Goal: Task Accomplishment & Management: Manage account settings

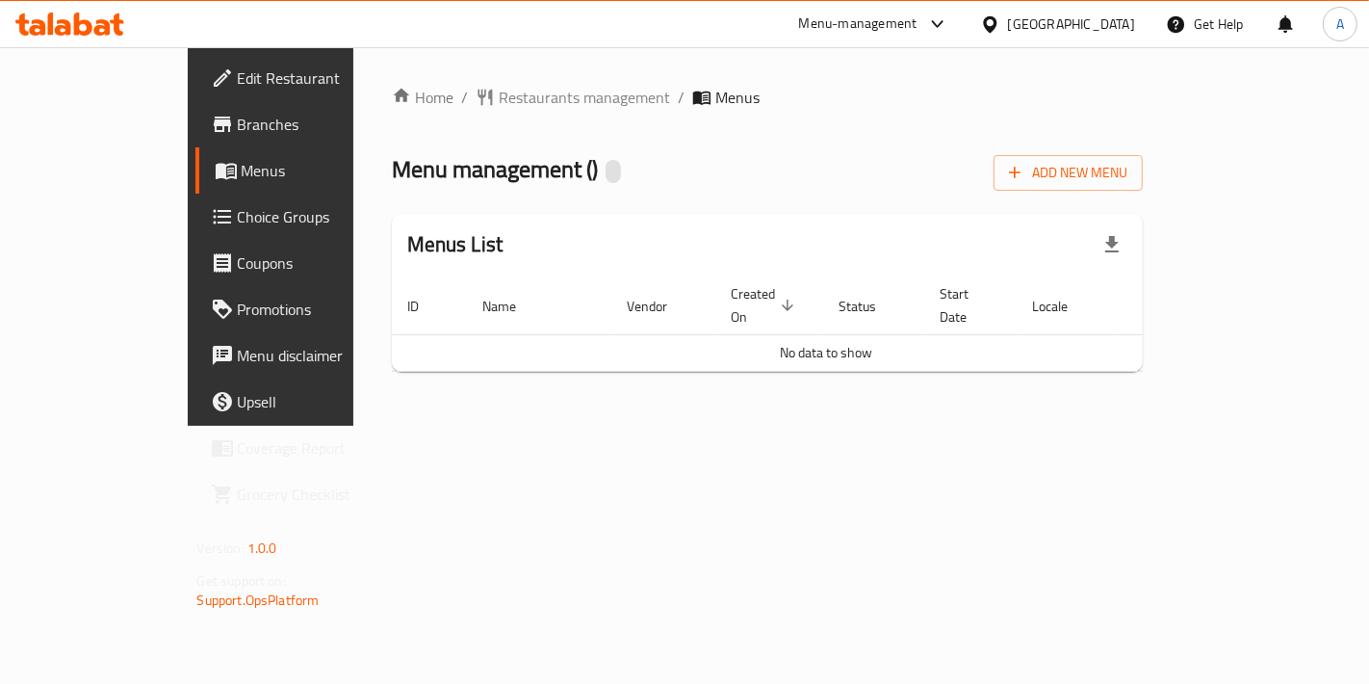
click at [678, 103] on li "/" at bounding box center [681, 97] width 7 height 23
click at [242, 163] on span "Menus" at bounding box center [321, 170] width 159 height 23
click at [195, 110] on link "Branches" at bounding box center [305, 124] width 220 height 46
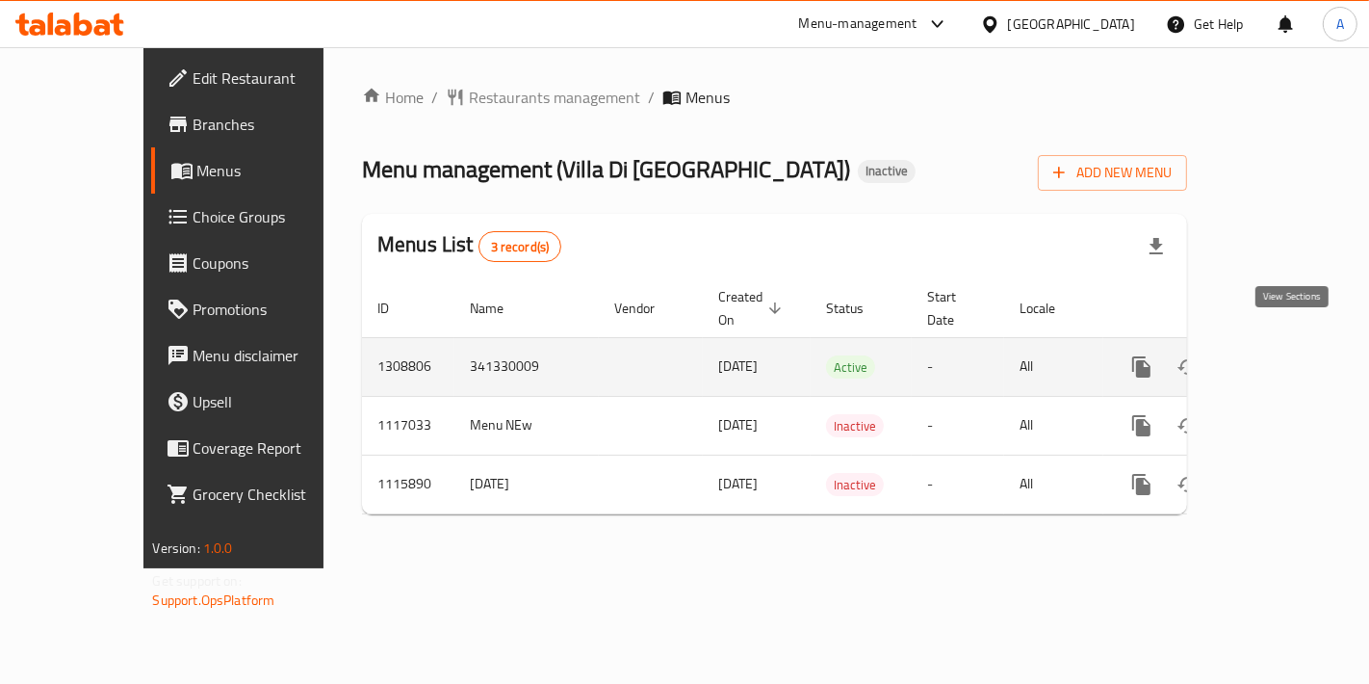
click at [1304, 344] on link "enhanced table" at bounding box center [1280, 367] width 46 height 46
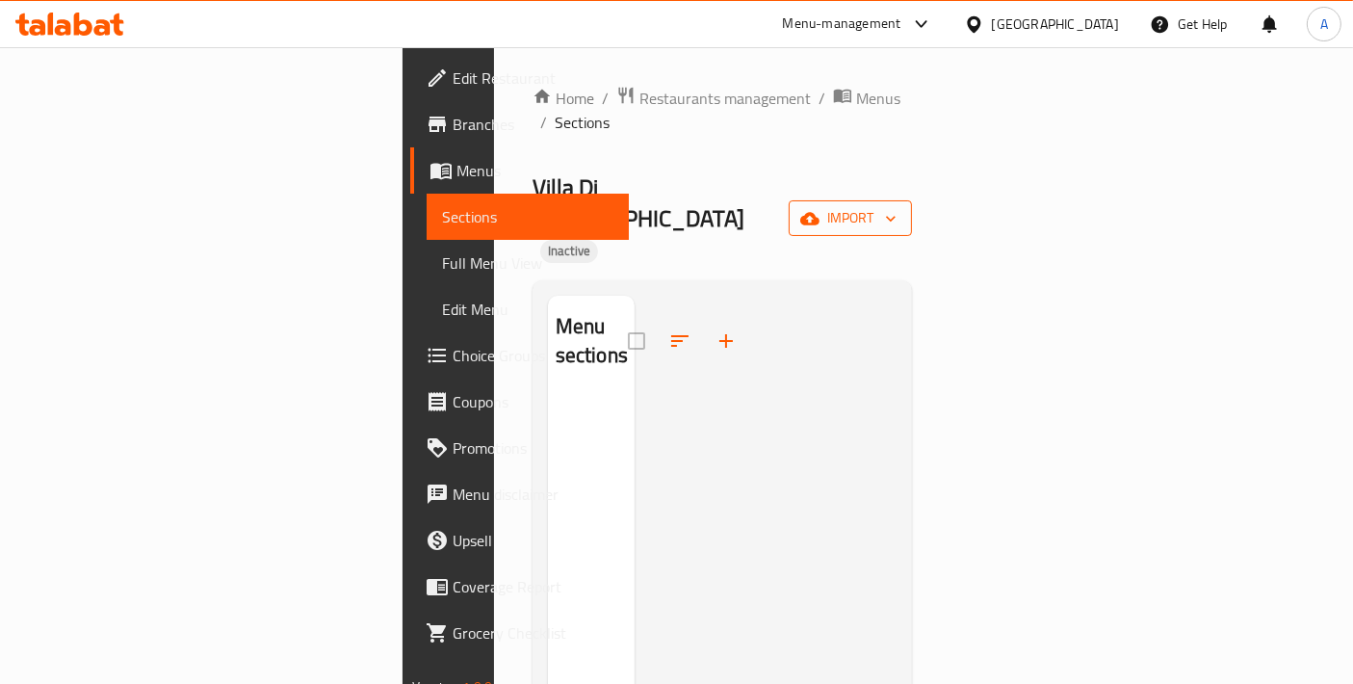
click at [896, 206] on span "import" at bounding box center [850, 218] width 92 height 24
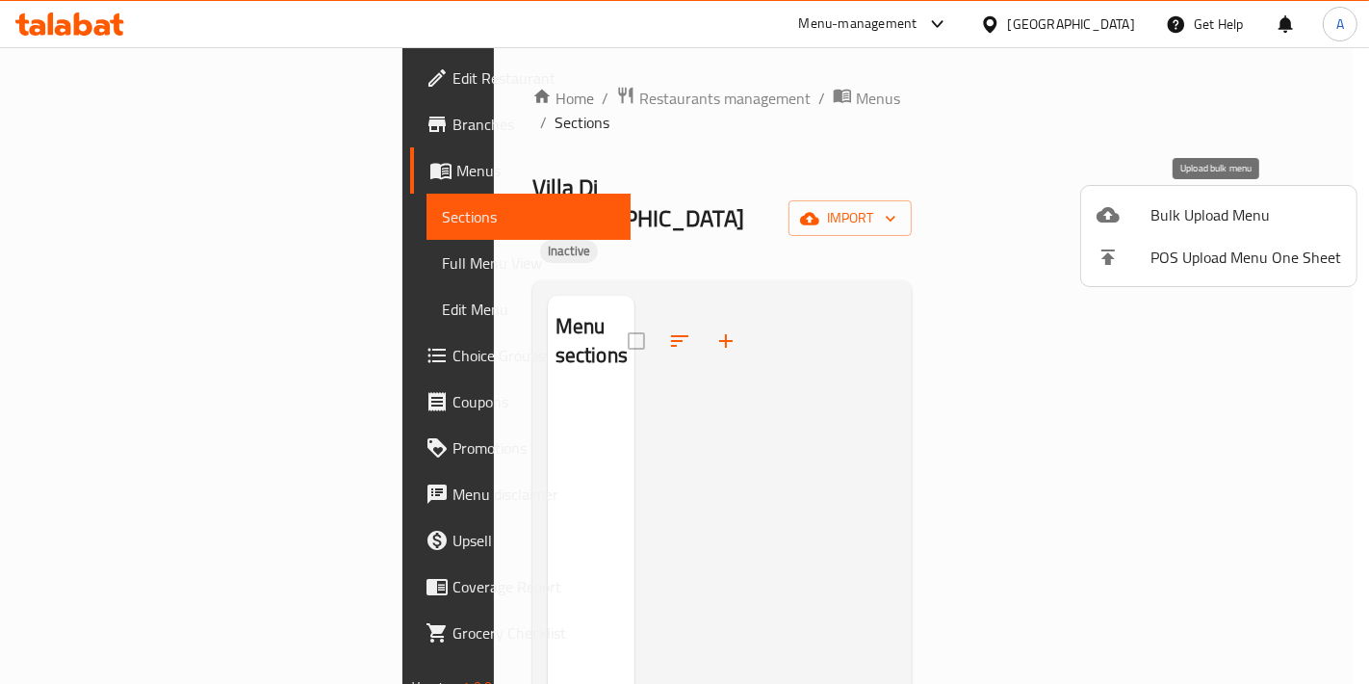
click at [1210, 207] on span "Bulk Upload Menu" at bounding box center [1246, 214] width 191 height 23
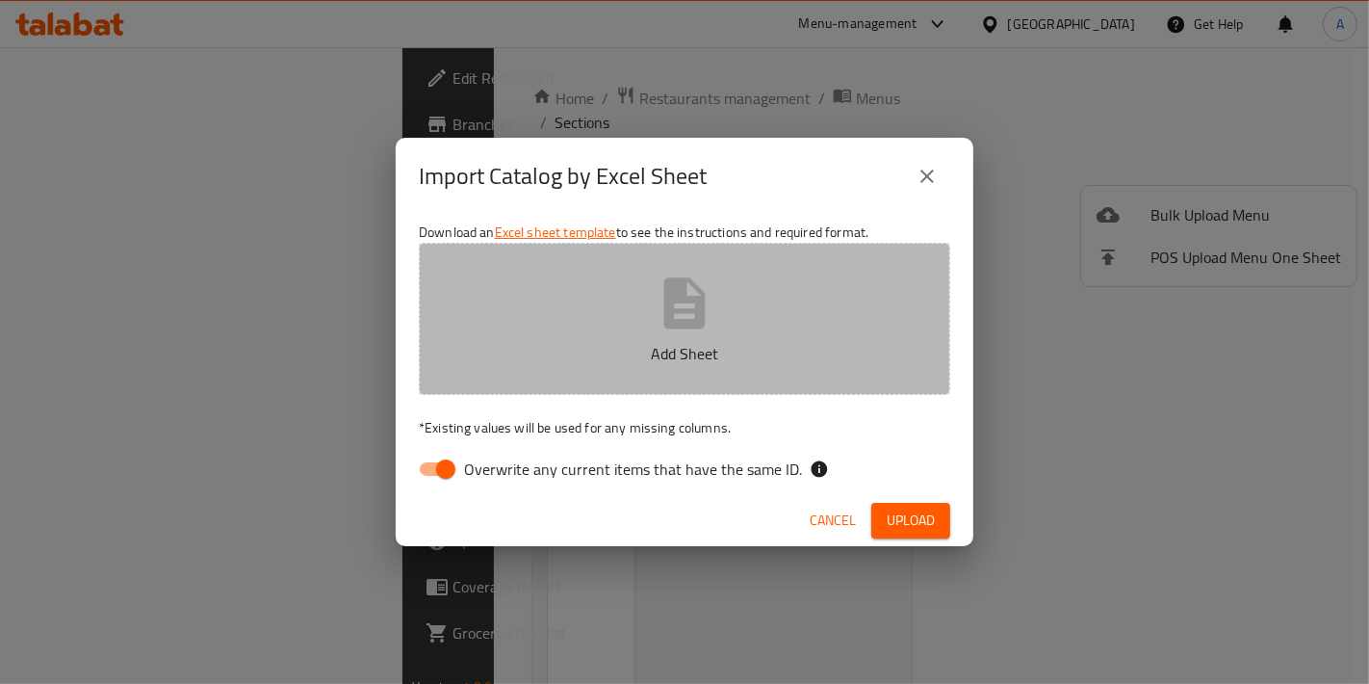
click at [763, 339] on button "Add Sheet" at bounding box center [684, 319] width 531 height 152
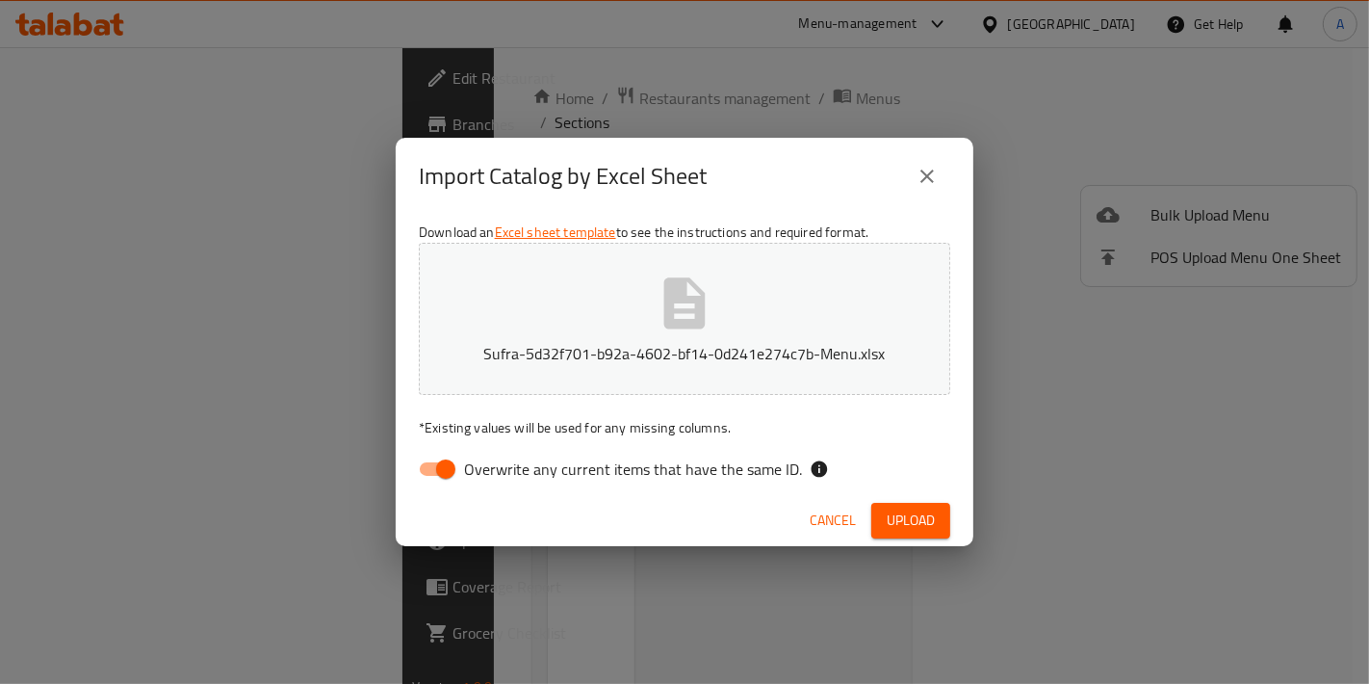
click at [451, 477] on input "Overwrite any current items that have the same ID." at bounding box center [446, 469] width 110 height 37
checkbox input "false"
click at [907, 524] on span "Upload" at bounding box center [911, 520] width 48 height 24
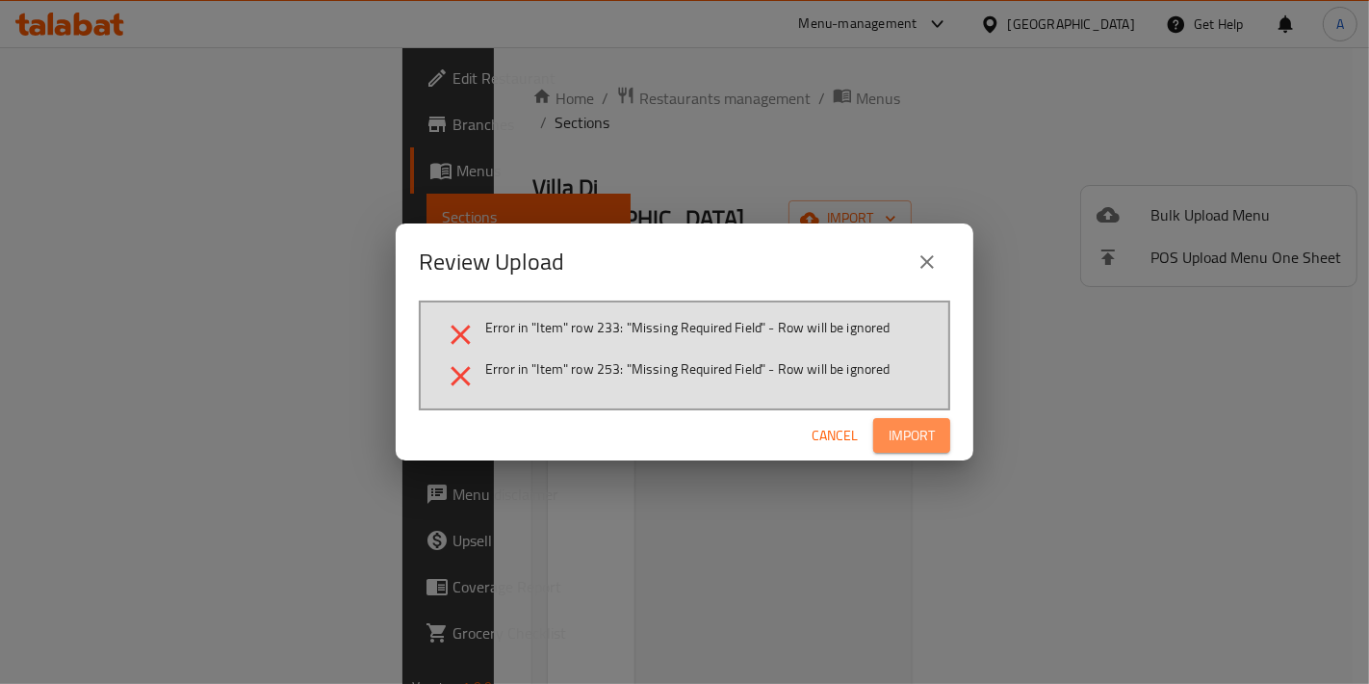
click at [913, 441] on span "Import" at bounding box center [912, 436] width 46 height 24
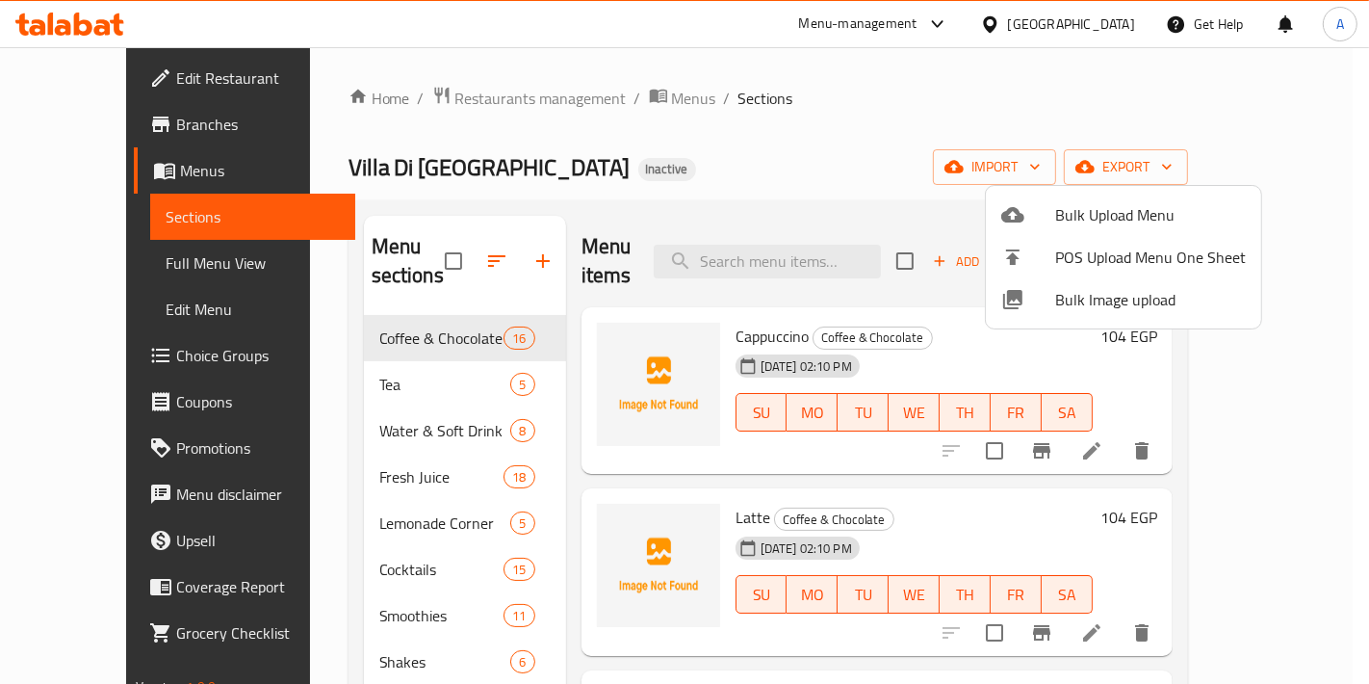
click at [392, 321] on div at bounding box center [684, 342] width 1369 height 684
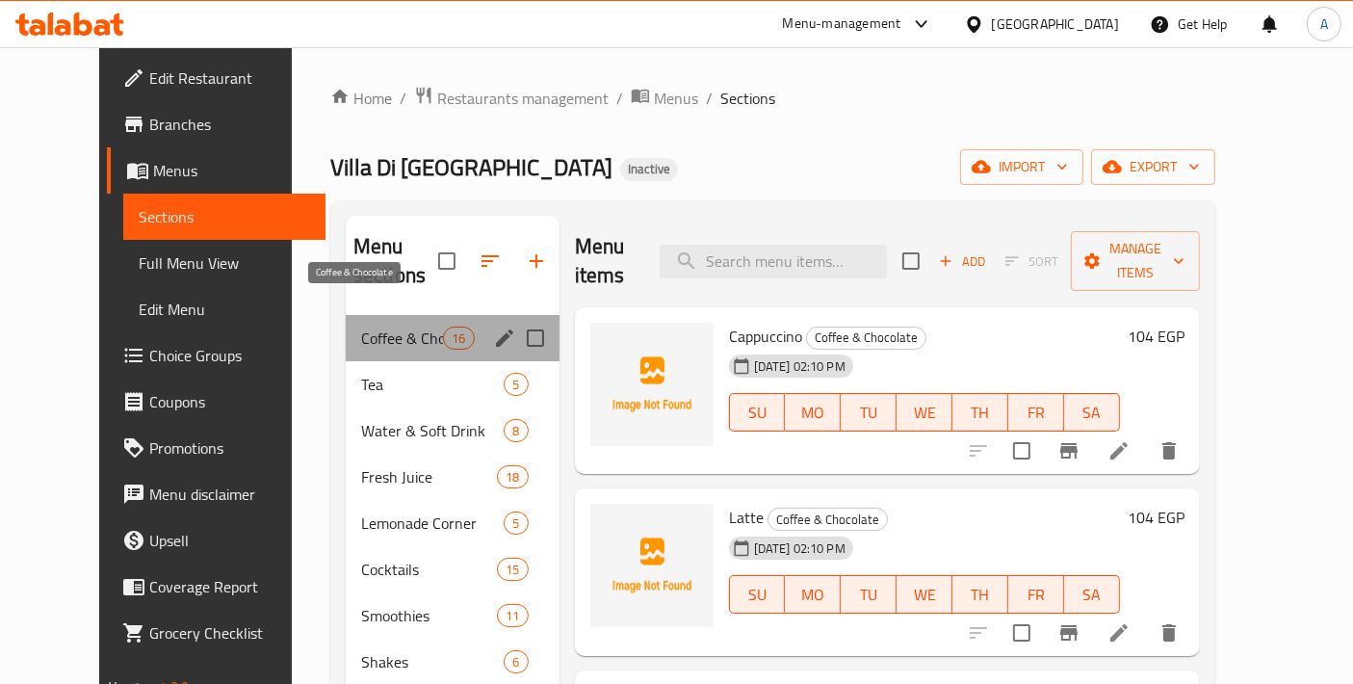
click at [370, 326] on span "Coffee & Chocolate" at bounding box center [402, 337] width 82 height 23
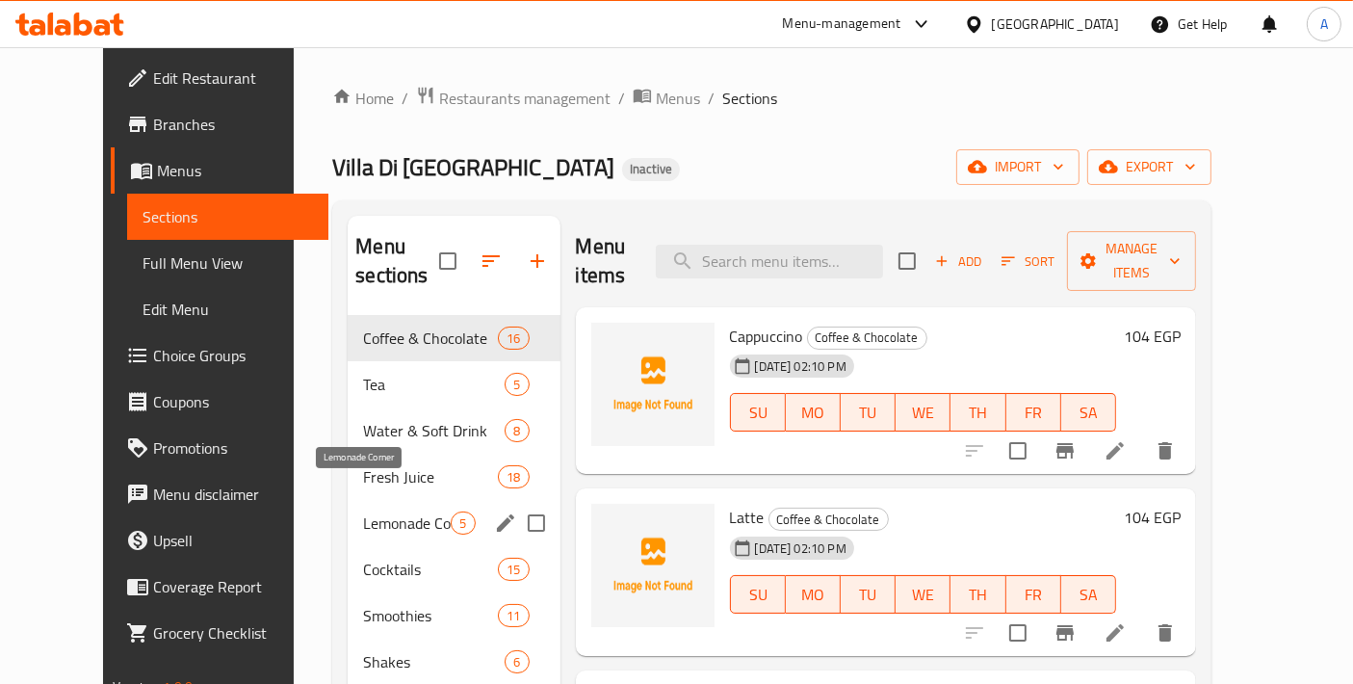
scroll to position [817, 0]
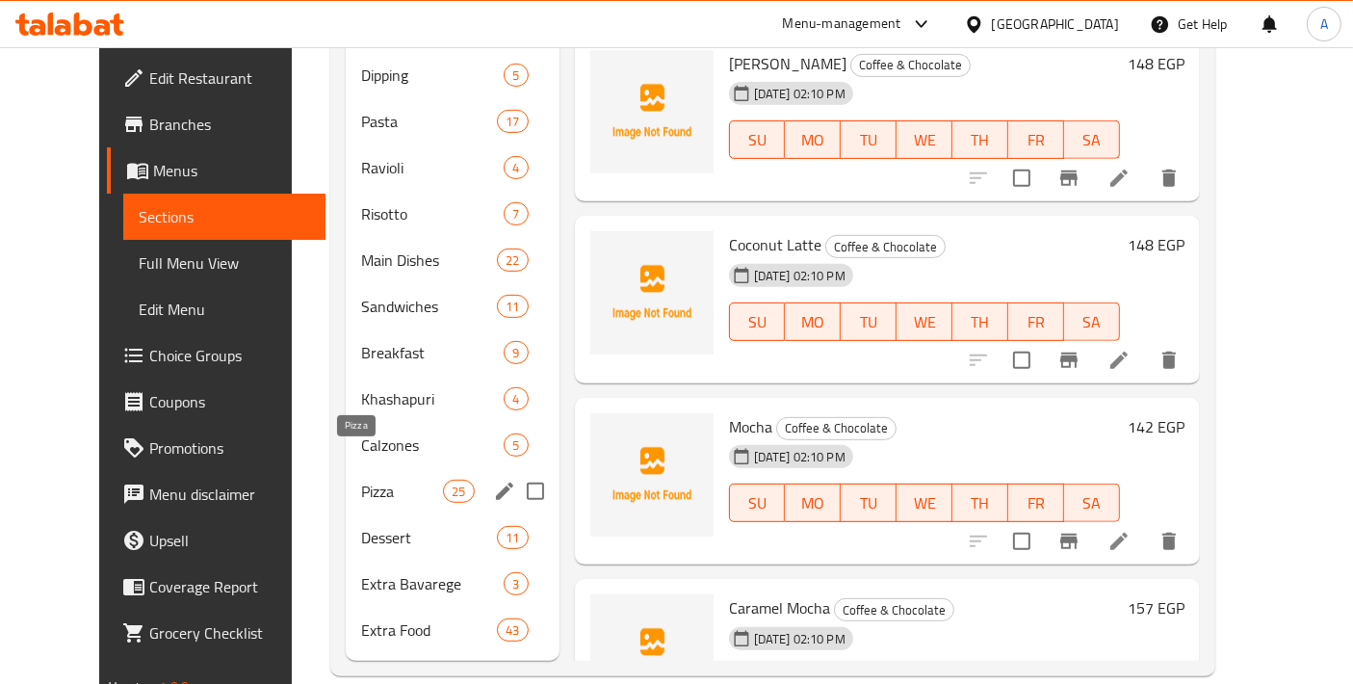
click at [395, 479] on span "Pizza" at bounding box center [402, 490] width 82 height 23
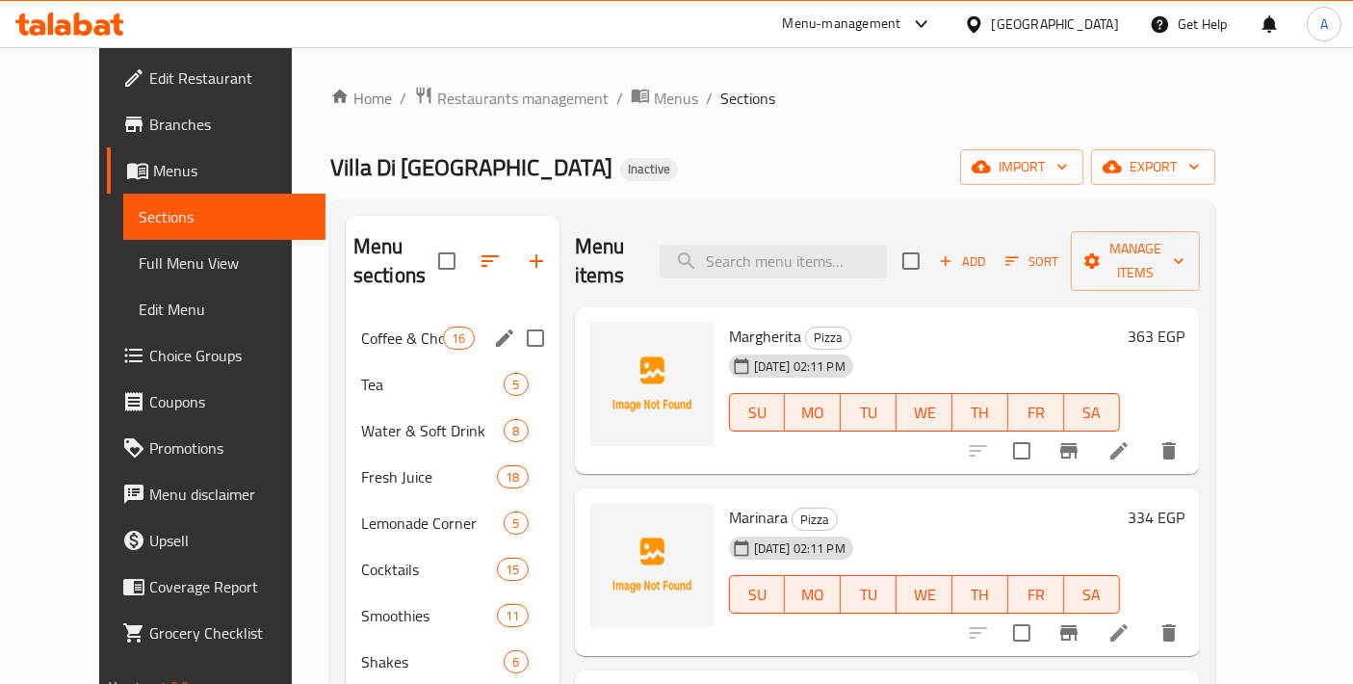
click at [394, 326] on span "Coffee & Chocolate" at bounding box center [402, 337] width 82 height 23
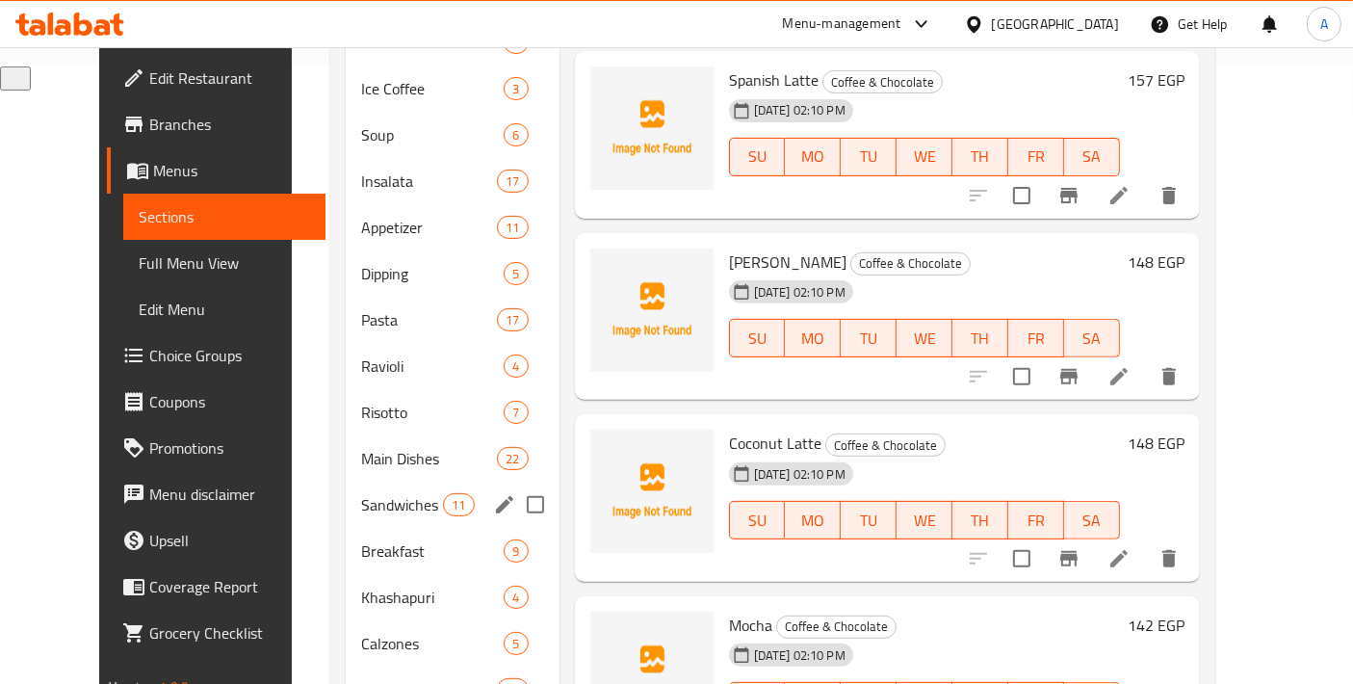
scroll to position [817, 0]
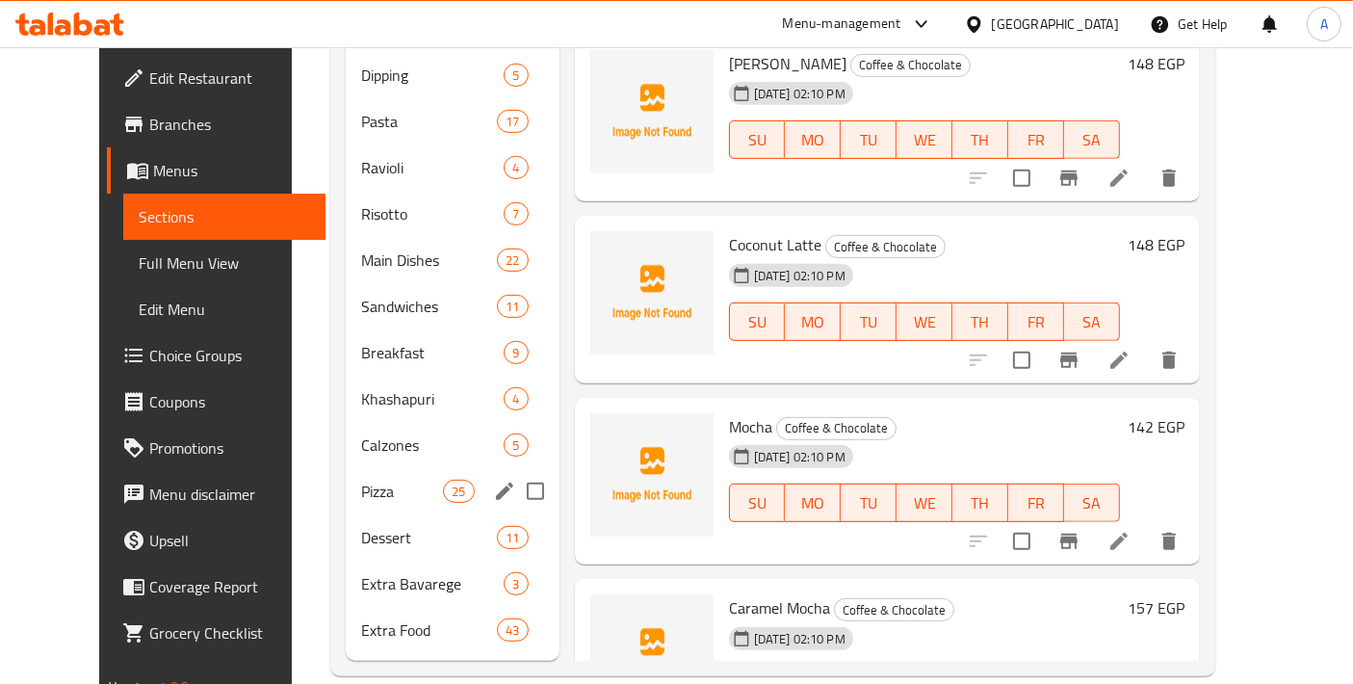
click at [396, 479] on span "Pizza" at bounding box center [402, 490] width 82 height 23
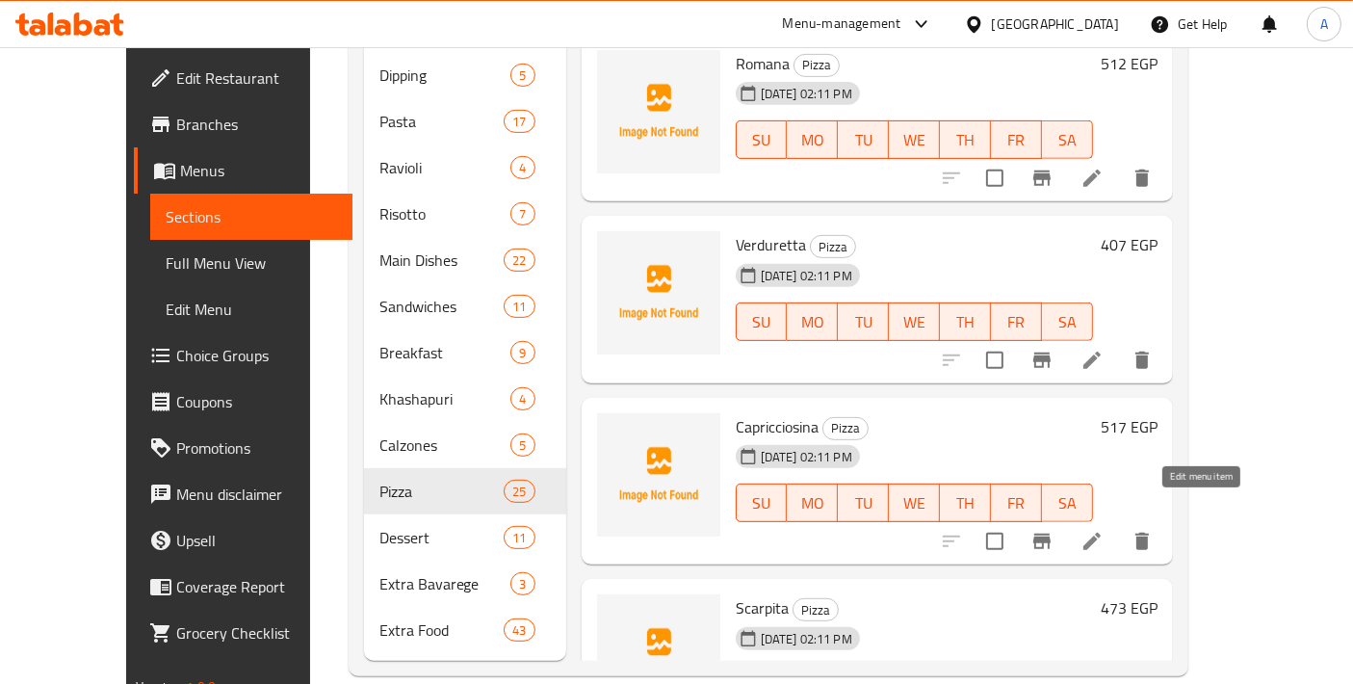
click at [1103, 530] on icon at bounding box center [1091, 541] width 23 height 23
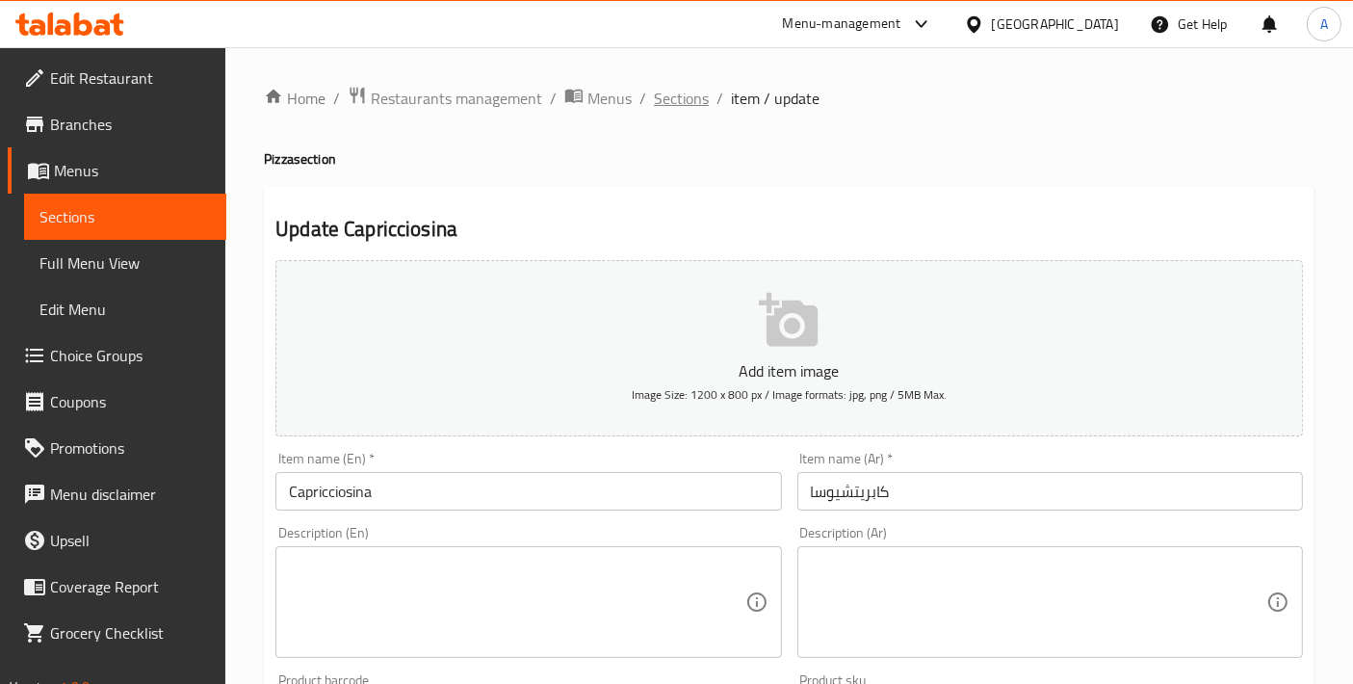
click at [691, 96] on span "Sections" at bounding box center [681, 98] width 55 height 23
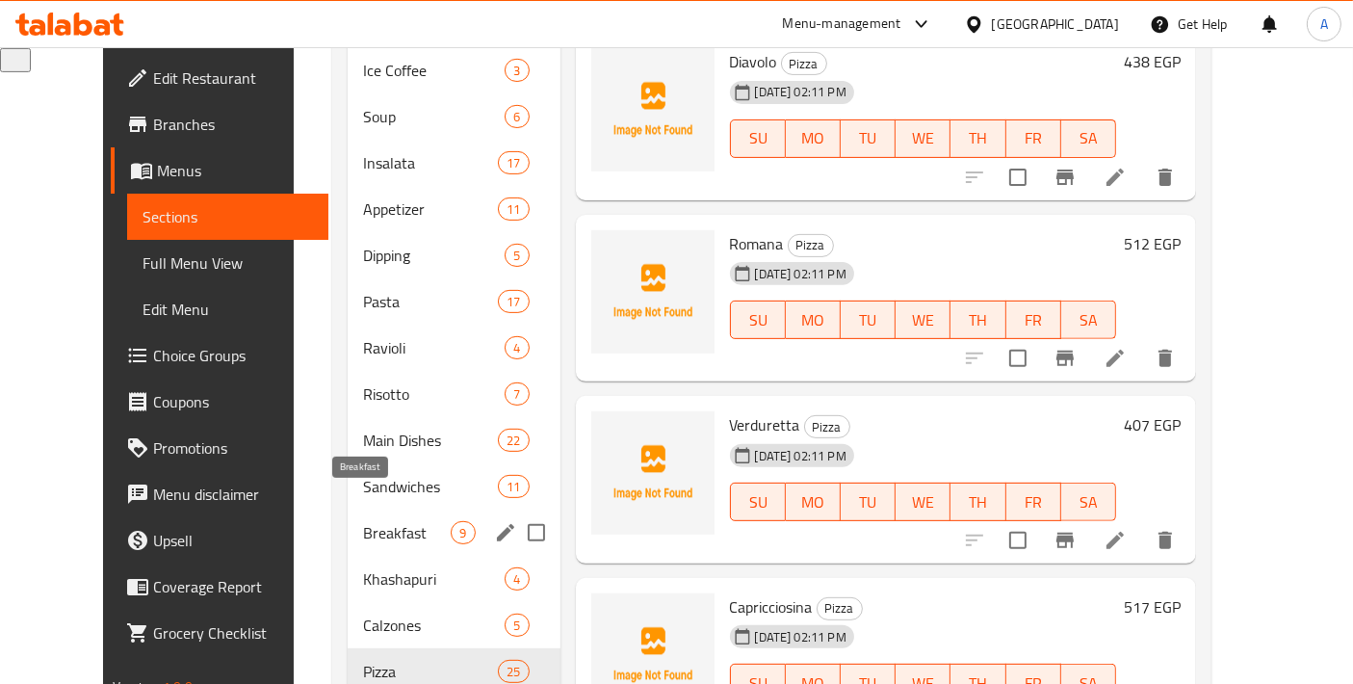
scroll to position [641, 0]
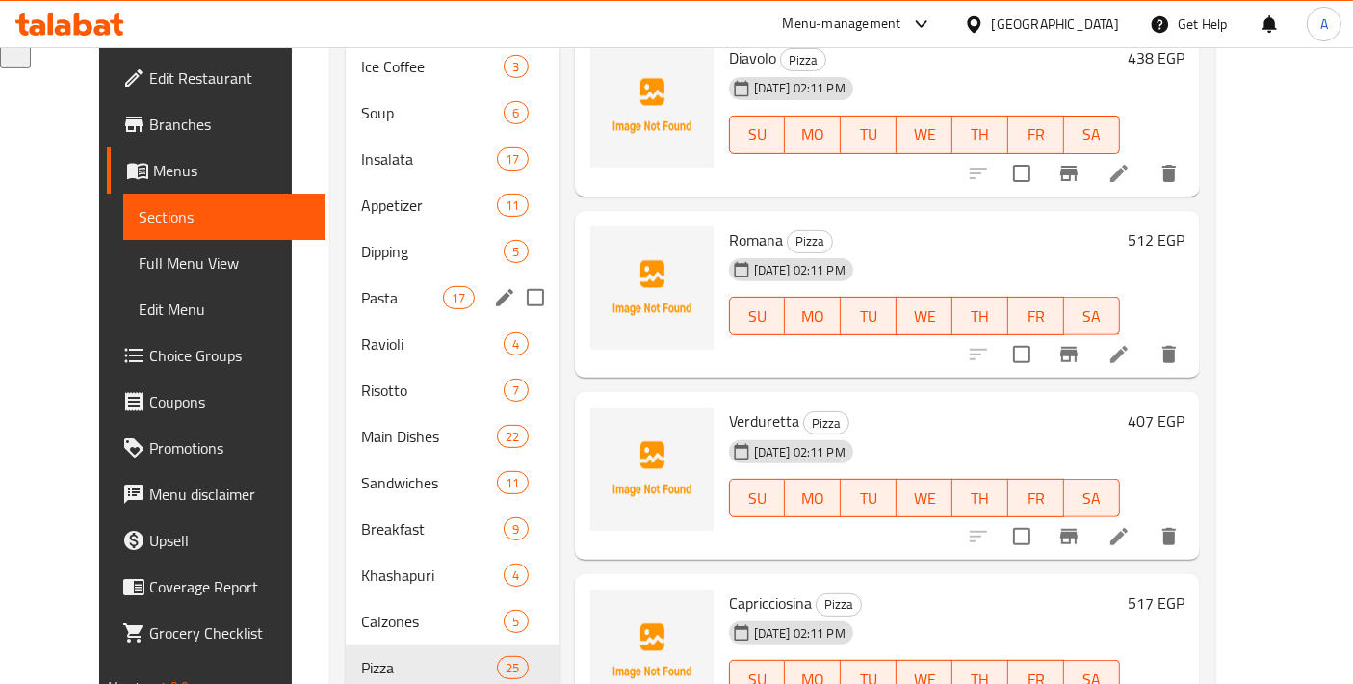
click at [444, 289] on span "17" at bounding box center [458, 298] width 29 height 18
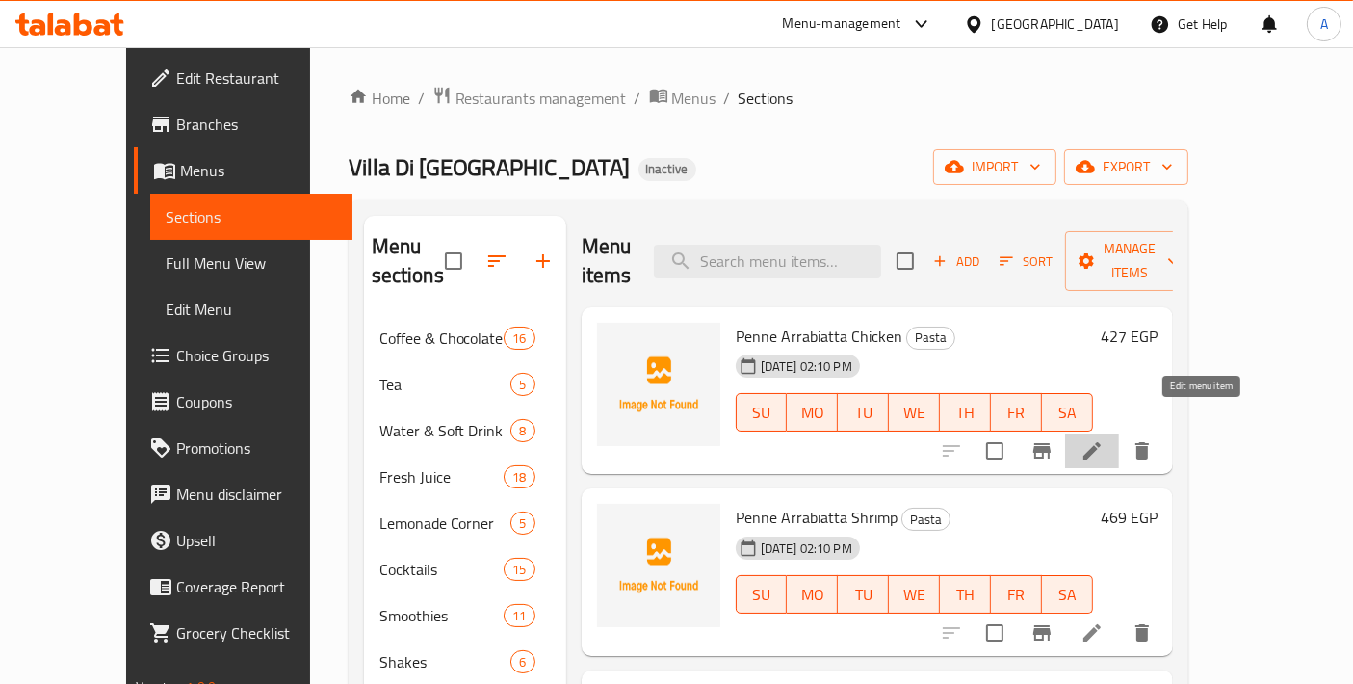
click at [1103, 439] on icon at bounding box center [1091, 450] width 23 height 23
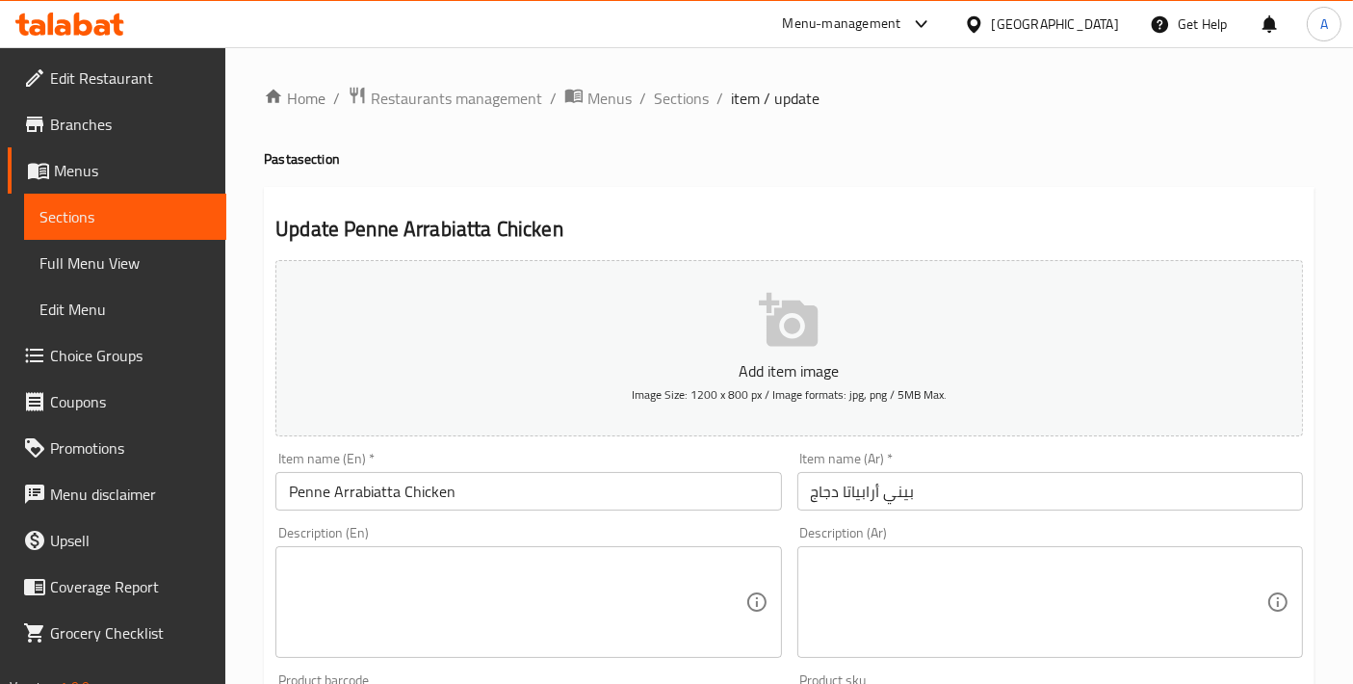
click at [674, 97] on span "Sections" at bounding box center [681, 98] width 55 height 23
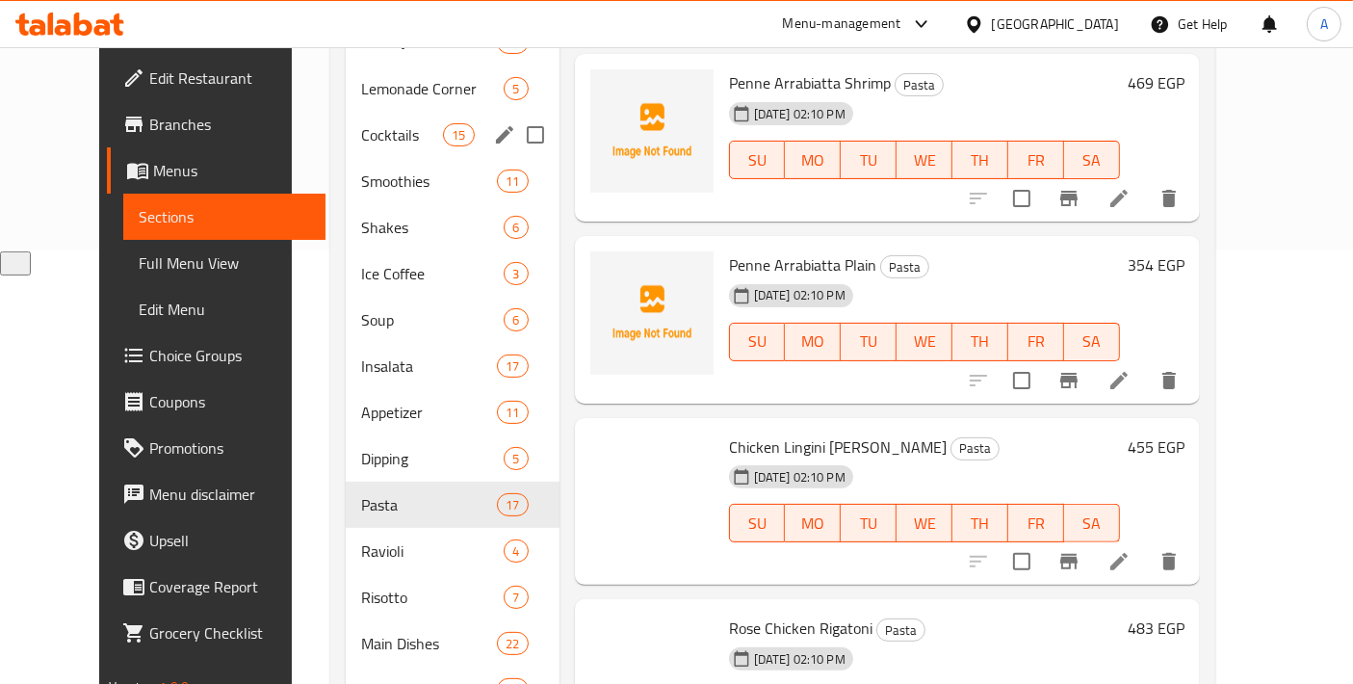
scroll to position [817, 0]
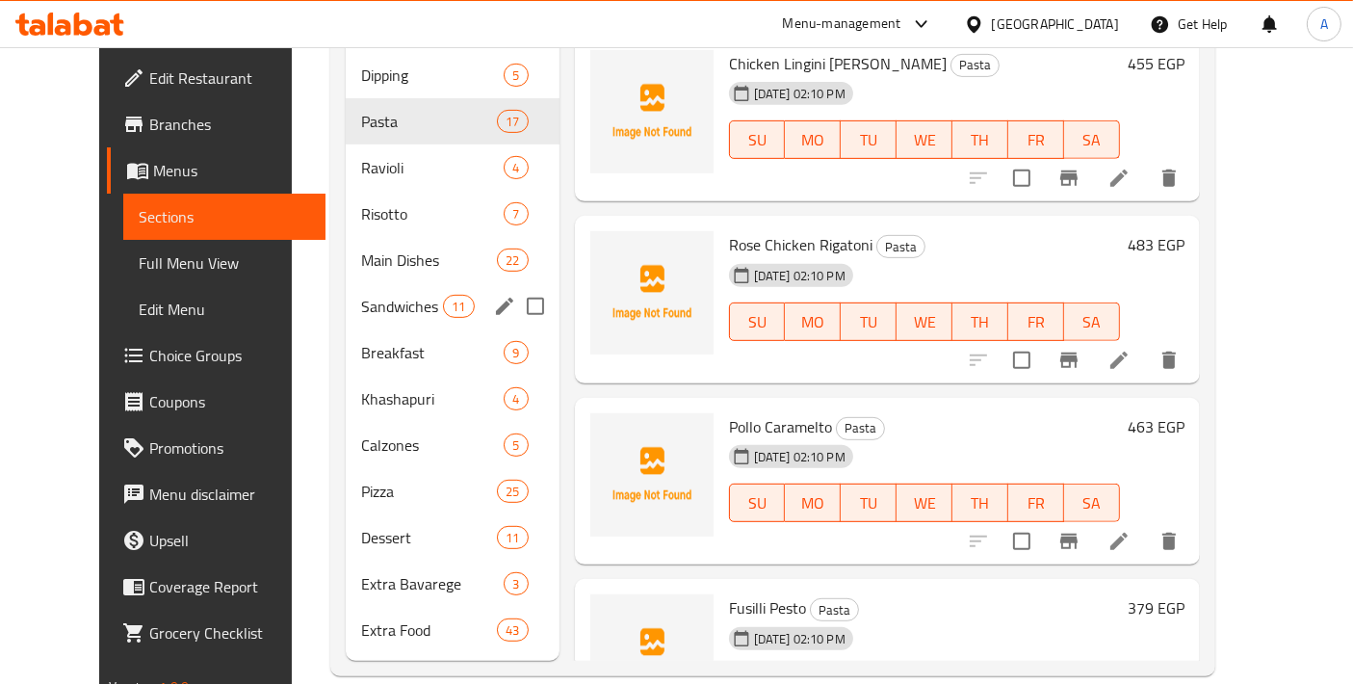
click at [515, 286] on input "Menu sections" at bounding box center [535, 306] width 40 height 40
checkbox input "true"
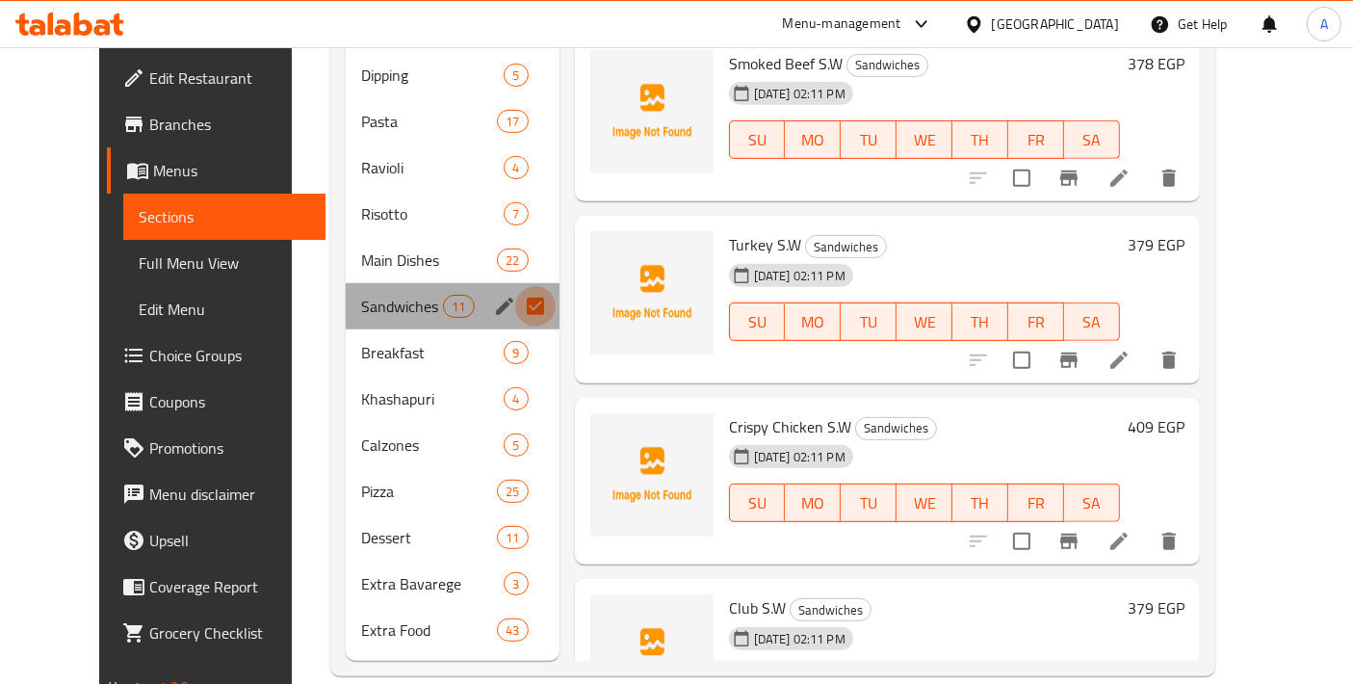
click at [517, 313] on input "Menu sections" at bounding box center [535, 306] width 40 height 40
click at [515, 286] on input "Menu sections" at bounding box center [535, 306] width 40 height 40
checkbox input "true"
click at [509, 325] on div "Sandwiches 11" at bounding box center [453, 306] width 214 height 46
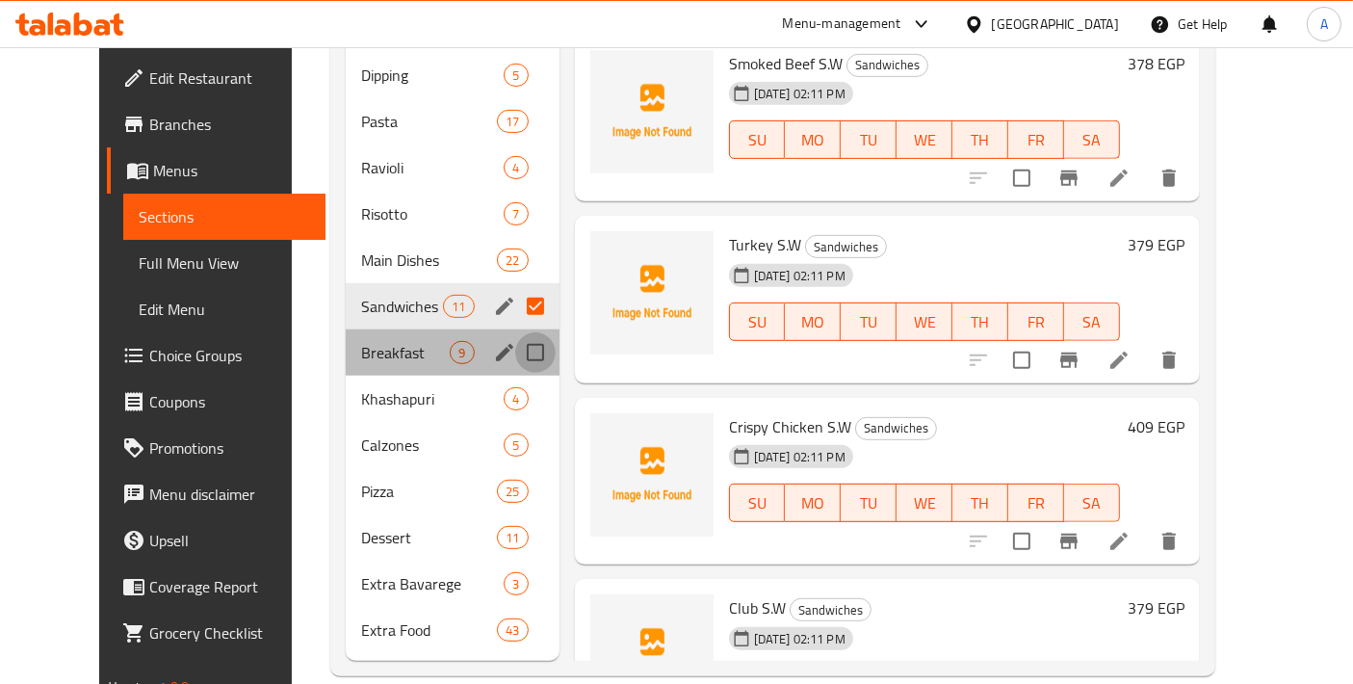
click at [517, 351] on input "Menu sections" at bounding box center [535, 352] width 40 height 40
checkbox input "true"
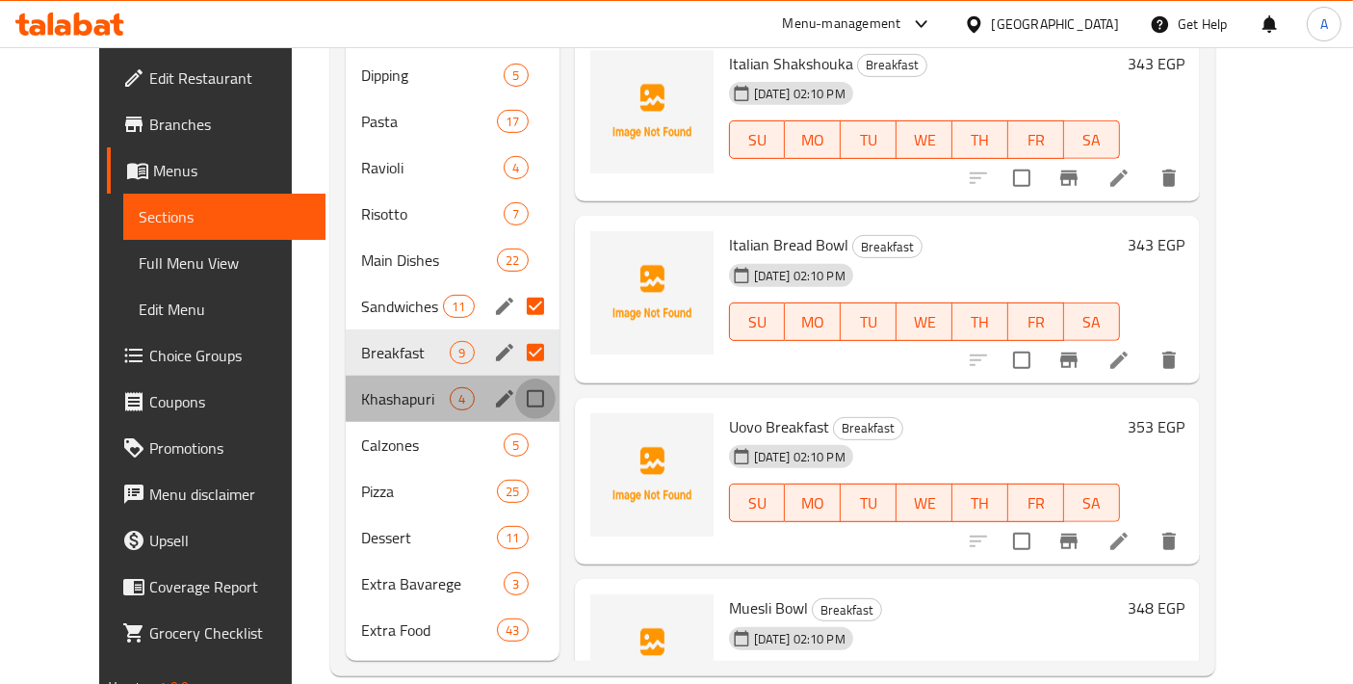
click at [517, 401] on input "Menu sections" at bounding box center [535, 398] width 40 height 40
checkbox input "true"
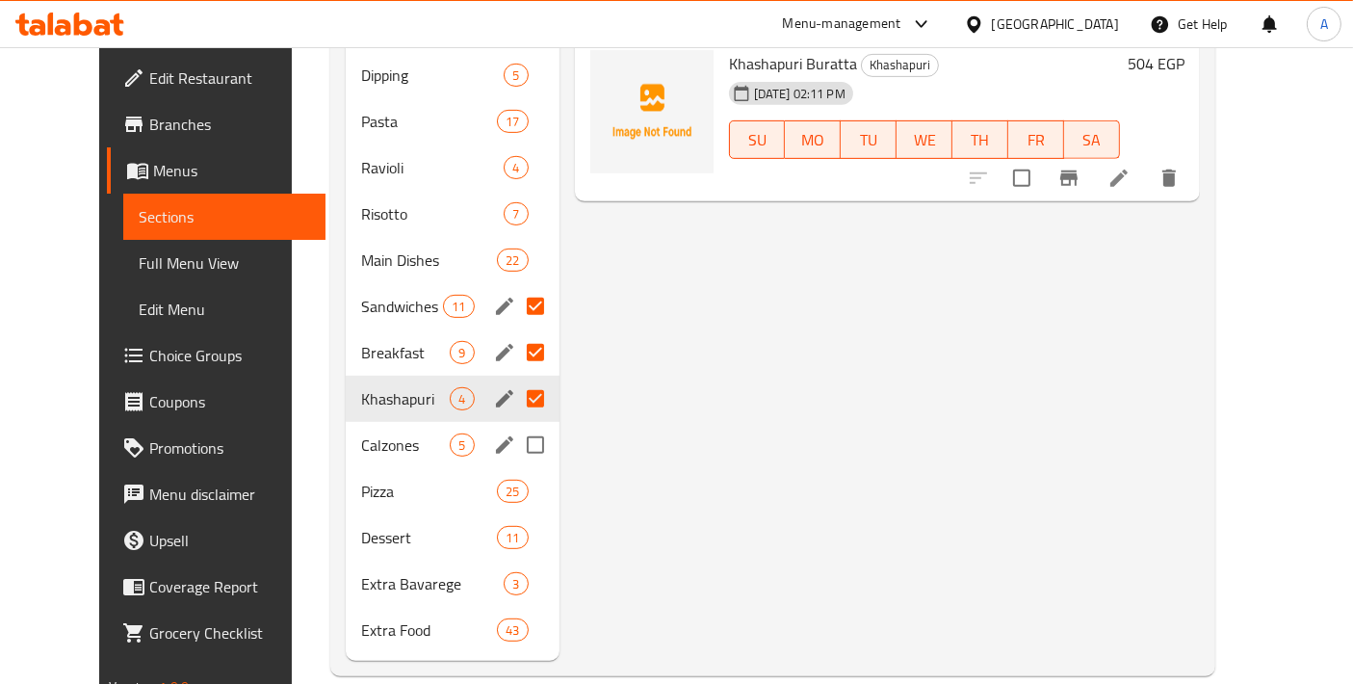
click at [515, 438] on input "Menu sections" at bounding box center [535, 445] width 40 height 40
checkbox input "true"
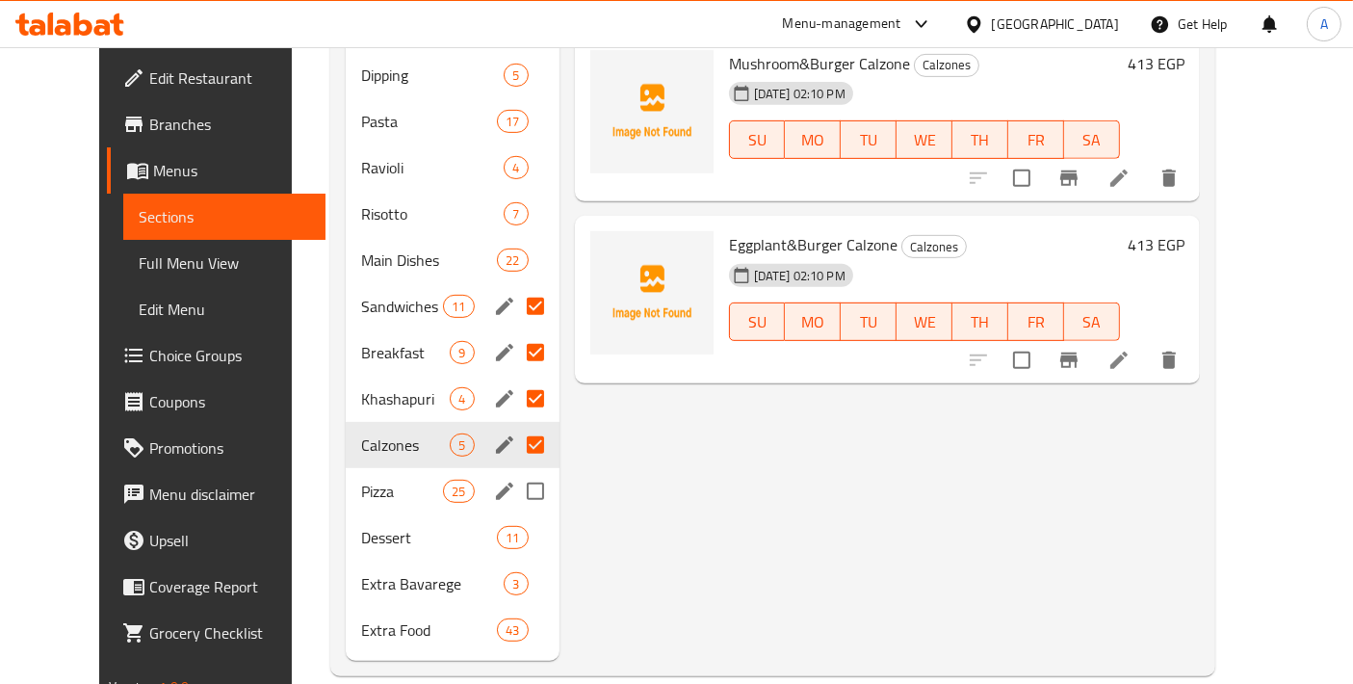
click at [515, 492] on input "Menu sections" at bounding box center [535, 491] width 40 height 40
checkbox input "true"
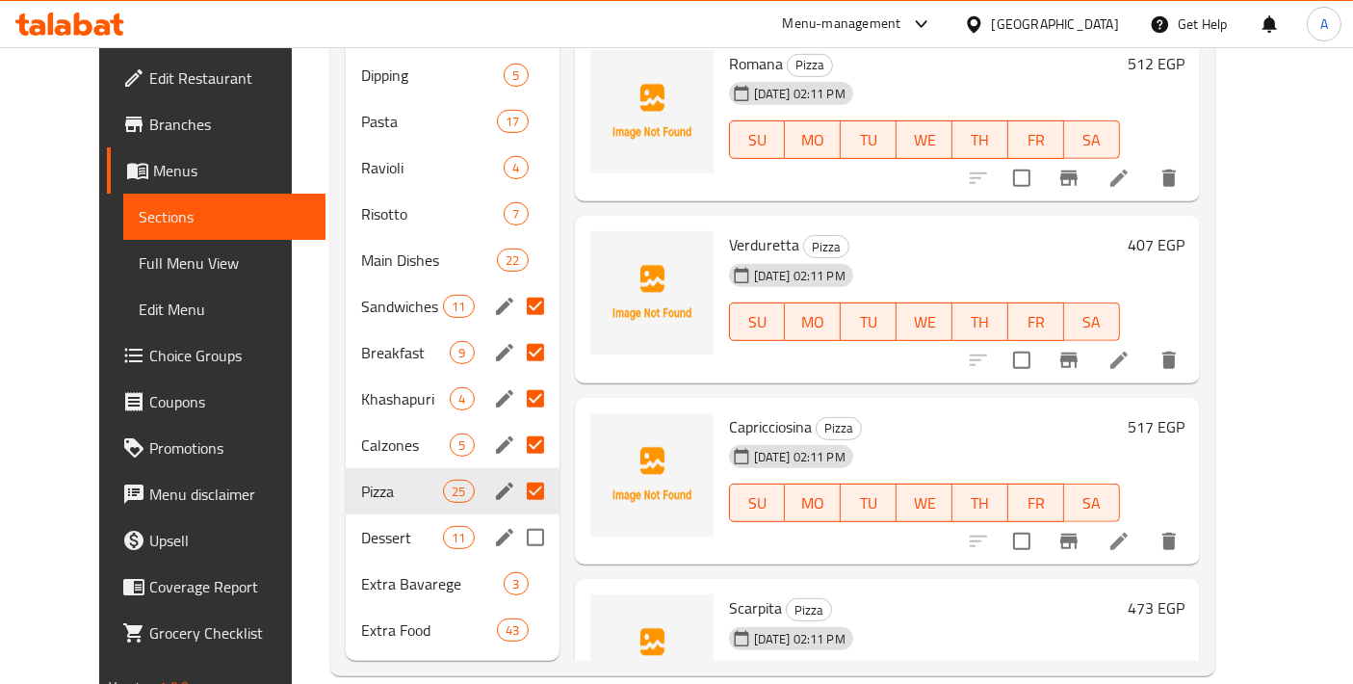
drag, startPoint x: 506, startPoint y: 543, endPoint x: 511, endPoint y: 579, distance: 35.9
click at [515, 543] on input "Menu sections" at bounding box center [535, 537] width 40 height 40
checkbox input "true"
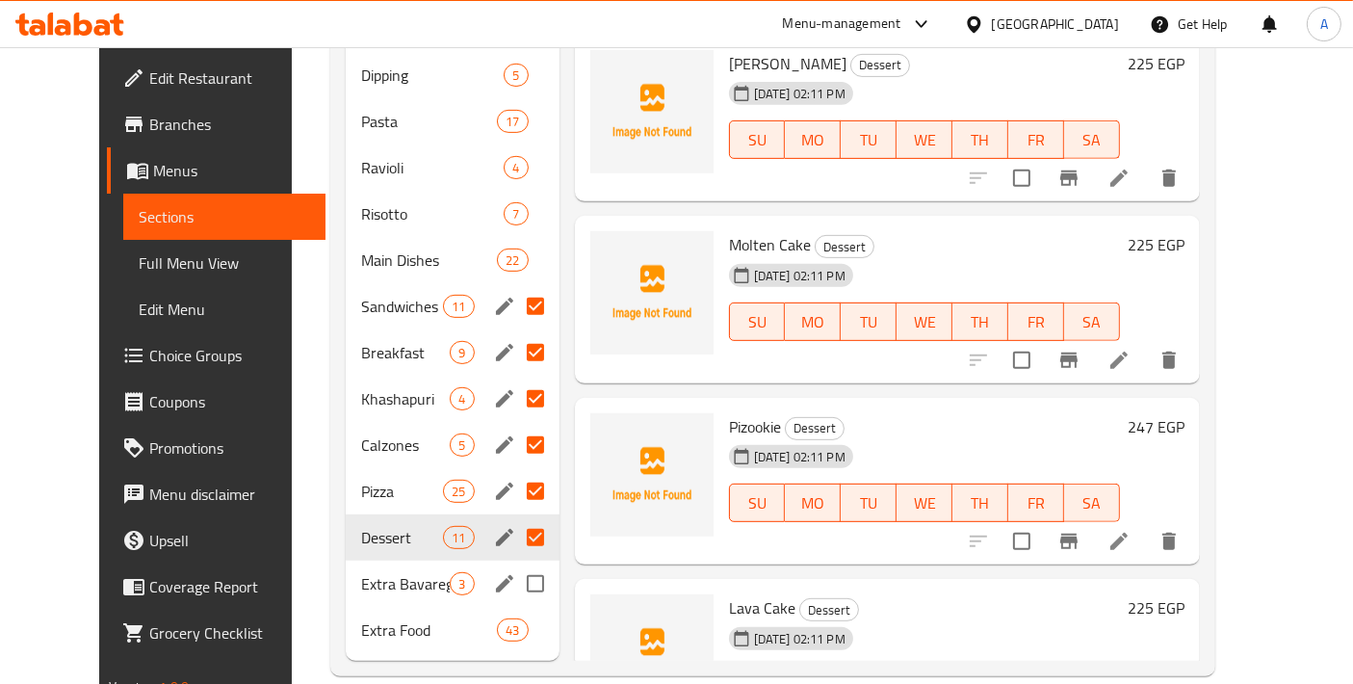
click at [515, 580] on input "Menu sections" at bounding box center [535, 583] width 40 height 40
checkbox input "true"
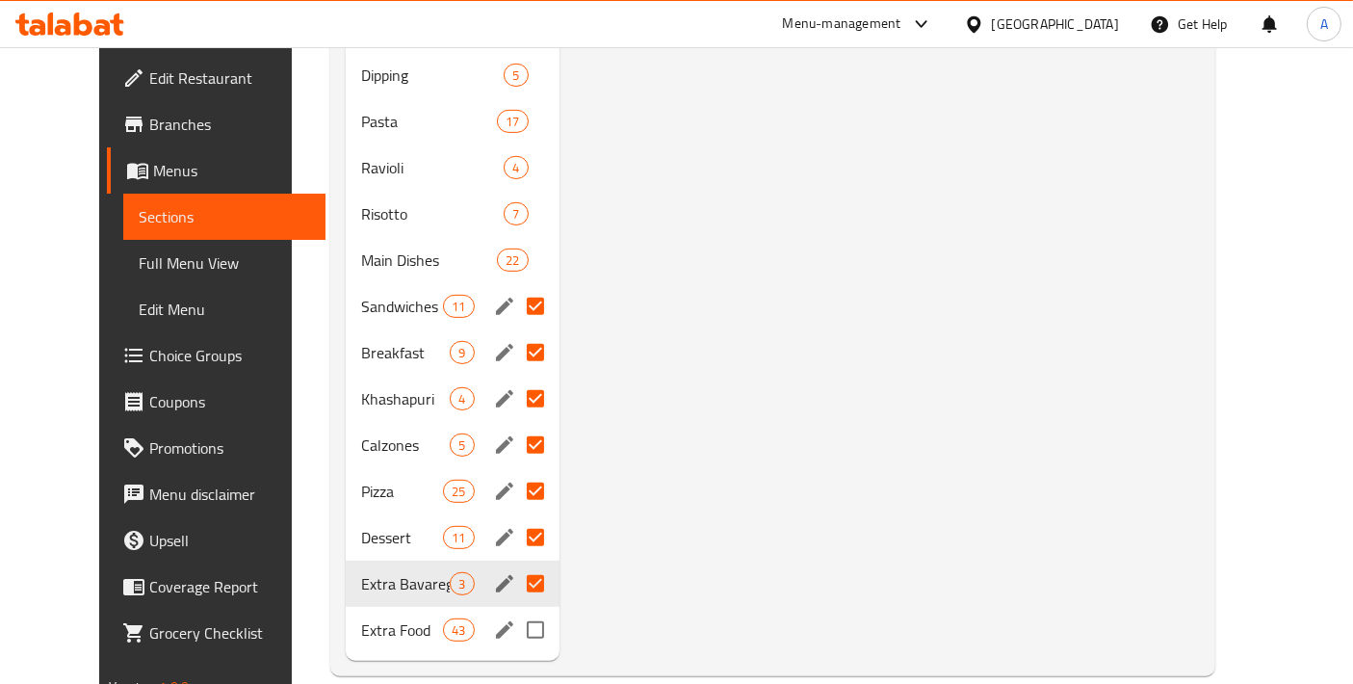
click at [515, 630] on input "Menu sections" at bounding box center [535, 629] width 40 height 40
checkbox input "true"
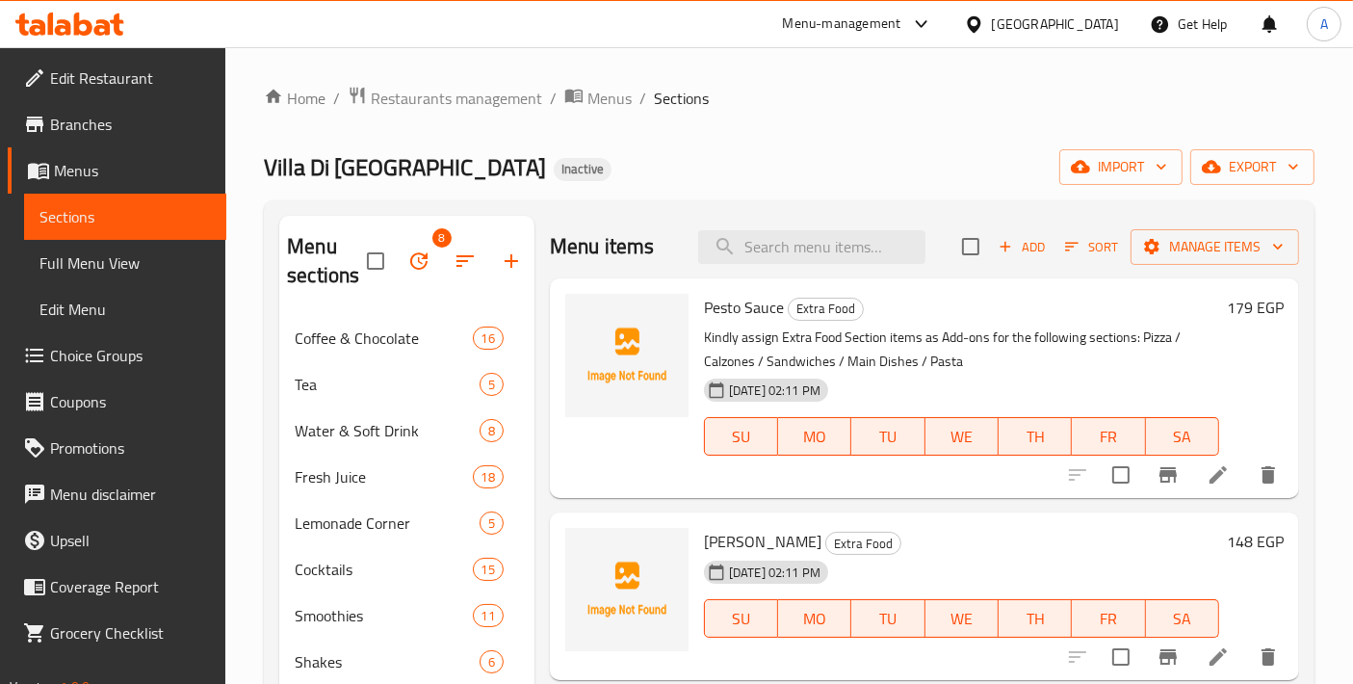
click at [412, 268] on icon "button" at bounding box center [418, 260] width 23 height 23
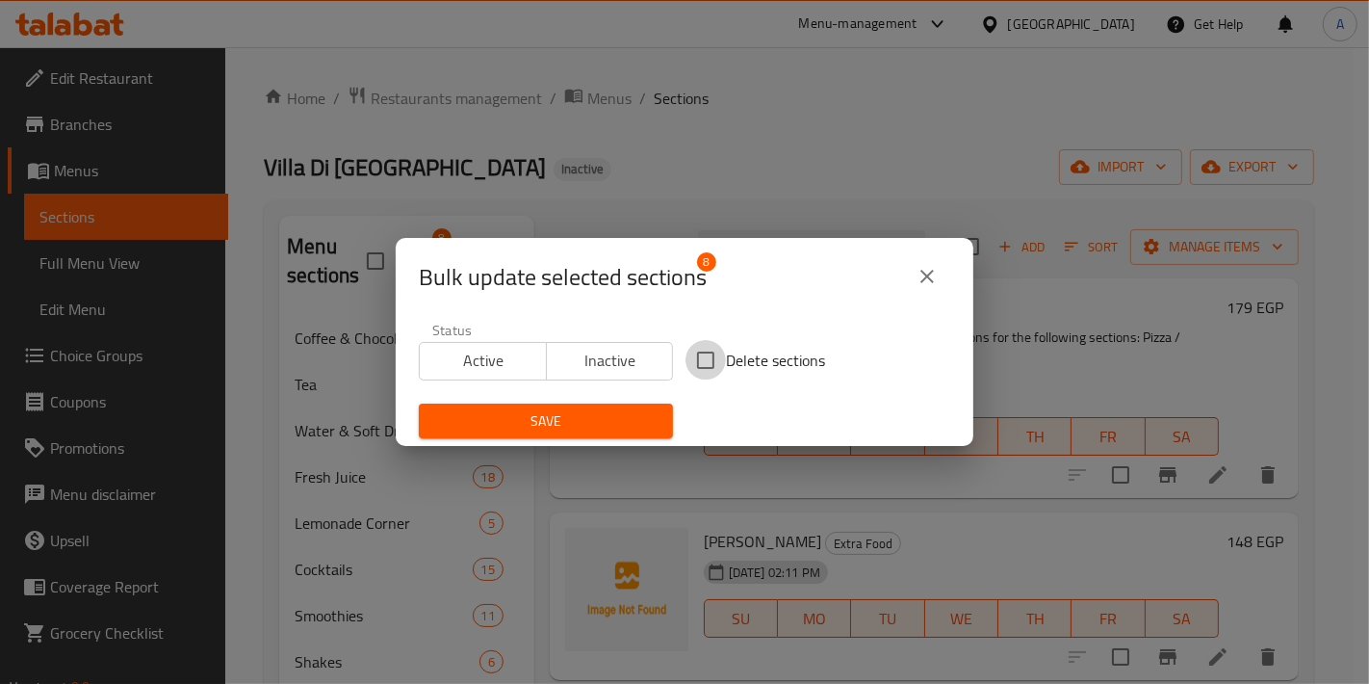
click at [690, 368] on input "Delete sections" at bounding box center [706, 360] width 40 height 40
checkbox input "true"
click at [575, 424] on span "Save" at bounding box center [545, 421] width 223 height 24
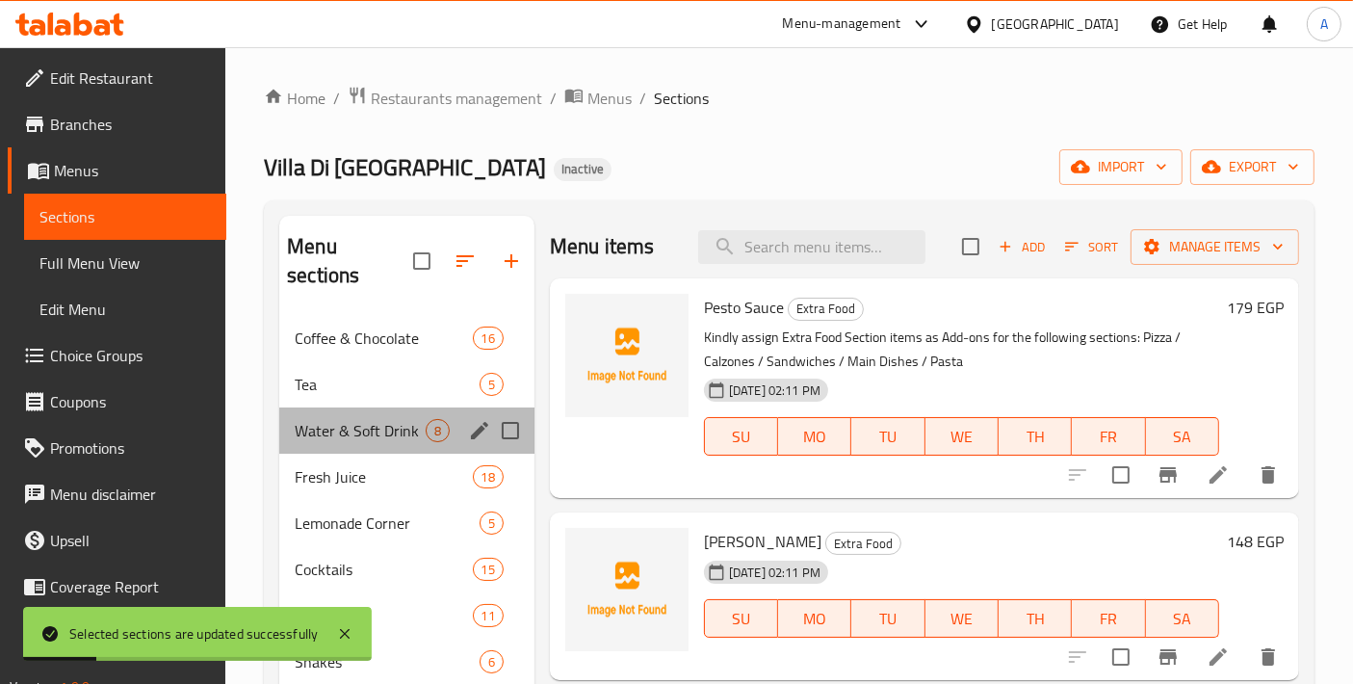
click at [416, 415] on div "Water & Soft Drink 8" at bounding box center [406, 430] width 255 height 46
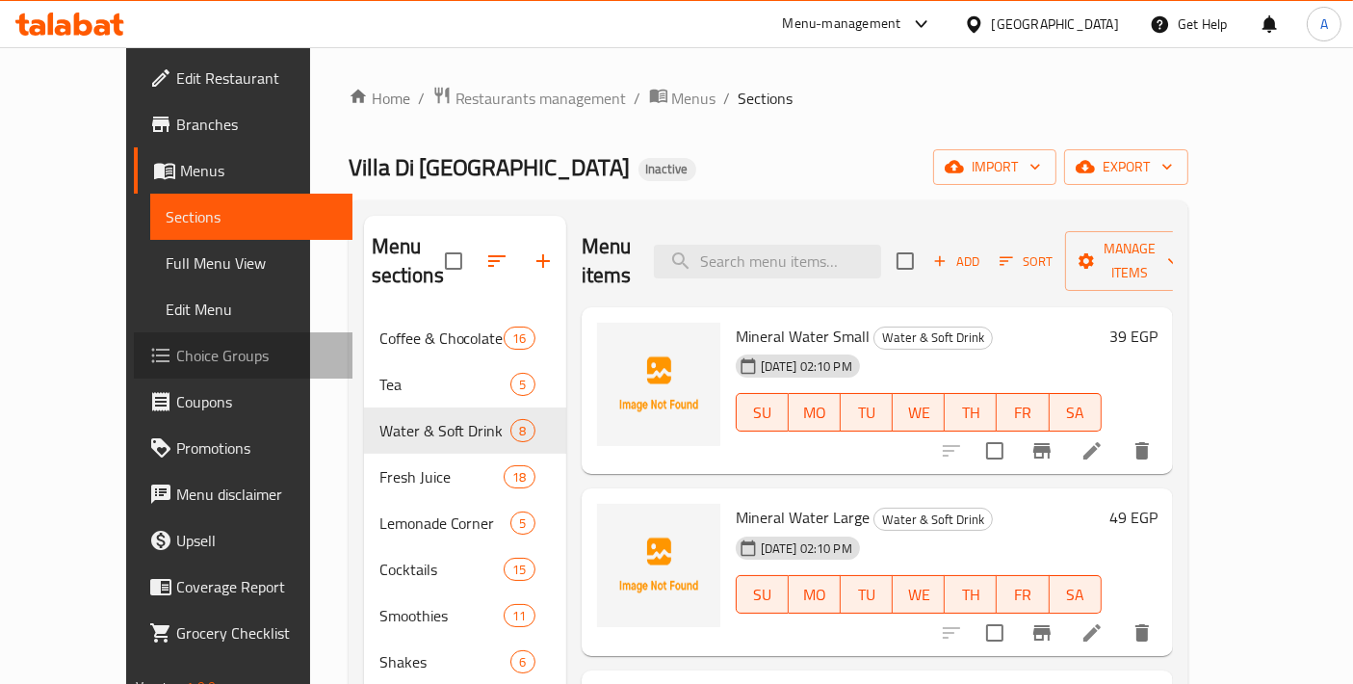
click at [176, 364] on span "Choice Groups" at bounding box center [256, 355] width 161 height 23
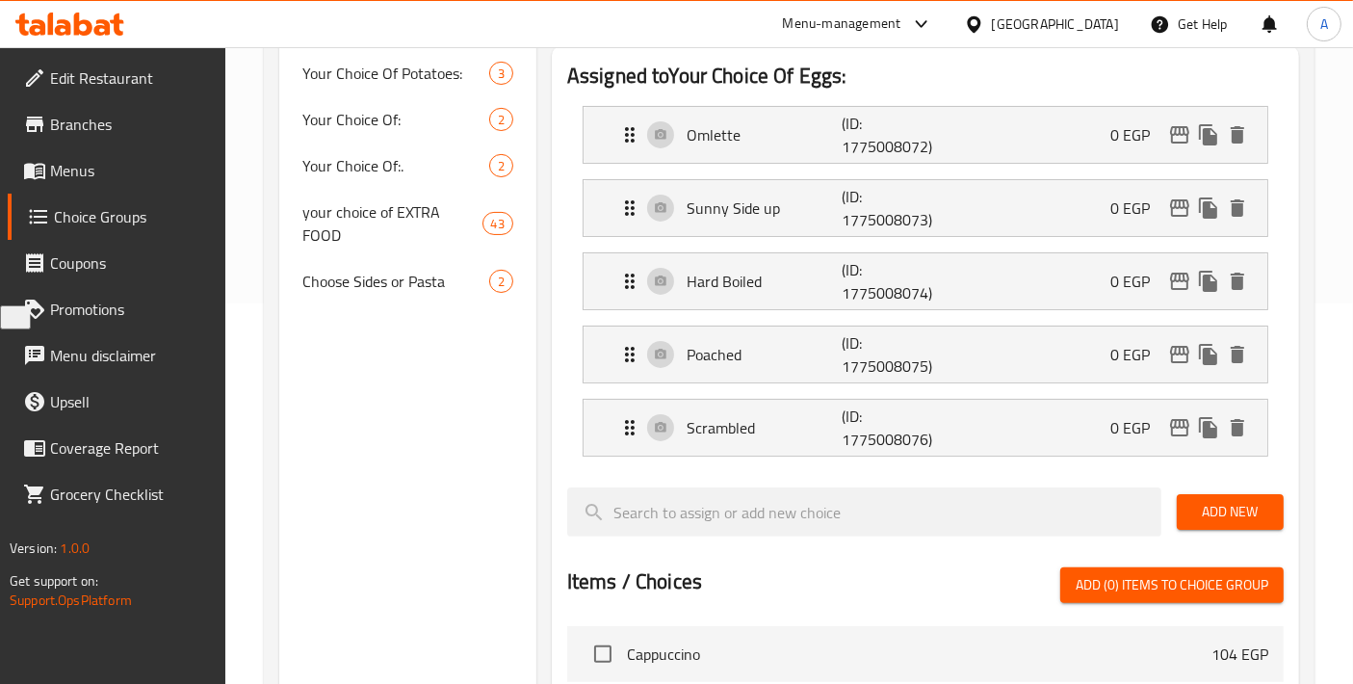
scroll to position [427, 0]
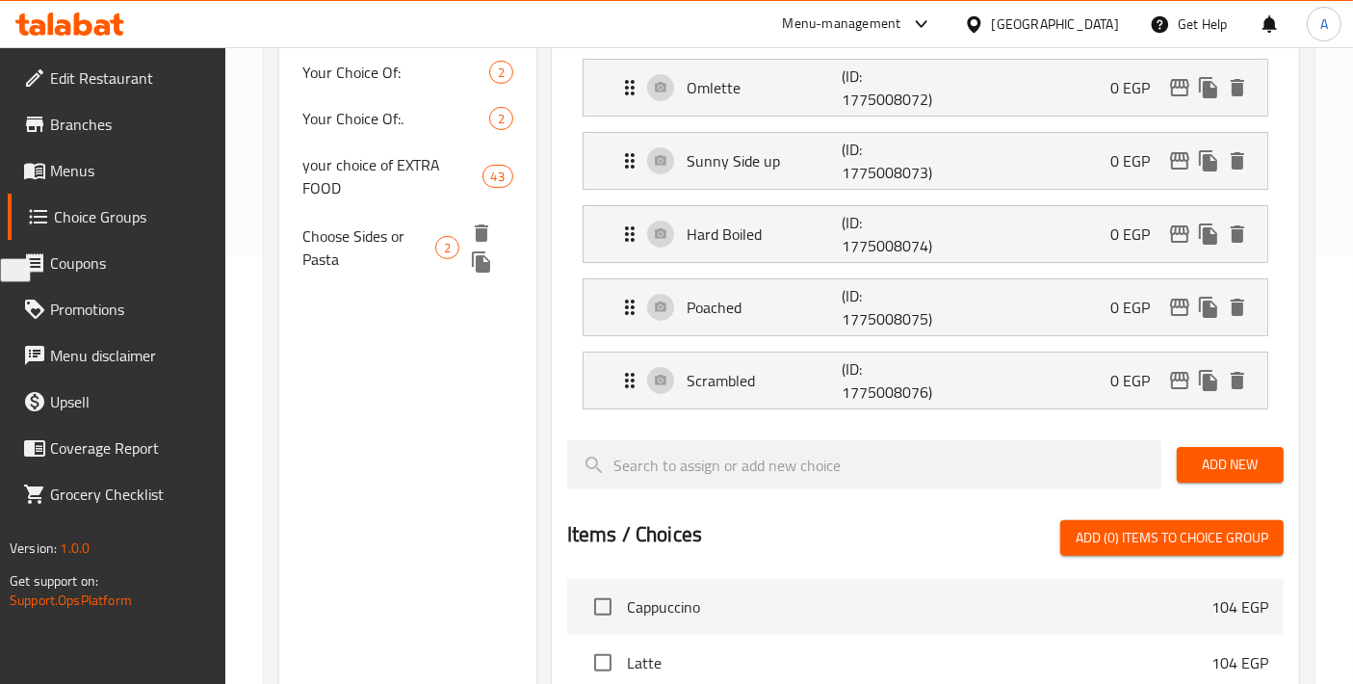
click at [379, 224] on span "Choose Sides or Pasta" at bounding box center [368, 247] width 133 height 46
type input "Choose Sides or Pasta"
type input "اختر الأطباق الجانبية أو المعكرونة"
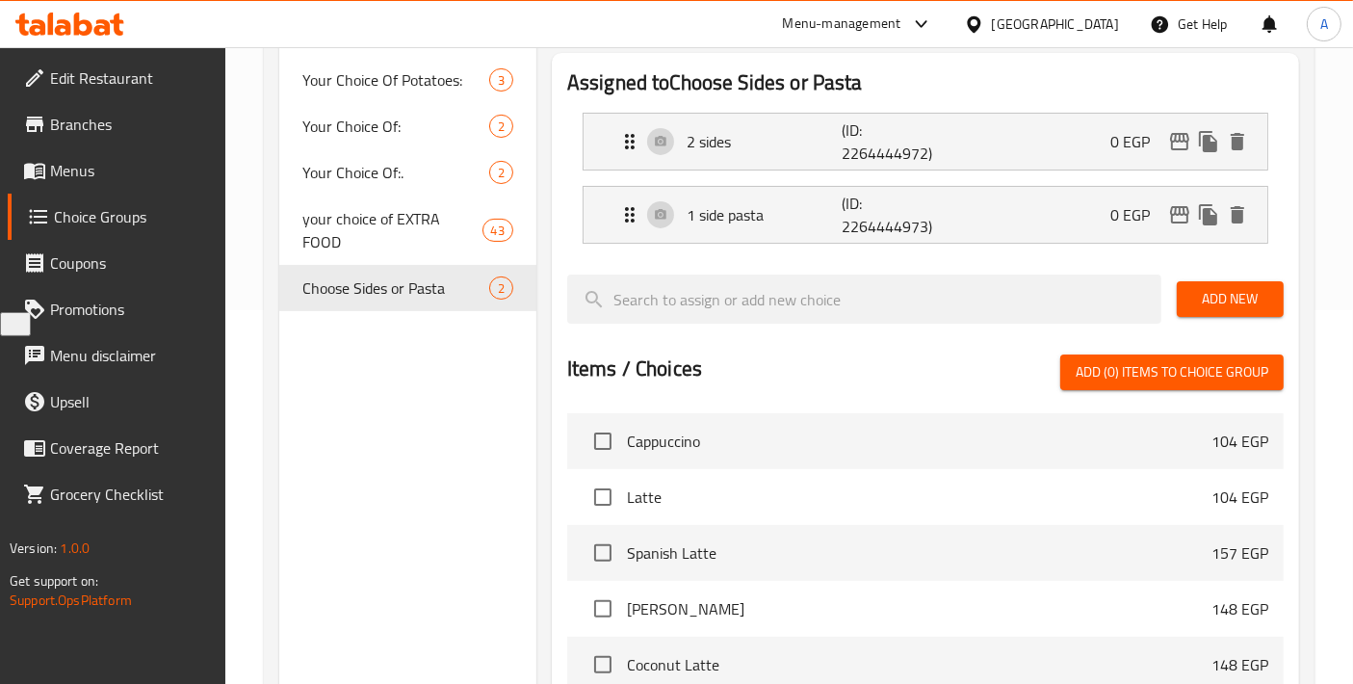
scroll to position [214, 0]
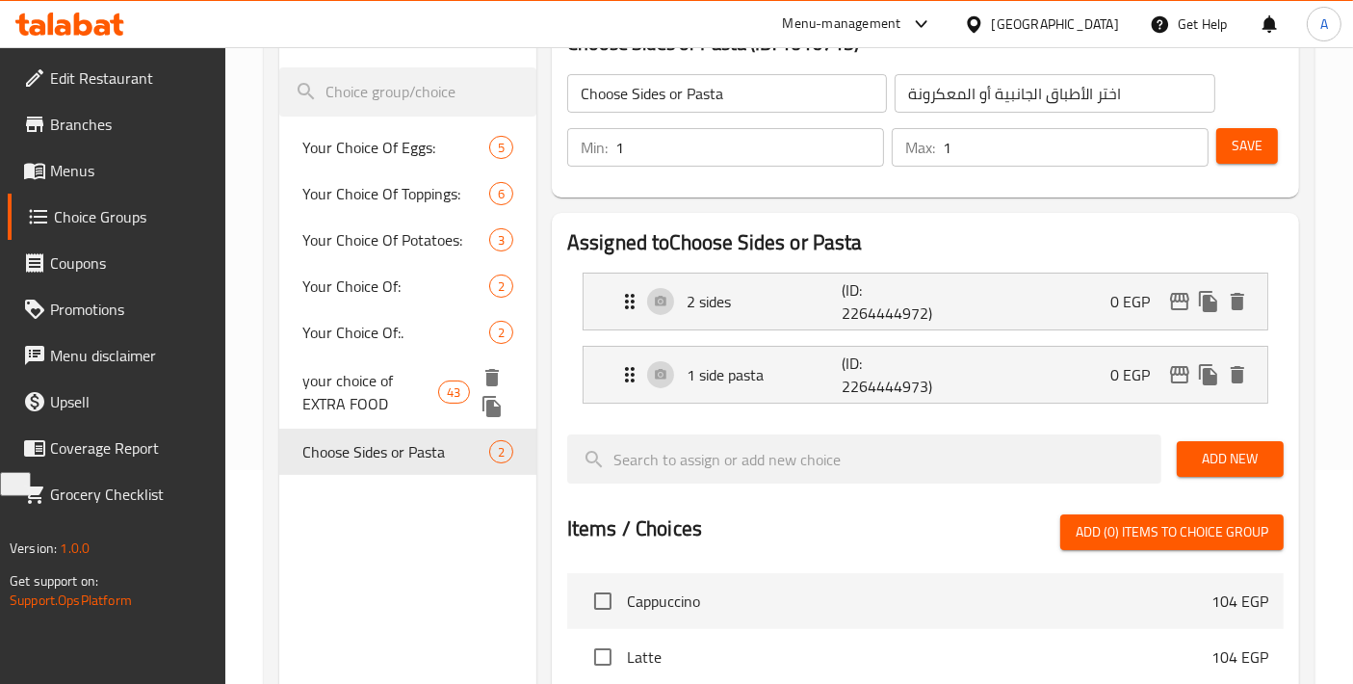
click at [376, 380] on span "your choice of EXTRA FOOD" at bounding box center [370, 392] width 136 height 46
type input "your choice of EXTRA FOOD"
type input "اختيارك من الطعام الاضافى"
type input "0"
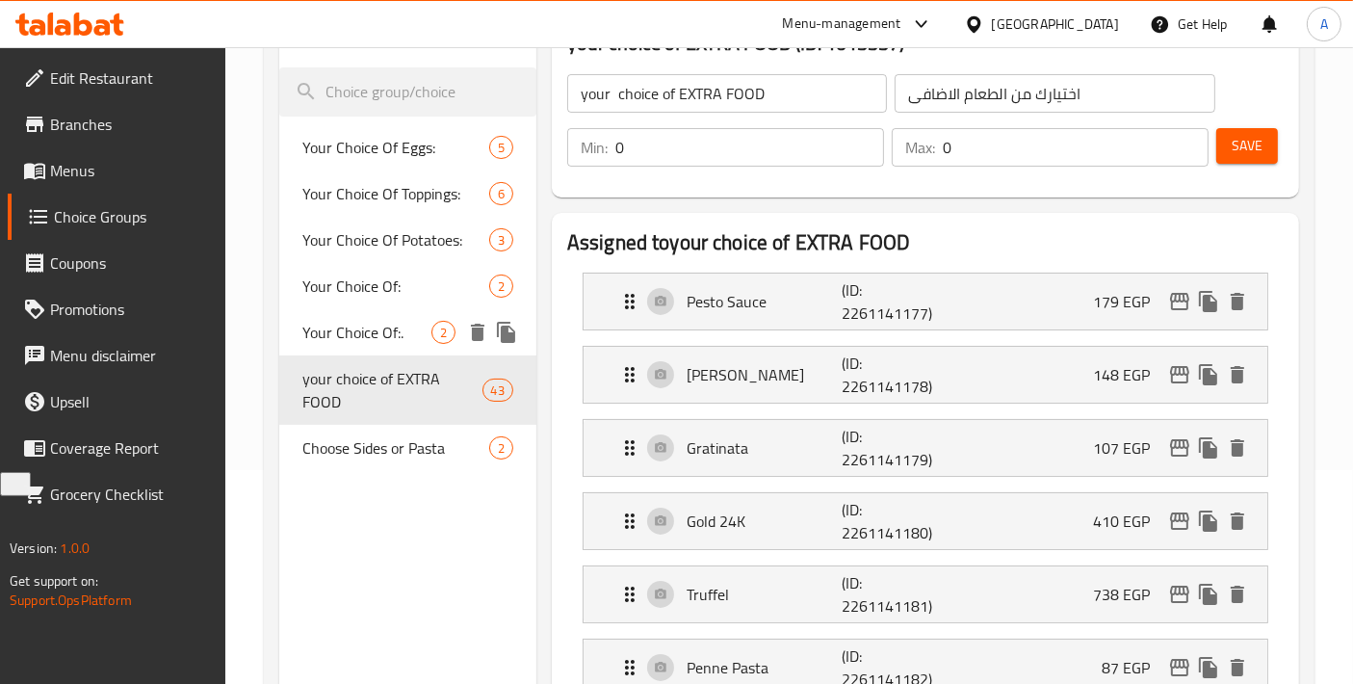
click at [376, 337] on span "Your Choice Of:." at bounding box center [366, 332] width 129 height 23
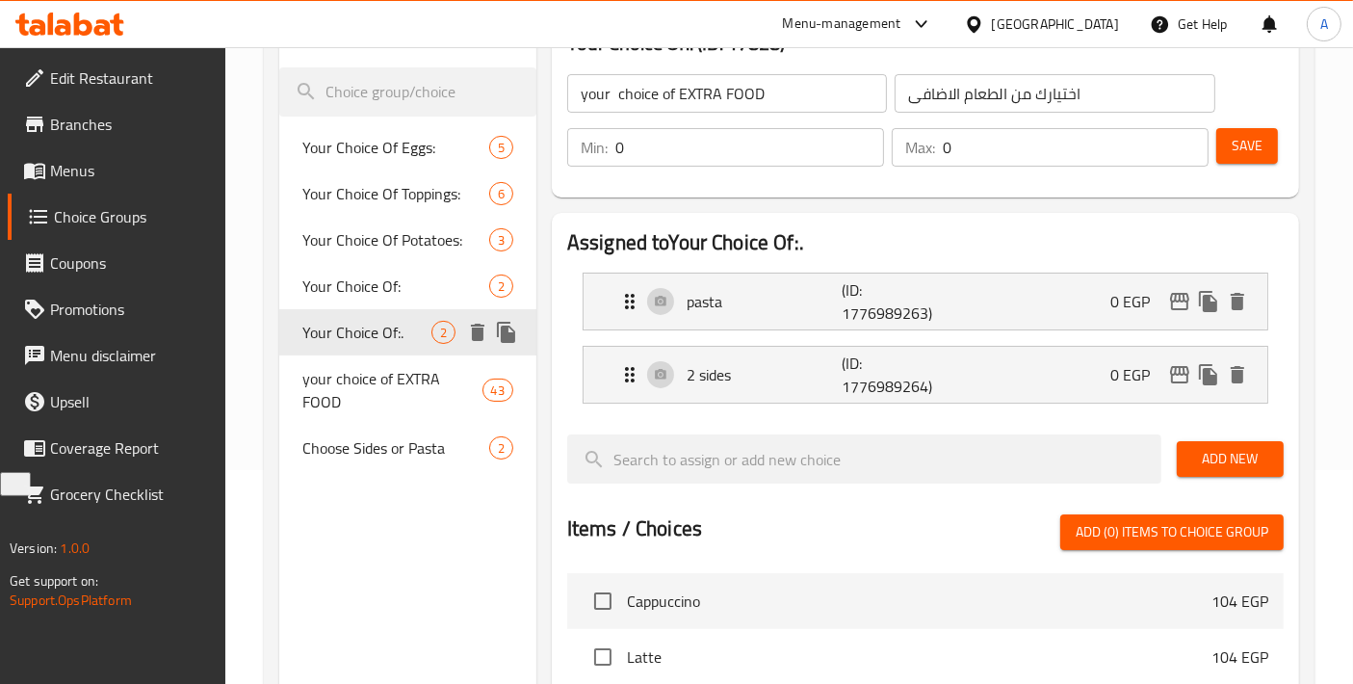
type input "Your Choice Of:."
type input "إختيارك من:"
type input "1"
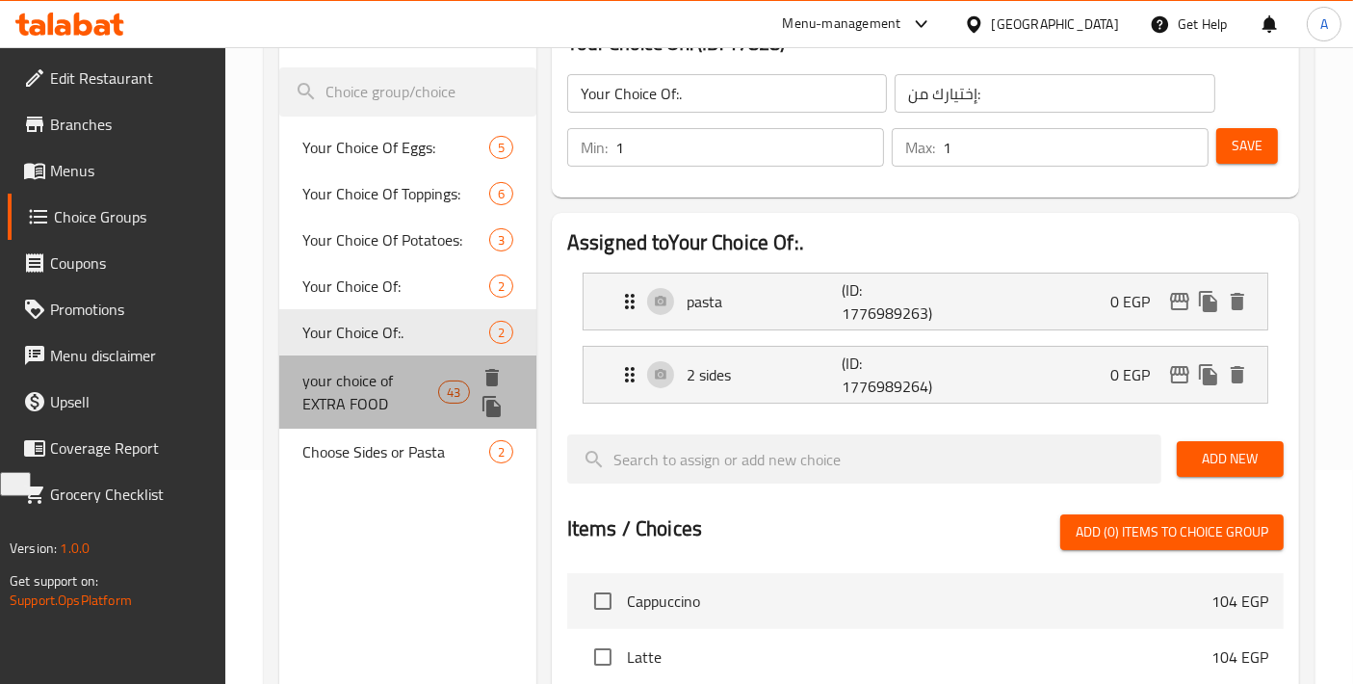
click at [385, 378] on span "your choice of EXTRA FOOD" at bounding box center [370, 392] width 136 height 46
type input "your choice of EXTRA FOOD"
type input "اختيارك من الطعام الاضافى"
type input "0"
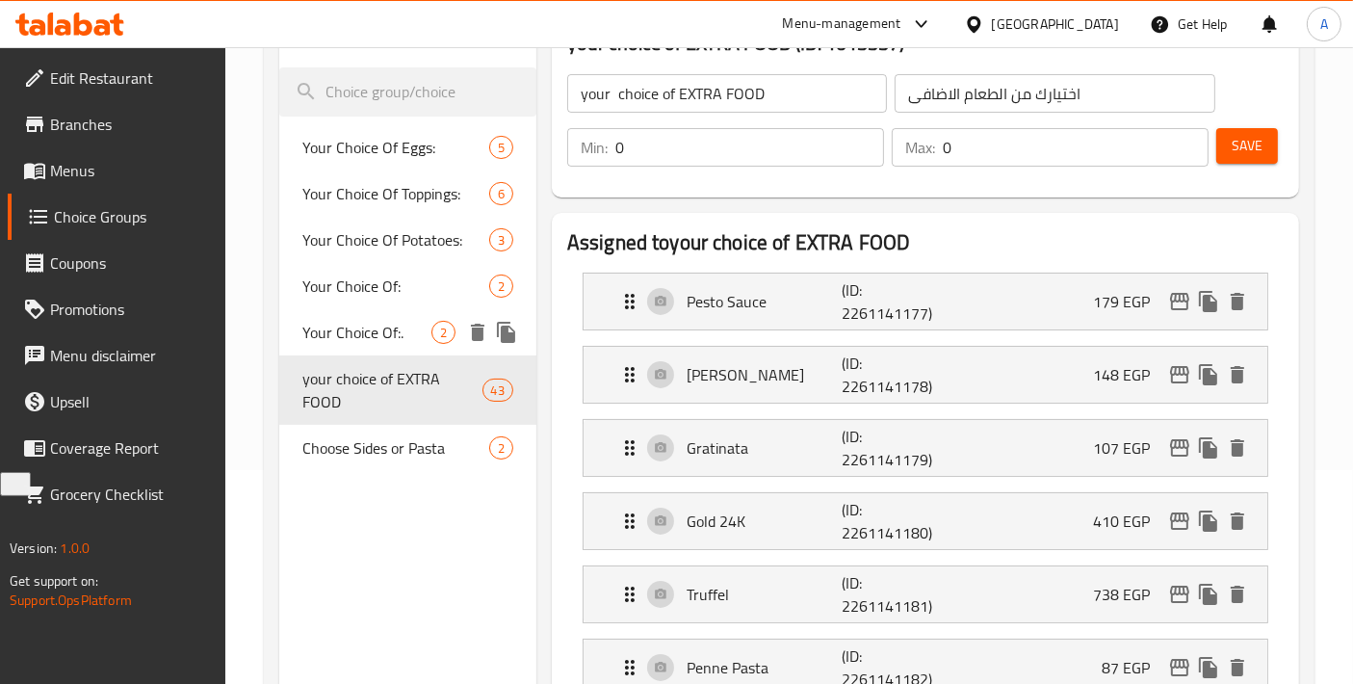
click at [376, 321] on span "Your Choice Of:." at bounding box center [366, 332] width 129 height 23
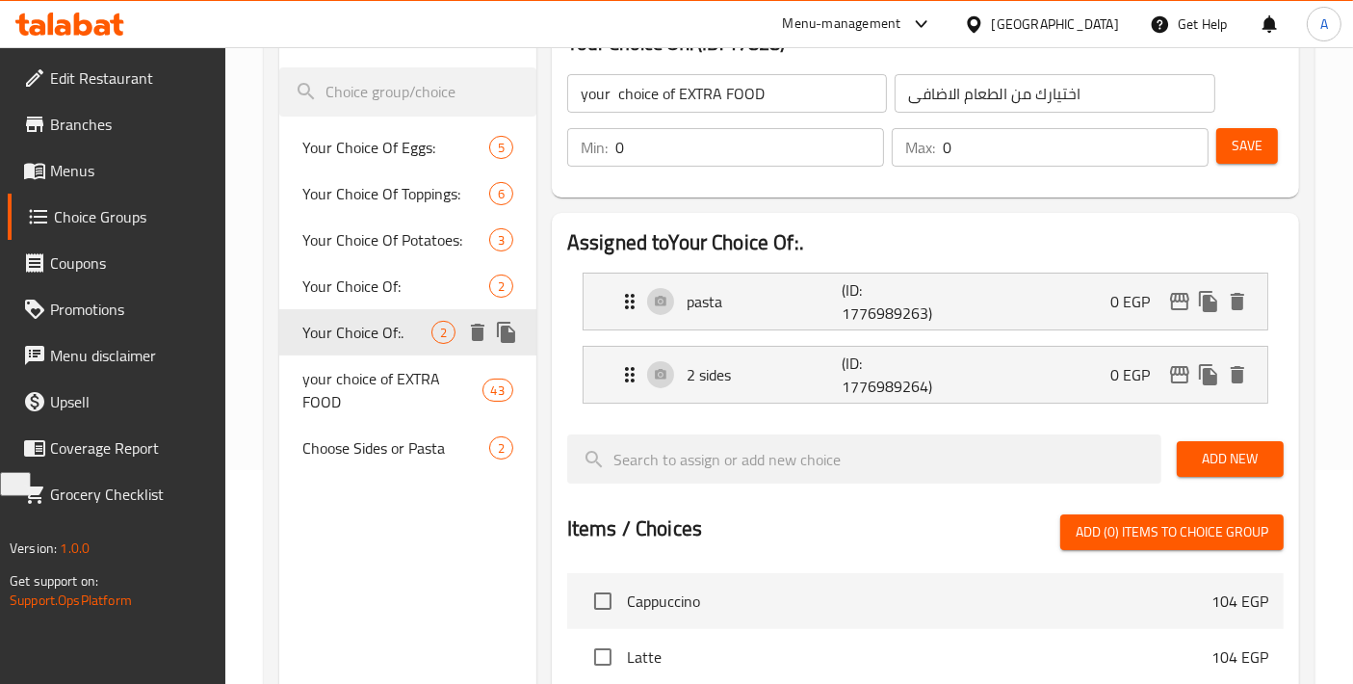
type input "Your Choice Of:."
type input "إختيارك من:"
type input "1"
click at [379, 288] on span "Your Choice Of:" at bounding box center [366, 285] width 129 height 23
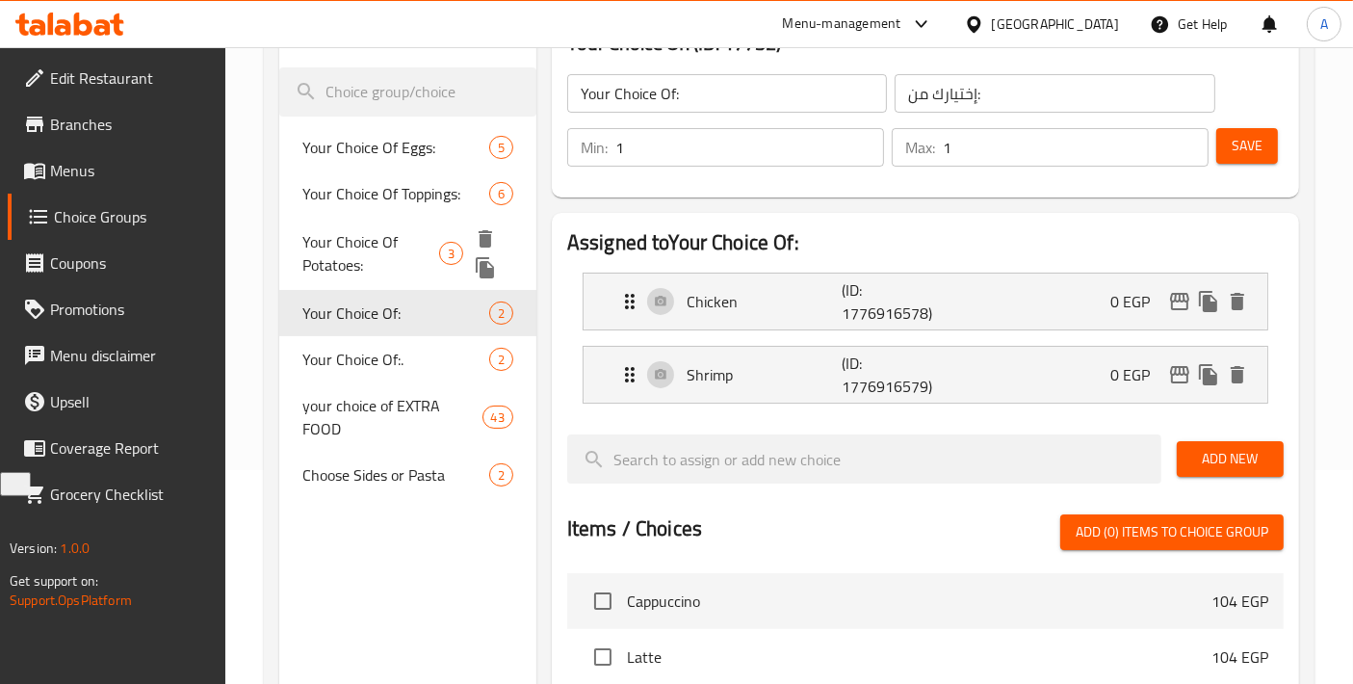
click at [385, 243] on span "Your Choice Of Potatoes:" at bounding box center [370, 253] width 137 height 46
type input "Your Choice Of Potatoes:"
type input "إختيارك من البطاطس:"
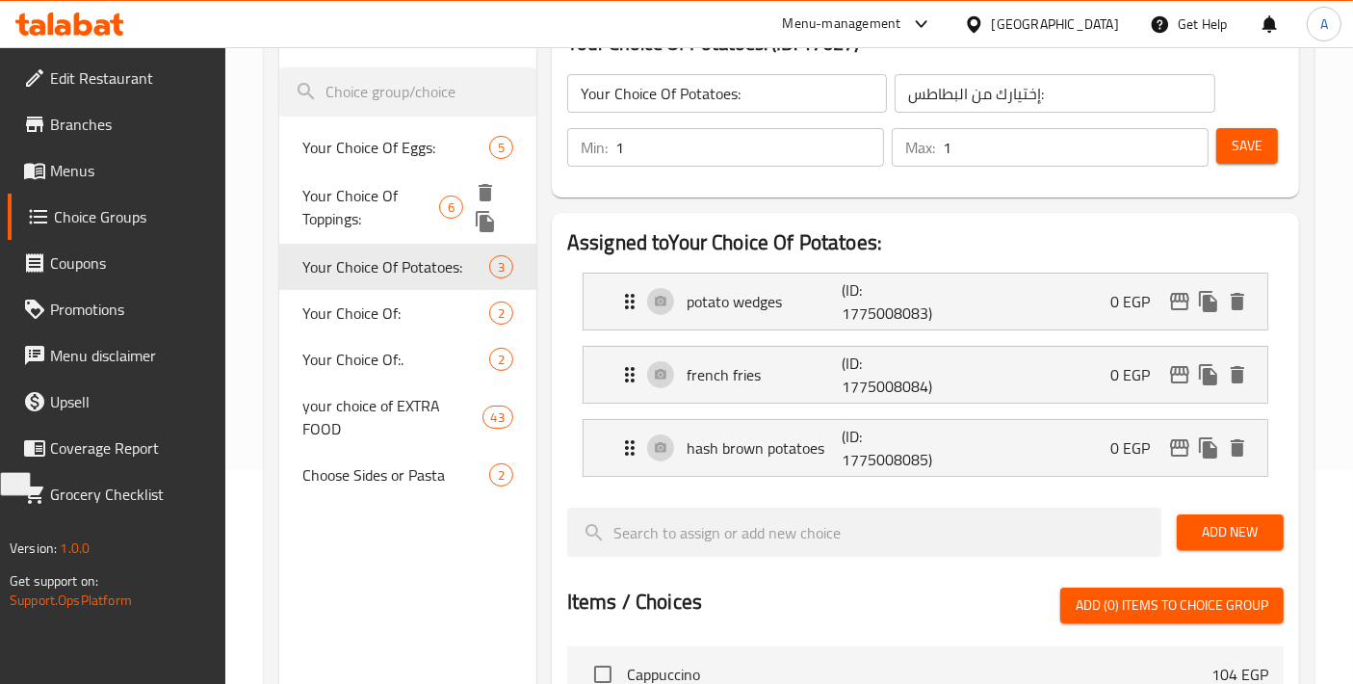
click at [391, 191] on span "Your Choice Of Toppings:" at bounding box center [370, 207] width 137 height 46
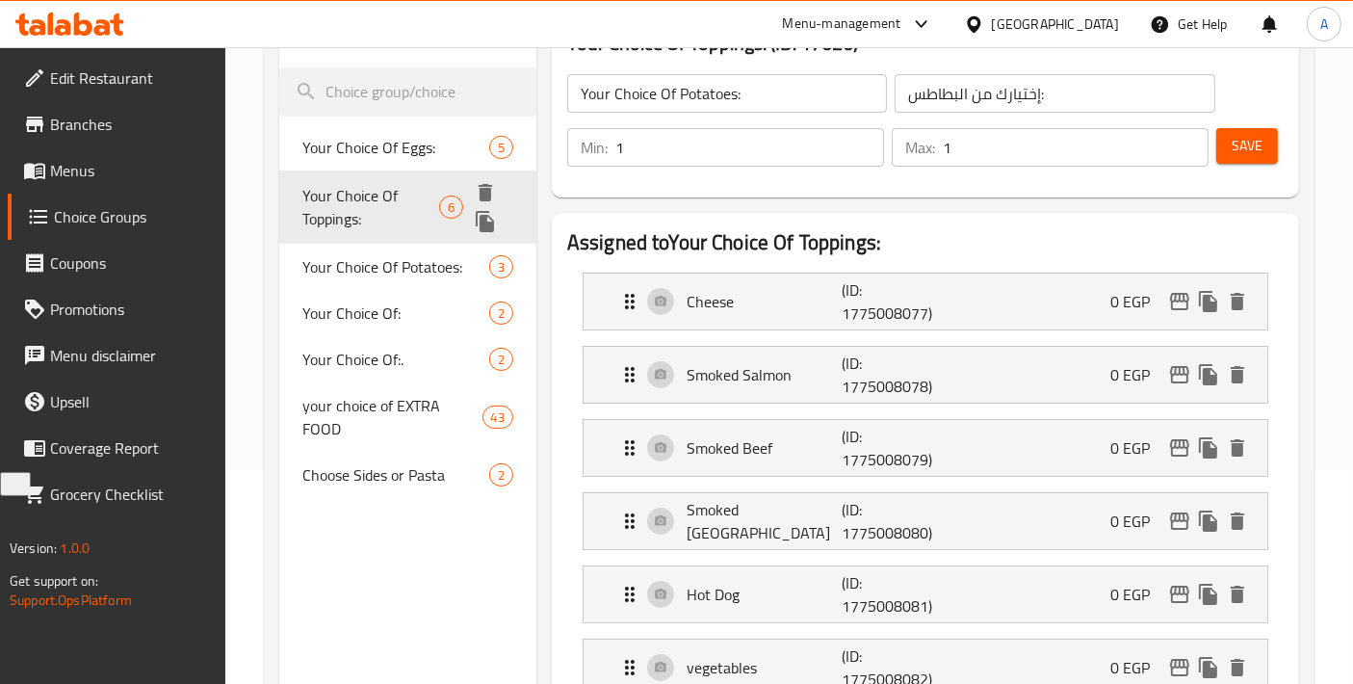
type input "Your Choice Of Toppings:"
type input "إختيارك من التوبينجز:"
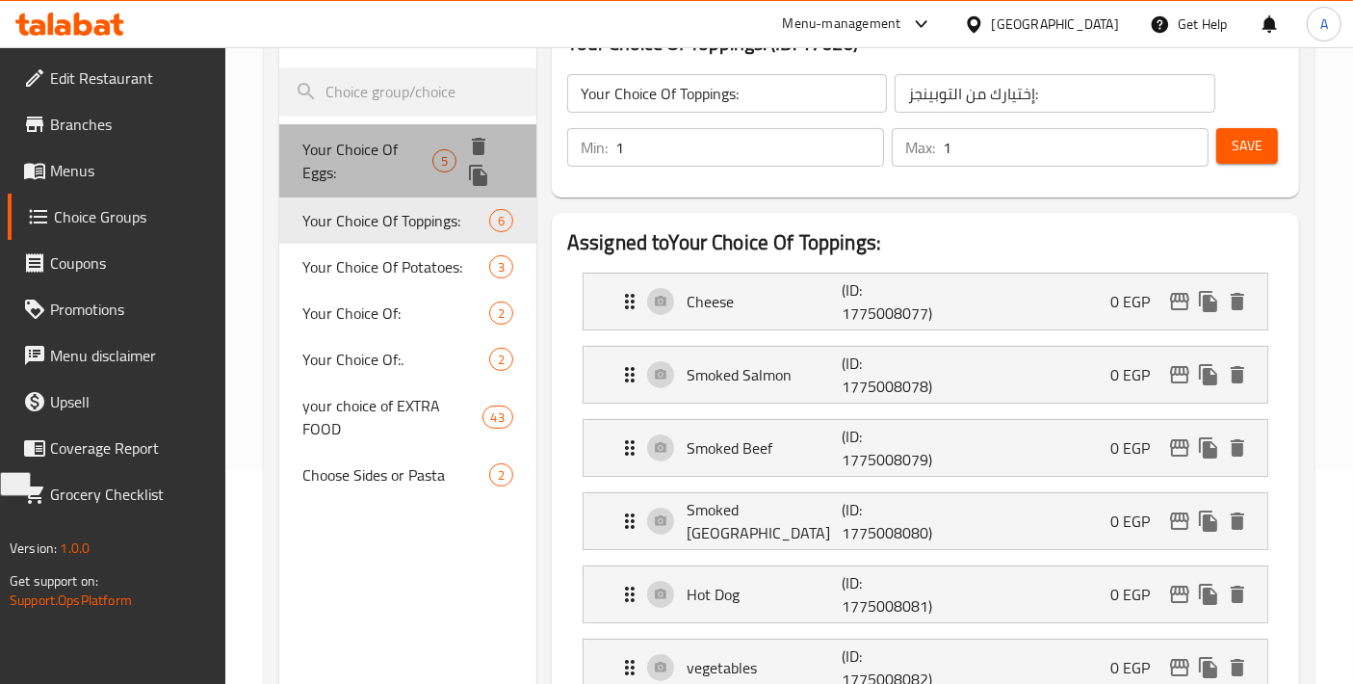
click at [399, 158] on span "Your Choice Of Eggs:" at bounding box center [367, 161] width 130 height 46
type input "Your Choice Of Eggs:"
type input "إختيارك من البيض:"
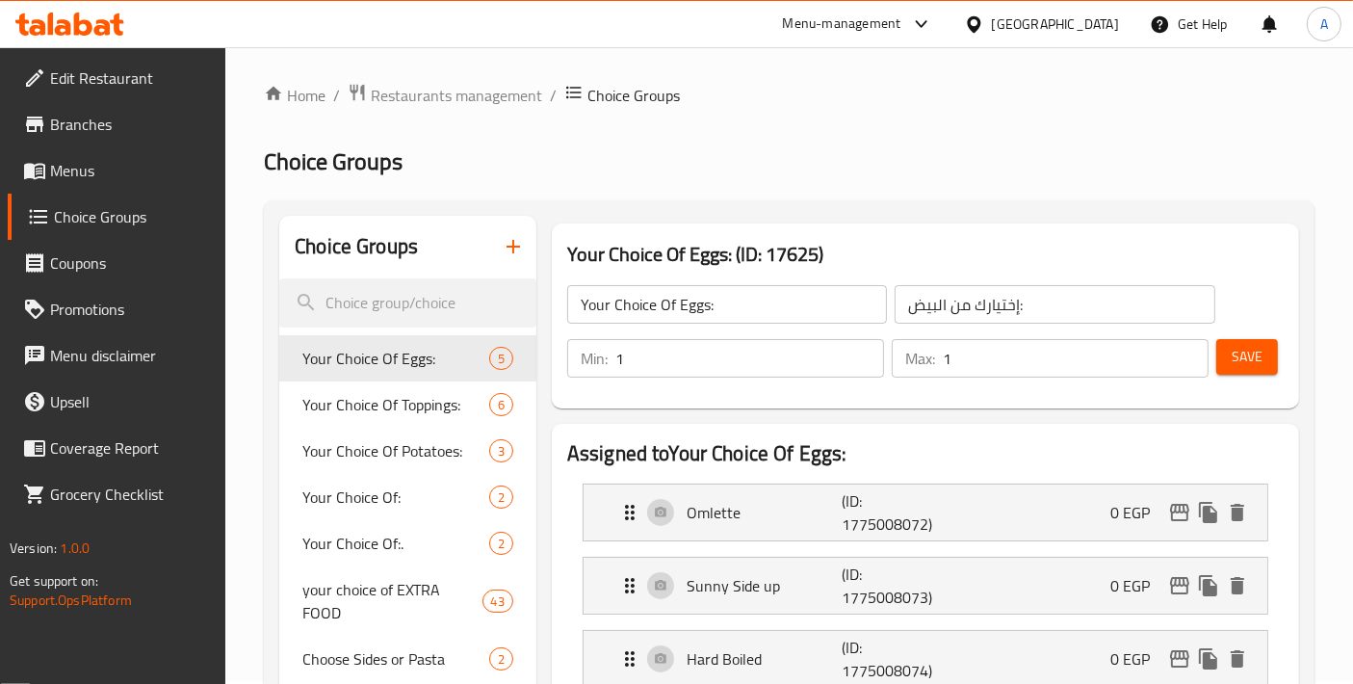
scroll to position [0, 0]
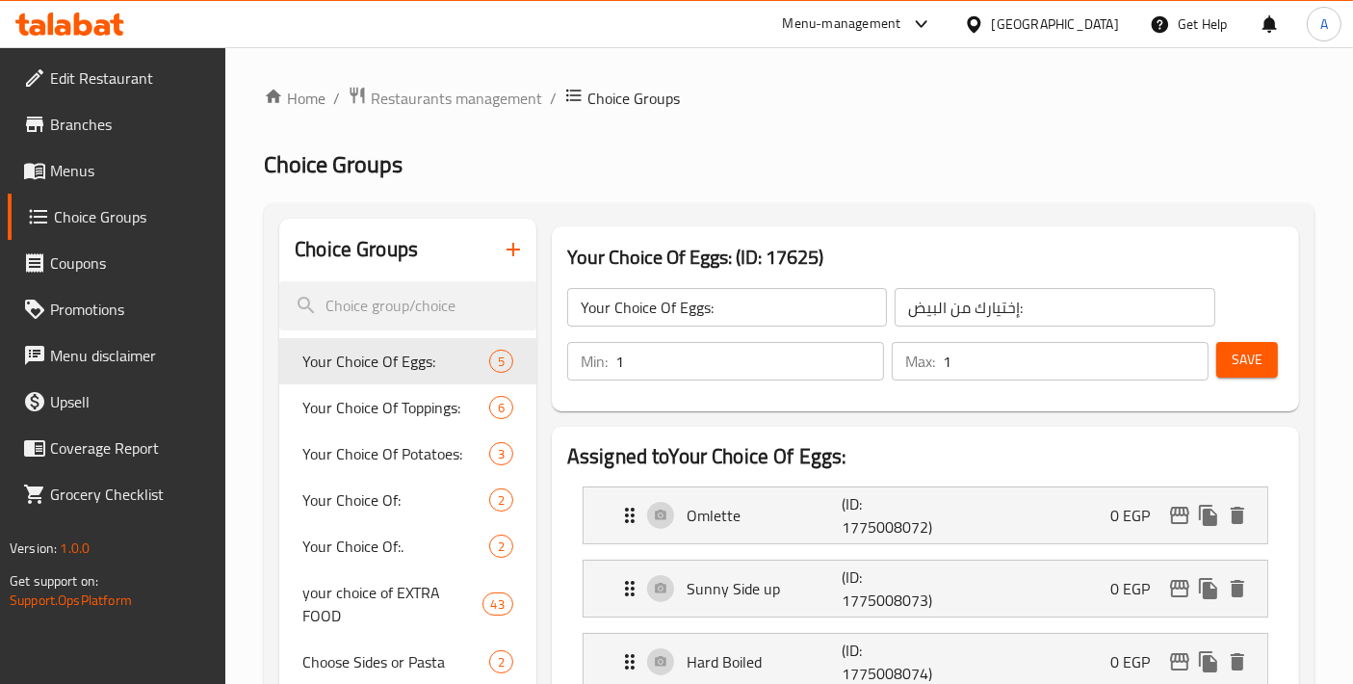
click at [83, 180] on span "Menus" at bounding box center [130, 170] width 161 height 23
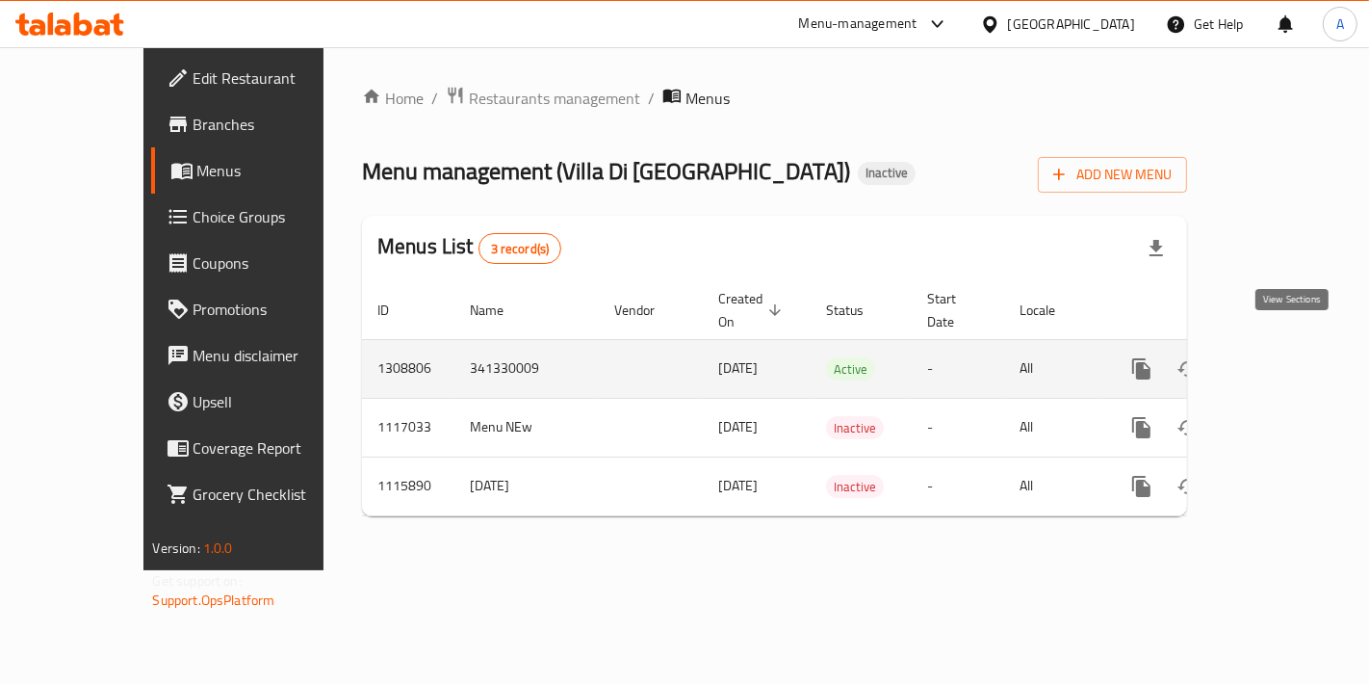
click at [1304, 346] on link "enhanced table" at bounding box center [1280, 369] width 46 height 46
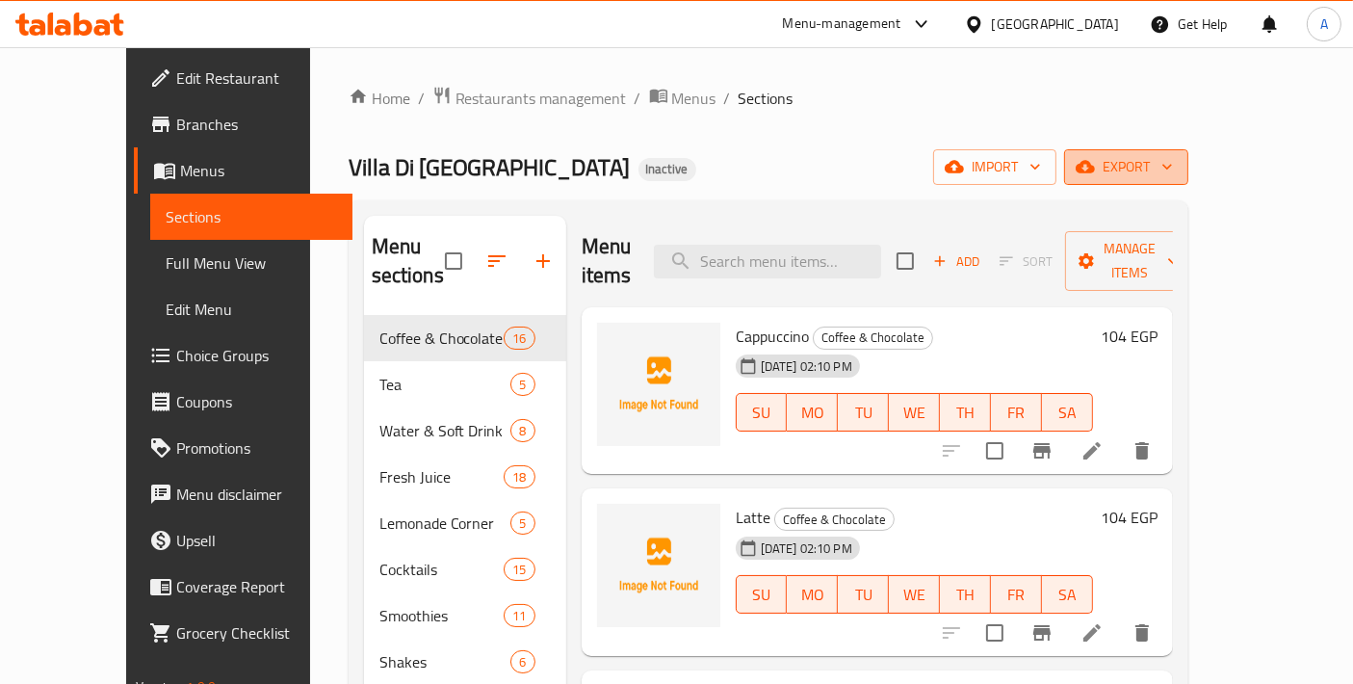
click at [1173, 168] on span "export" at bounding box center [1125, 167] width 93 height 24
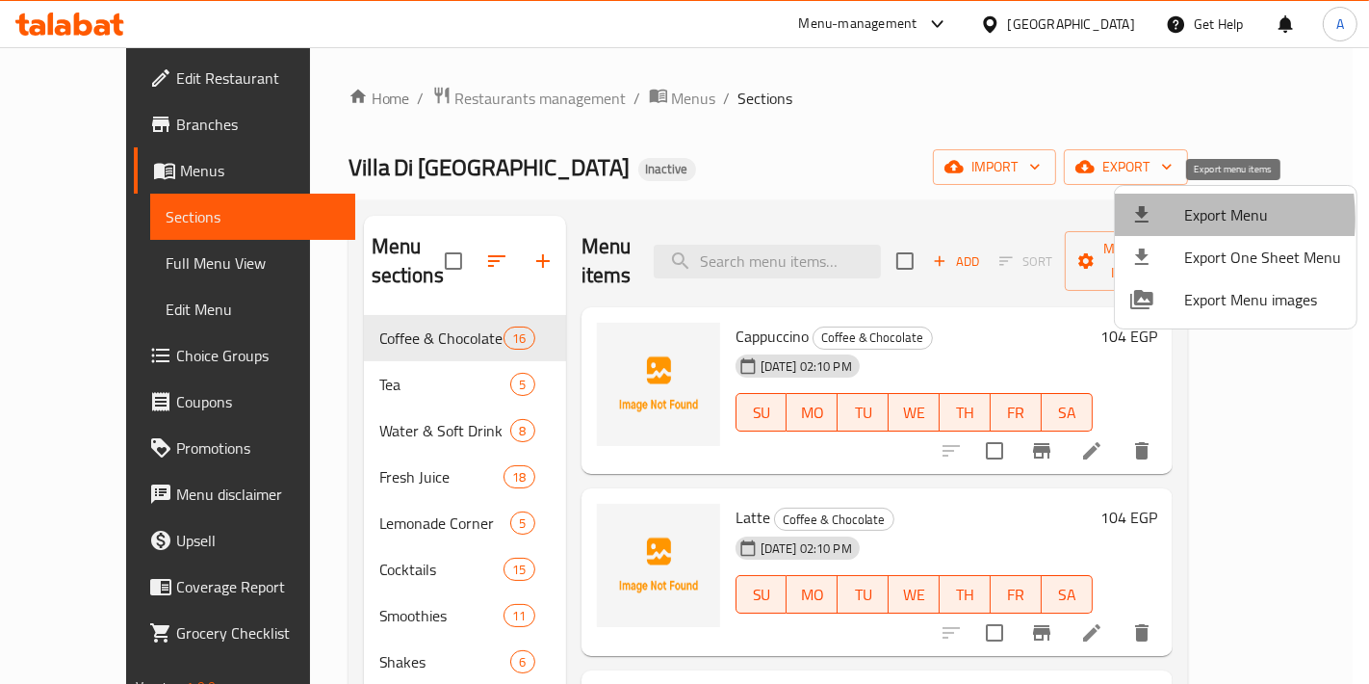
click at [1152, 219] on icon at bounding box center [1141, 214] width 23 height 23
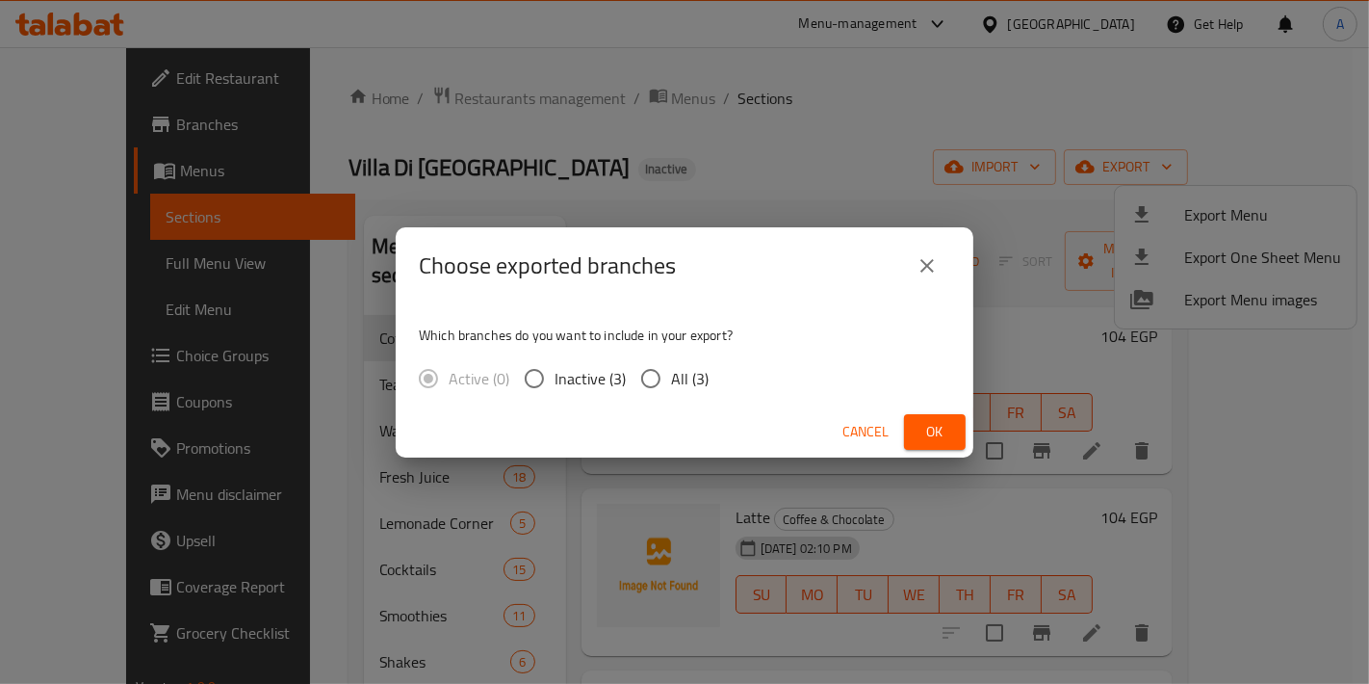
click at [692, 380] on span "All (3)" at bounding box center [690, 378] width 38 height 23
click at [671, 380] on input "All (3)" at bounding box center [651, 378] width 40 height 40
radio input "true"
click at [954, 427] on button "Ok" at bounding box center [935, 432] width 62 height 36
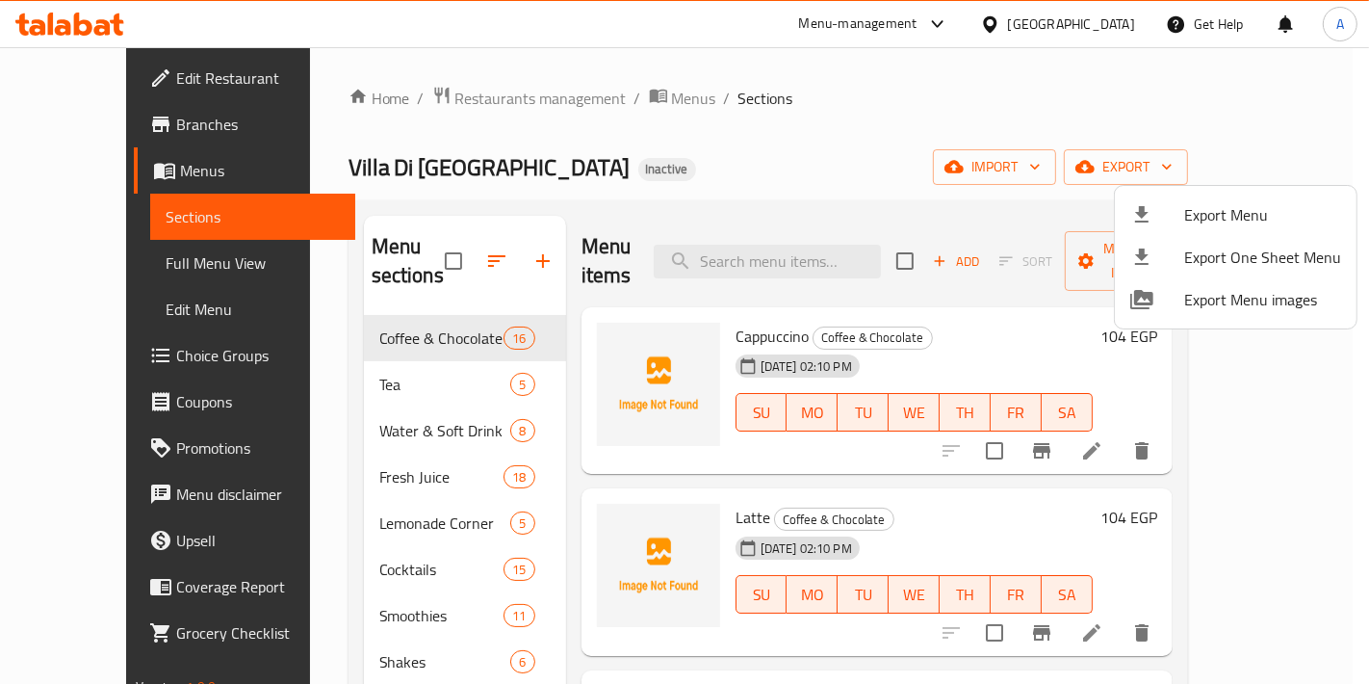
click at [129, 353] on div at bounding box center [684, 342] width 1369 height 684
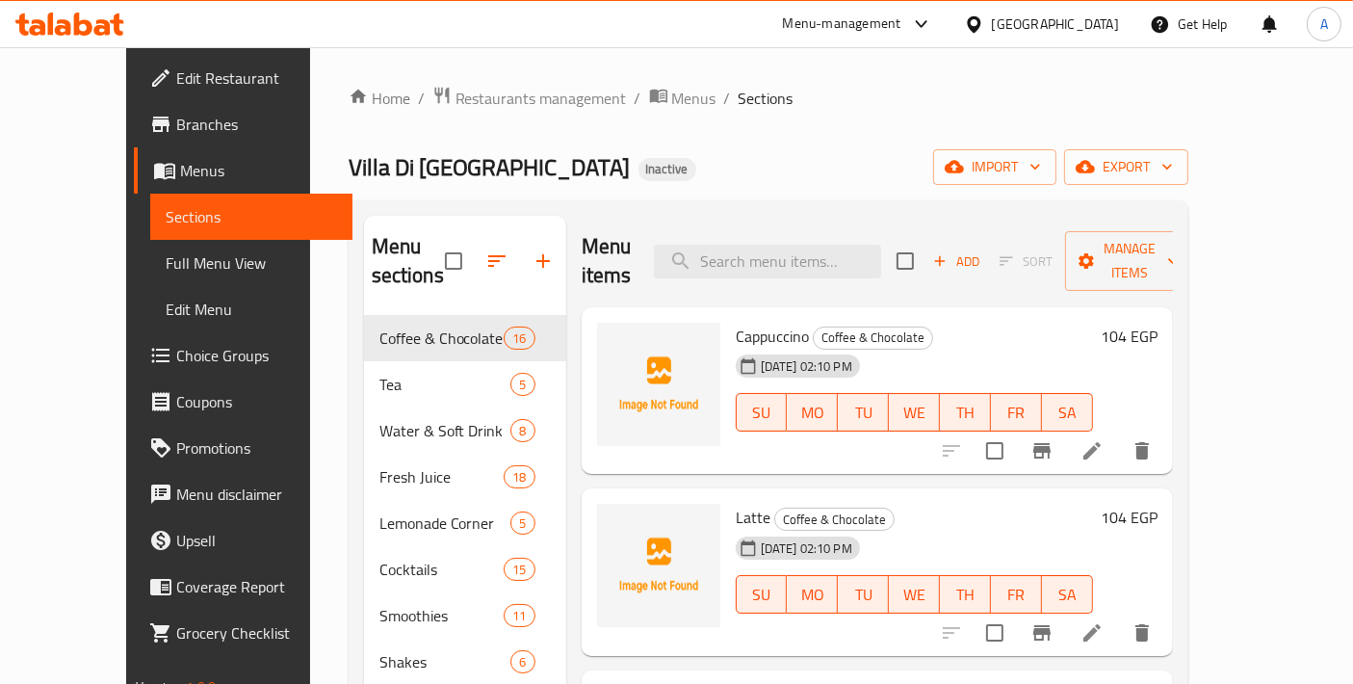
click at [176, 353] on span "Choice Groups" at bounding box center [256, 355] width 161 height 23
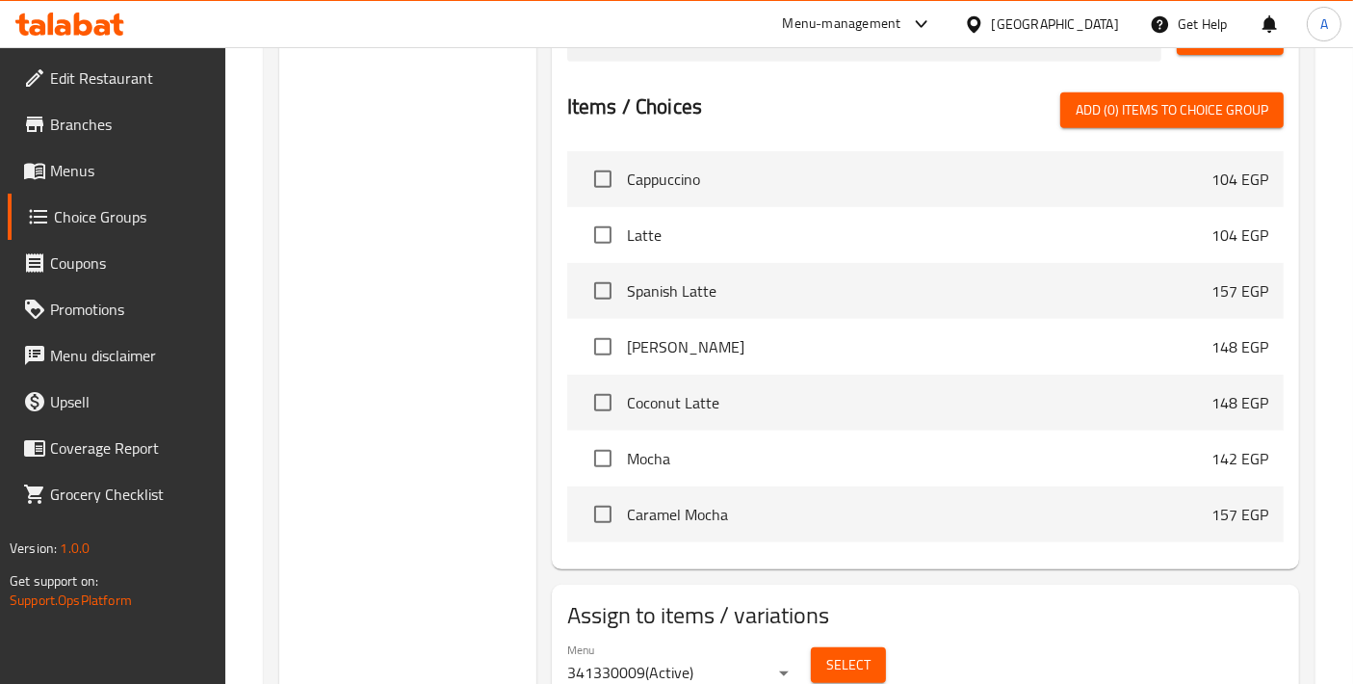
scroll to position [427, 0]
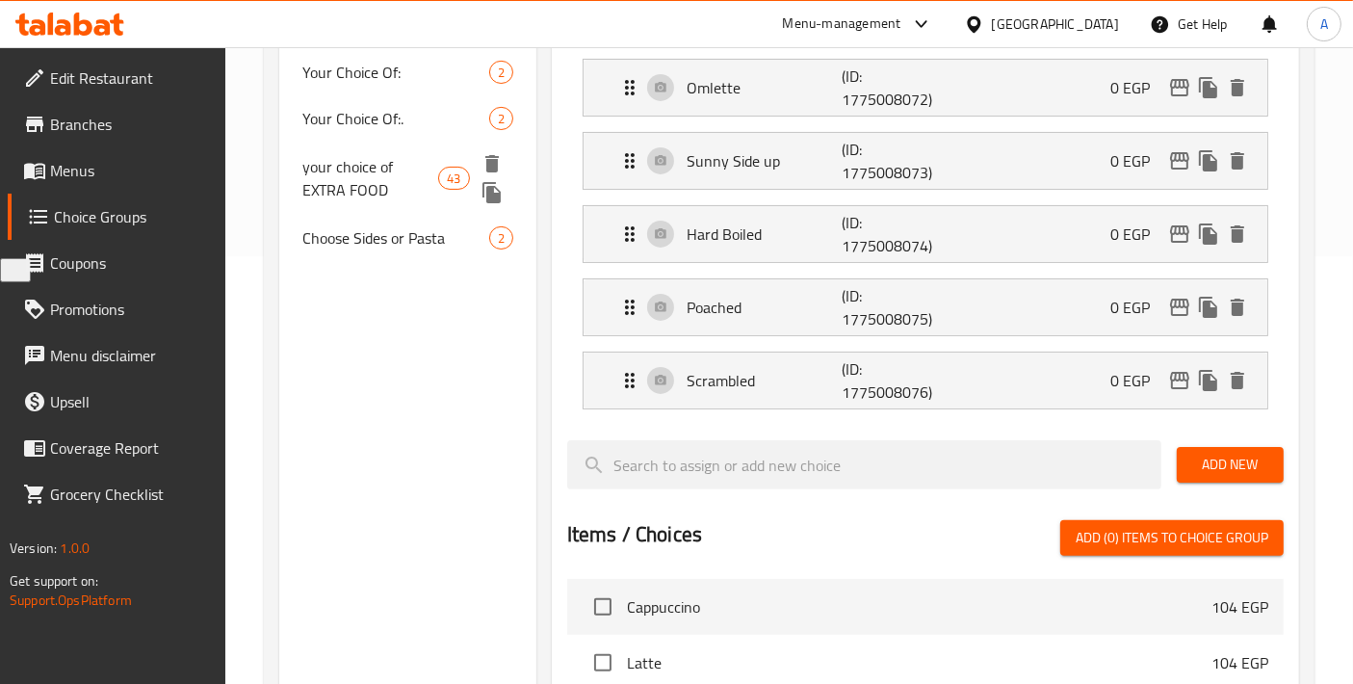
click at [397, 177] on span "your choice of EXTRA FOOD" at bounding box center [370, 178] width 136 height 46
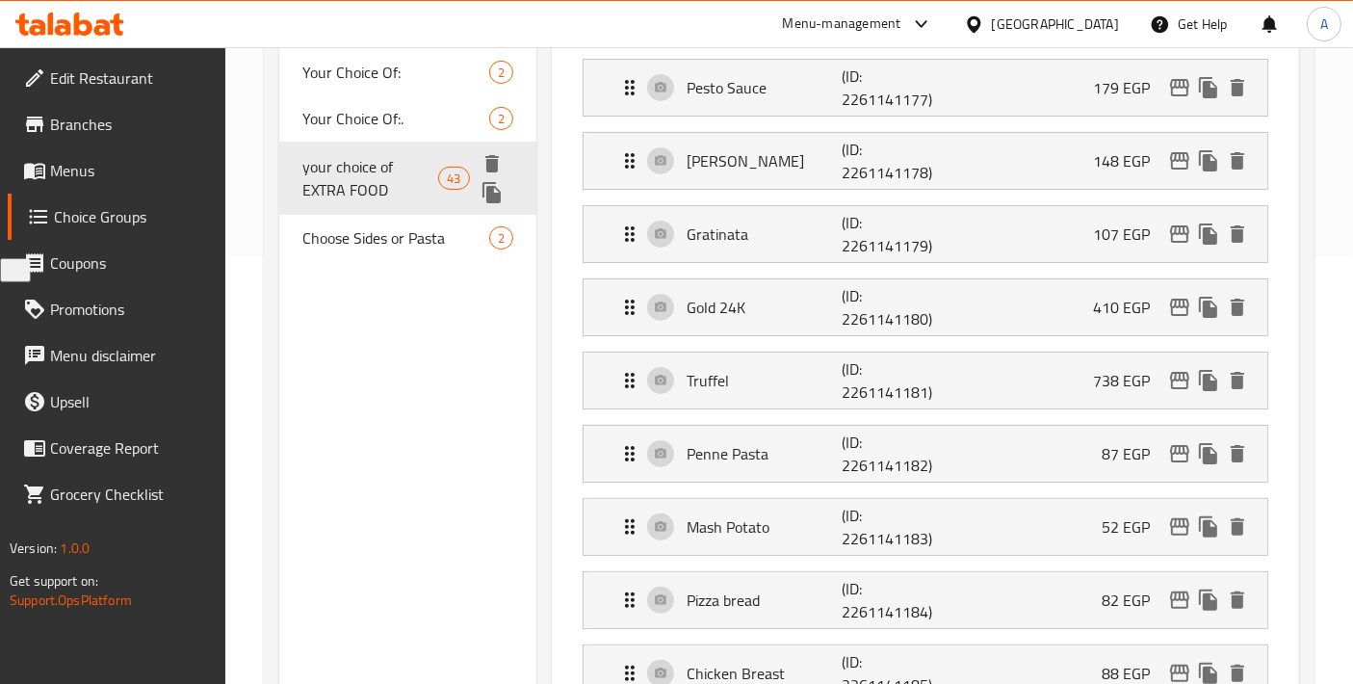
type input "your choice of EXTRA FOOD"
type input "اختيارك من الطعام الاضافى"
type input "0"
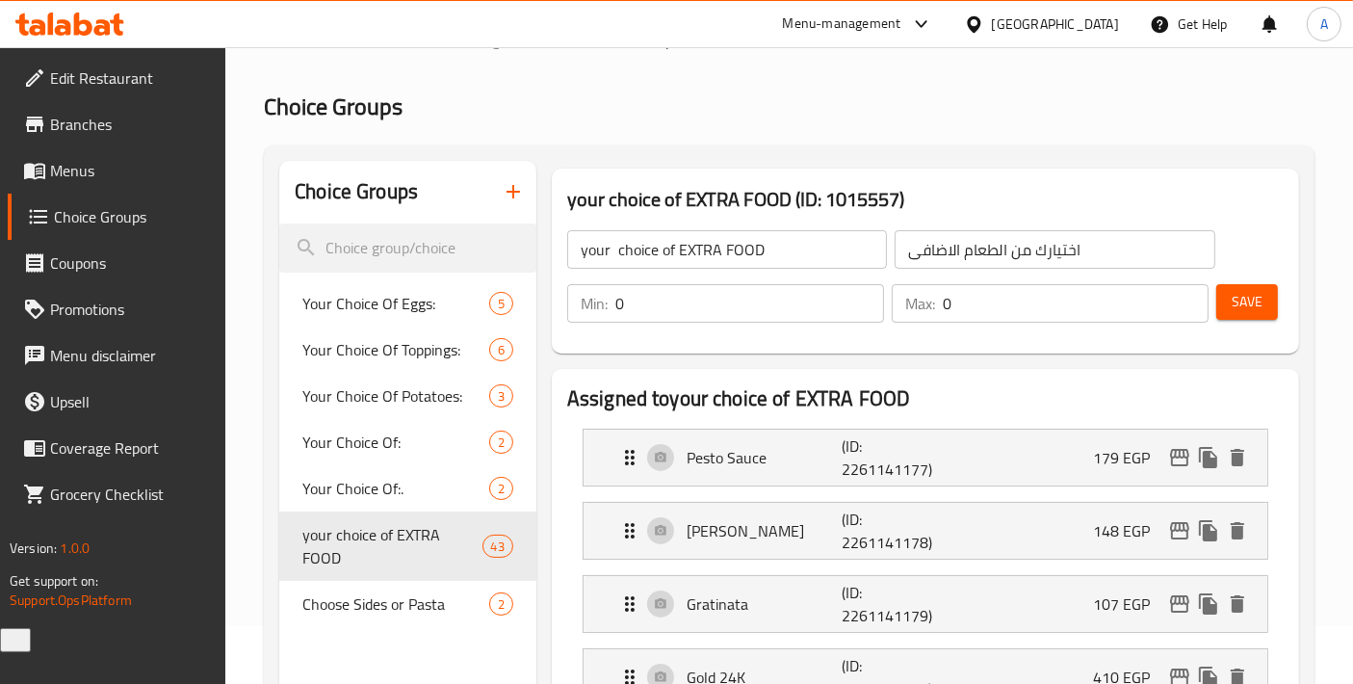
scroll to position [0, 0]
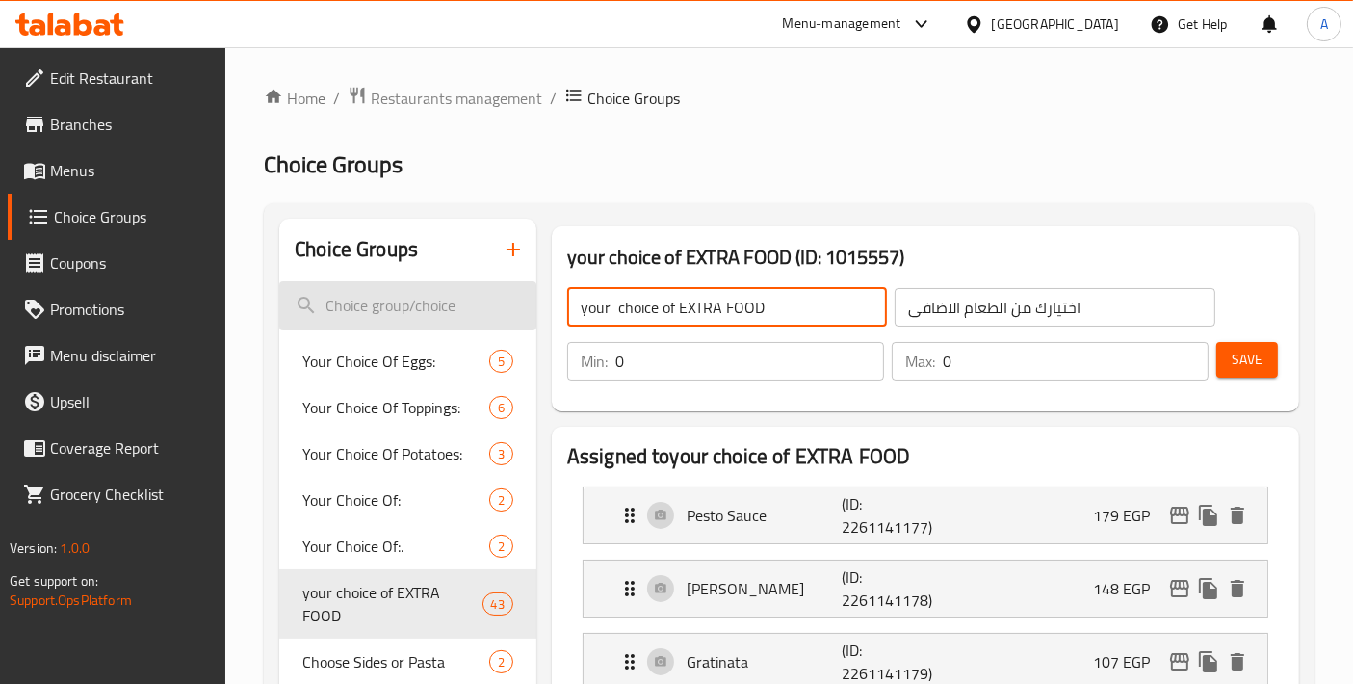
drag, startPoint x: 776, startPoint y: 306, endPoint x: 481, endPoint y: 309, distance: 294.6
type input "Your Choice Of Extras:"
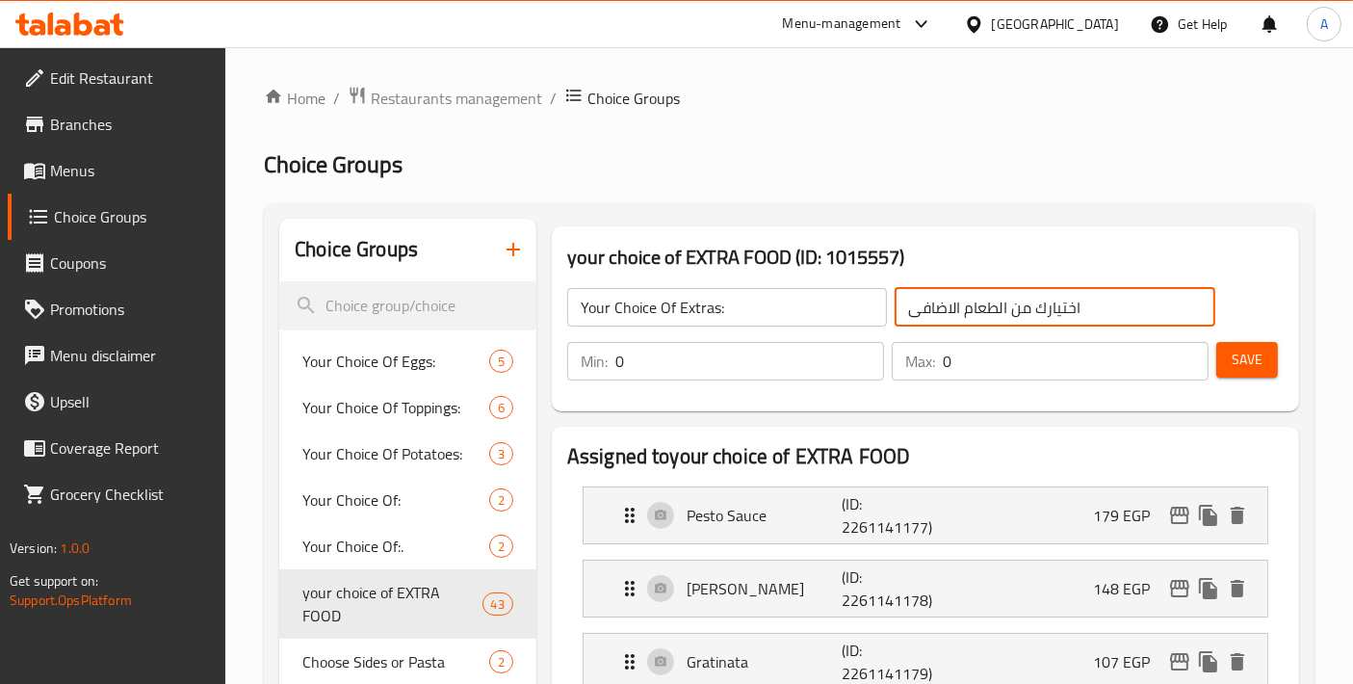
drag, startPoint x: 1111, startPoint y: 309, endPoint x: 749, endPoint y: 309, distance: 362.0
click at [749, 309] on div "Your Choice Of Extras: ​ اختيارك من الطعام الاضافى ​" at bounding box center [891, 307] width 671 height 62
type input "إختيارك من الإضافات:"
click at [1249, 372] on button "Save" at bounding box center [1247, 360] width 62 height 36
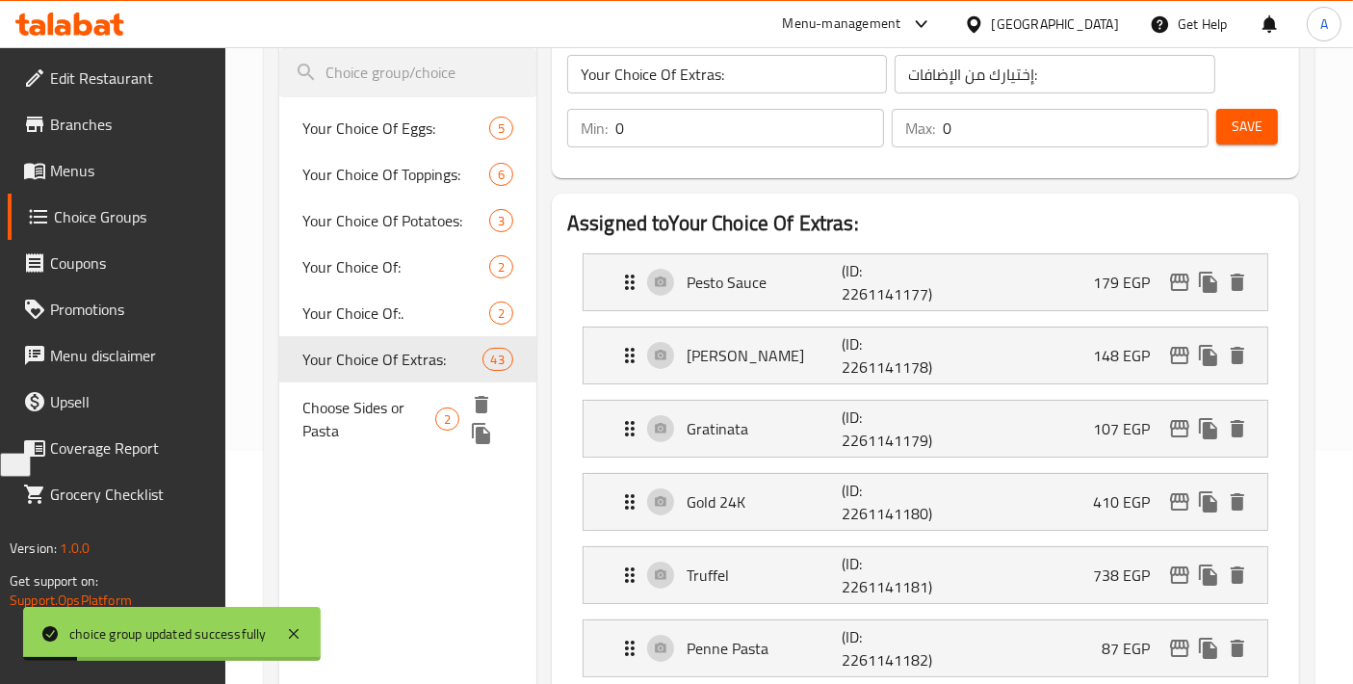
scroll to position [214, 0]
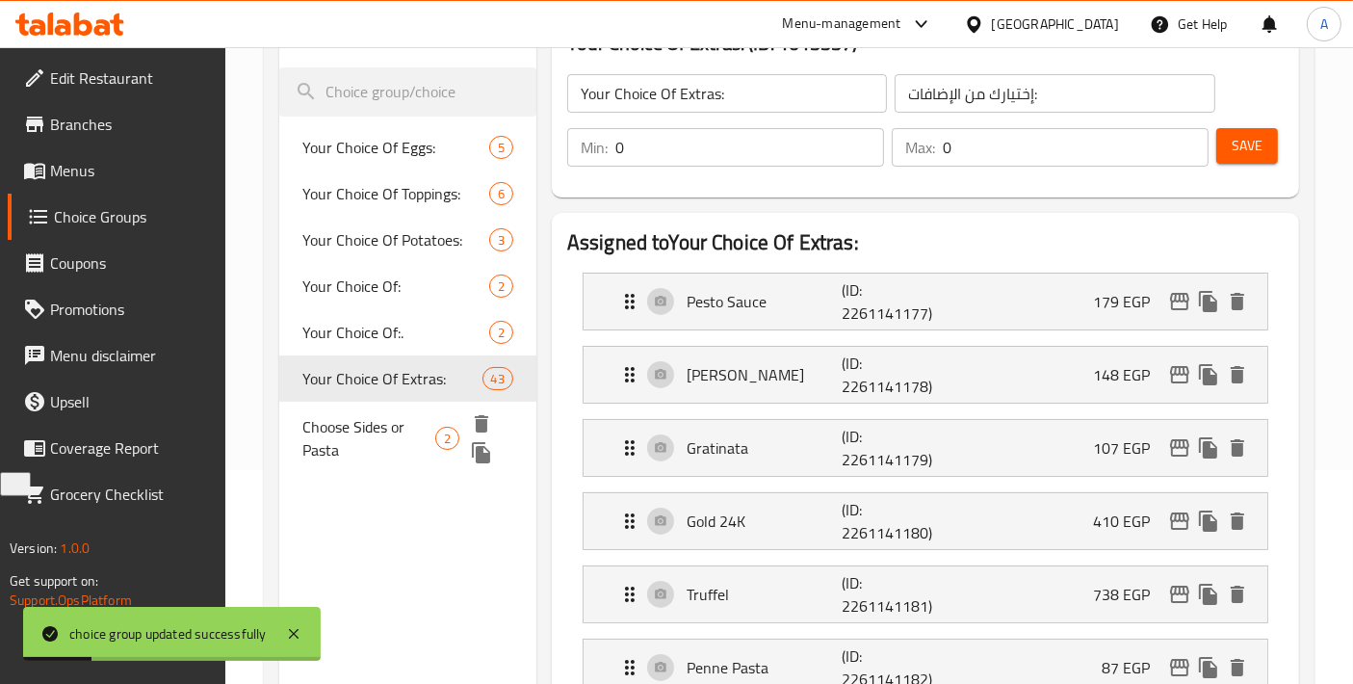
click at [379, 445] on span "Choose Sides or Pasta" at bounding box center [368, 438] width 133 height 46
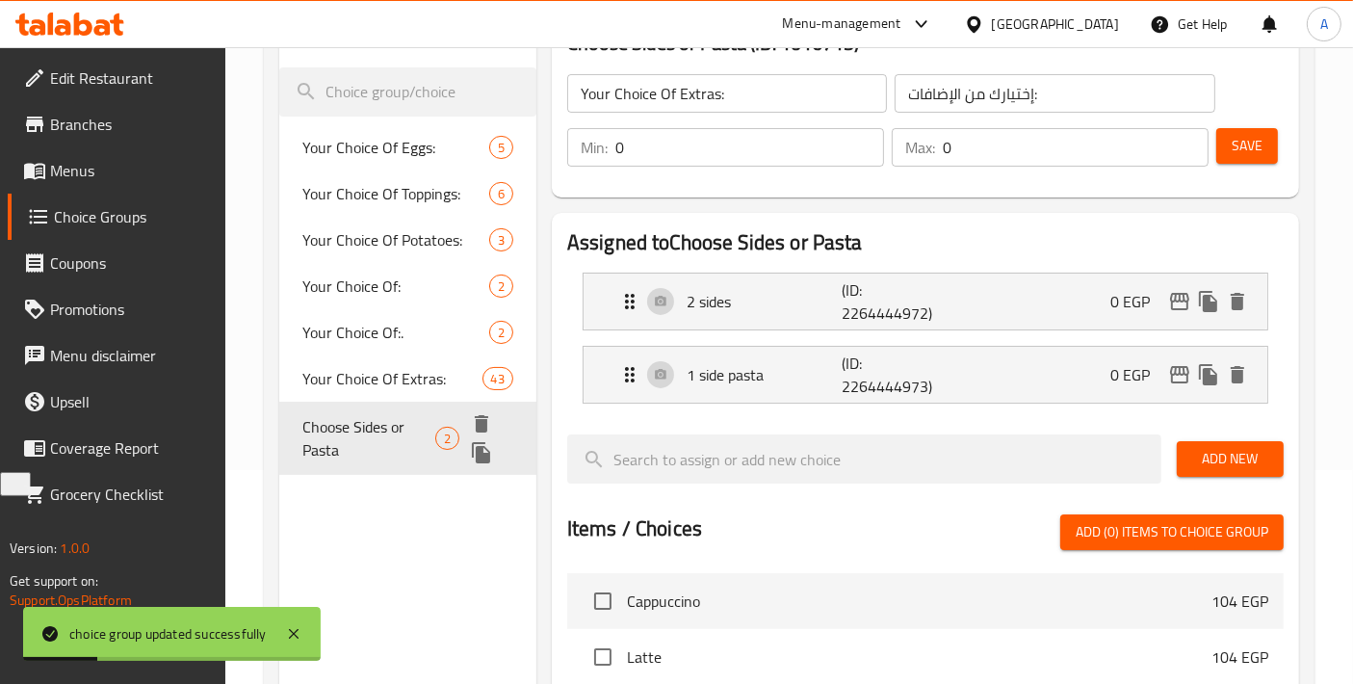
type input "Choose Sides or Pasta"
type input "اختر الأطباق الجانبية أو المعكرونة"
type input "1"
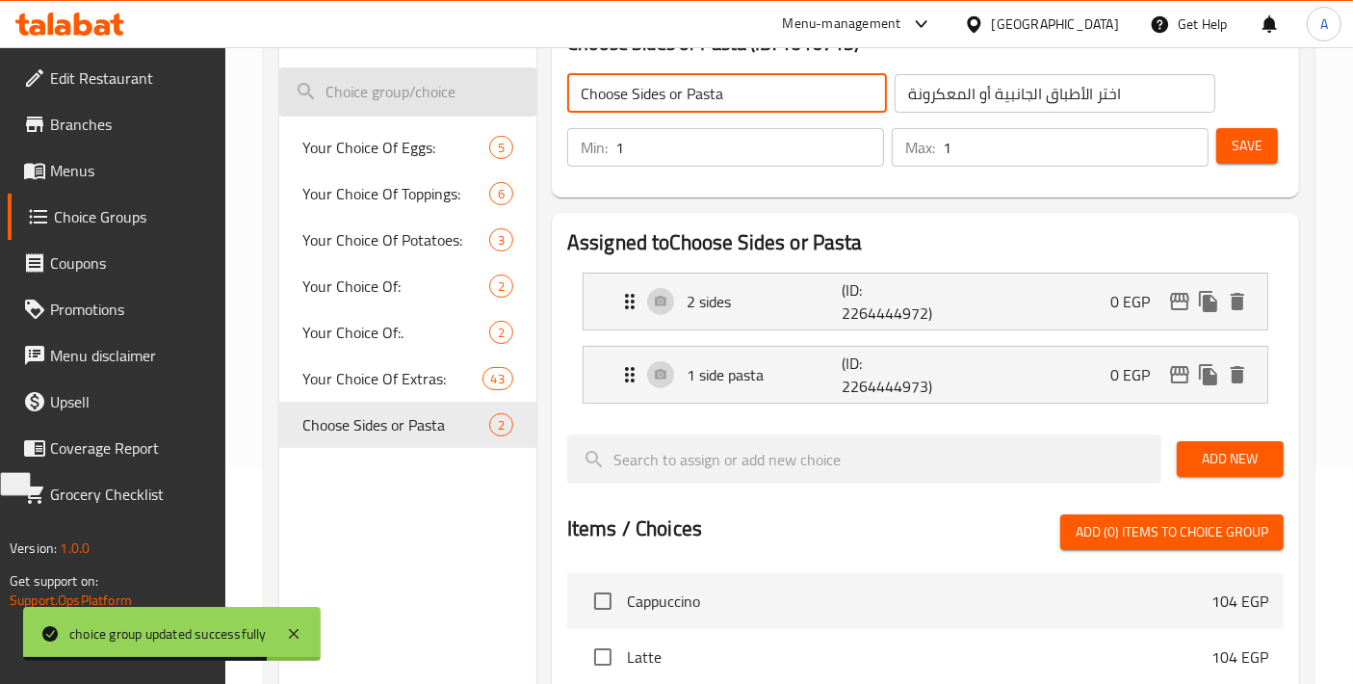
drag, startPoint x: 626, startPoint y: 94, endPoint x: 497, endPoint y: 94, distance: 129.0
click at [497, 94] on div "Choice Groups Your Choice Of Eggs: 5 Your Choice Of Toppings: 6 Your Choice Of …" at bounding box center [792, 569] width 1027 height 1128
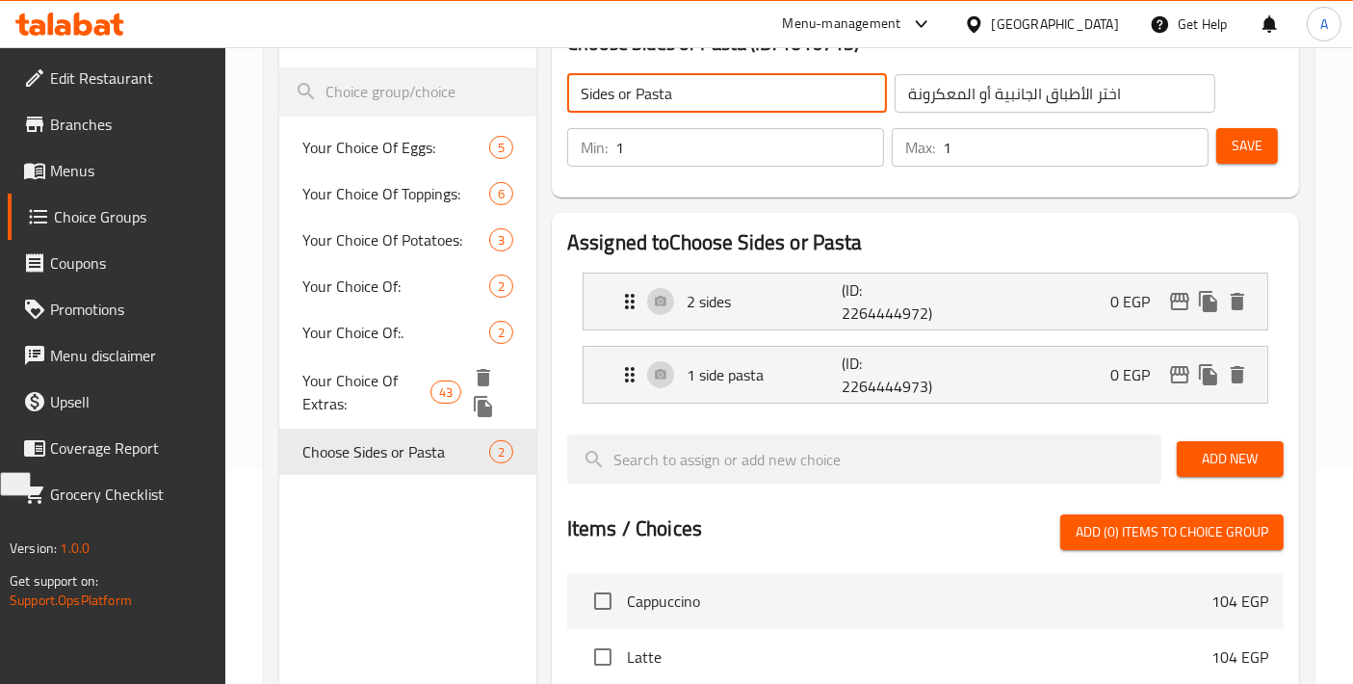
click at [329, 386] on span "Your Choice Of Extras:" at bounding box center [366, 392] width 128 height 46
type input "Your Choice Of Extras:"
type input "إختيارك من الإضافات:"
type input "0"
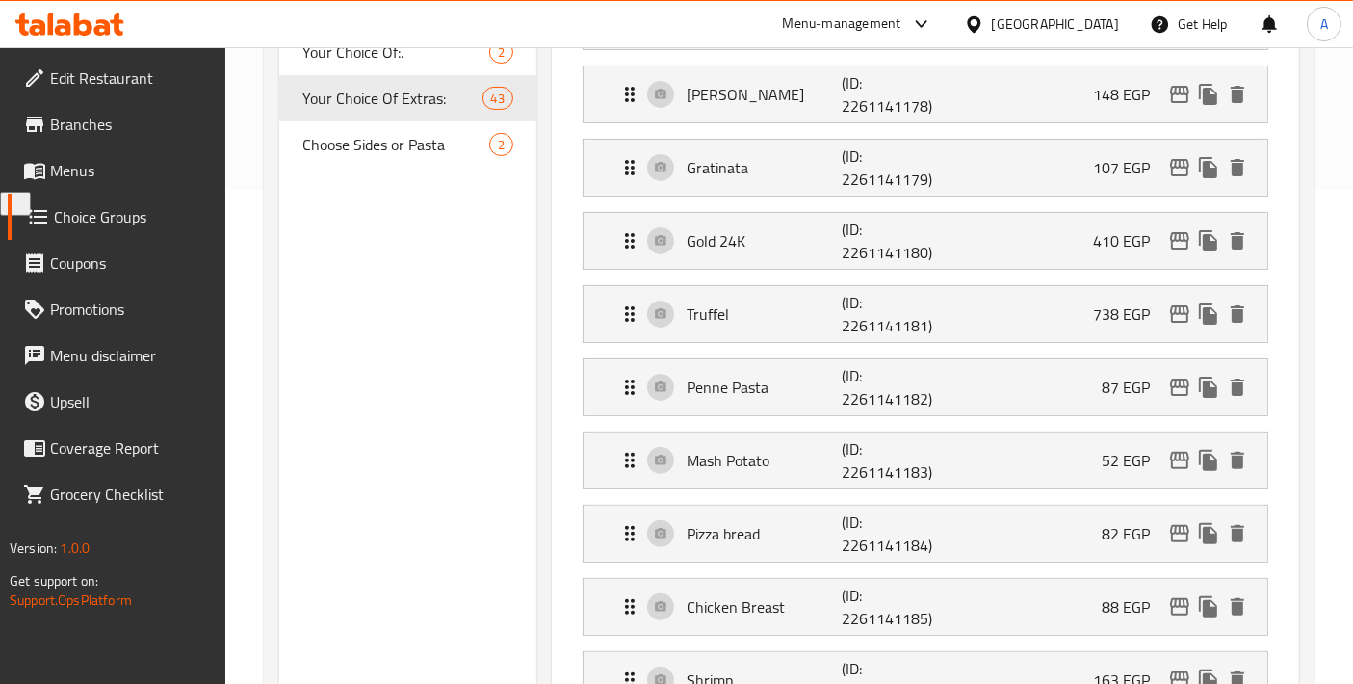
scroll to position [427, 0]
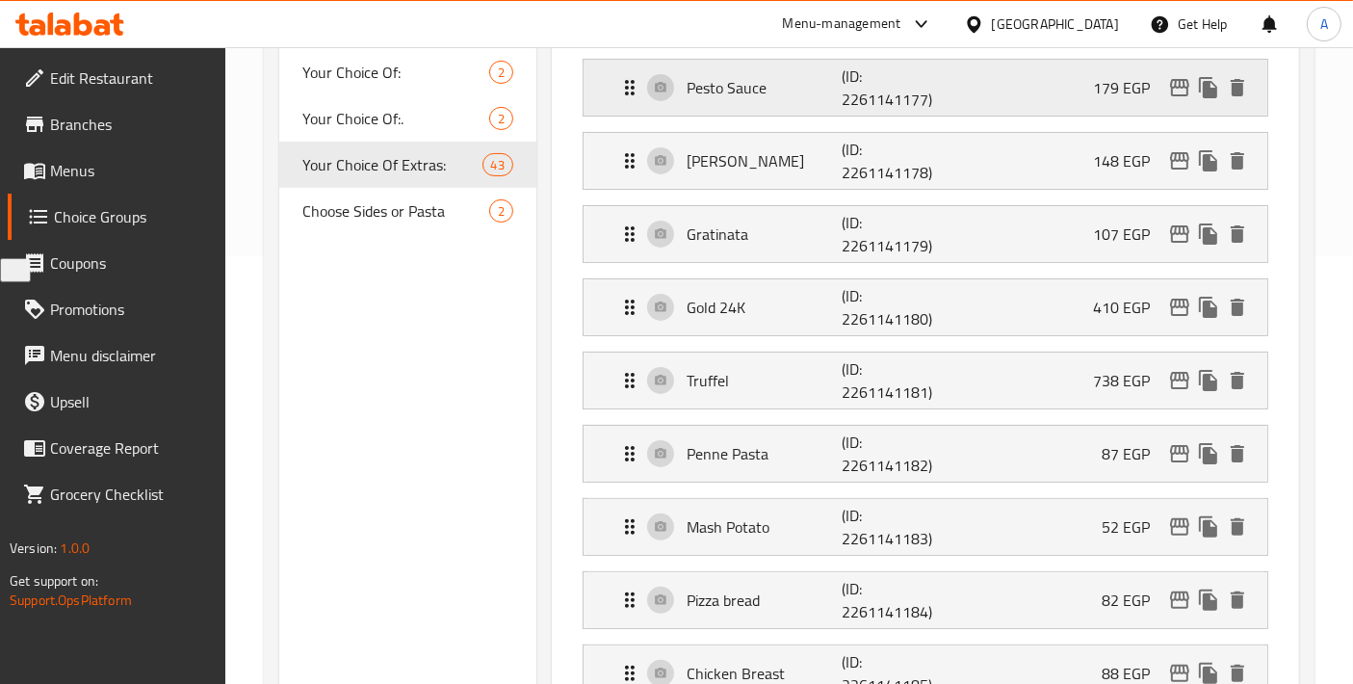
click at [801, 72] on div "Pesto Sauce (ID: 2261141177) 179 EGP" at bounding box center [931, 88] width 626 height 56
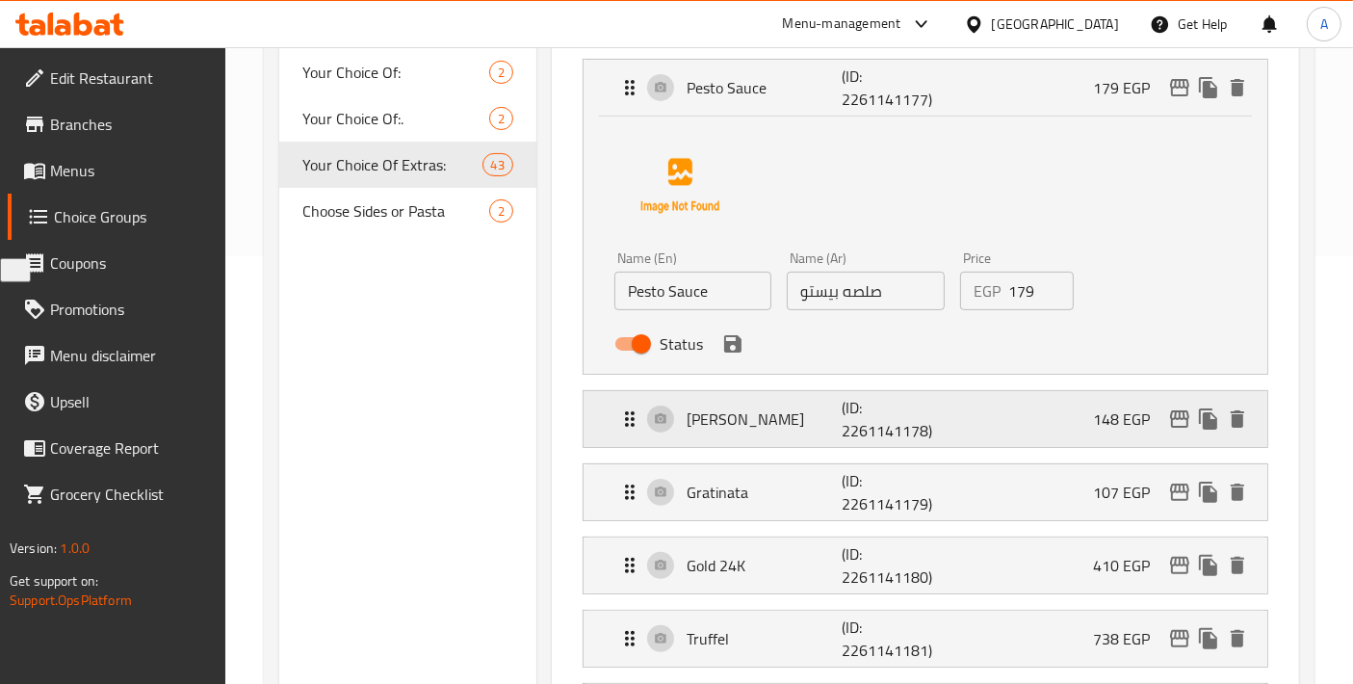
click at [776, 408] on p "Alfredo Sauce" at bounding box center [763, 418] width 155 height 23
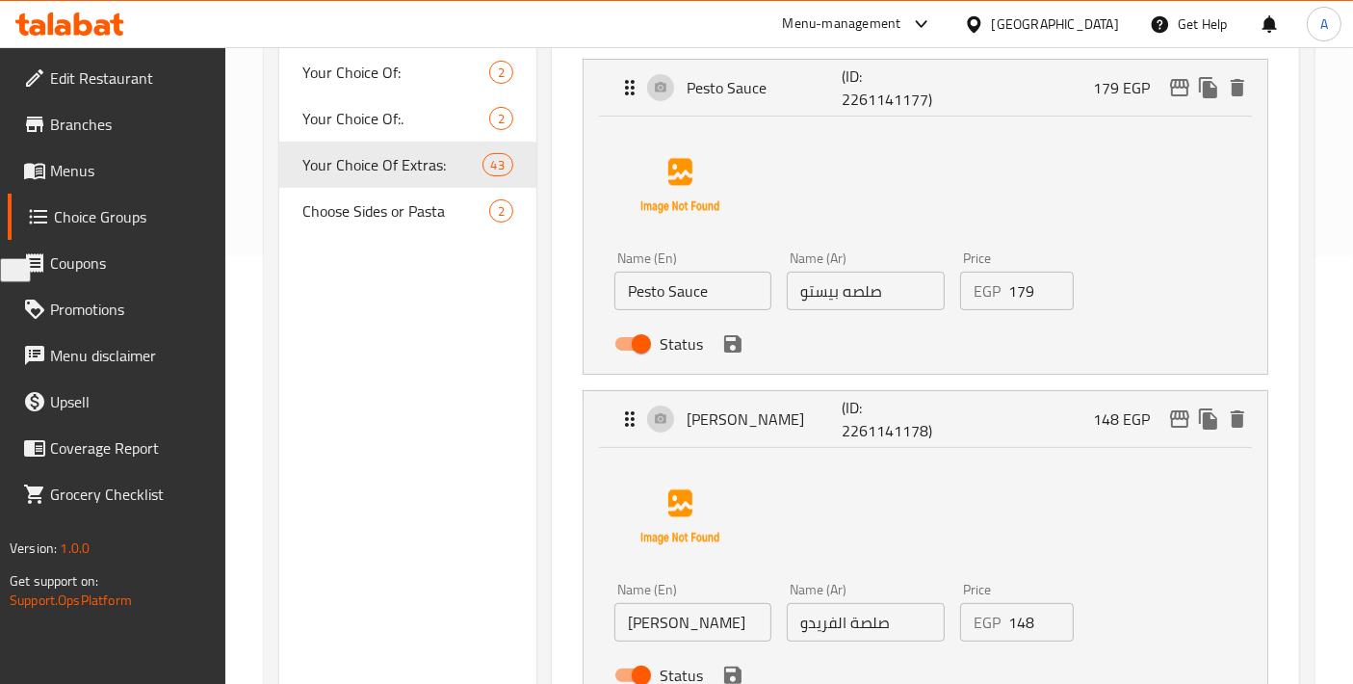
scroll to position [641, 0]
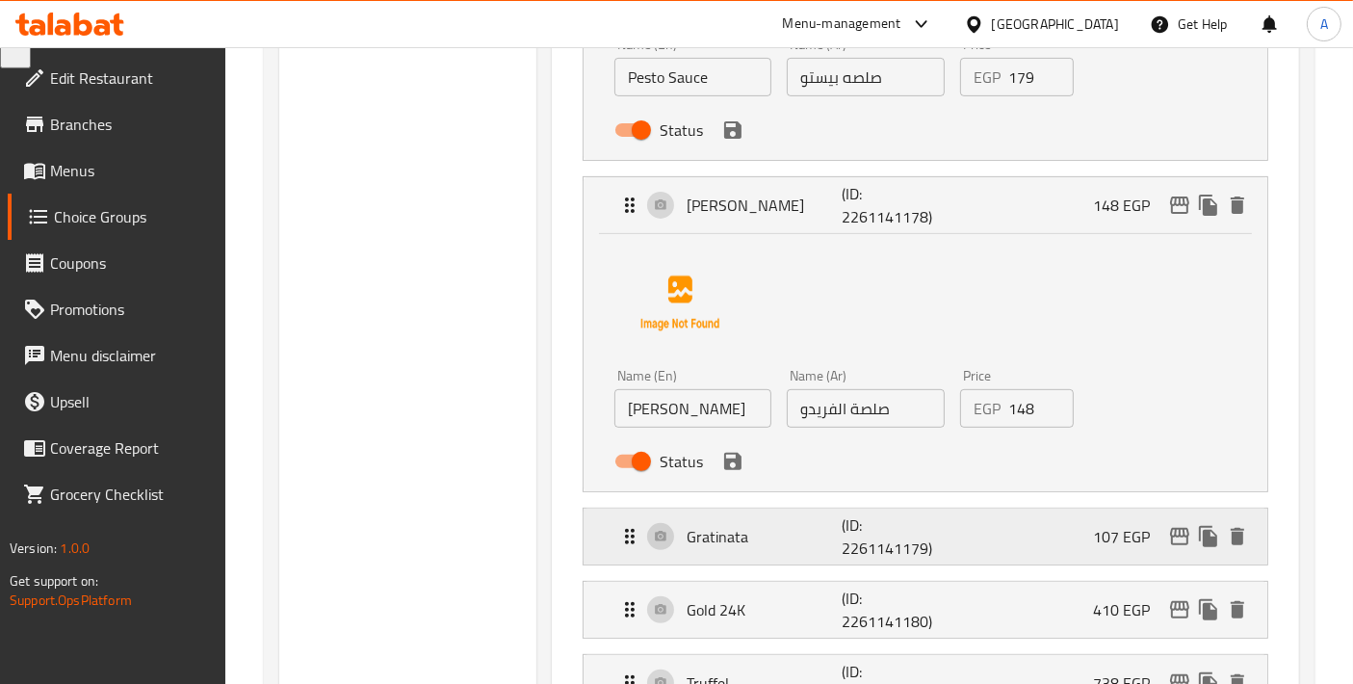
click at [747, 529] on p "Gratinata" at bounding box center [763, 536] width 155 height 23
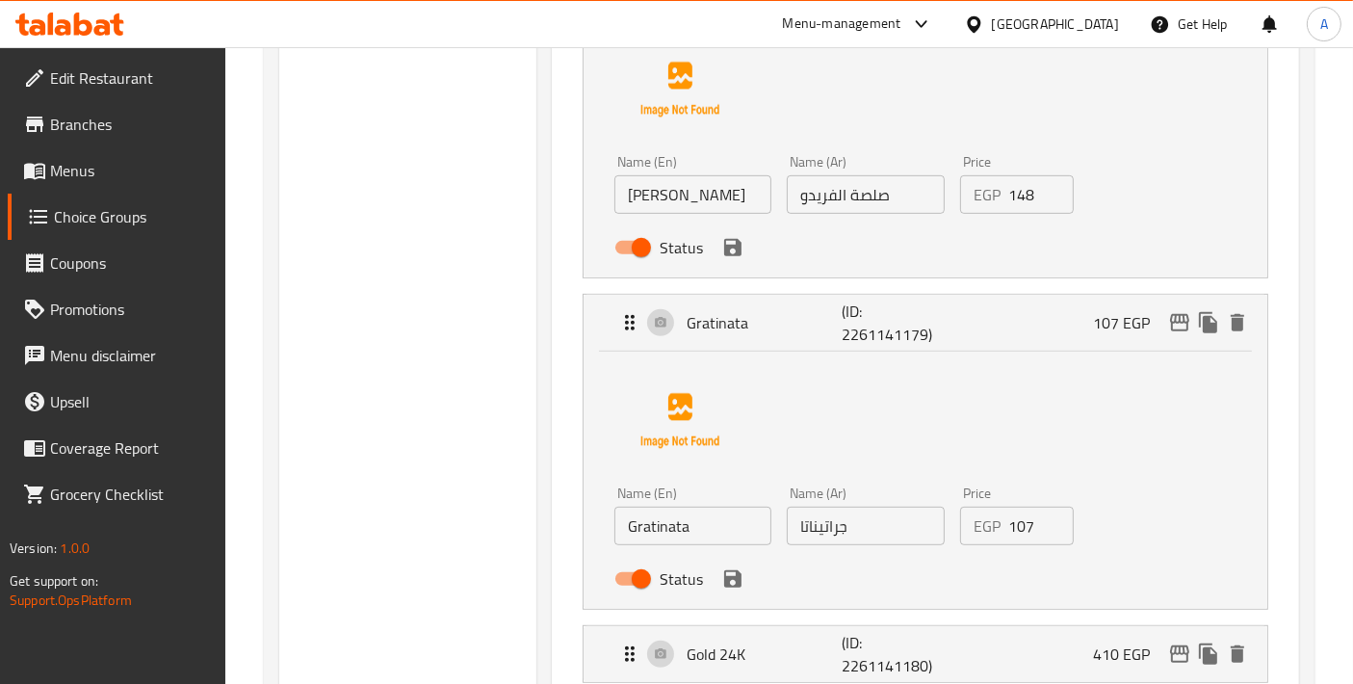
scroll to position [1070, 0]
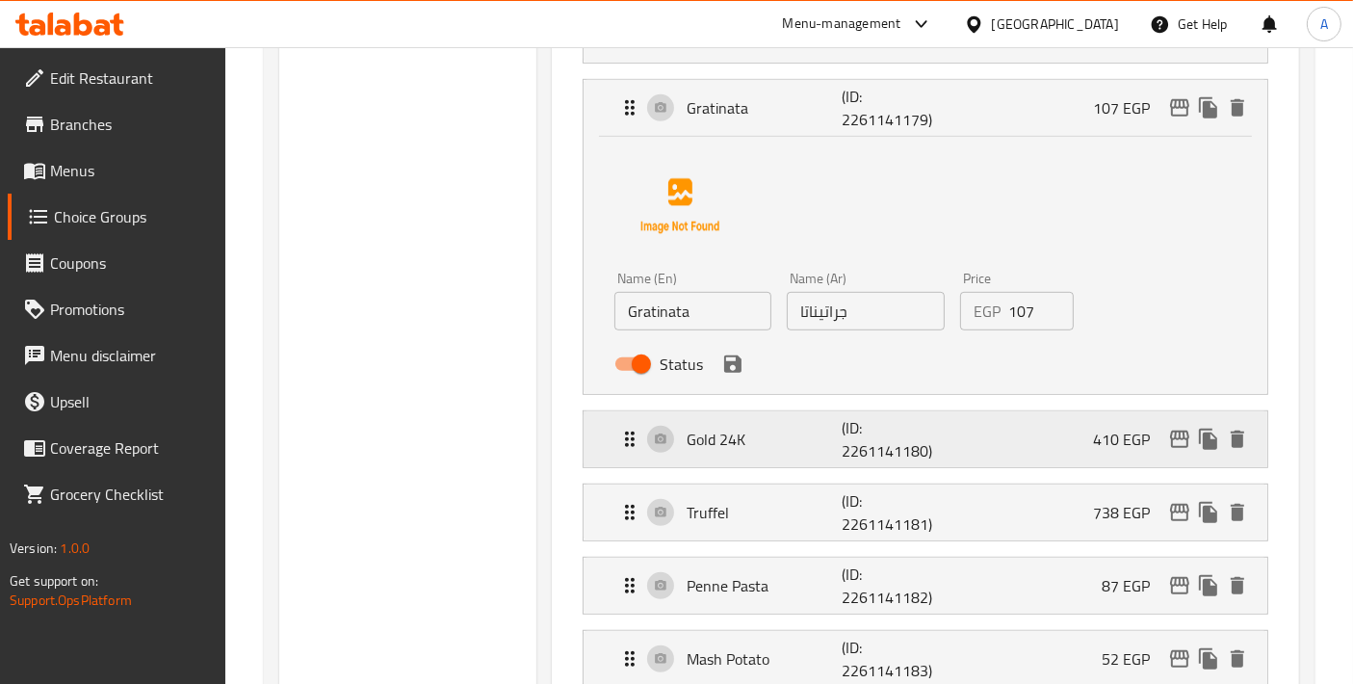
click at [806, 449] on div "Gold 24K (ID: 2261141180) 410 EGP" at bounding box center [931, 439] width 626 height 56
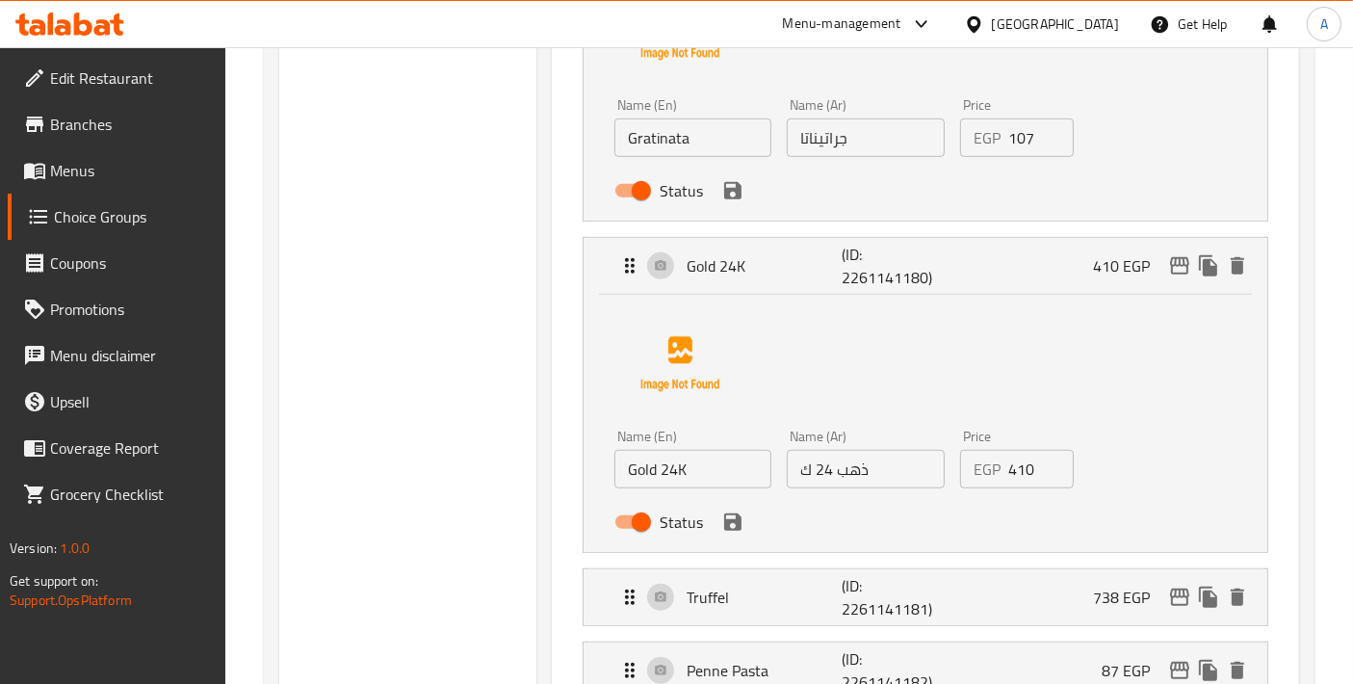
scroll to position [1283, 0]
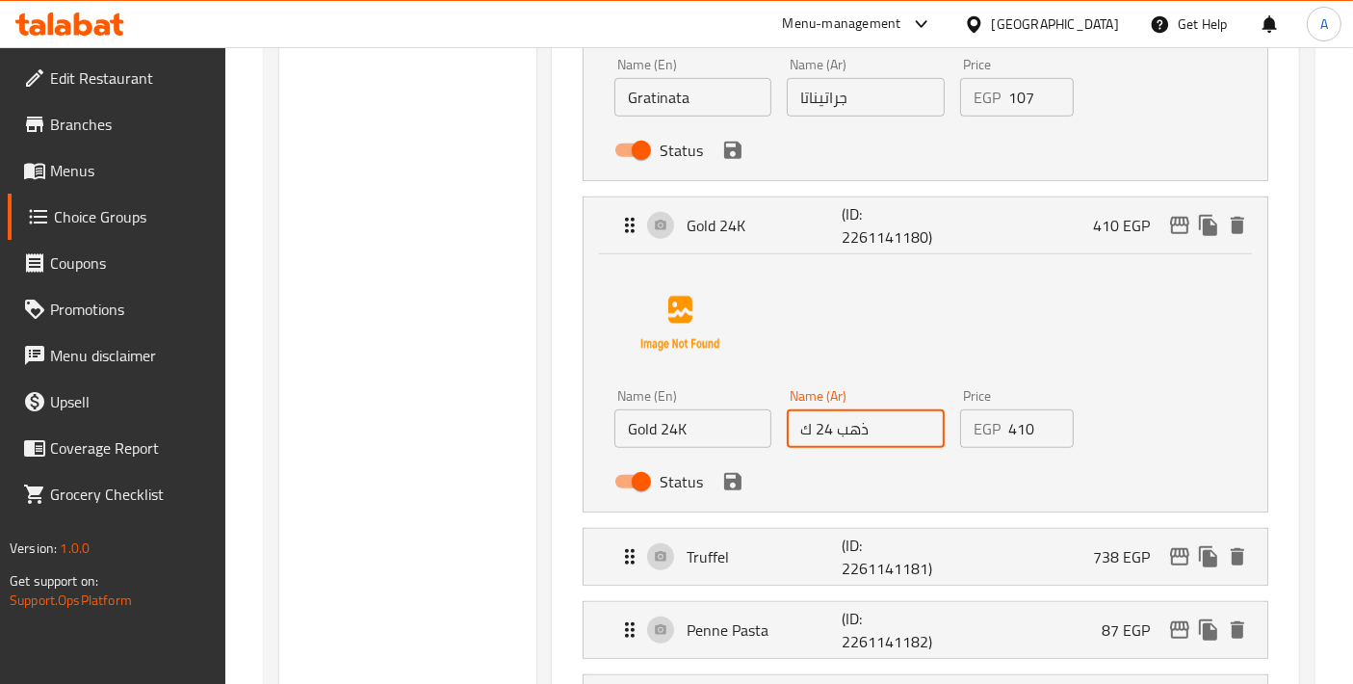
drag, startPoint x: 915, startPoint y: 432, endPoint x: 556, endPoint y: 397, distance: 360.9
paste input "عيار 24"
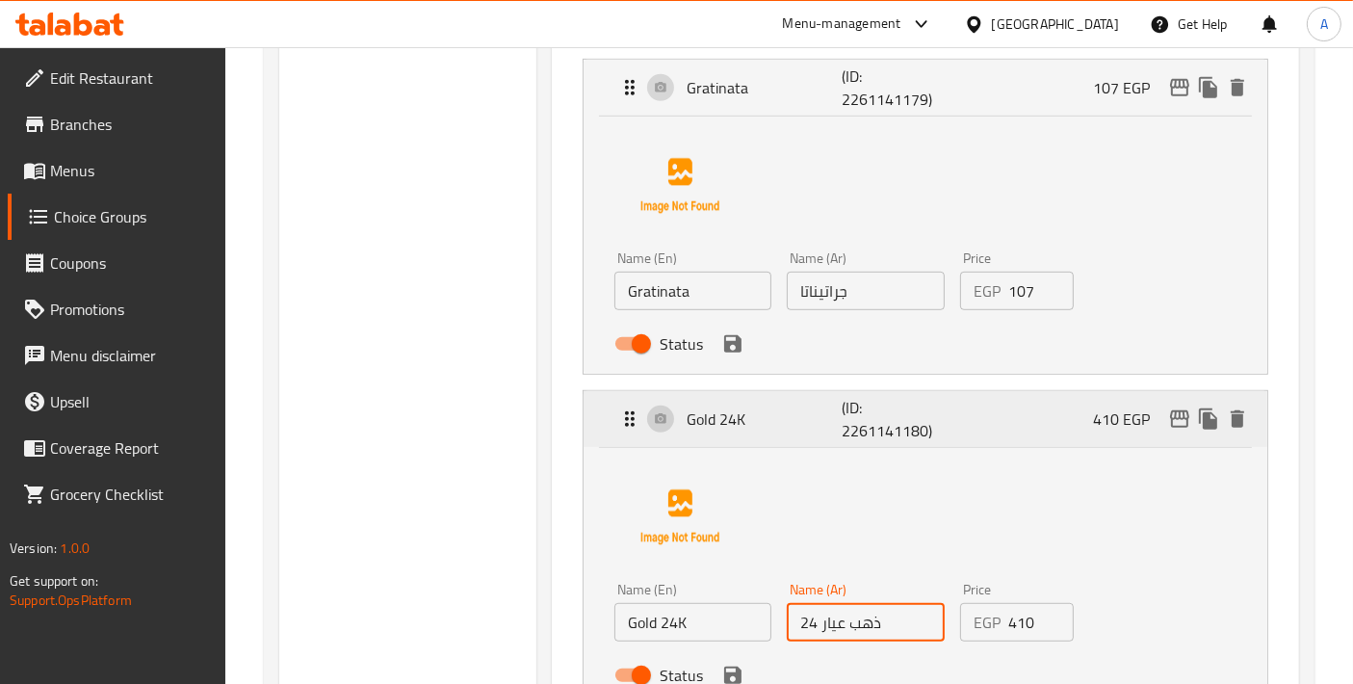
scroll to position [1070, 0]
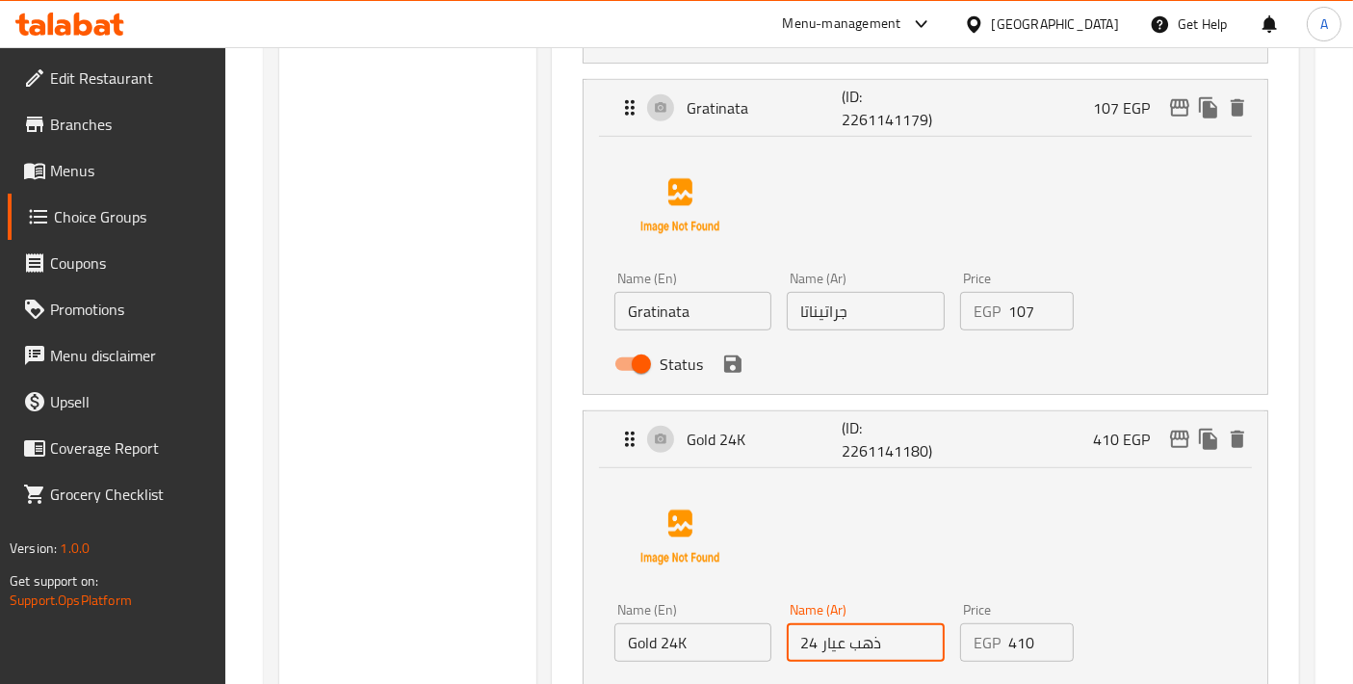
type input "ذهب عيار 24"
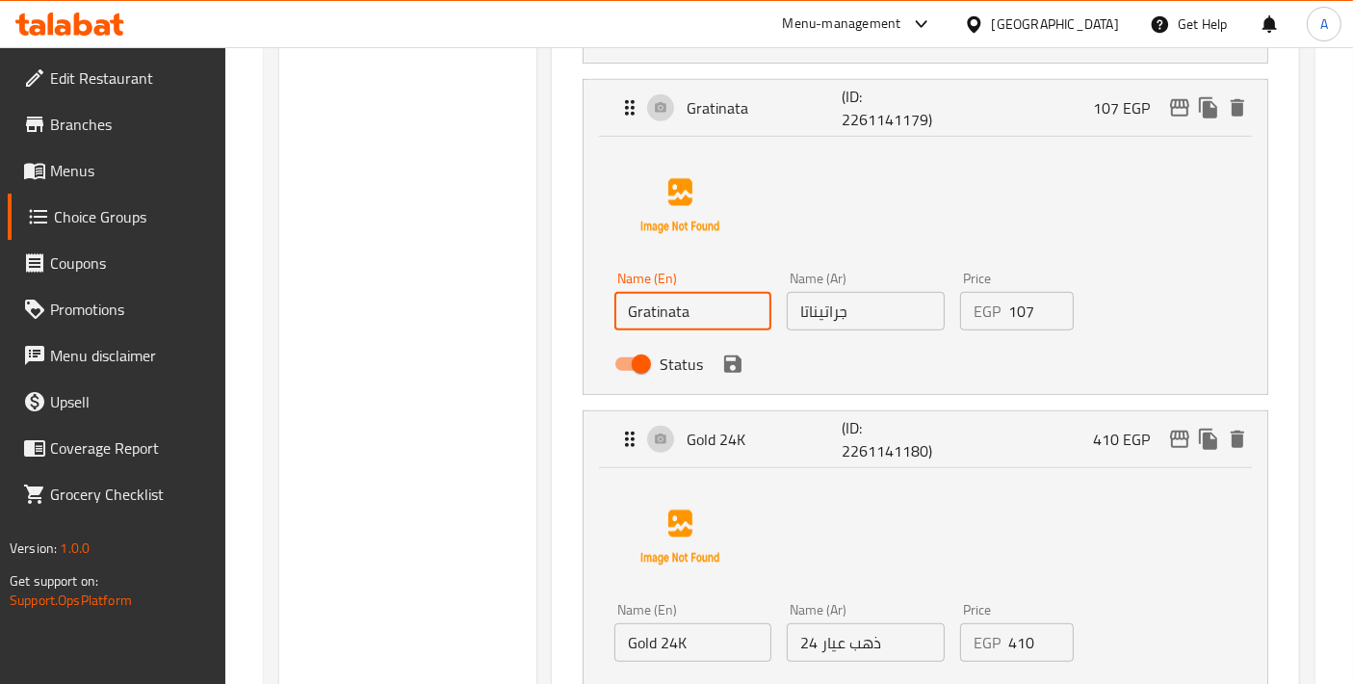
drag, startPoint x: 727, startPoint y: 307, endPoint x: 578, endPoint y: 292, distance: 150.0
click at [578, 292] on li "Gratinata (ID: 2261141179) 107 EGP Name (En) Gratinata Name (En) Name (Ar) جرات…" at bounding box center [925, 236] width 716 height 331
drag, startPoint x: 699, startPoint y: 645, endPoint x: 572, endPoint y: 636, distance: 127.4
click at [572, 636] on li "Gold 24K (ID: 2261141180) 410 EGP Name (En) Gold 24K Name (En) Name (Ar) ذهب عي…" at bounding box center [925, 567] width 716 height 331
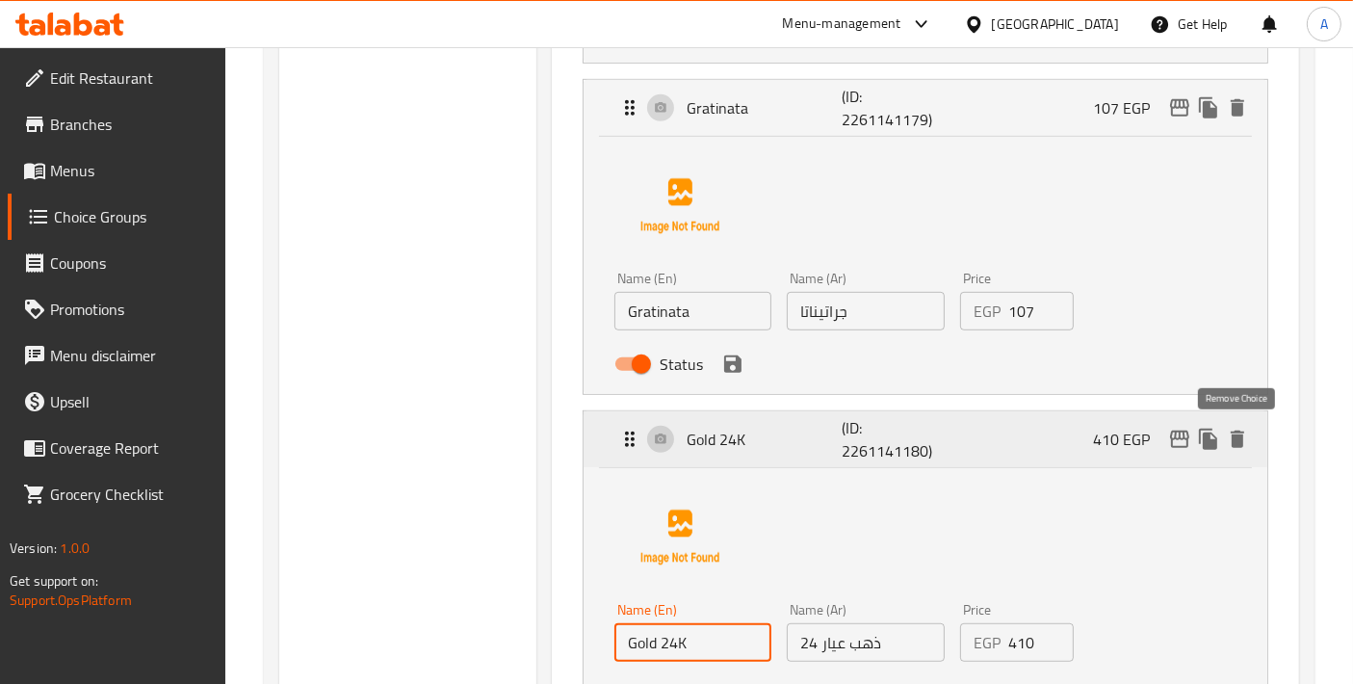
click at [1246, 433] on icon "delete" at bounding box center [1237, 438] width 23 height 23
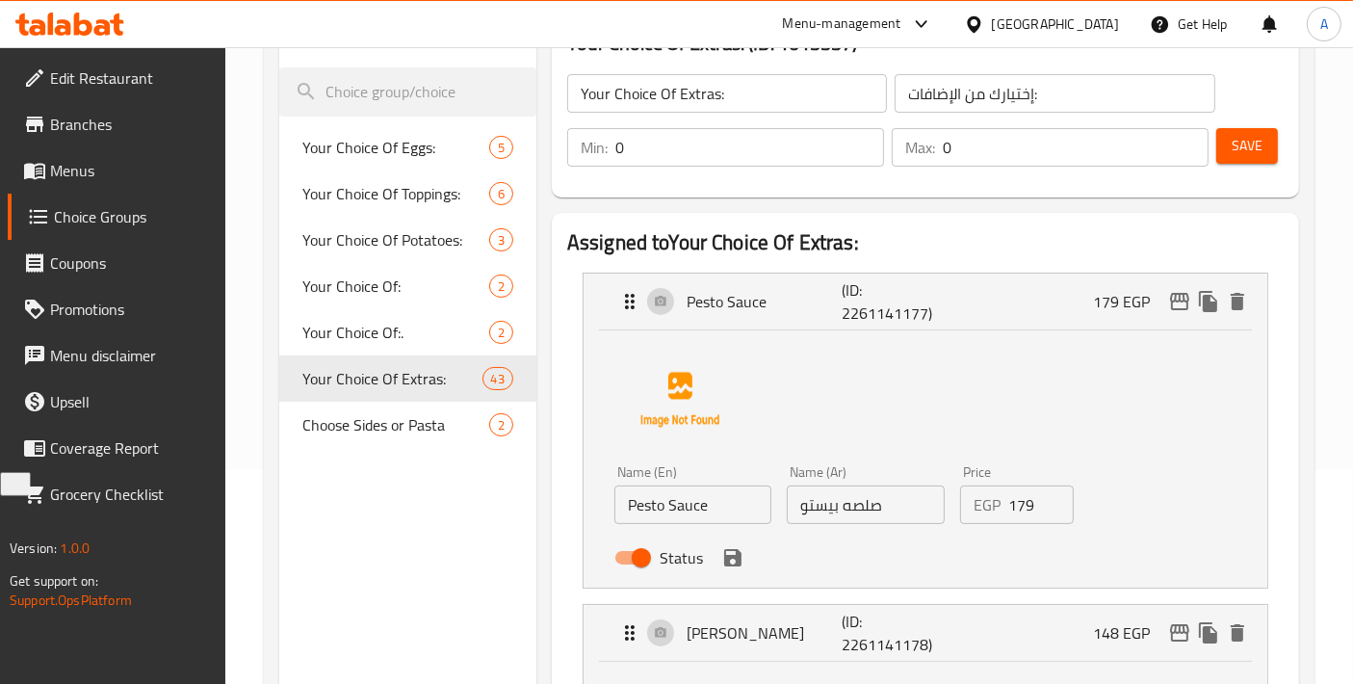
scroll to position [0, 0]
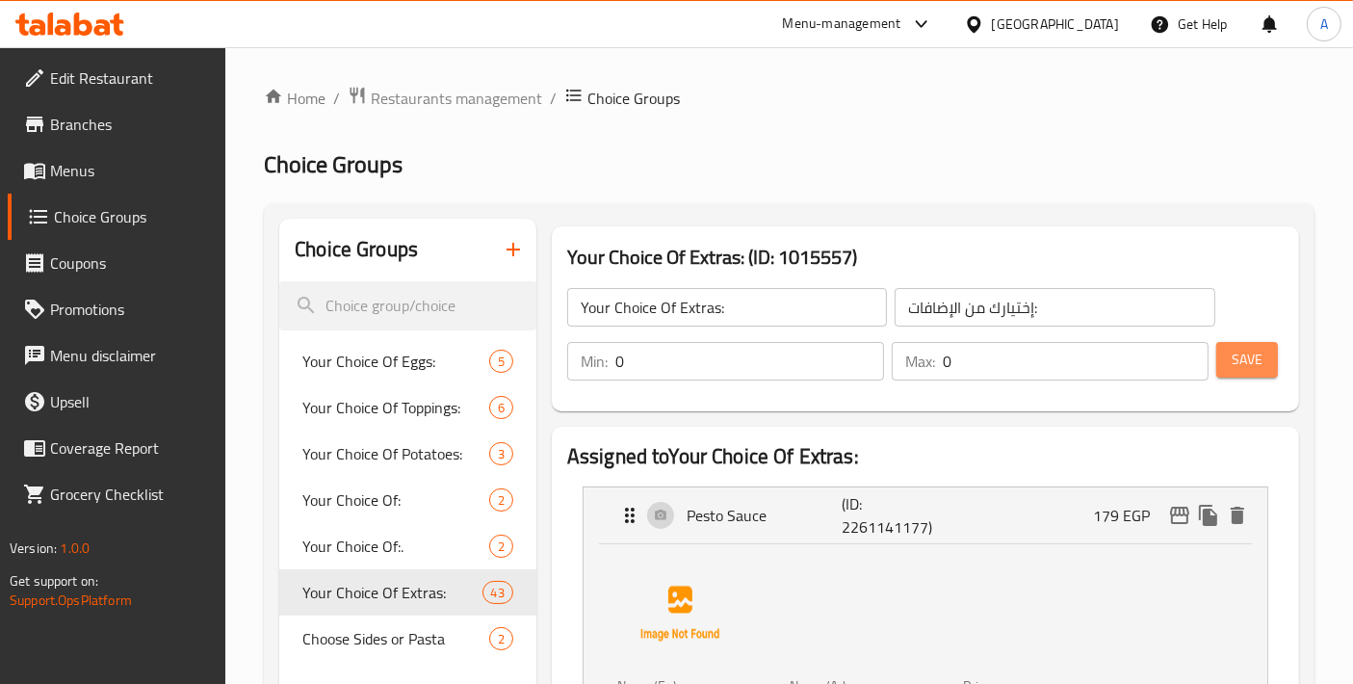
click at [1240, 367] on span "Save" at bounding box center [1246, 360] width 31 height 24
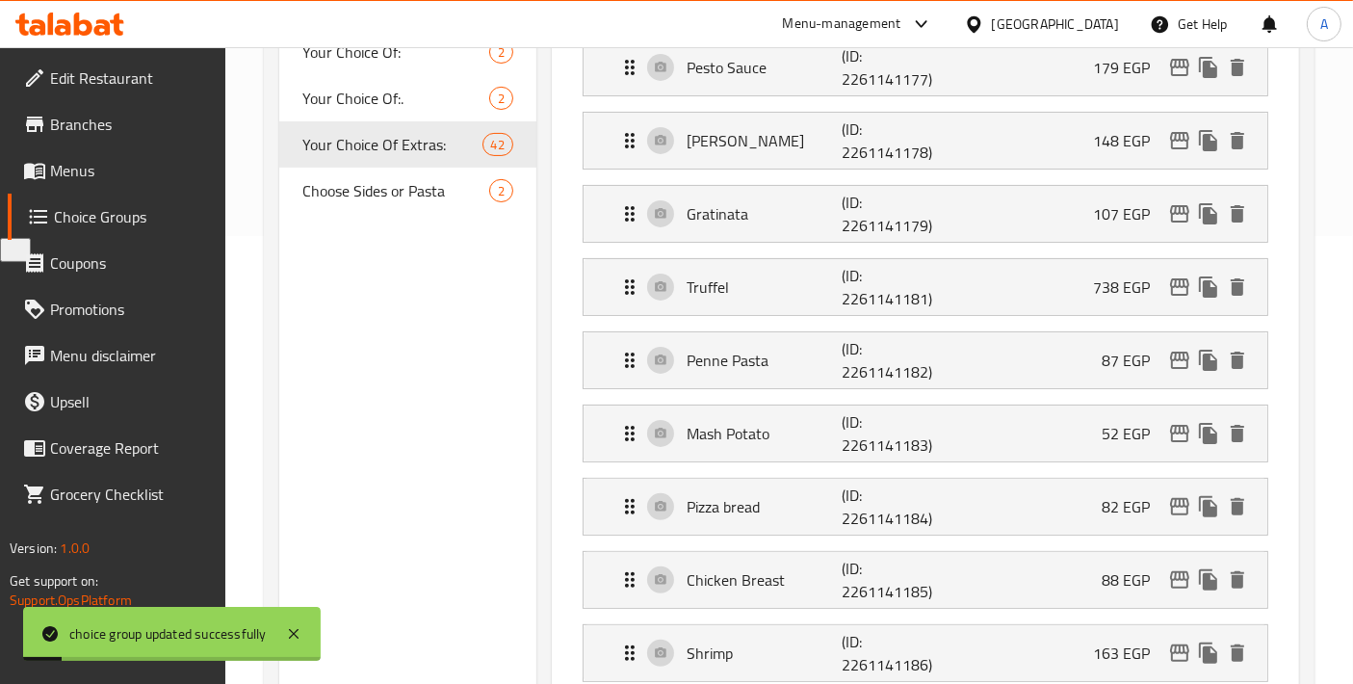
scroll to position [427, 0]
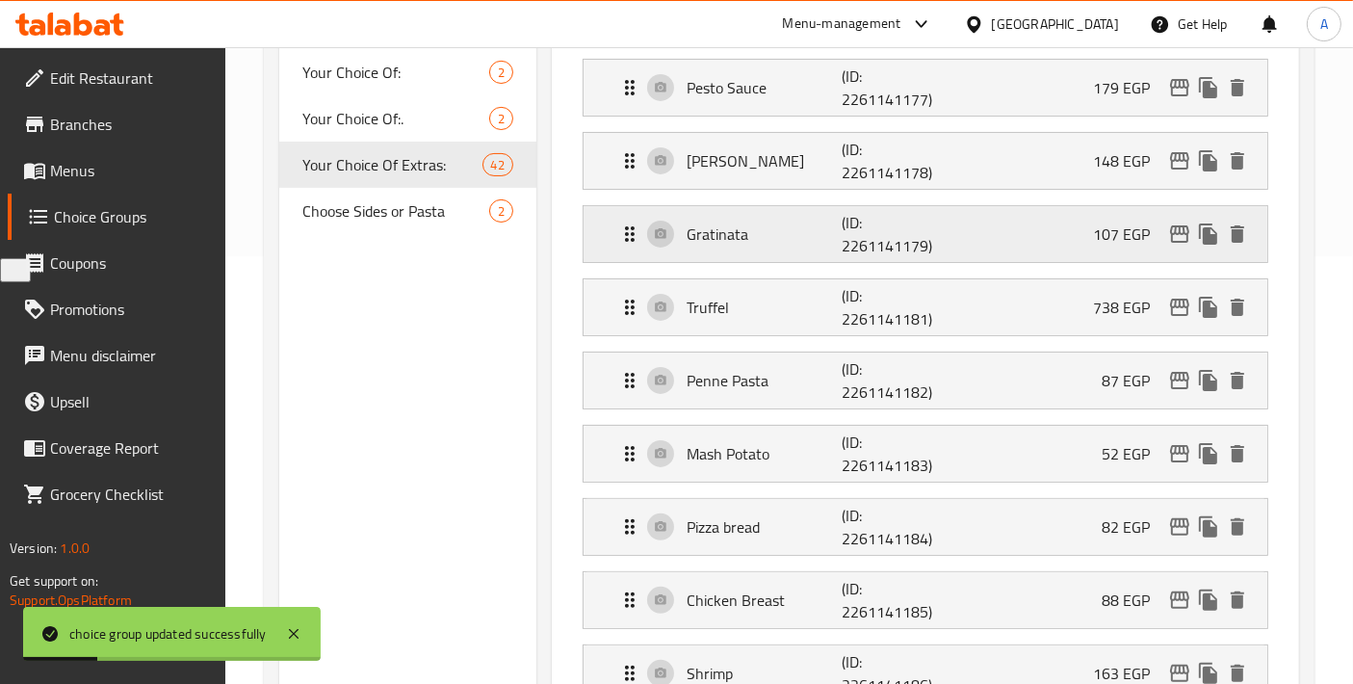
click at [754, 238] on p "Gratinata" at bounding box center [763, 233] width 155 height 23
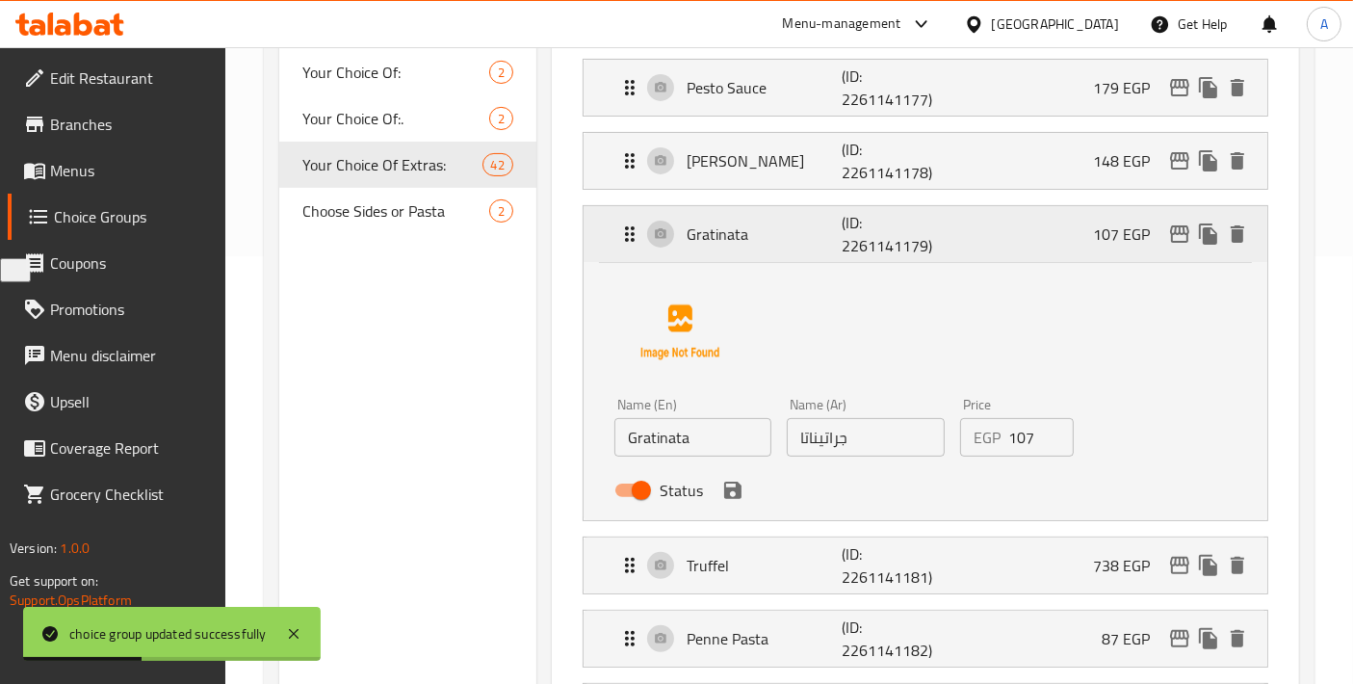
click at [754, 238] on p "Gratinata" at bounding box center [763, 233] width 155 height 23
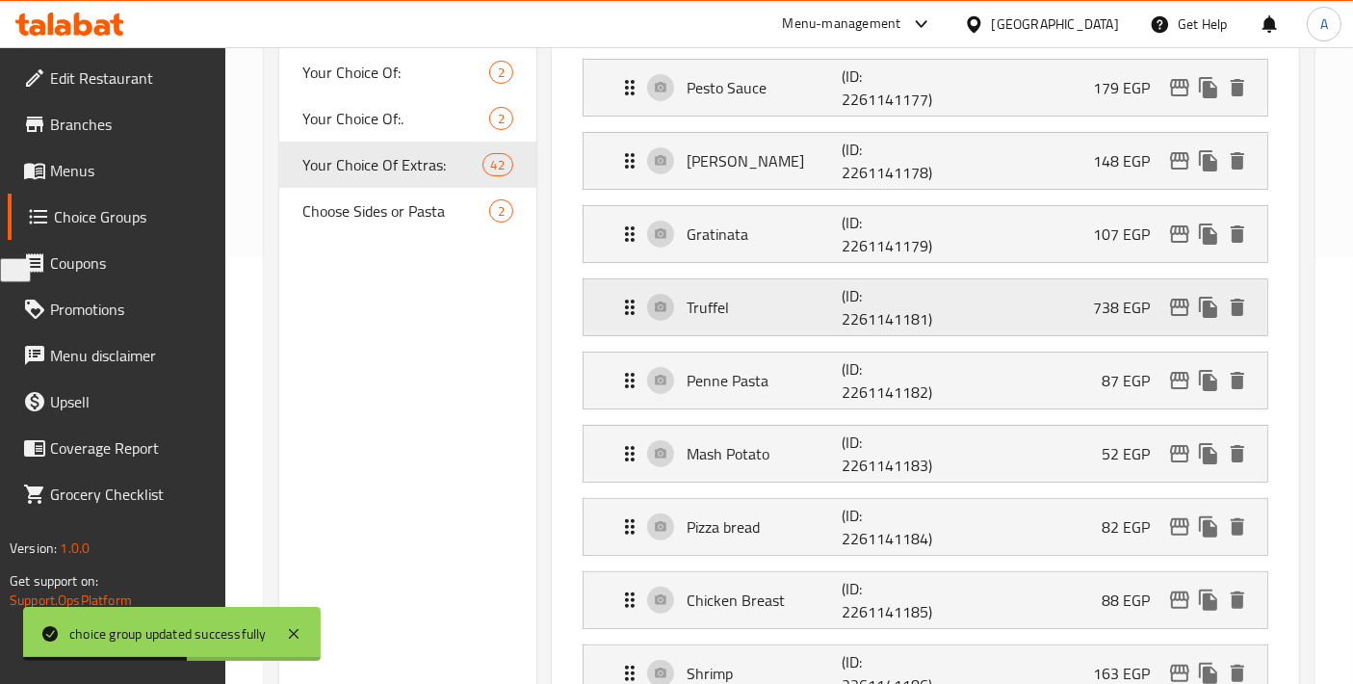
click at [763, 297] on p "Truffel" at bounding box center [763, 307] width 155 height 23
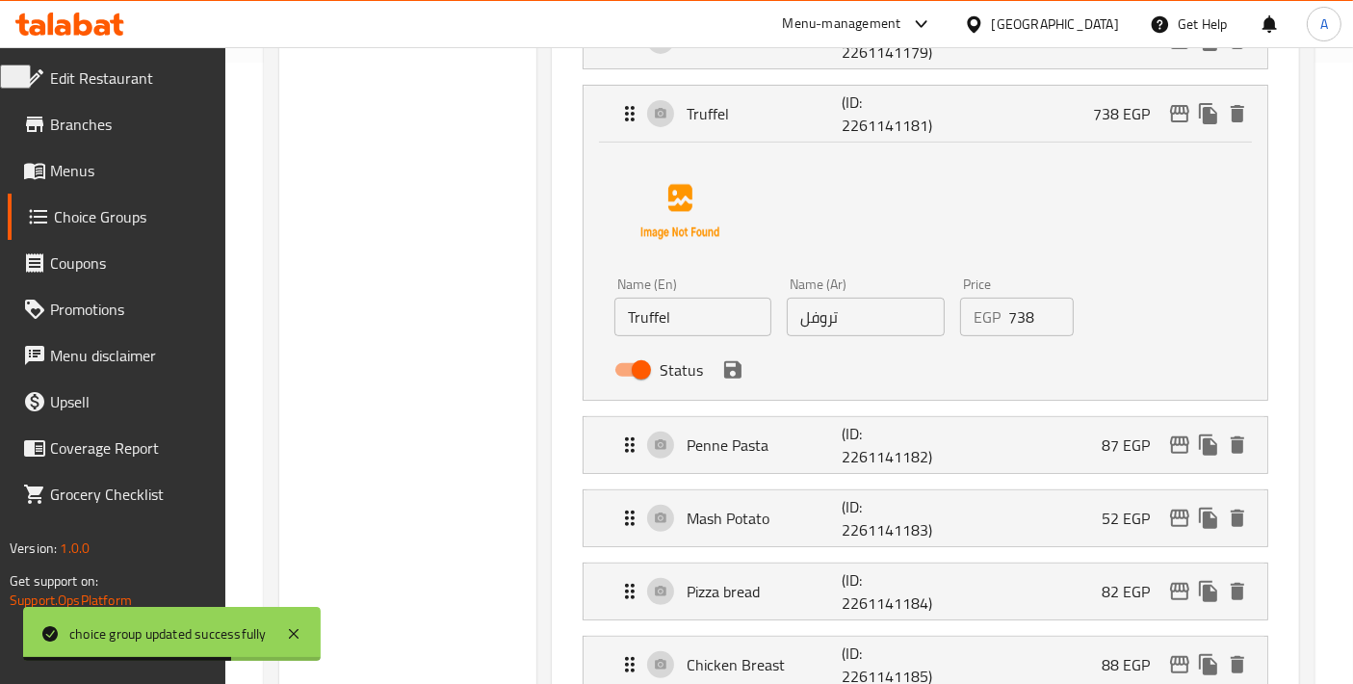
scroll to position [641, 0]
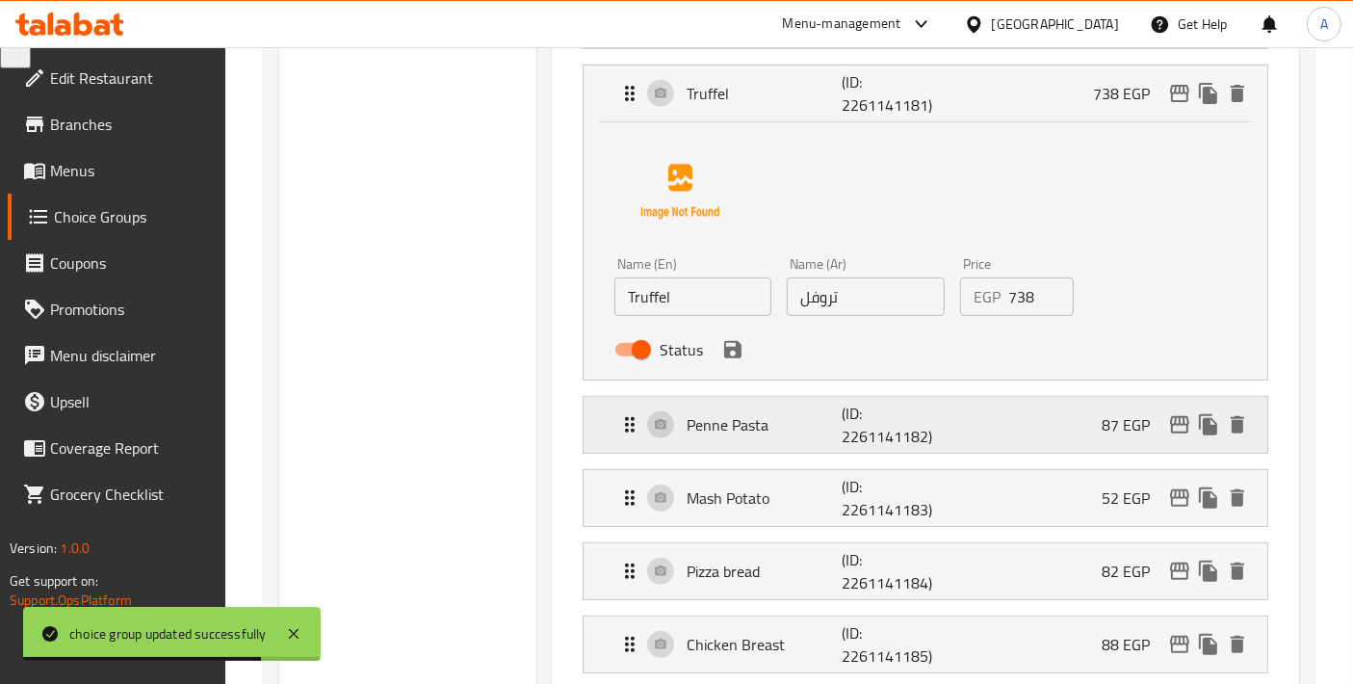
click at [797, 438] on div "Penne Pasta (ID: 2261141182) 87 EGP" at bounding box center [931, 425] width 626 height 56
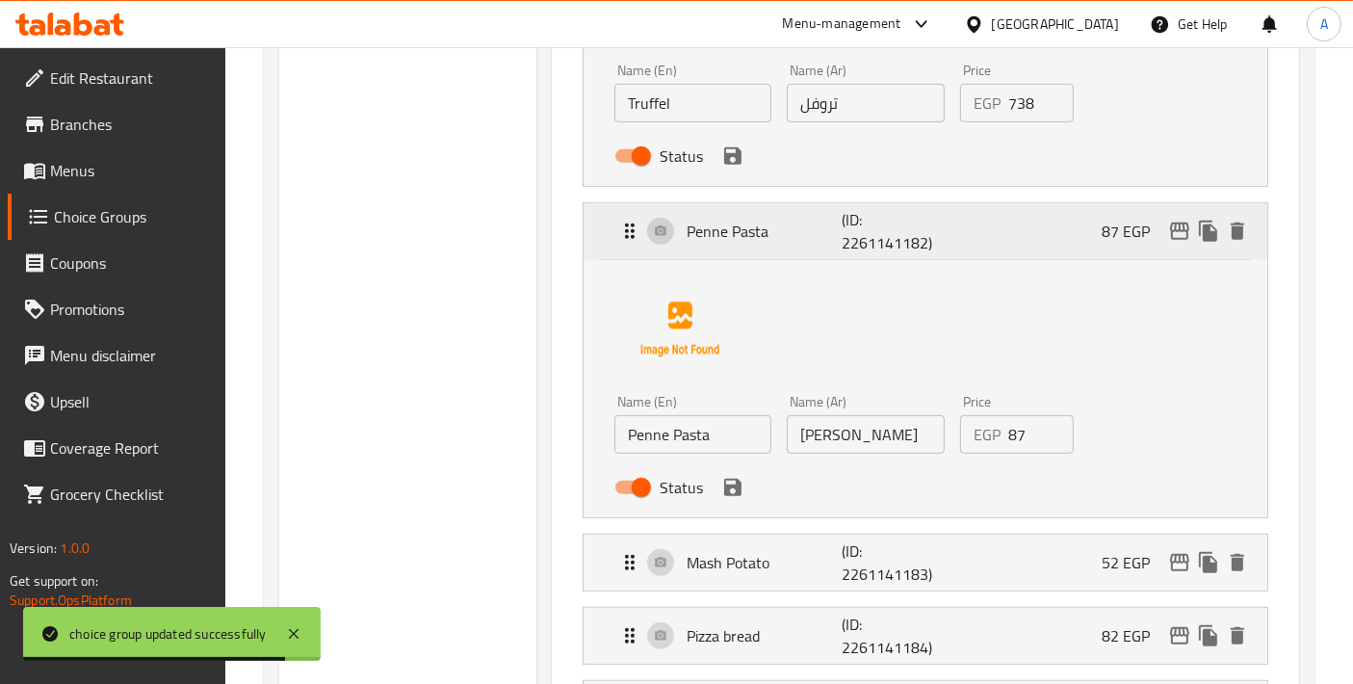
scroll to position [855, 0]
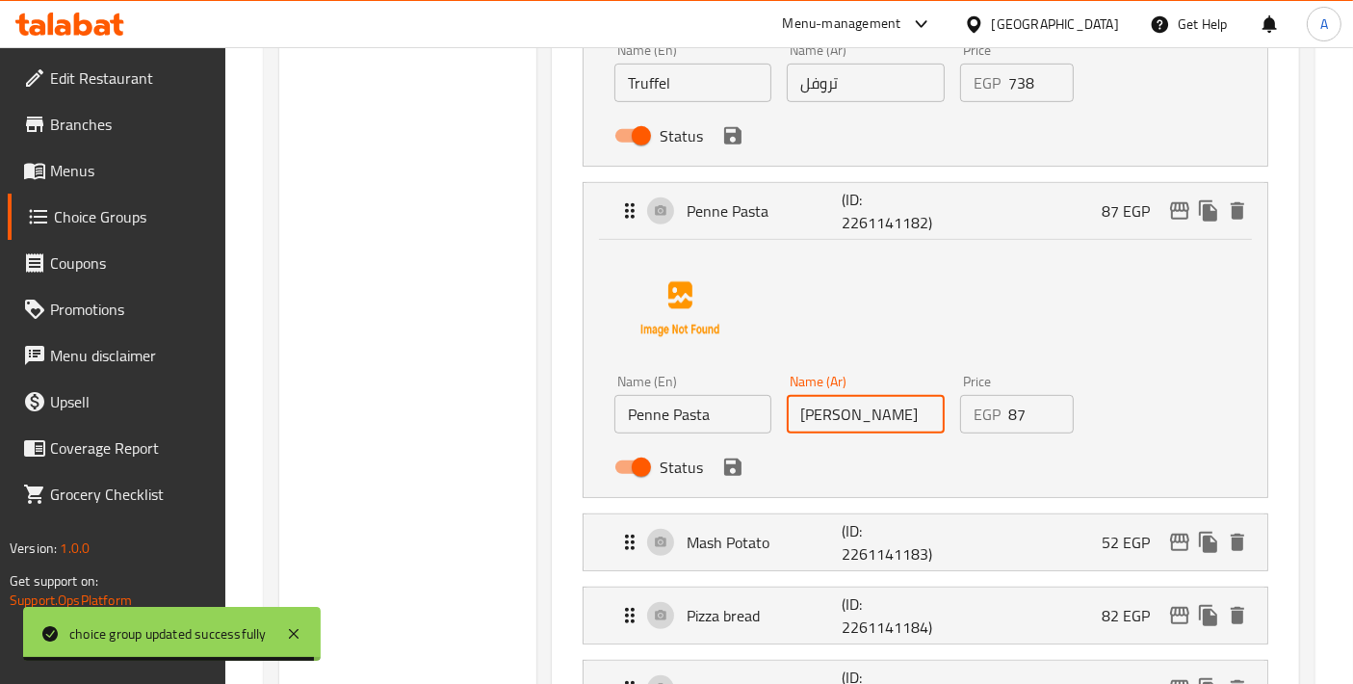
drag, startPoint x: 876, startPoint y: 414, endPoint x: 708, endPoint y: 413, distance: 168.5
click at [708, 413] on div "Name (En) Penne Pasta Name (En) Name (Ar) باستا بيني Name (Ar) Price EGP 87 Pri…" at bounding box center [866, 430] width 518 height 126
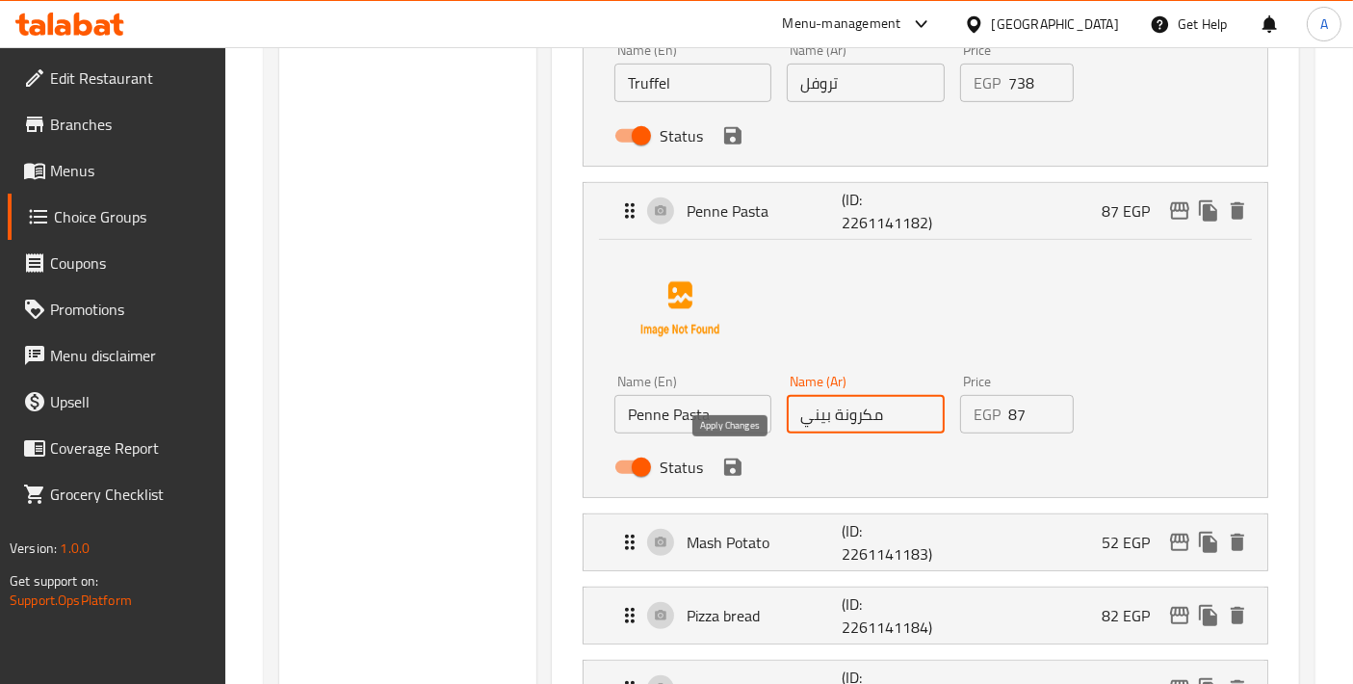
drag, startPoint x: 729, startPoint y: 458, endPoint x: 738, endPoint y: 453, distance: 11.2
click at [729, 458] on icon "save" at bounding box center [732, 466] width 23 height 23
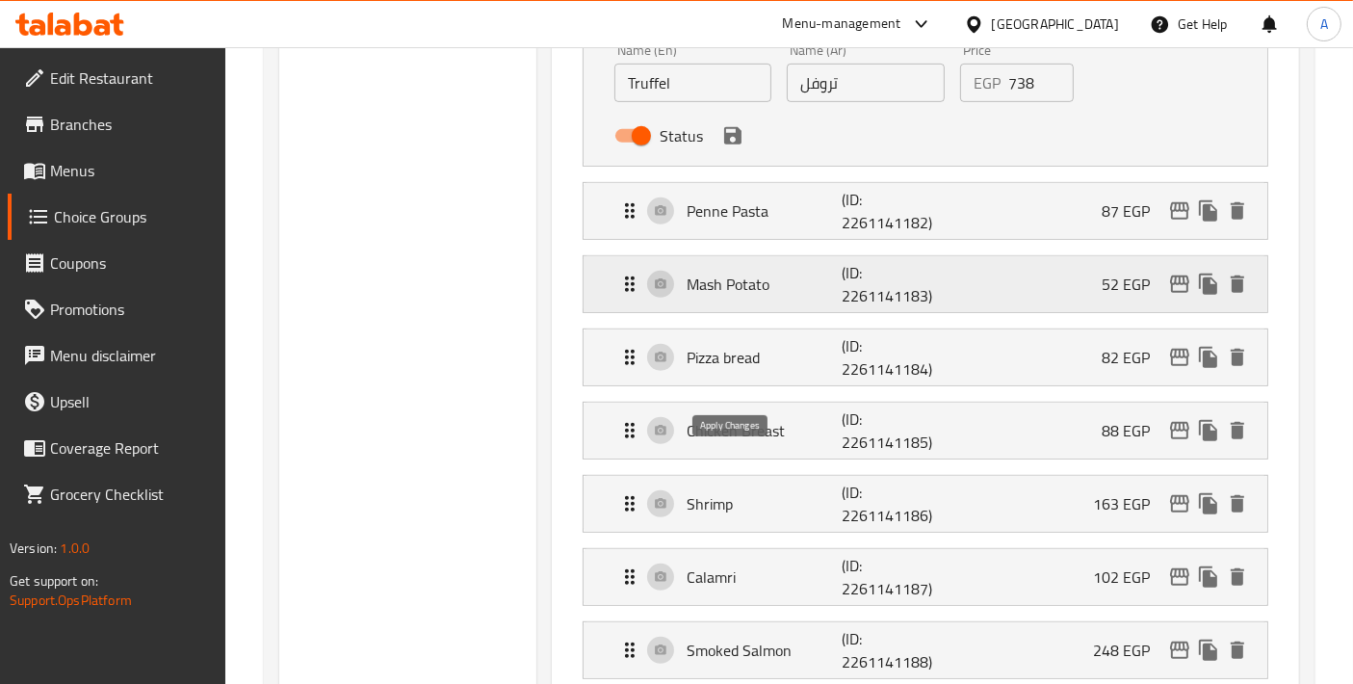
type input "مكرونة بيني"
click at [732, 124] on icon "save" at bounding box center [732, 135] width 23 height 23
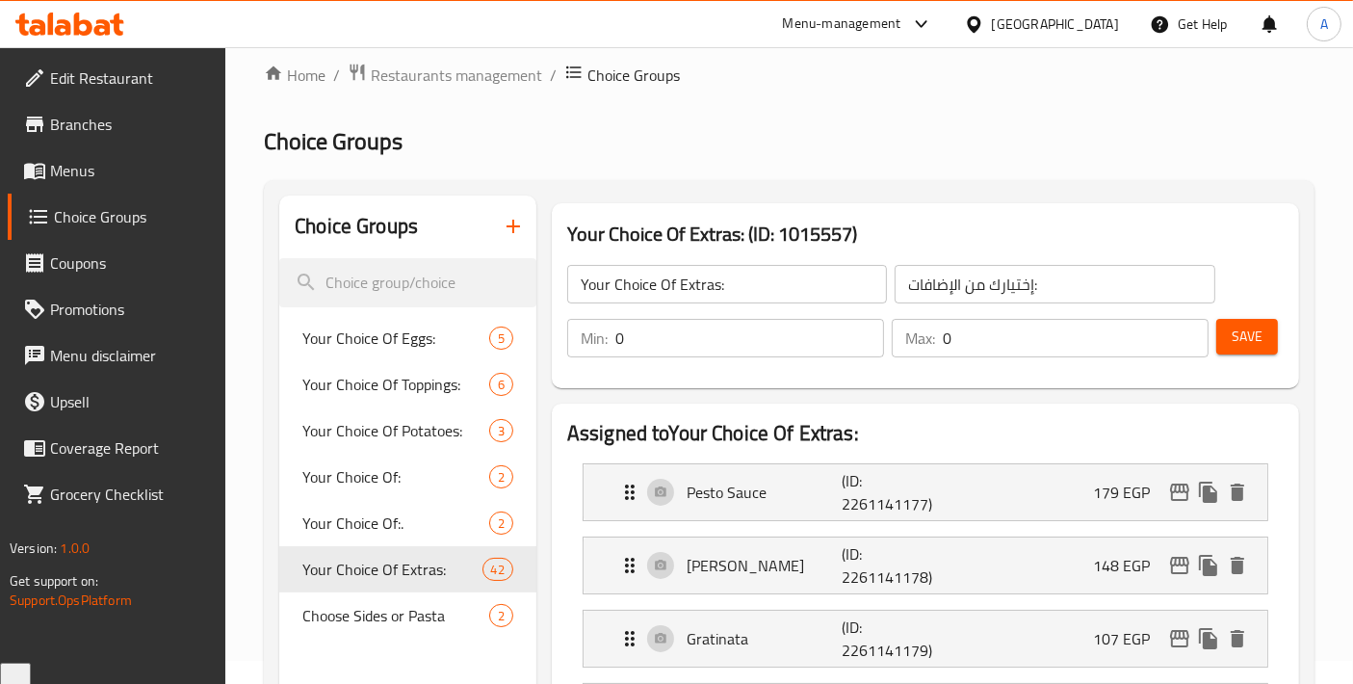
scroll to position [0, 0]
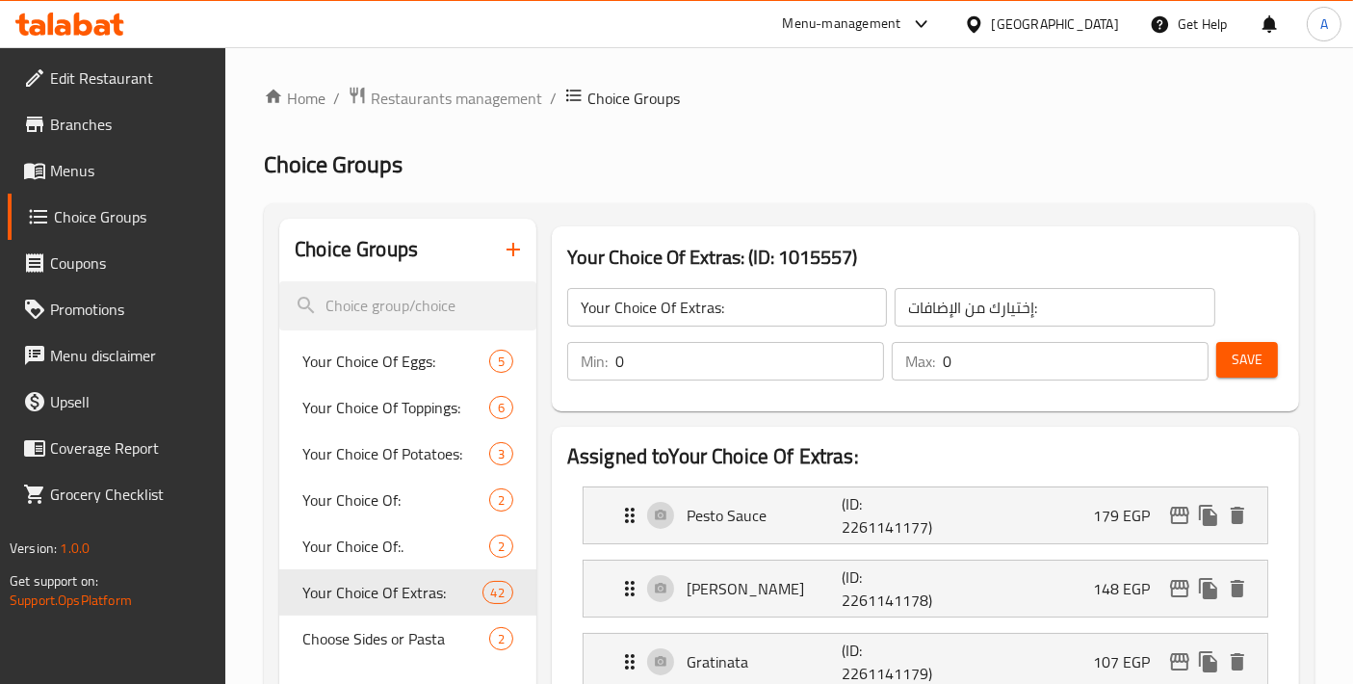
click at [1260, 378] on div "Save" at bounding box center [1242, 361] width 60 height 46
click at [1260, 364] on span "Save" at bounding box center [1246, 360] width 31 height 24
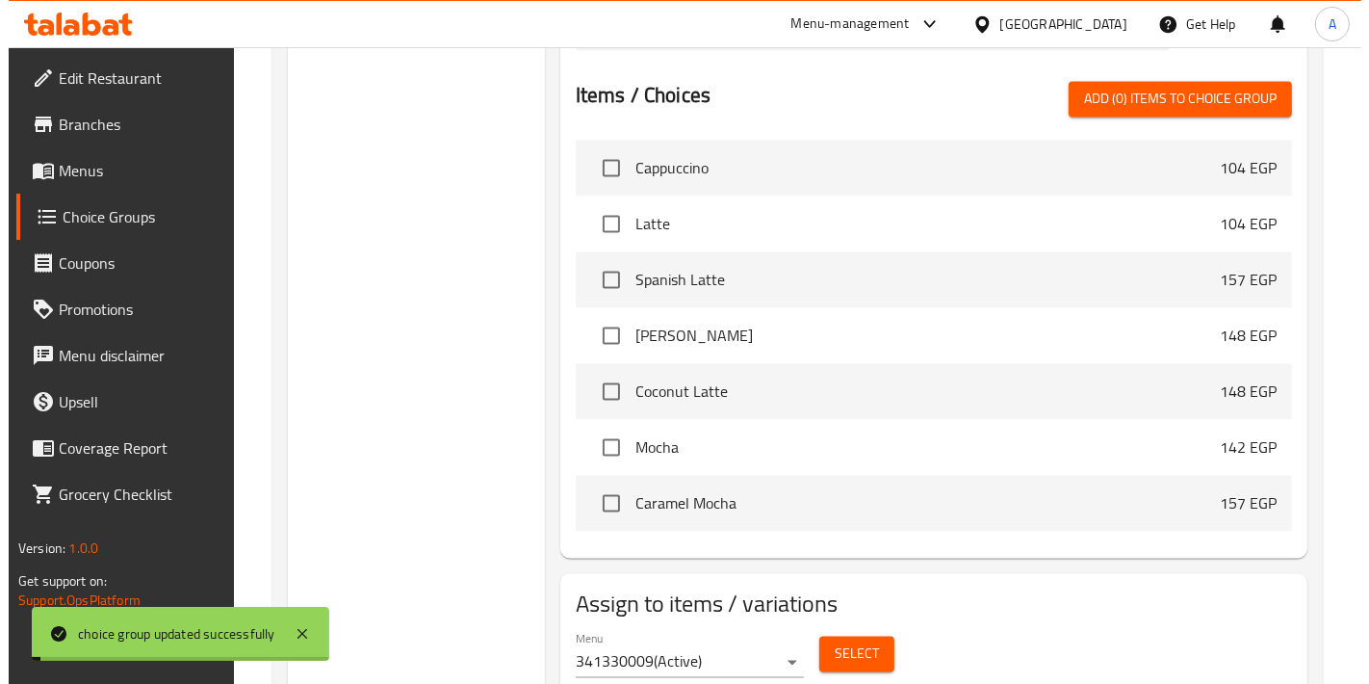
scroll to position [3621, 0]
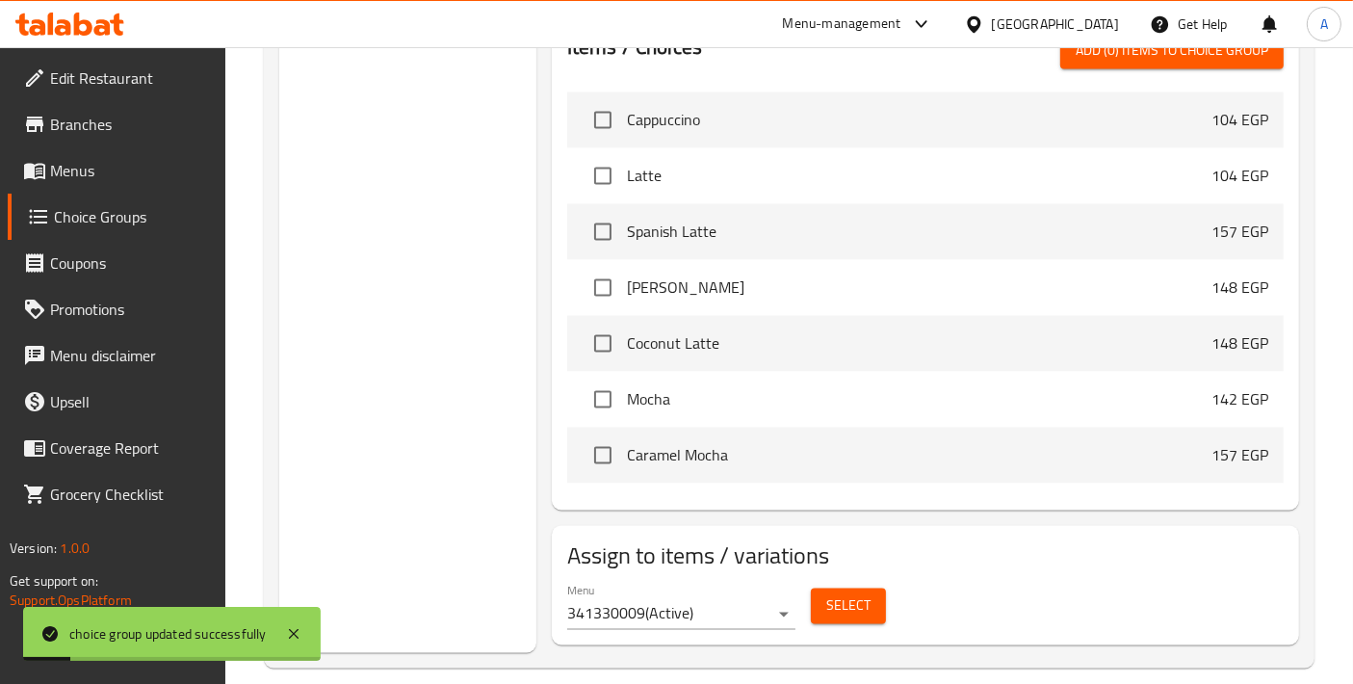
click at [838, 594] on span "Select" at bounding box center [848, 606] width 44 height 24
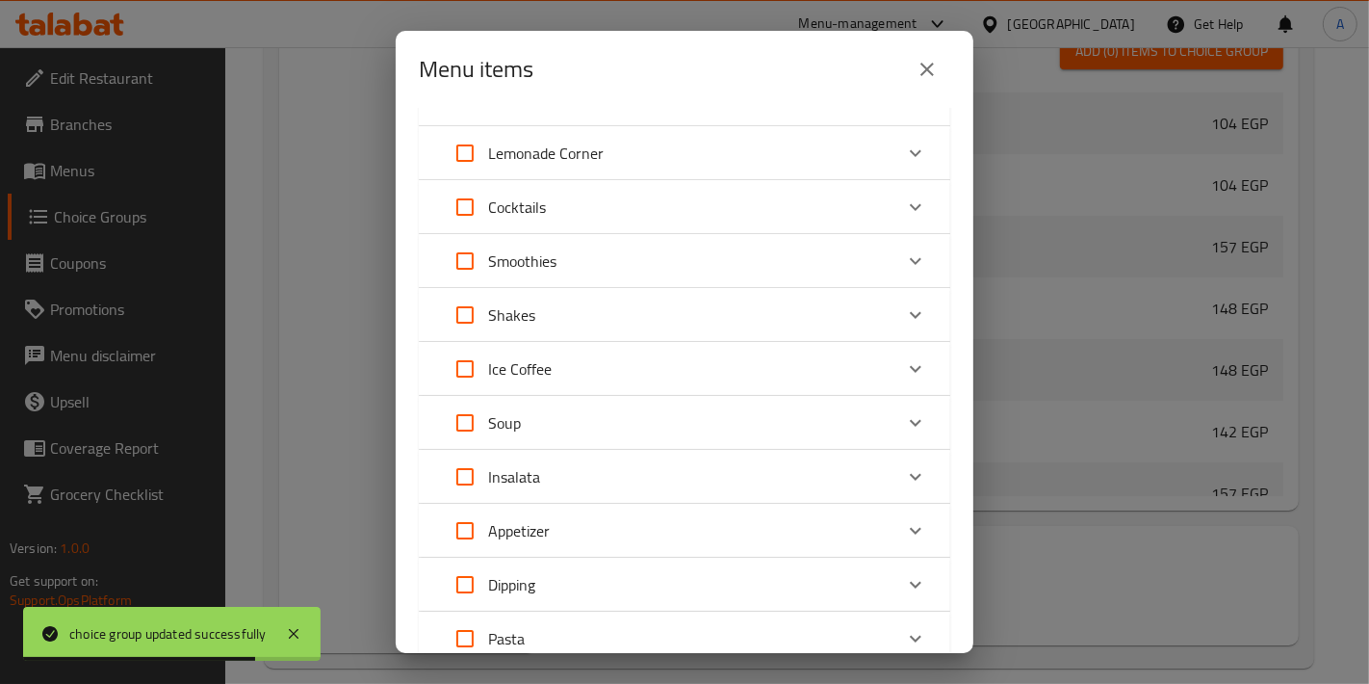
scroll to position [564, 0]
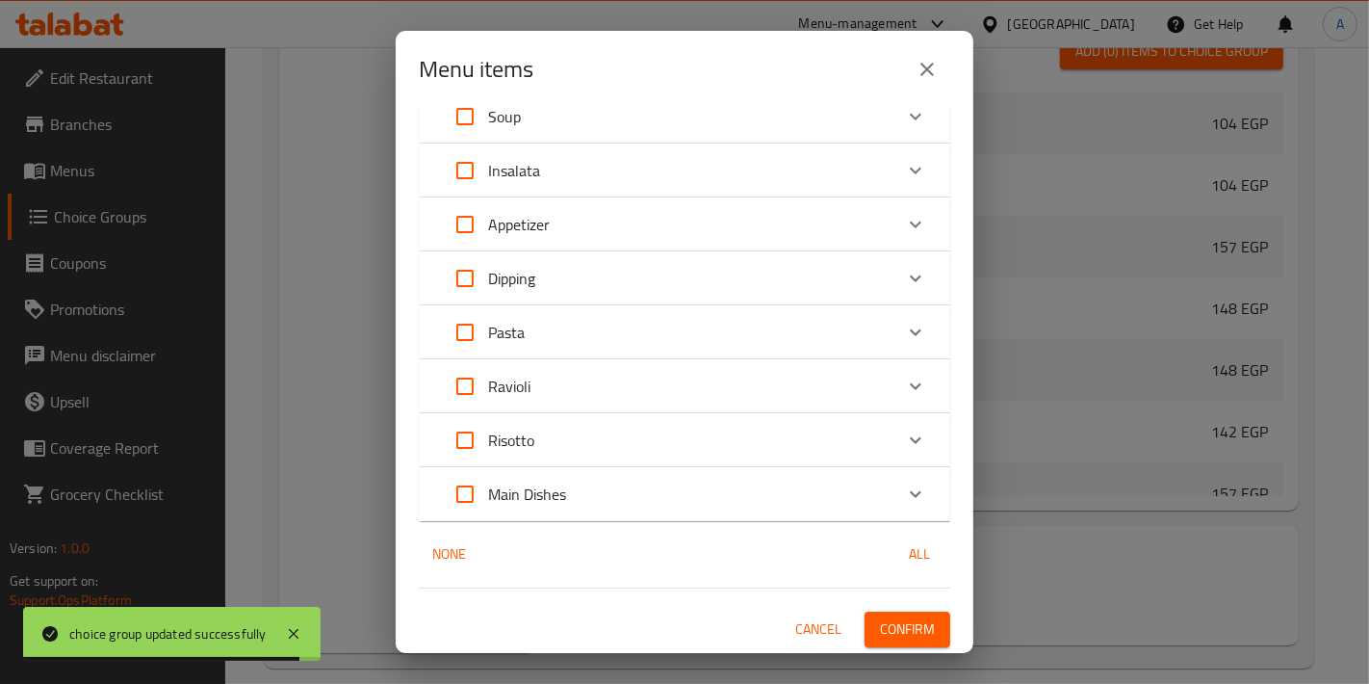
click at [459, 337] on input "Expand" at bounding box center [465, 332] width 46 height 46
checkbox input "true"
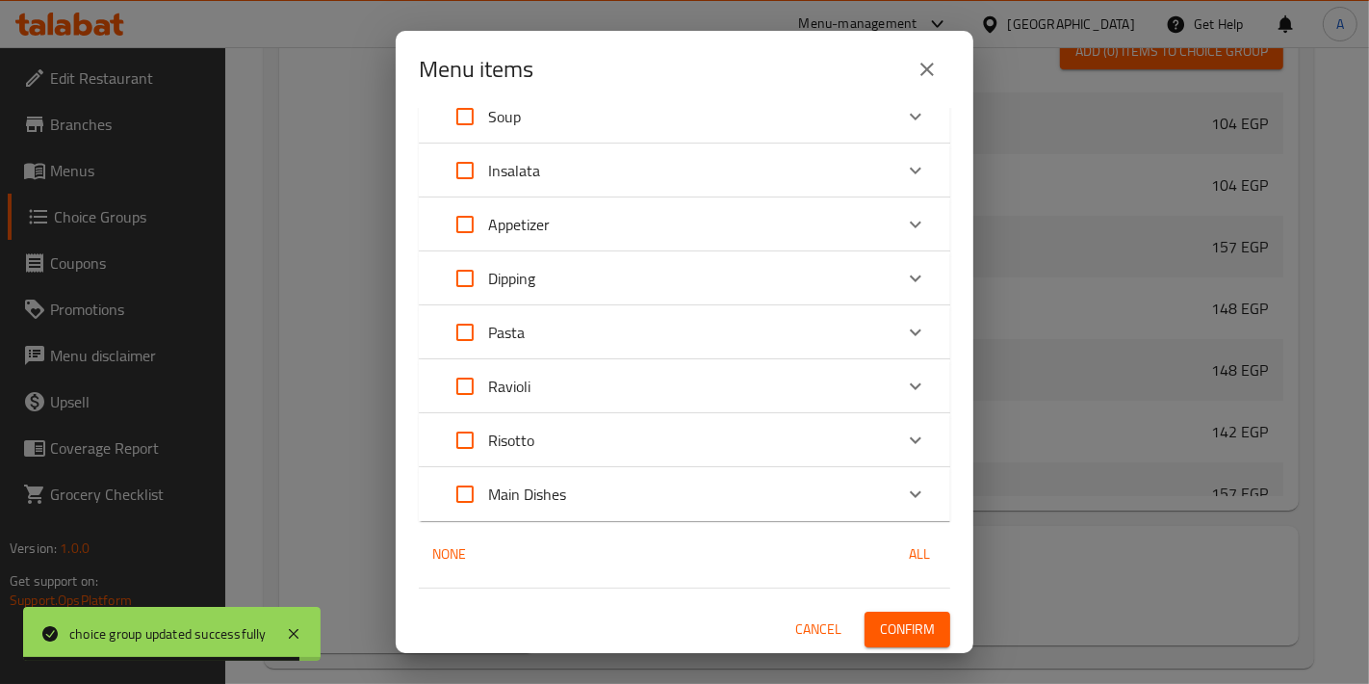
checkbox input "true"
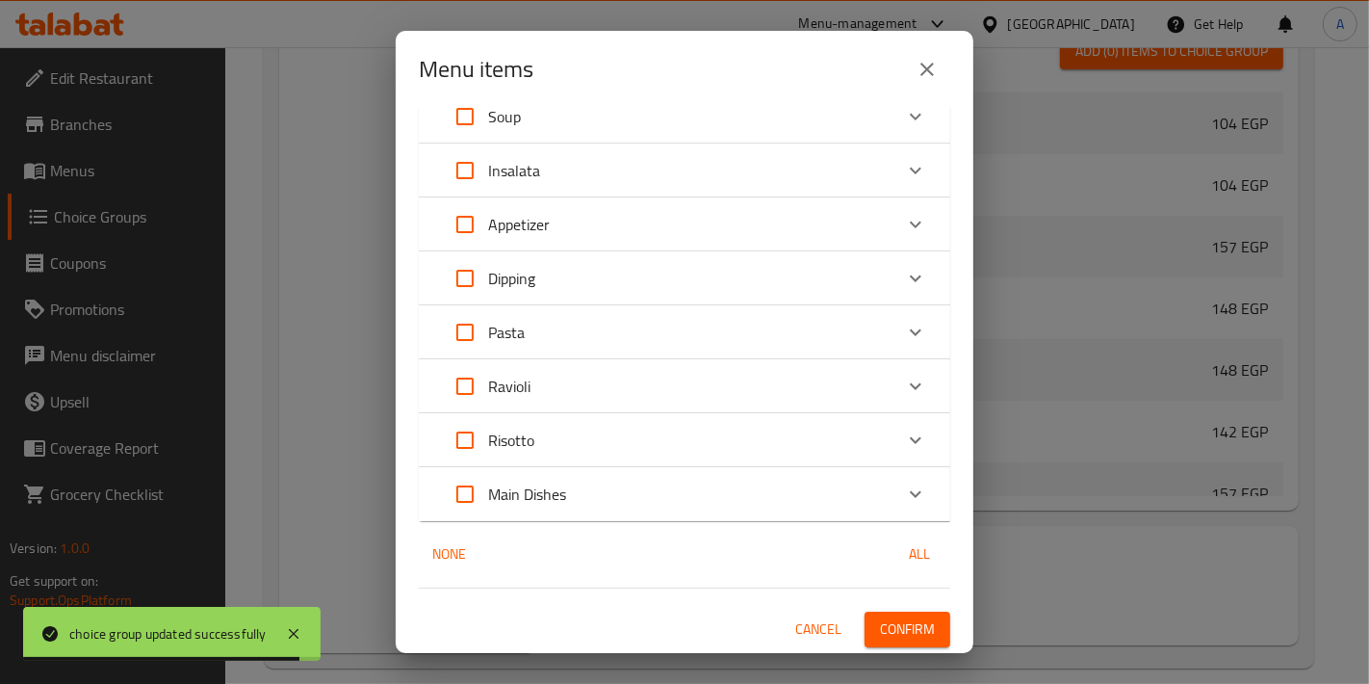
checkbox input "true"
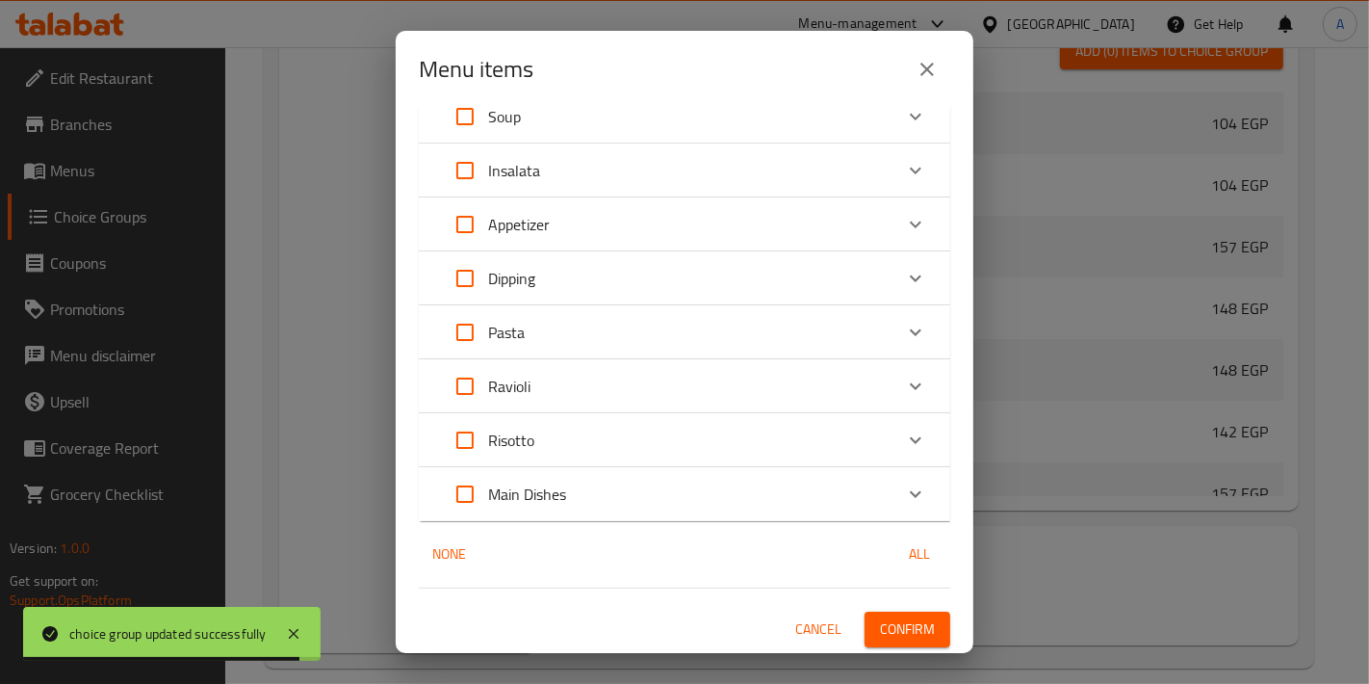
checkbox input "true"
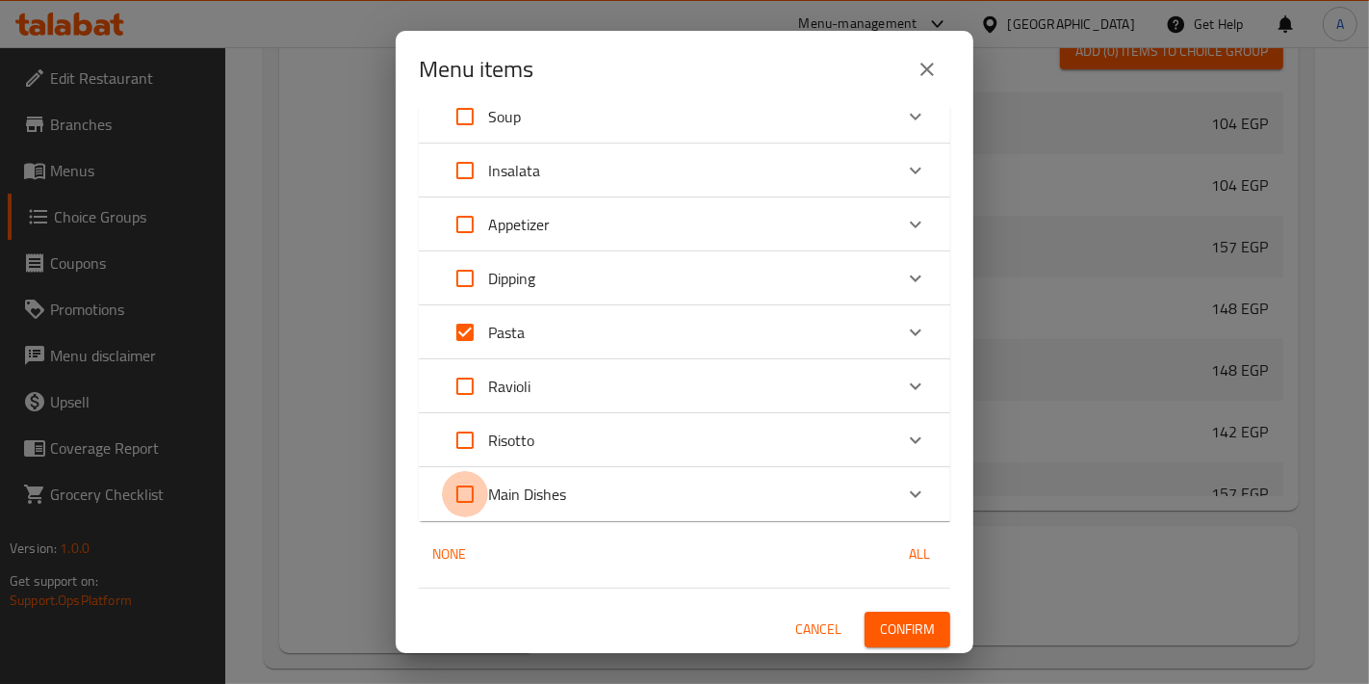
click at [467, 496] on input "Expand" at bounding box center [465, 494] width 46 height 46
checkbox input "true"
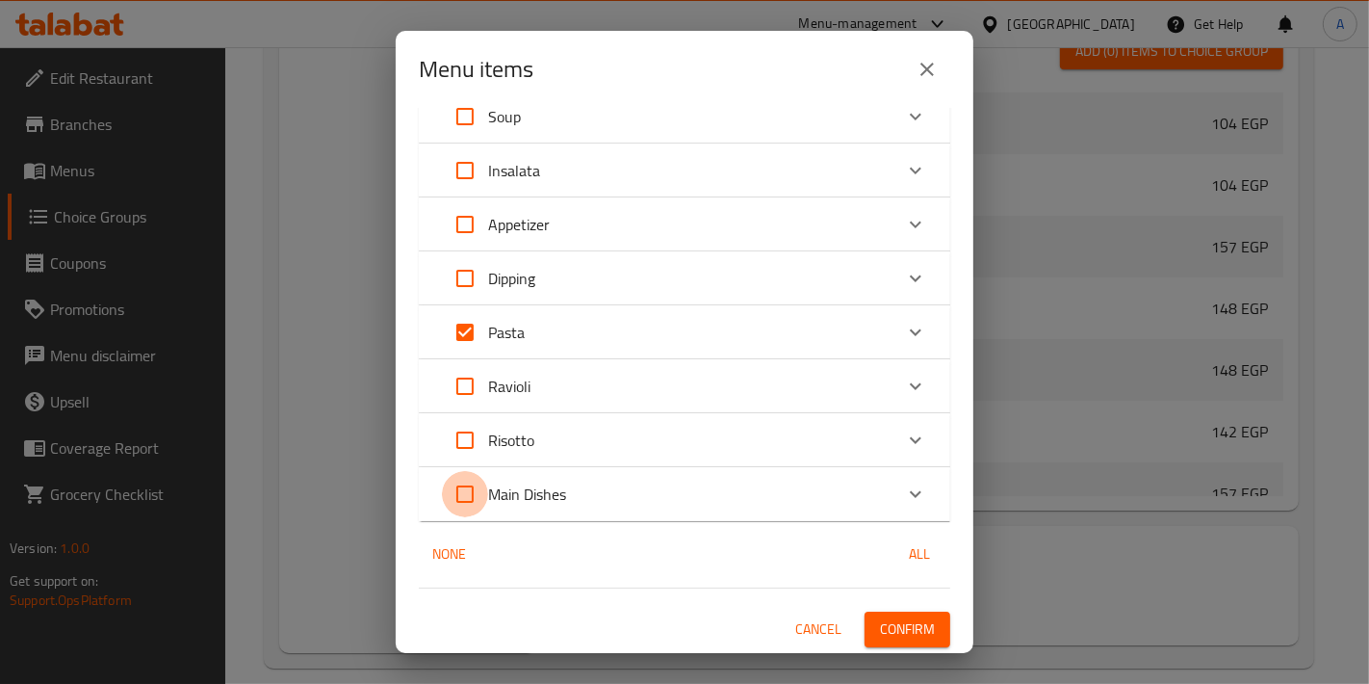
checkbox input "true"
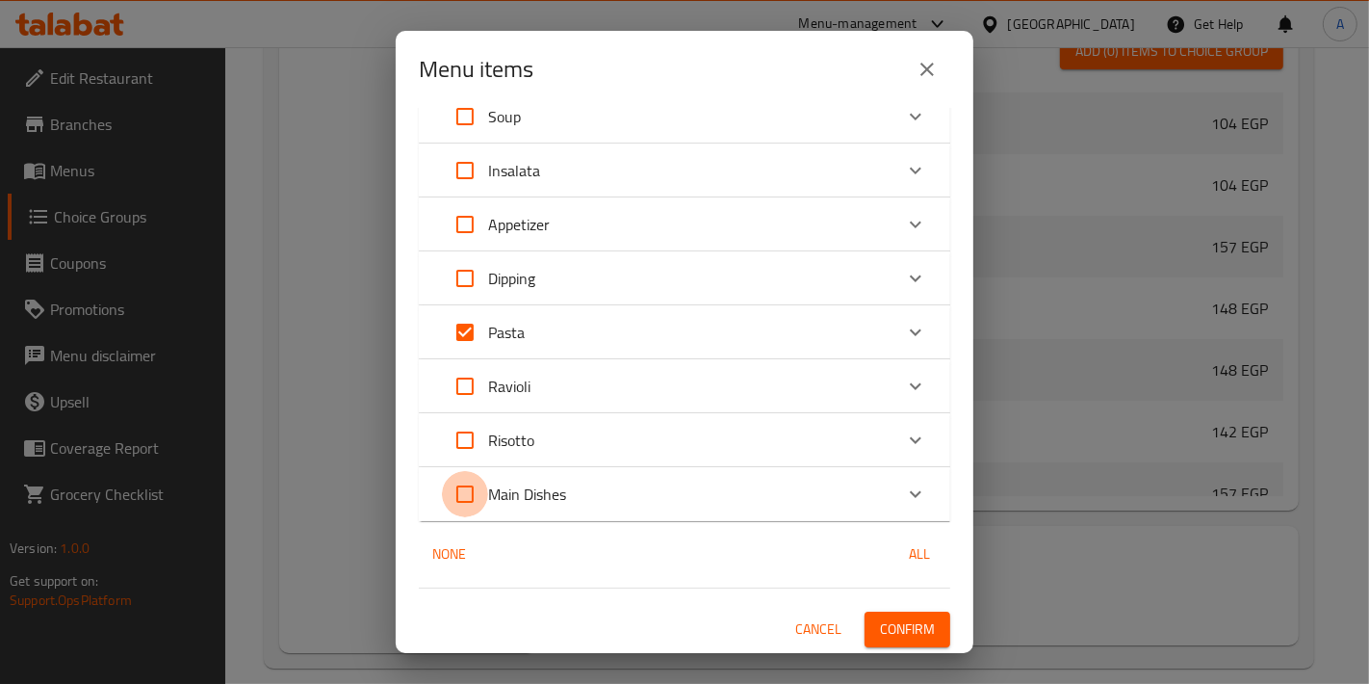
checkbox input "true"
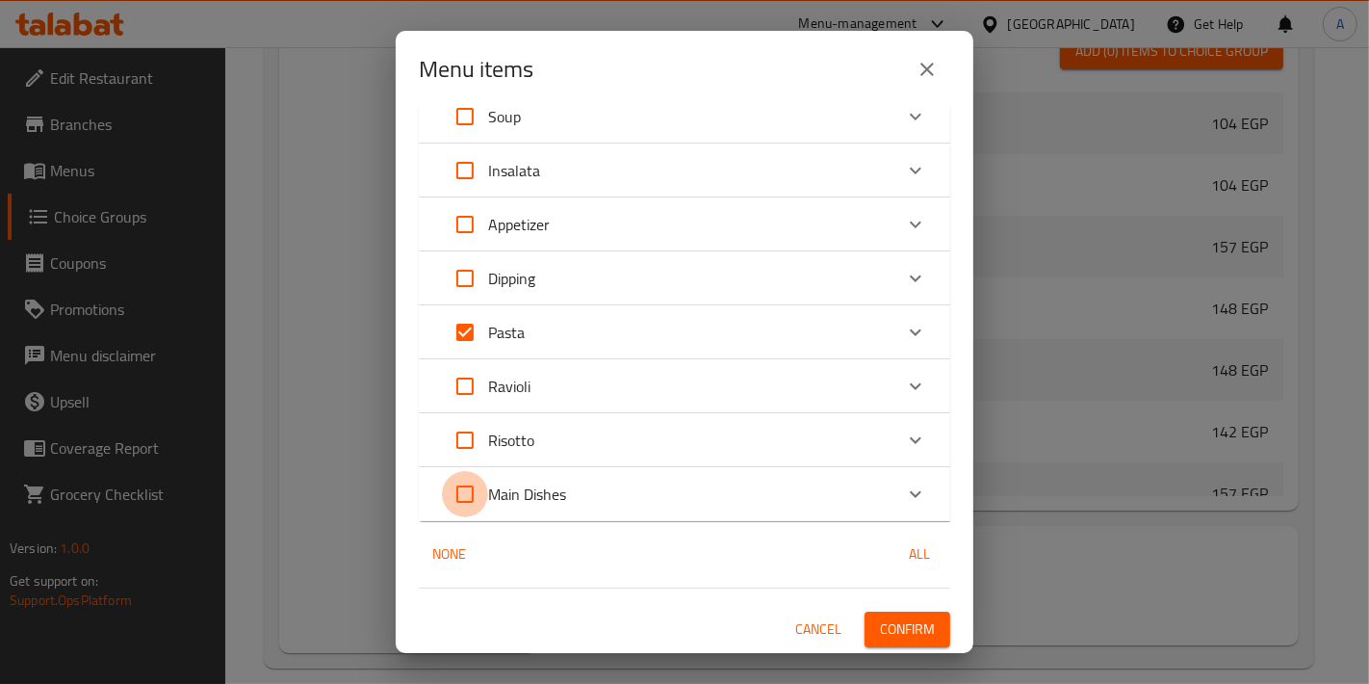
checkbox input "true"
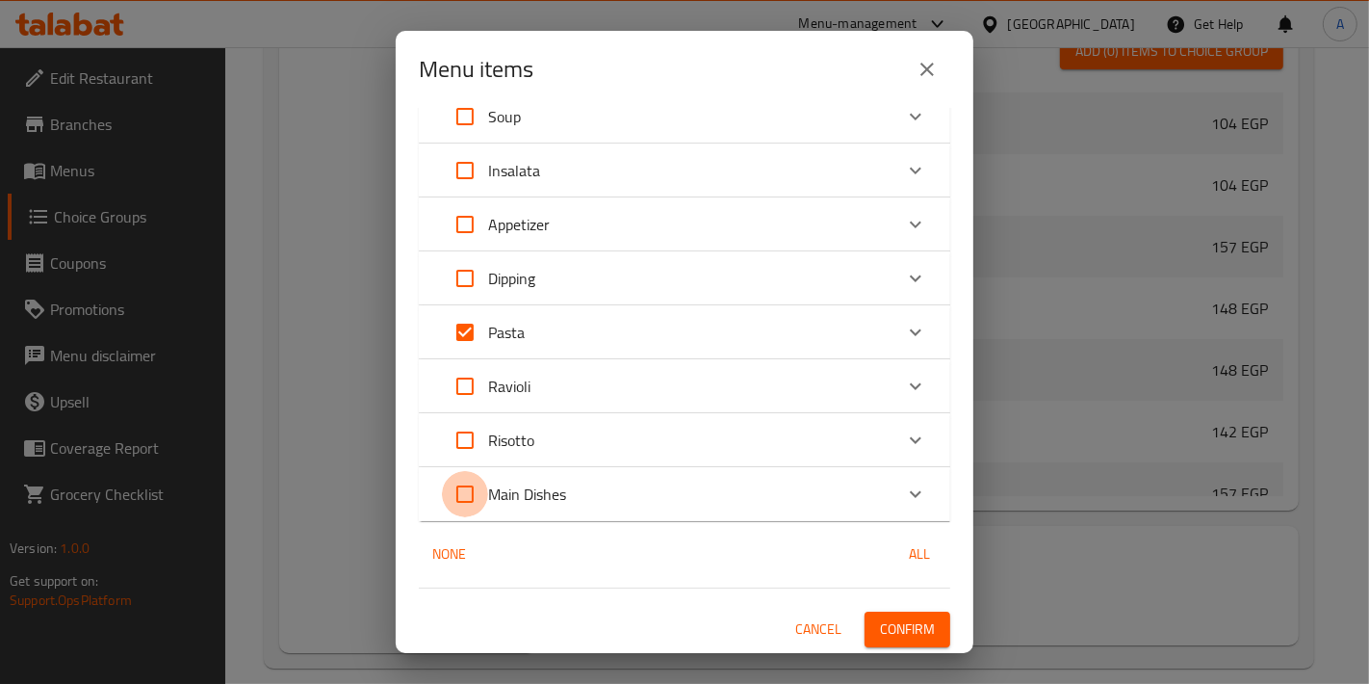
checkbox input "true"
click at [896, 617] on span "Confirm" at bounding box center [907, 629] width 55 height 24
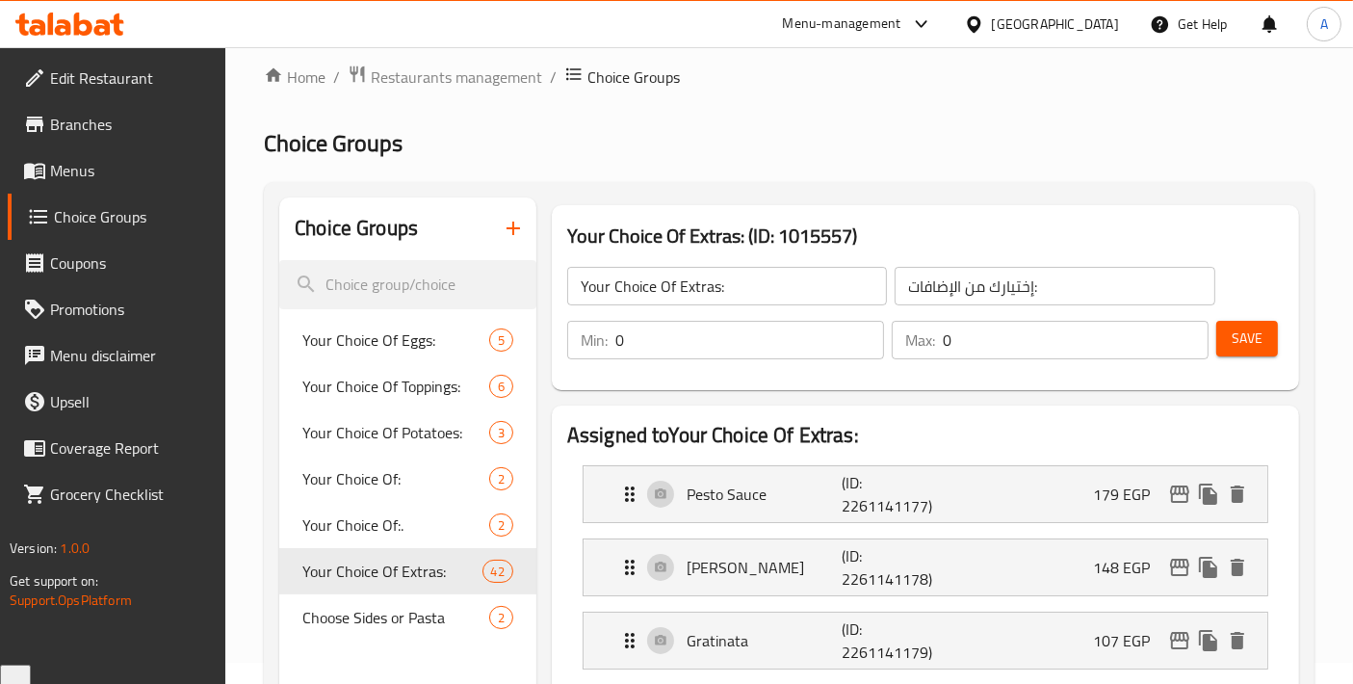
scroll to position [0, 0]
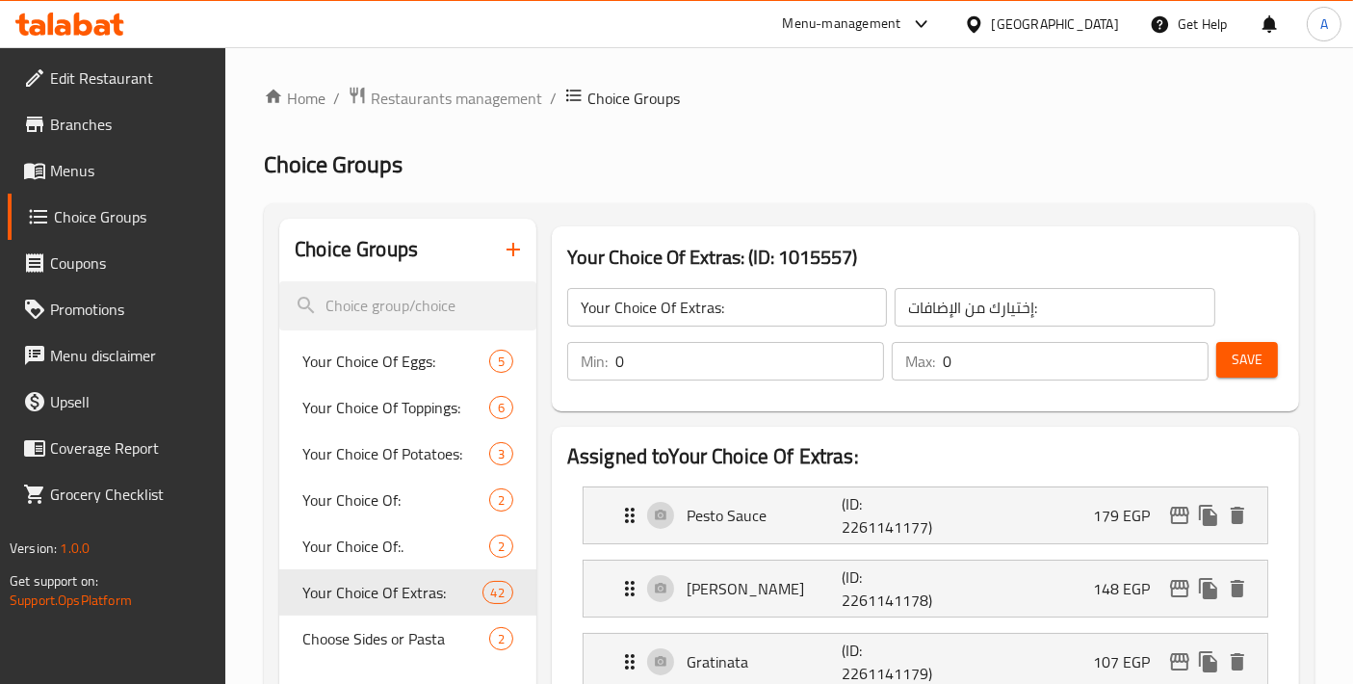
click at [100, 164] on span "Menus" at bounding box center [130, 170] width 161 height 23
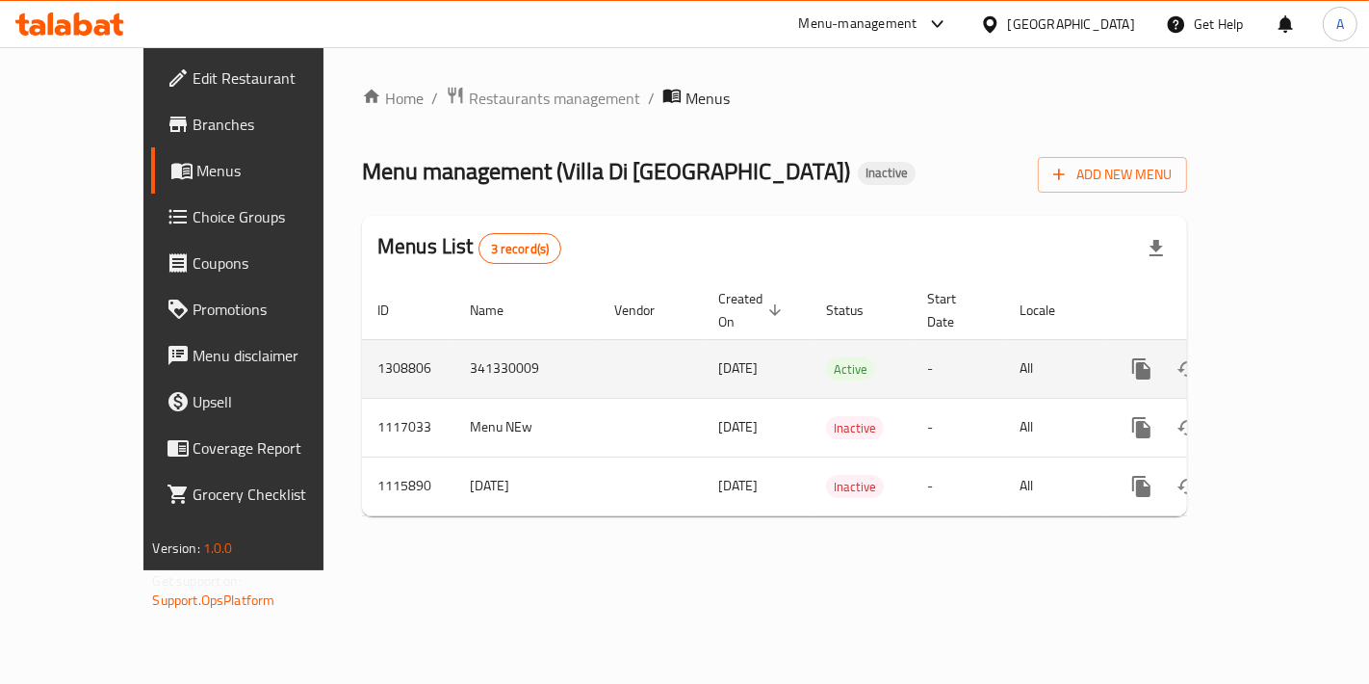
click at [1289, 360] on icon "enhanced table" at bounding box center [1280, 368] width 17 height 17
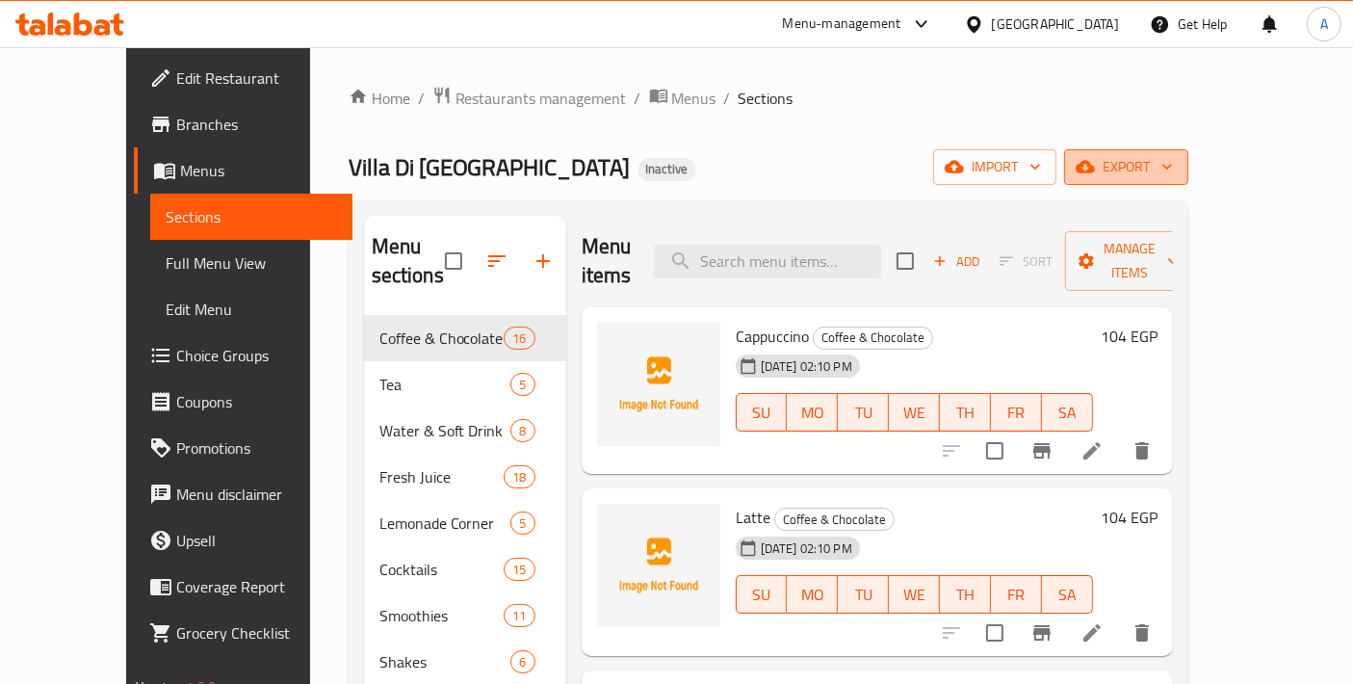
click at [1095, 164] on icon "button" at bounding box center [1084, 166] width 19 height 19
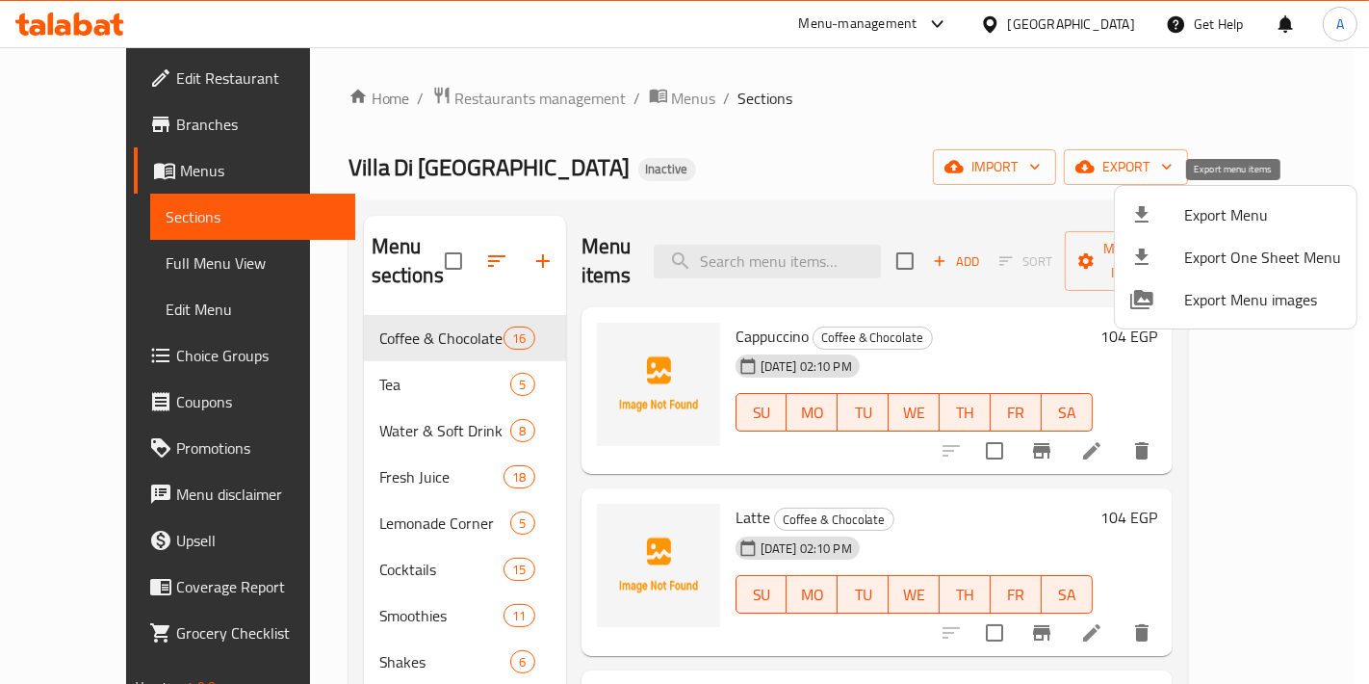
click at [1165, 207] on div at bounding box center [1157, 214] width 54 height 23
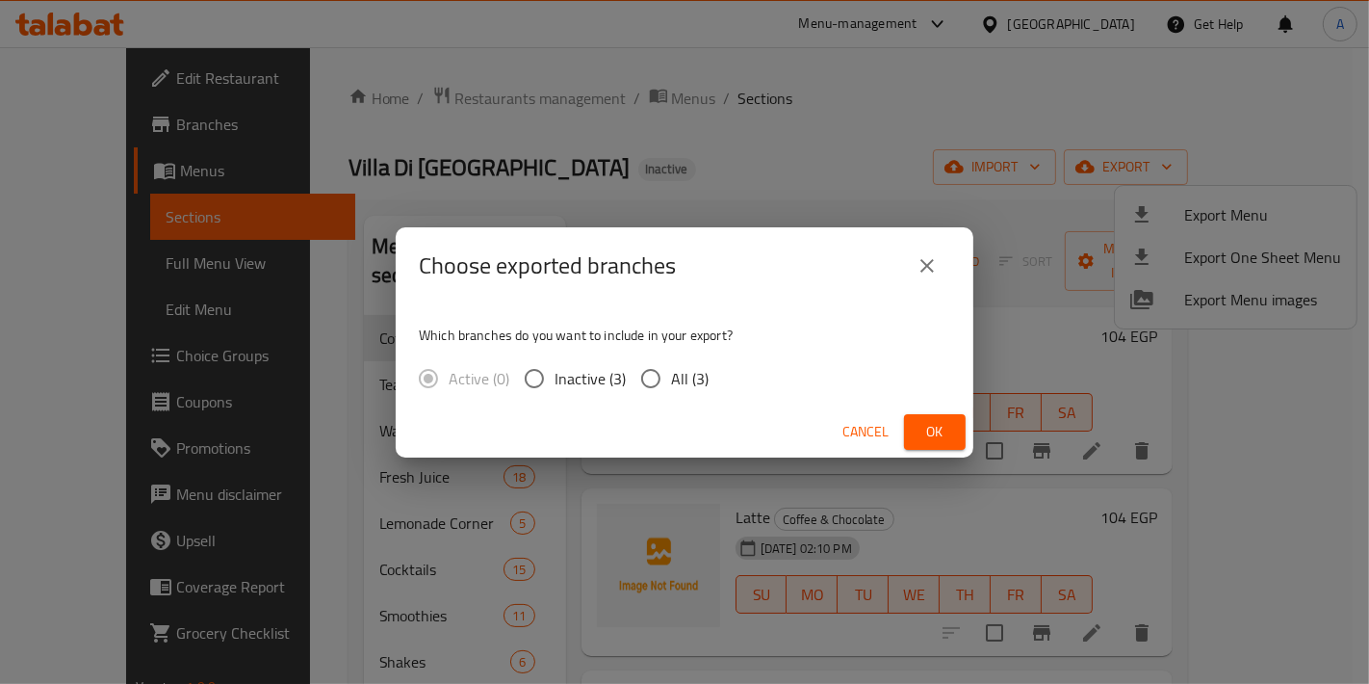
click at [675, 378] on span "All (3)" at bounding box center [690, 378] width 38 height 23
click at [671, 378] on input "All (3)" at bounding box center [651, 378] width 40 height 40
radio input "true"
click at [953, 441] on button "Ok" at bounding box center [935, 432] width 62 height 36
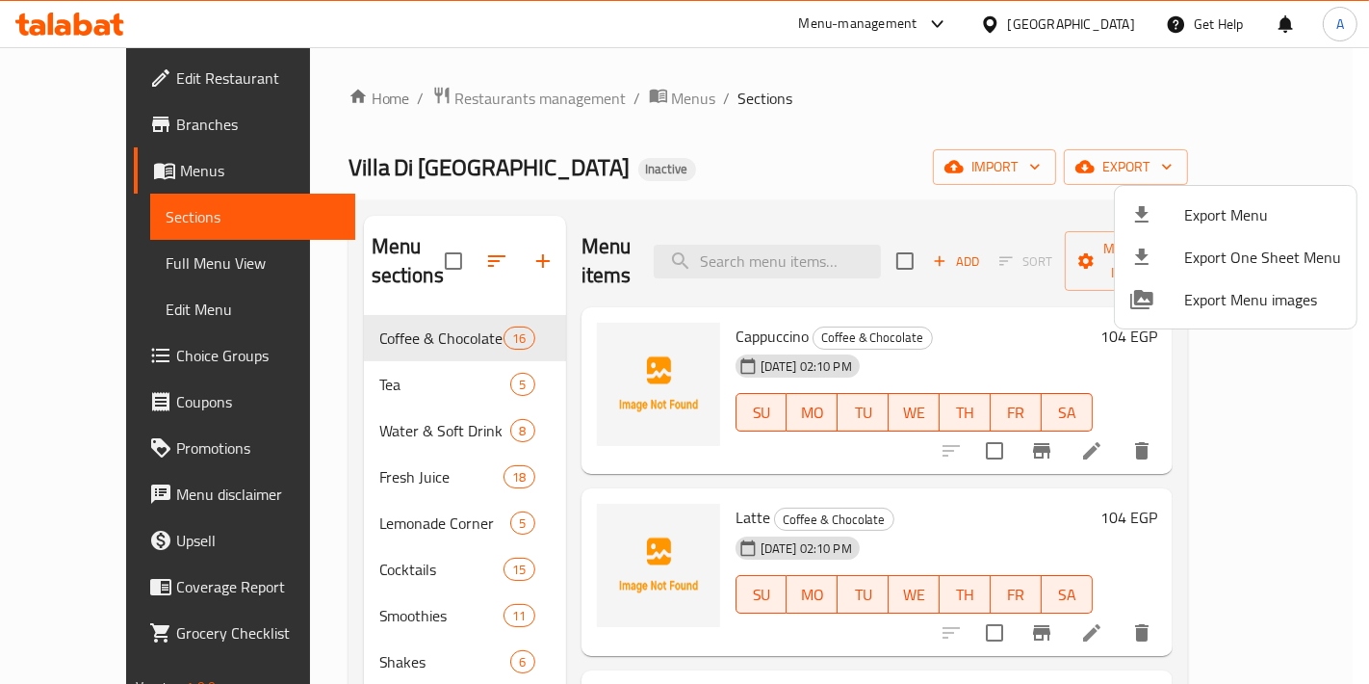
click at [109, 345] on div at bounding box center [684, 342] width 1369 height 684
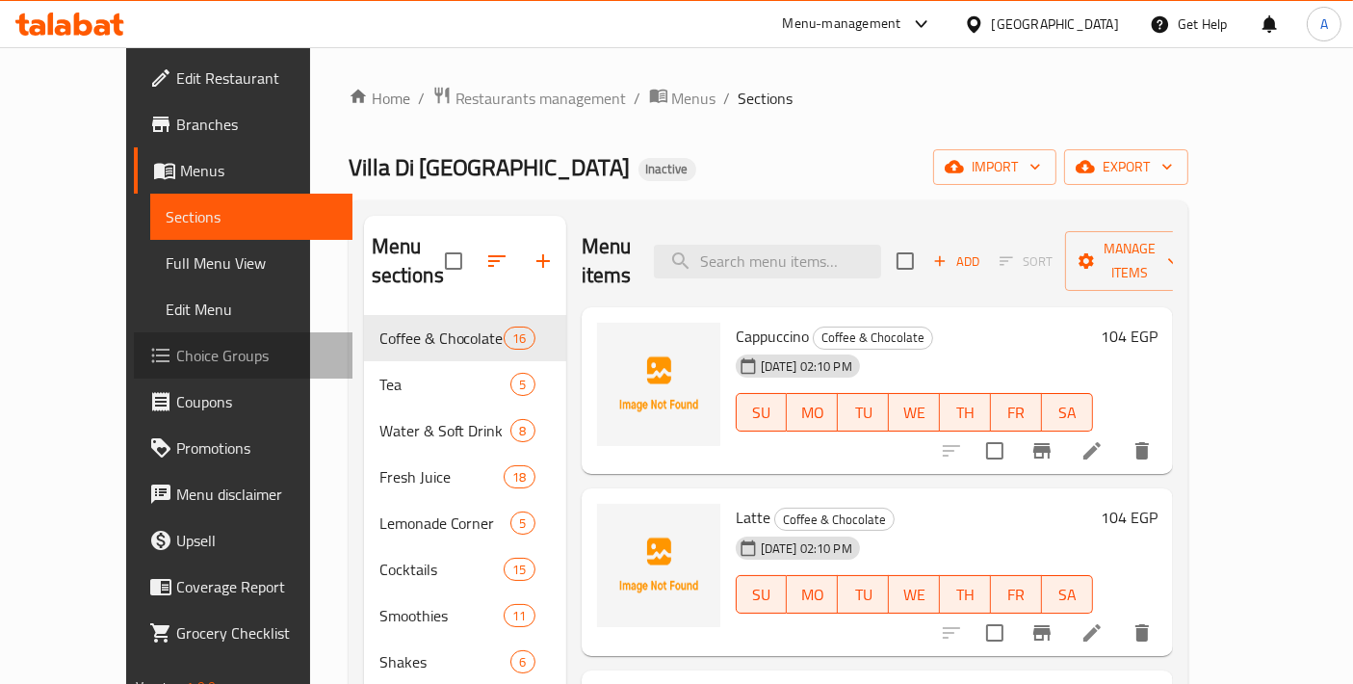
click at [176, 349] on span "Choice Groups" at bounding box center [256, 355] width 161 height 23
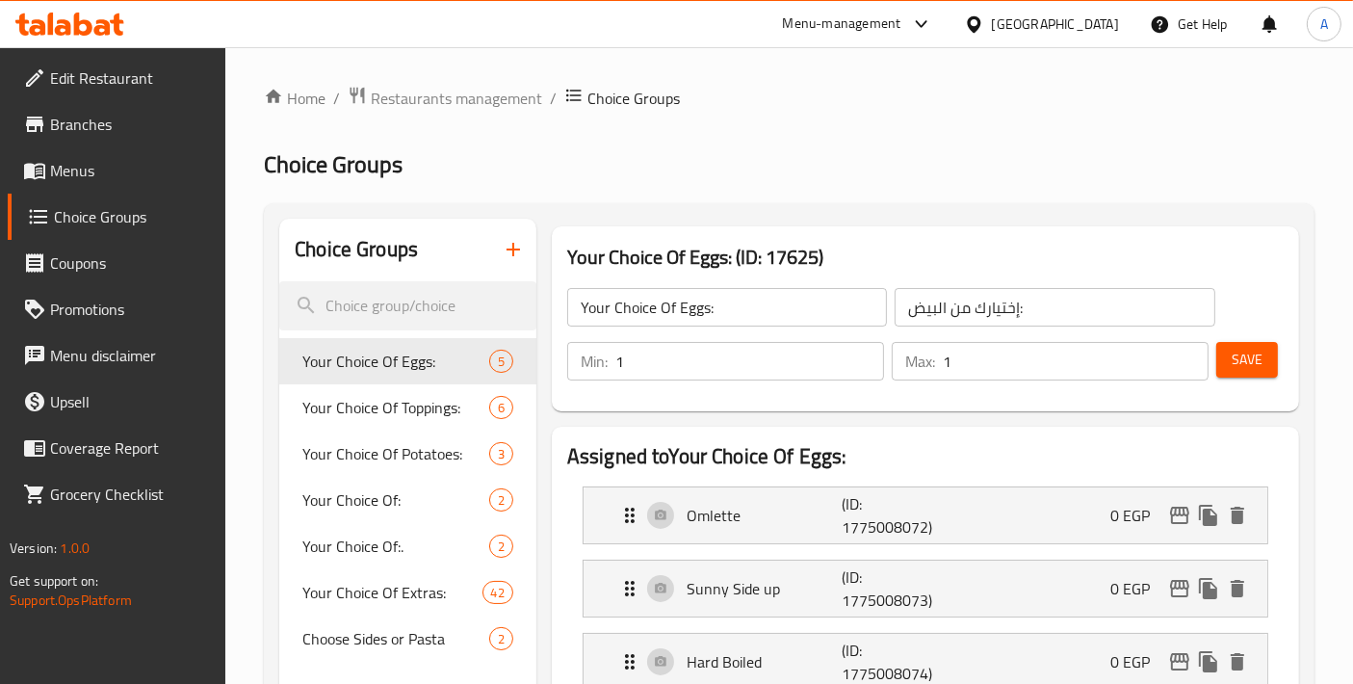
scroll to position [214, 0]
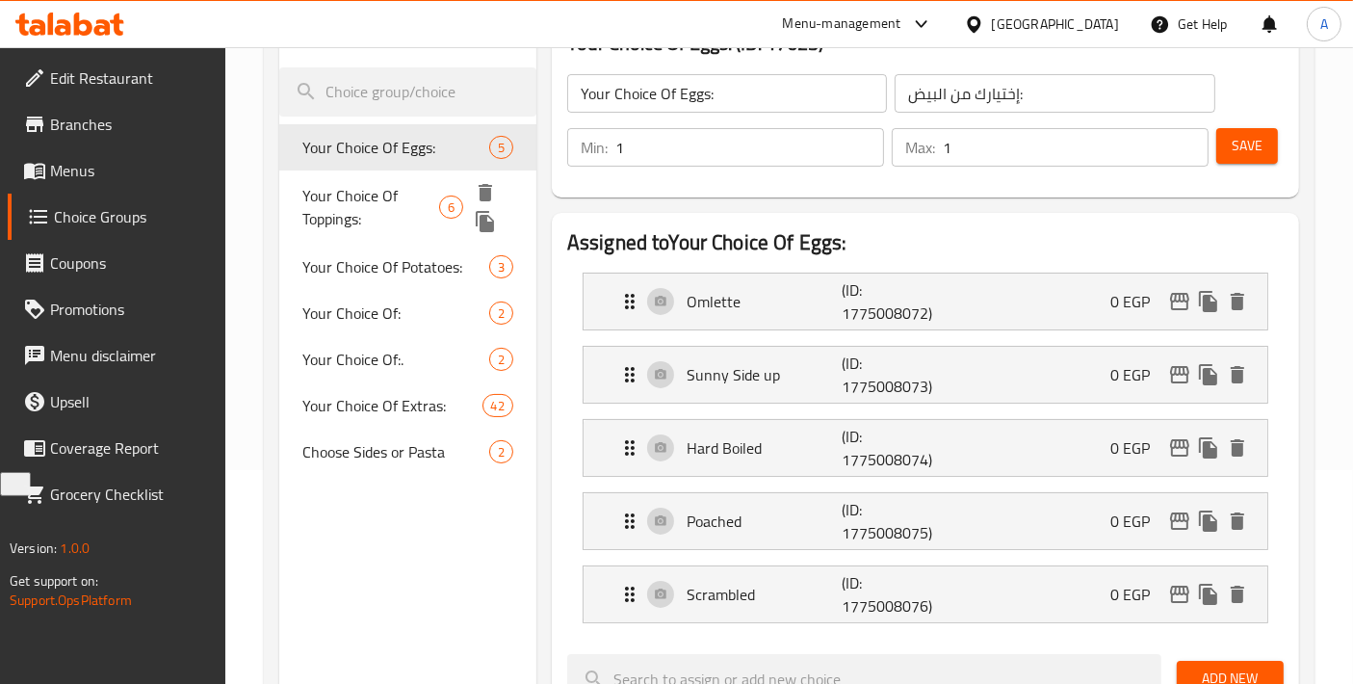
click at [386, 229] on div "Your Choice Of Toppings: 6" at bounding box center [407, 206] width 257 height 73
type input "Your Choice Of Toppings:"
type input "إختيارك من التوبينجز:"
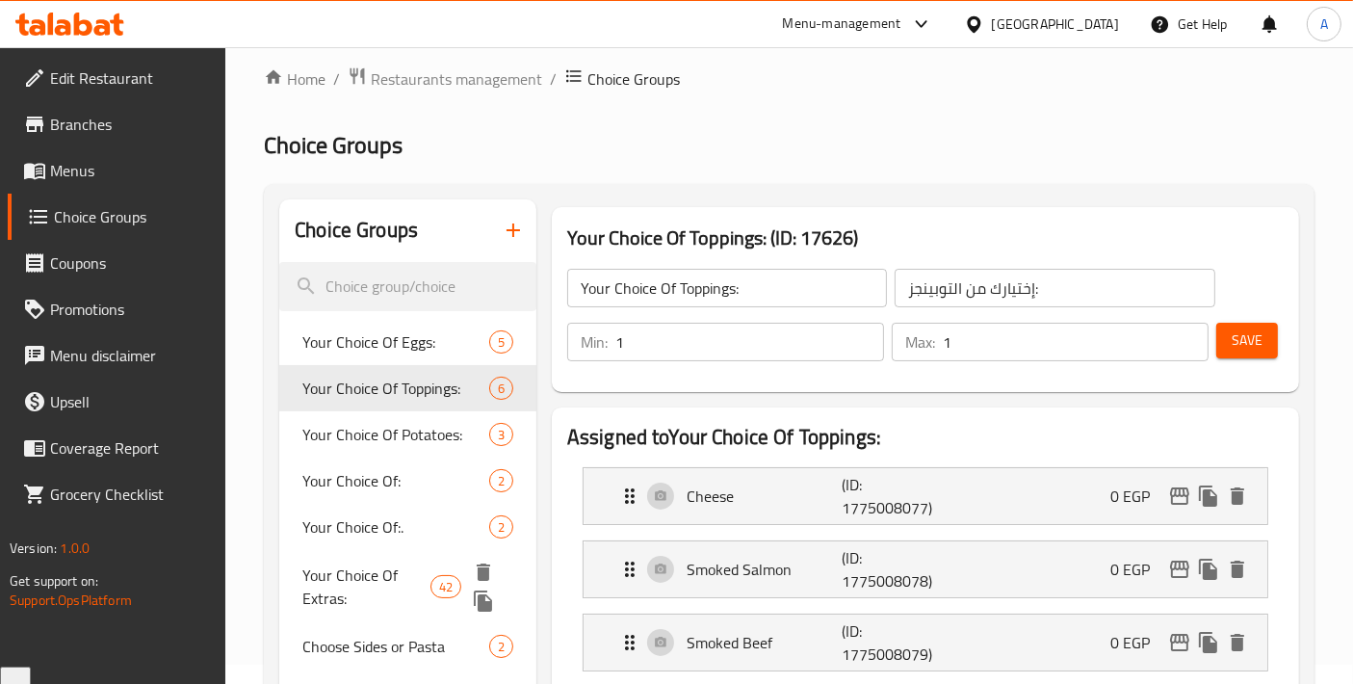
scroll to position [0, 0]
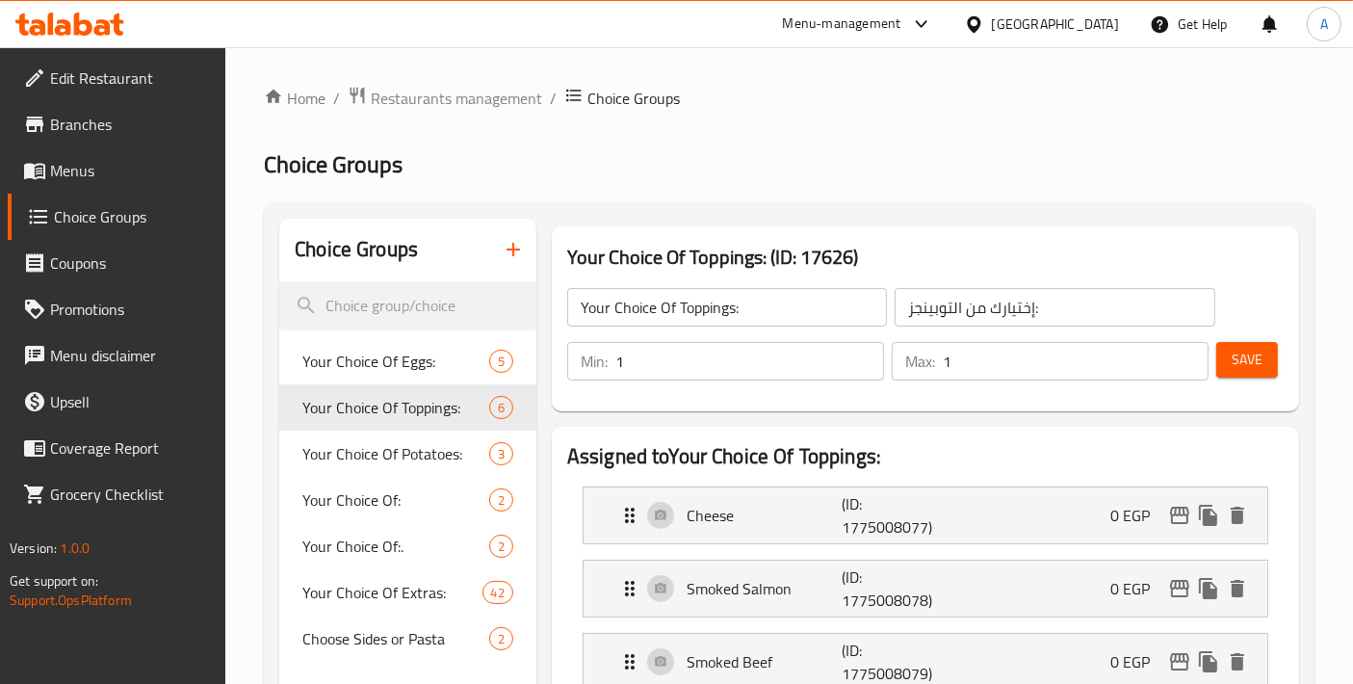
click at [132, 183] on link "Menus" at bounding box center [117, 170] width 219 height 46
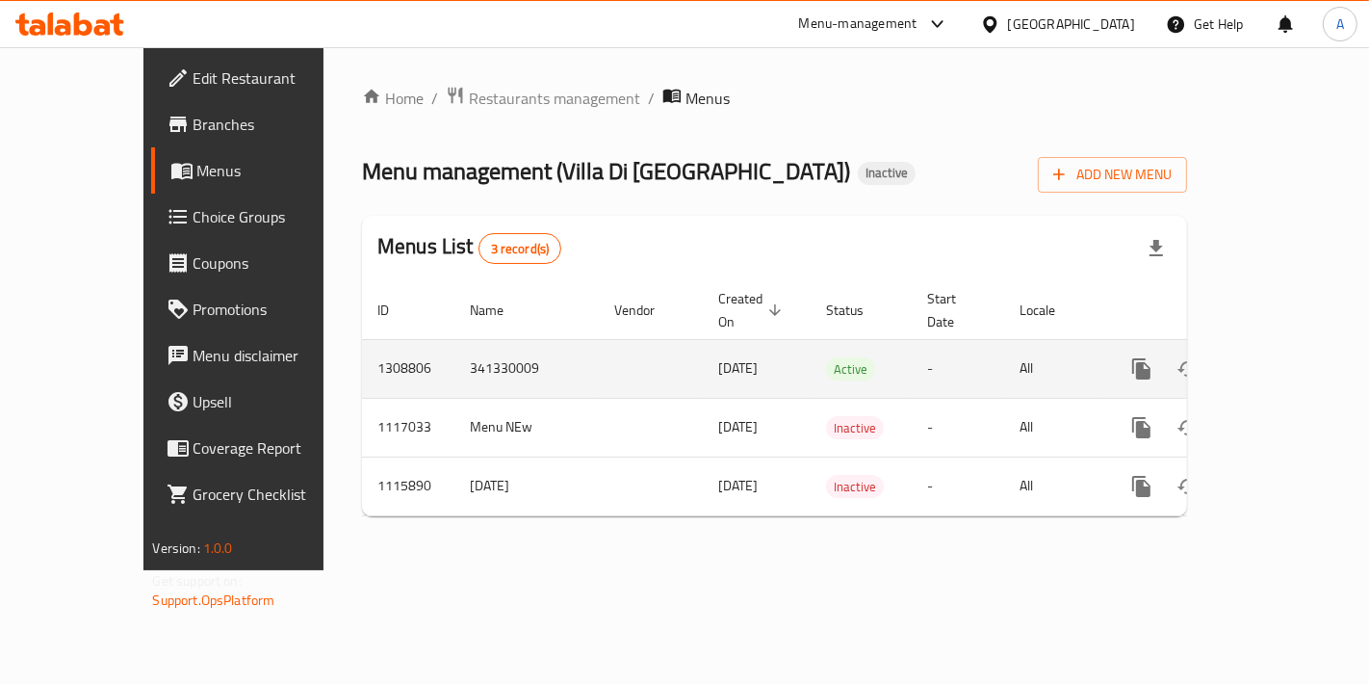
click at [1289, 360] on icon "enhanced table" at bounding box center [1280, 368] width 17 height 17
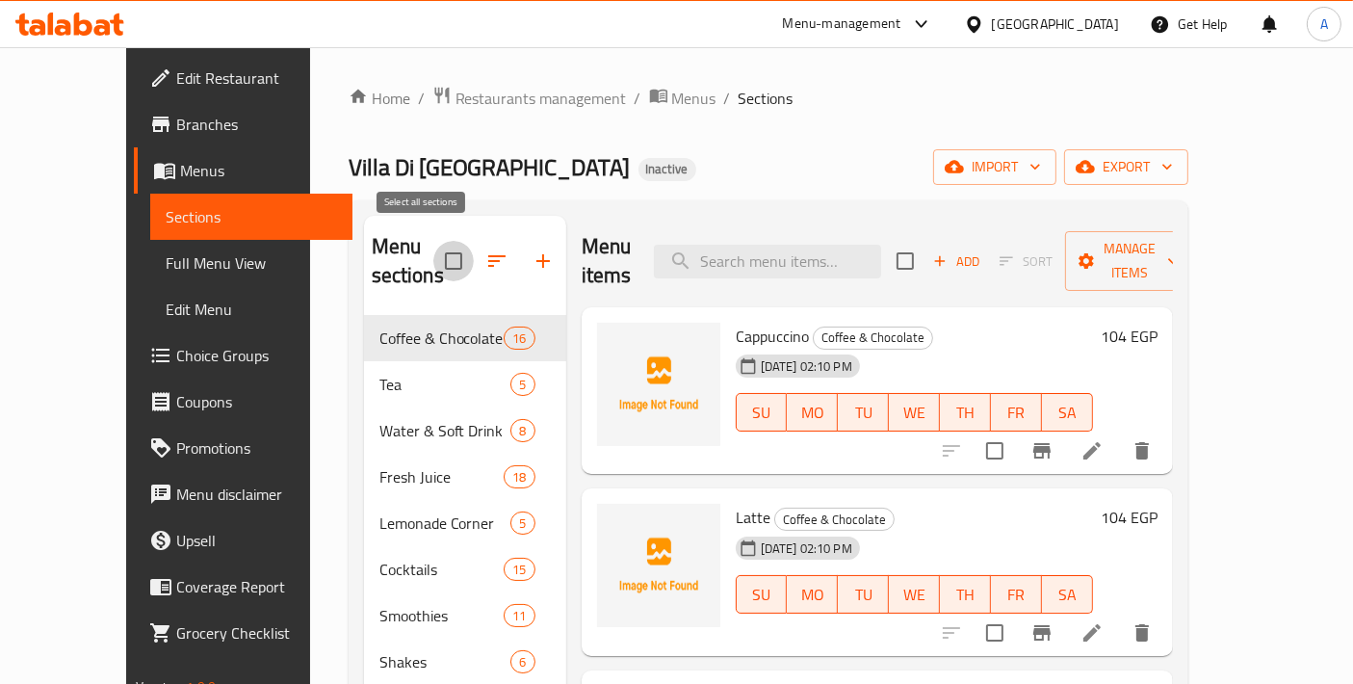
click at [437, 246] on input "checkbox" at bounding box center [453, 261] width 40 height 40
checkbox input "true"
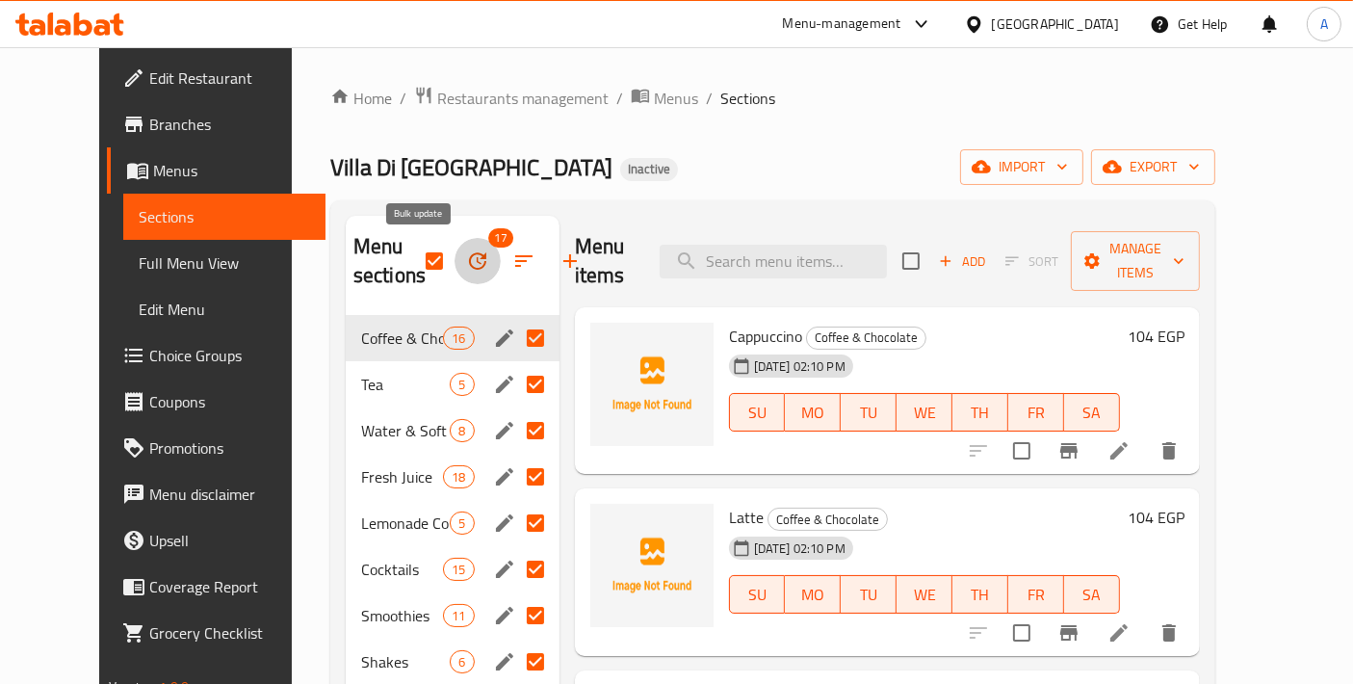
click at [466, 265] on icon "button" at bounding box center [477, 260] width 23 height 23
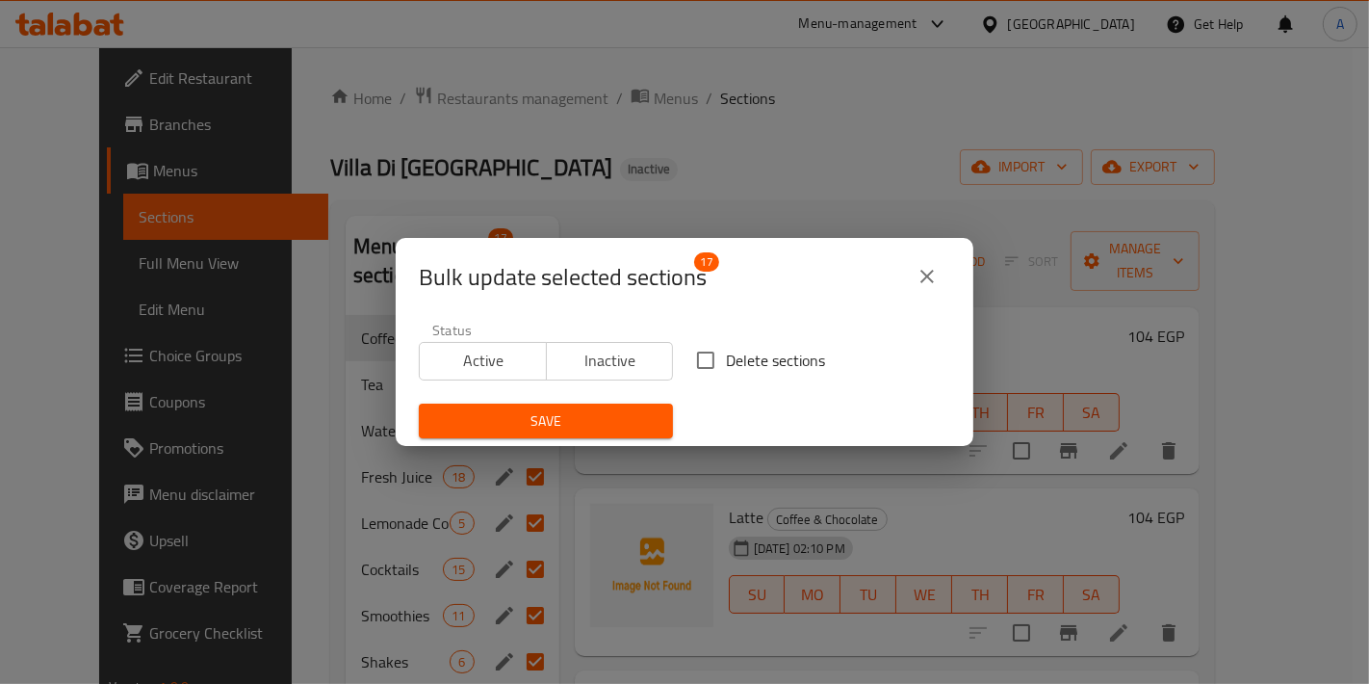
click at [691, 355] on input "Delete sections" at bounding box center [706, 360] width 40 height 40
checkbox input "true"
click at [606, 425] on span "Save" at bounding box center [545, 421] width 223 height 24
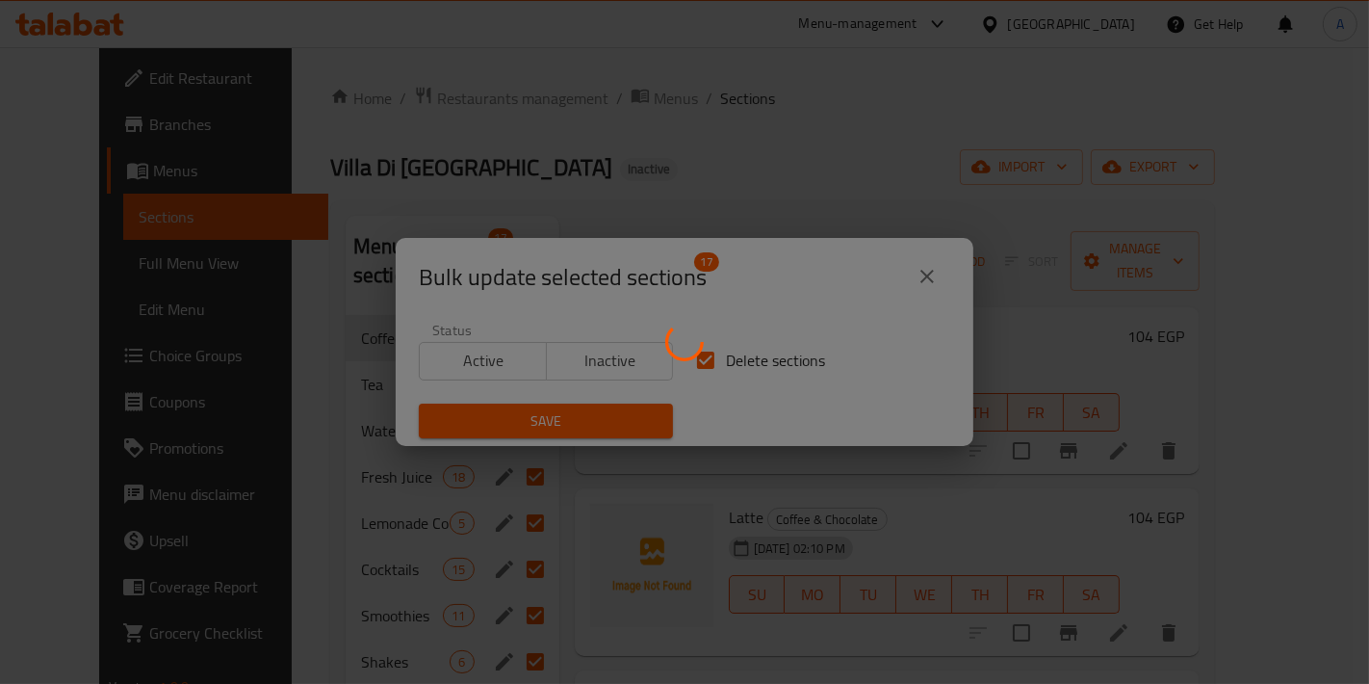
checkbox input "false"
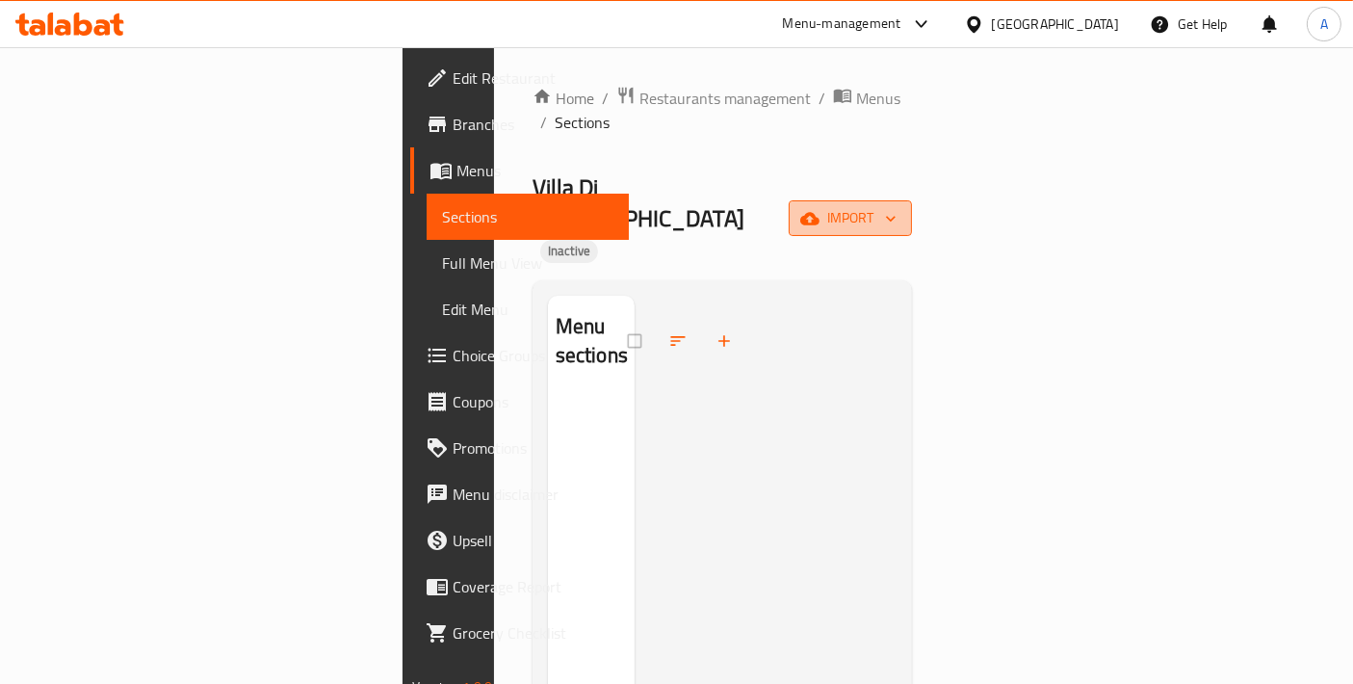
click at [912, 200] on button "import" at bounding box center [850, 218] width 123 height 36
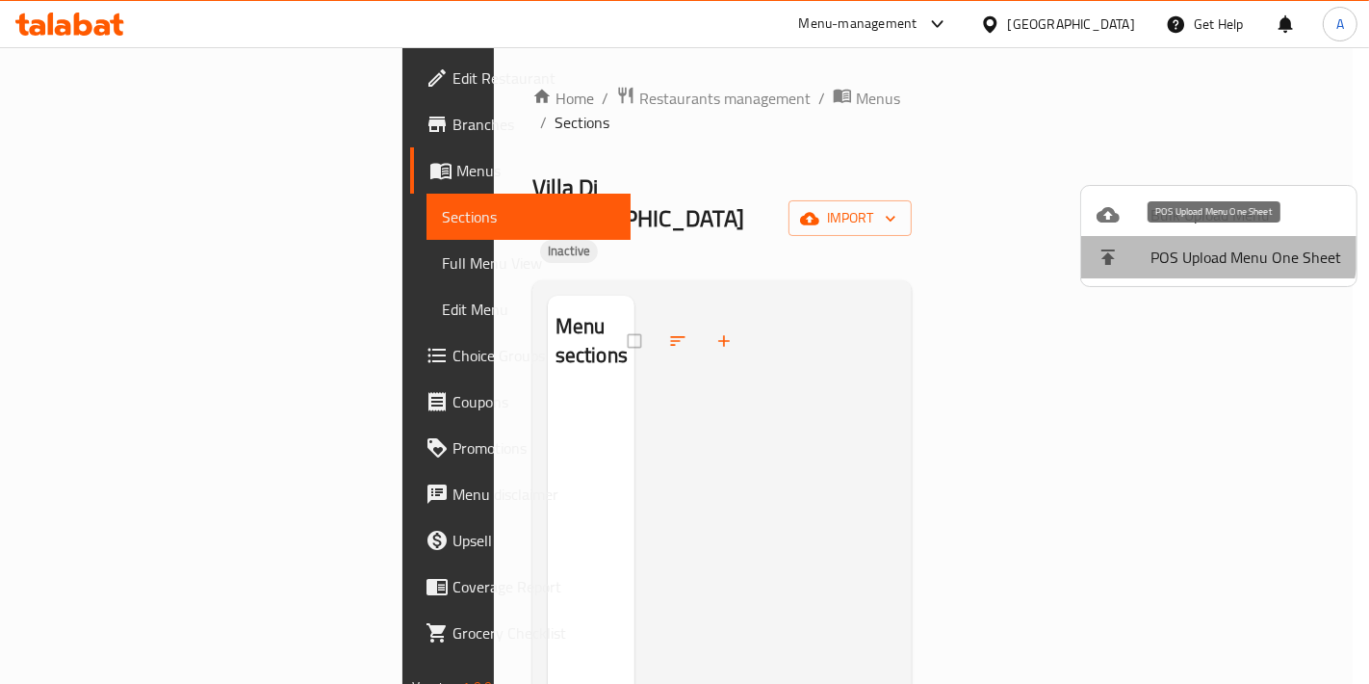
click at [1155, 236] on li "POS Upload Menu One Sheet" at bounding box center [1218, 257] width 275 height 42
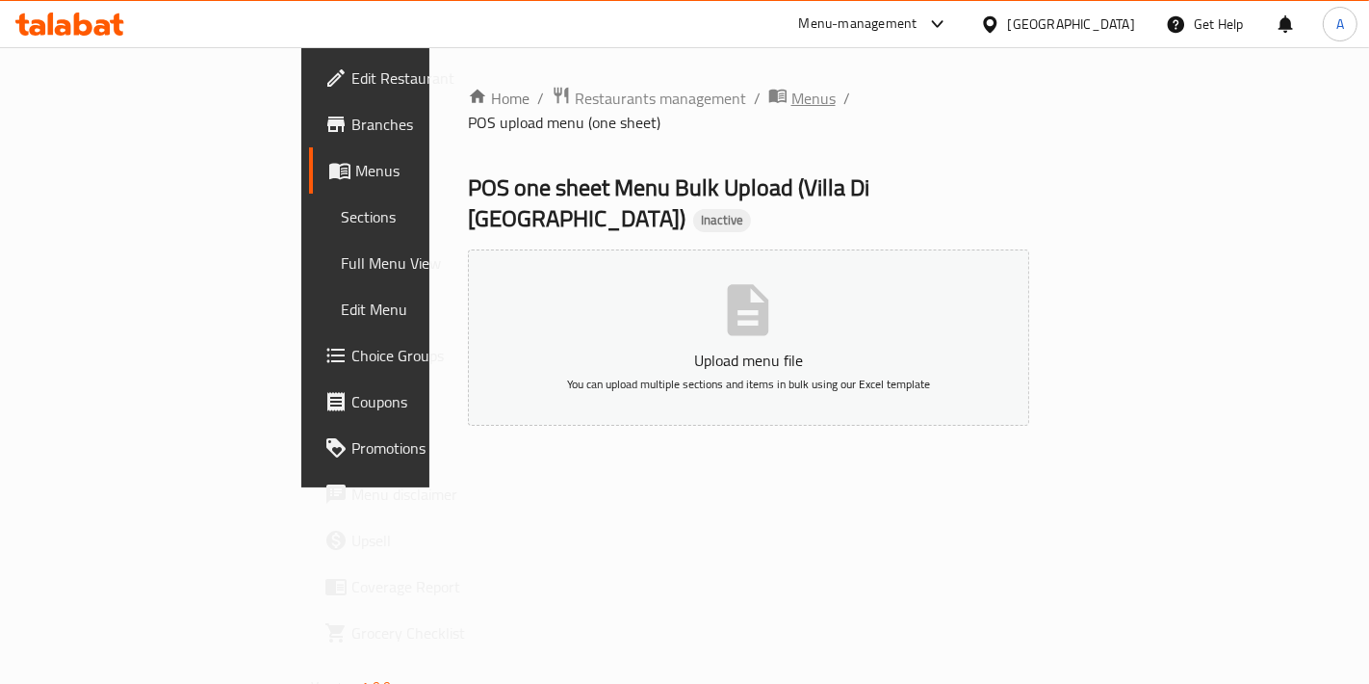
click at [768, 86] on span "breadcrumb" at bounding box center [779, 98] width 23 height 25
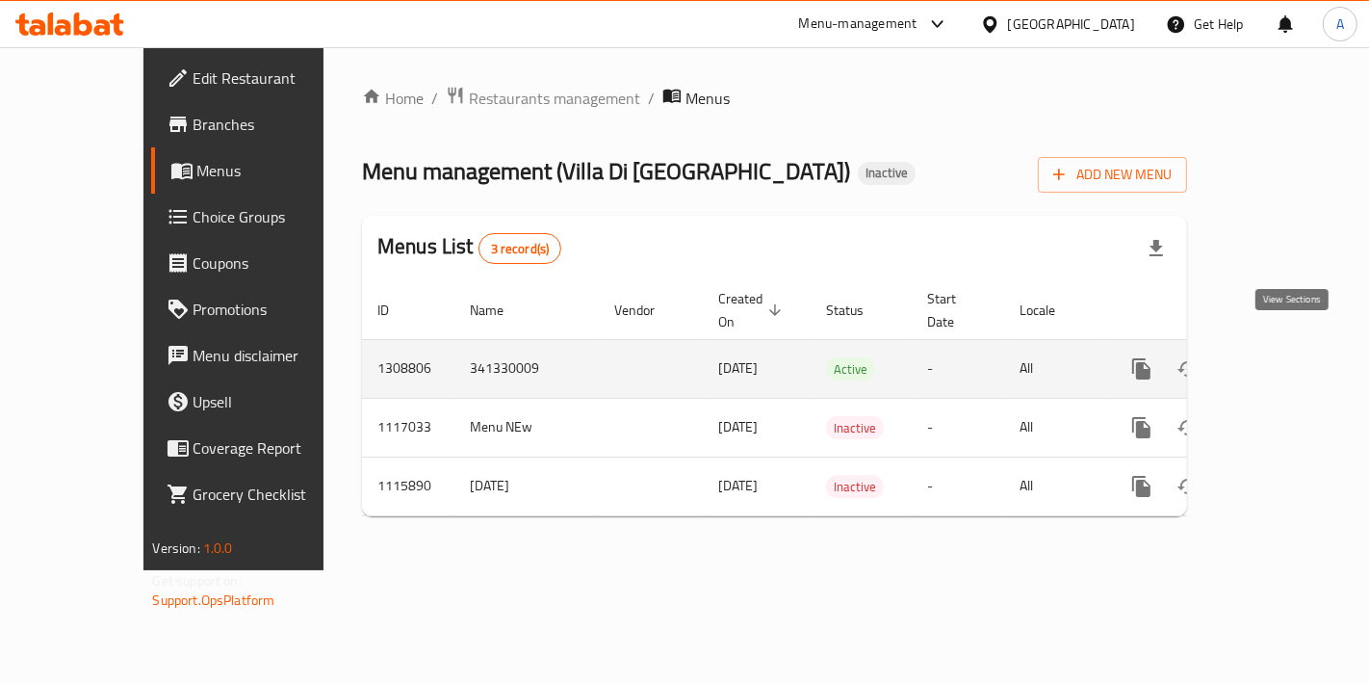
click at [1281, 357] on icon "enhanced table" at bounding box center [1280, 368] width 23 height 23
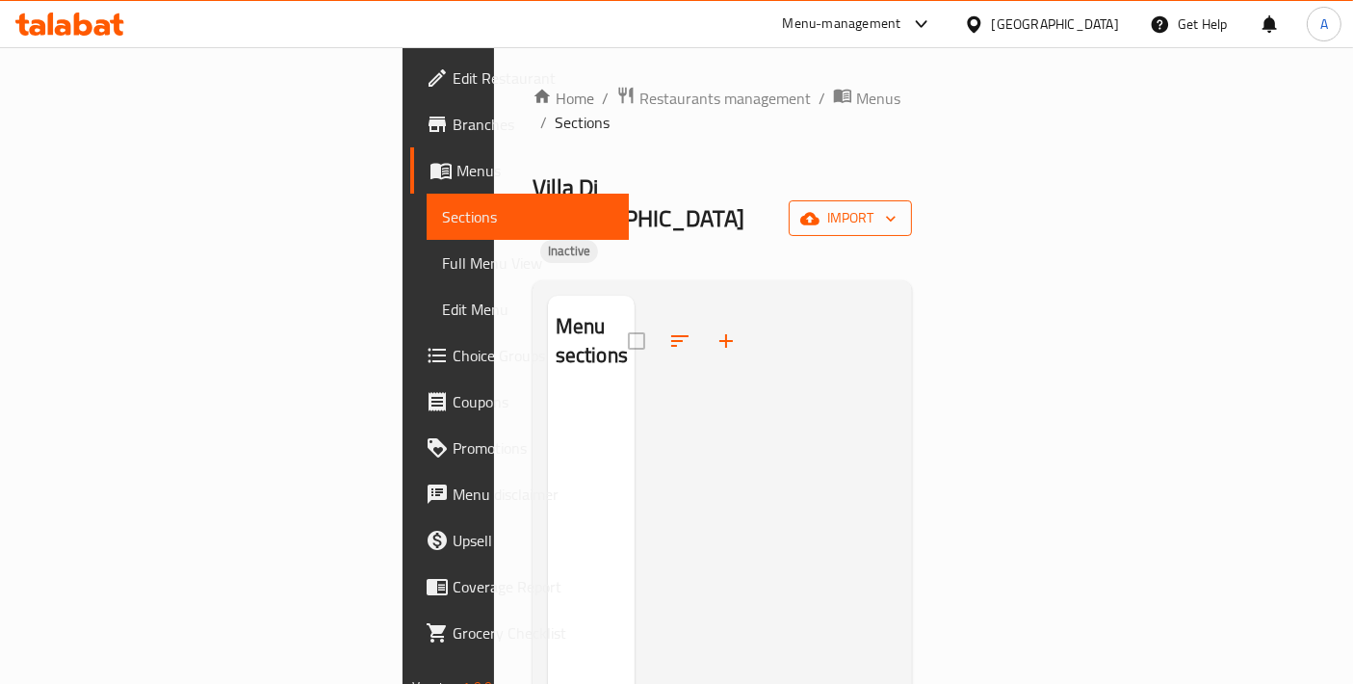
click at [896, 206] on span "import" at bounding box center [850, 218] width 92 height 24
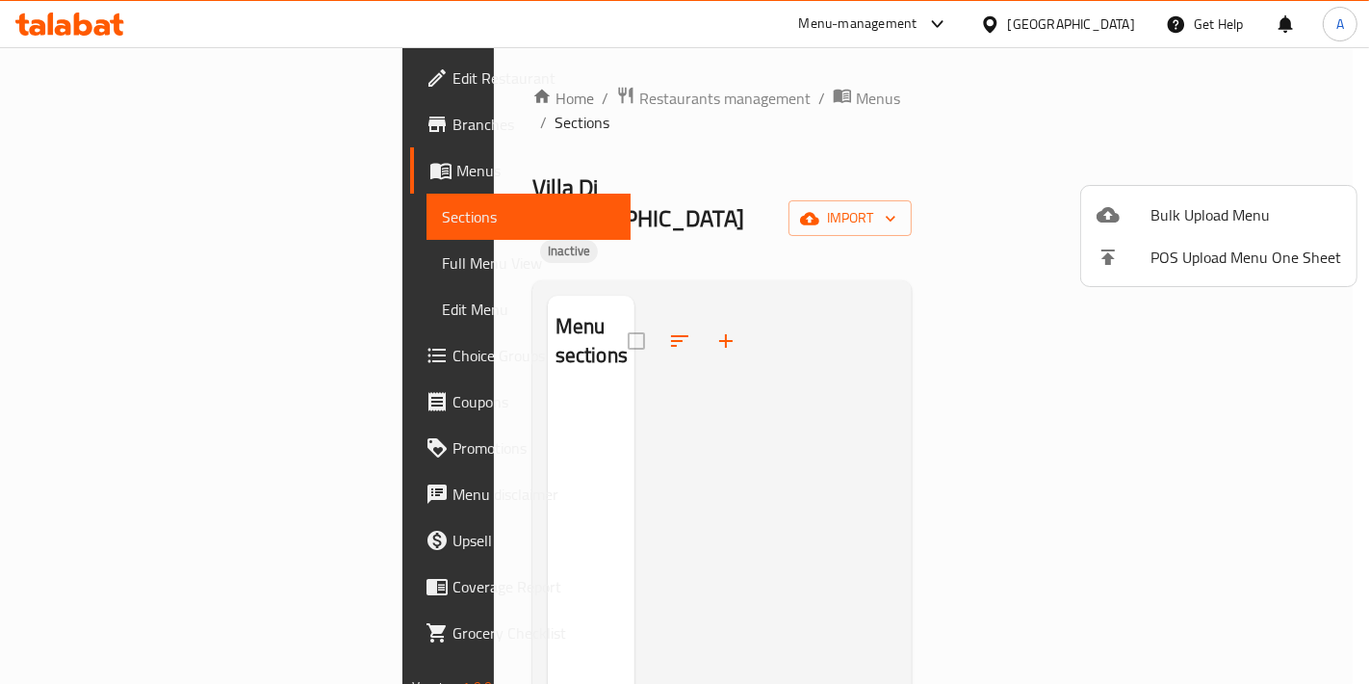
click at [1158, 194] on li "Bulk Upload Menu" at bounding box center [1218, 215] width 275 height 42
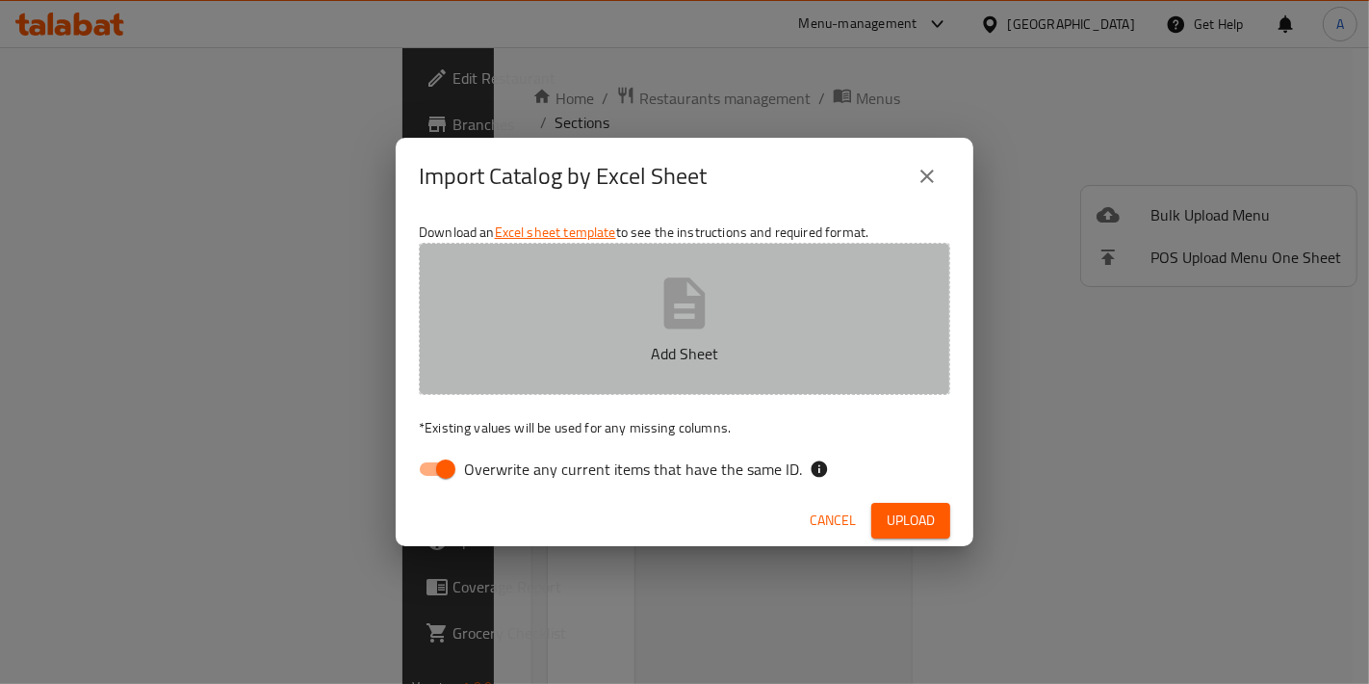
click at [613, 305] on button "Add Sheet" at bounding box center [684, 319] width 531 height 152
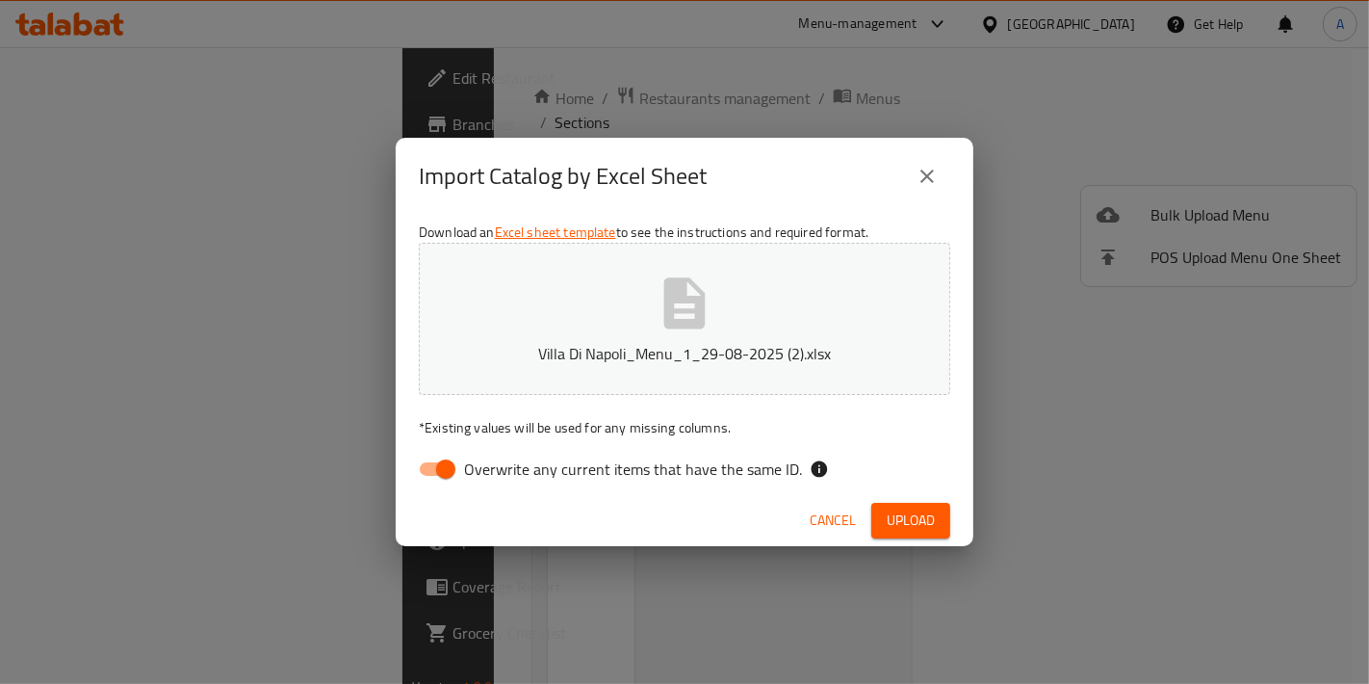
click at [434, 488] on div "Download an Excel sheet template to see the instructions and required format. V…" at bounding box center [685, 354] width 578 height 279
click at [451, 472] on input "Overwrite any current items that have the same ID." at bounding box center [446, 469] width 110 height 37
checkbox input "false"
click at [929, 535] on button "Upload" at bounding box center [910, 521] width 79 height 36
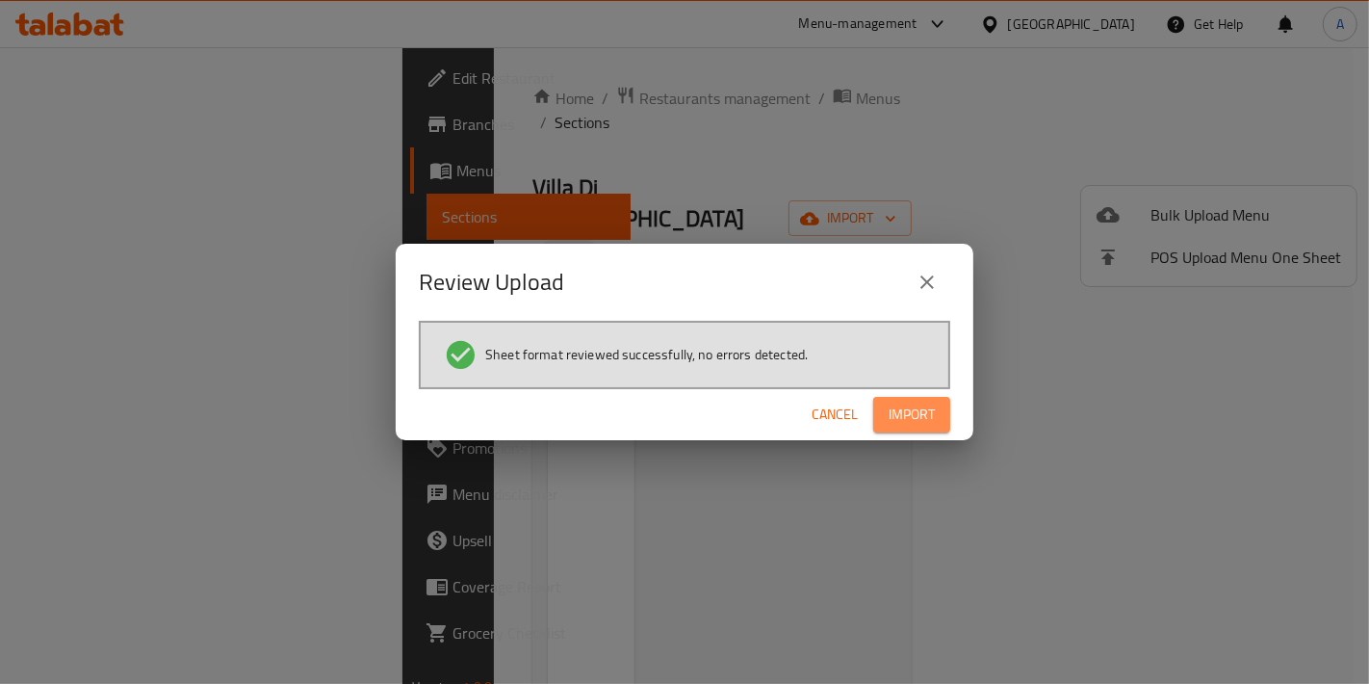
click at [943, 416] on button "Import" at bounding box center [911, 415] width 77 height 36
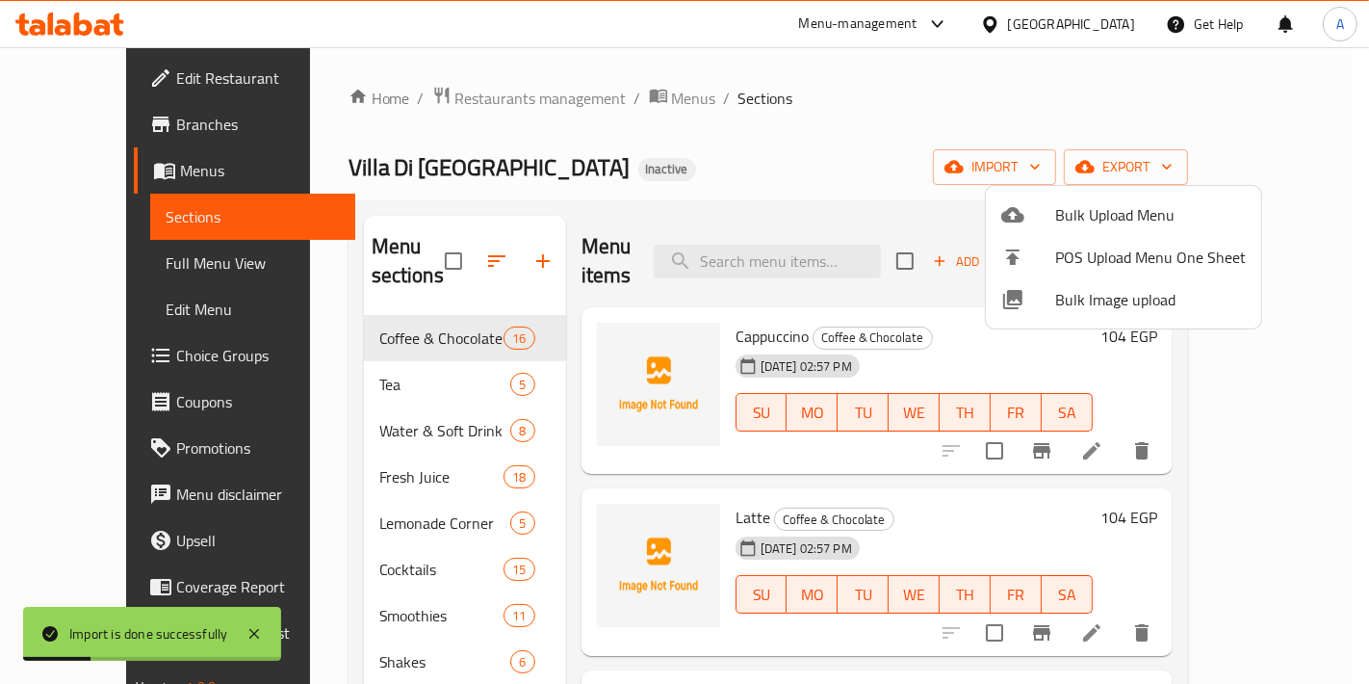
click at [350, 364] on div at bounding box center [684, 342] width 1369 height 684
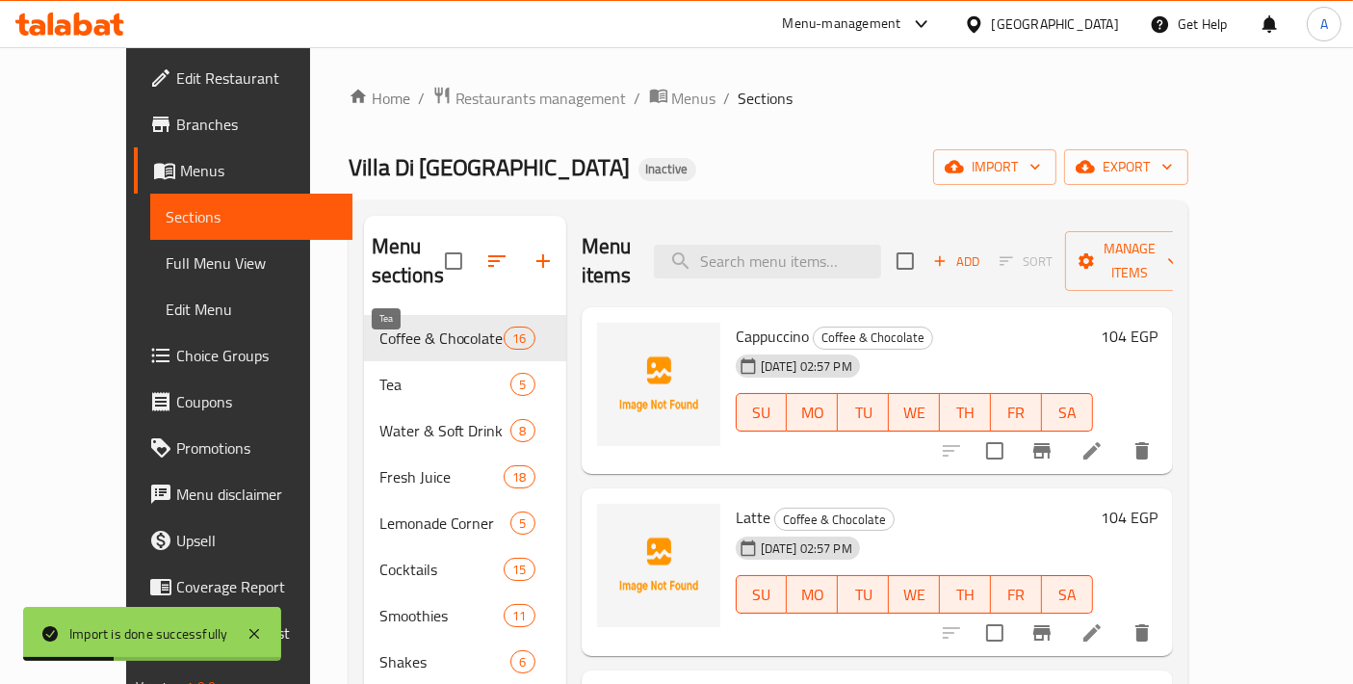
click at [379, 373] on span "Tea" at bounding box center [445, 384] width 132 height 23
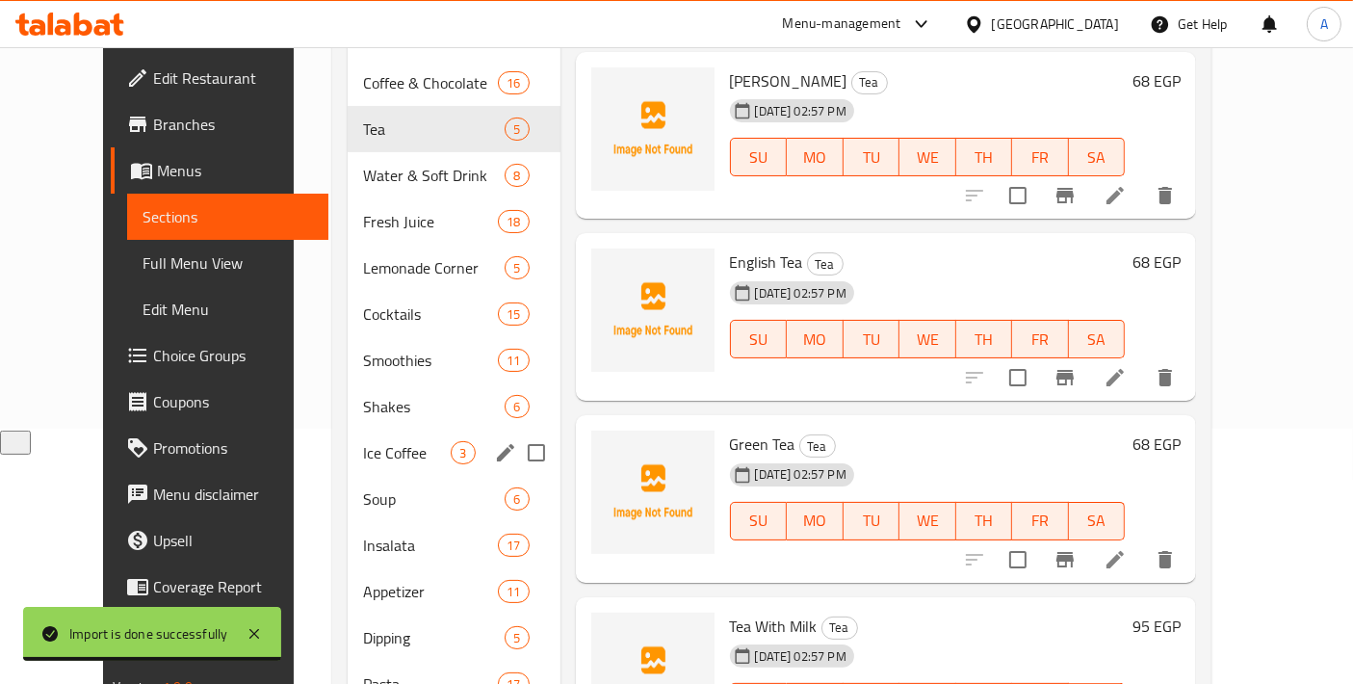
scroll to position [234, 0]
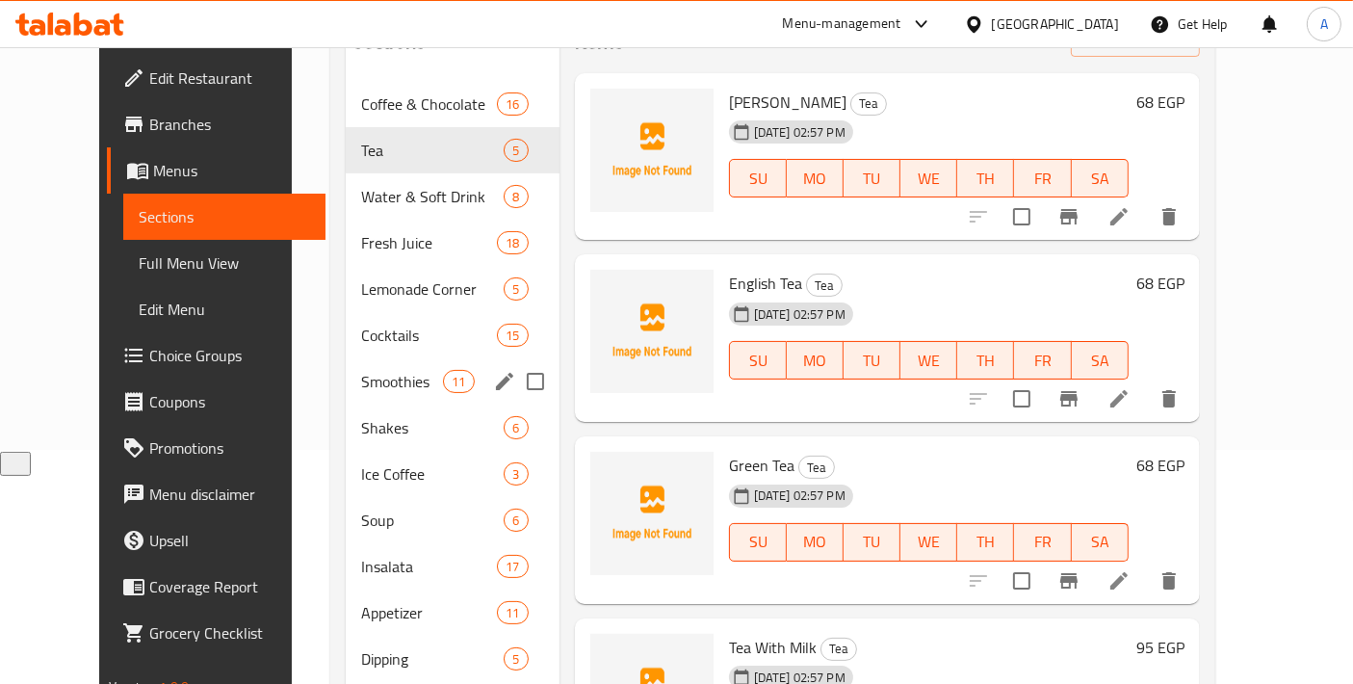
click at [366, 358] on div "Smoothies 11" at bounding box center [453, 381] width 214 height 46
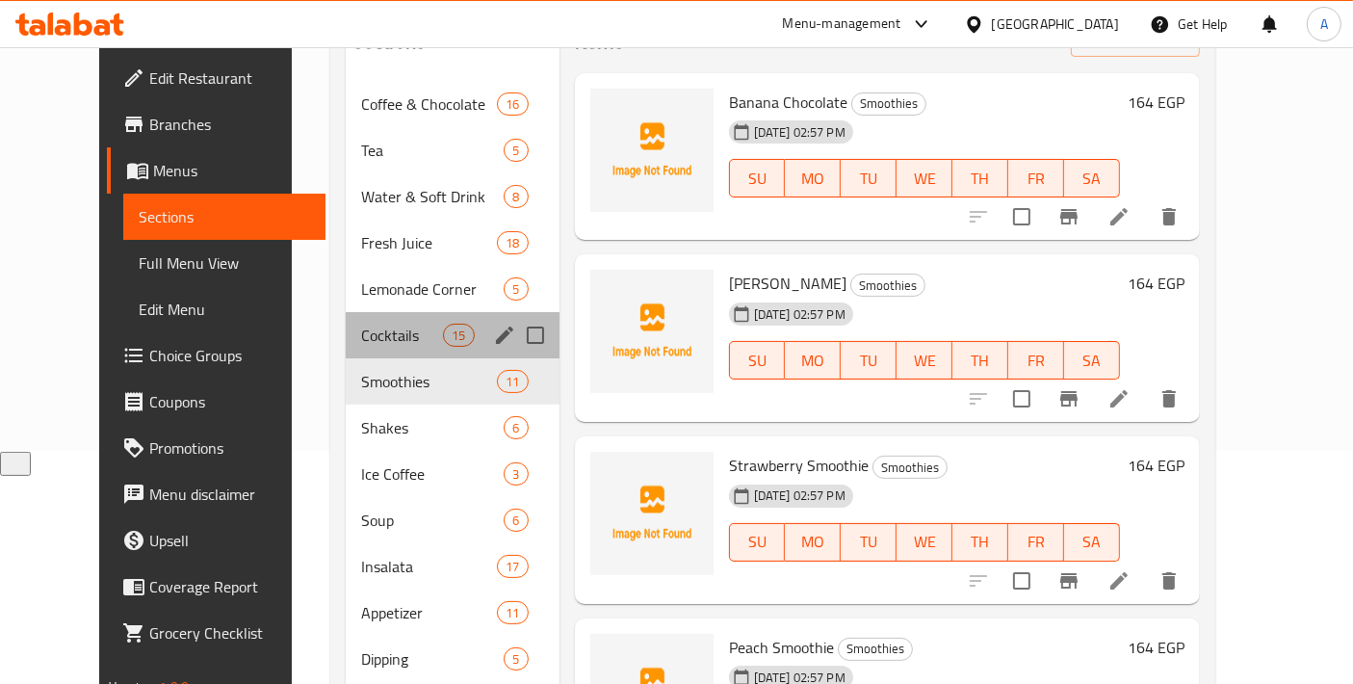
click at [368, 319] on div "Cocktails 15" at bounding box center [453, 335] width 214 height 46
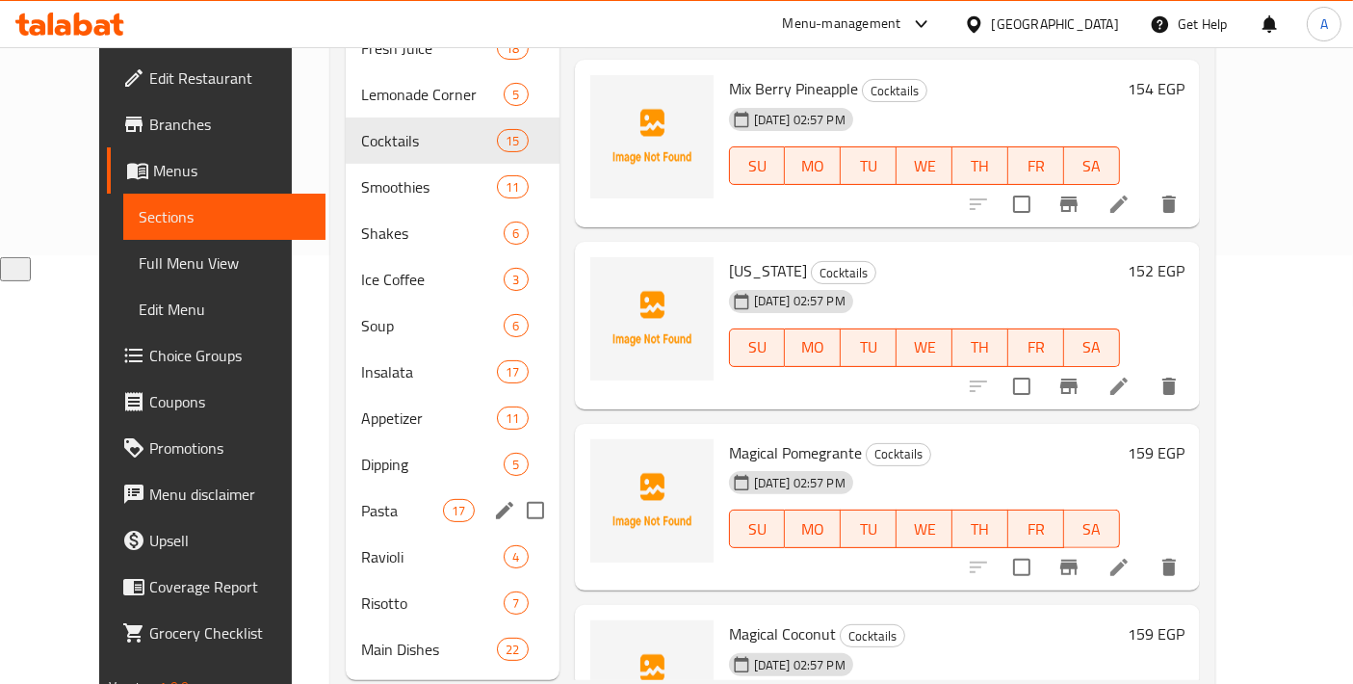
scroll to position [448, 0]
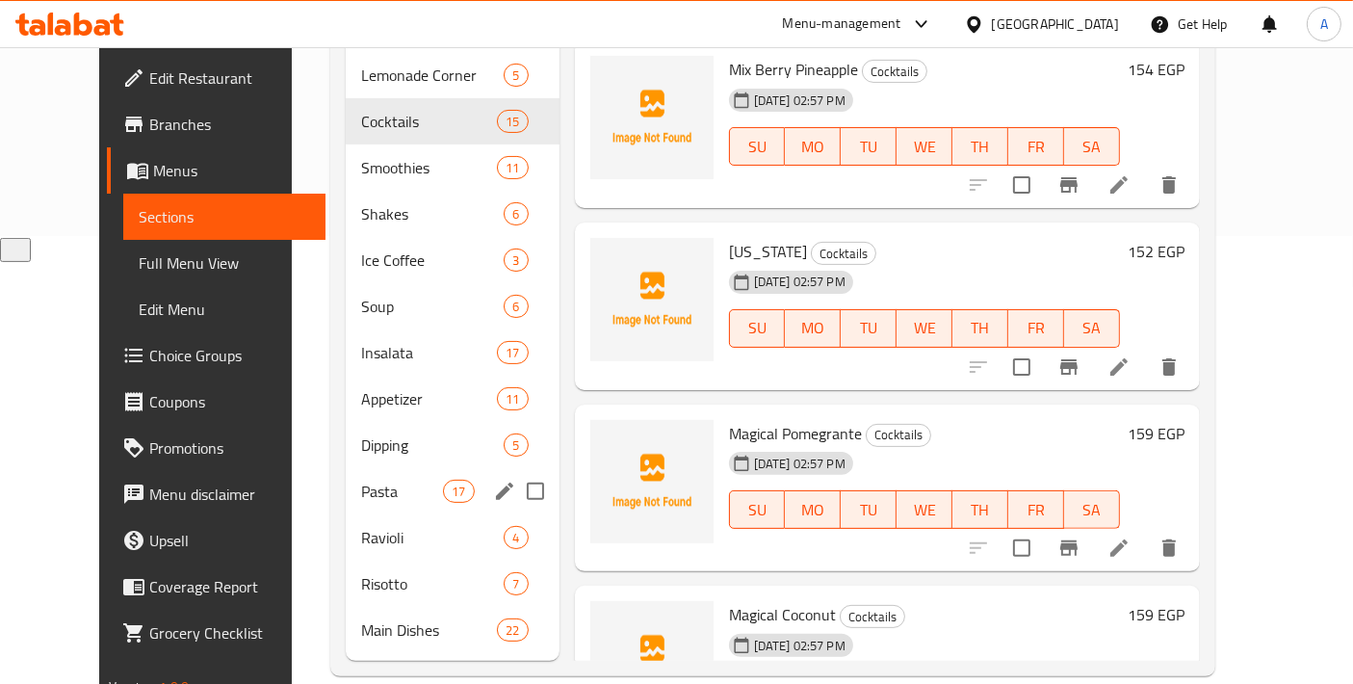
click at [404, 474] on div "Pasta 17" at bounding box center [453, 491] width 214 height 46
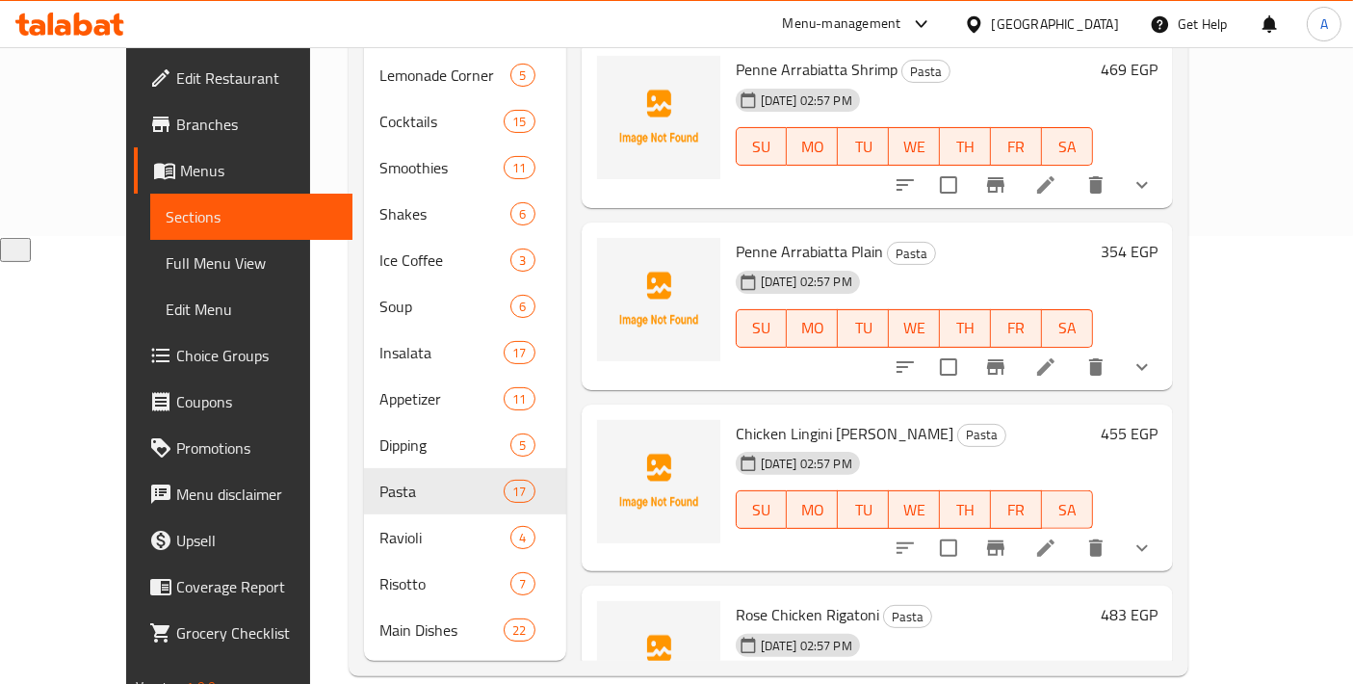
click at [1054, 539] on icon at bounding box center [1045, 547] width 17 height 17
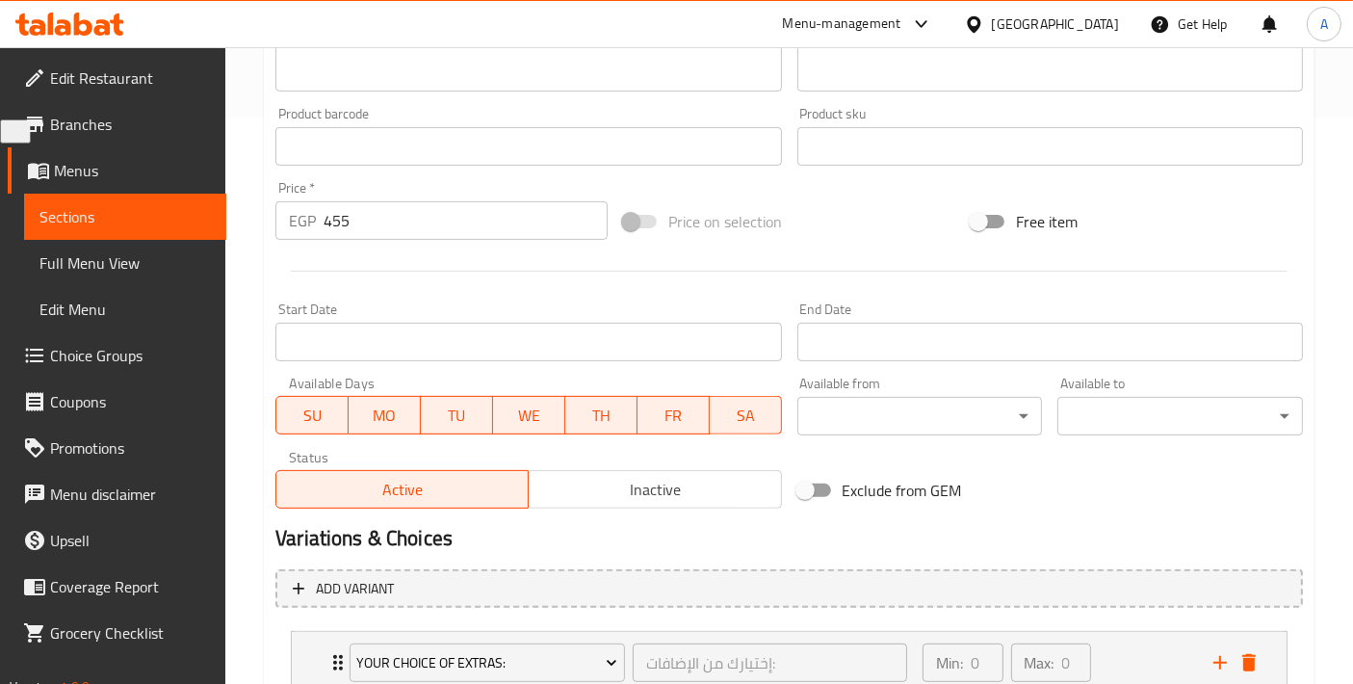
scroll to position [641, 0]
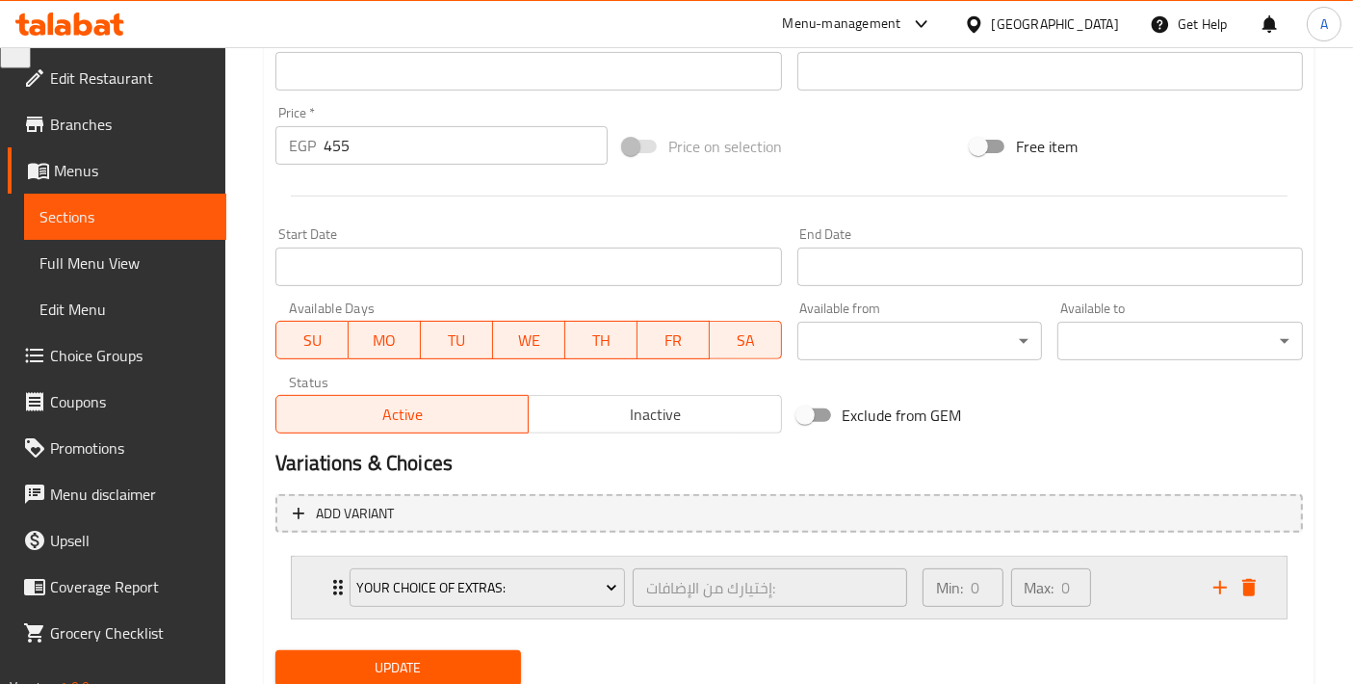
click at [305, 603] on div "Your Choice Of Extras: إختيارك من الإضافات: ​ Min: 0 ​ Max: 0 ​" at bounding box center [789, 587] width 995 height 62
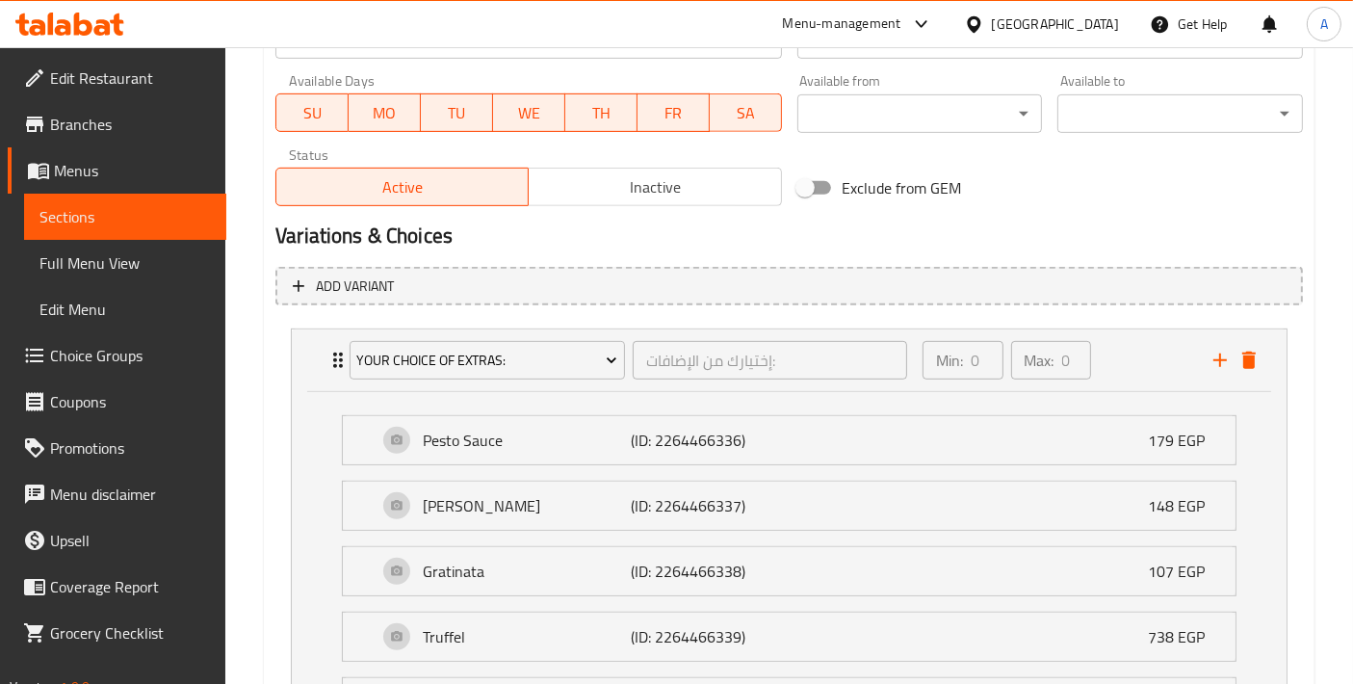
scroll to position [832, 0]
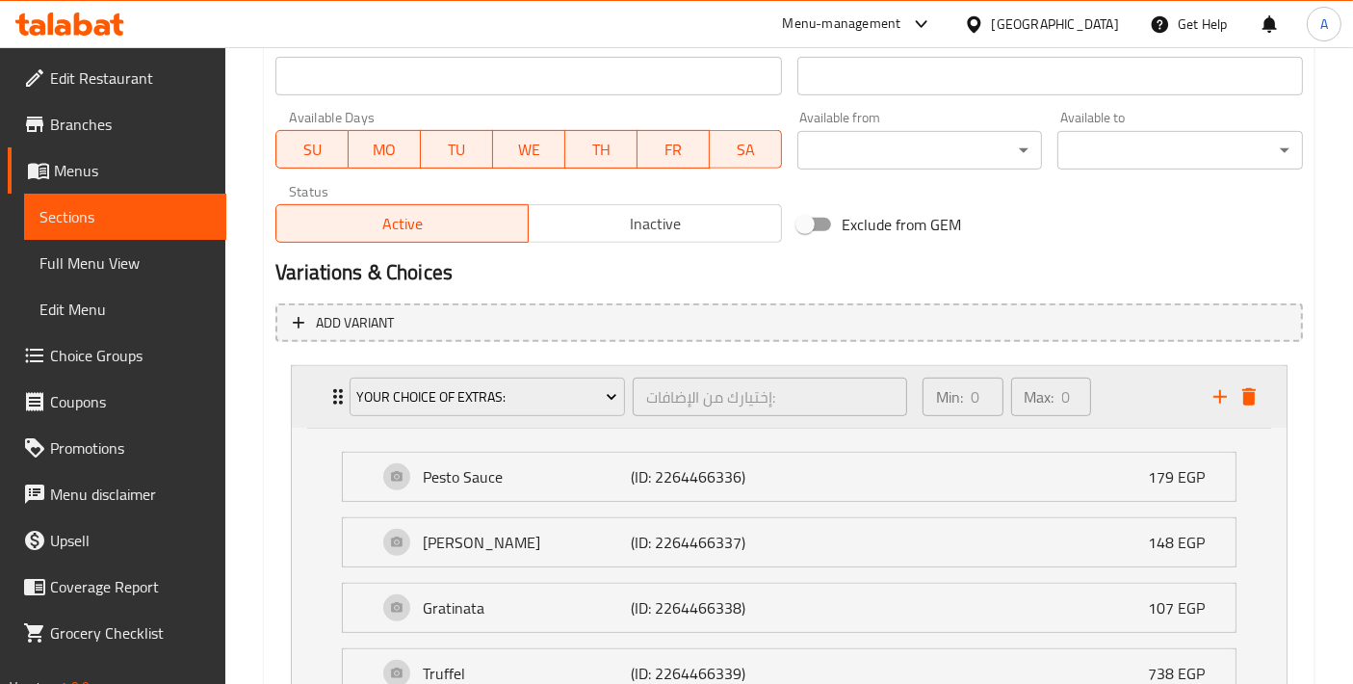
click at [313, 414] on div "Your Choice Of Extras: إختيارك من الإضافات: ​ Min: 0 ​ Max: 0 ​" at bounding box center [789, 397] width 995 height 62
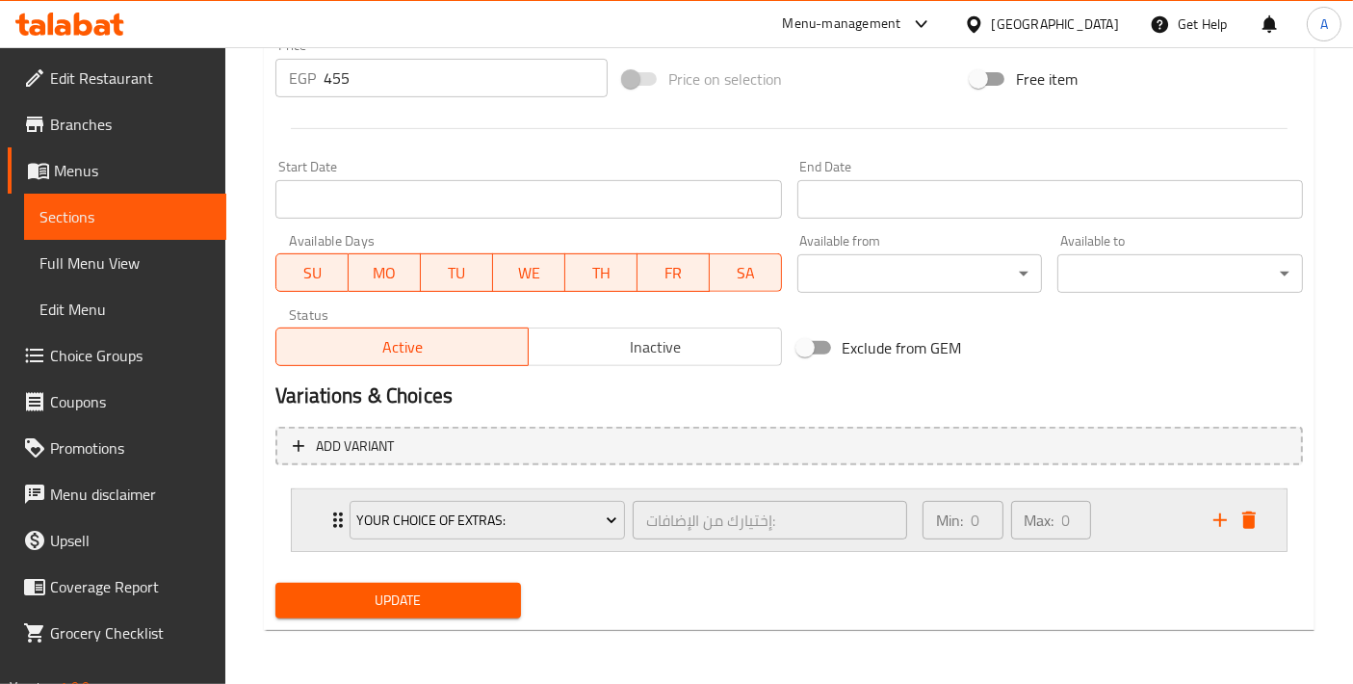
scroll to position [705, 0]
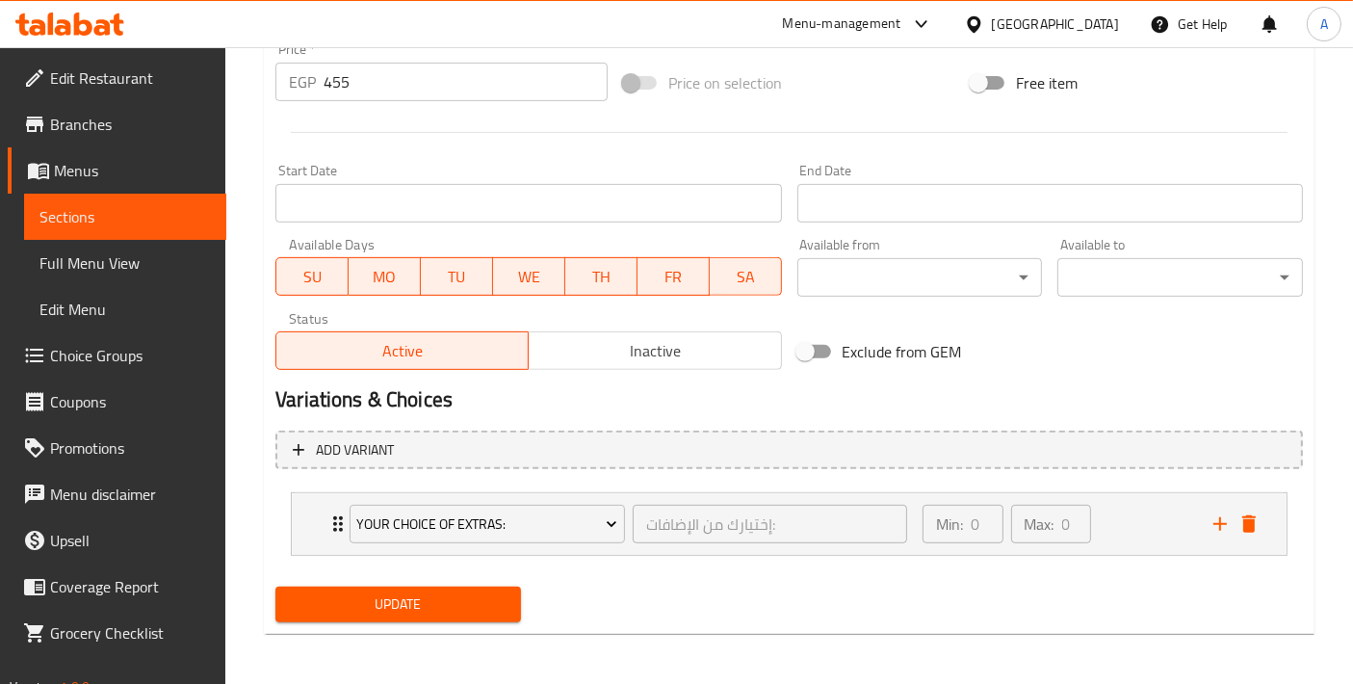
click at [127, 356] on span "Choice Groups" at bounding box center [130, 355] width 161 height 23
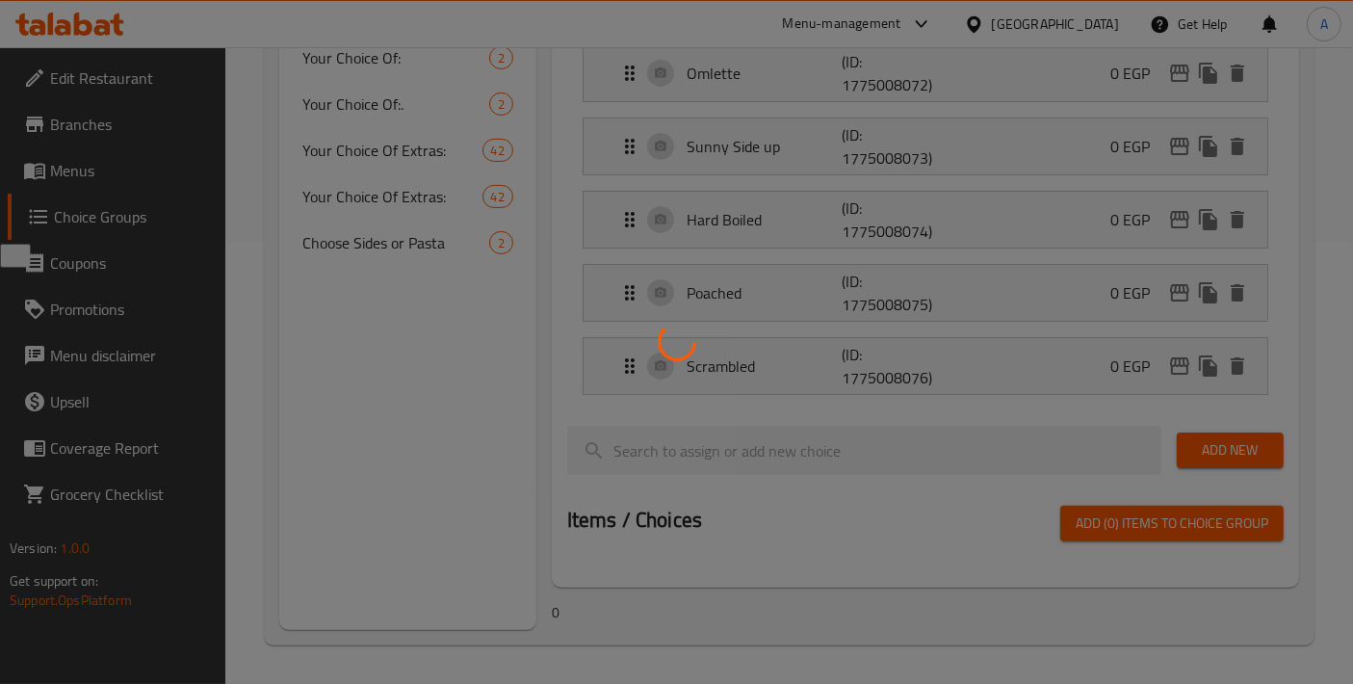
scroll to position [272, 0]
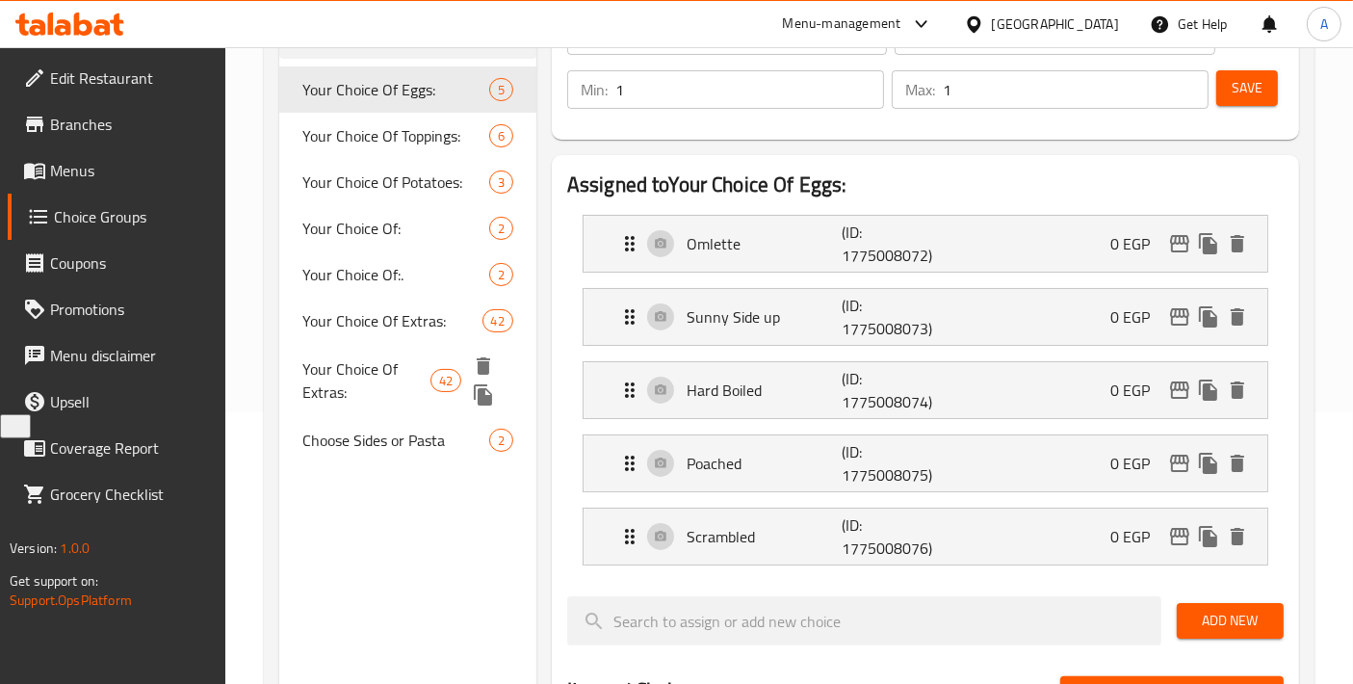
click at [366, 386] on span "Your Choice Of Extras:" at bounding box center [366, 380] width 128 height 46
type input "Your Choice Of Extras:"
type input "إختيارك من الإضافات:"
type input "0"
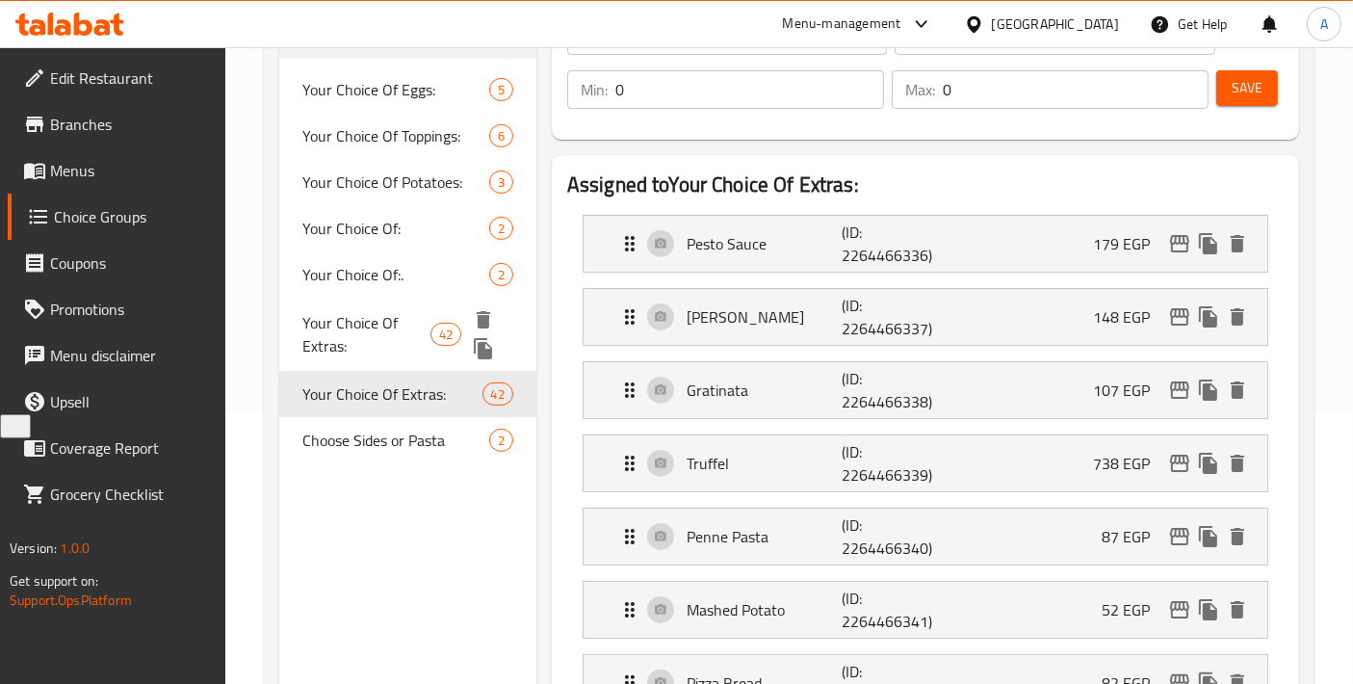
click at [370, 324] on span "Your Choice Of Extras:" at bounding box center [366, 334] width 128 height 46
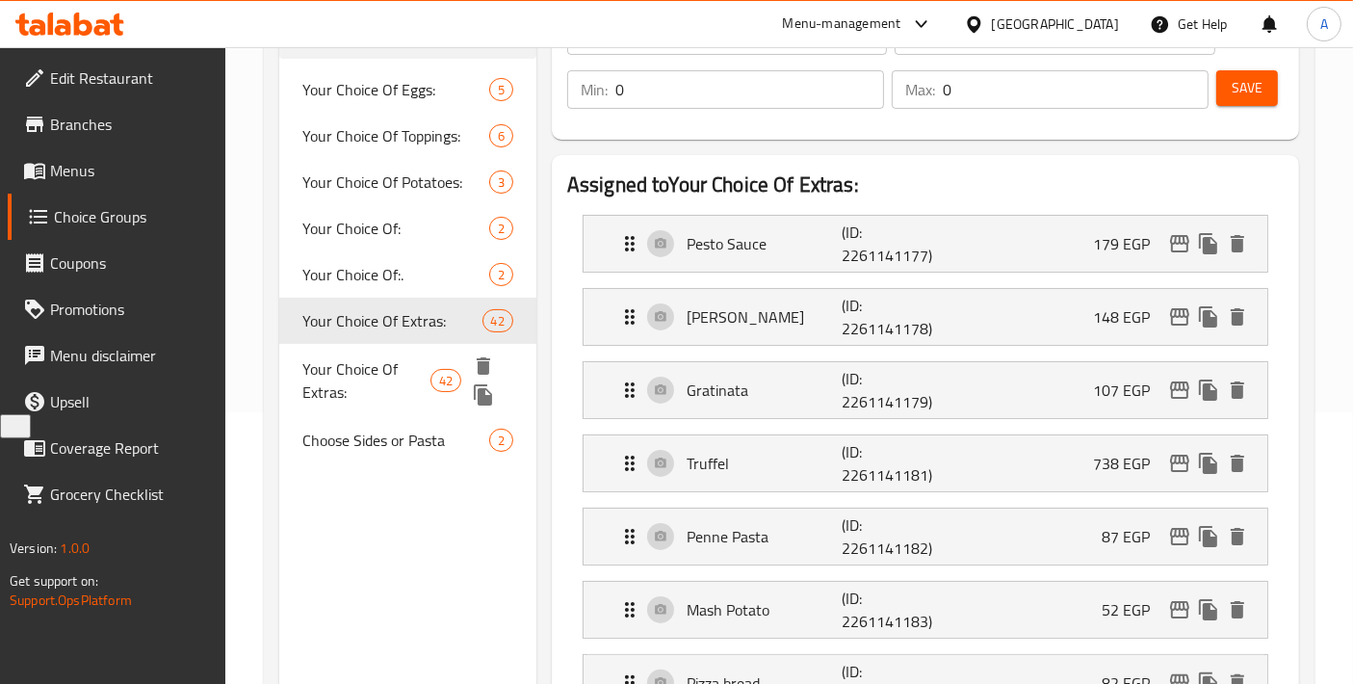
click at [369, 405] on div "Your Choice Of Extras: 42" at bounding box center [407, 380] width 257 height 73
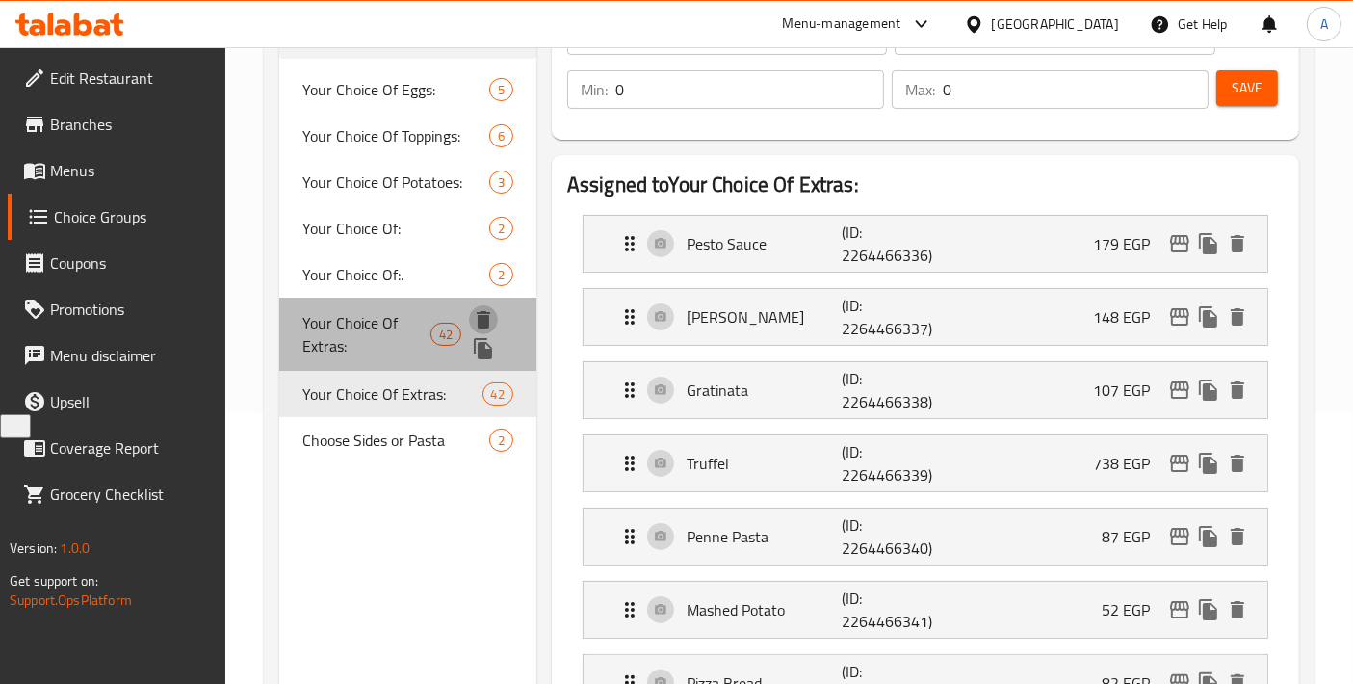
click at [482, 315] on icon "delete" at bounding box center [483, 319] width 13 height 17
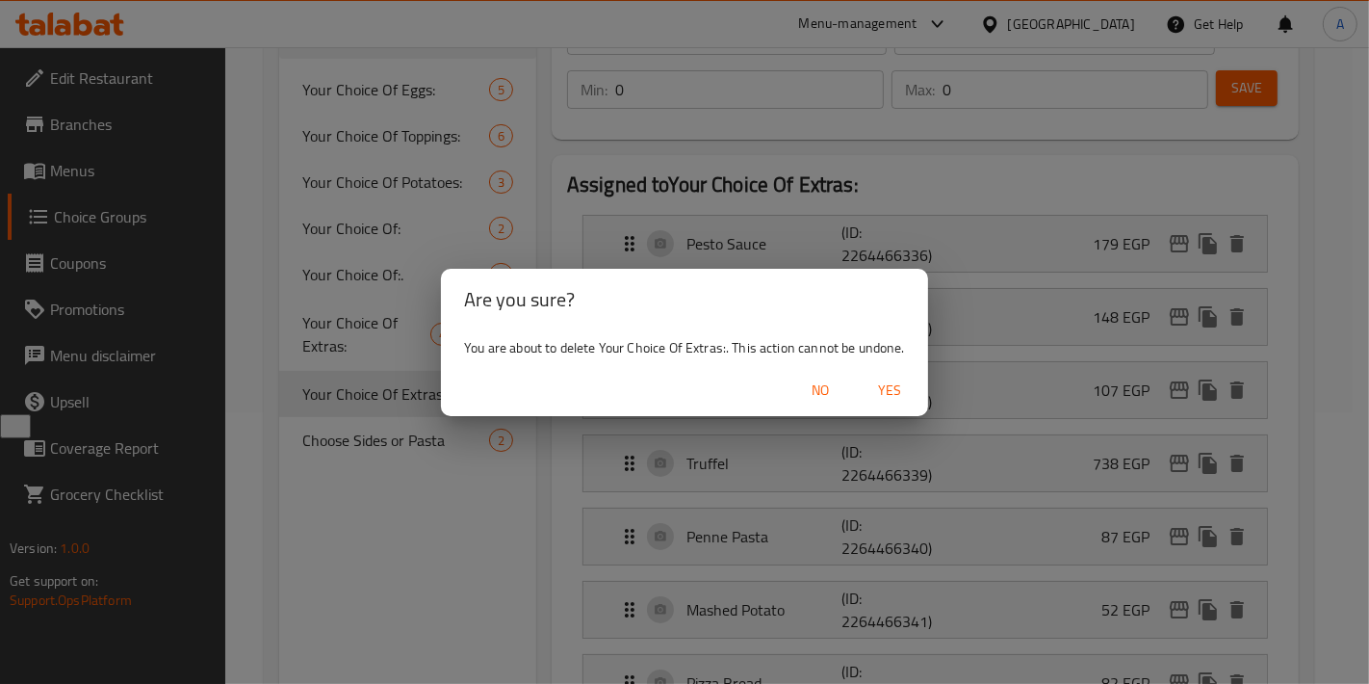
click at [880, 389] on span "Yes" at bounding box center [890, 390] width 46 height 24
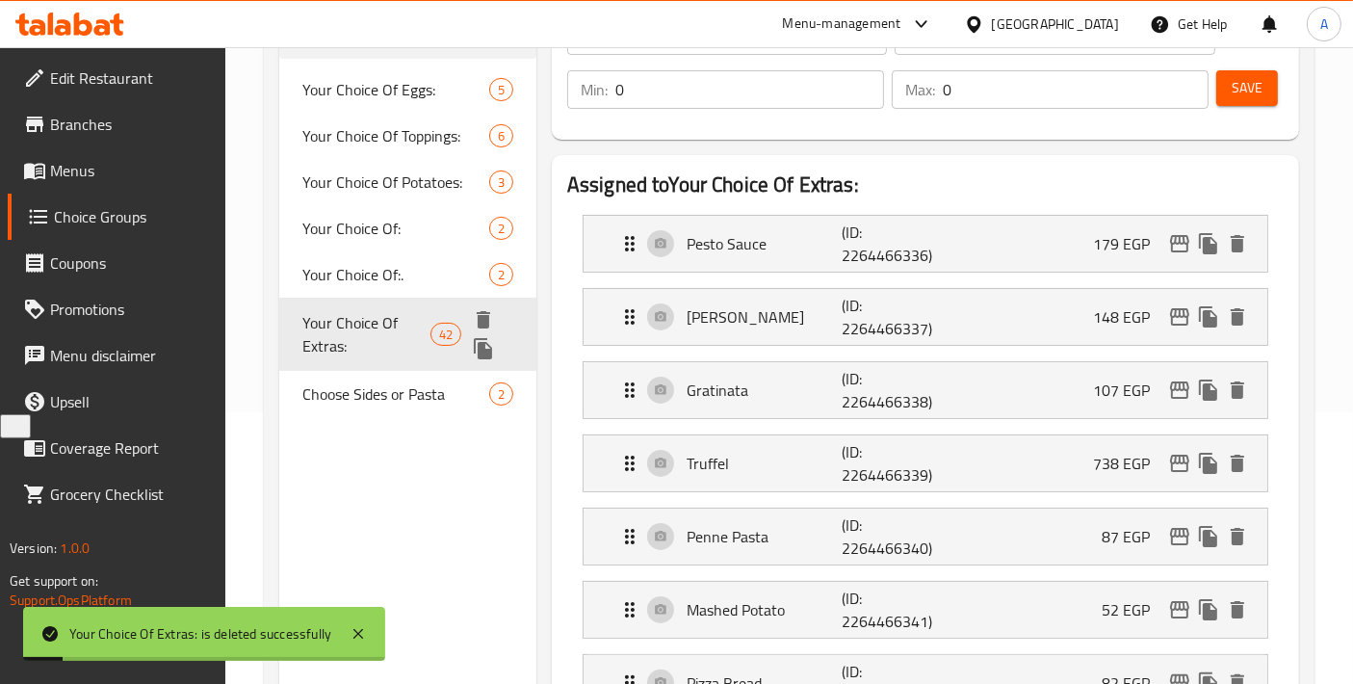
click at [380, 325] on span "Your Choice Of Extras:" at bounding box center [366, 334] width 128 height 46
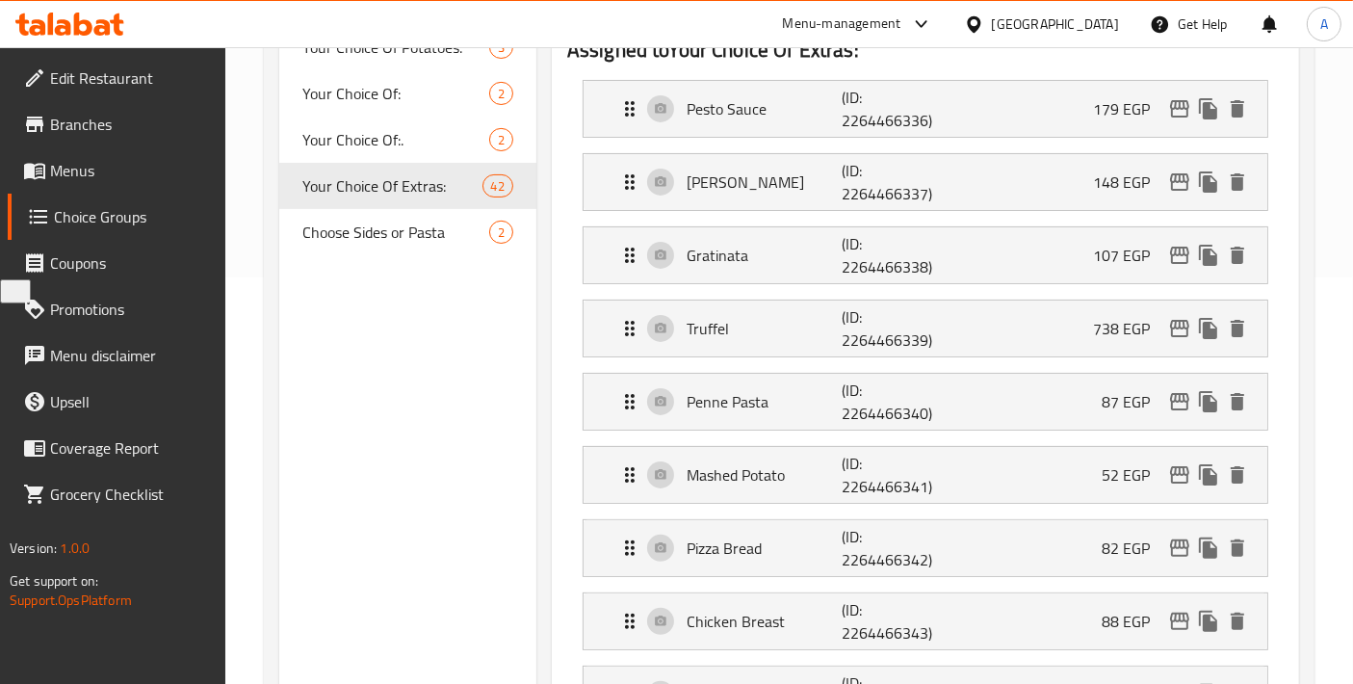
scroll to position [412, 0]
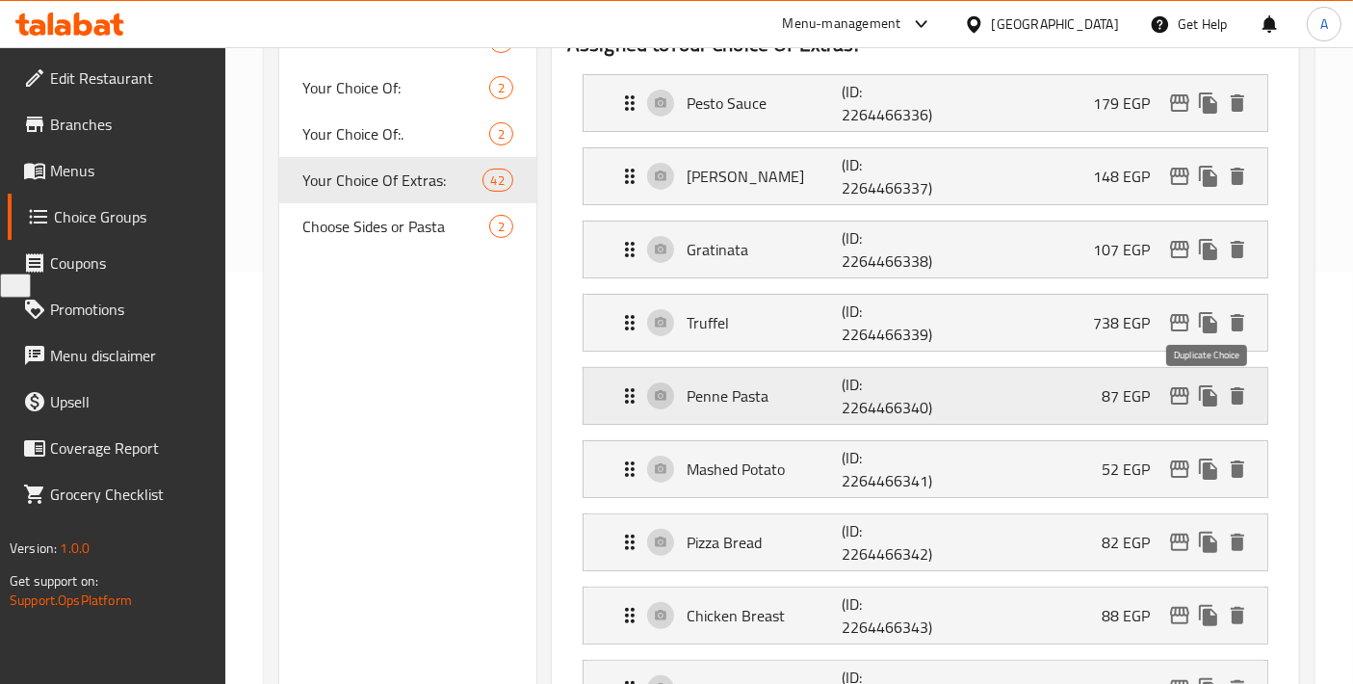
click at [1211, 395] on icon "duplicate" at bounding box center [1208, 395] width 18 height 21
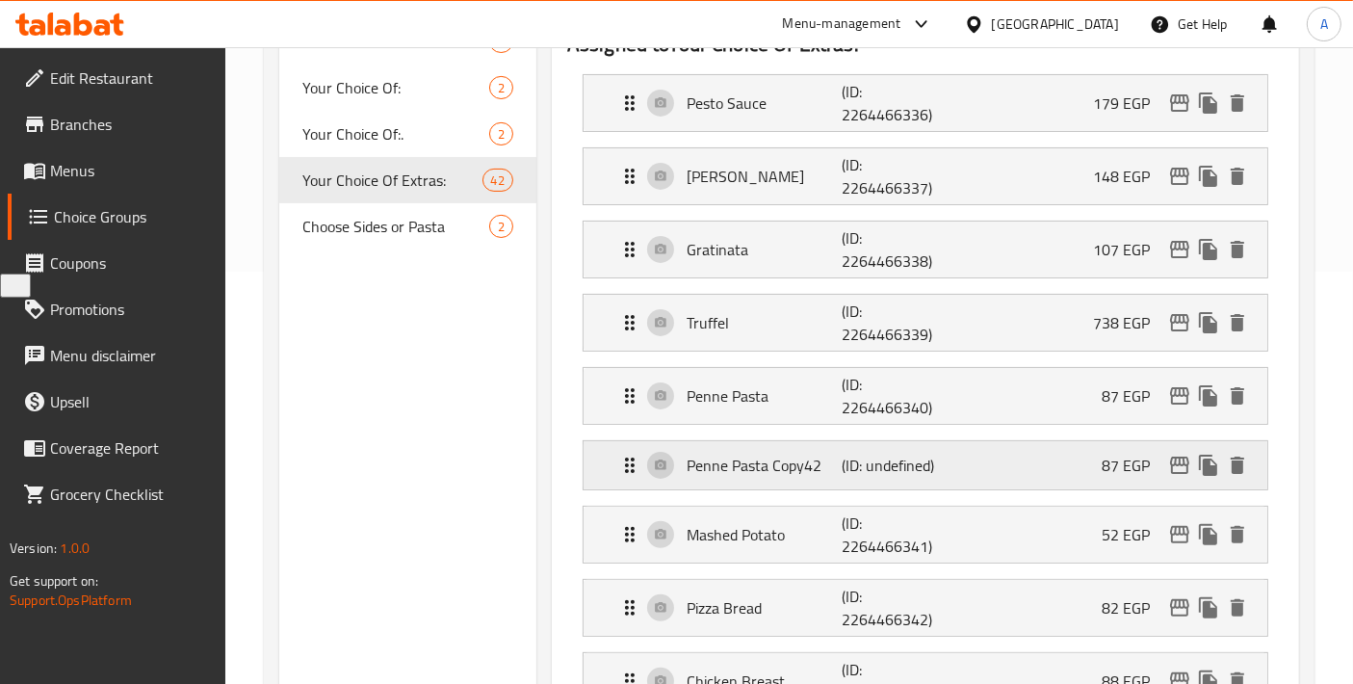
click at [839, 474] on div "Penne Pasta Copy42 (ID: undefined) 87 EGP" at bounding box center [931, 465] width 626 height 48
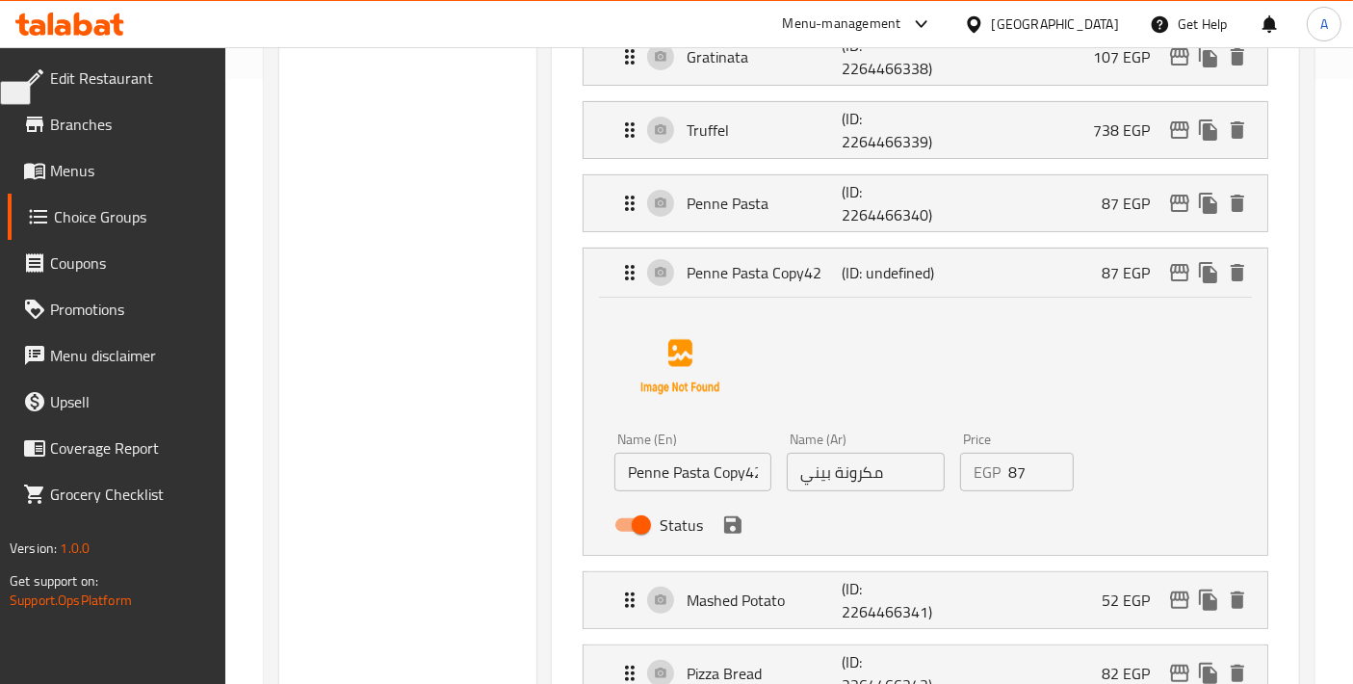
scroll to position [626, 0]
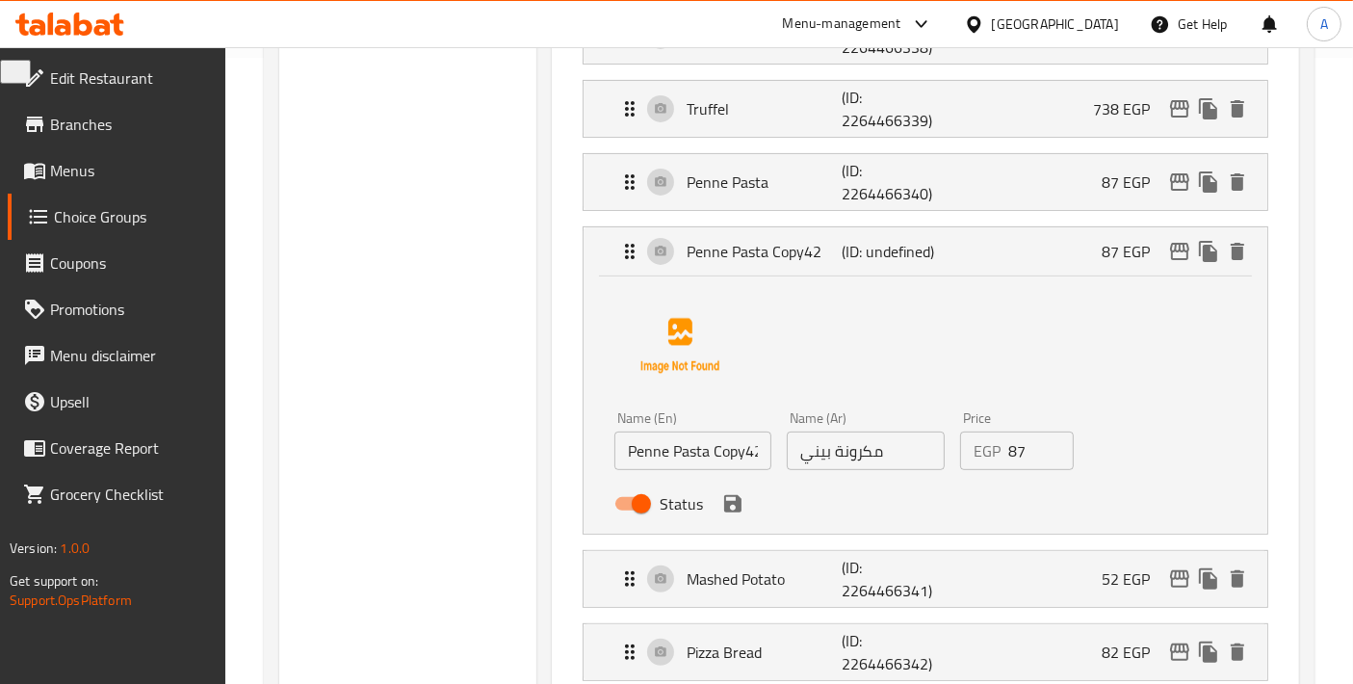
click at [710, 447] on input "Penne Pasta Copy42" at bounding box center [692, 450] width 157 height 39
paste input "Vegetables Satueed"
type input "Vegetables Sautéed"
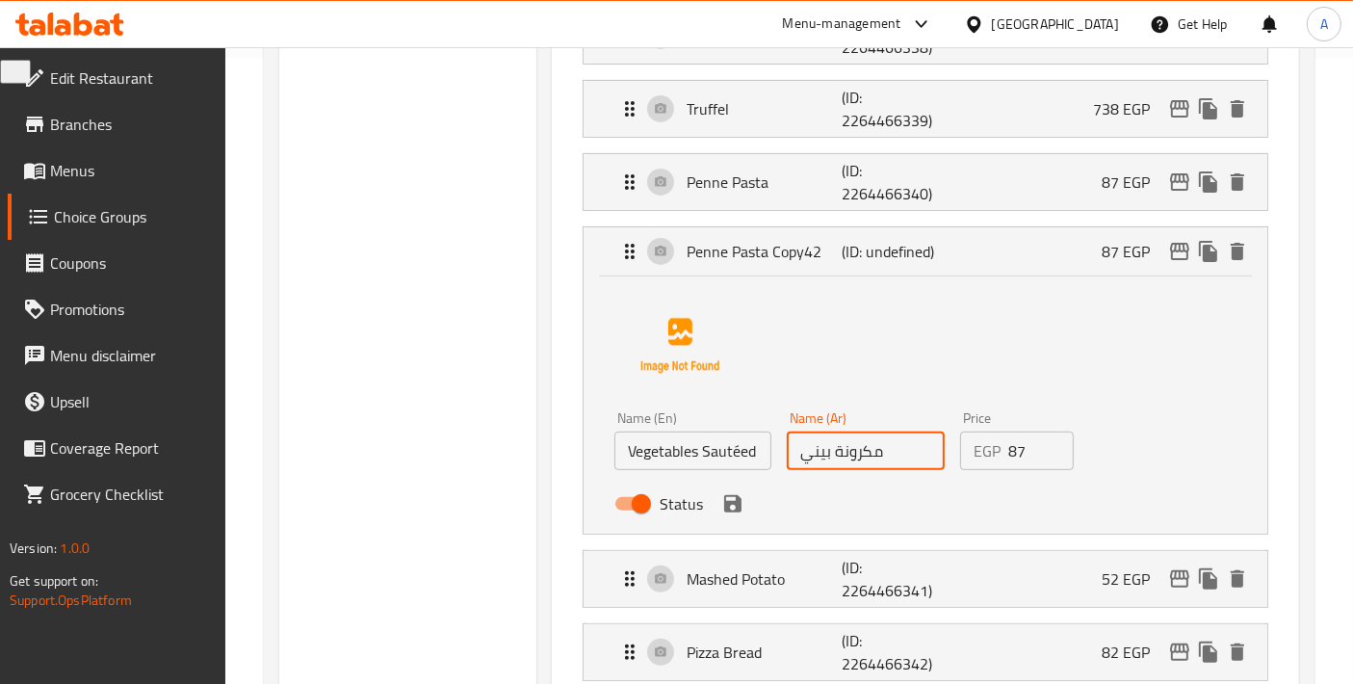
drag, startPoint x: 889, startPoint y: 448, endPoint x: 699, endPoint y: 457, distance: 189.9
click at [701, 457] on div "Name (En) Vegetables Sautéed Name (En) Name (Ar) مكرونة بيني Name (Ar) Price EG…" at bounding box center [866, 466] width 518 height 126
click at [692, 438] on input "Vegetables Sautéed" at bounding box center [692, 450] width 157 height 39
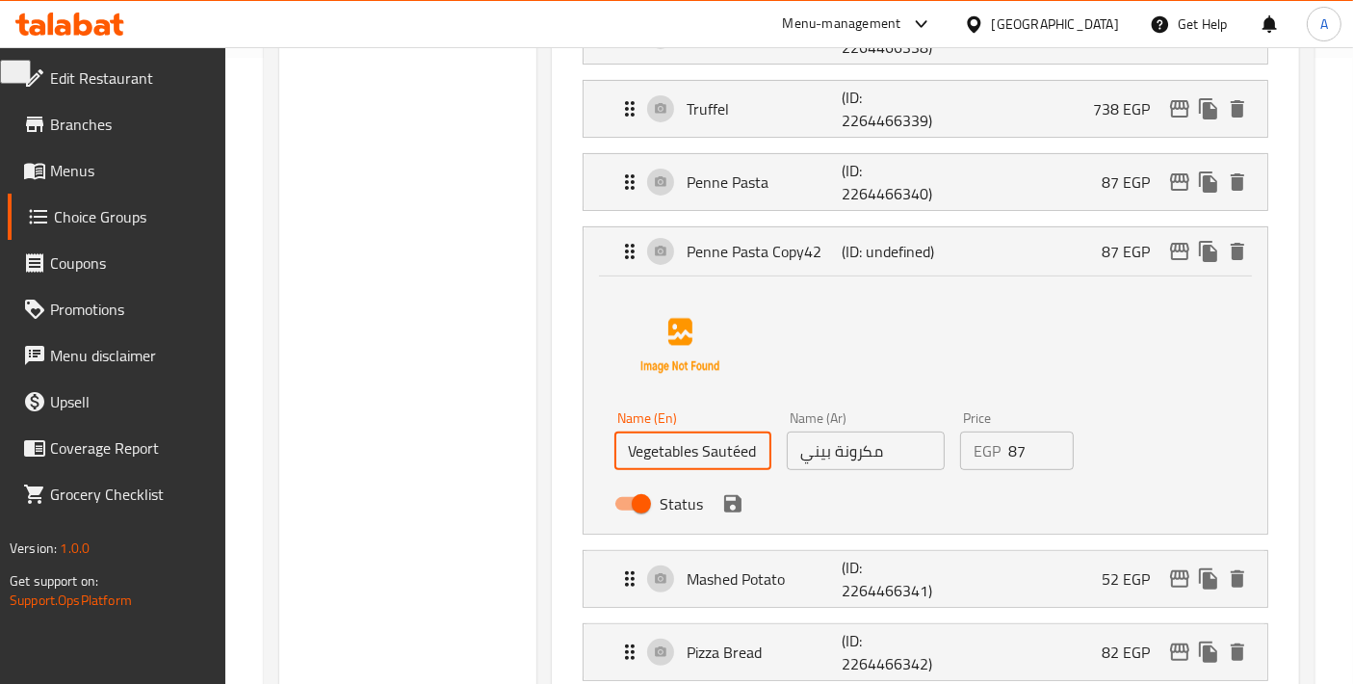
click at [692, 438] on input "Vegetables Sautéed" at bounding box center [692, 450] width 157 height 39
click at [857, 462] on input "مكرونة بيني" at bounding box center [865, 450] width 157 height 39
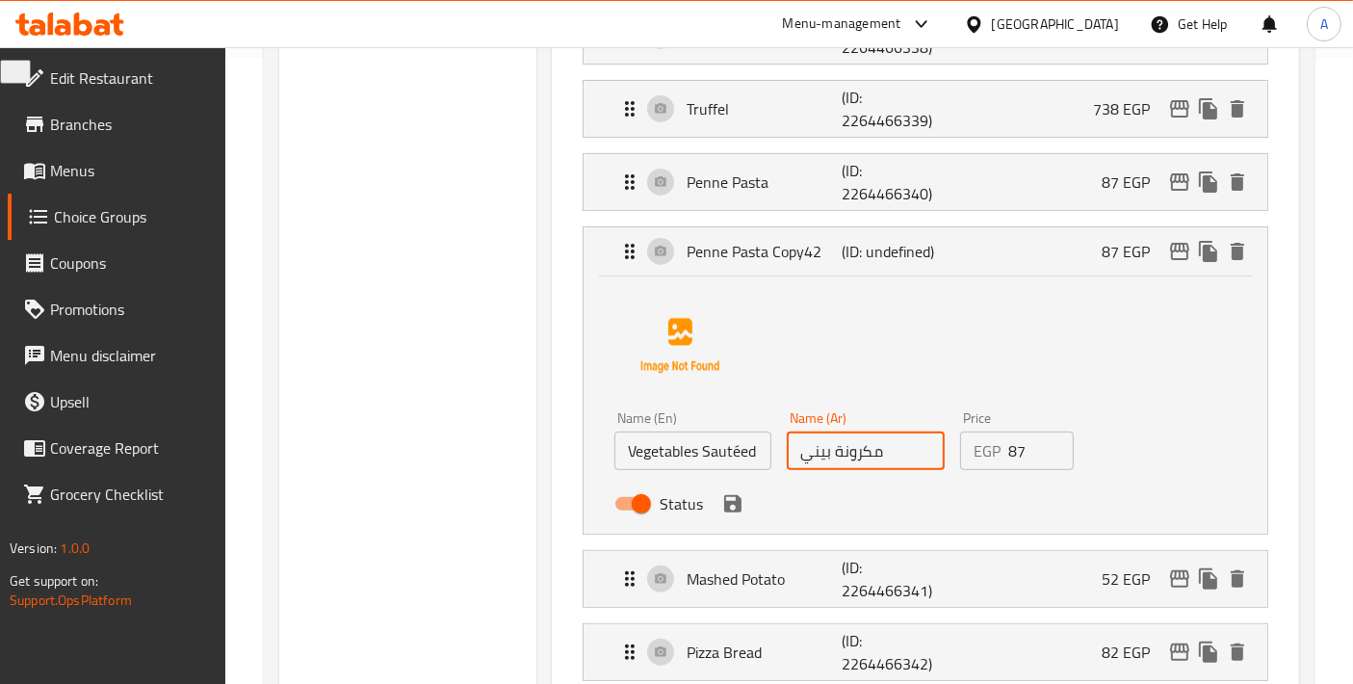
click at [857, 462] on input "مكرونة بيني" at bounding box center [865, 450] width 157 height 39
paste input "خضراوات مقلية"
click at [830, 449] on input "خضراوات مقلية" at bounding box center [865, 450] width 157 height 39
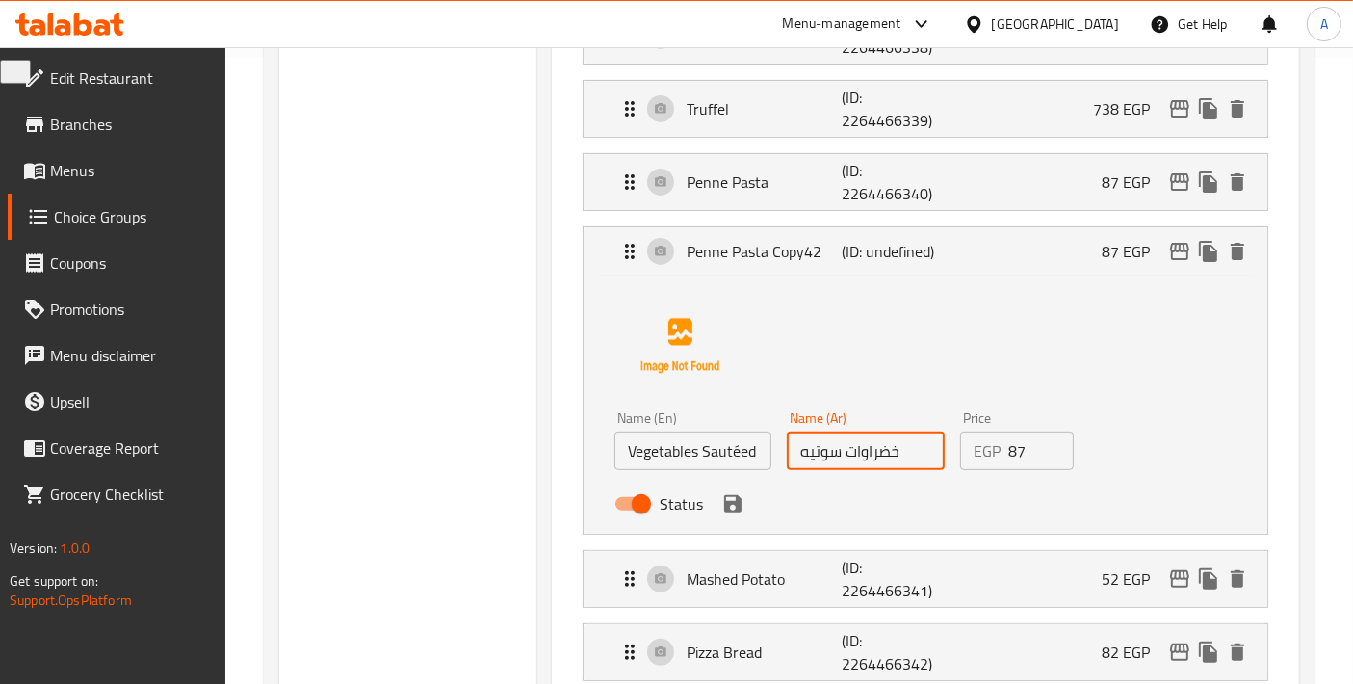
type input "خضراوات سوتيه"
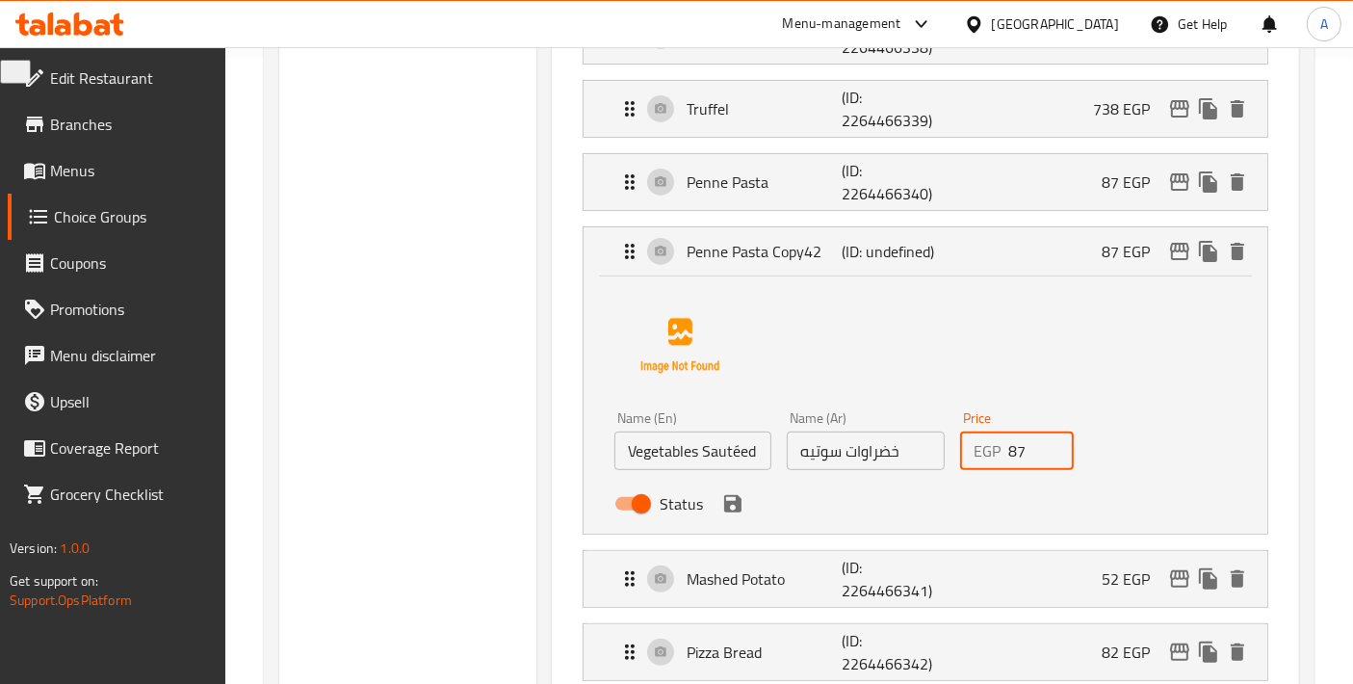
drag, startPoint x: 1021, startPoint y: 450, endPoint x: 969, endPoint y: 457, distance: 52.6
click at [969, 457] on div "EGP 87 Price" at bounding box center [1017, 450] width 115 height 39
click at [731, 494] on icon "save" at bounding box center [732, 503] width 23 height 23
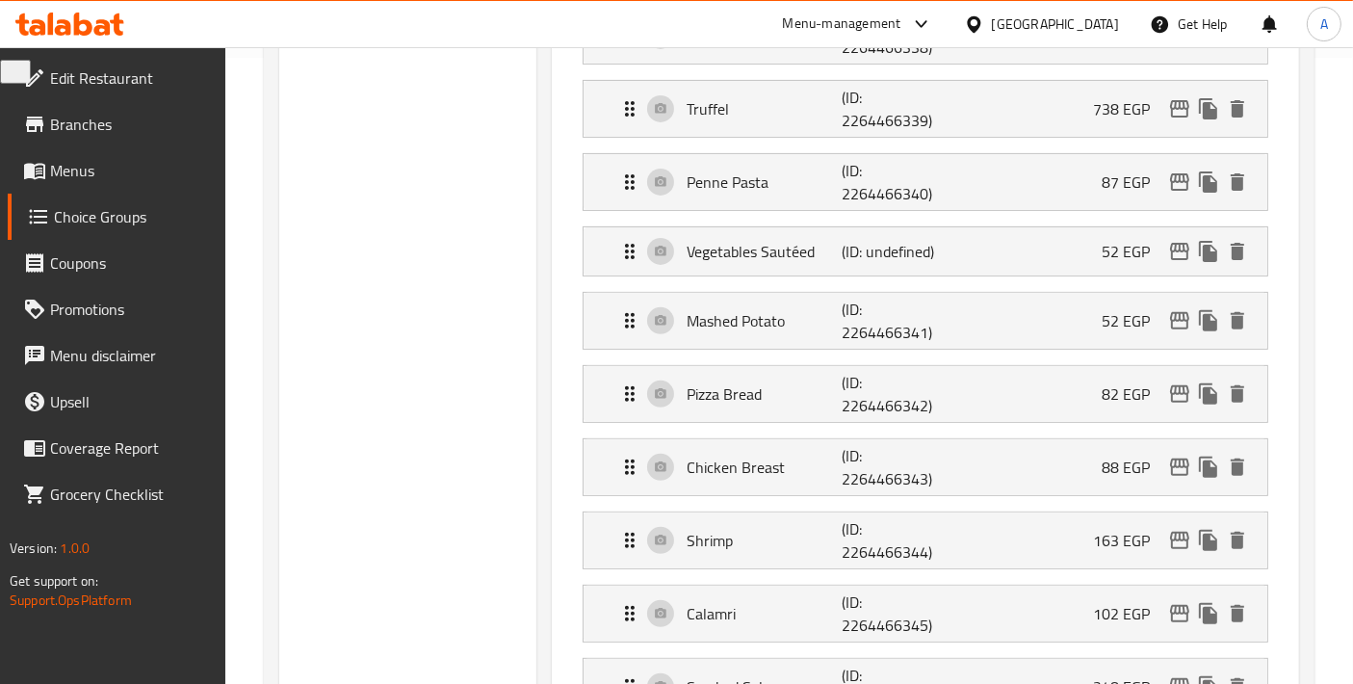
type input "52"
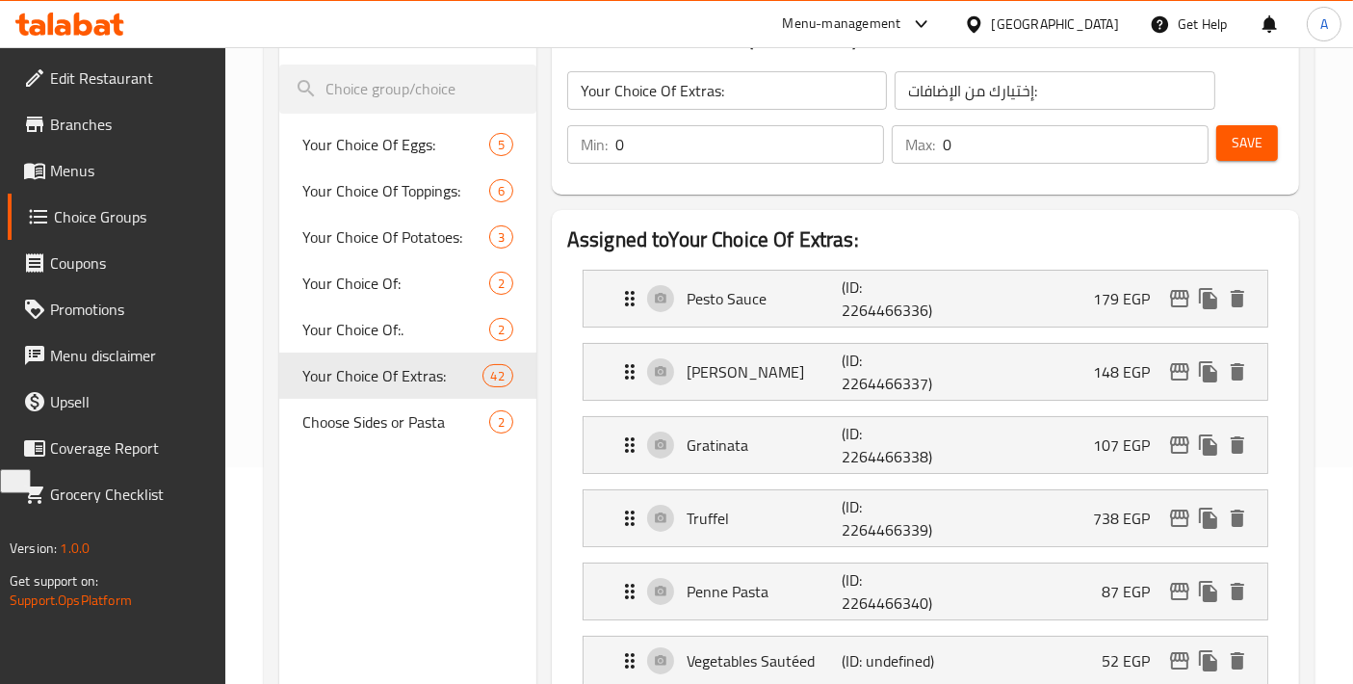
scroll to position [197, 0]
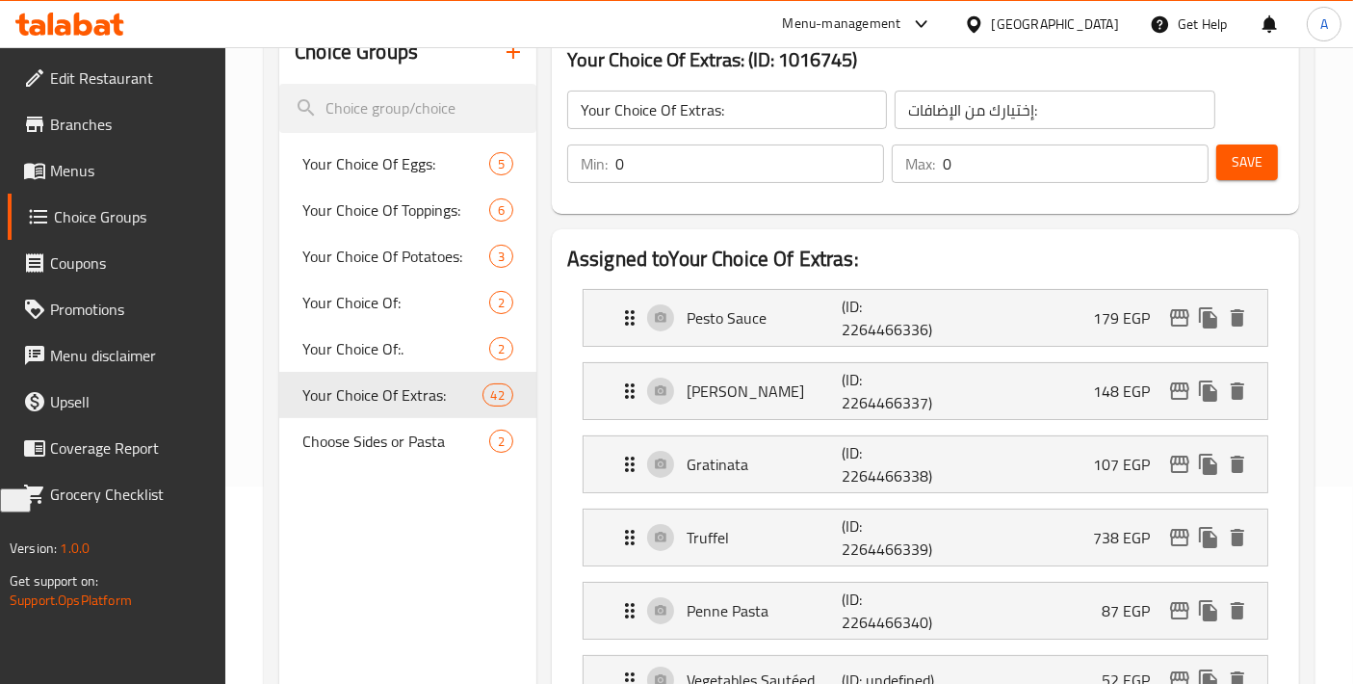
click at [1236, 122] on div "Your Choice Of Extras: ​ إختيارك من الإضافات: ​ Min: 0 ​ Max: 0 ​ Save" at bounding box center [925, 136] width 732 height 139
click at [1249, 163] on span "Save" at bounding box center [1246, 162] width 31 height 24
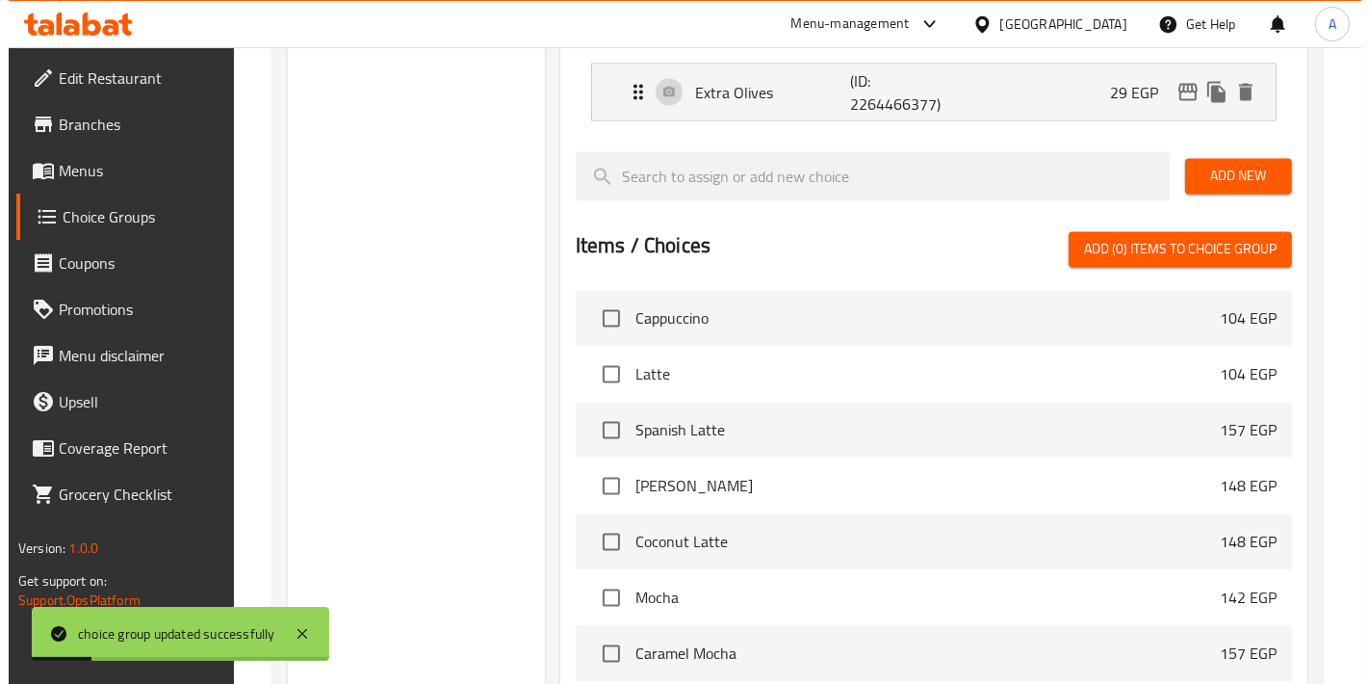
scroll to position [3694, 0]
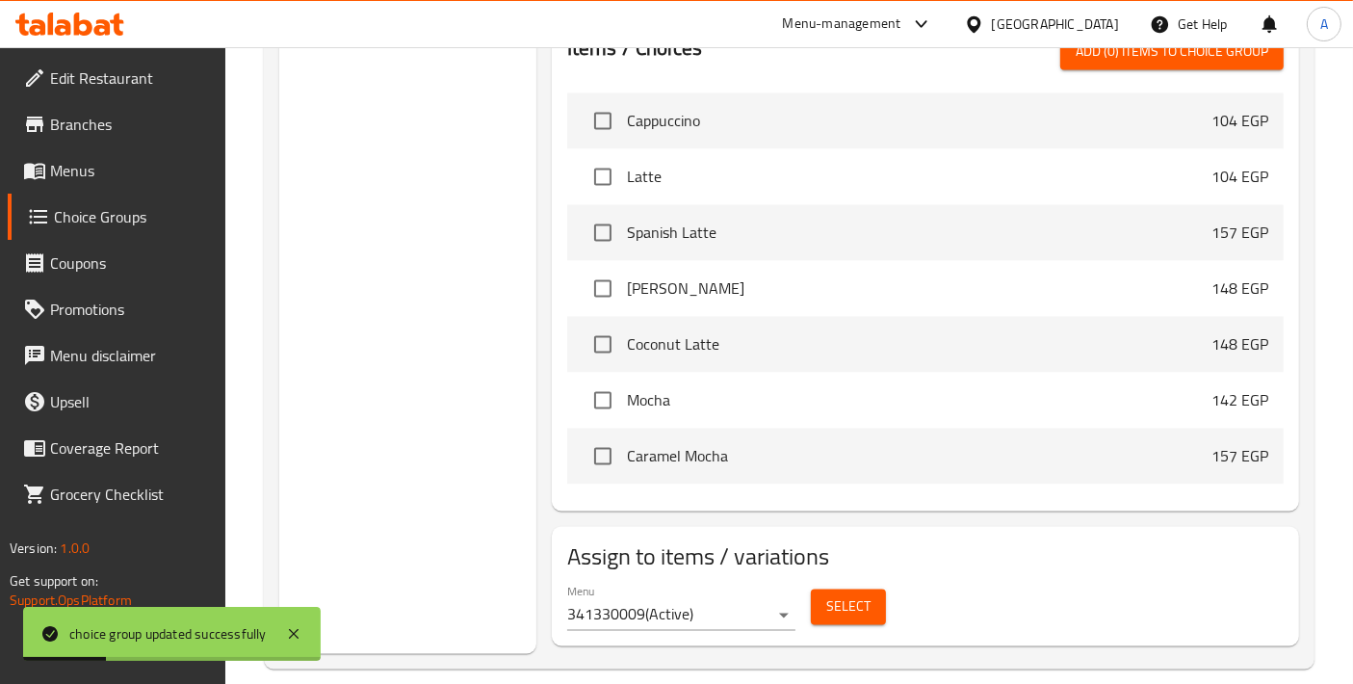
click at [850, 594] on span "Select" at bounding box center [848, 606] width 44 height 24
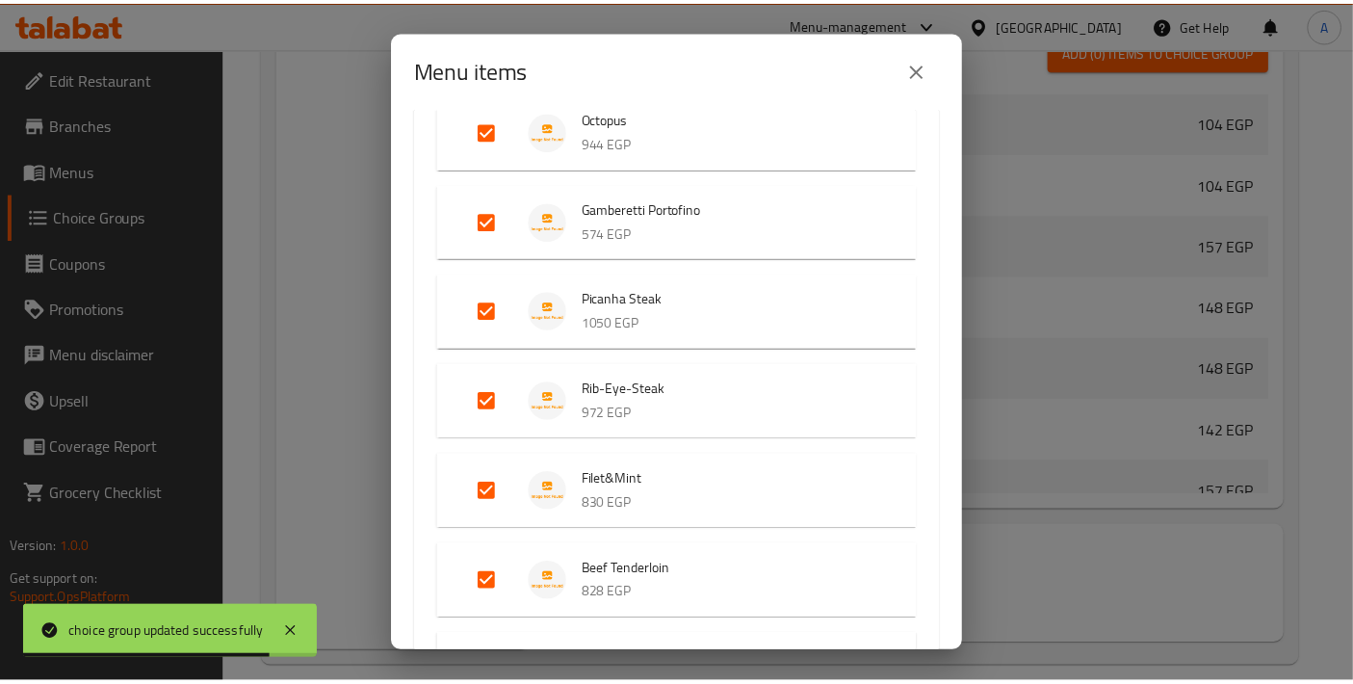
scroll to position [3359, 0]
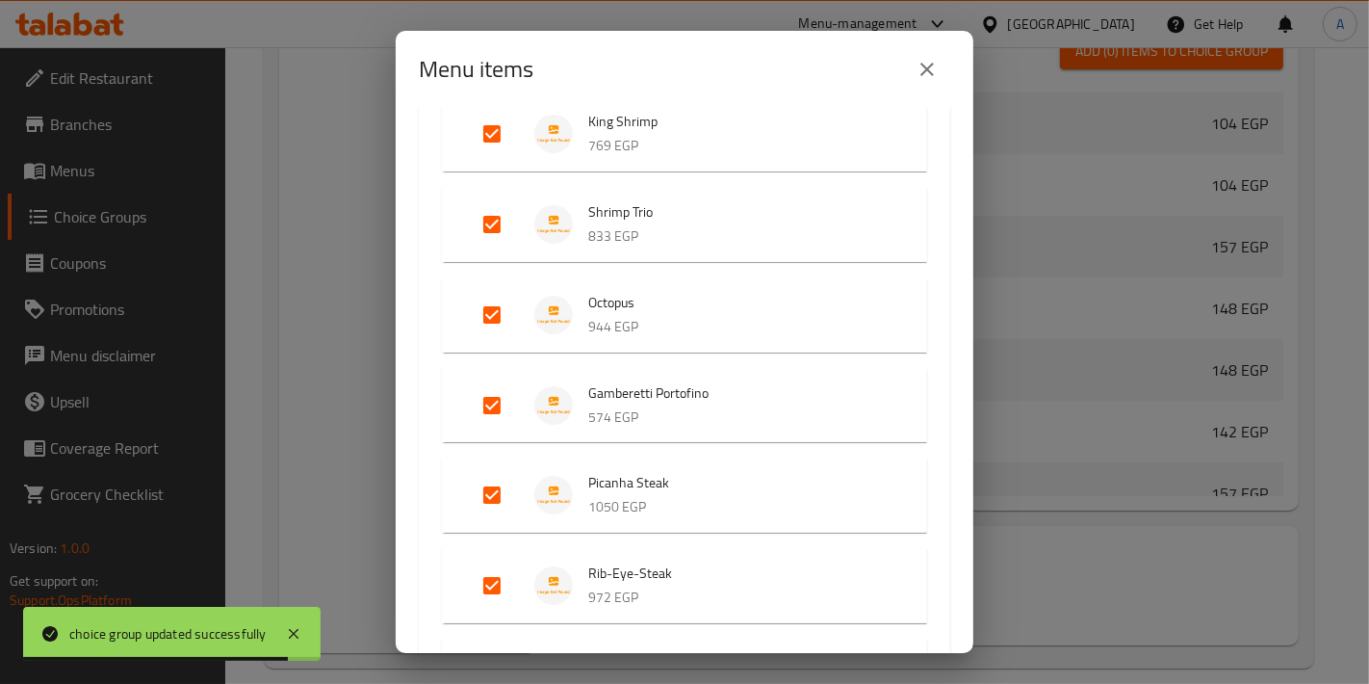
click at [928, 64] on icon "close" at bounding box center [927, 69] width 23 height 23
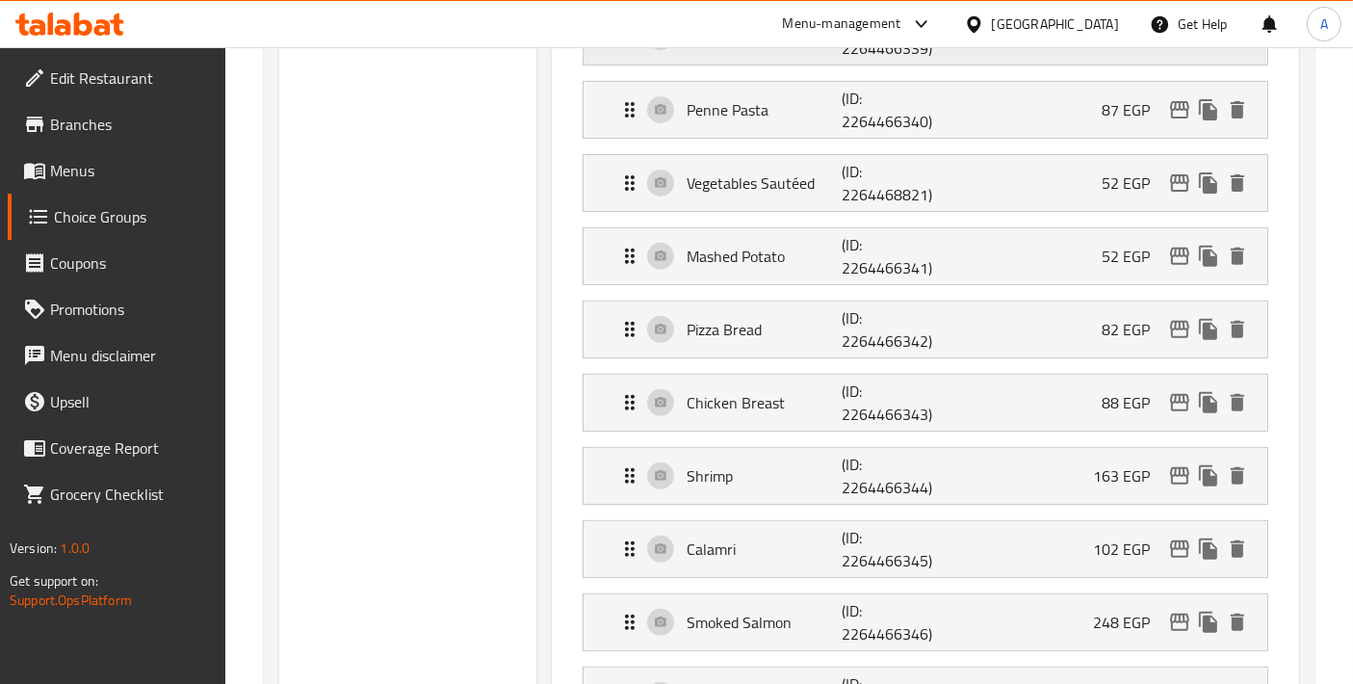
scroll to position [0, 0]
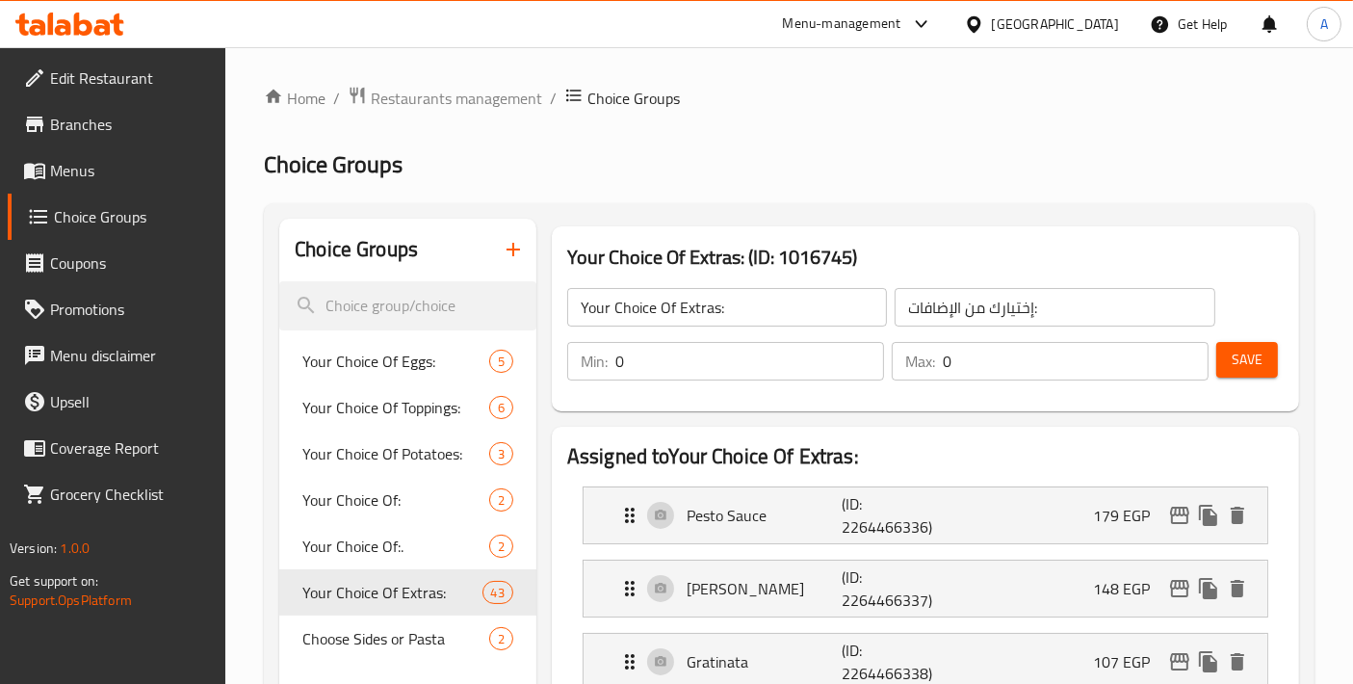
click at [110, 174] on span "Menus" at bounding box center [130, 170] width 161 height 23
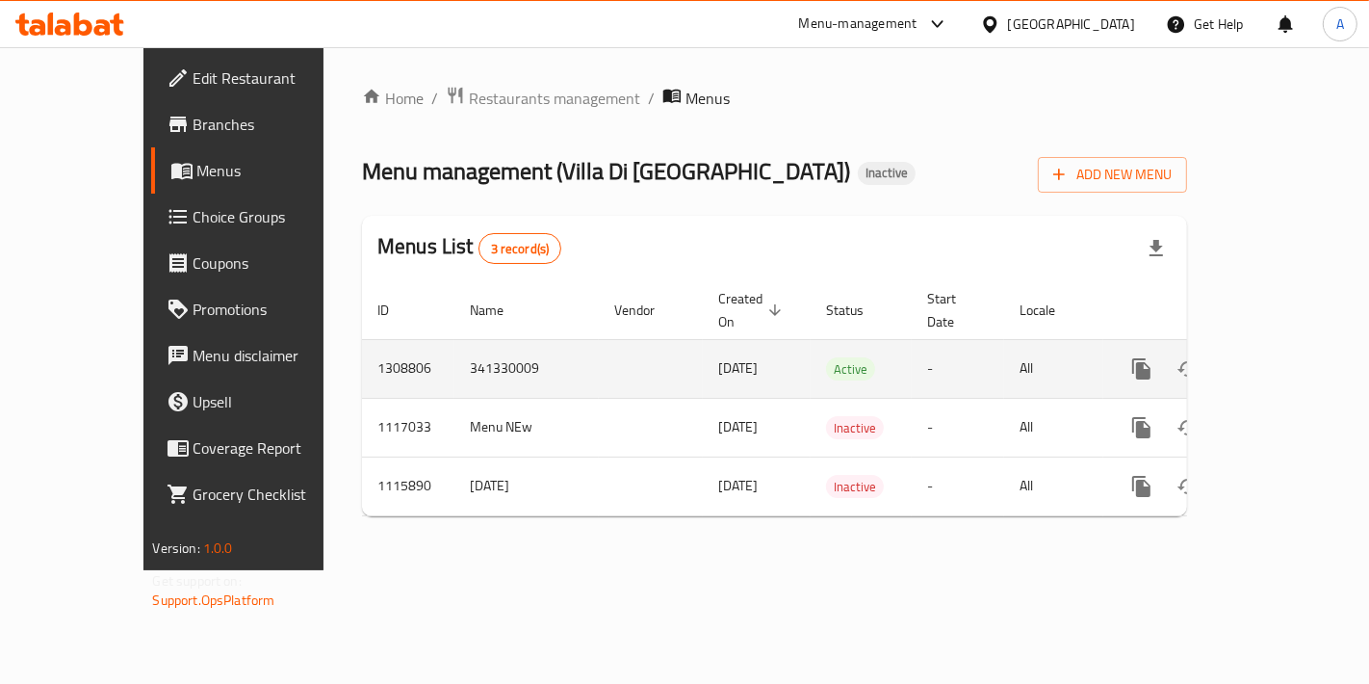
click at [1304, 346] on link "enhanced table" at bounding box center [1280, 369] width 46 height 46
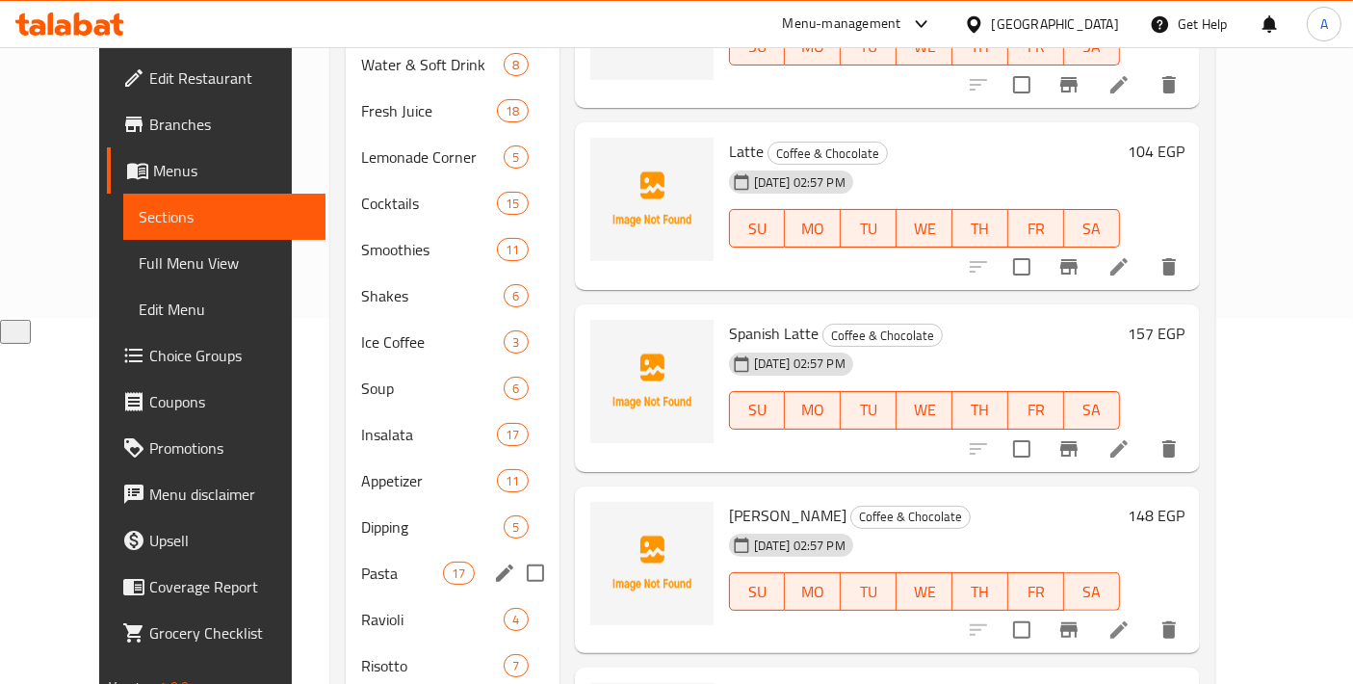
scroll to position [427, 0]
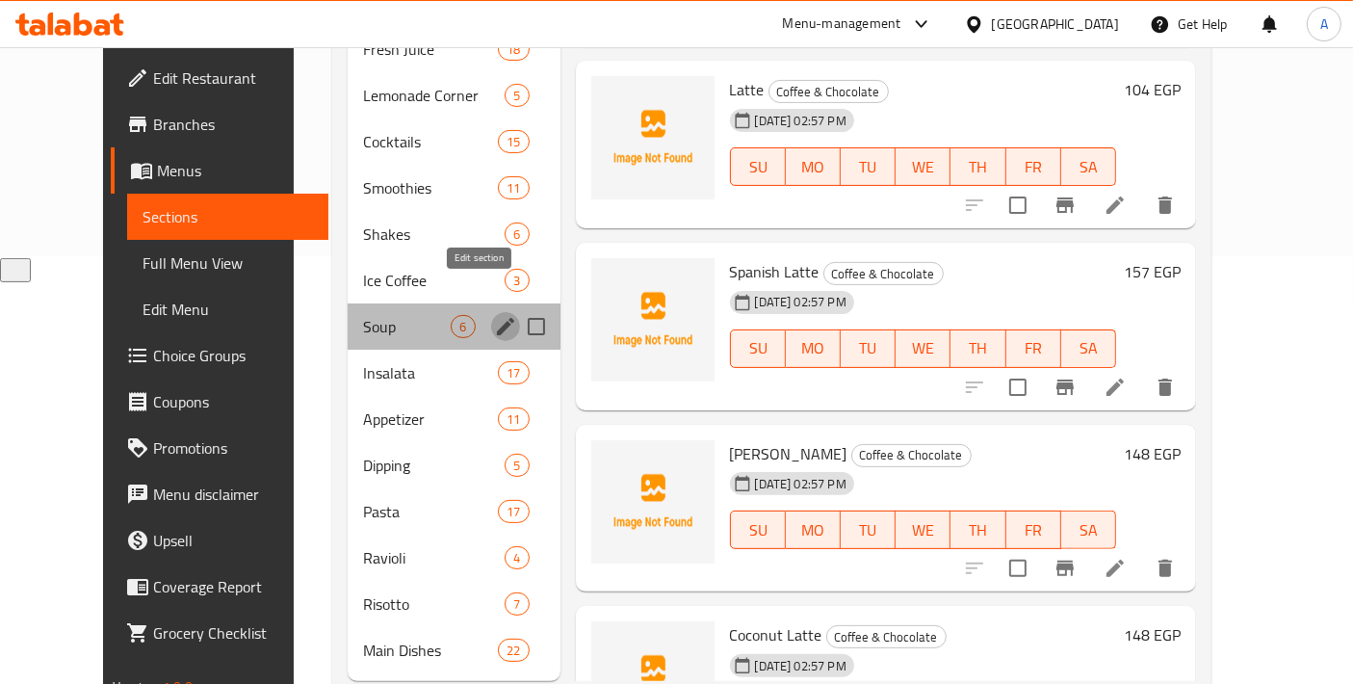
click at [494, 315] on icon "edit" at bounding box center [505, 326] width 23 height 23
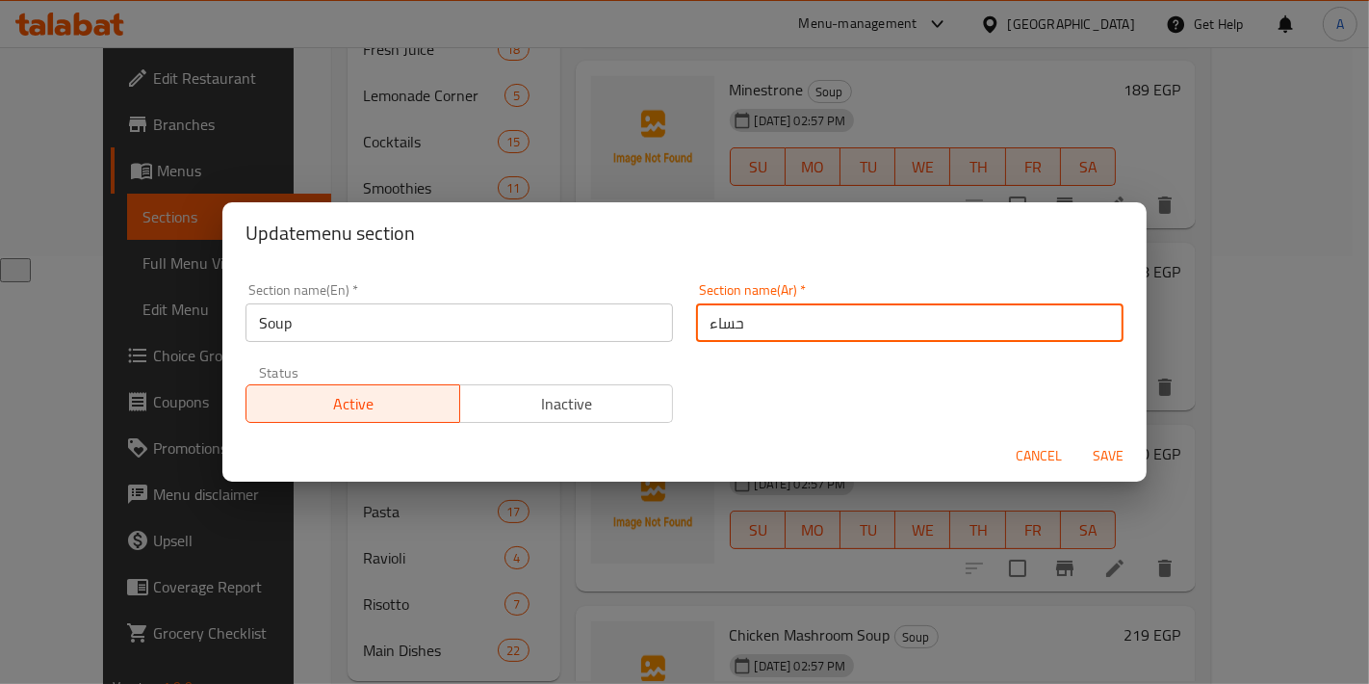
drag, startPoint x: 790, startPoint y: 328, endPoint x: 658, endPoint y: 329, distance: 132.9
click at [658, 329] on div "Section name(En)   * Soup Section name(En) * Section name(Ar)   * حساء Section …" at bounding box center [684, 353] width 901 height 163
type input "الش"
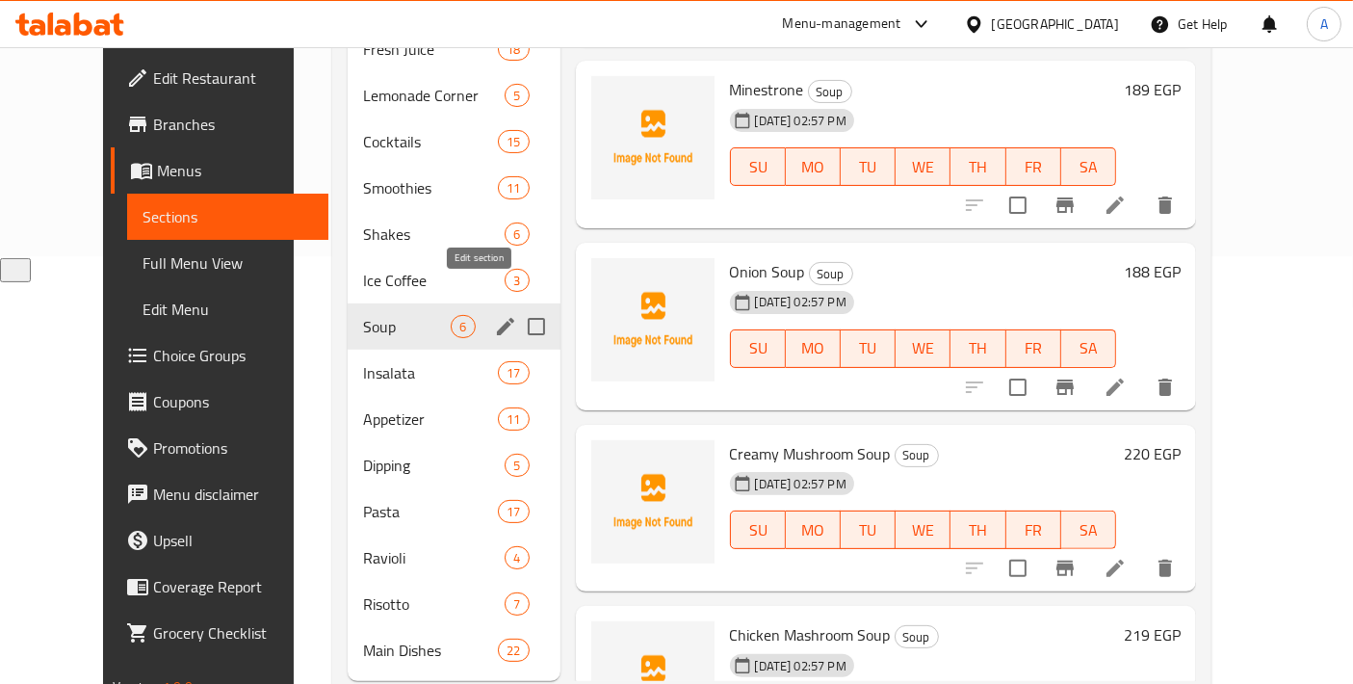
click at [494, 315] on icon "edit" at bounding box center [505, 326] width 23 height 23
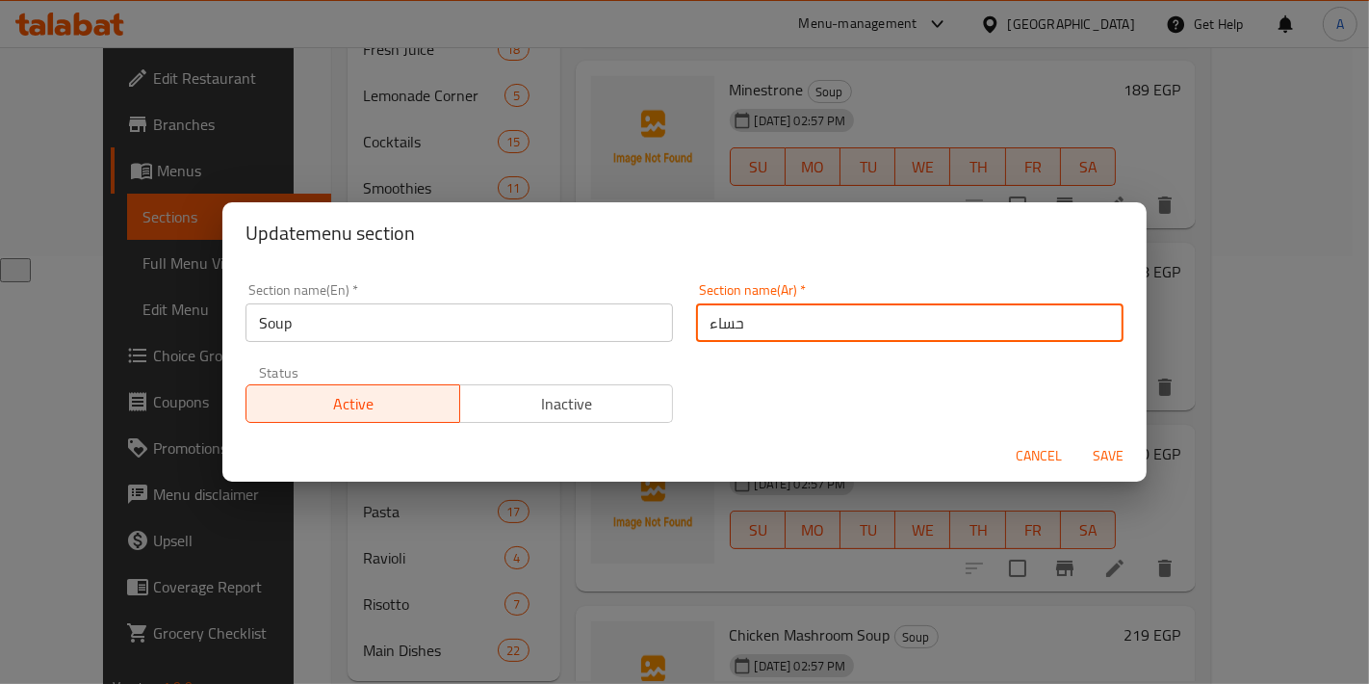
drag, startPoint x: 742, startPoint y: 325, endPoint x: 684, endPoint y: 331, distance: 59.0
click at [685, 331] on div "Section name(Ar)   * حساء Section name(Ar) *" at bounding box center [910, 313] width 451 height 82
type input "شوربة"
click at [1077, 438] on button "Save" at bounding box center [1108, 456] width 62 height 36
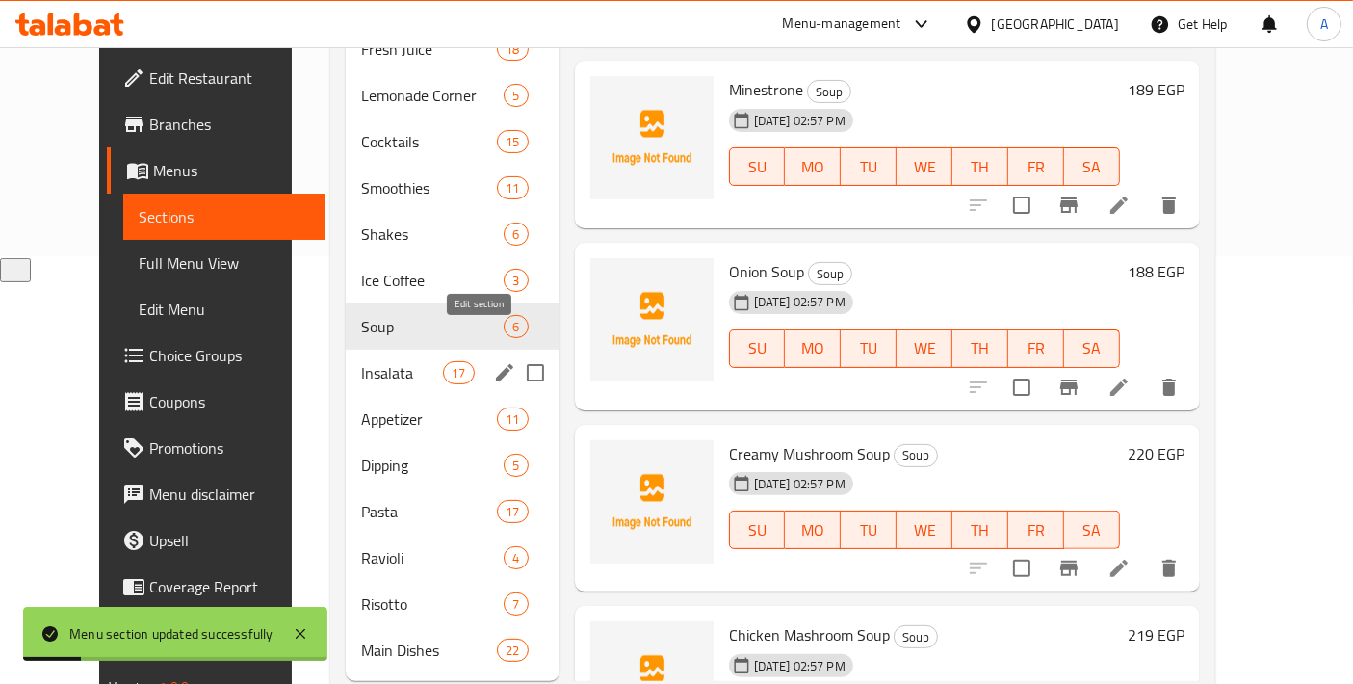
click at [496, 364] on icon "edit" at bounding box center [504, 372] width 17 height 17
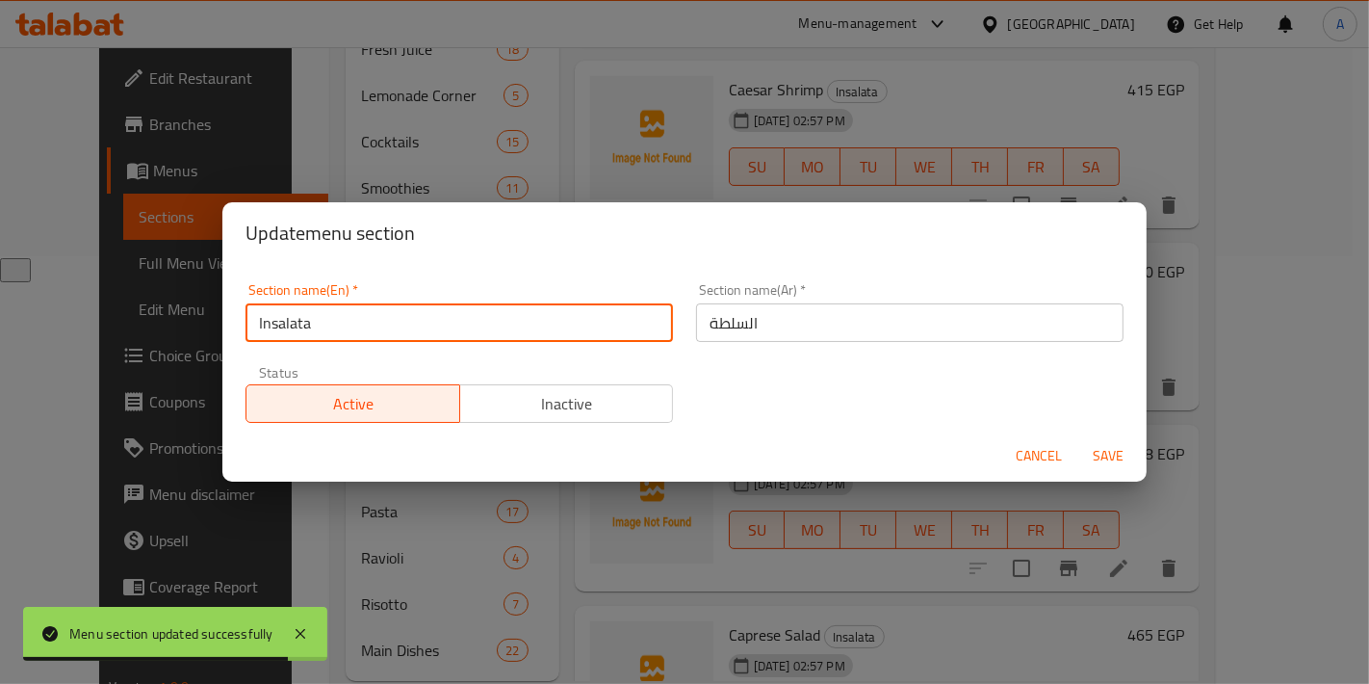
drag, startPoint x: 505, startPoint y: 325, endPoint x: 211, endPoint y: 328, distance: 294.6
click at [211, 328] on div "Update menu section Section name(En)   * Insalata Section name(En) * Section na…" at bounding box center [684, 342] width 1369 height 684
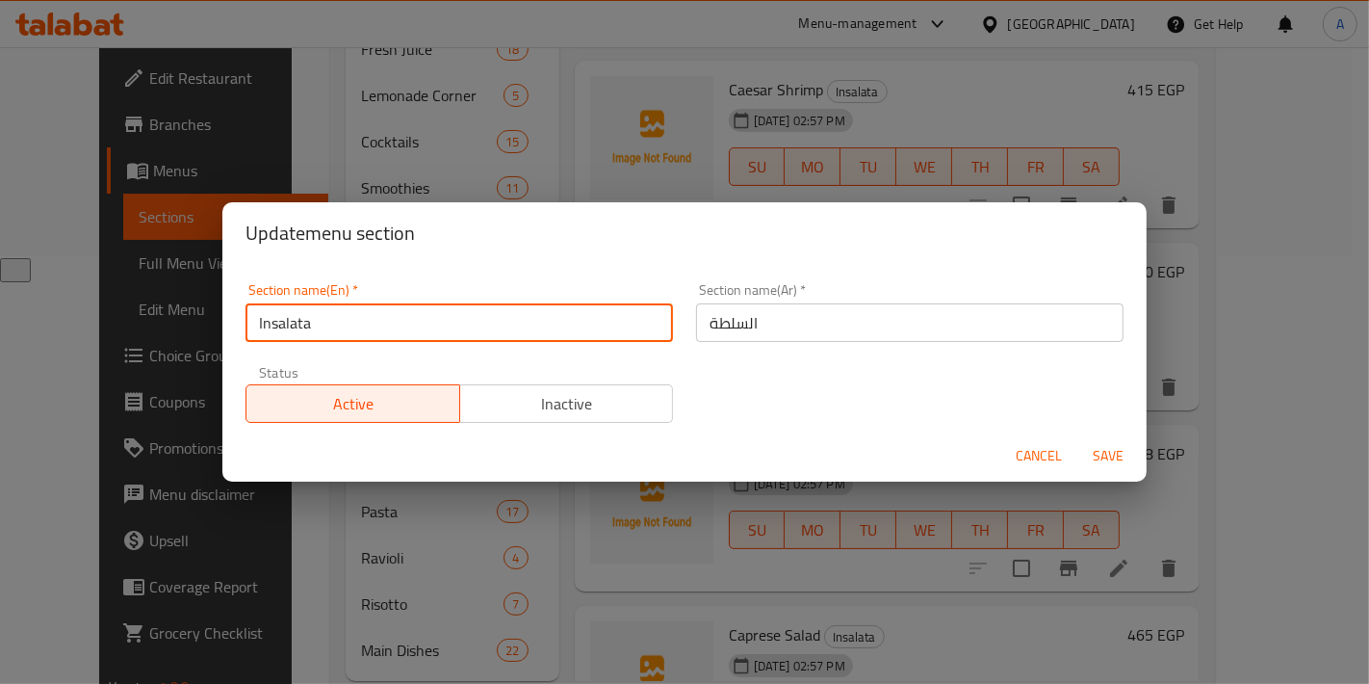
drag, startPoint x: 267, startPoint y: 314, endPoint x: 623, endPoint y: 328, distance: 356.5
click at [623, 328] on input "Insalata" at bounding box center [459, 322] width 427 height 39
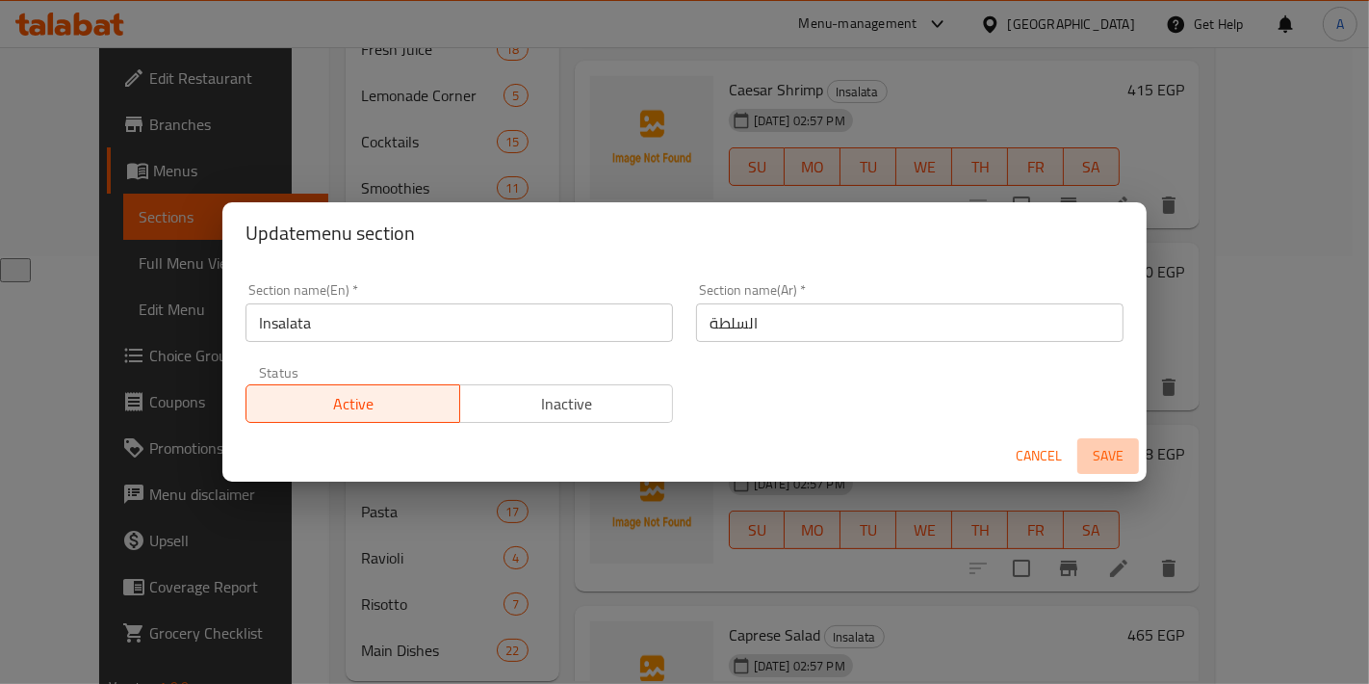
click at [1106, 454] on span "Save" at bounding box center [1108, 456] width 46 height 24
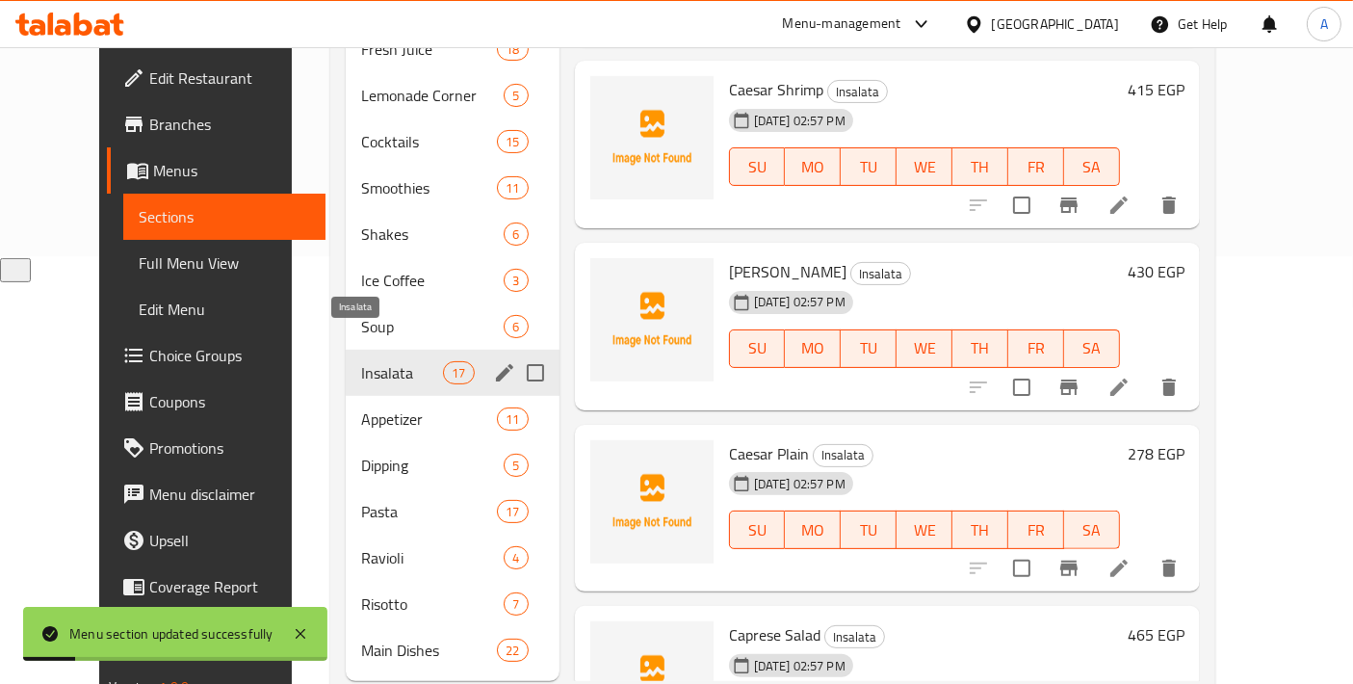
click at [381, 361] on span "Insalata" at bounding box center [402, 372] width 82 height 23
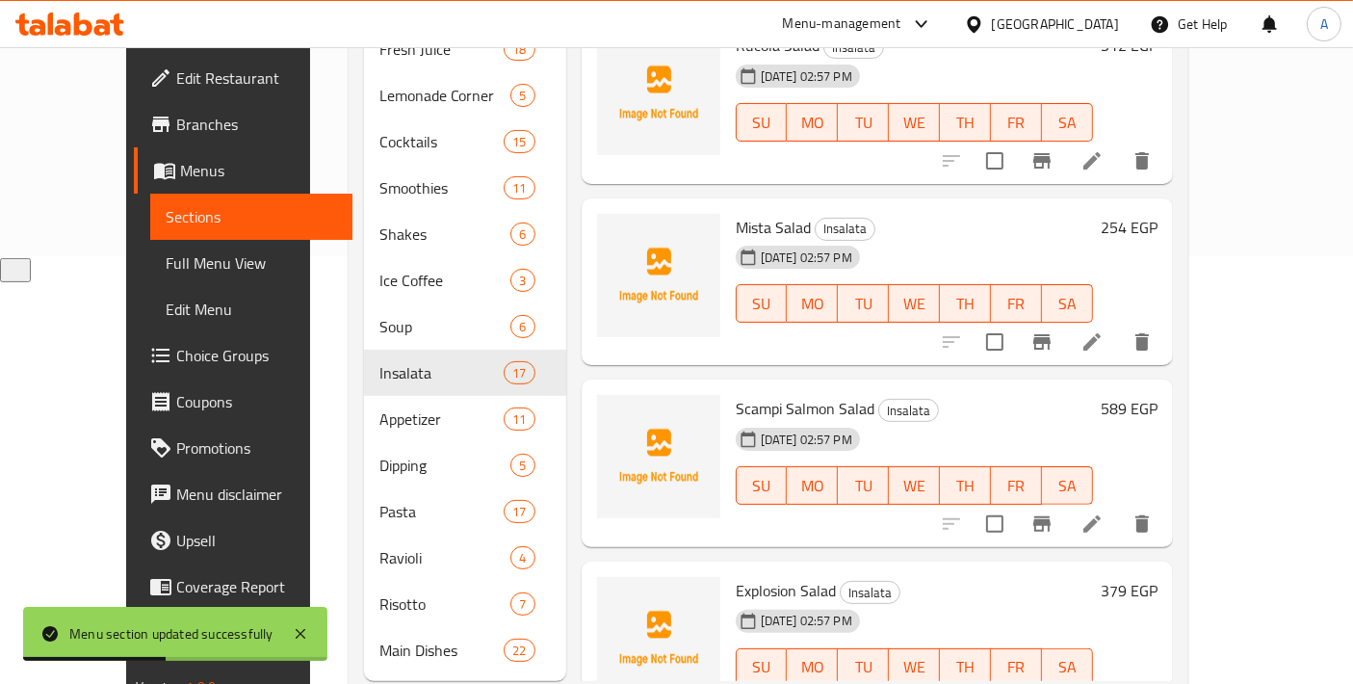
scroll to position [2270, 0]
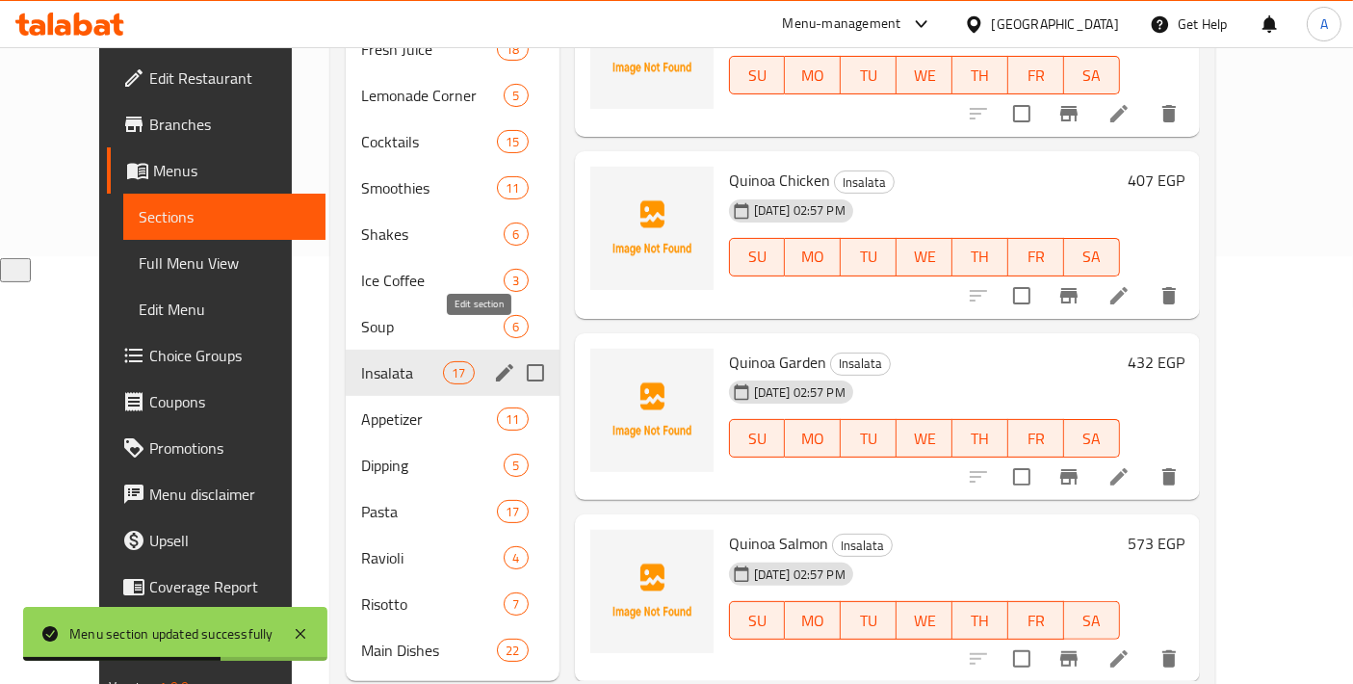
click at [496, 364] on icon "edit" at bounding box center [504, 372] width 17 height 17
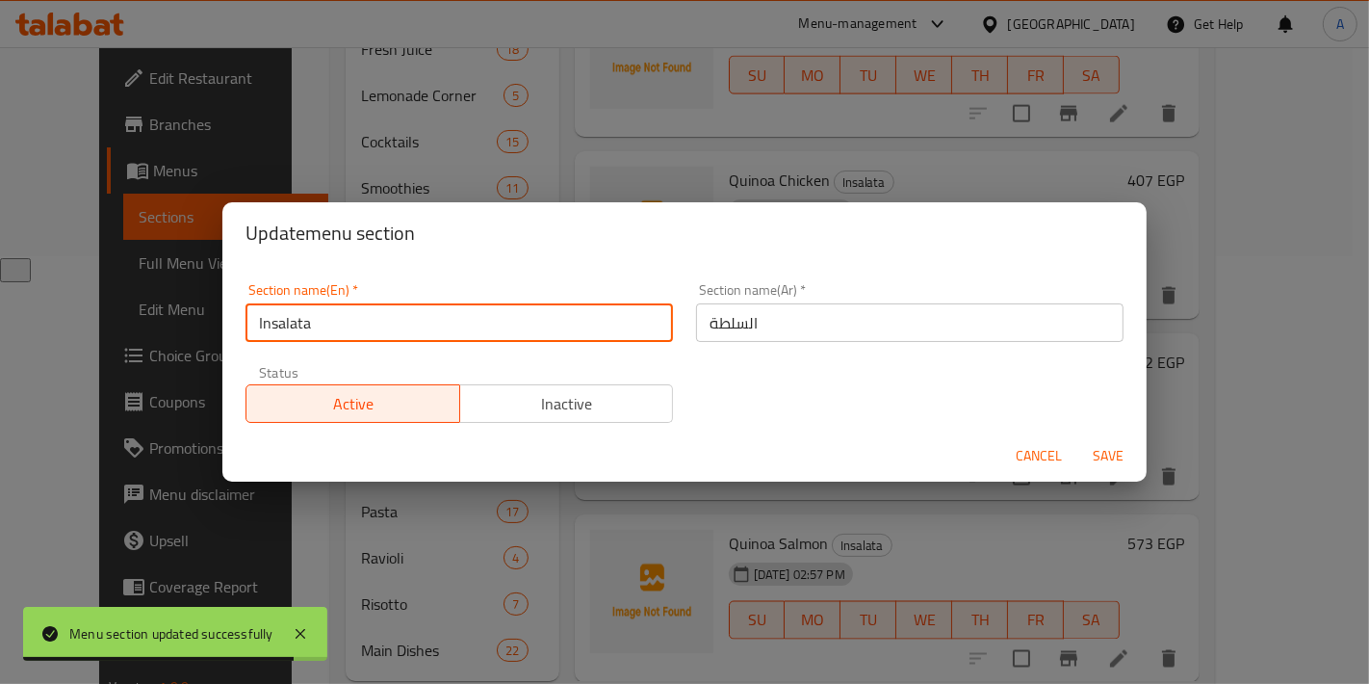
drag, startPoint x: 327, startPoint y: 325, endPoint x: 207, endPoint y: 325, distance: 120.3
click at [207, 325] on div "Update menu section Section name(En)   * Insalata Section name(En) * Section na…" at bounding box center [684, 342] width 1369 height 684
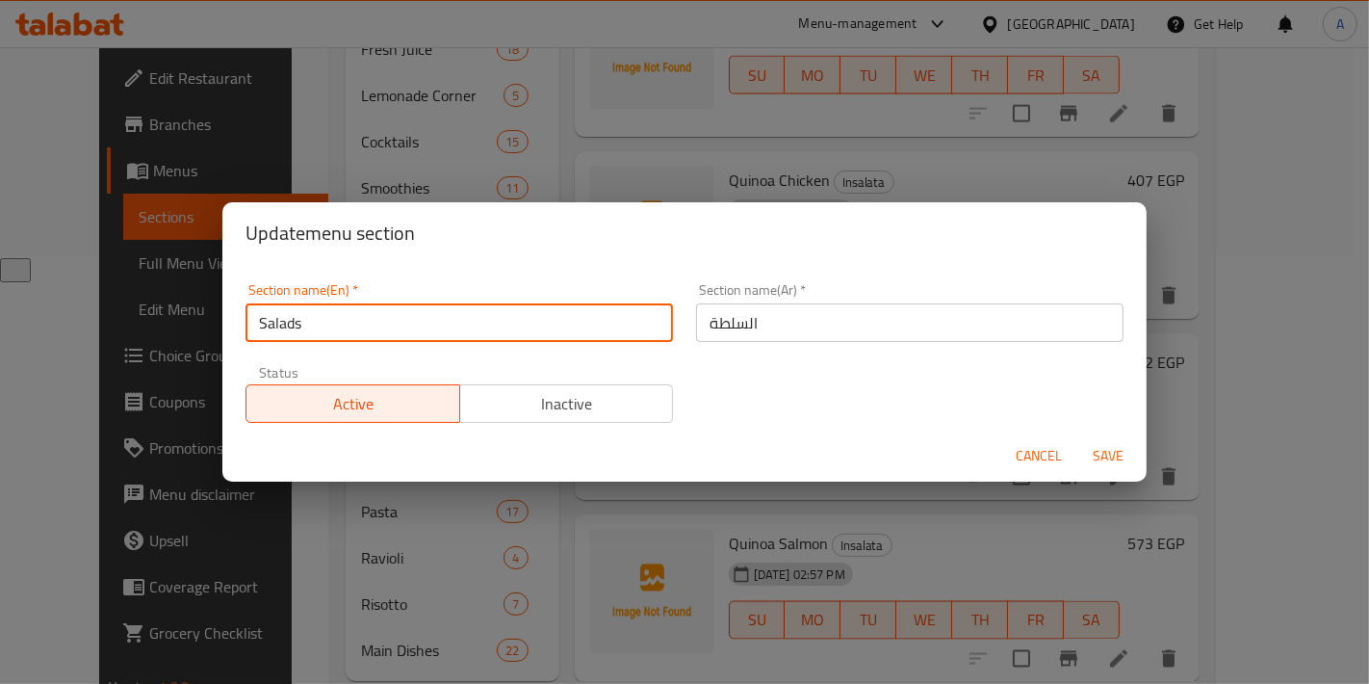
type input "Salads"
click at [1077, 438] on button "Save" at bounding box center [1108, 456] width 62 height 36
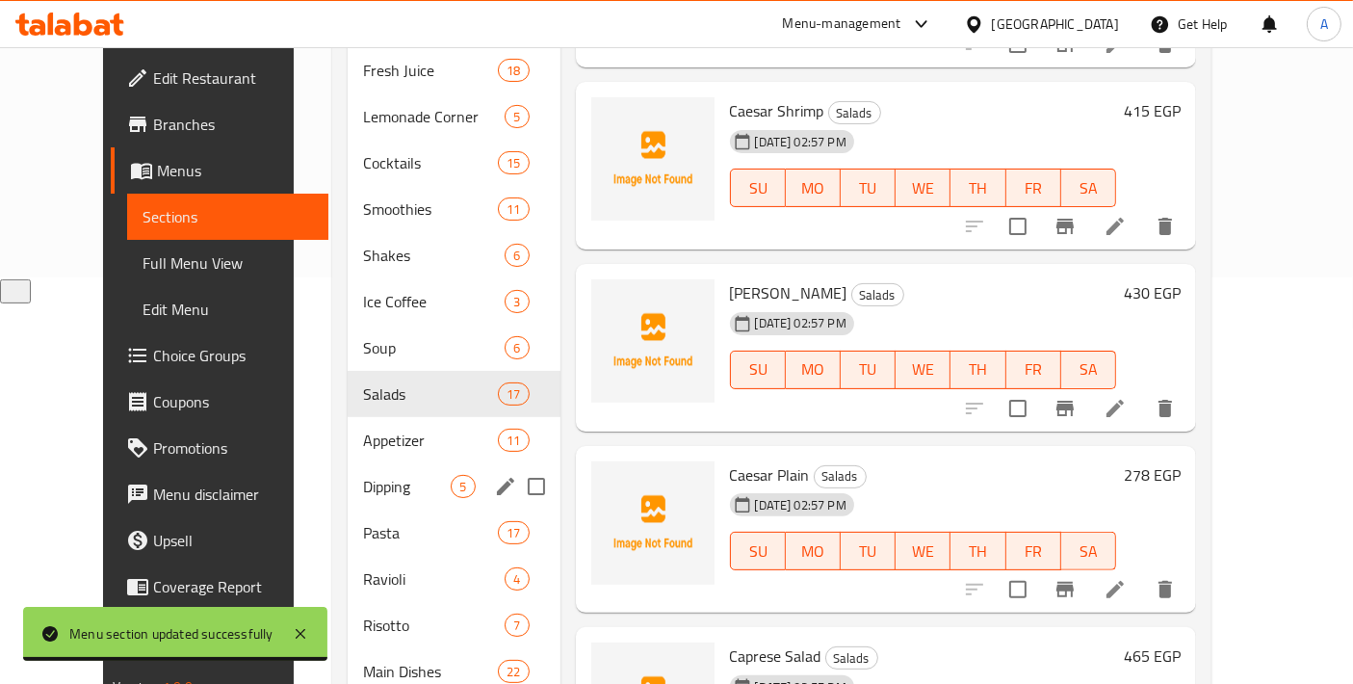
scroll to position [427, 0]
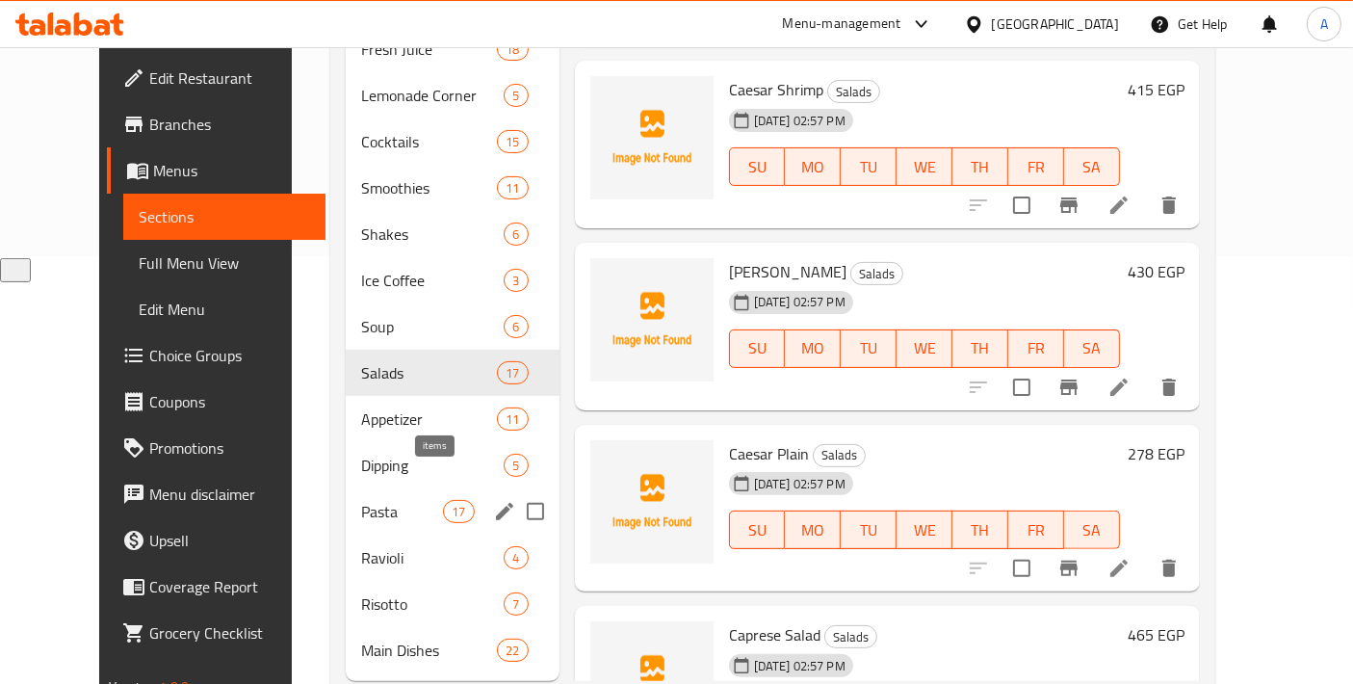
click at [444, 503] on span "17" at bounding box center [458, 512] width 29 height 18
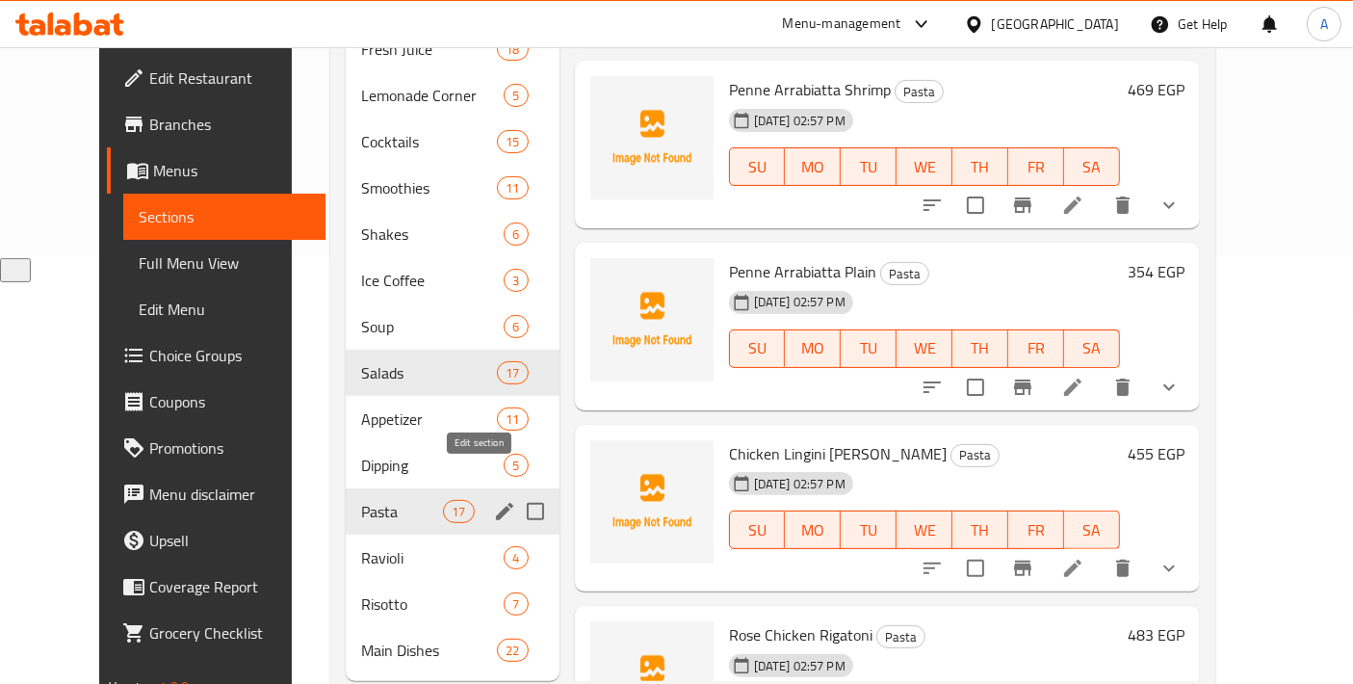
click at [493, 500] on icon "edit" at bounding box center [504, 511] width 23 height 23
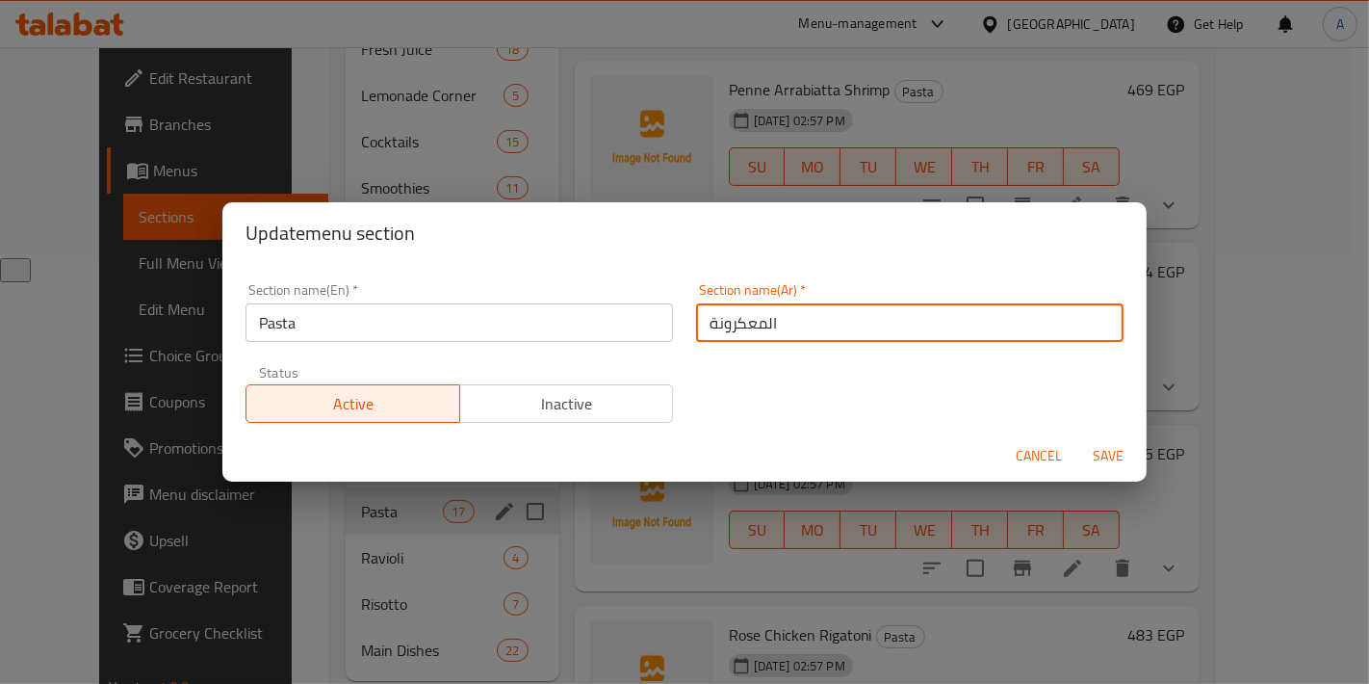
click at [741, 323] on input "المعكرونة" at bounding box center [909, 322] width 427 height 39
type input "المكرونة"
click at [1077, 438] on button "Save" at bounding box center [1108, 456] width 62 height 36
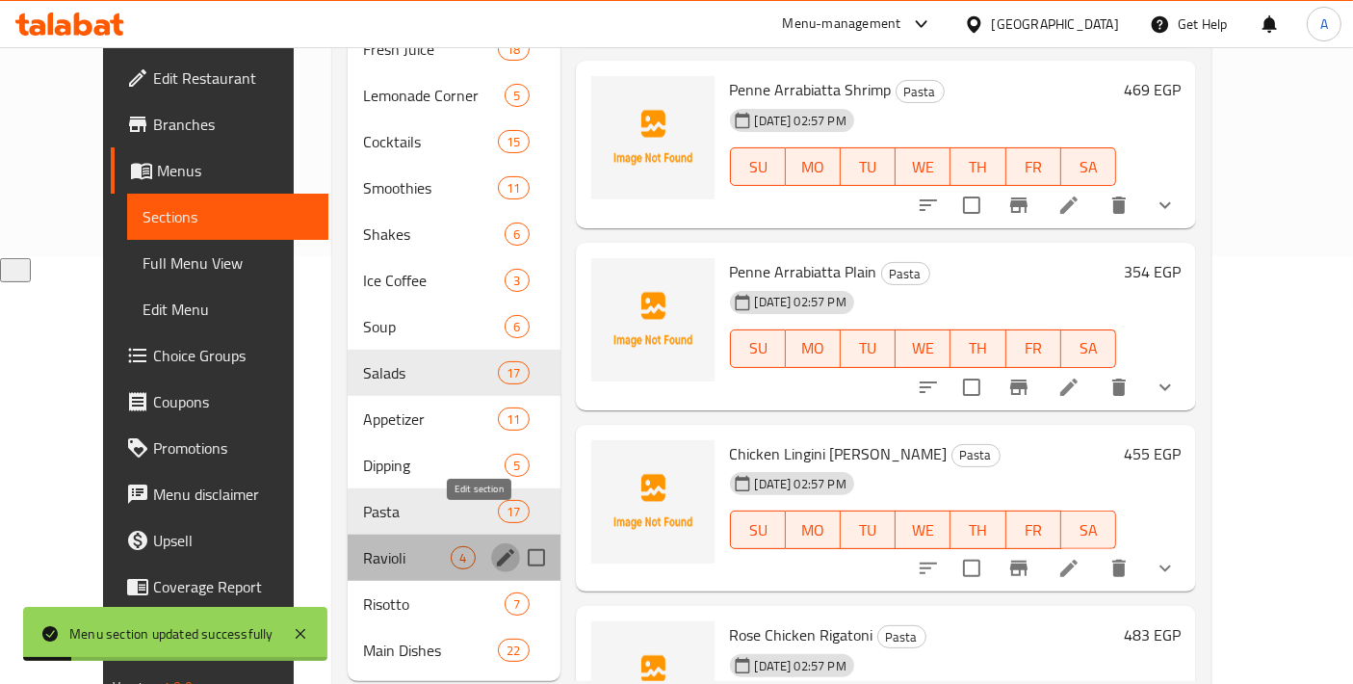
click at [494, 546] on icon "edit" at bounding box center [505, 557] width 23 height 23
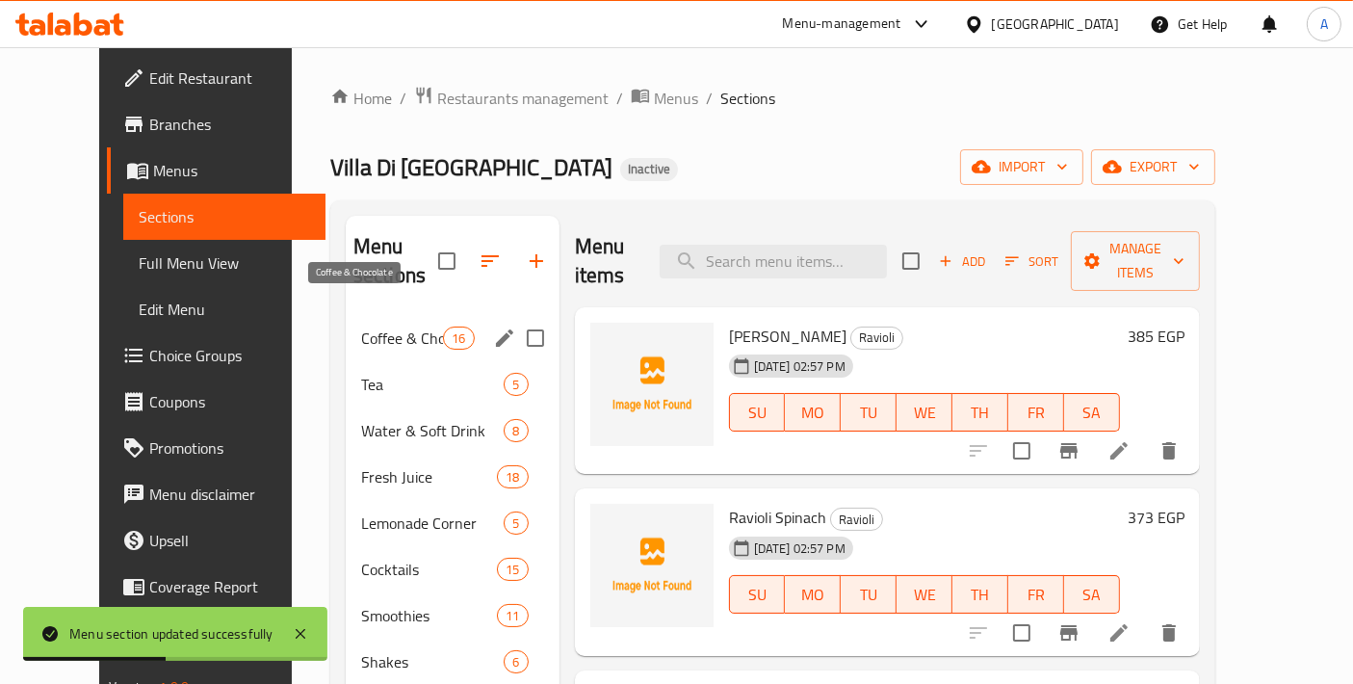
click at [391, 326] on span "Coffee & Chocolate" at bounding box center [402, 337] width 82 height 23
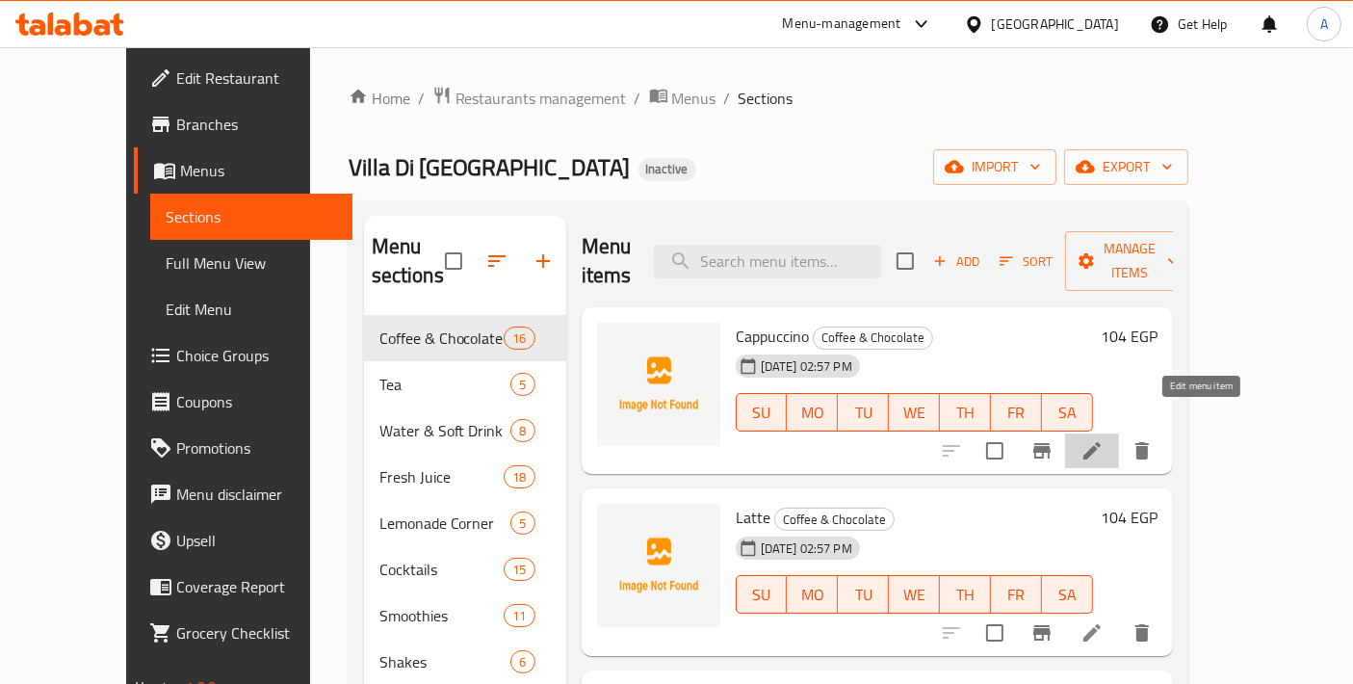
click at [1103, 439] on icon at bounding box center [1091, 450] width 23 height 23
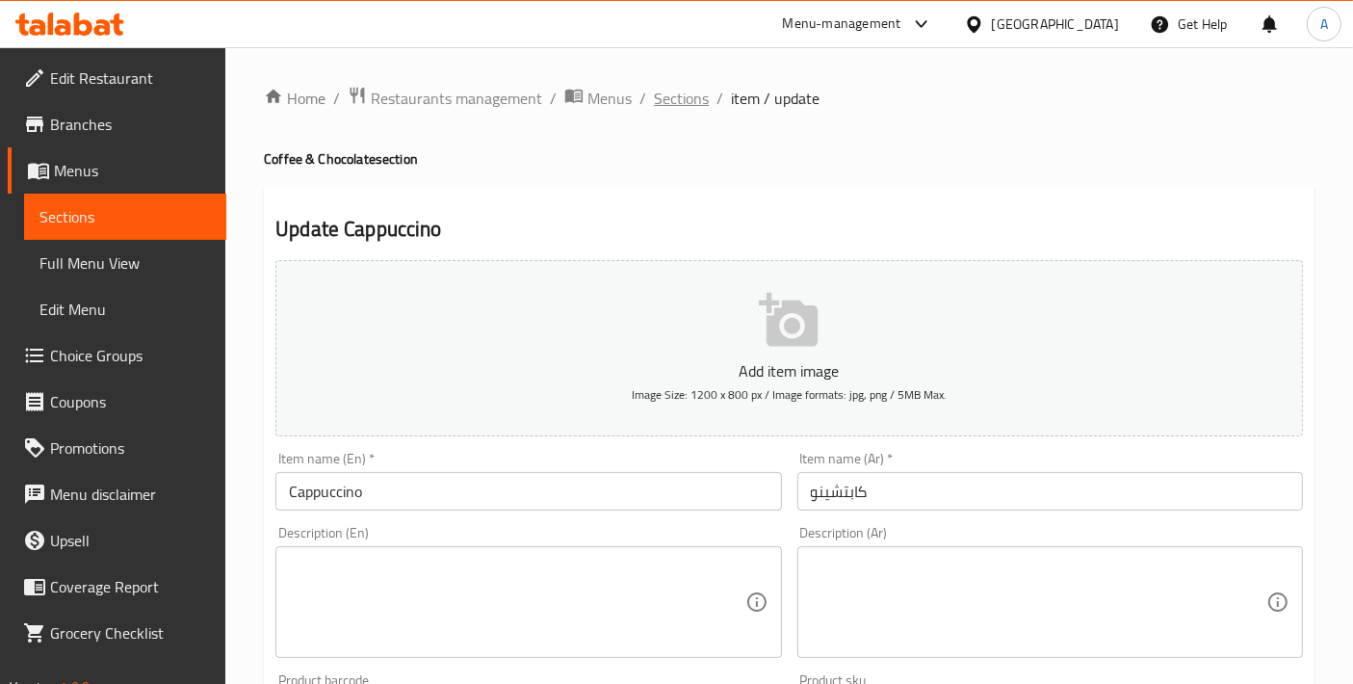
click at [660, 103] on span "Sections" at bounding box center [681, 98] width 55 height 23
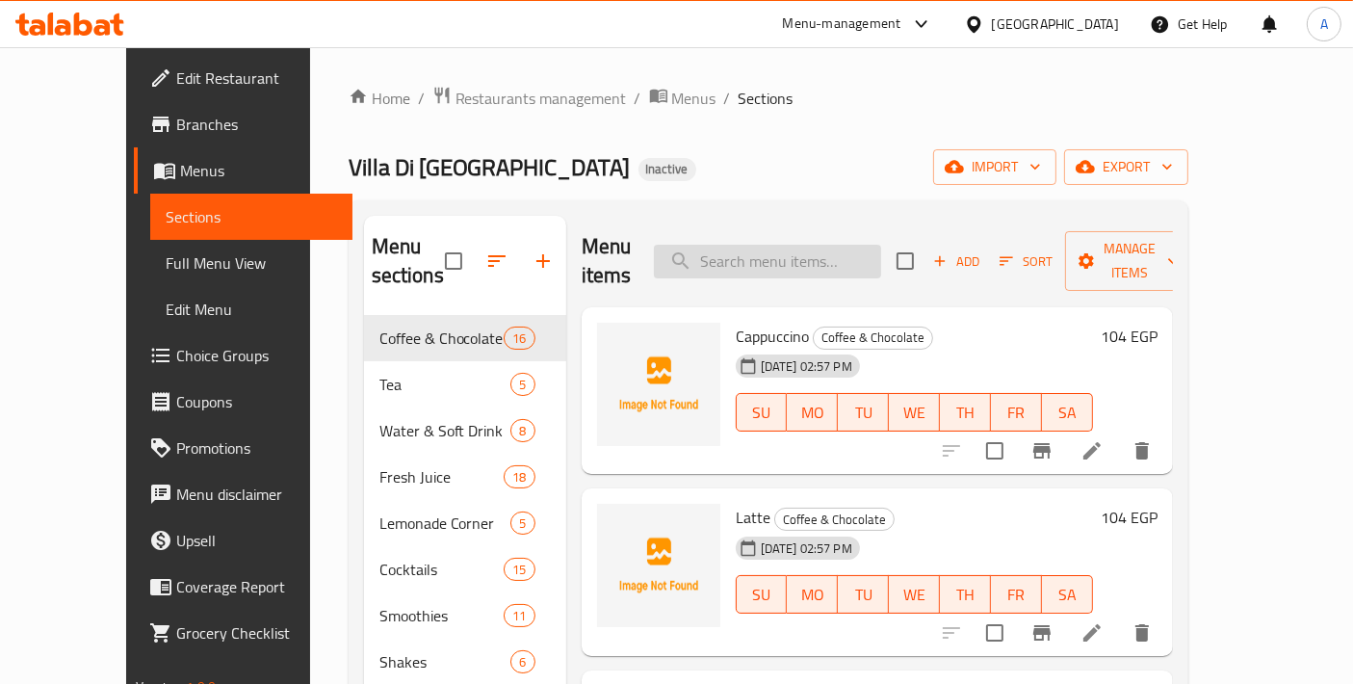
click at [796, 251] on input "search" at bounding box center [767, 262] width 227 height 34
paste input "Saydaliya"
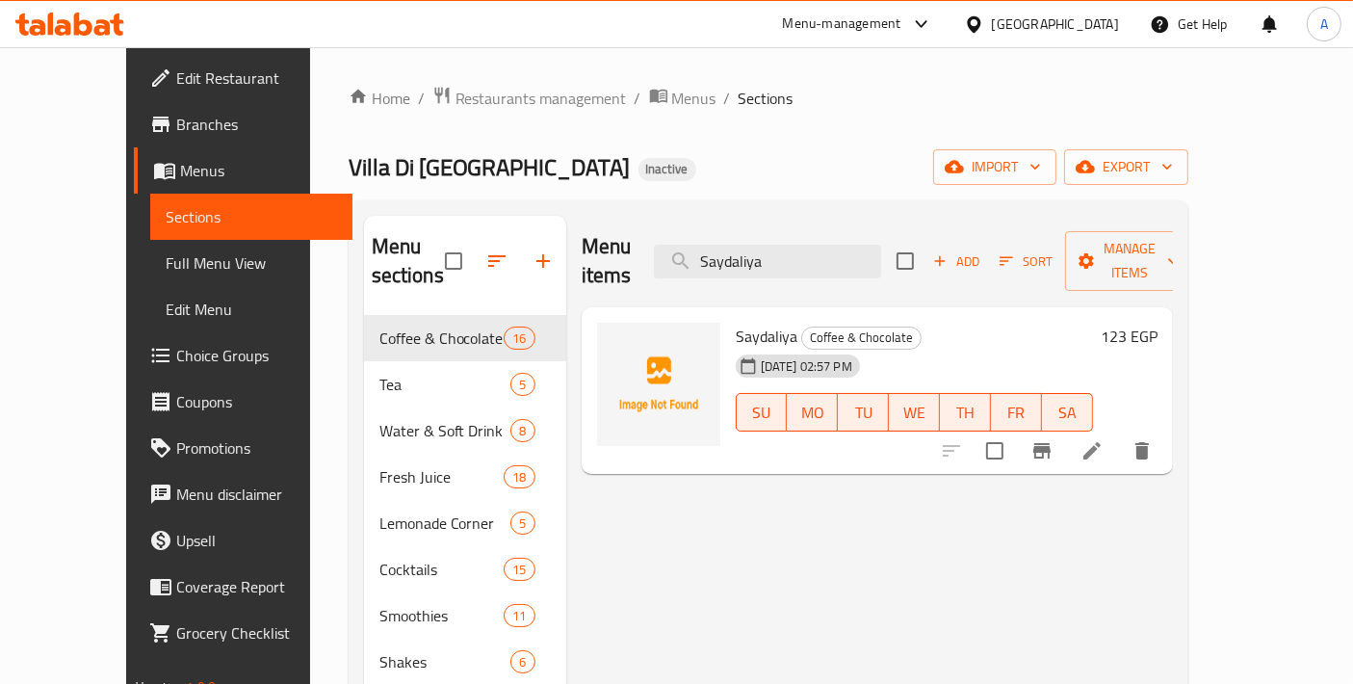
click at [744, 322] on span "Saydaliya" at bounding box center [767, 336] width 62 height 29
copy h6 "Saydaliya"
click at [1165, 428] on button "delete" at bounding box center [1142, 450] width 46 height 46
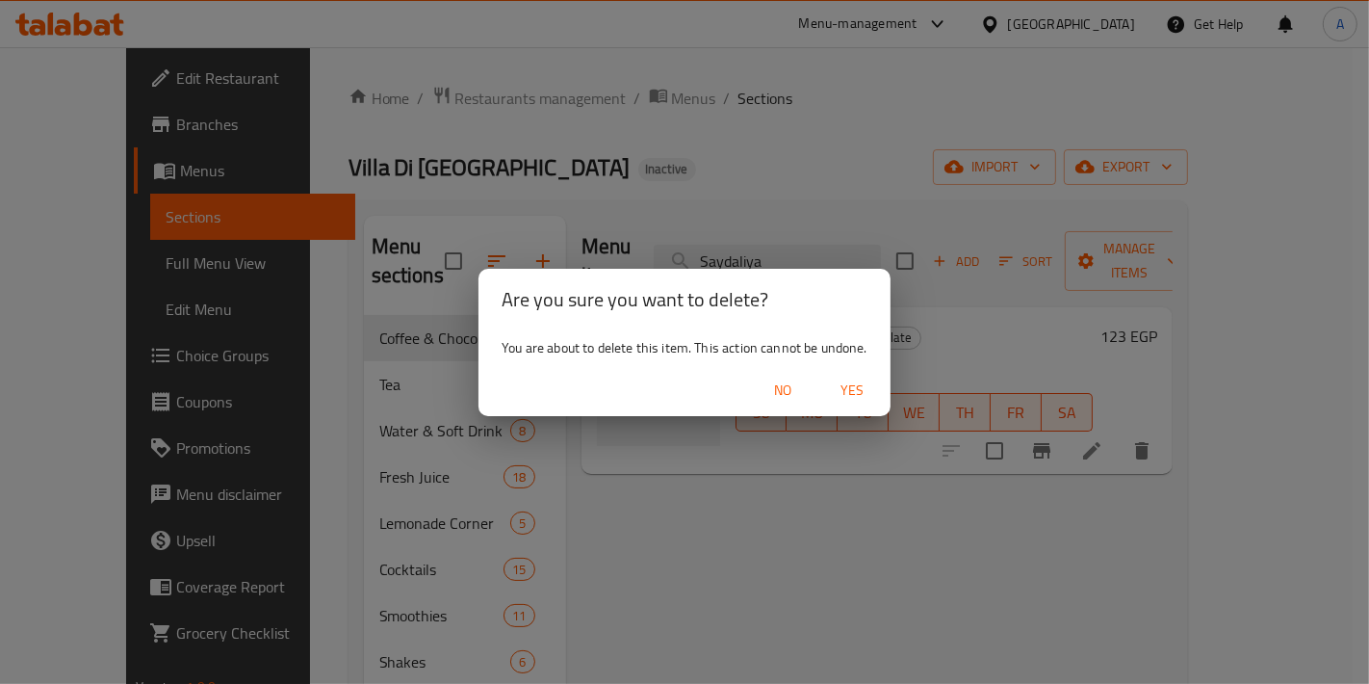
click at [858, 386] on span "Yes" at bounding box center [852, 390] width 46 height 24
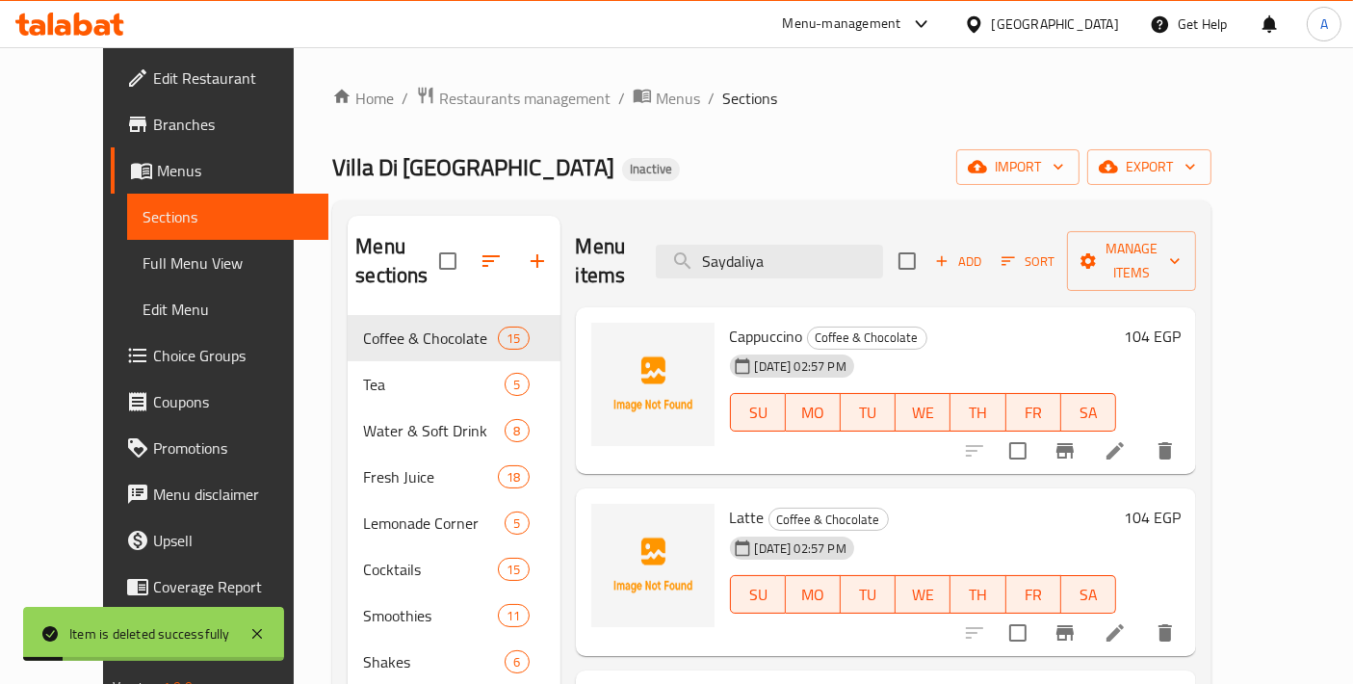
scroll to position [448, 0]
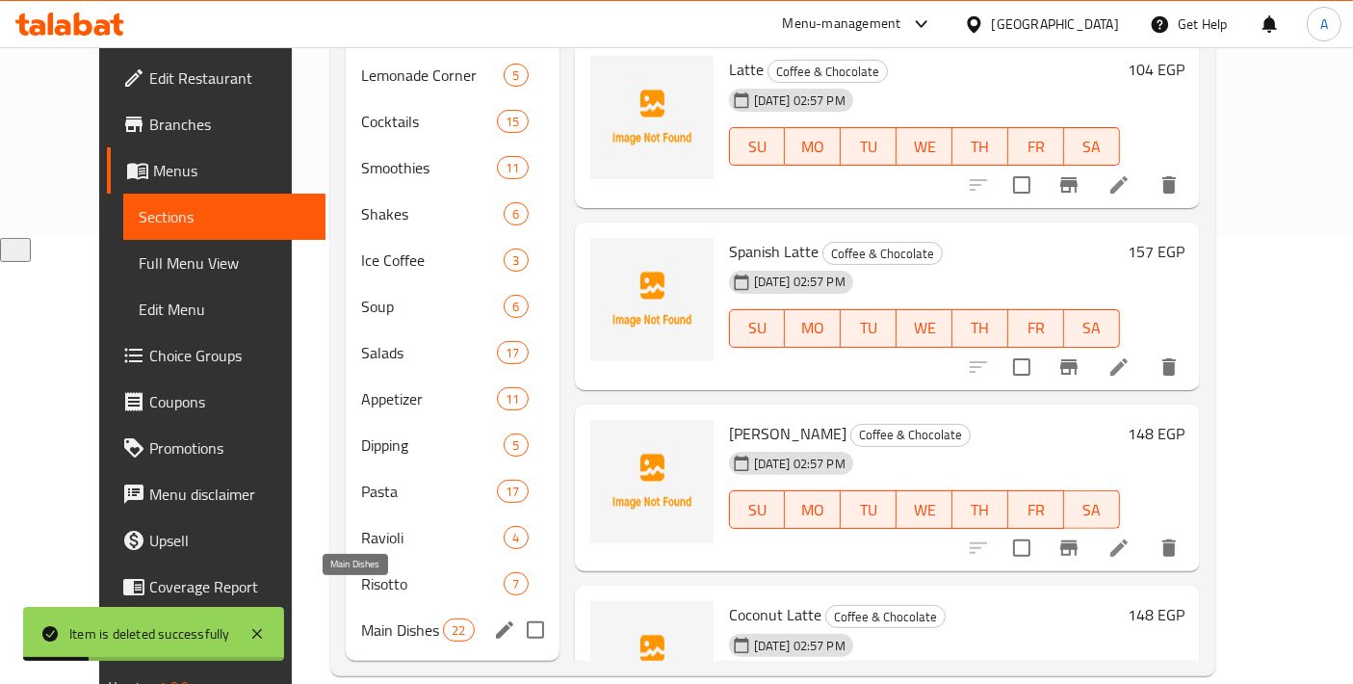
click at [361, 618] on span "Main Dishes" at bounding box center [402, 629] width 82 height 23
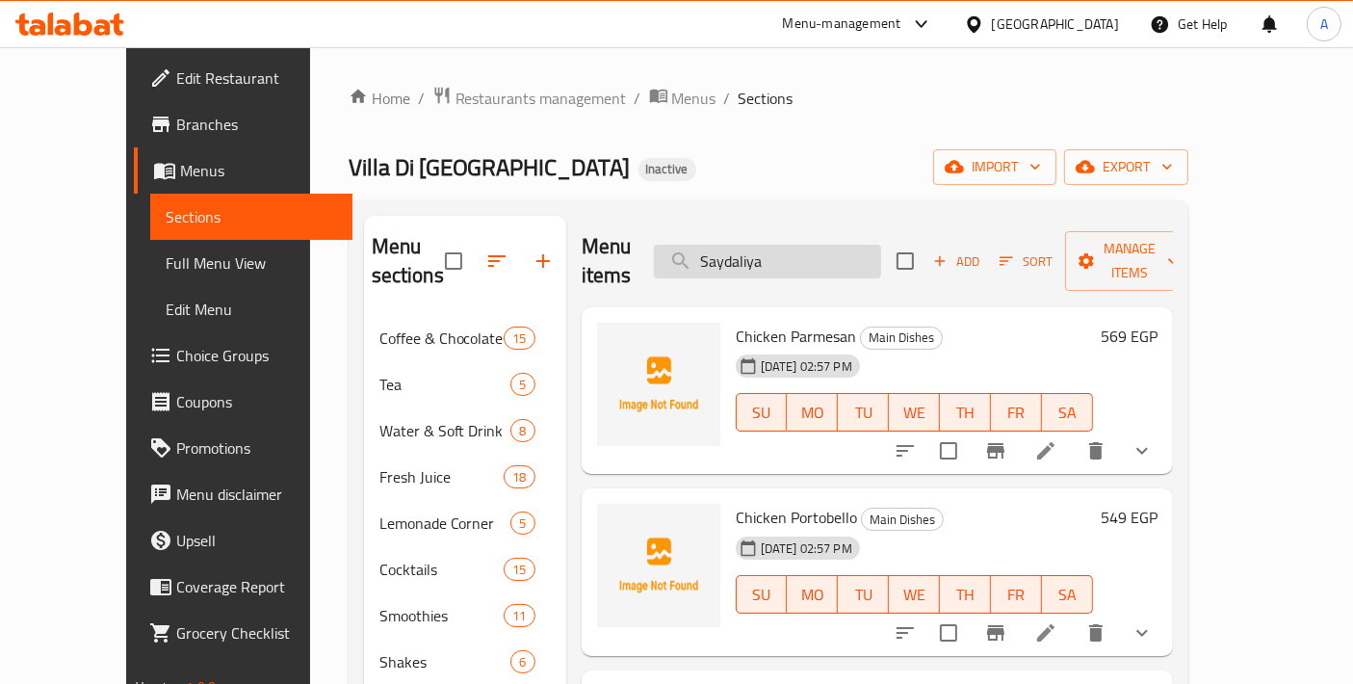
click at [767, 252] on input "Saydaliya" at bounding box center [767, 262] width 227 height 34
paste input "Hot Sider"
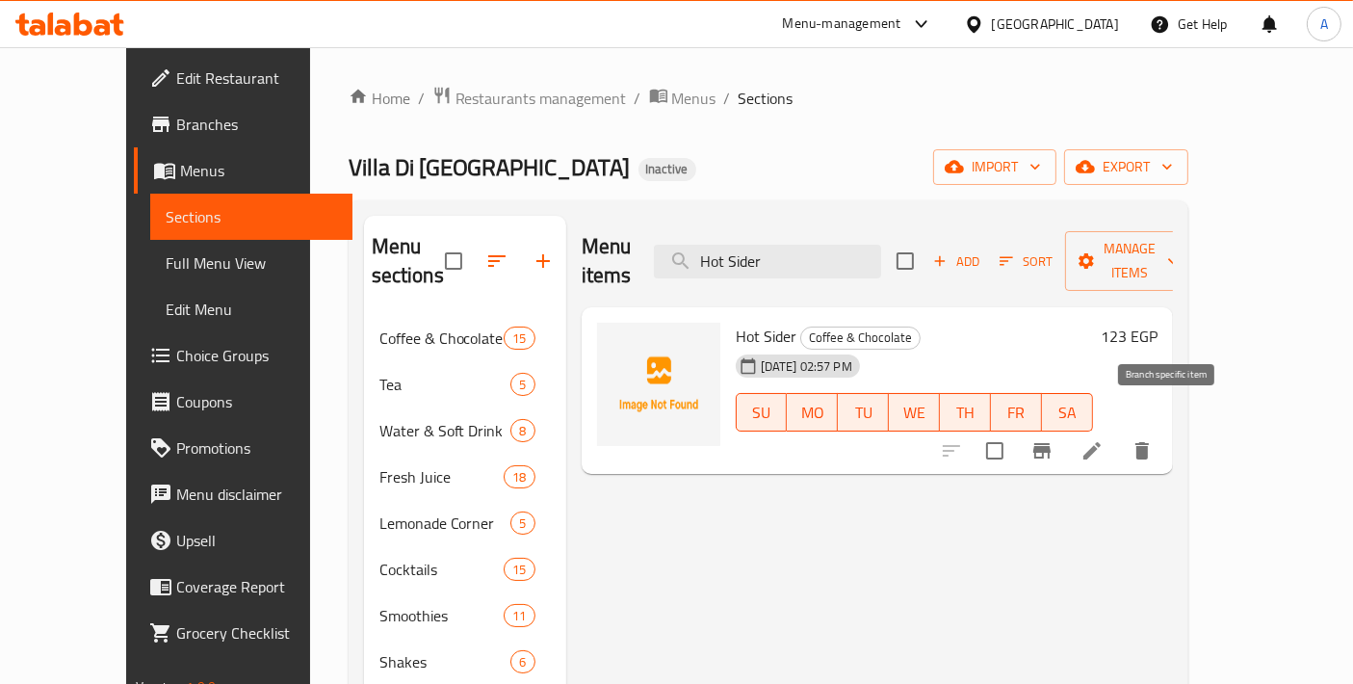
type input "Hot Sider"
click at [1100, 442] on icon at bounding box center [1091, 450] width 17 height 17
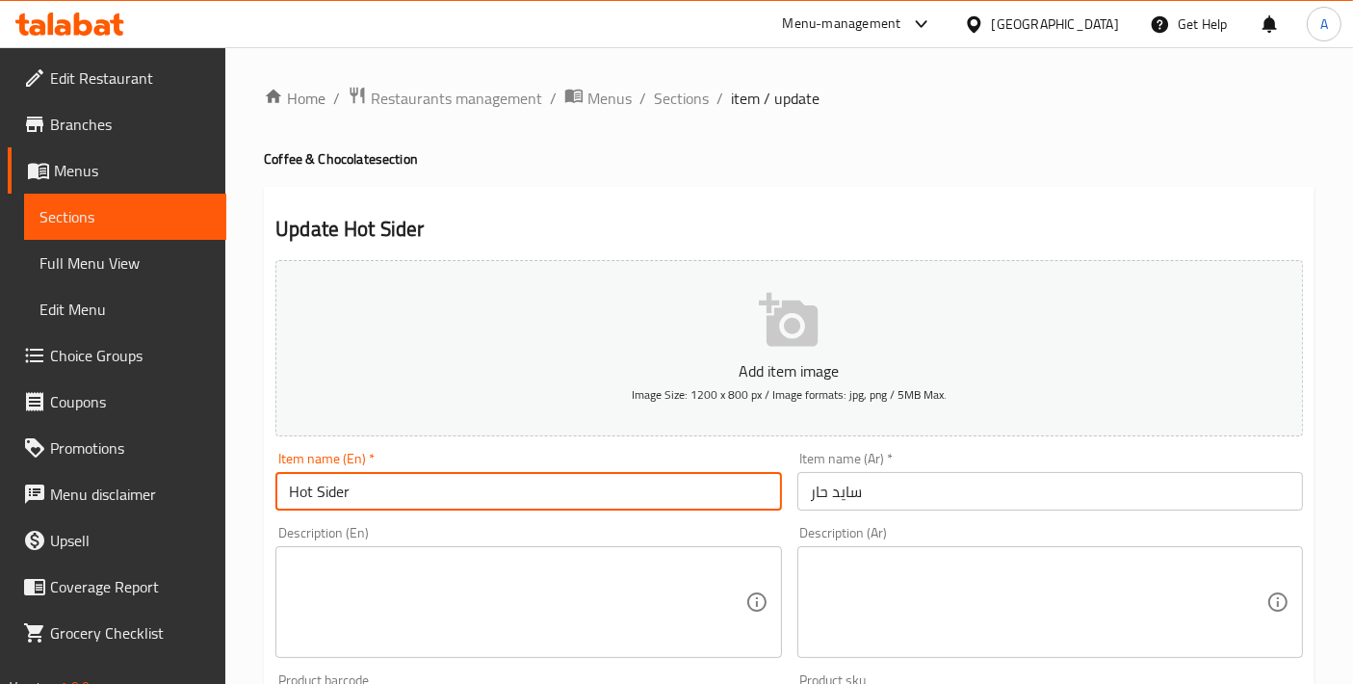
click at [319, 491] on input "Hot Sider" at bounding box center [527, 491] width 505 height 39
type input "Hot Cider"
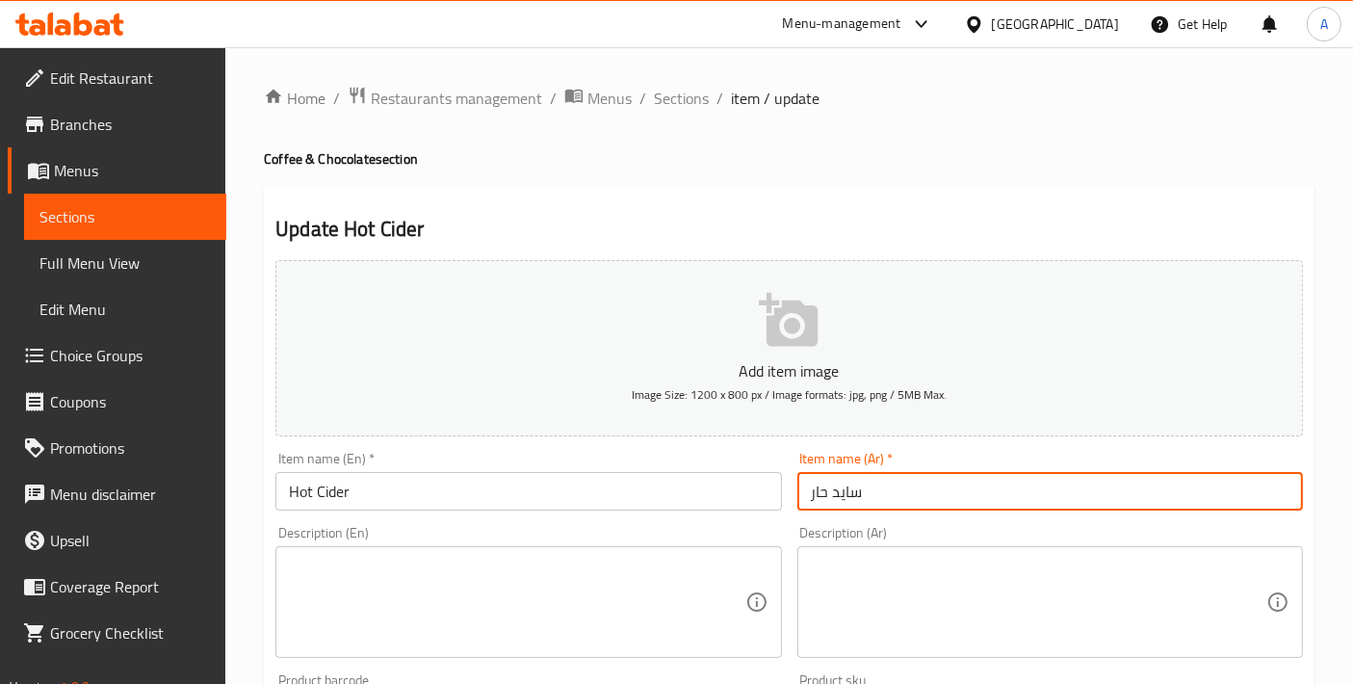
drag, startPoint x: 923, startPoint y: 499, endPoint x: 703, endPoint y: 499, distance: 220.5
click at [703, 499] on div "Add item image Image Size: 1200 x 800 px / Image formats: jpg, png / 5MB Max. I…" at bounding box center [789, 667] width 1043 height 830
type input "S"
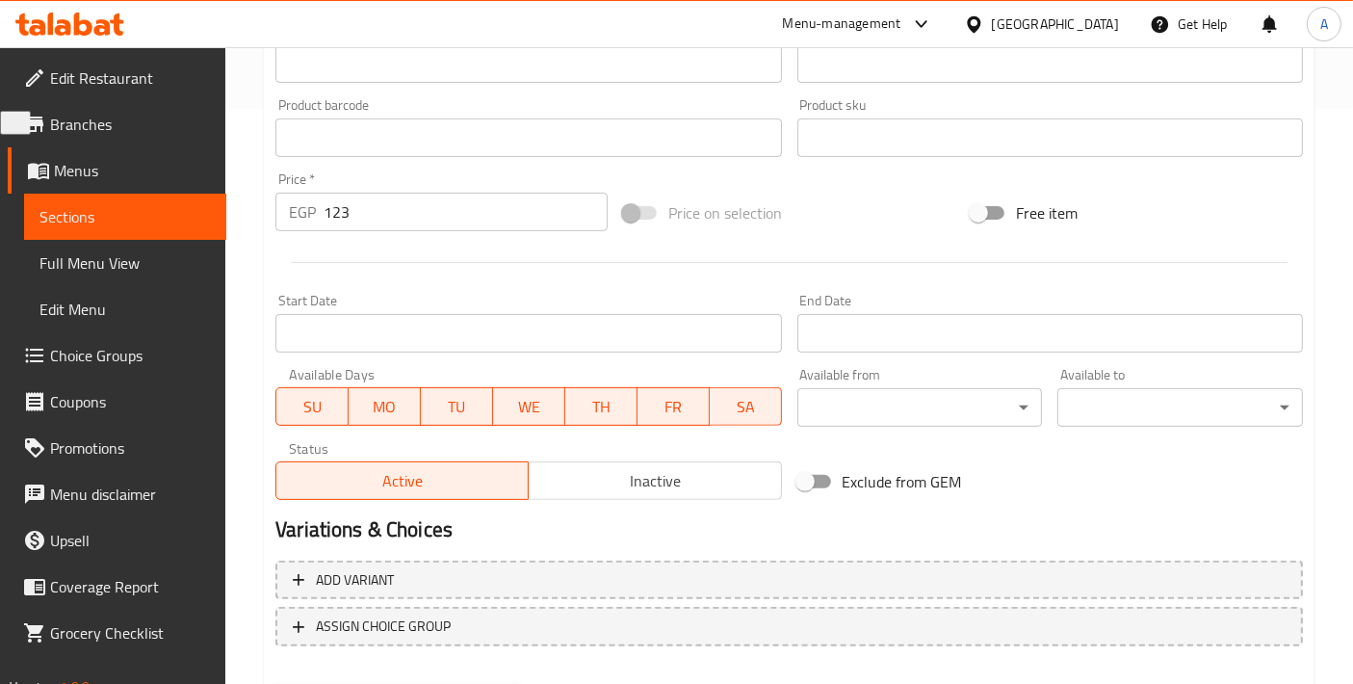
scroll to position [673, 0]
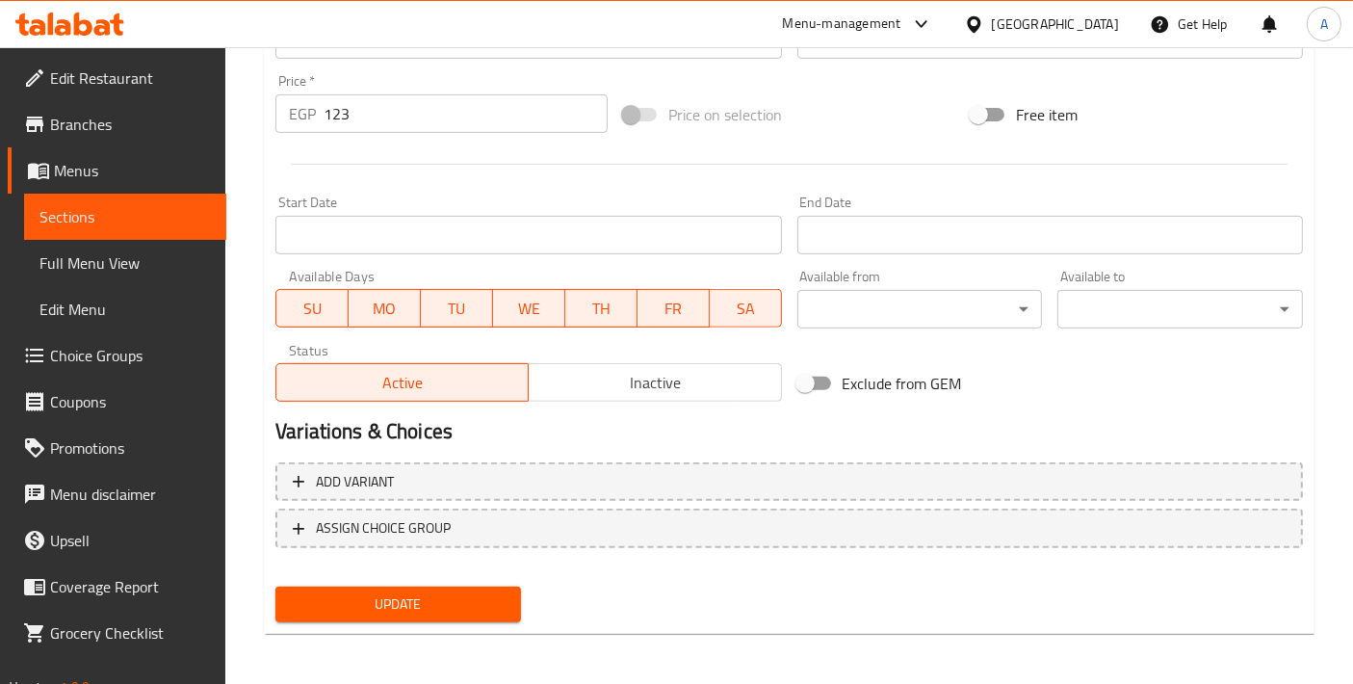
type input "سدر ساخن"
click at [456, 621] on div "Update" at bounding box center [398, 604] width 261 height 51
click at [455, 609] on span "Update" at bounding box center [398, 604] width 215 height 24
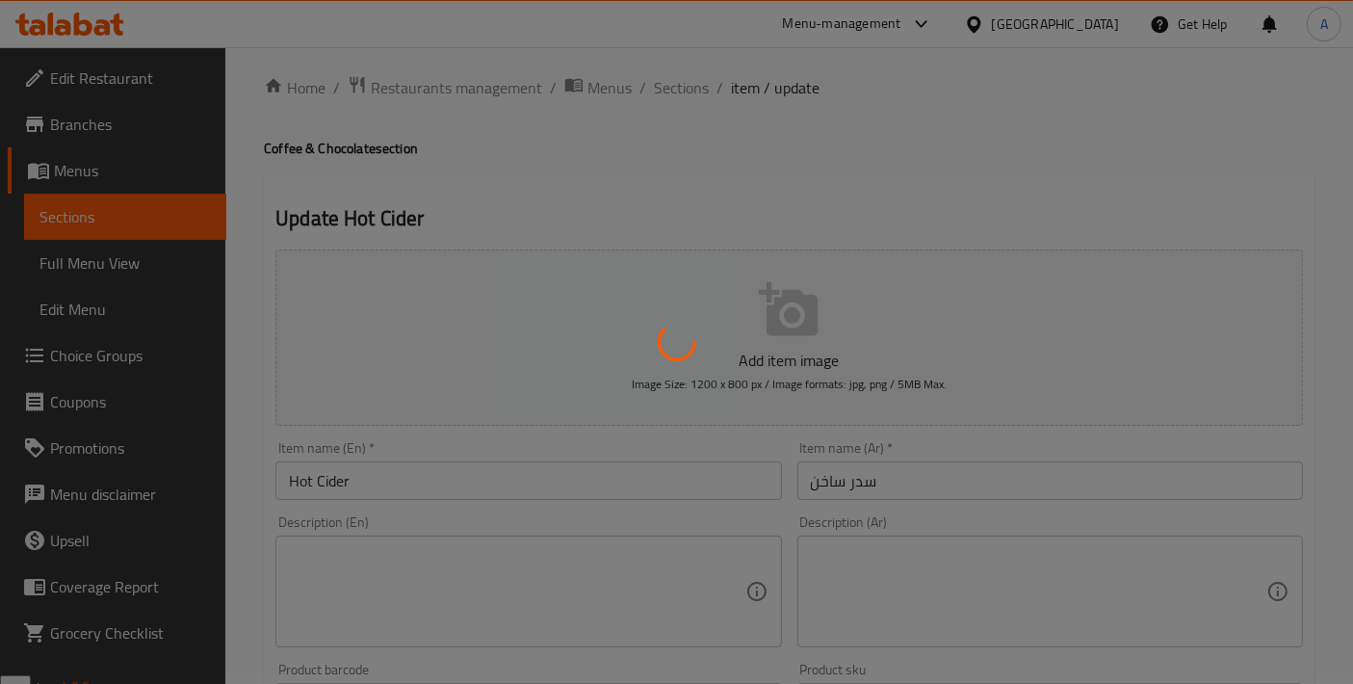
scroll to position [0, 0]
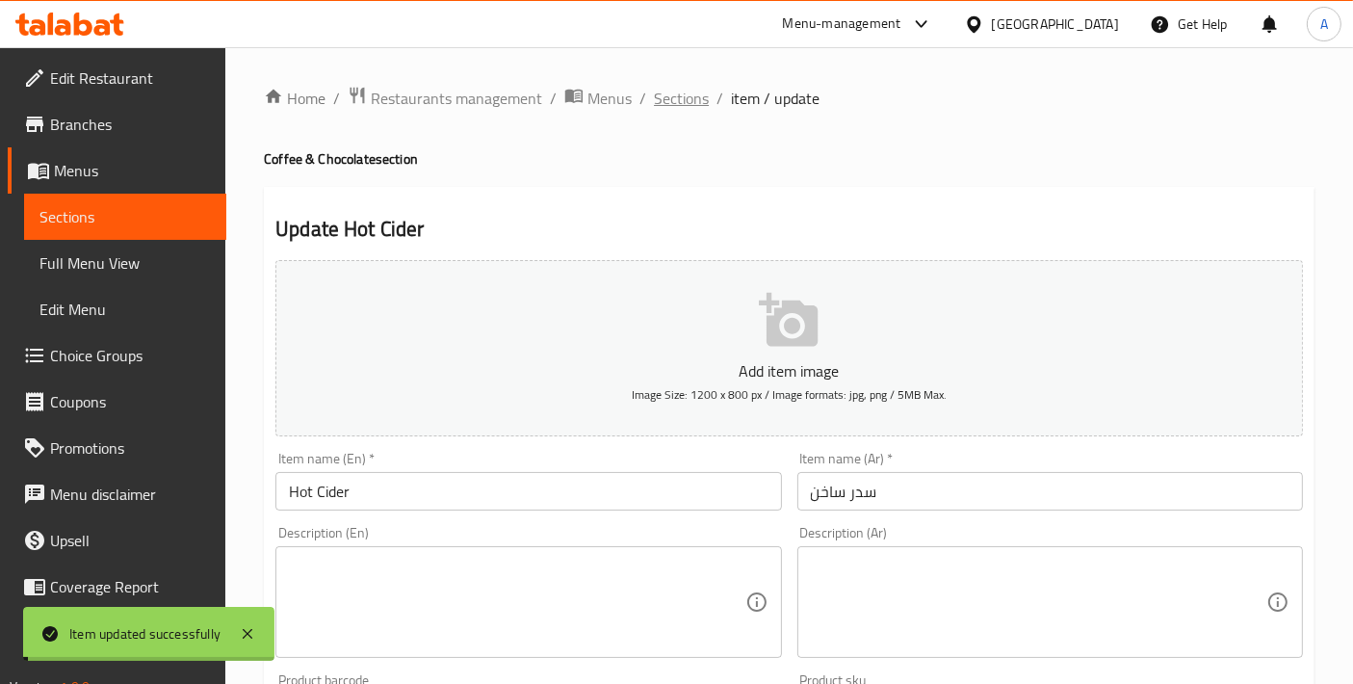
click at [686, 109] on span "Sections" at bounding box center [681, 98] width 55 height 23
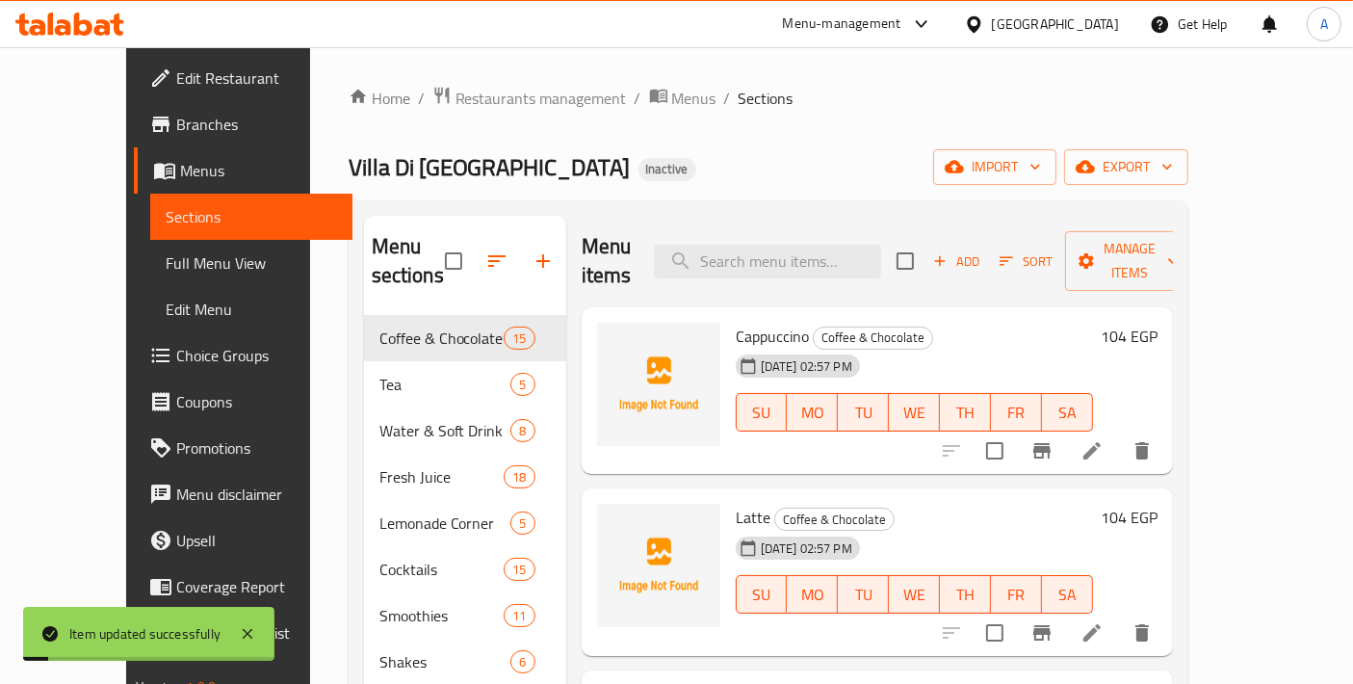
scroll to position [214, 0]
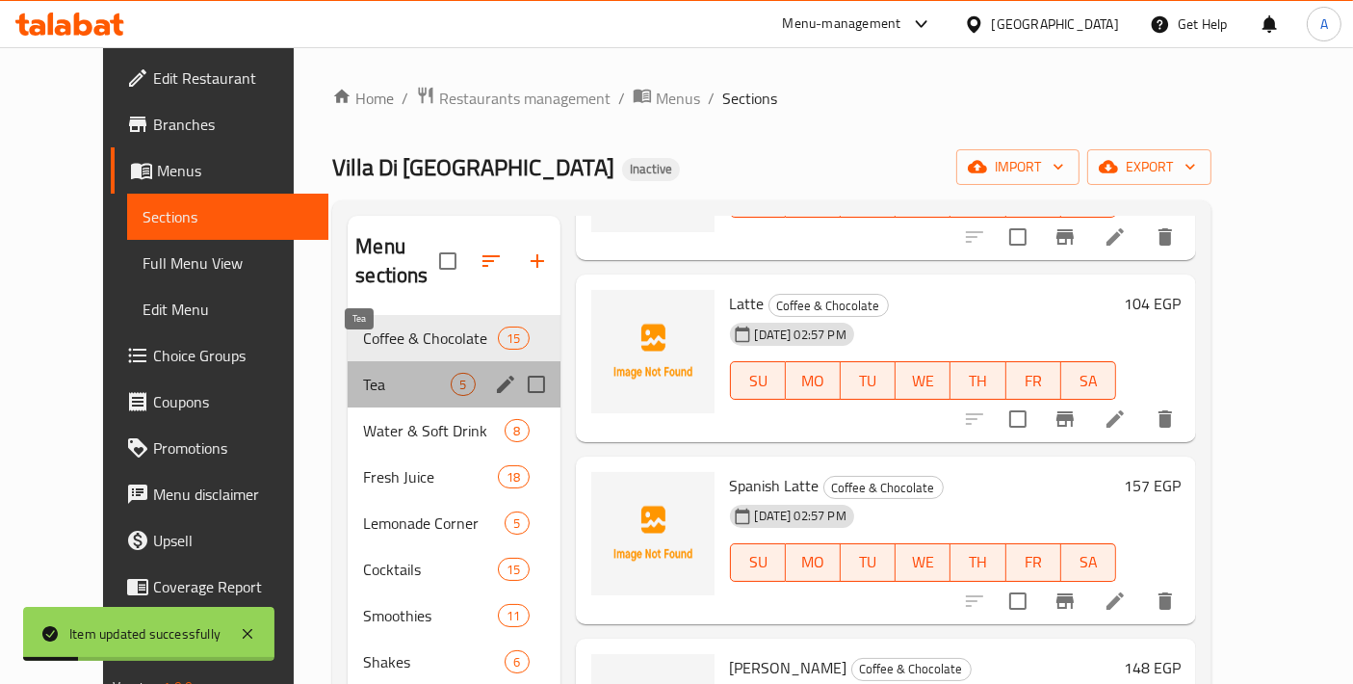
click at [363, 373] on span "Tea" at bounding box center [407, 384] width 88 height 23
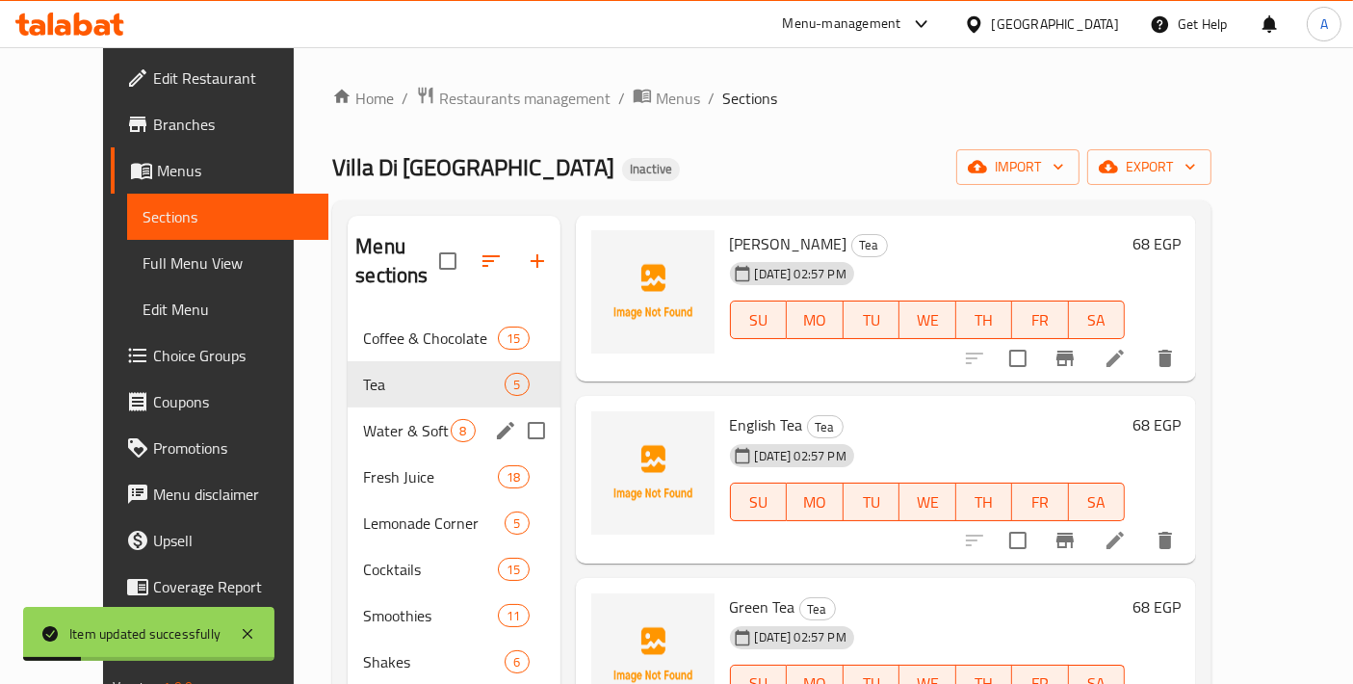
scroll to position [92, 0]
click at [363, 419] on span "Water & Soft Drink" at bounding box center [407, 430] width 88 height 23
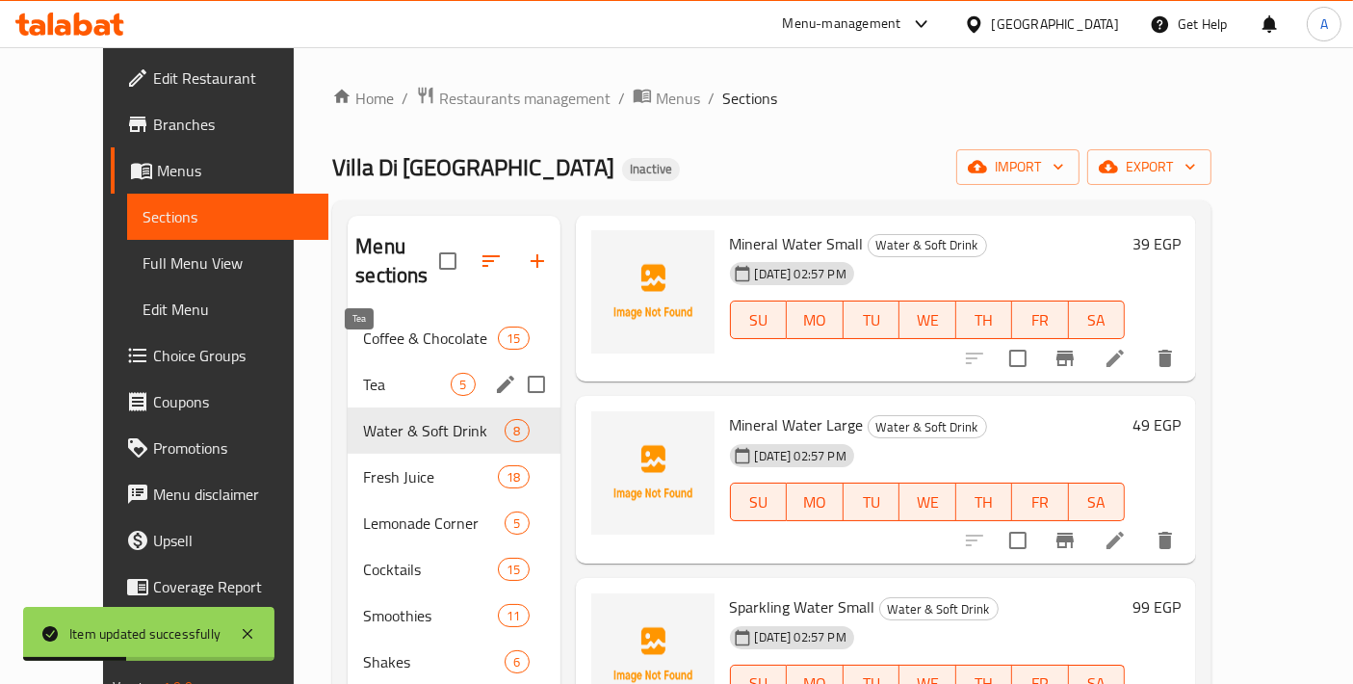
click at [363, 373] on span "Tea" at bounding box center [407, 384] width 88 height 23
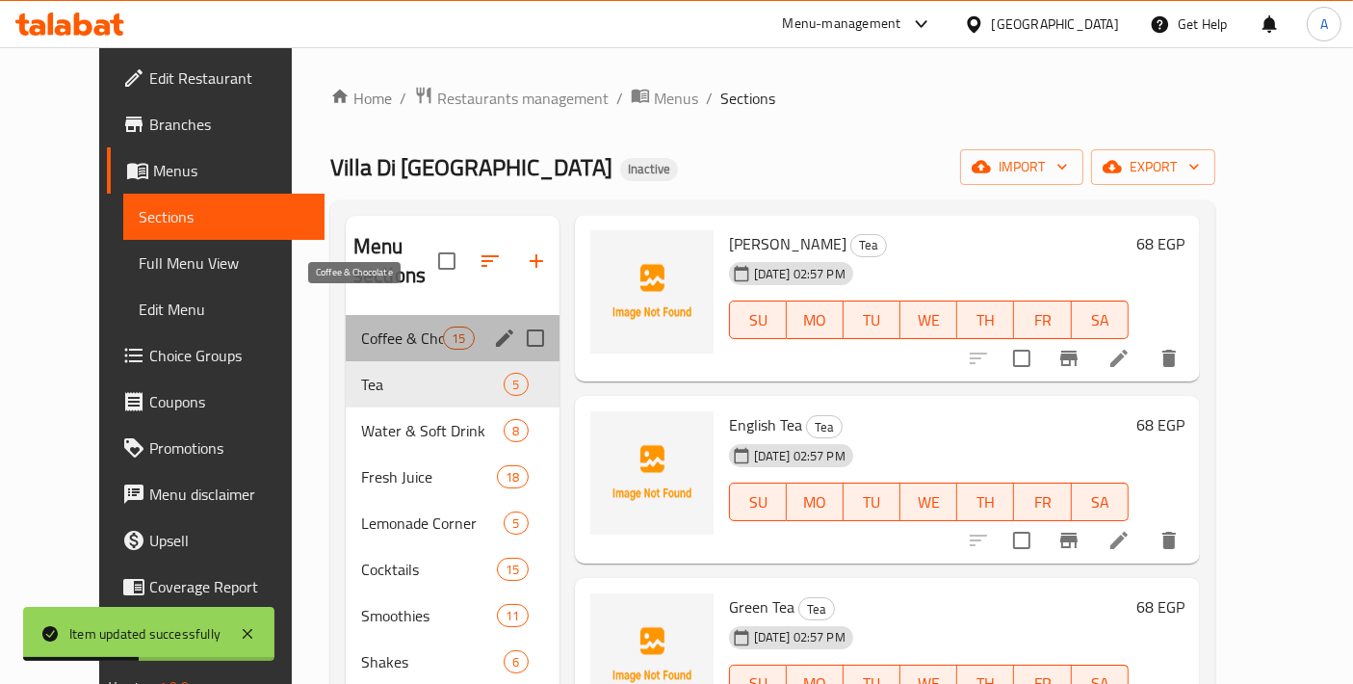
click at [361, 326] on span "Coffee & Chocolate" at bounding box center [402, 337] width 82 height 23
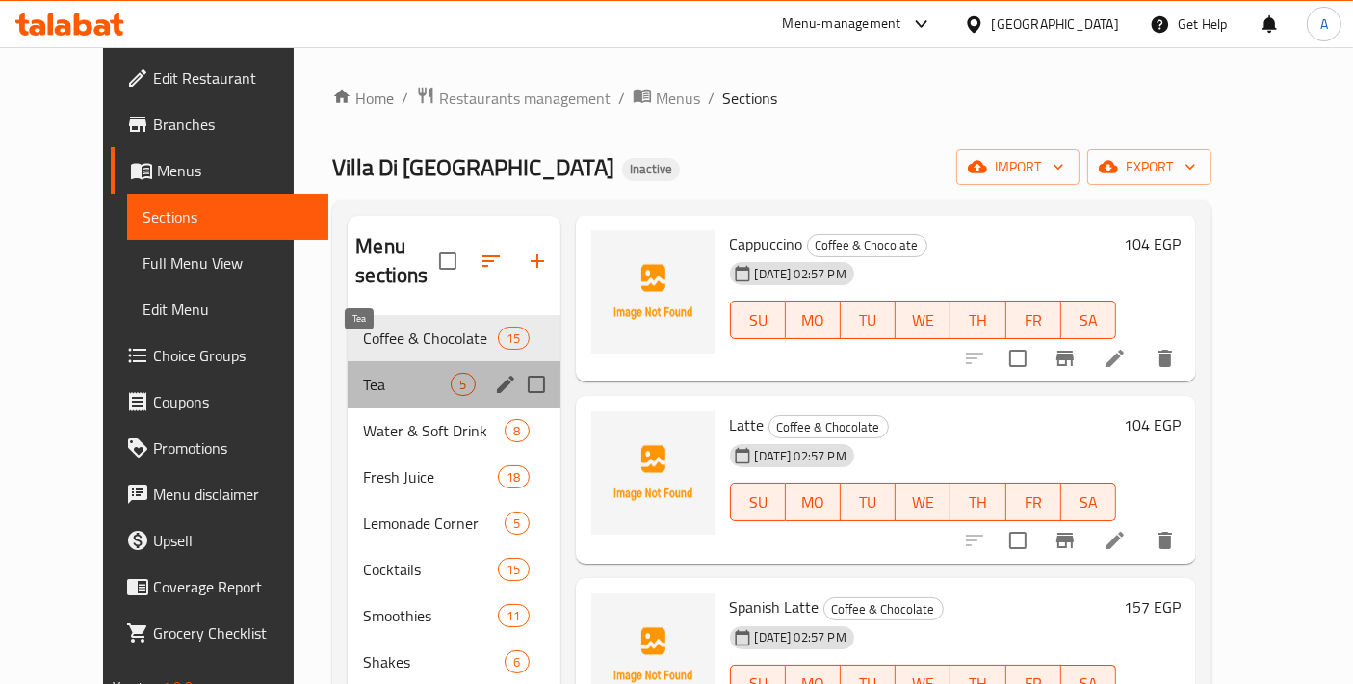
click at [363, 373] on span "Tea" at bounding box center [407, 384] width 88 height 23
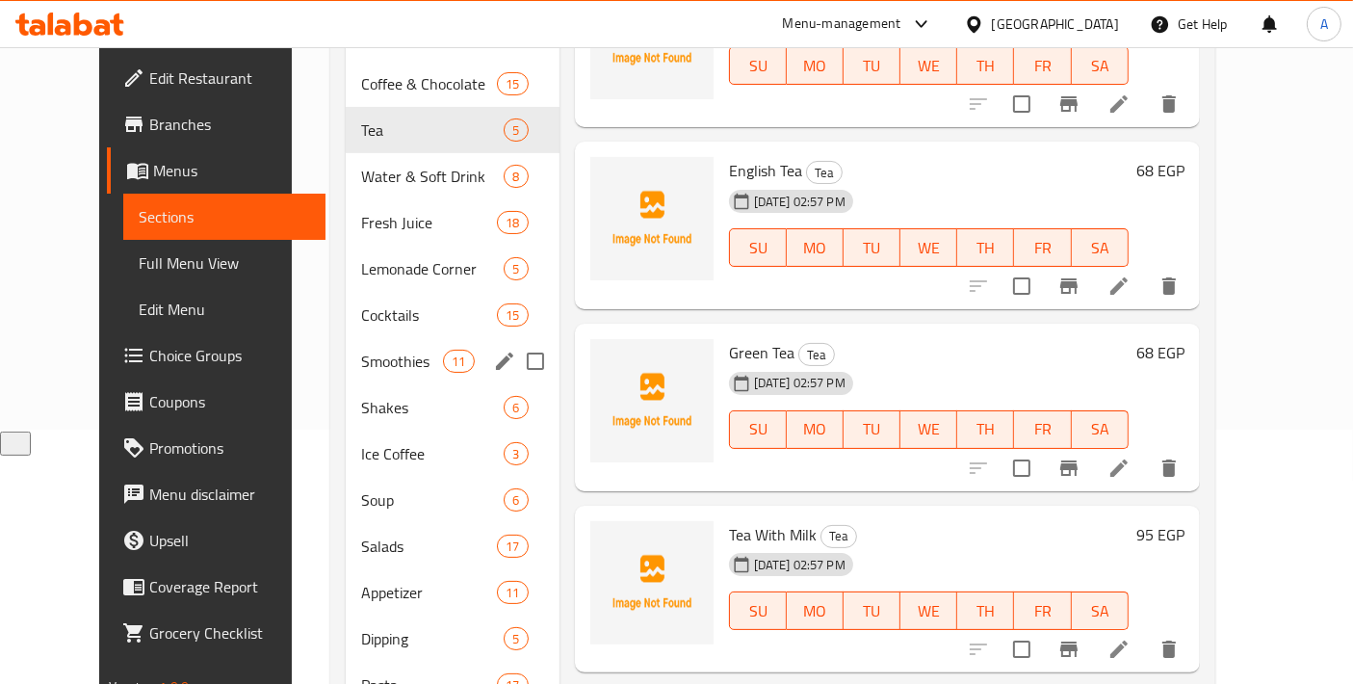
scroll to position [234, 0]
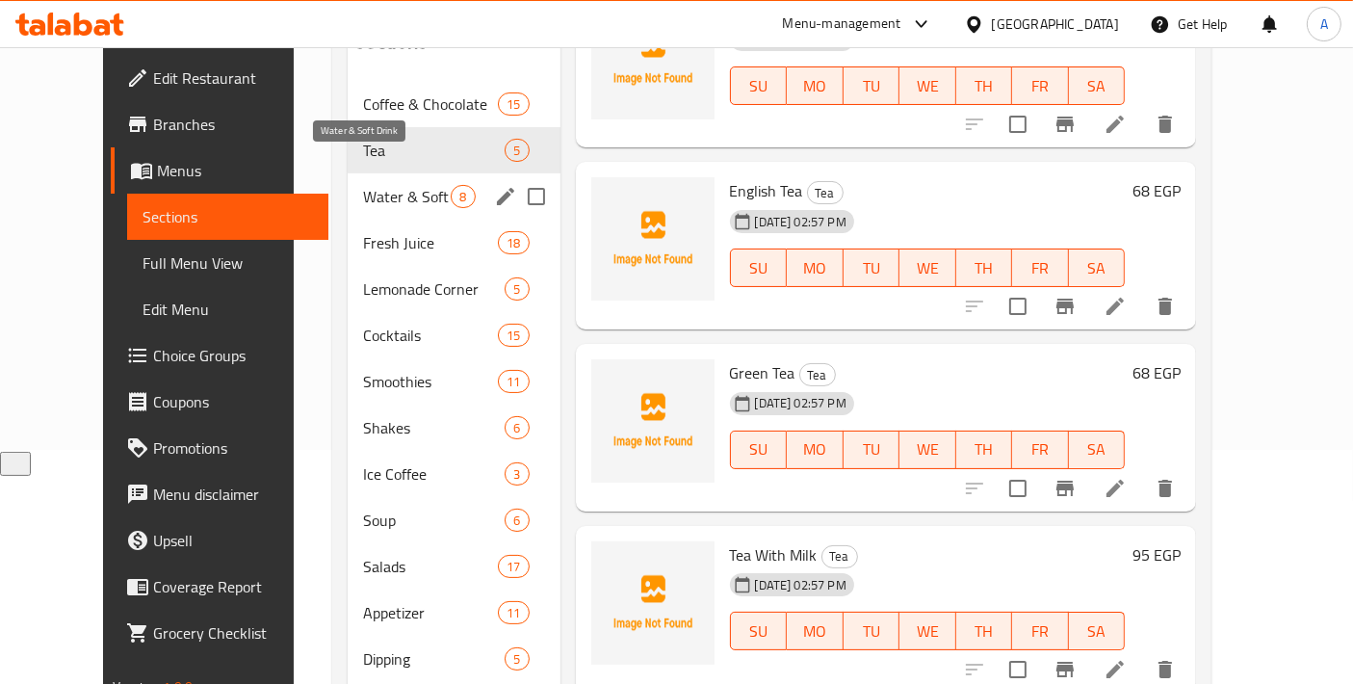
click at [363, 185] on span "Water & Soft Drink" at bounding box center [407, 196] width 88 height 23
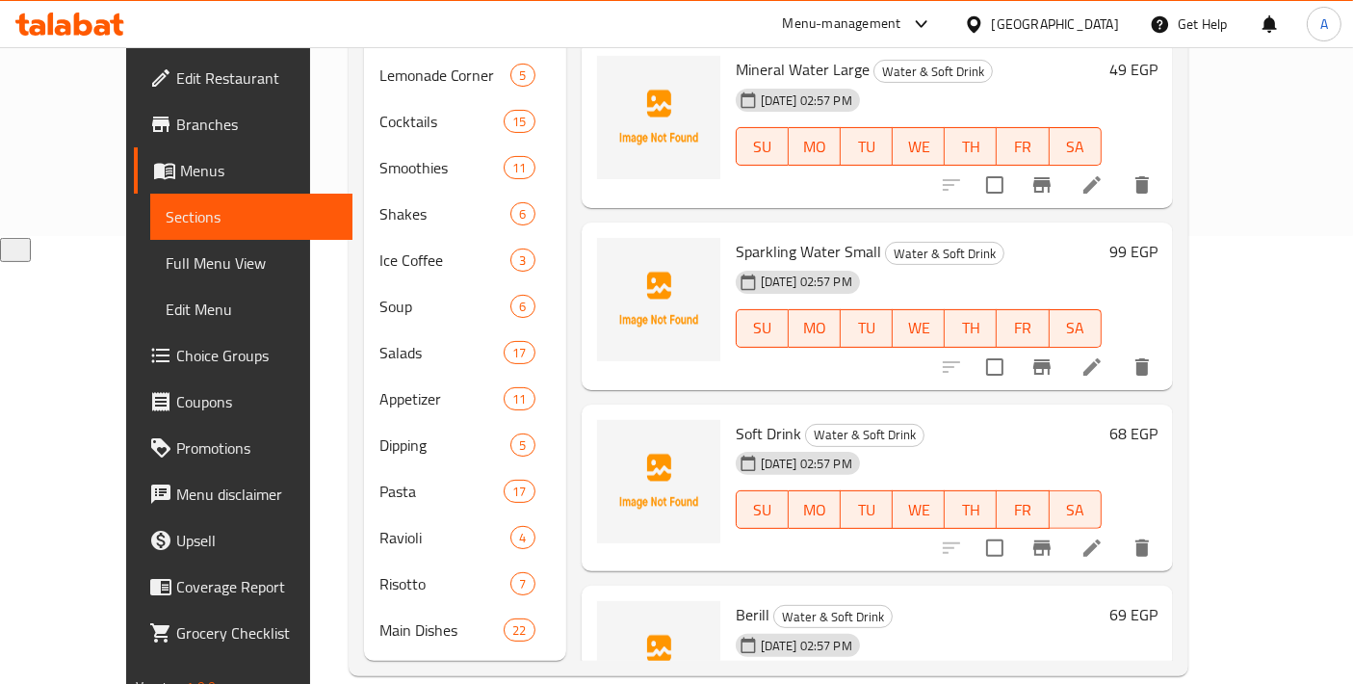
scroll to position [214, 0]
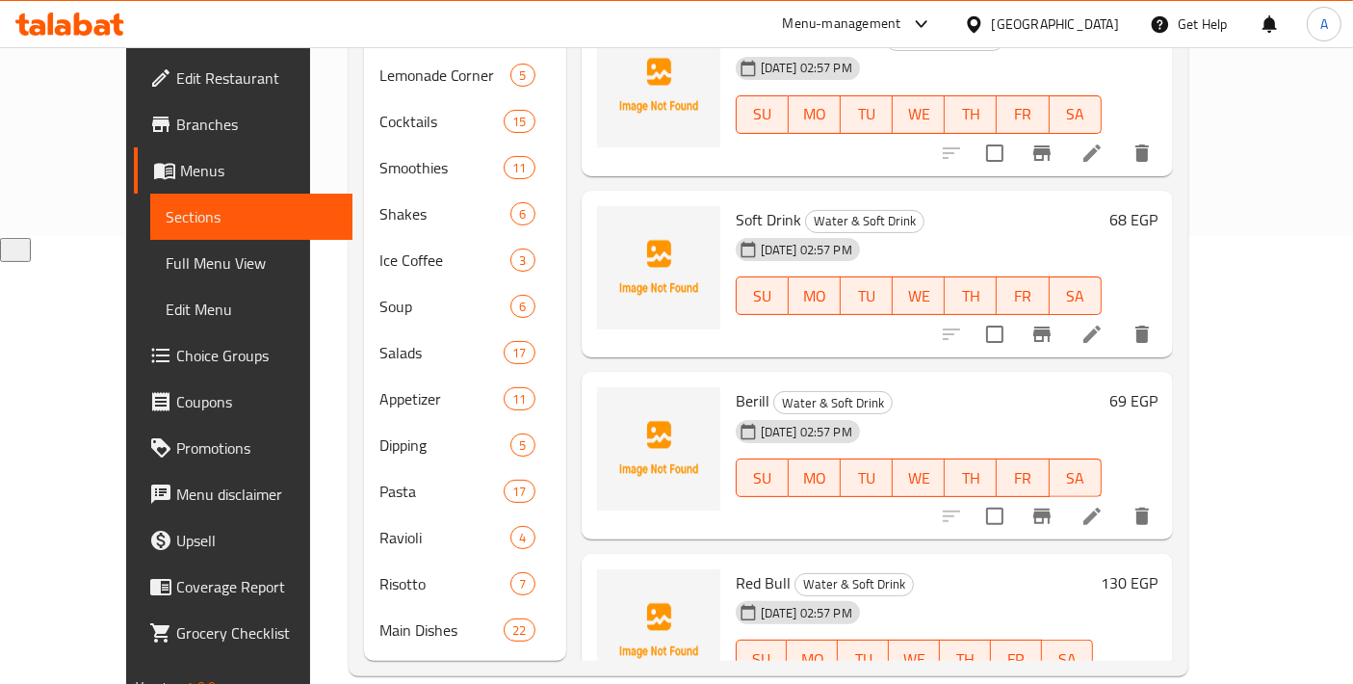
click at [1119, 499] on li at bounding box center [1092, 516] width 54 height 35
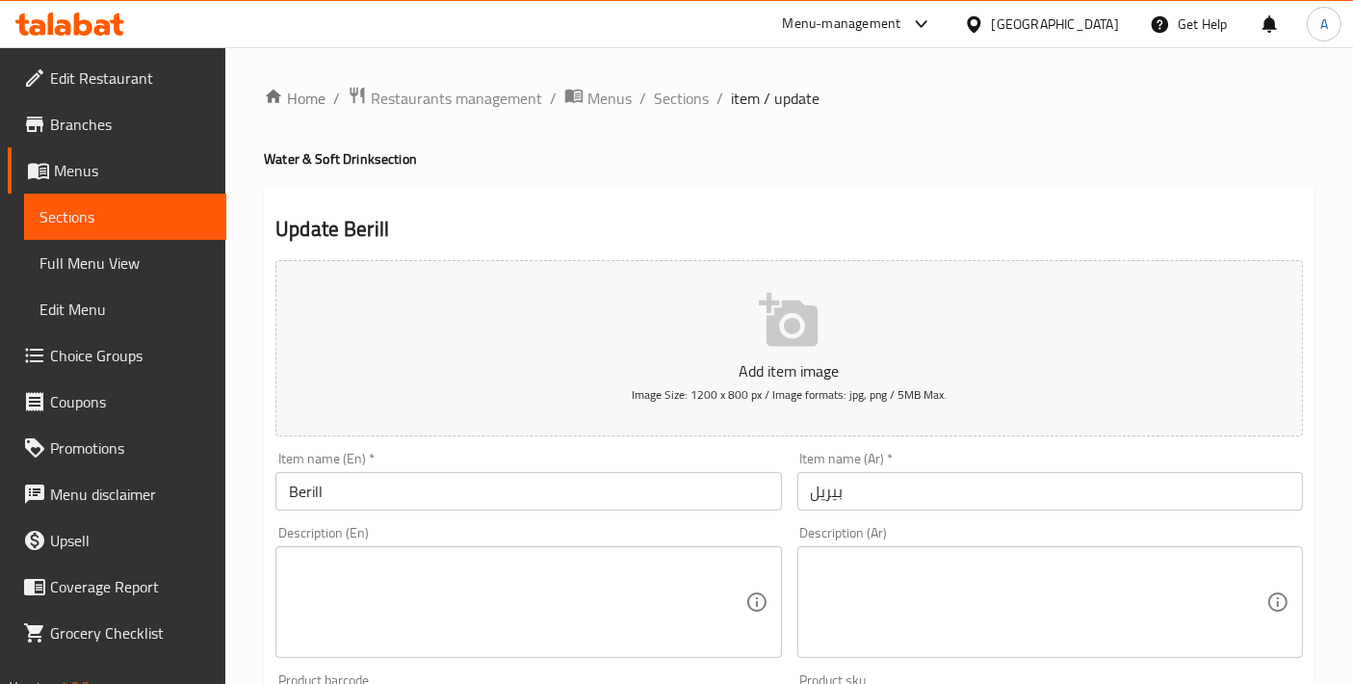
click at [424, 485] on input "Berill" at bounding box center [527, 491] width 505 height 39
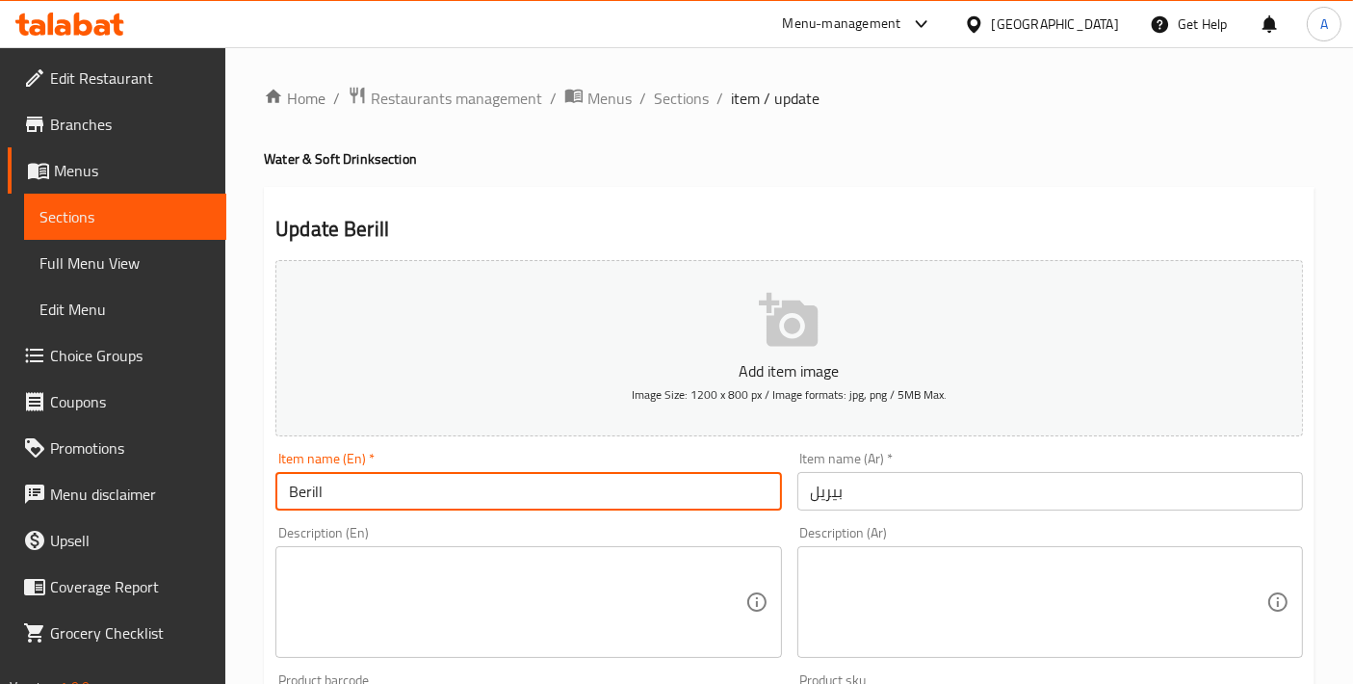
click at [424, 485] on input "Berill" at bounding box center [527, 491] width 505 height 39
drag, startPoint x: 422, startPoint y: 484, endPoint x: 360, endPoint y: 499, distance: 63.3
paste input "ire"
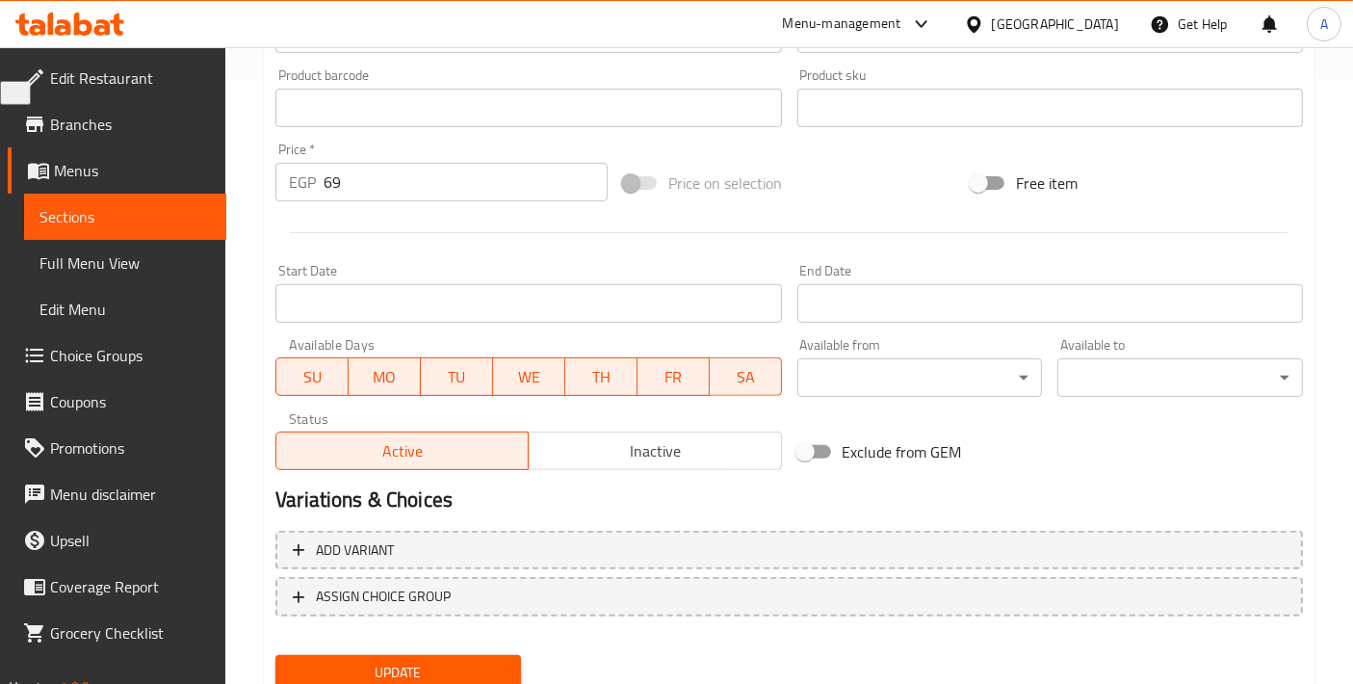
scroll to position [673, 0]
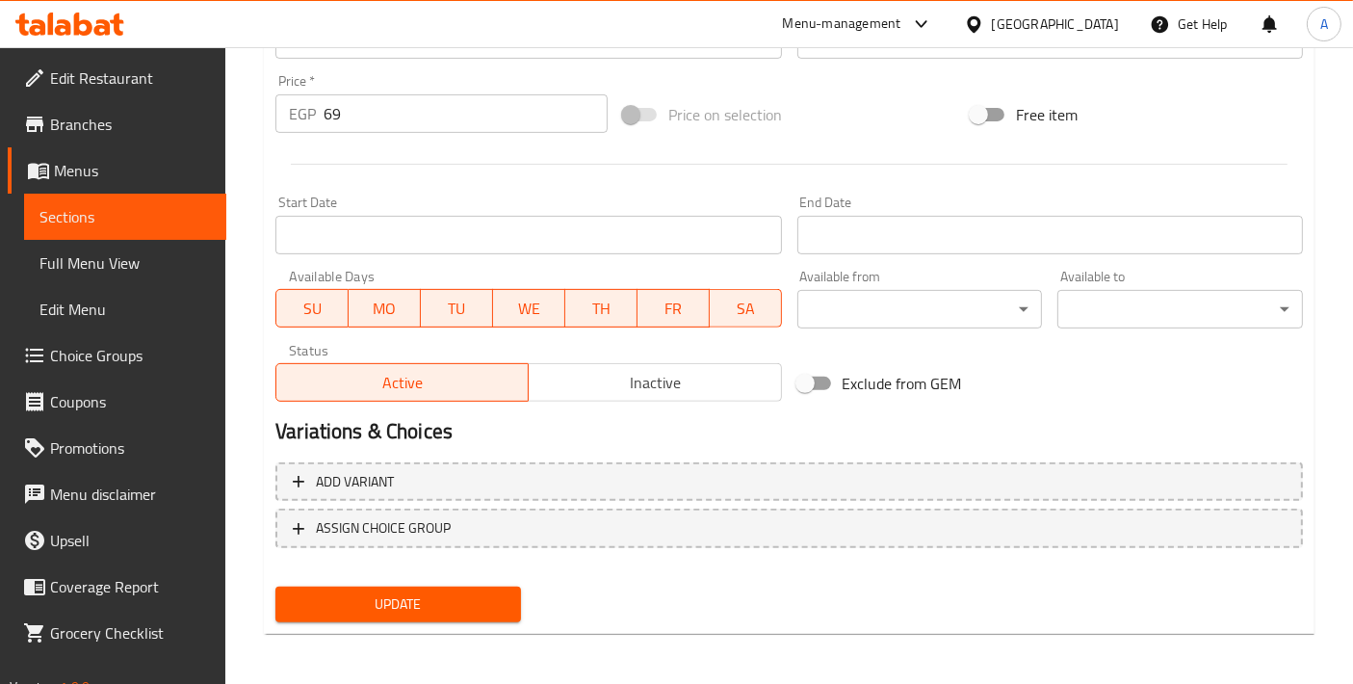
type input "Birell"
click at [456, 596] on span "Update" at bounding box center [398, 604] width 215 height 24
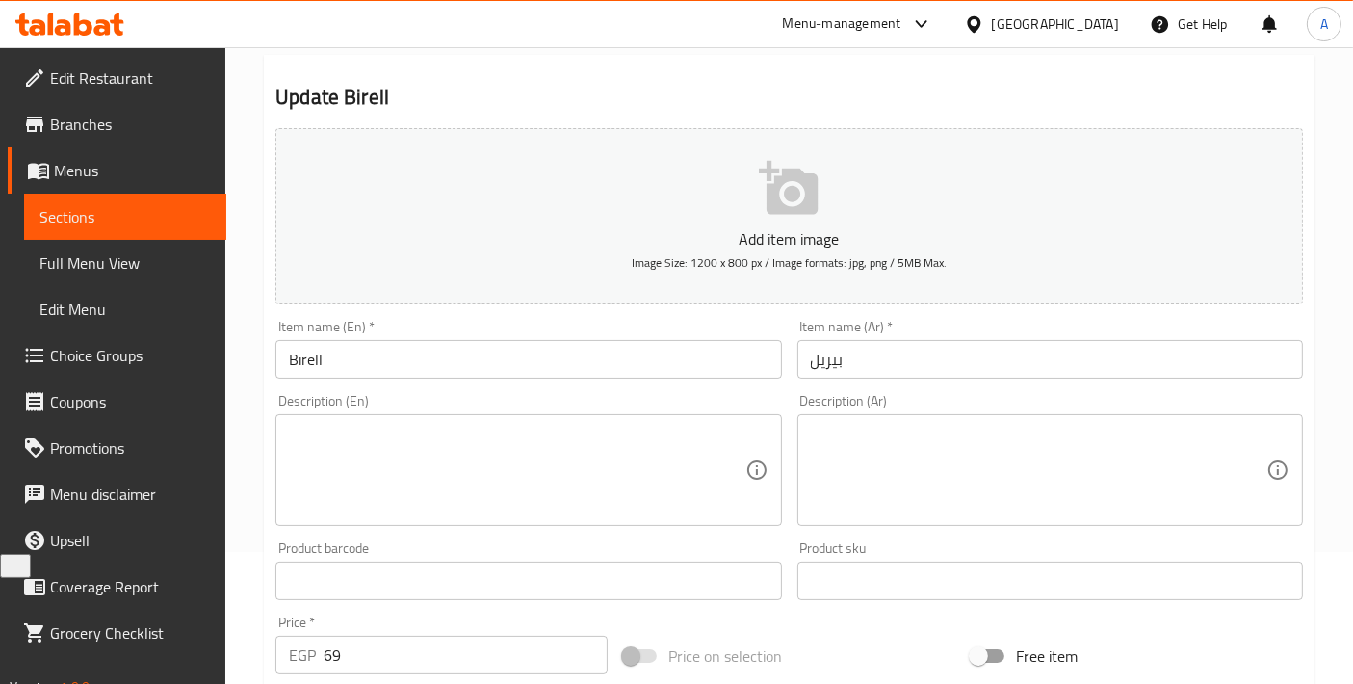
scroll to position [0, 0]
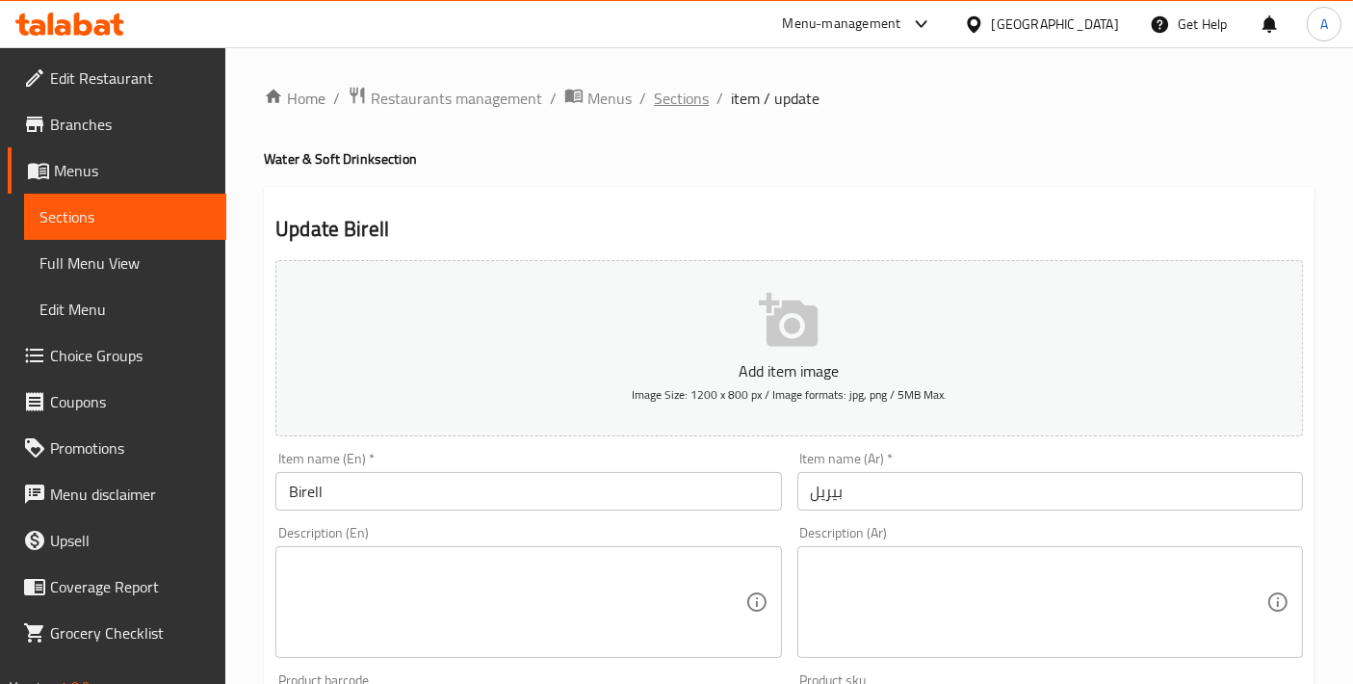
click at [676, 100] on span "Sections" at bounding box center [681, 98] width 55 height 23
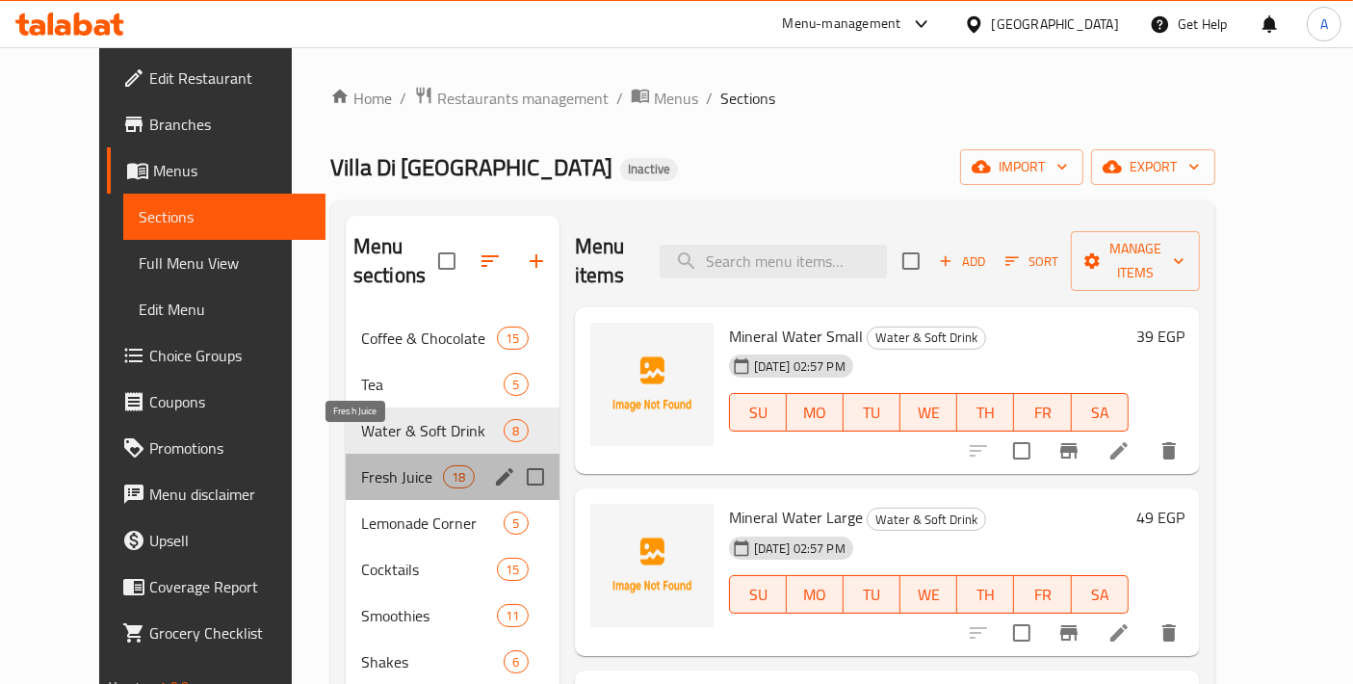
click at [396, 465] on span "Fresh Juice" at bounding box center [402, 476] width 82 height 23
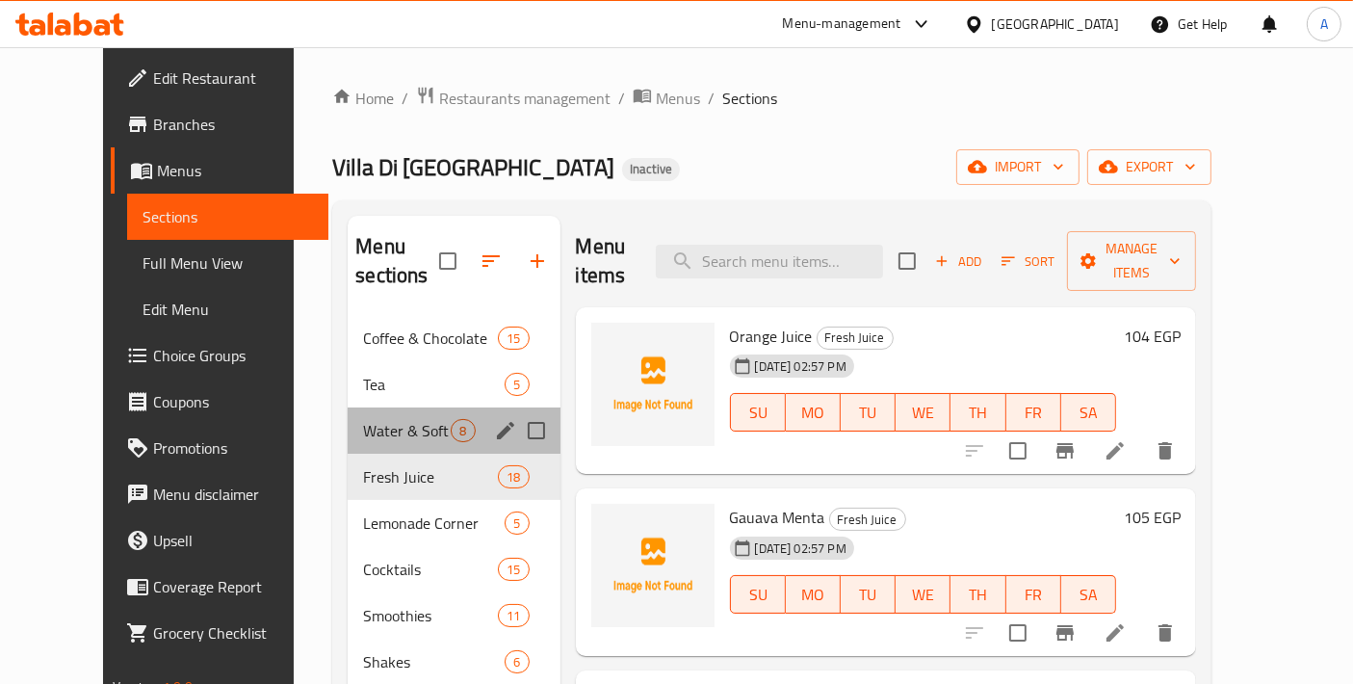
click at [371, 414] on div "Water & Soft Drink 8" at bounding box center [454, 430] width 212 height 46
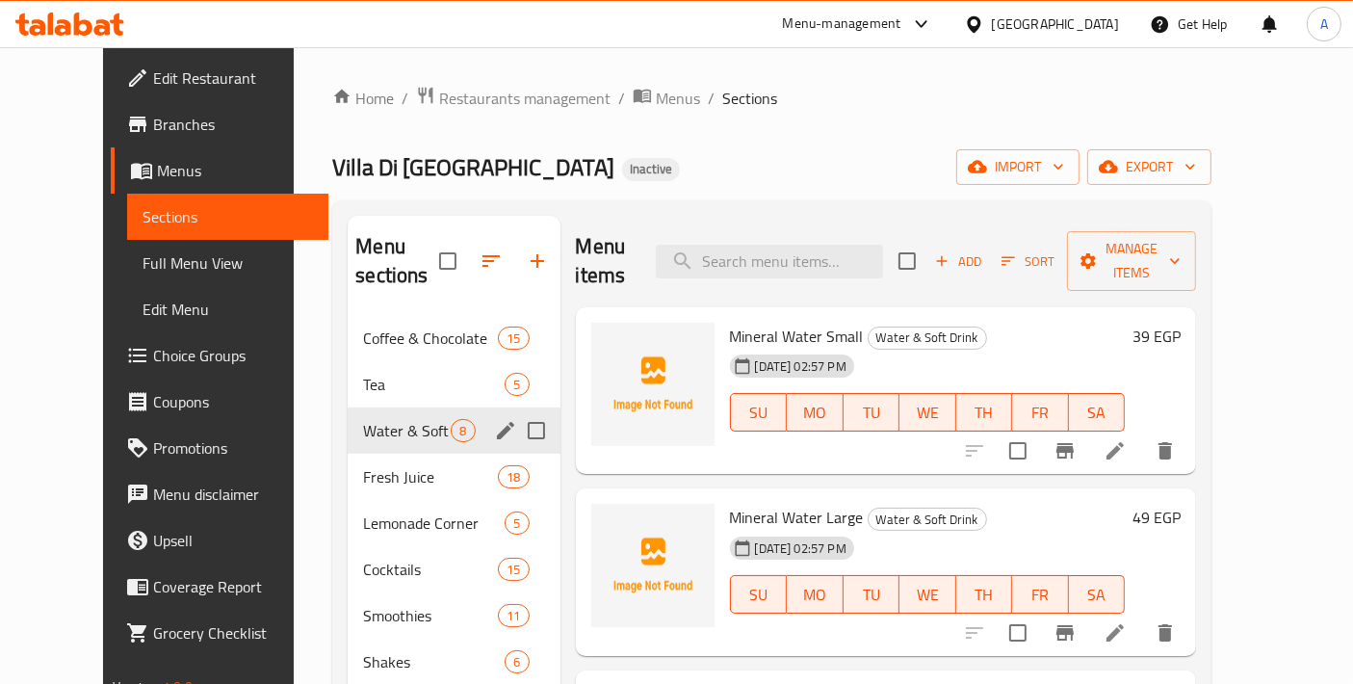
click at [364, 413] on div "Water & Soft Drink 8" at bounding box center [454, 430] width 212 height 46
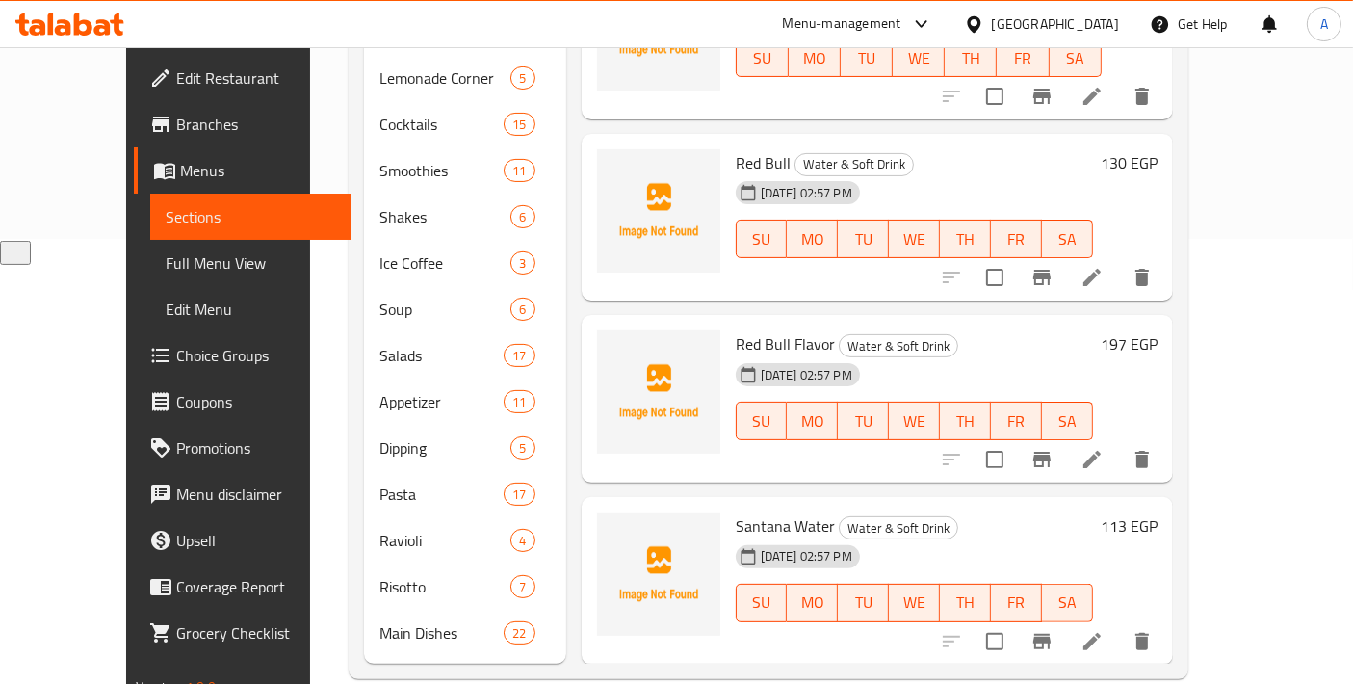
scroll to position [448, 0]
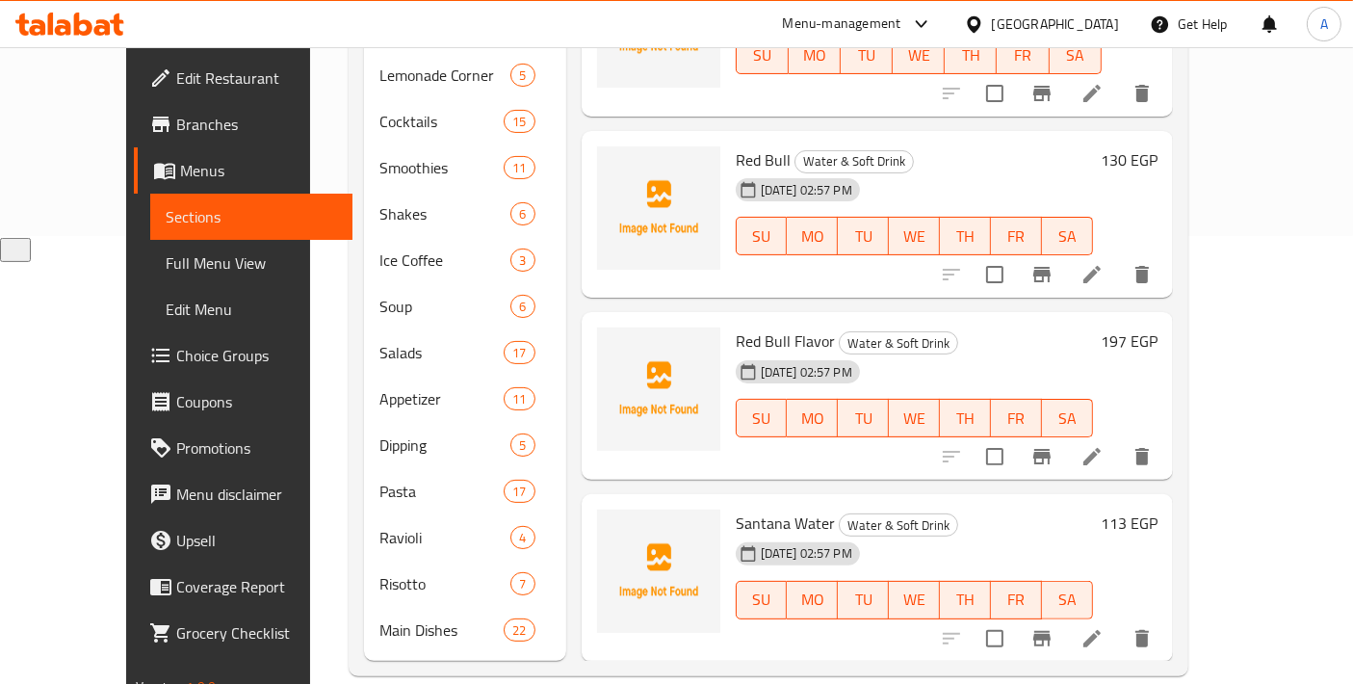
click at [1103, 627] on icon at bounding box center [1091, 638] width 23 height 23
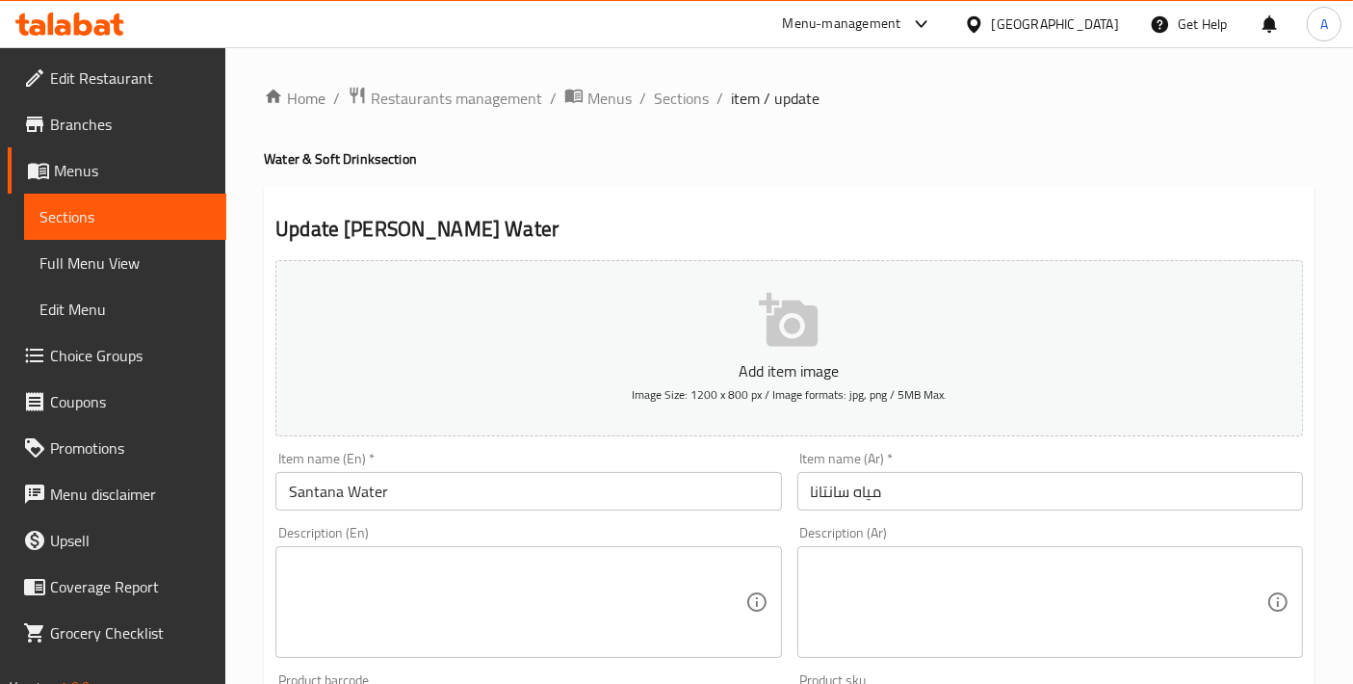
click at [322, 482] on input "Santana Water" at bounding box center [527, 491] width 505 height 39
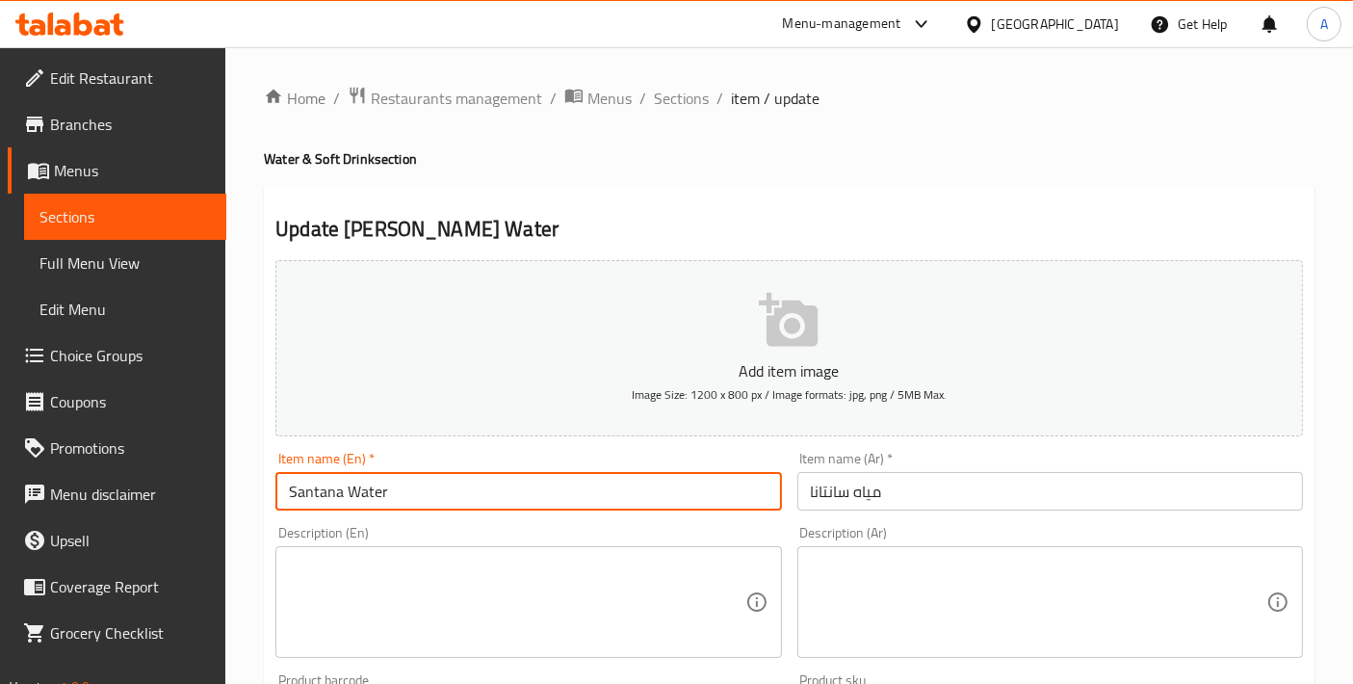
click at [322, 482] on input "Santana Water" at bounding box center [527, 491] width 505 height 39
click at [662, 103] on span "Sections" at bounding box center [681, 98] width 55 height 23
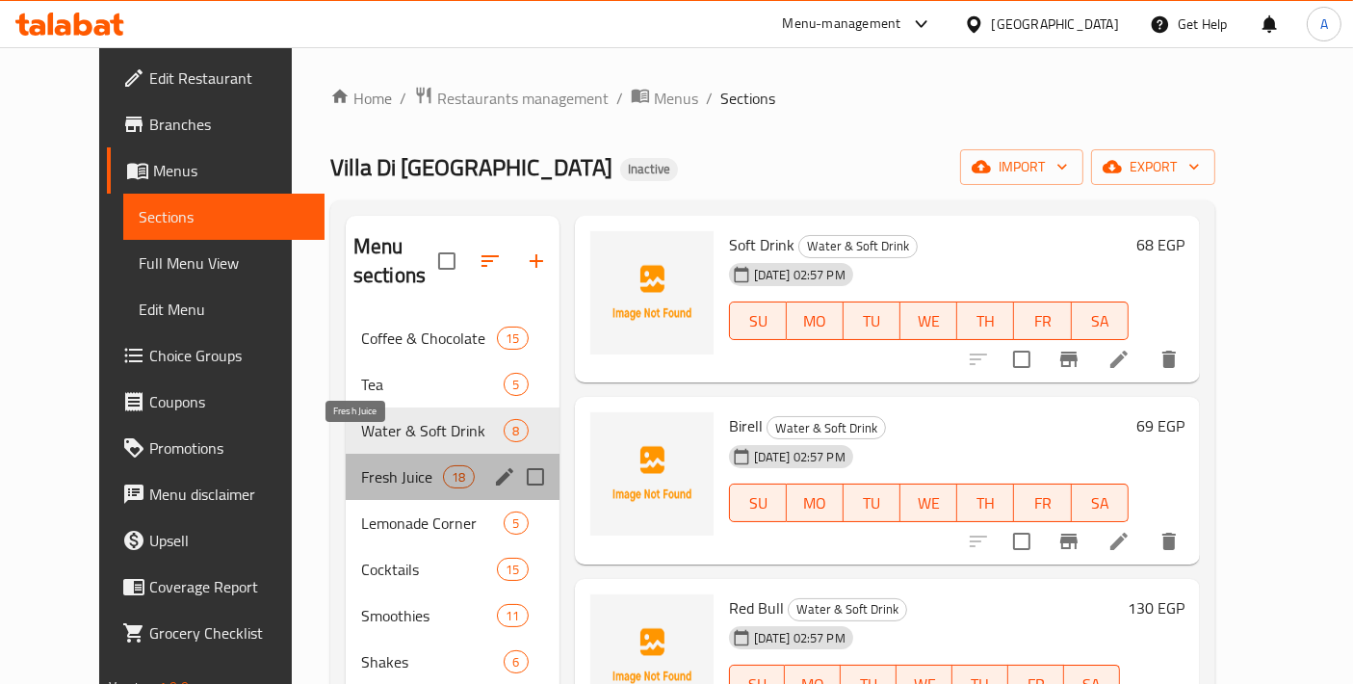
click at [388, 465] on span "Fresh Juice" at bounding box center [402, 476] width 82 height 23
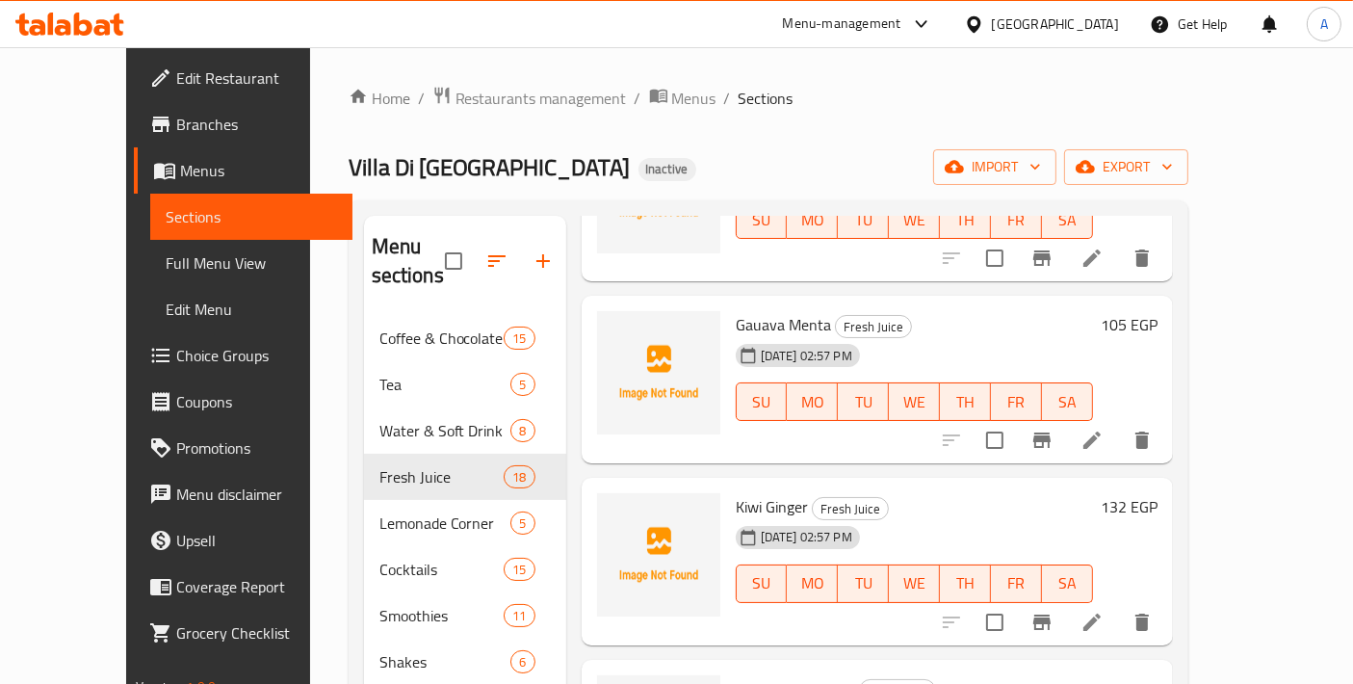
scroll to position [214, 0]
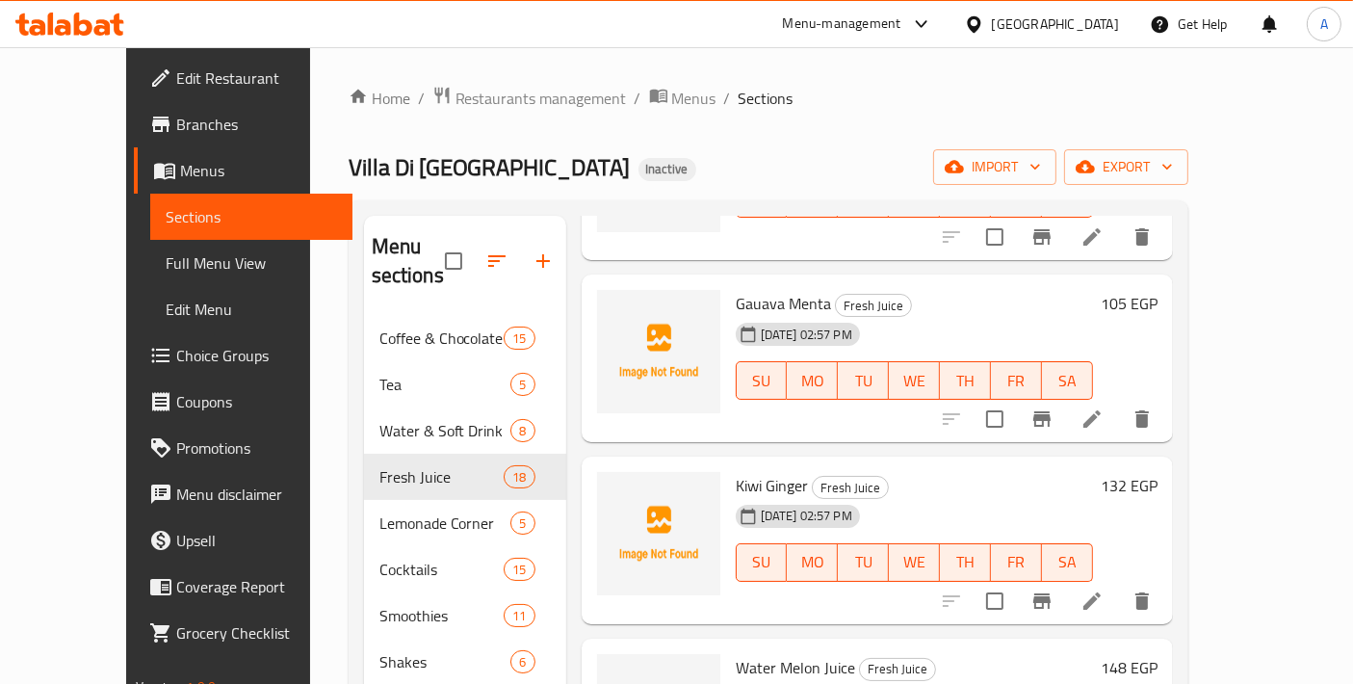
click at [1119, 401] on li at bounding box center [1092, 418] width 54 height 35
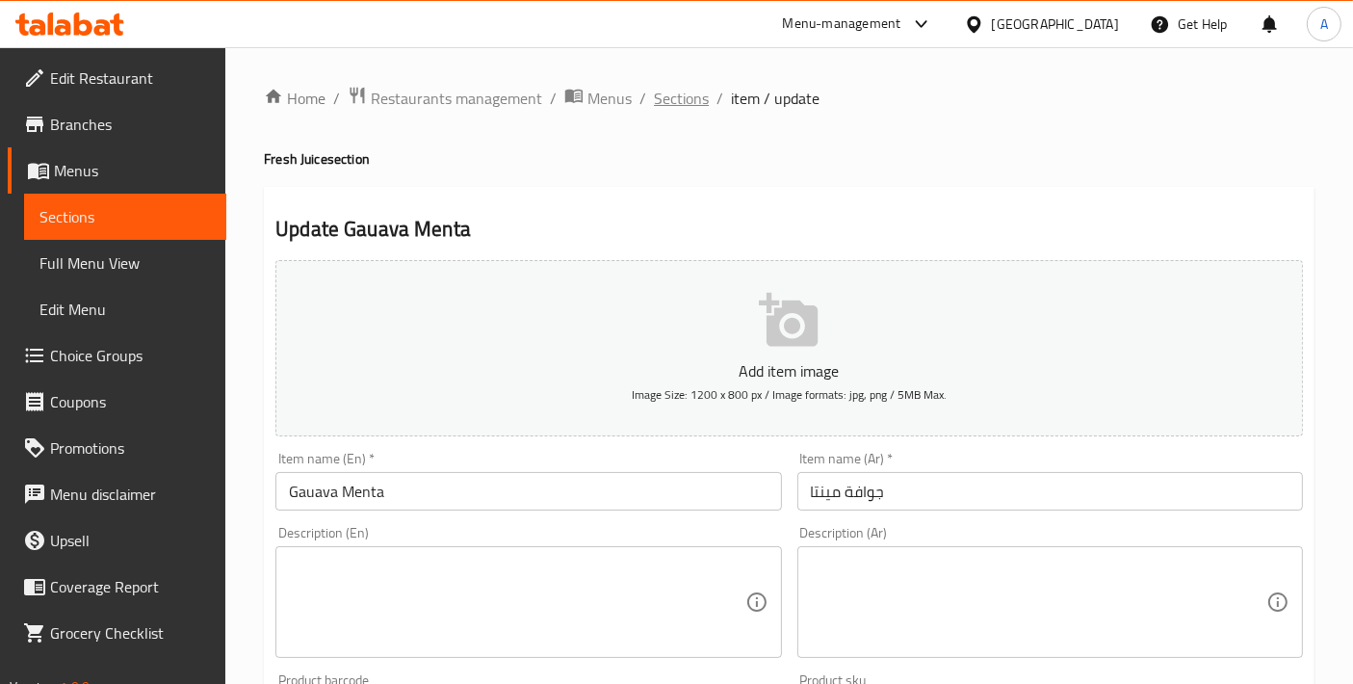
click at [698, 108] on span "Sections" at bounding box center [681, 98] width 55 height 23
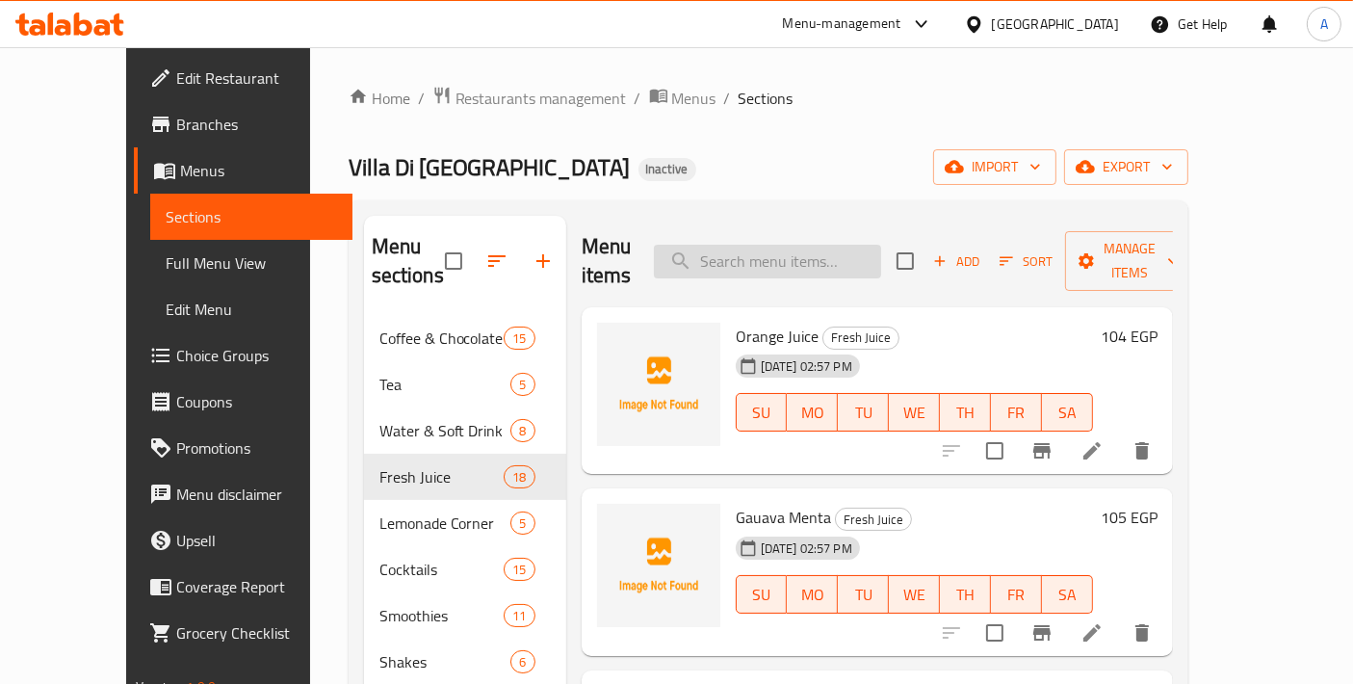
click at [797, 245] on input "search" at bounding box center [767, 262] width 227 height 34
paste input "Water Melon Juice"
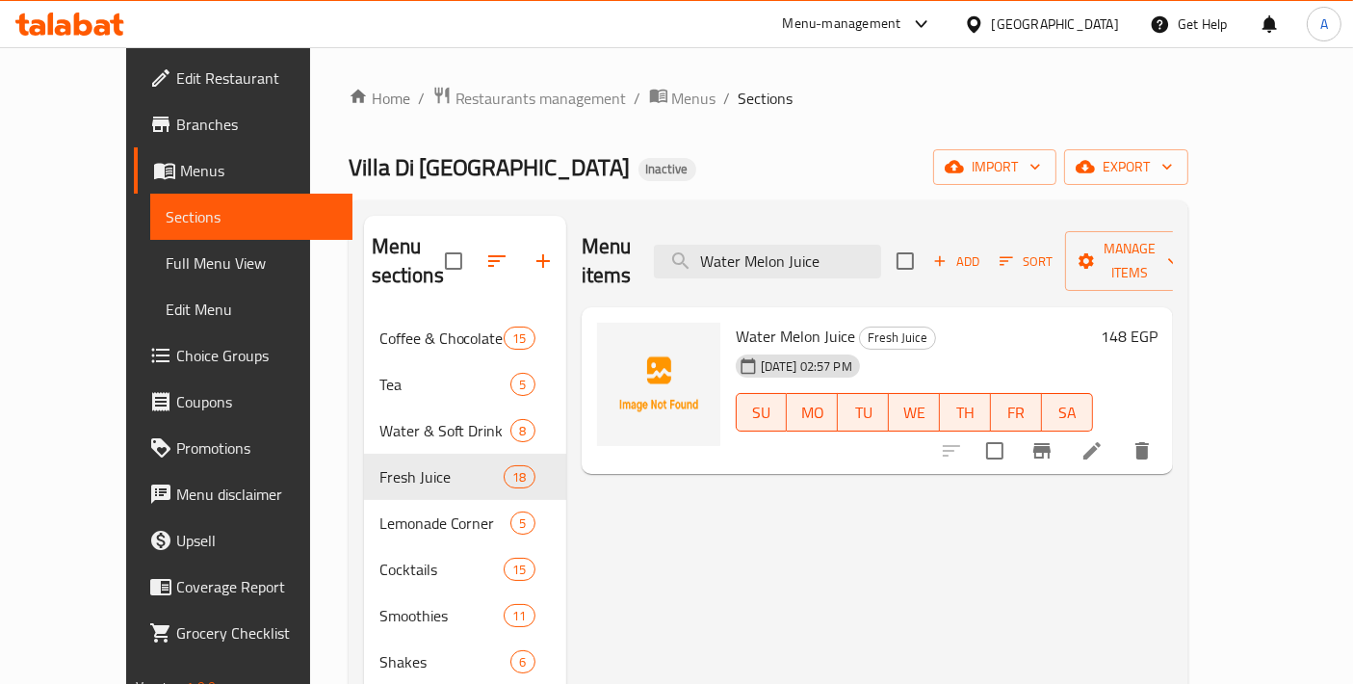
type input "Water Melon Juice"
click at [1103, 439] on icon at bounding box center [1091, 450] width 23 height 23
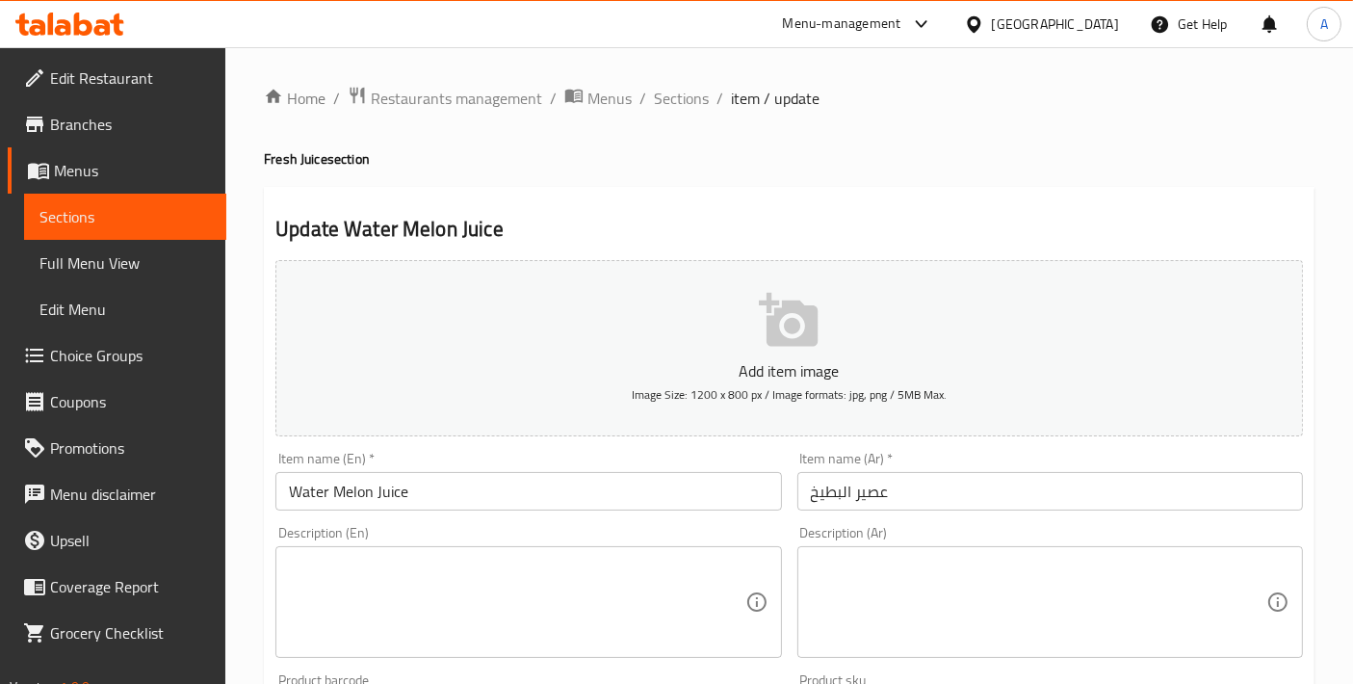
click at [336, 488] on input "Water Melon Juice" at bounding box center [527, 491] width 505 height 39
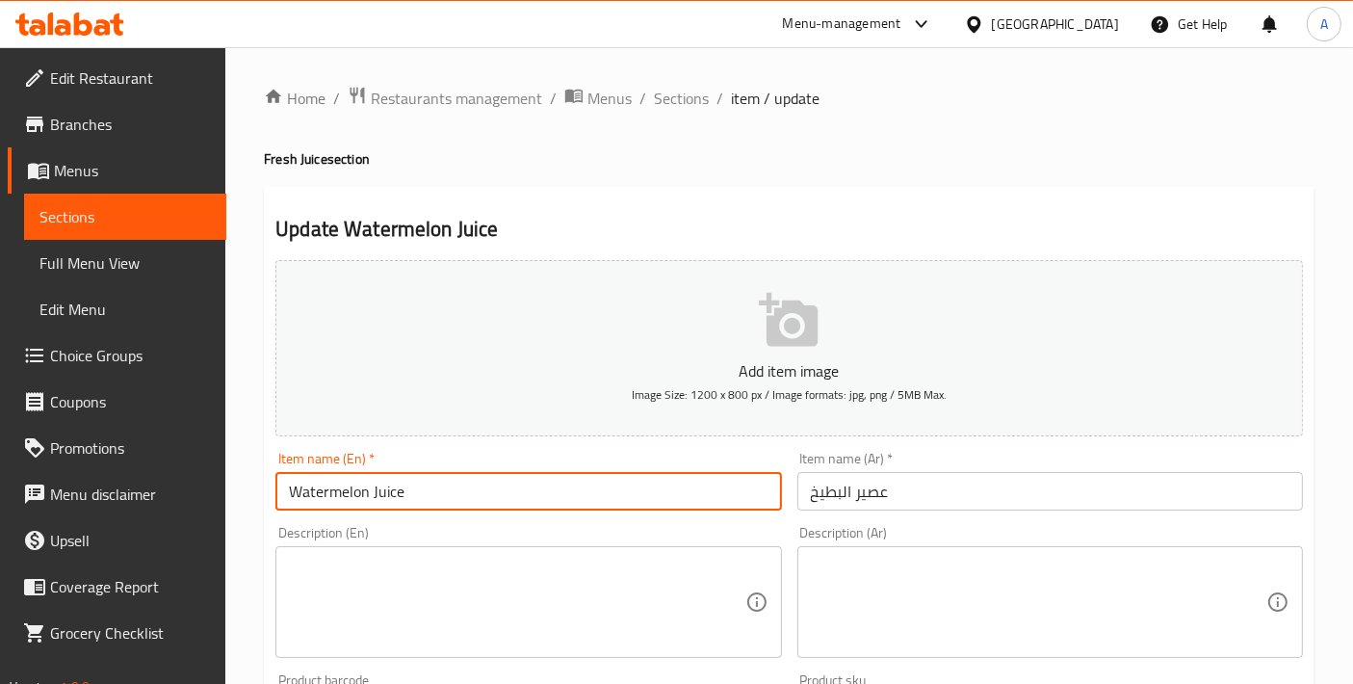
scroll to position [641, 0]
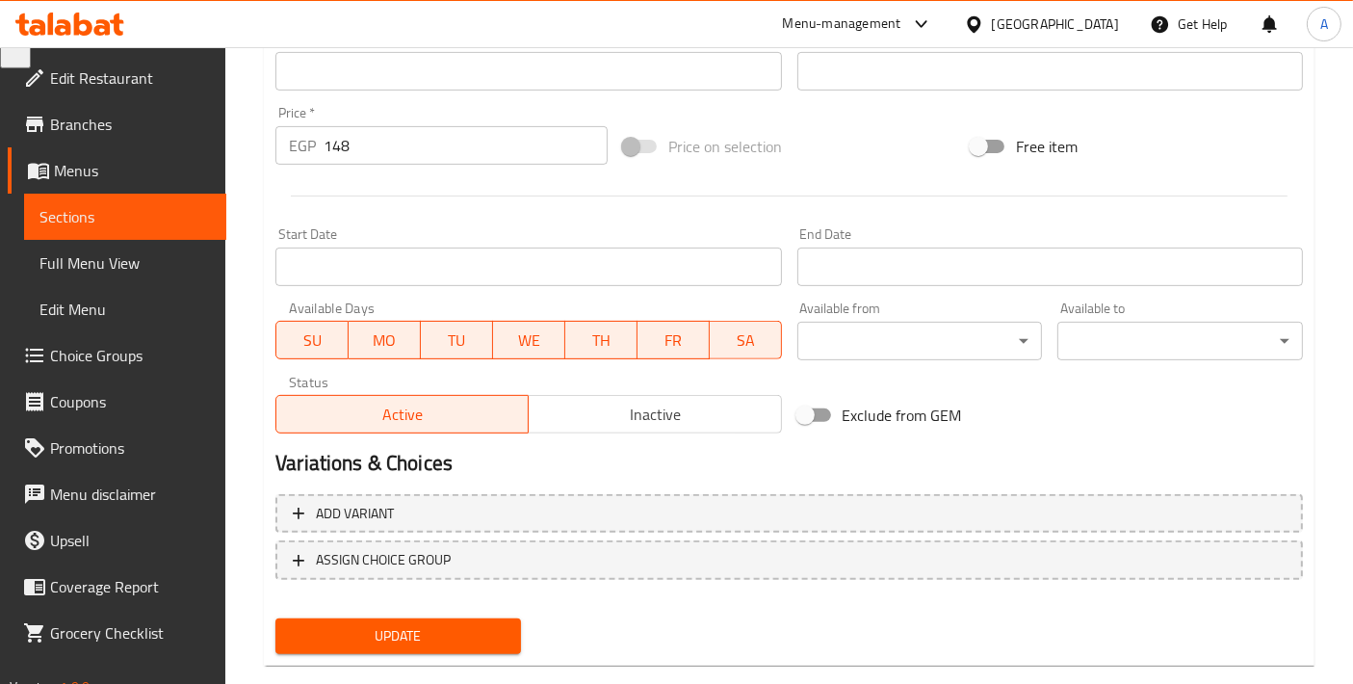
type input "Watermelon Juice"
click at [446, 639] on span "Update" at bounding box center [398, 636] width 215 height 24
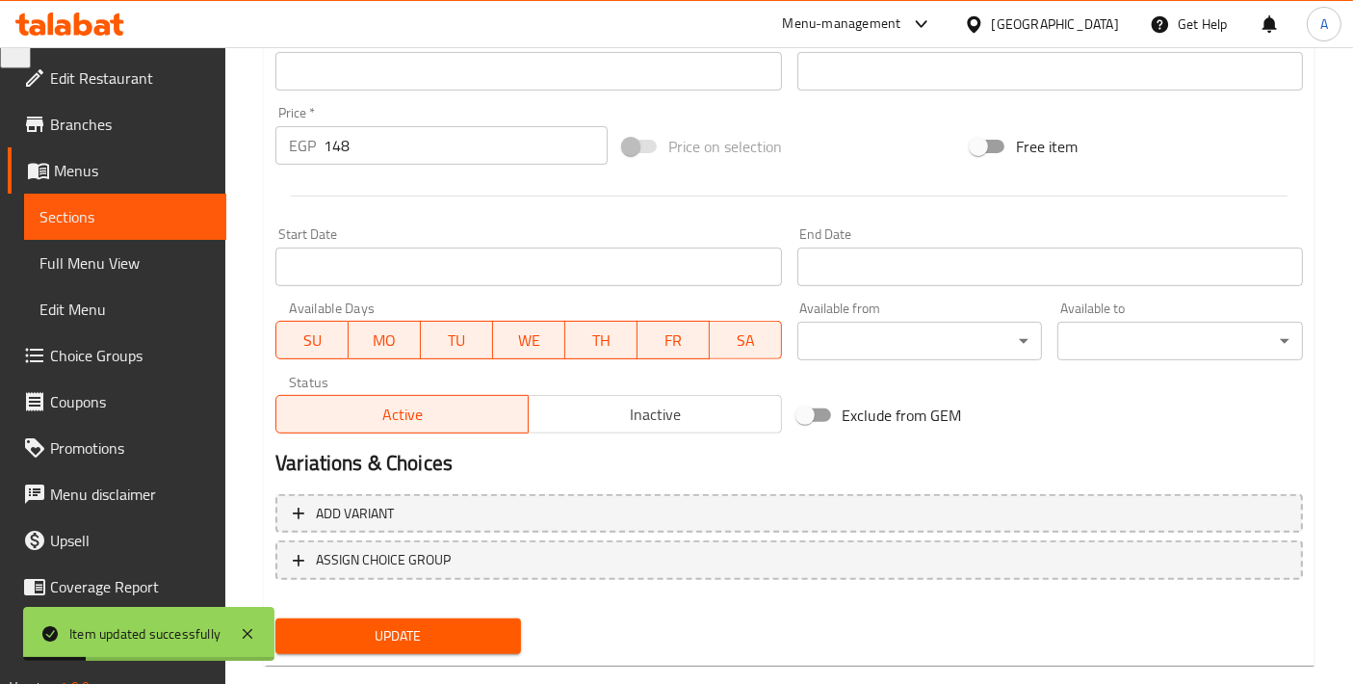
scroll to position [0, 0]
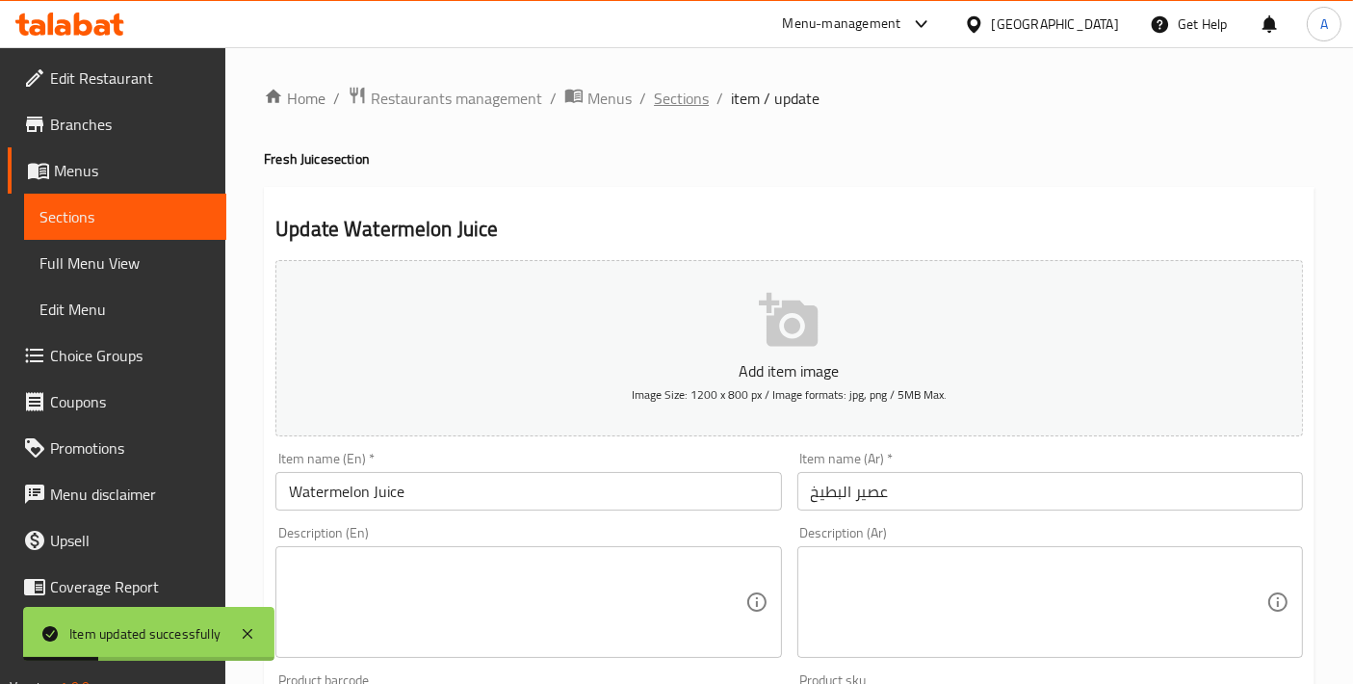
click at [692, 103] on span "Sections" at bounding box center [681, 98] width 55 height 23
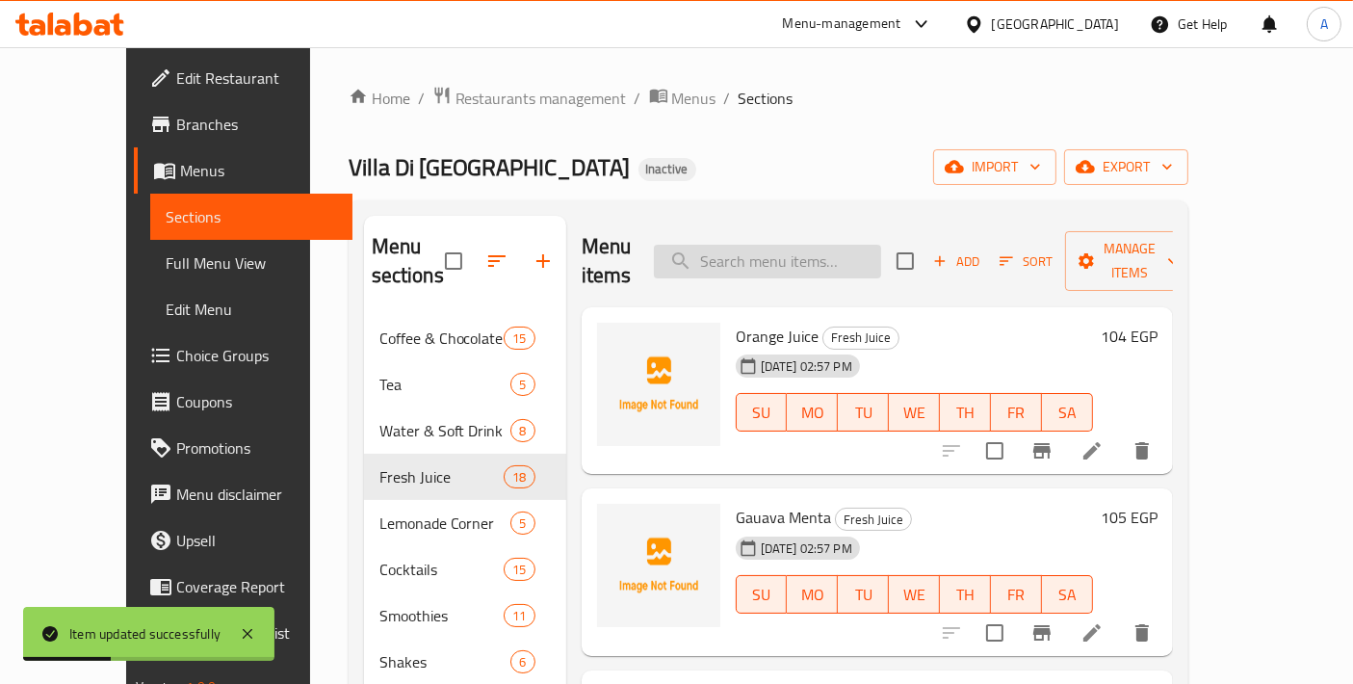
click at [799, 252] on input "search" at bounding box center [767, 262] width 227 height 34
paste input "Water Melon Ginger"
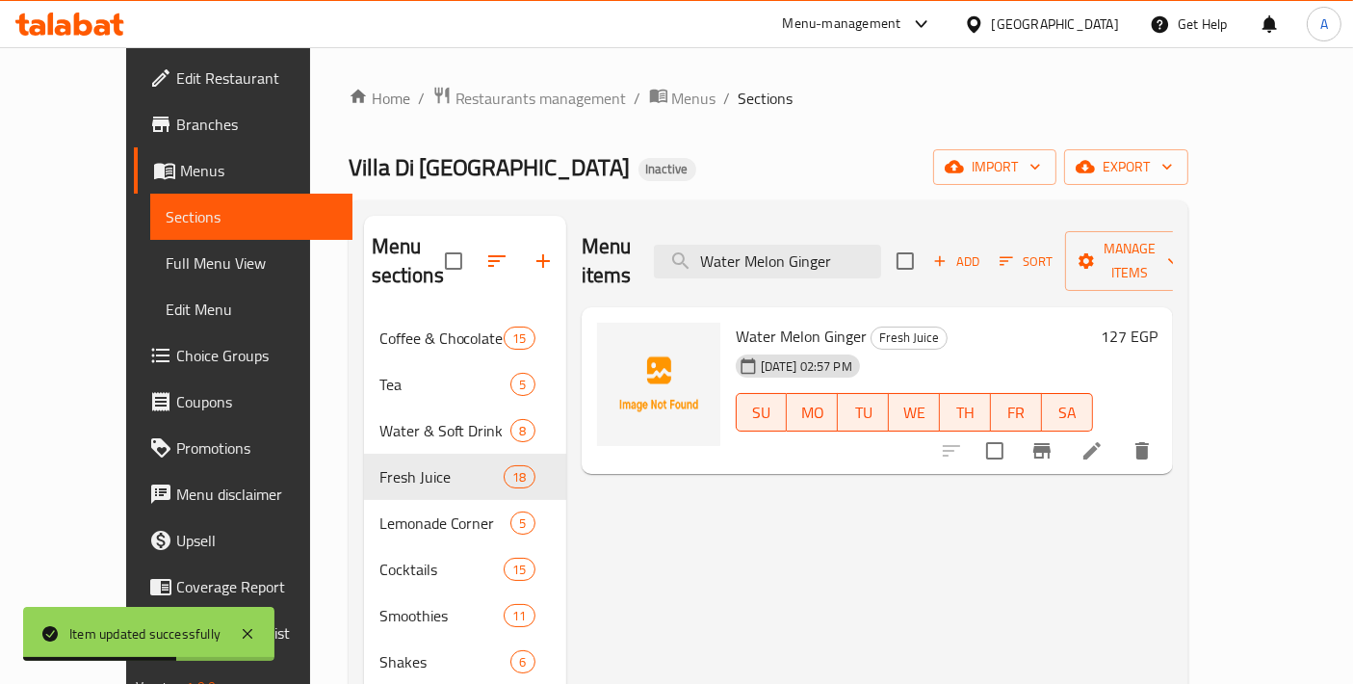
type input "Water Melon Ginger"
click at [1103, 439] on icon at bounding box center [1091, 450] width 23 height 23
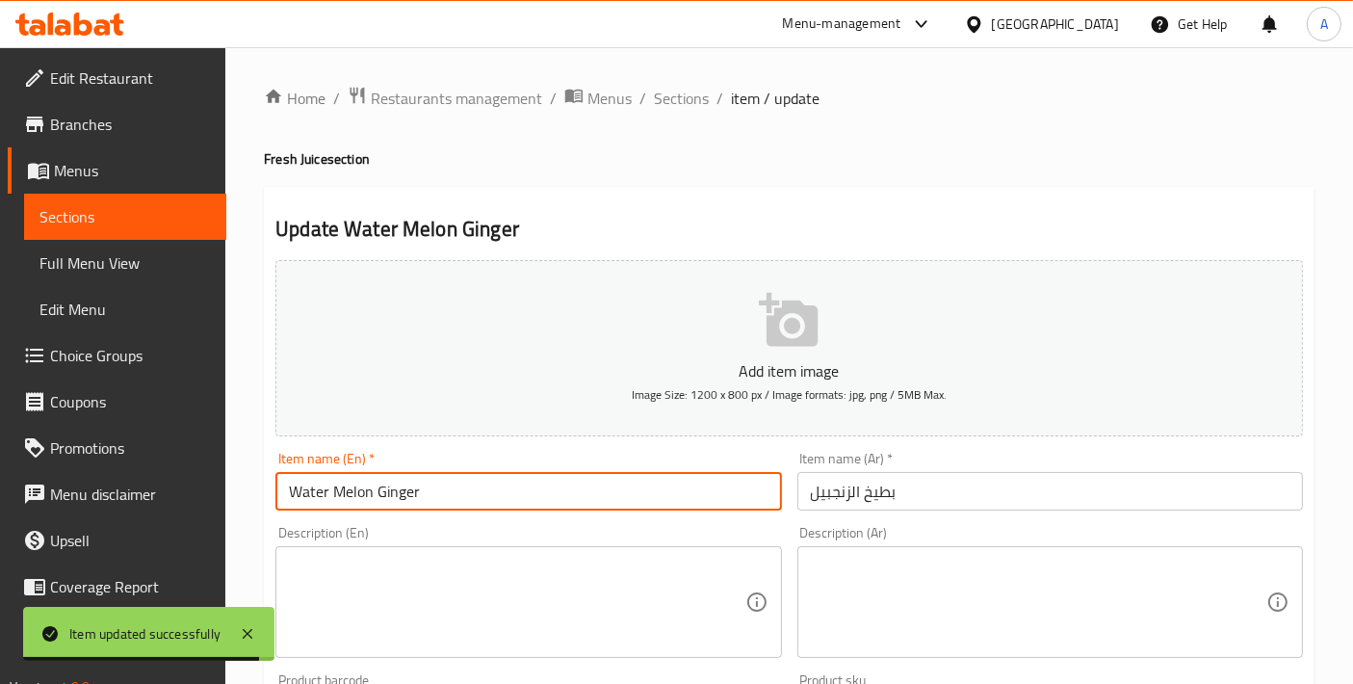
drag, startPoint x: 346, startPoint y: 489, endPoint x: 326, endPoint y: 489, distance: 19.3
click at [326, 489] on input "Water Melon Ginger" at bounding box center [527, 491] width 505 height 39
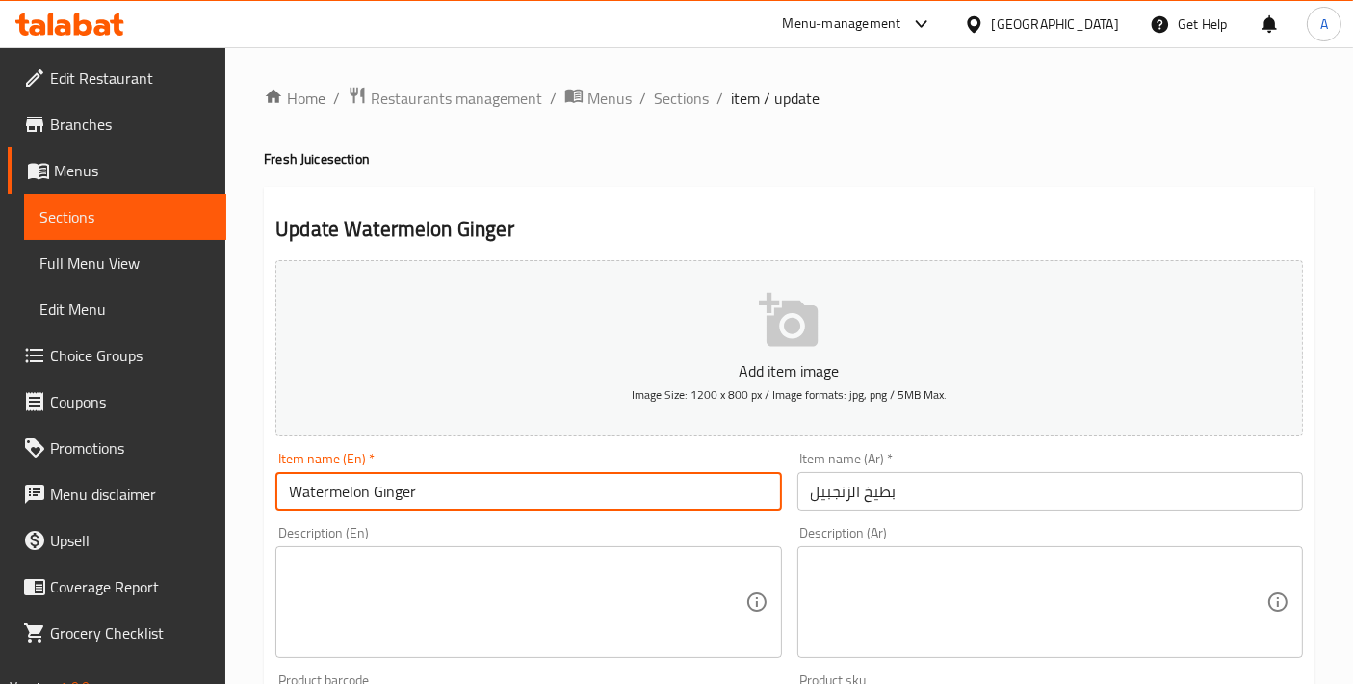
click at [503, 488] on input "Watermelon Ginger" at bounding box center [527, 491] width 505 height 39
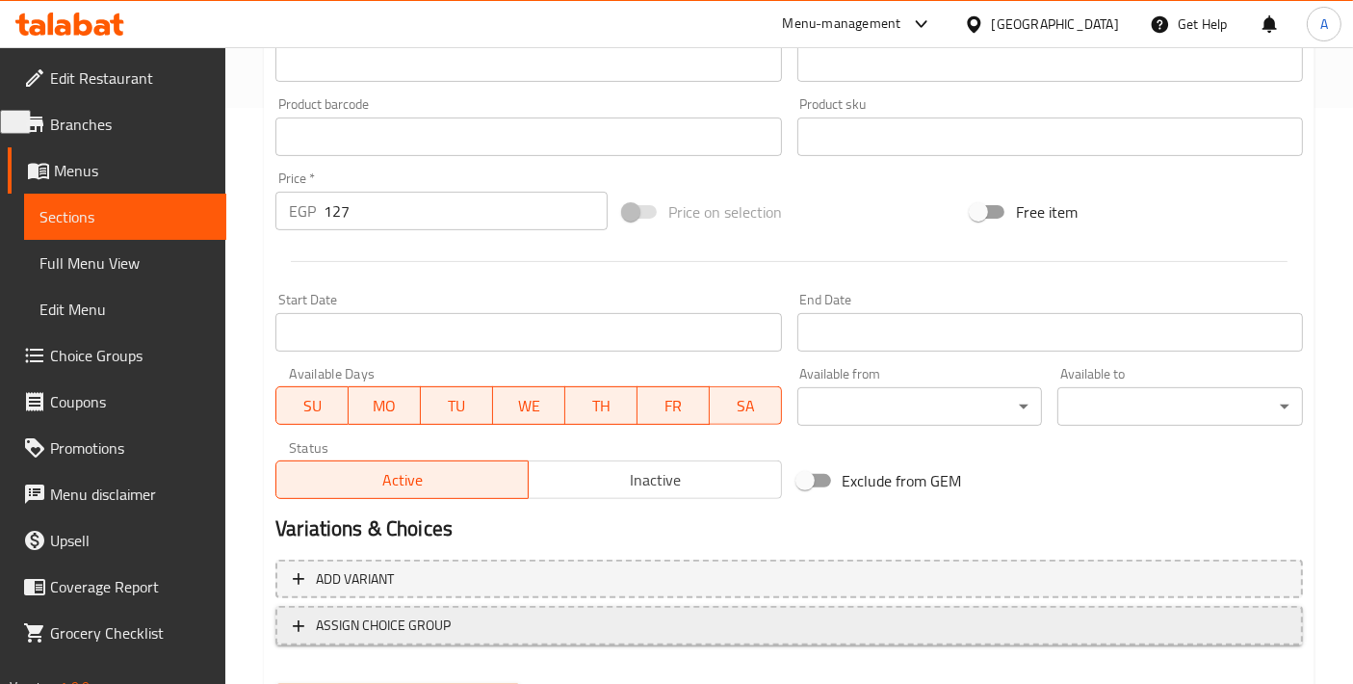
scroll to position [673, 0]
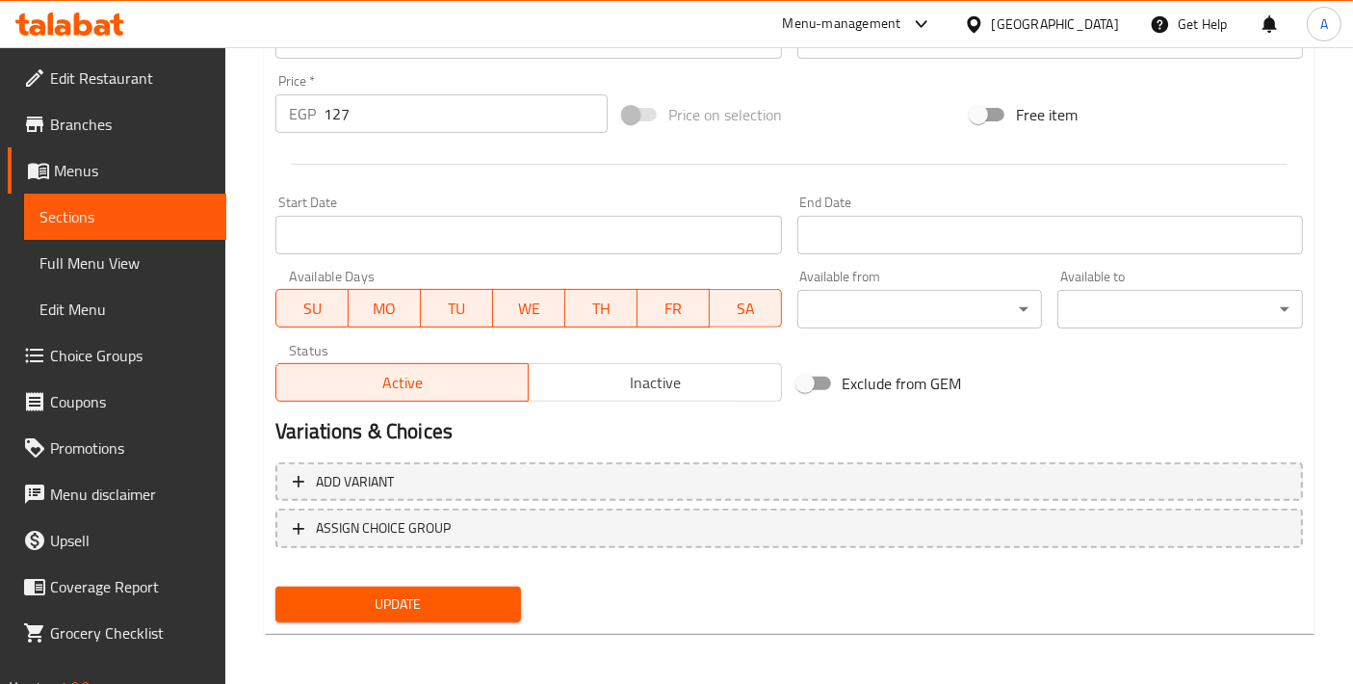
type input "Watermelon Ginger"
click at [467, 598] on span "Update" at bounding box center [398, 604] width 215 height 24
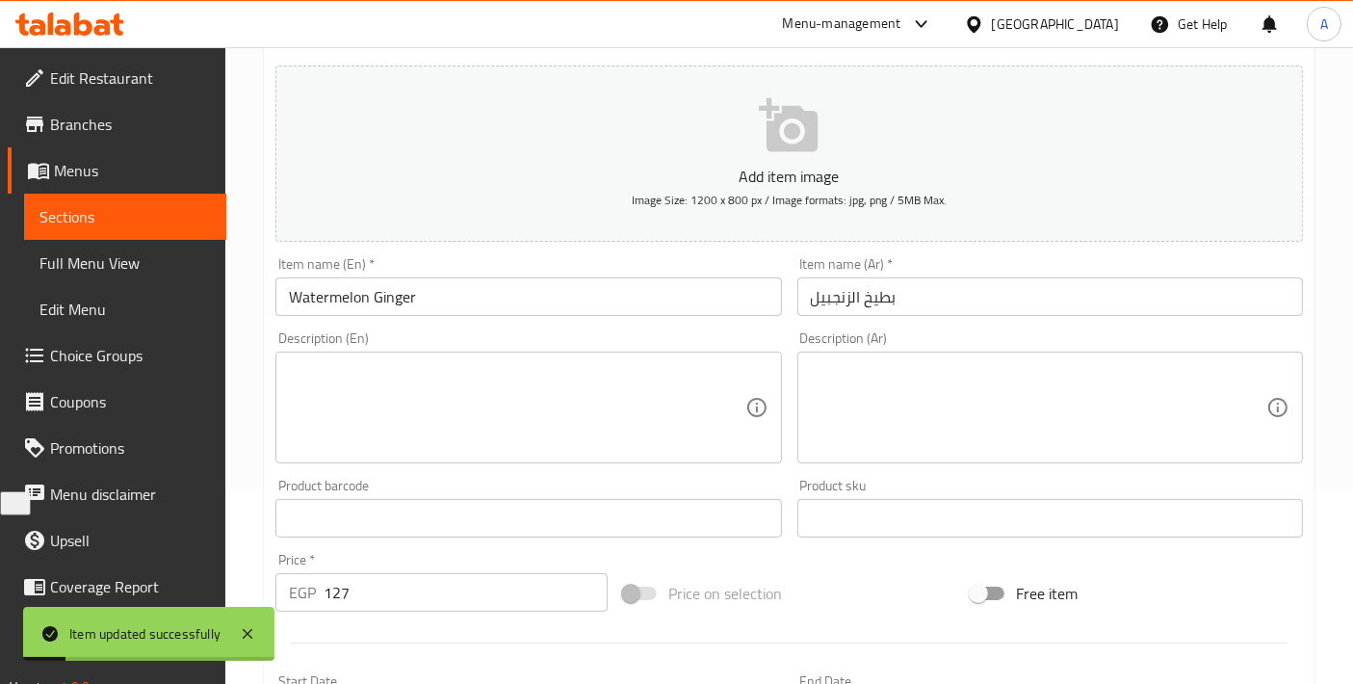
scroll to position [0, 0]
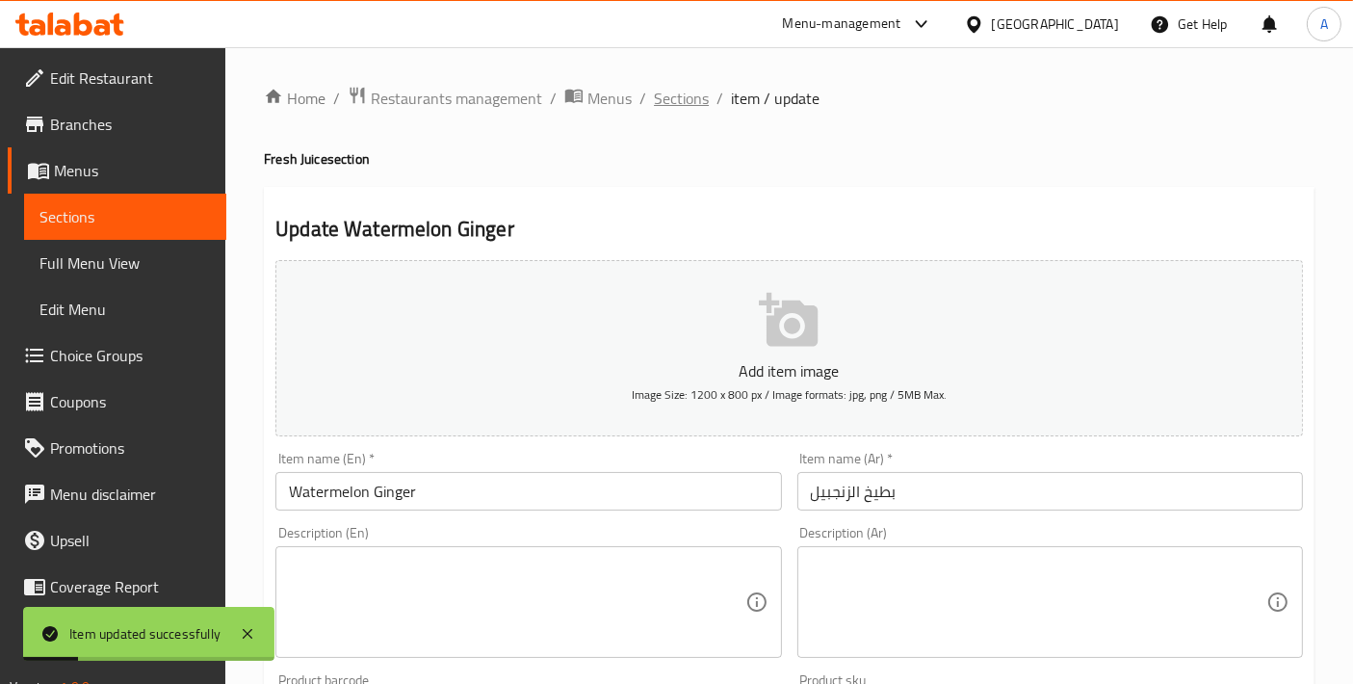
click at [676, 110] on span "Sections" at bounding box center [681, 98] width 55 height 23
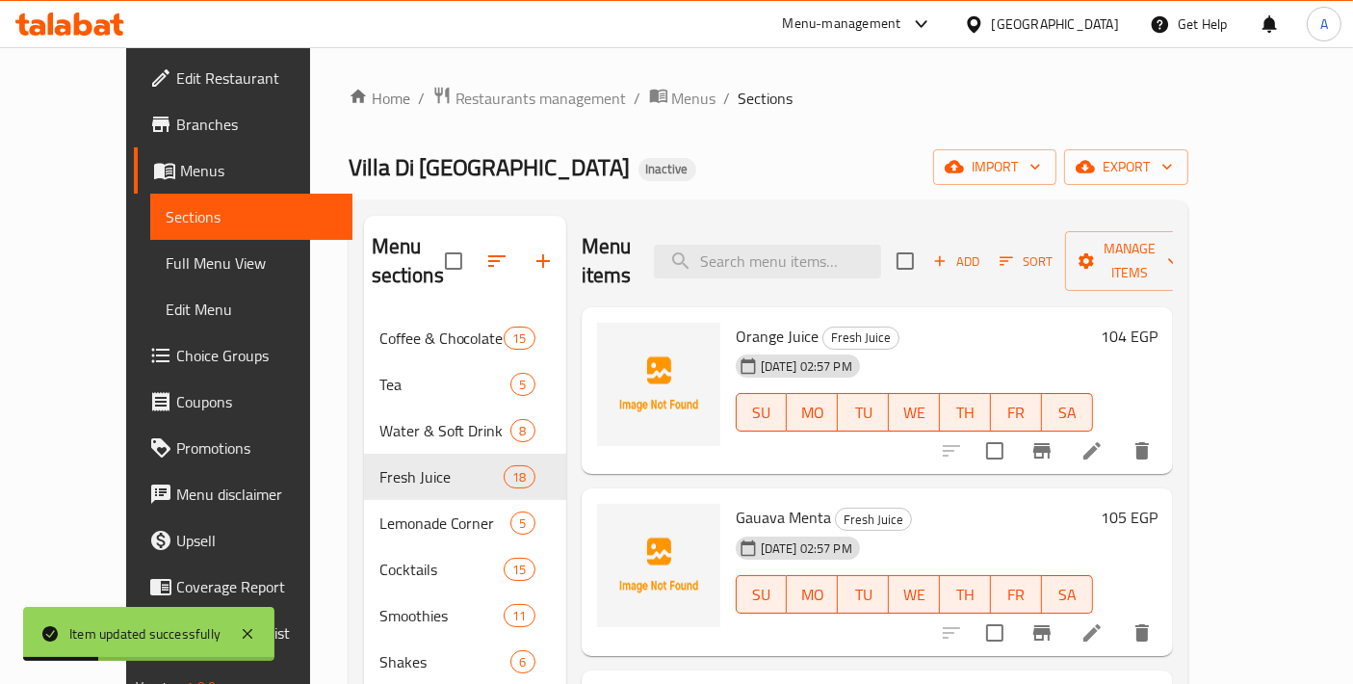
click at [851, 265] on div "Menu items Add Sort Manage items" at bounding box center [877, 261] width 591 height 91
click at [835, 245] on input "search" at bounding box center [767, 262] width 227 height 34
paste input "Pomgranat"
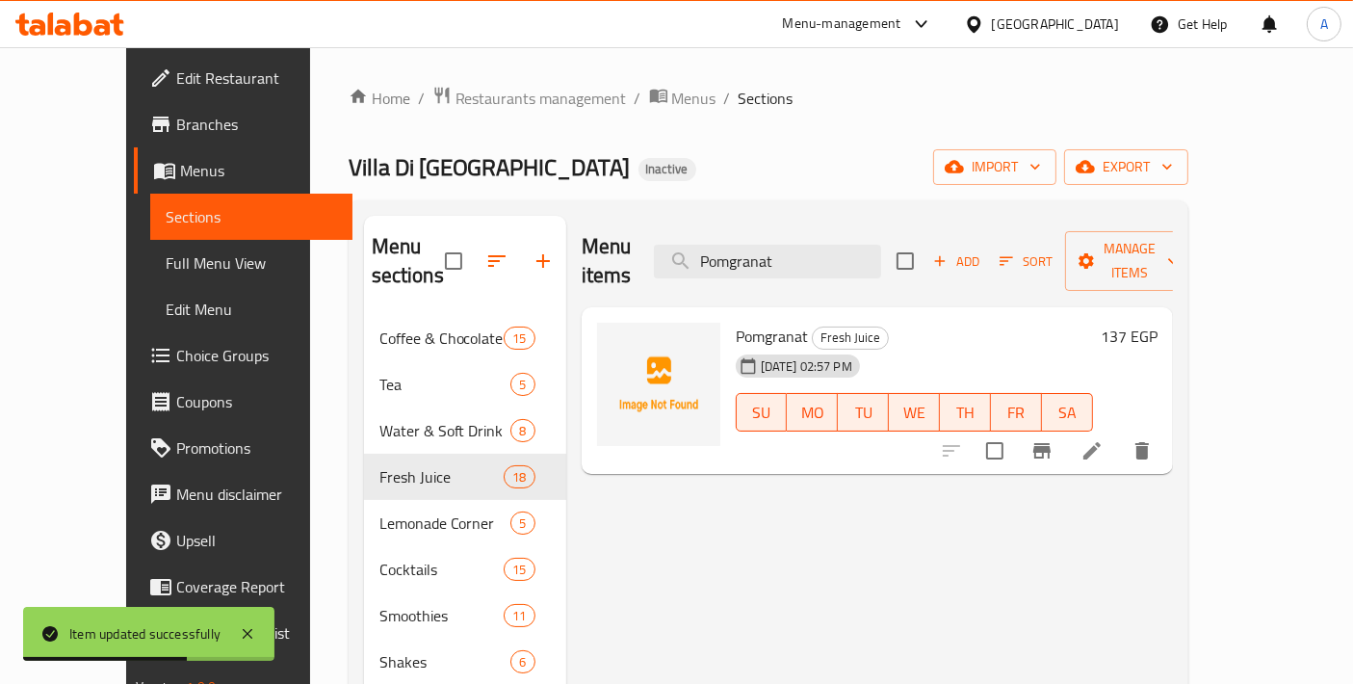
type input "Pomgranat"
click at [1165, 440] on div at bounding box center [1046, 450] width 237 height 46
click at [1100, 442] on icon at bounding box center [1091, 450] width 17 height 17
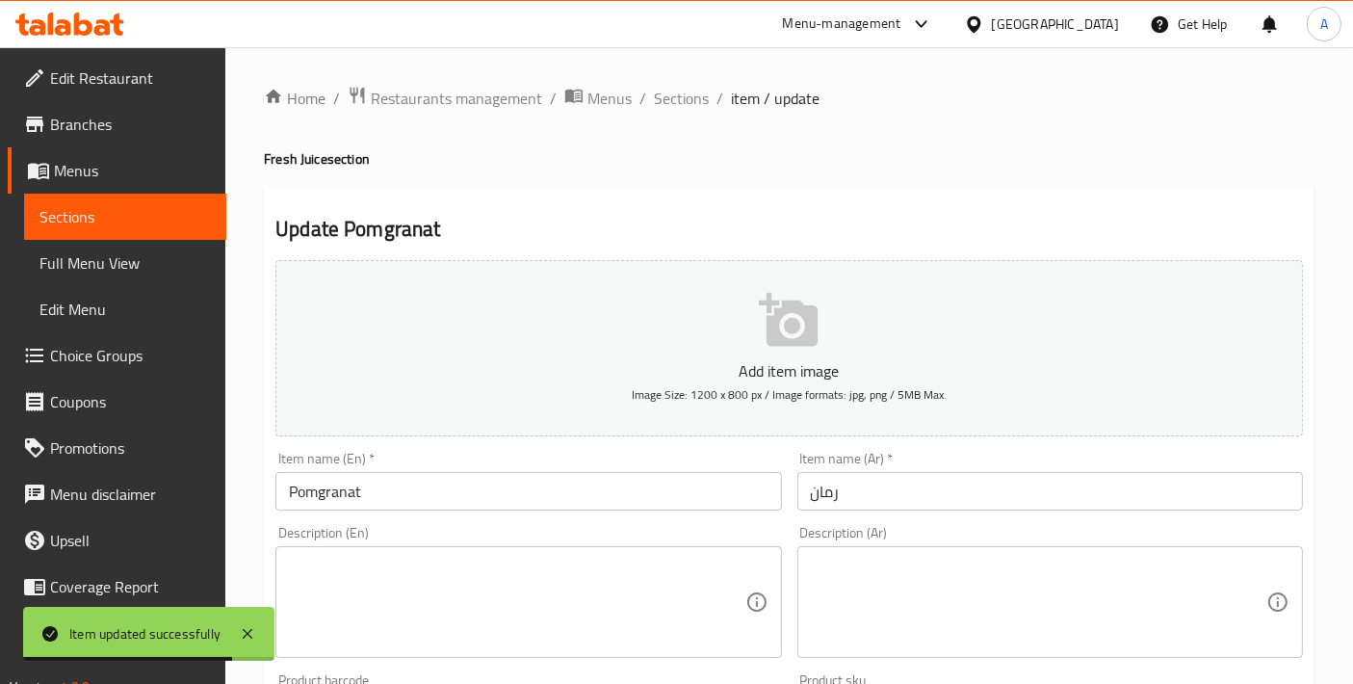
click at [528, 474] on input "Pomgranat" at bounding box center [527, 491] width 505 height 39
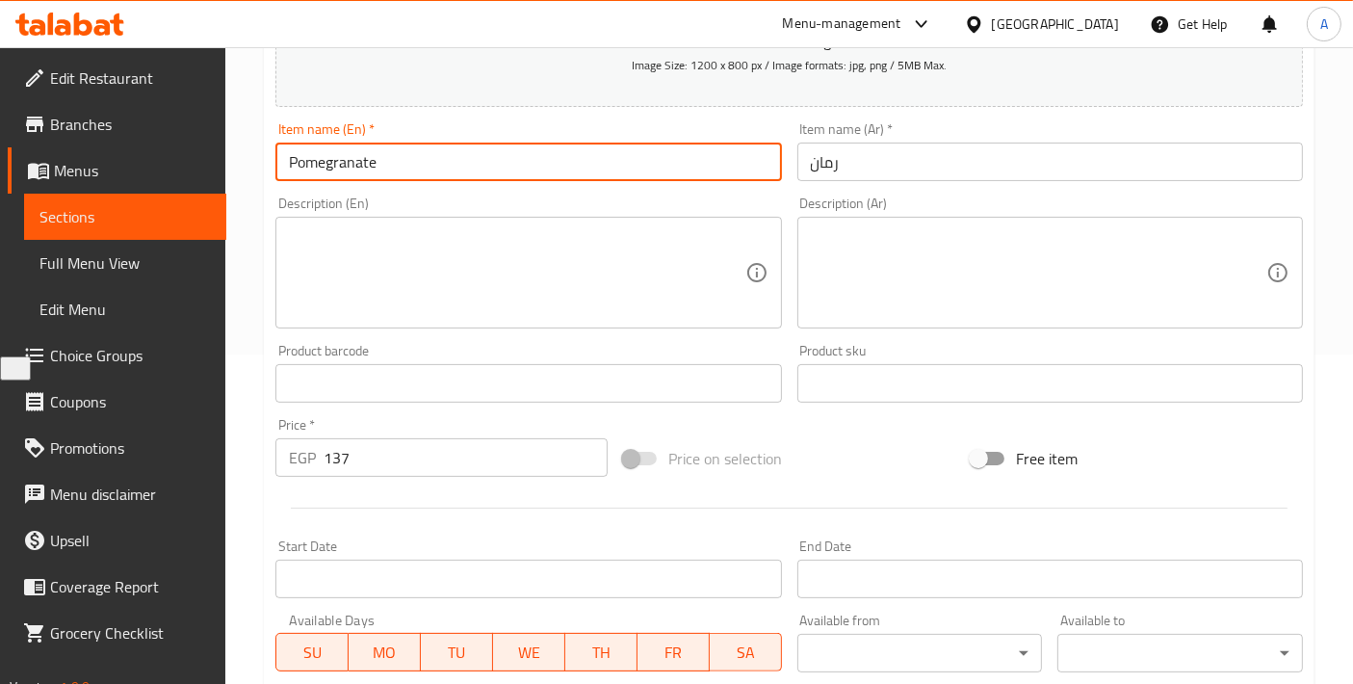
scroll to position [673, 0]
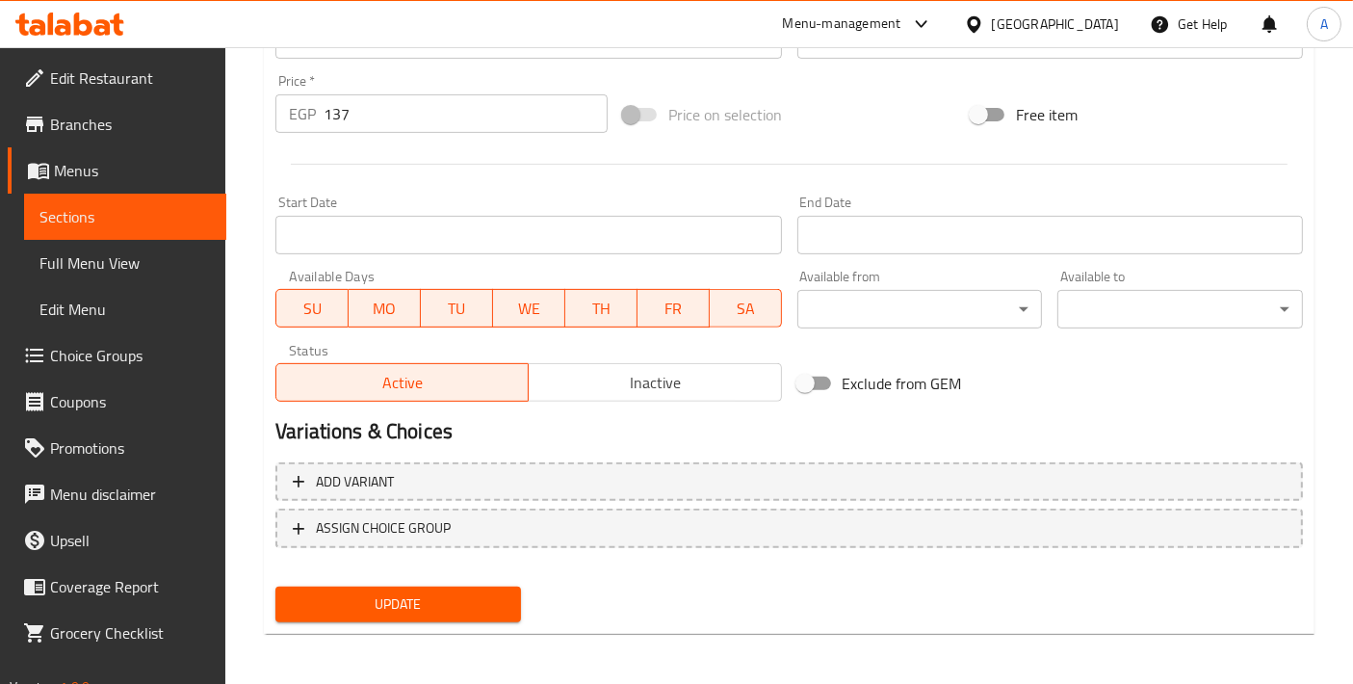
type input "Pomegranate"
click at [388, 579] on div "Update" at bounding box center [398, 604] width 261 height 51
click at [387, 592] on span "Update" at bounding box center [398, 604] width 215 height 24
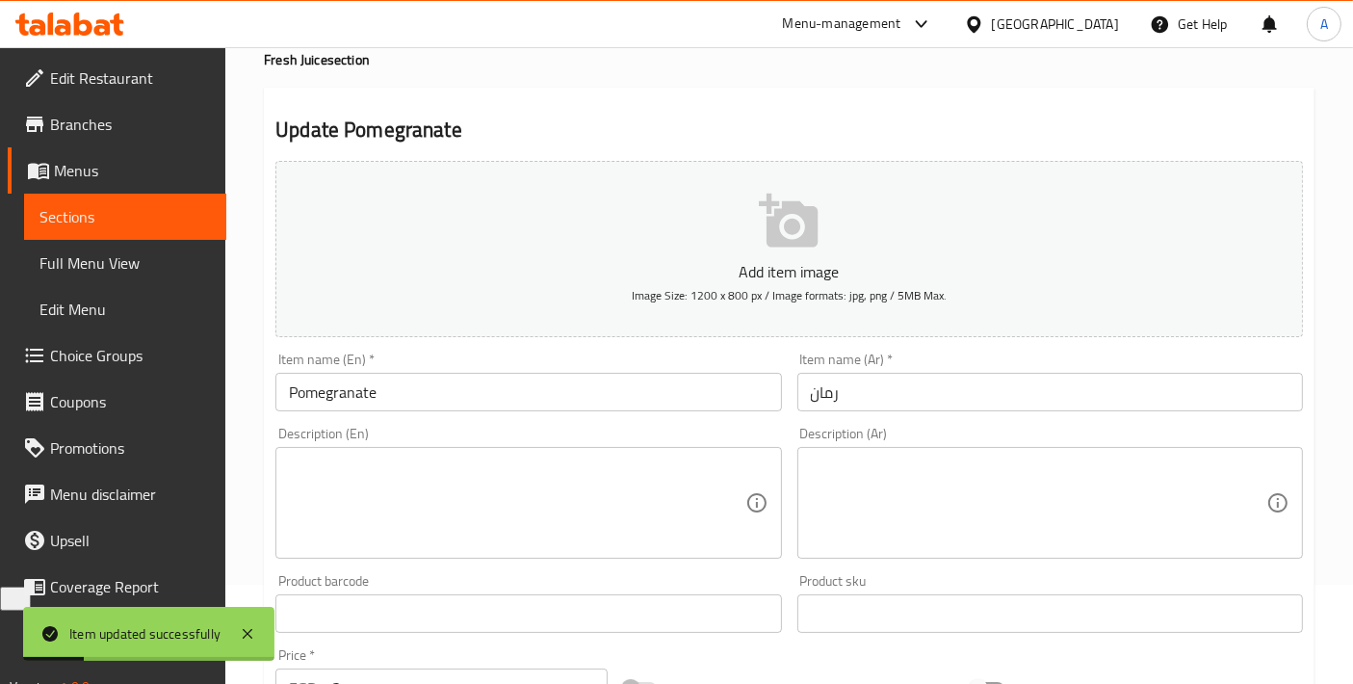
scroll to position [0, 0]
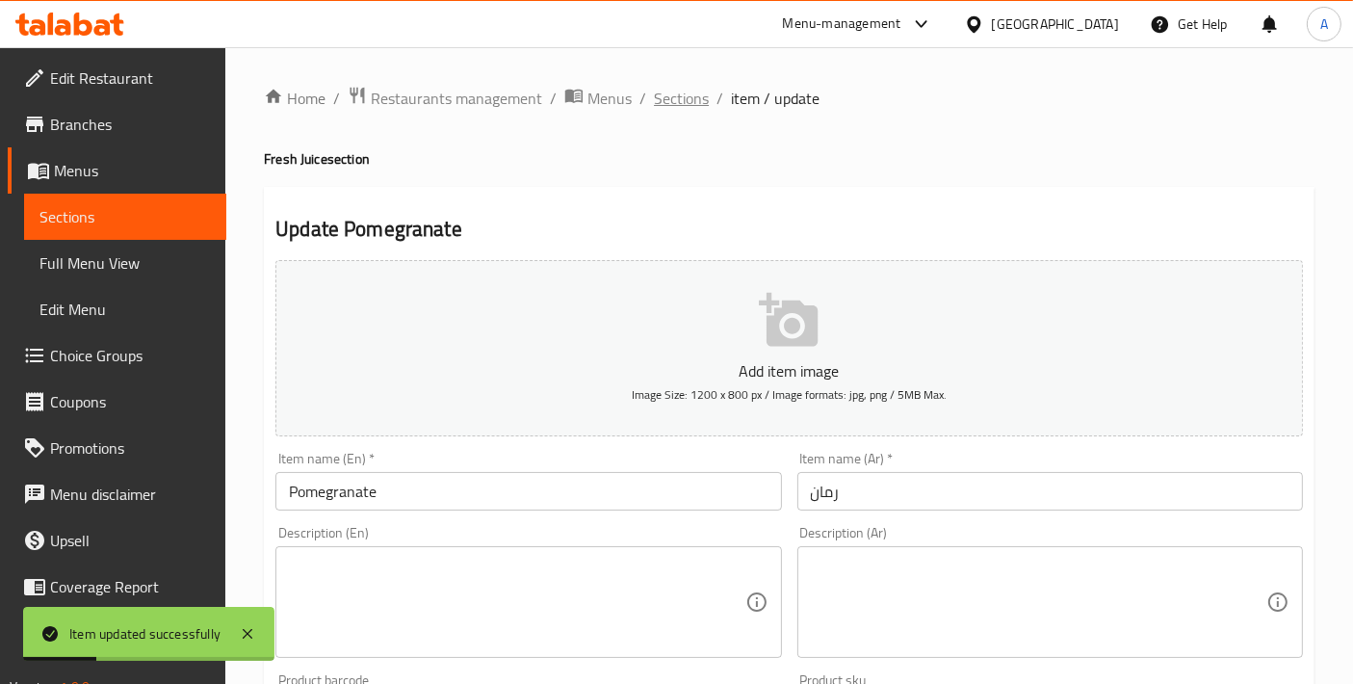
click at [673, 101] on span "Sections" at bounding box center [681, 98] width 55 height 23
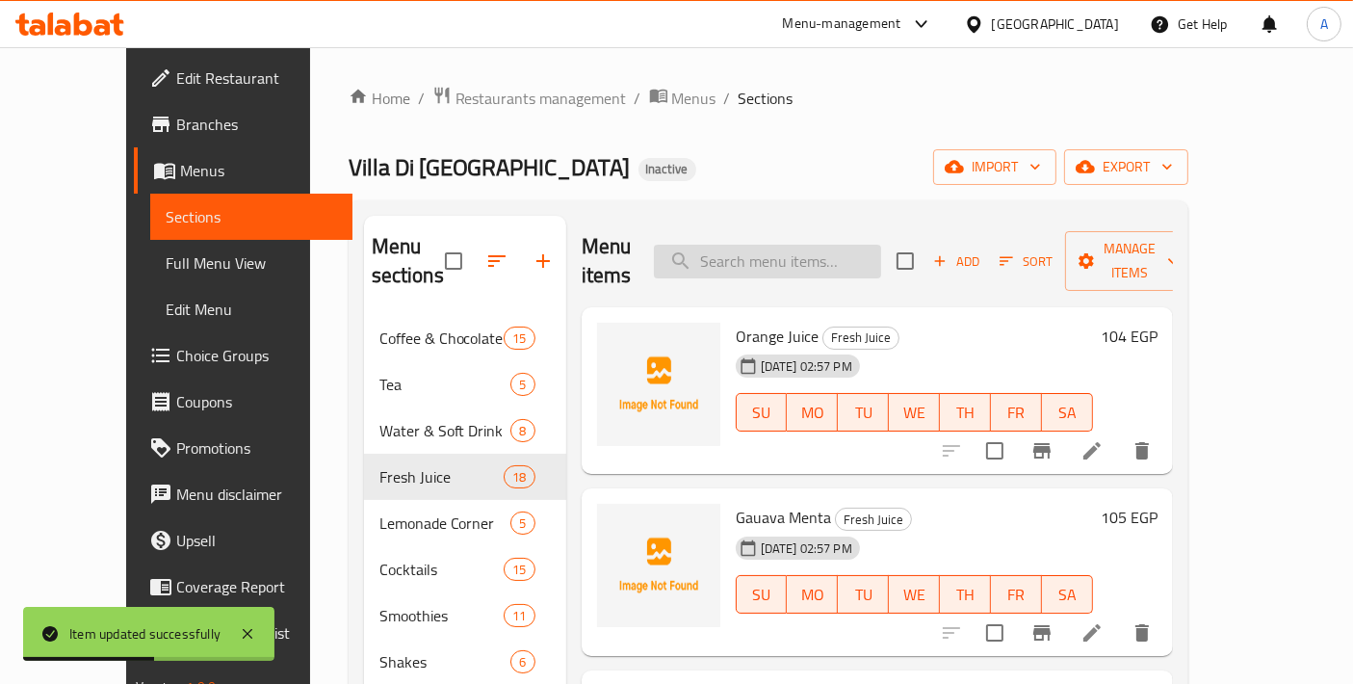
click at [769, 246] on input "search" at bounding box center [767, 262] width 227 height 34
paste input "Hawawii"
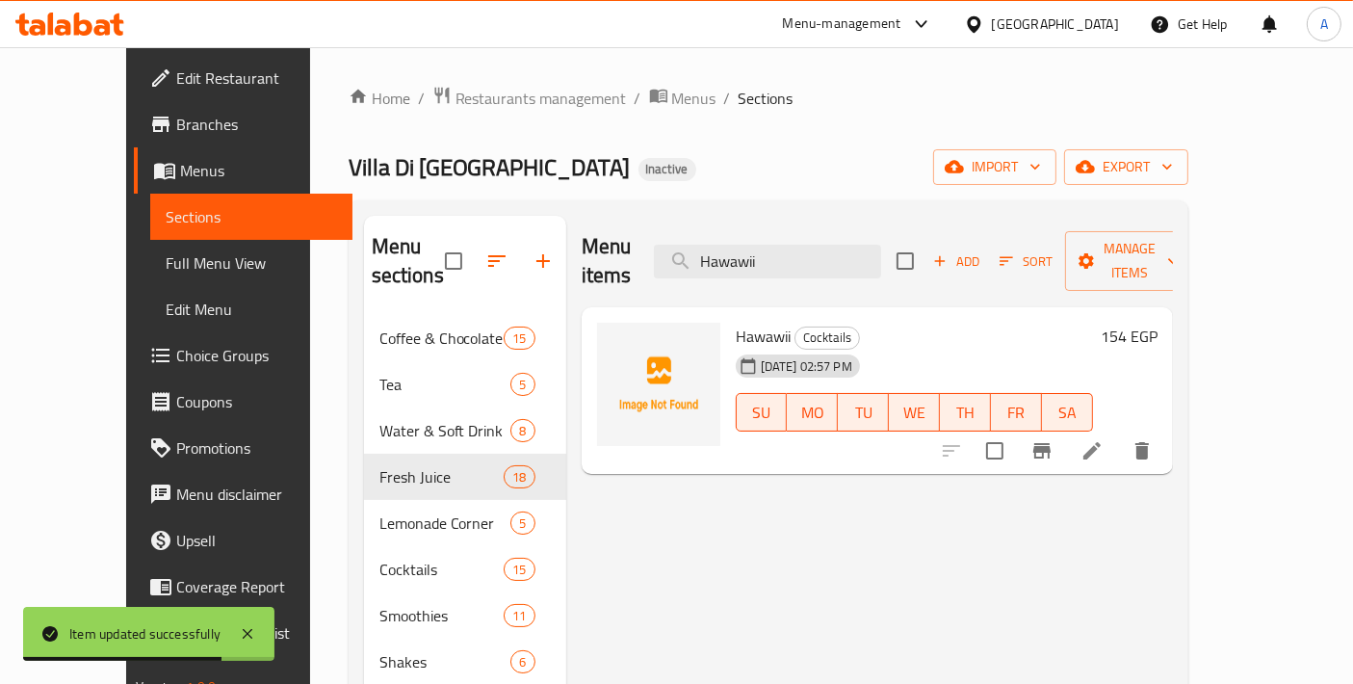
type input "Hawawii"
click at [1119, 433] on li at bounding box center [1092, 450] width 54 height 35
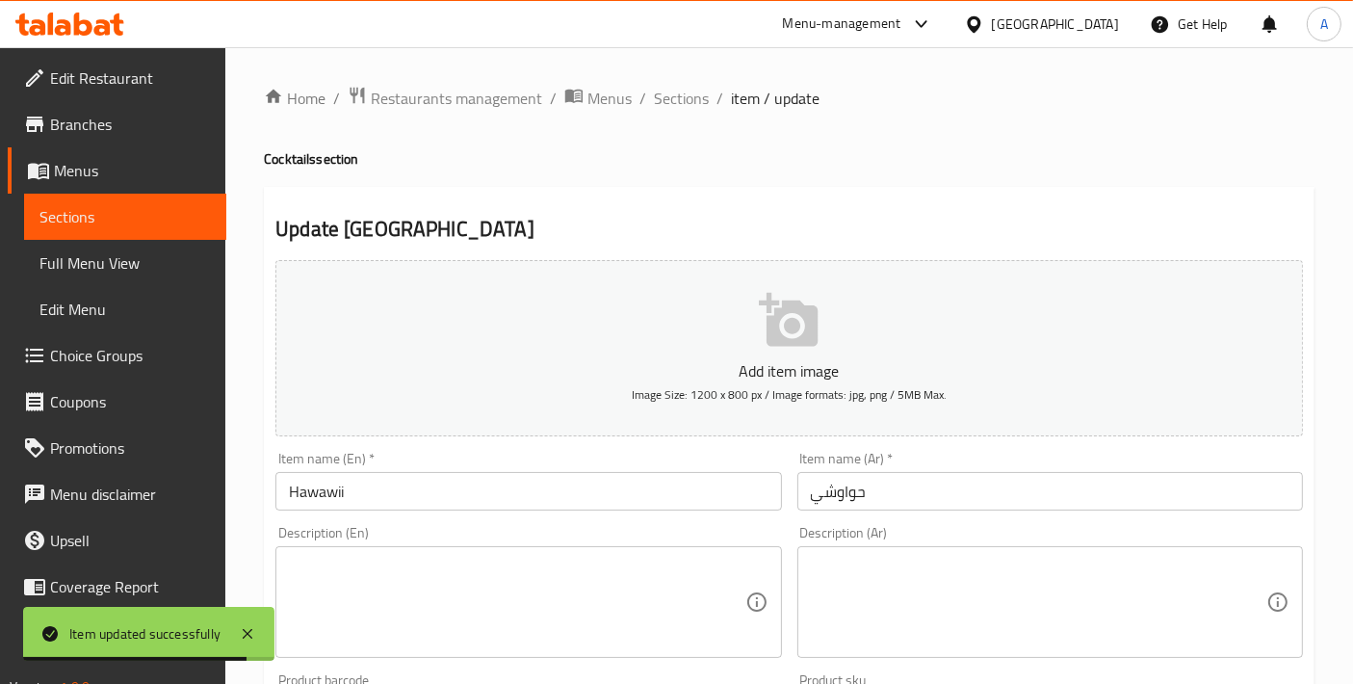
click at [544, 524] on div "Description (En) Description (En)" at bounding box center [528, 591] width 521 height 147
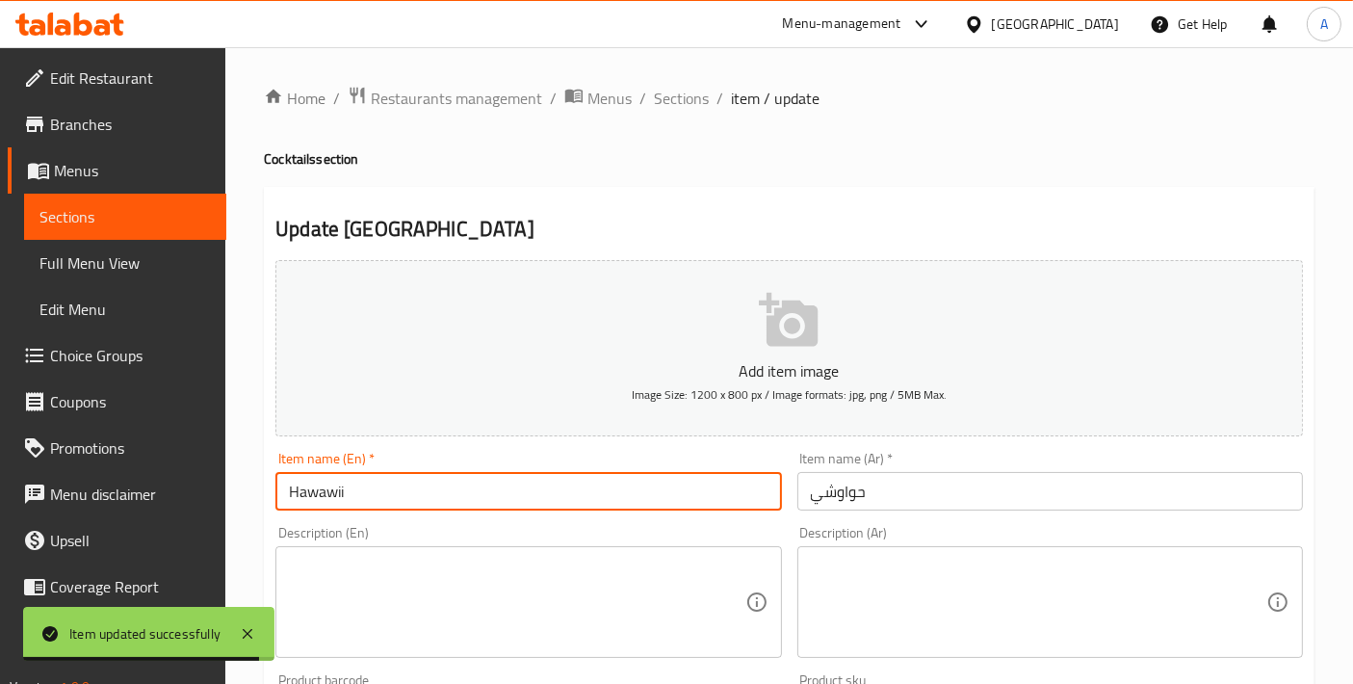
click at [499, 493] on input "Hawawii" at bounding box center [527, 491] width 505 height 39
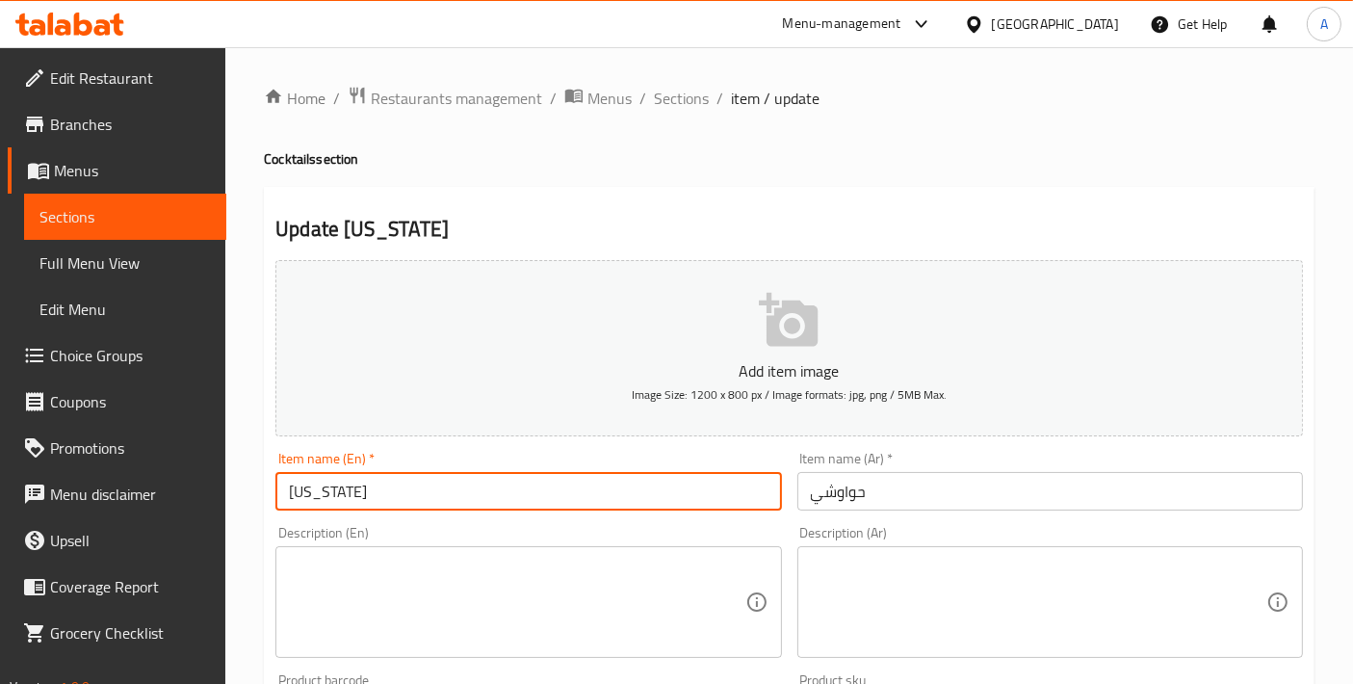
type input "[US_STATE]"
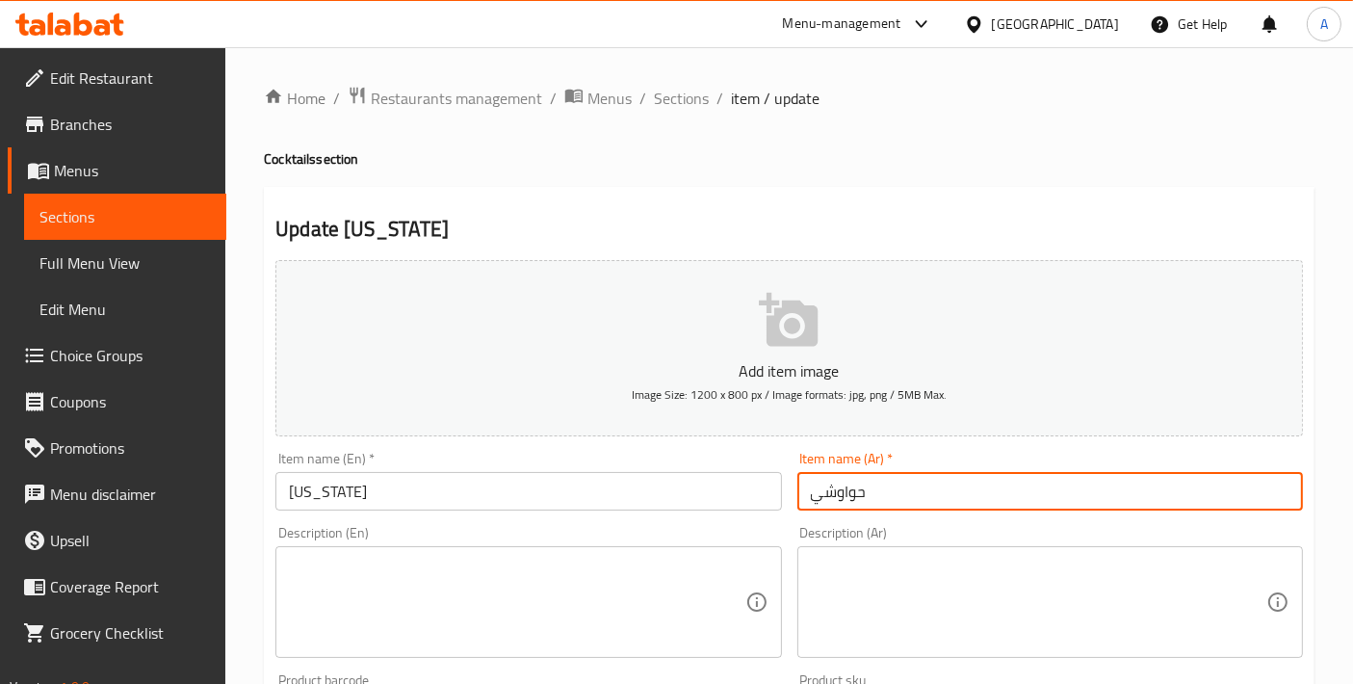
drag, startPoint x: 885, startPoint y: 495, endPoint x: 633, endPoint y: 491, distance: 252.3
click at [633, 491] on div "Add item image Image Size: 1200 x 800 px / Image formats: jpg, png / 5MB Max. I…" at bounding box center [789, 667] width 1043 height 830
type input "ه"
type input "ع"
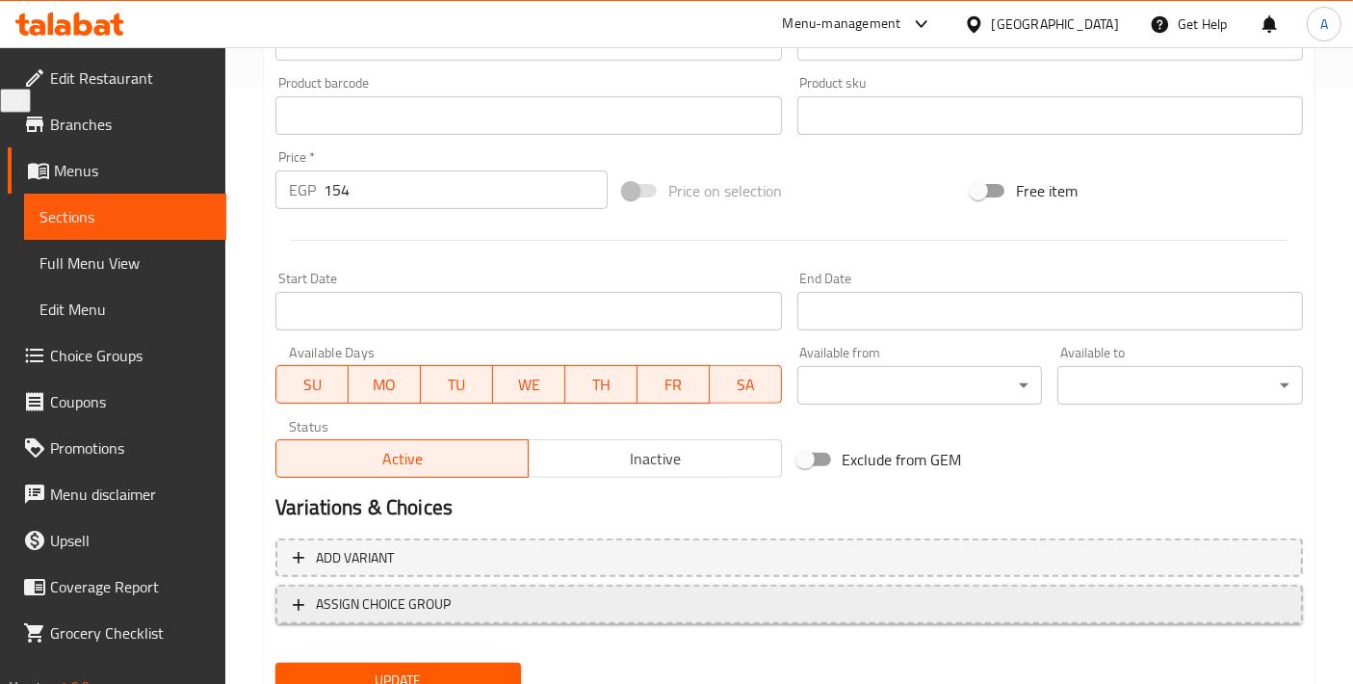
scroll to position [673, 0]
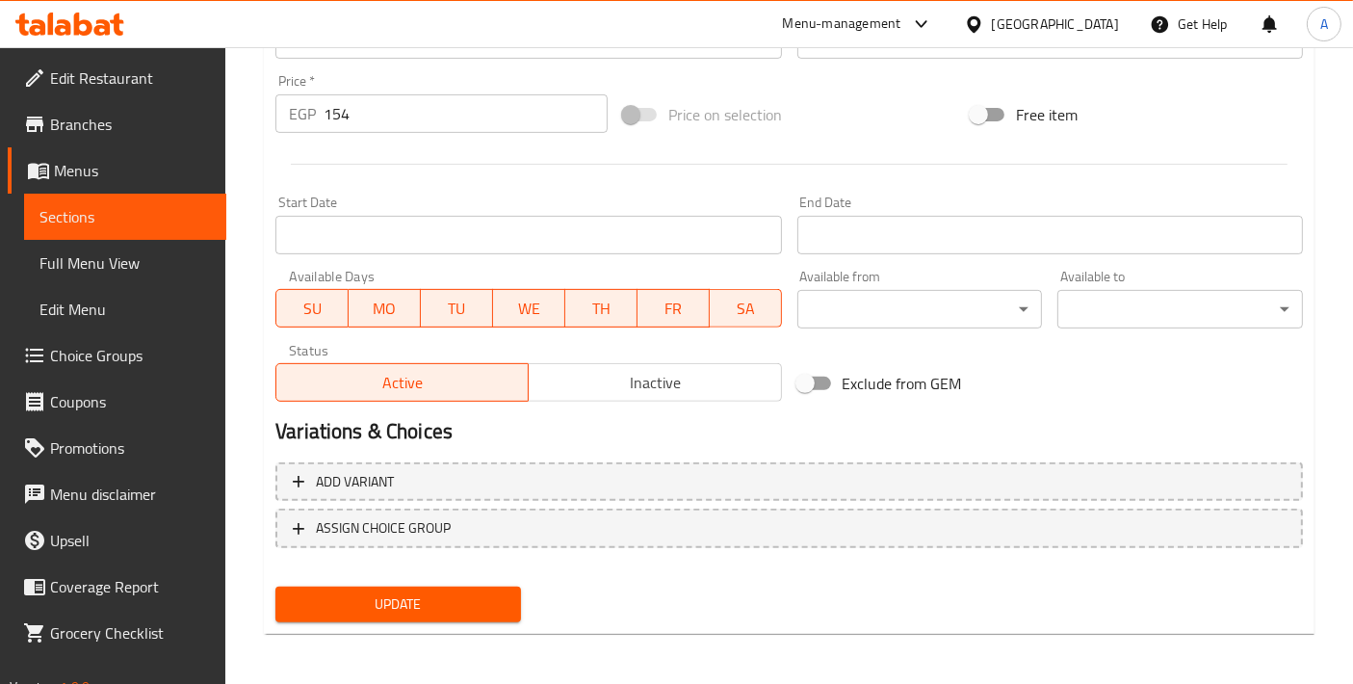
type input "هاواي"
click at [421, 631] on div "Home / Restaurants management / Menus / Sections / item / update Cocktails sect…" at bounding box center [789, 31] width 1050 height 1236
click at [421, 603] on span "Update" at bounding box center [398, 604] width 215 height 24
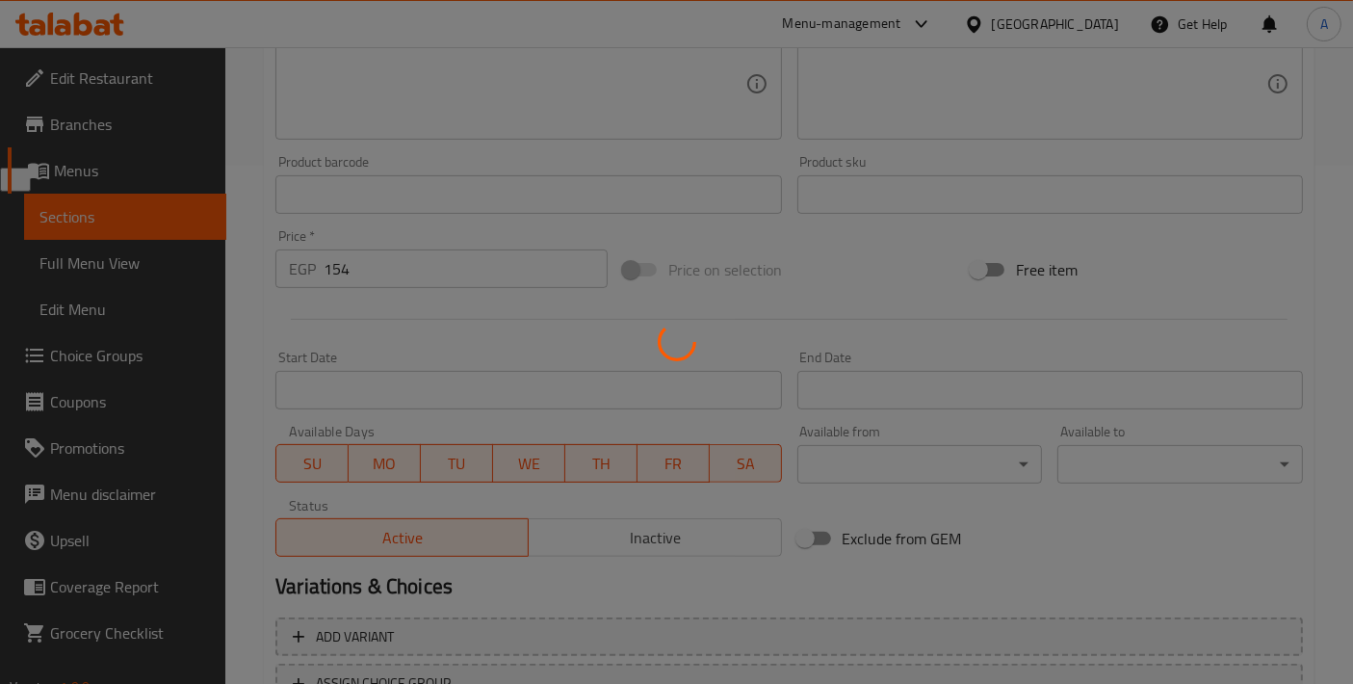
scroll to position [31, 0]
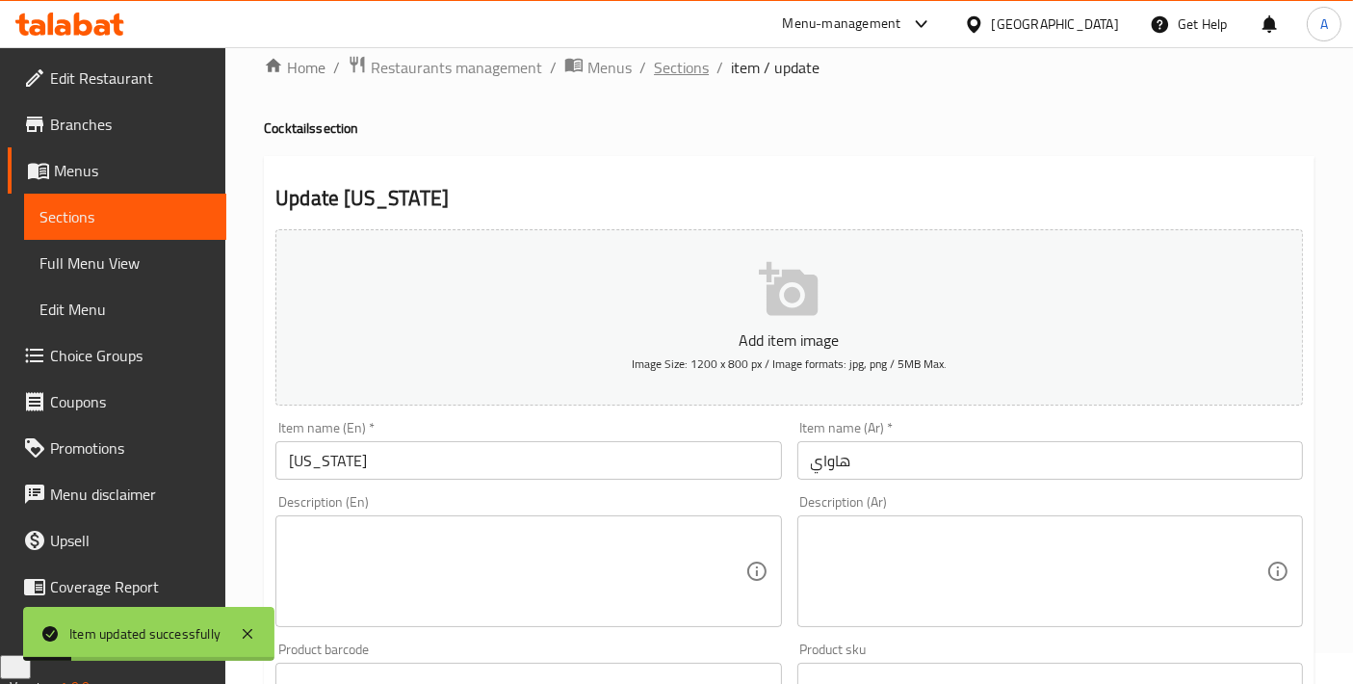
click at [701, 75] on span "Sections" at bounding box center [681, 67] width 55 height 23
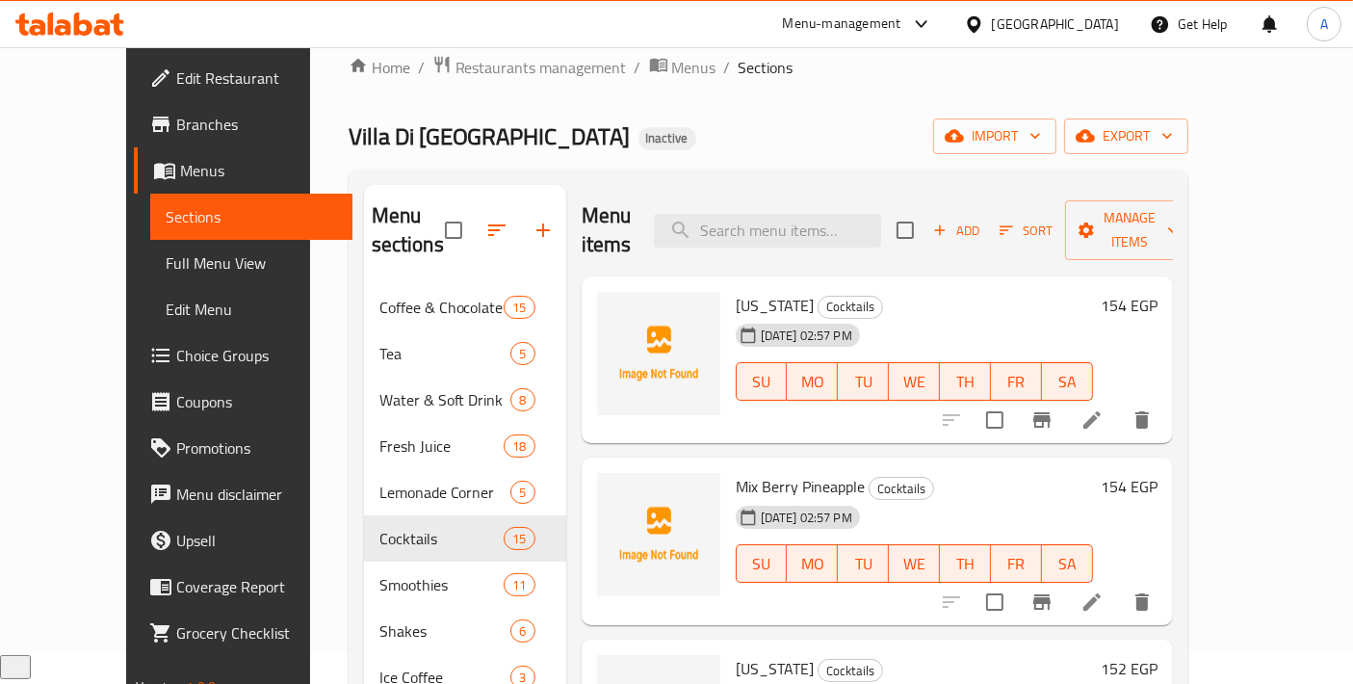
click at [1100, 411] on icon at bounding box center [1091, 419] width 17 height 17
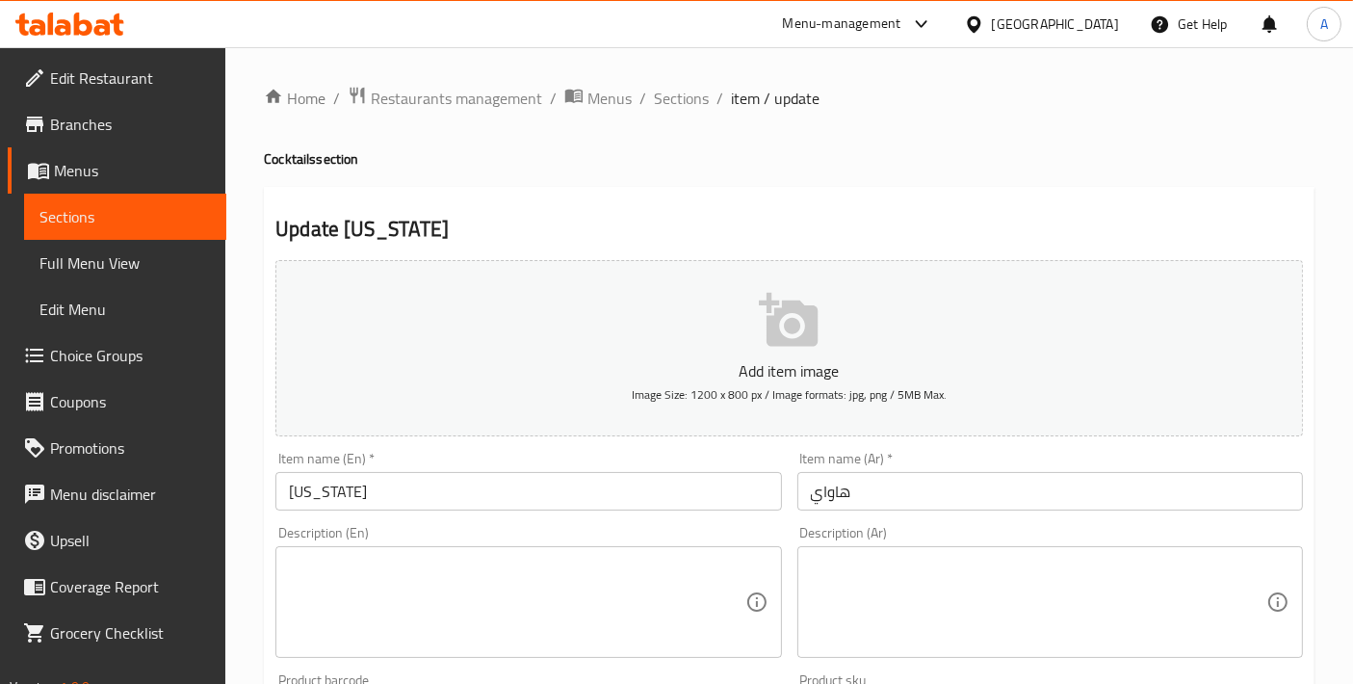
click at [640, 98] on li "/" at bounding box center [642, 98] width 7 height 23
click at [656, 98] on span "Sections" at bounding box center [681, 98] width 55 height 23
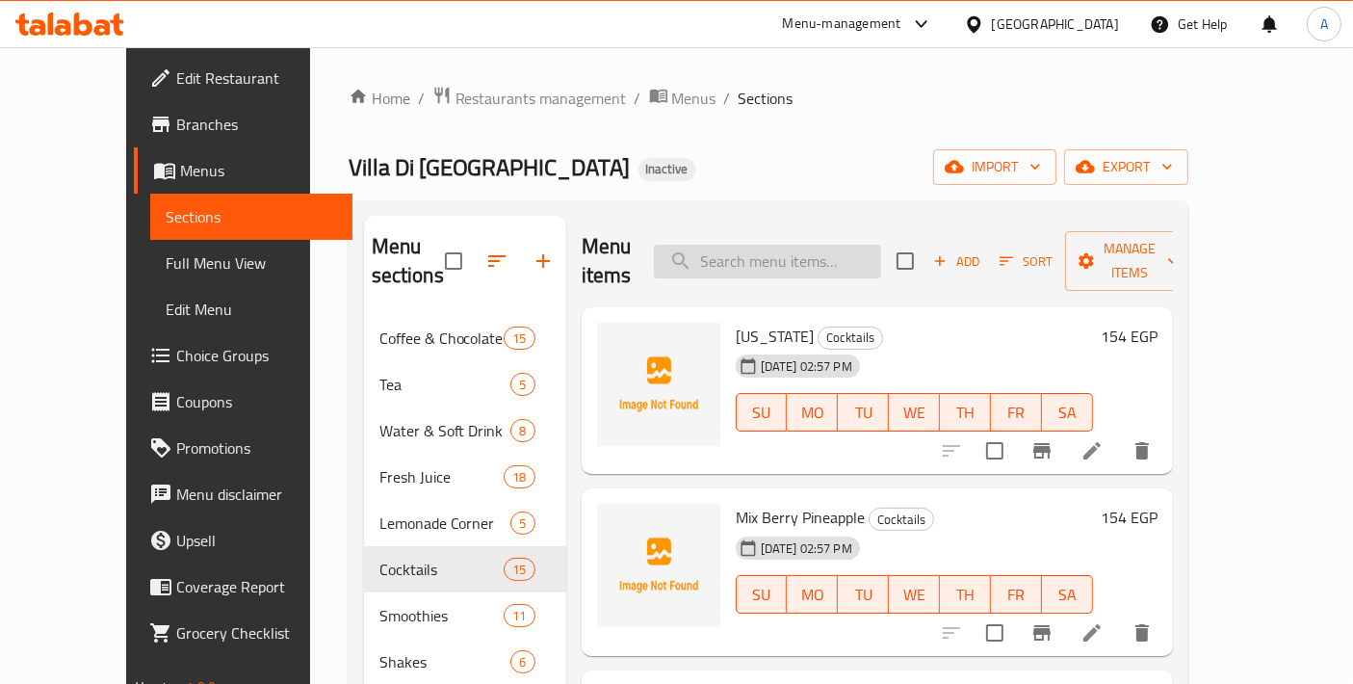
click at [833, 245] on input "search" at bounding box center [767, 262] width 227 height 34
paste input "Magical Pomegrante"
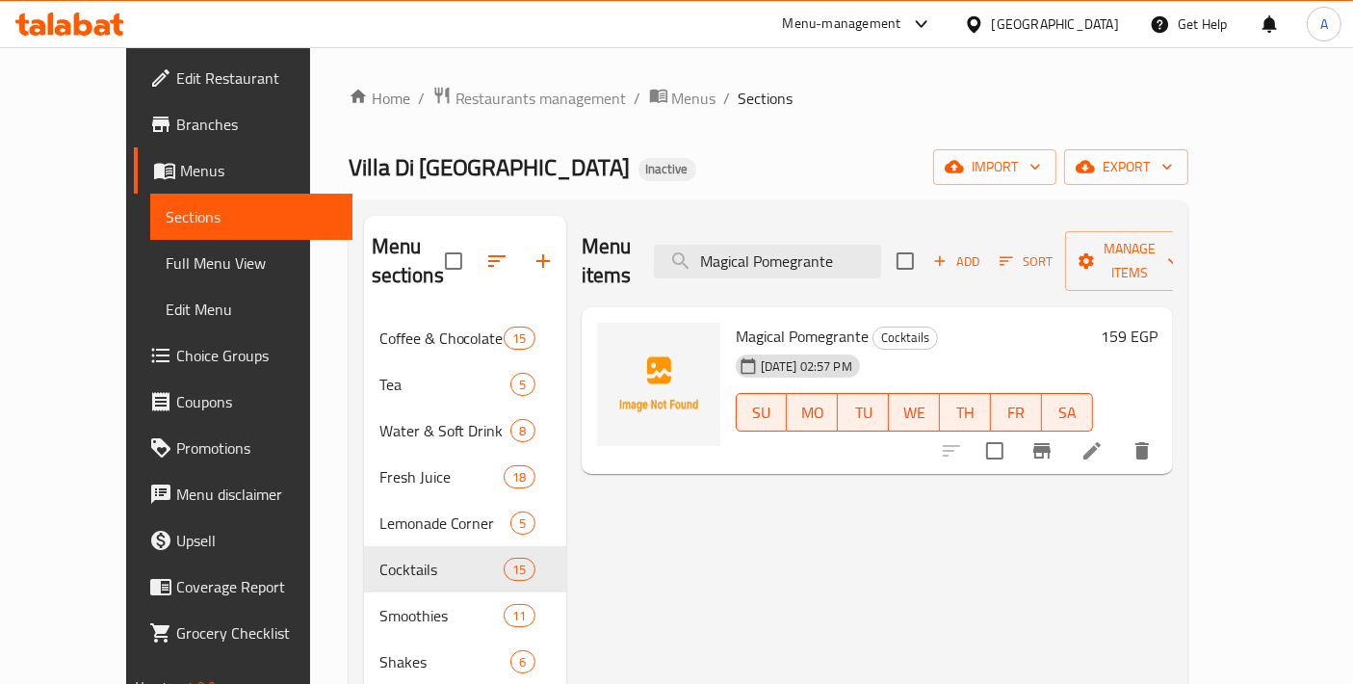
type input "Magical Pomegrante"
click at [1103, 439] on icon at bounding box center [1091, 450] width 23 height 23
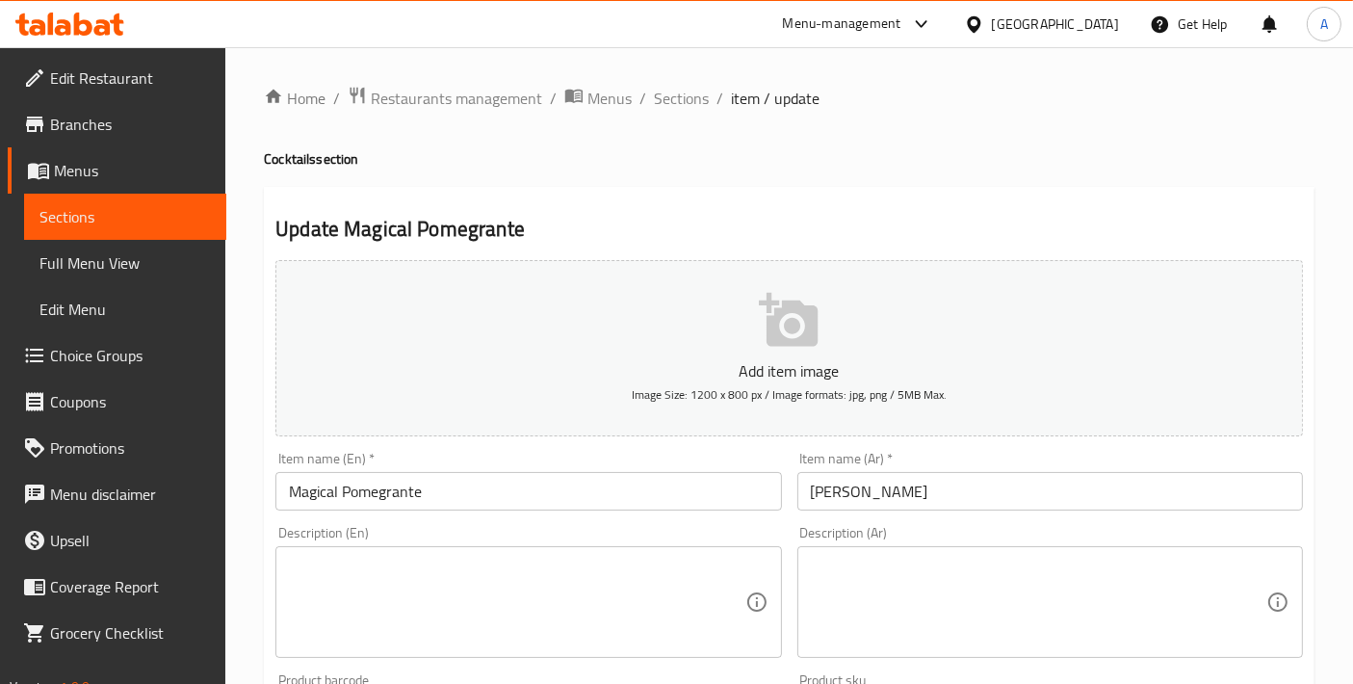
click at [433, 496] on input "Magical Pomegrante" at bounding box center [527, 491] width 505 height 39
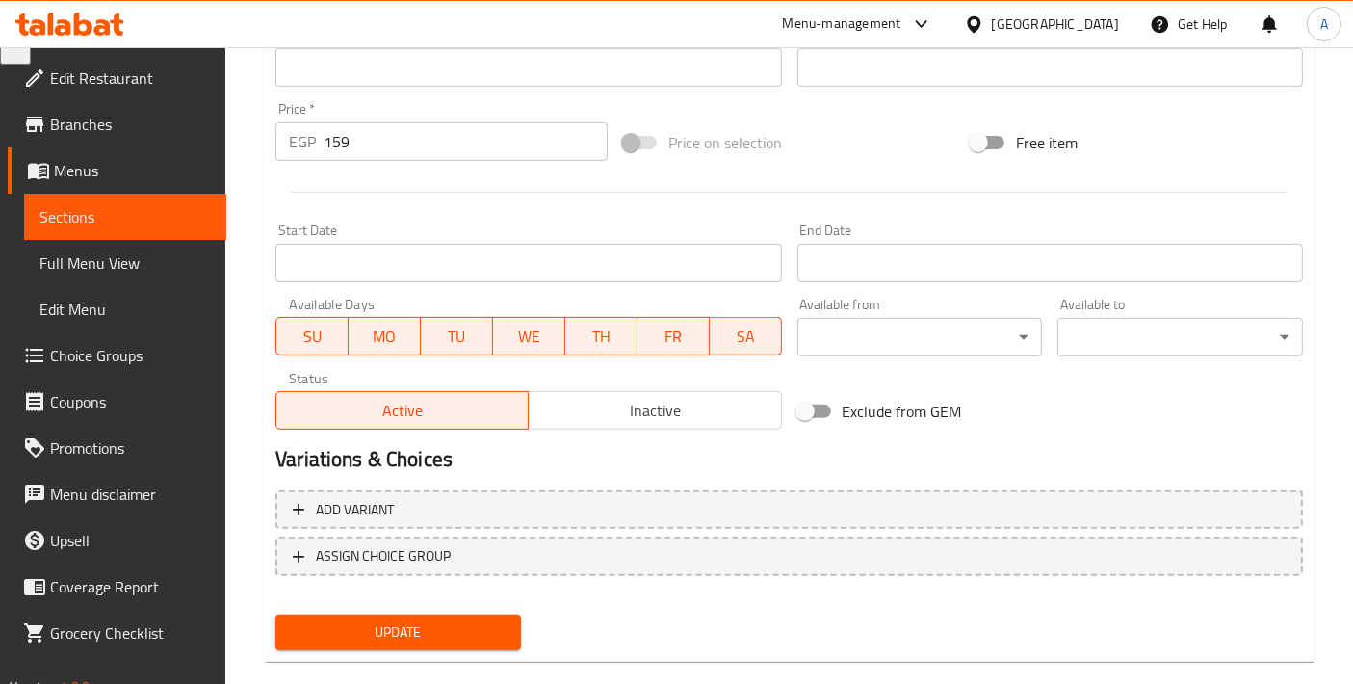
scroll to position [673, 0]
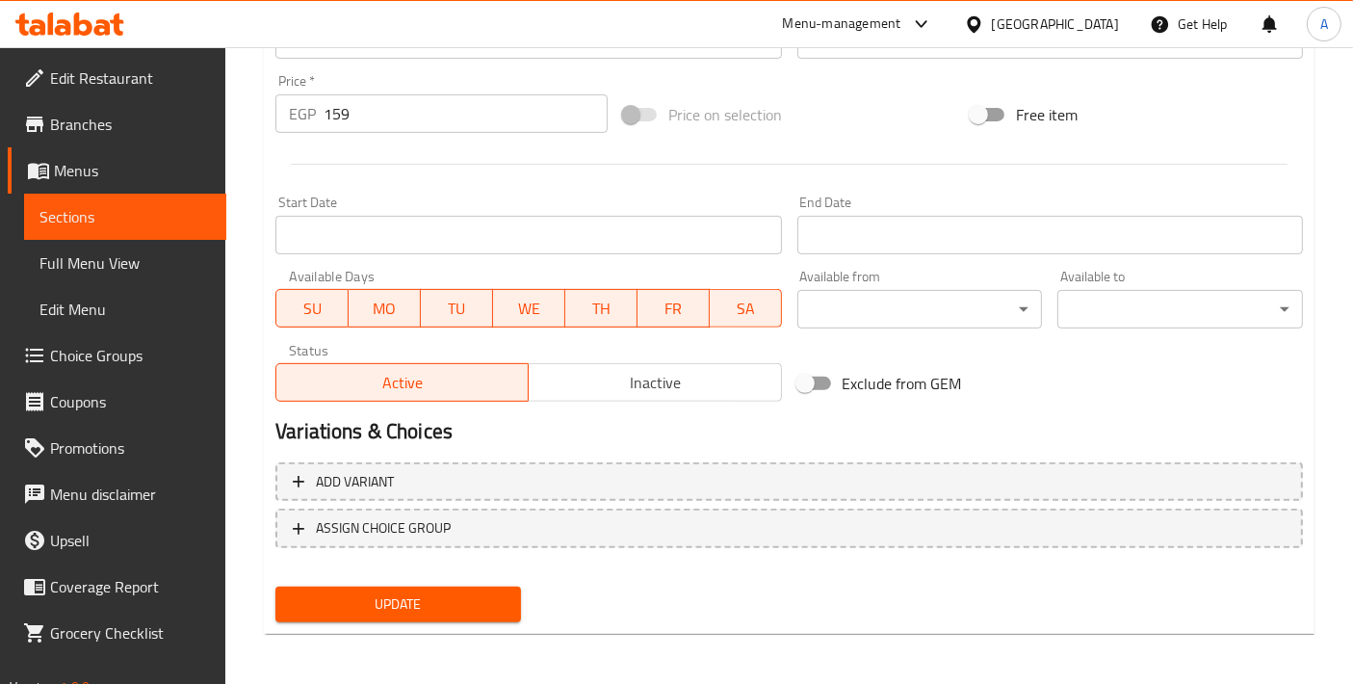
type input "Magical Pomegranate"
click at [368, 579] on div "Update" at bounding box center [398, 604] width 261 height 51
click at [369, 593] on span "Update" at bounding box center [398, 604] width 215 height 24
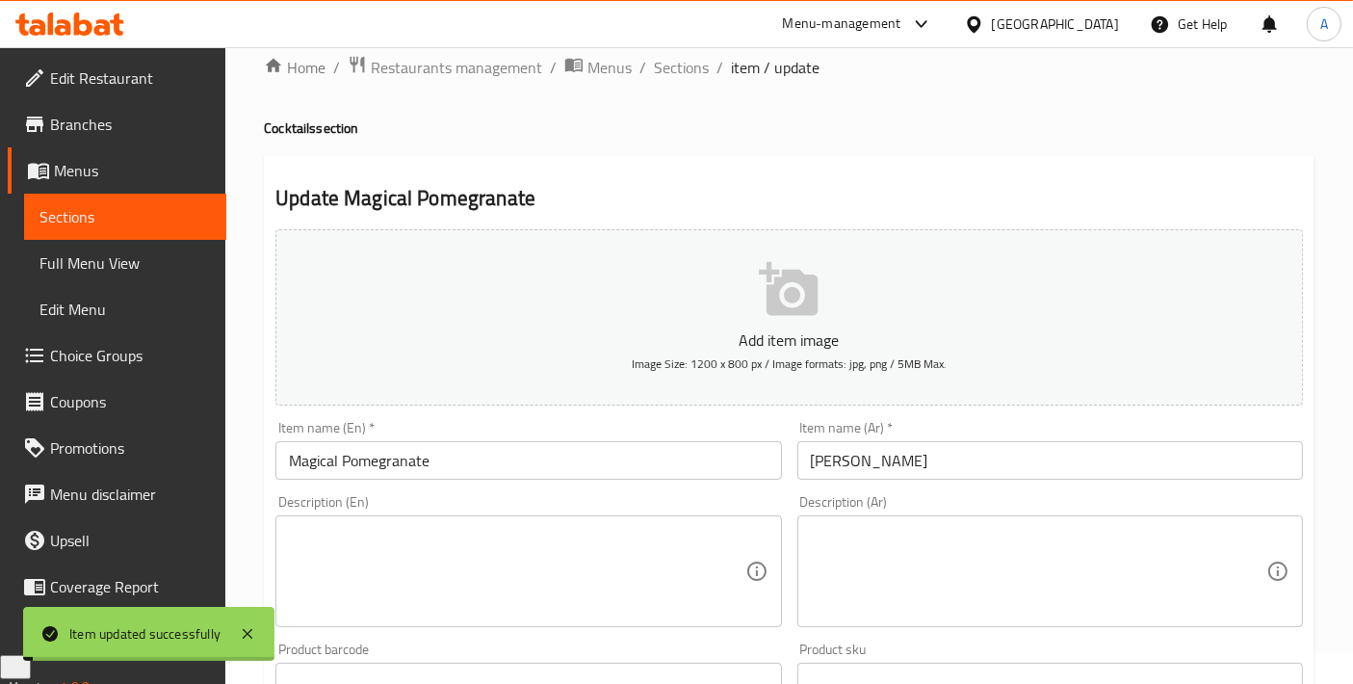
scroll to position [0, 0]
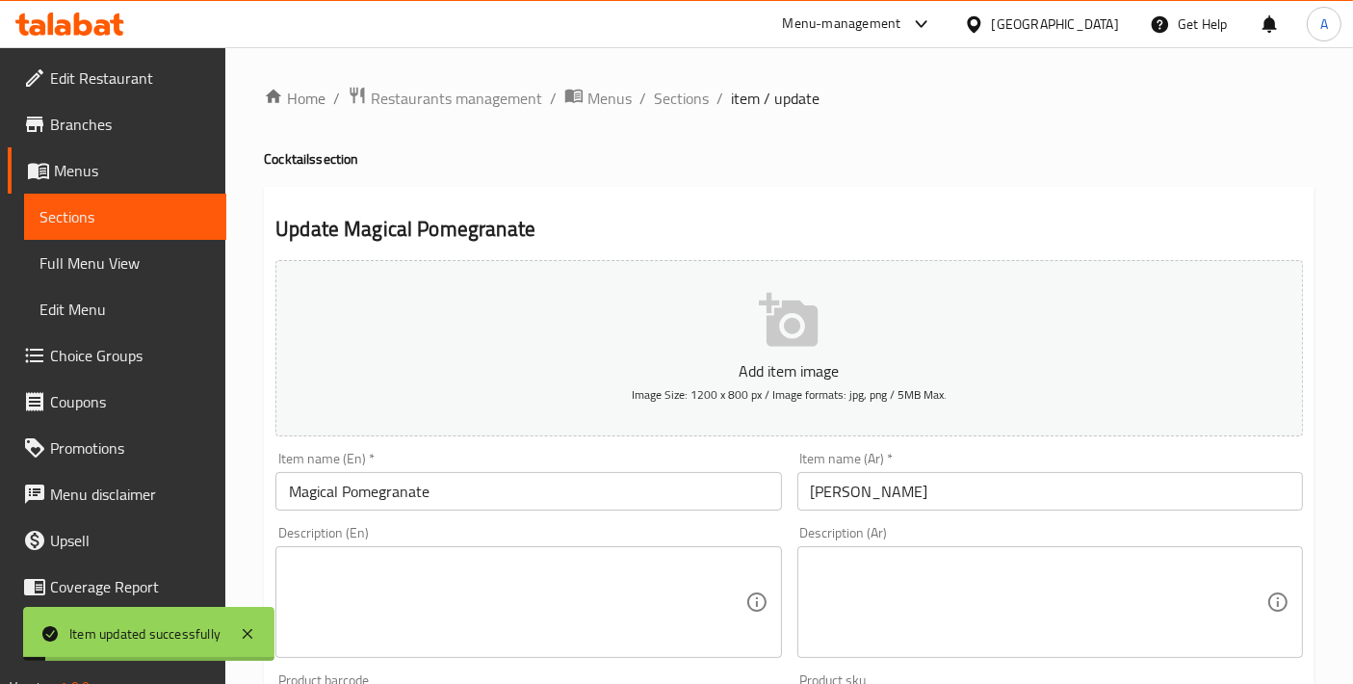
click at [710, 107] on ol "Home / Restaurants management / Menus / Sections / item / update" at bounding box center [789, 98] width 1050 height 25
click at [698, 107] on span "Sections" at bounding box center [681, 98] width 55 height 23
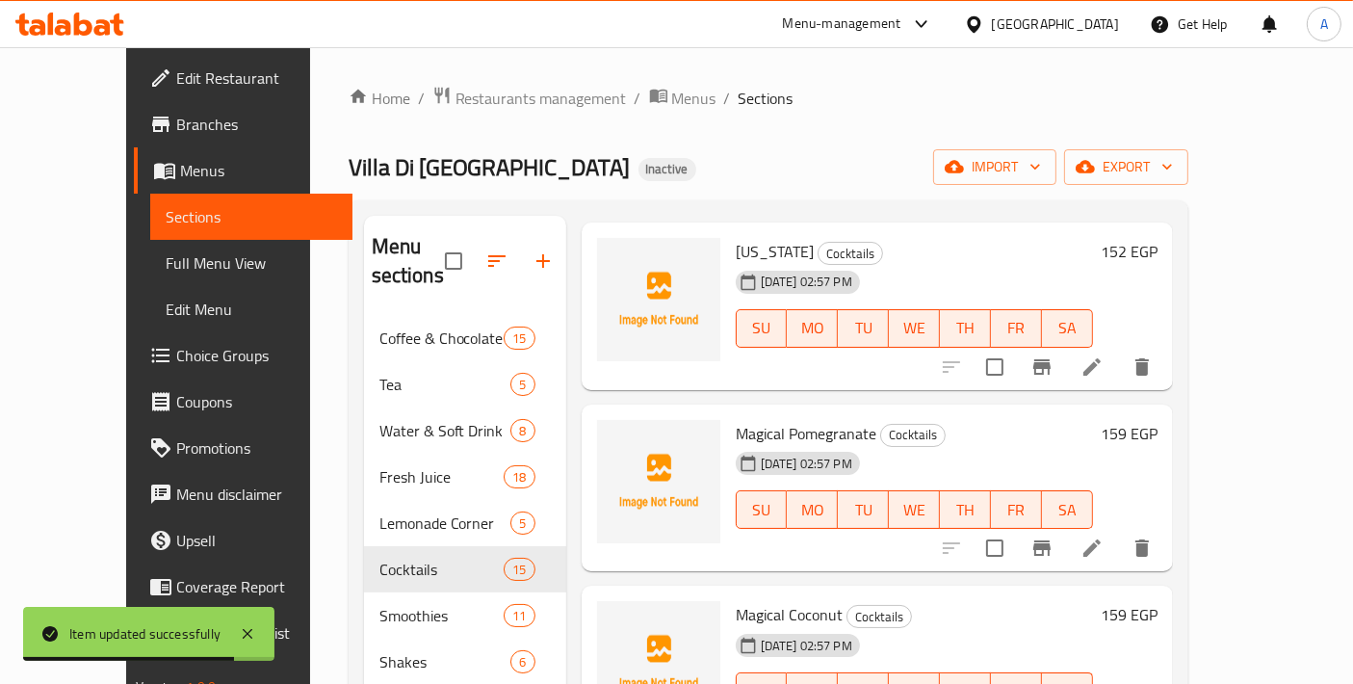
scroll to position [427, 0]
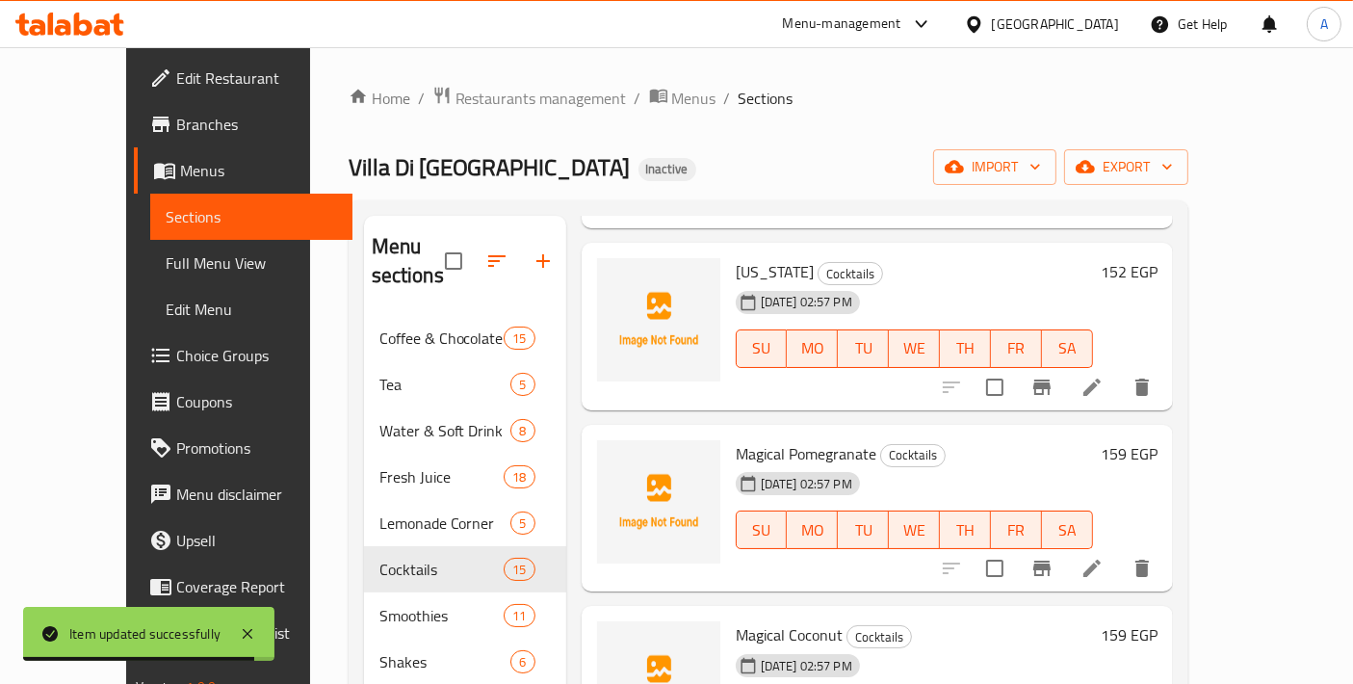
click at [1119, 551] on li at bounding box center [1092, 568] width 54 height 35
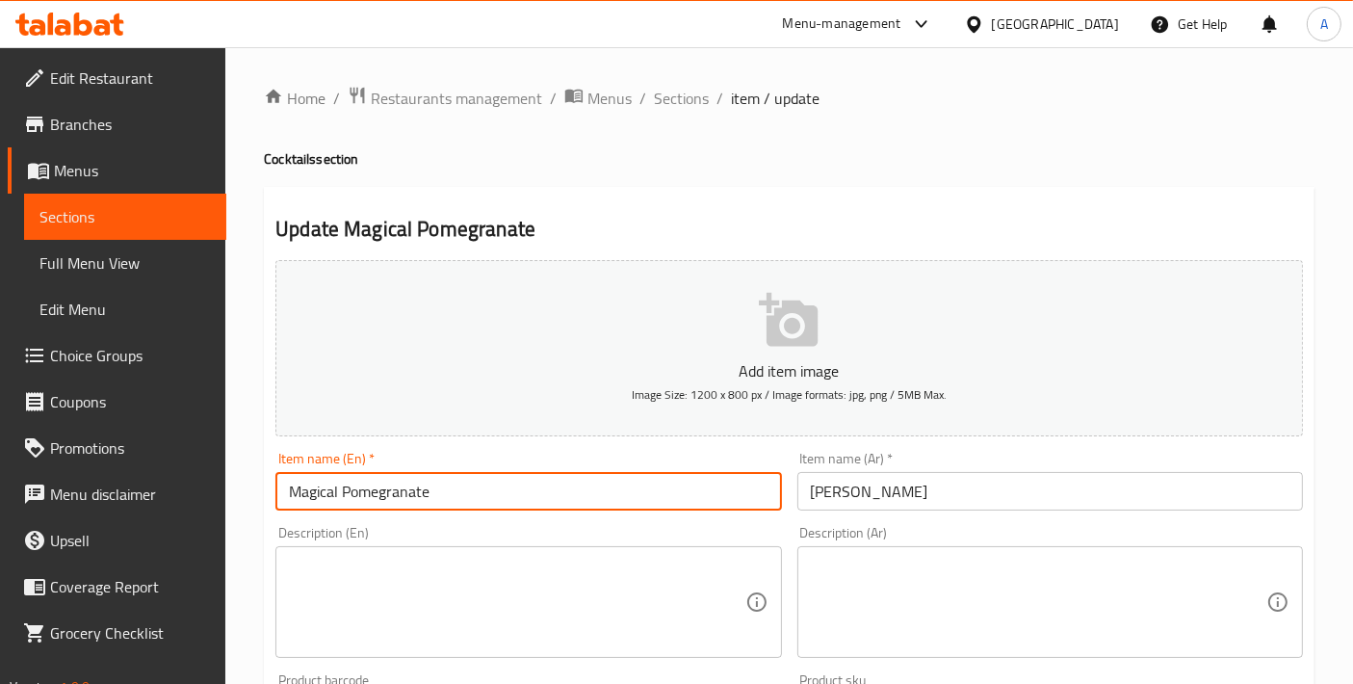
click at [422, 496] on input "Magical Pomegranate" at bounding box center [527, 491] width 505 height 39
click at [929, 490] on input "سحر الرمان" at bounding box center [1049, 491] width 505 height 39
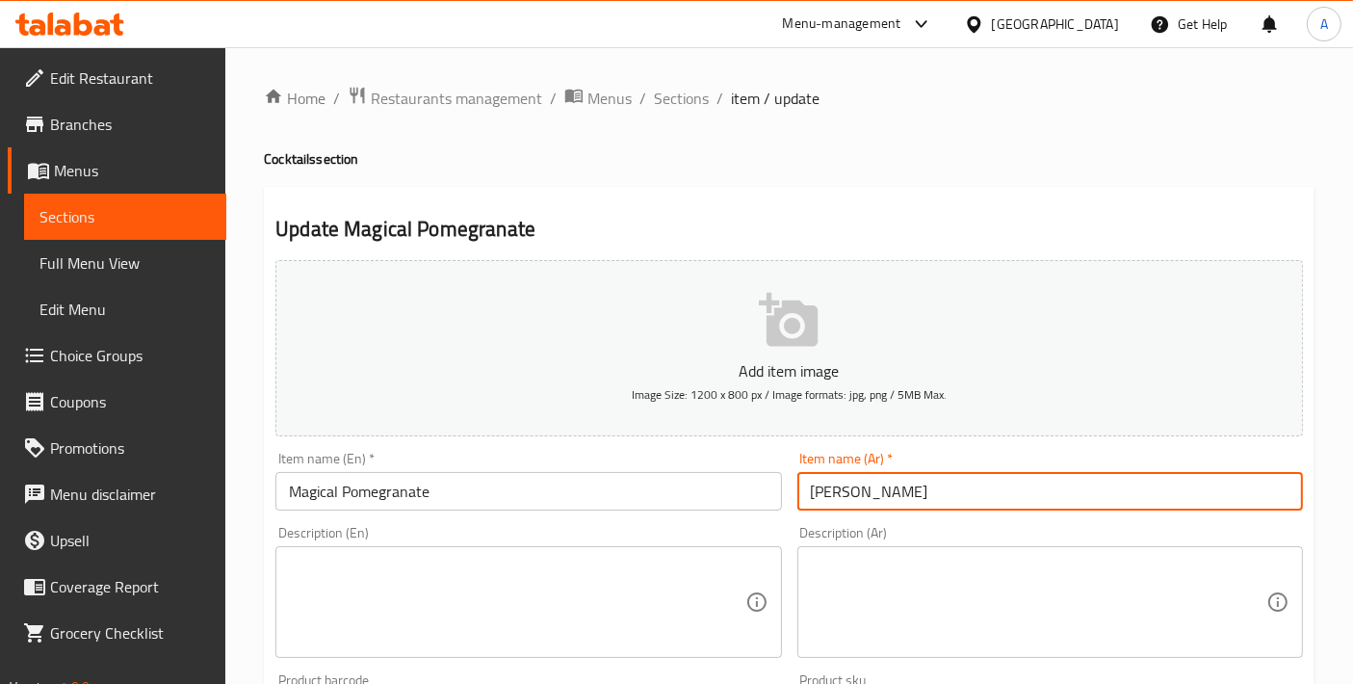
click at [929, 490] on input "سحر الرمان" at bounding box center [1049, 491] width 505 height 39
paste input "لرمان السحري"
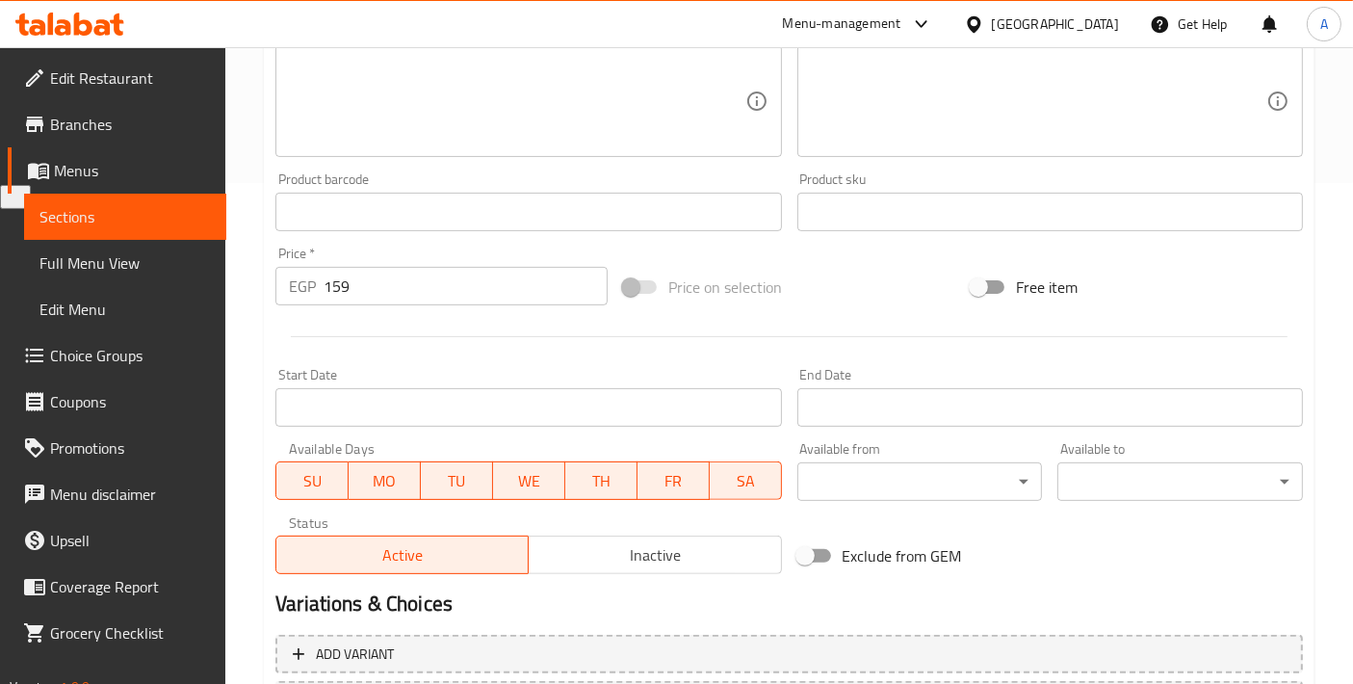
scroll to position [673, 0]
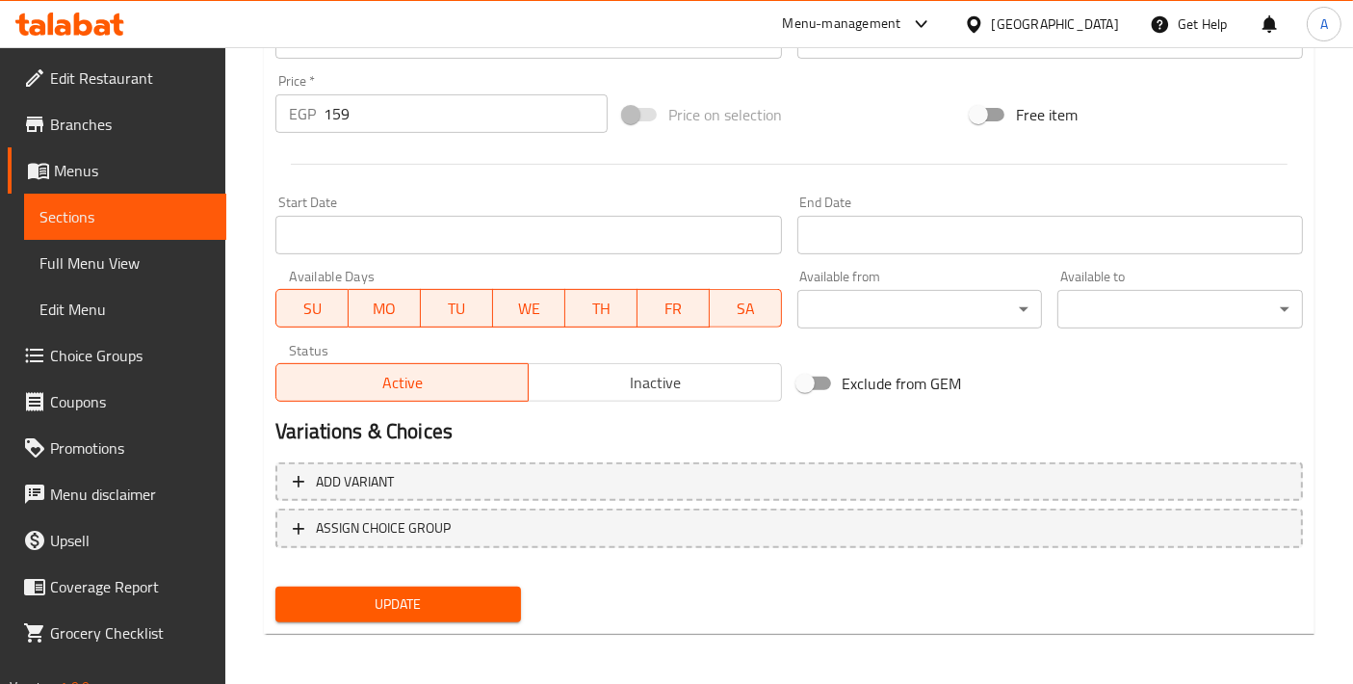
type input "الرمان السحري"
click at [507, 591] on button "Update" at bounding box center [398, 604] width 246 height 36
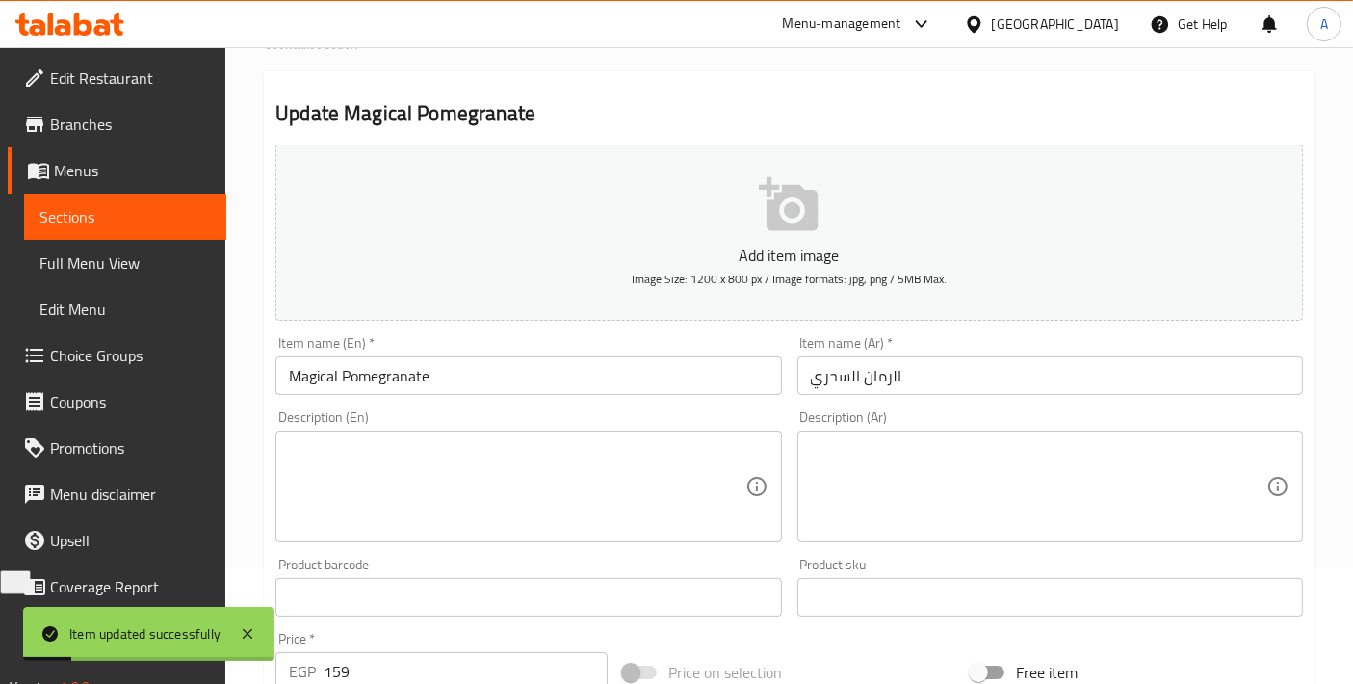
scroll to position [0, 0]
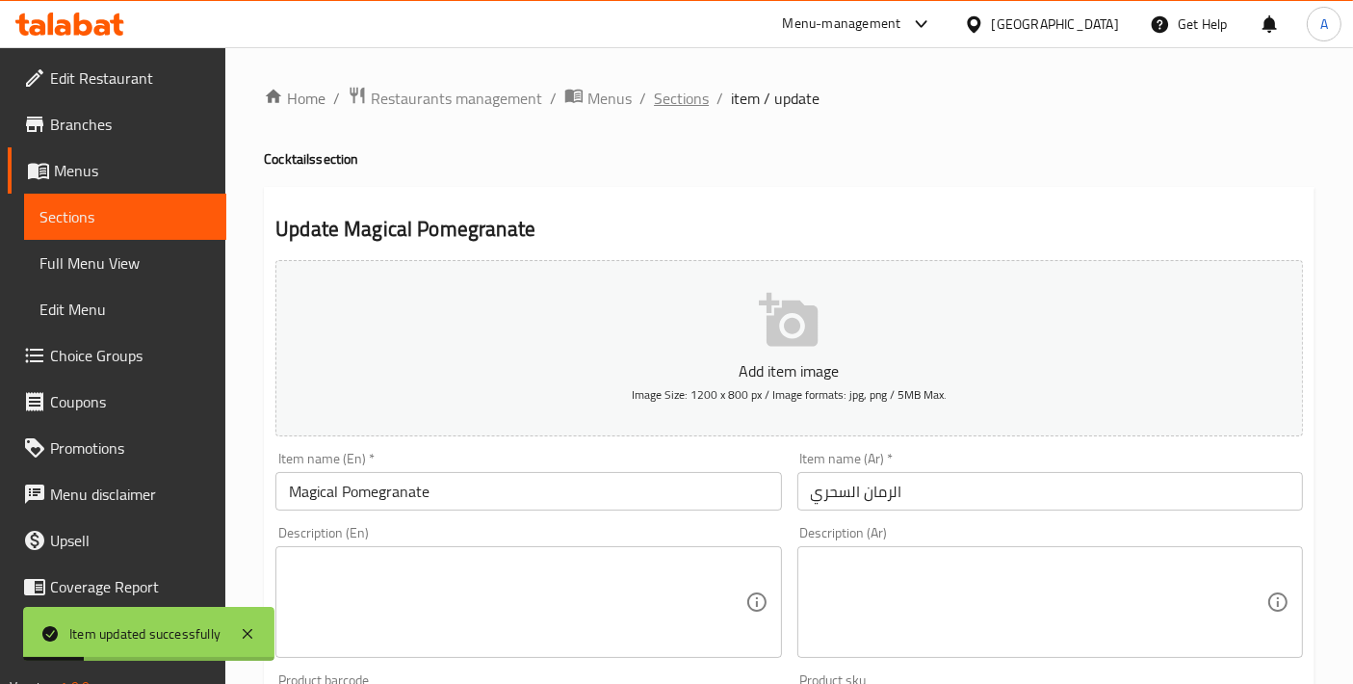
click at [704, 88] on span "Sections" at bounding box center [681, 98] width 55 height 23
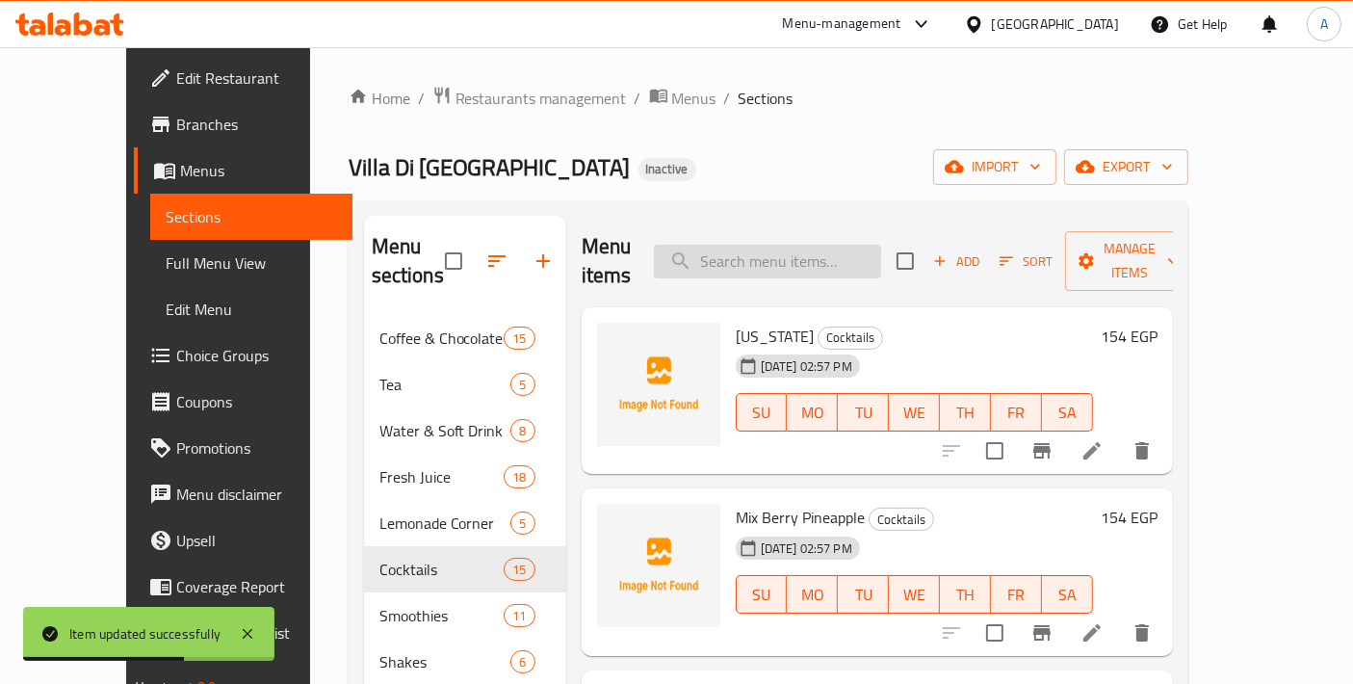
click at [816, 257] on input "search" at bounding box center [767, 262] width 227 height 34
paste input "Pinacolada"
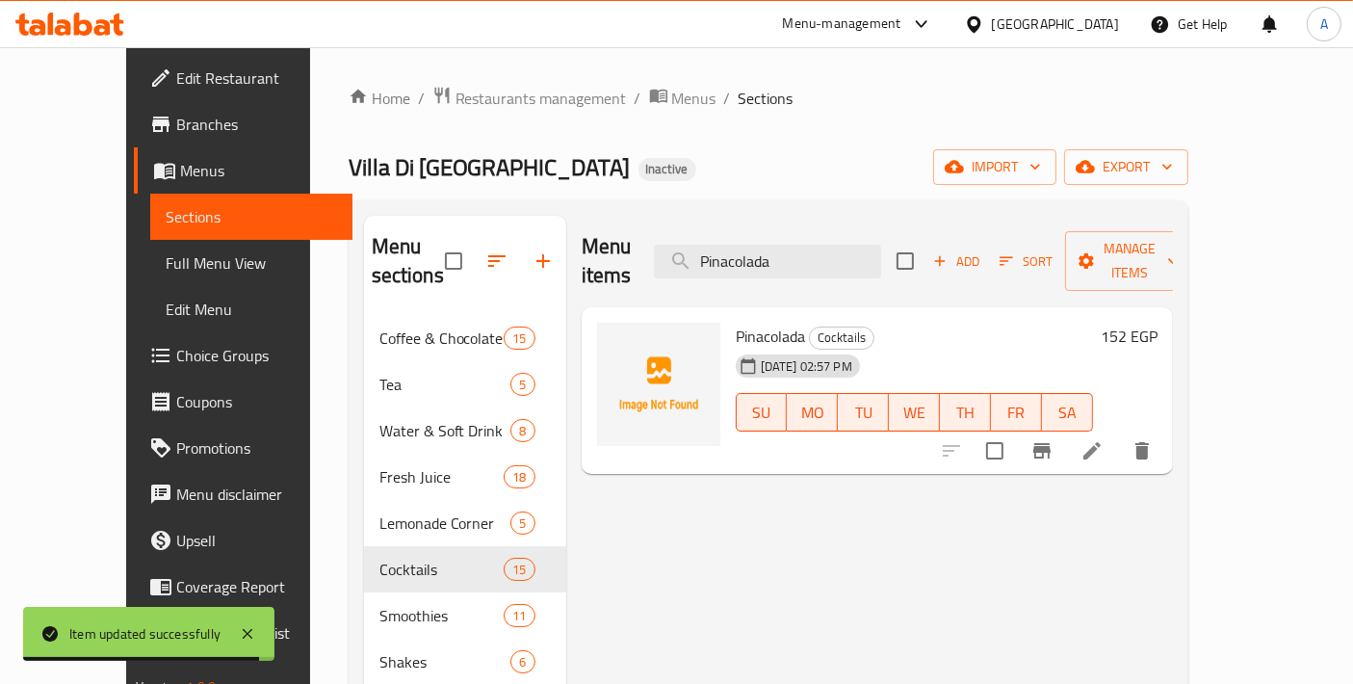
type input "Pinacolada"
click at [1103, 439] on icon at bounding box center [1091, 450] width 23 height 23
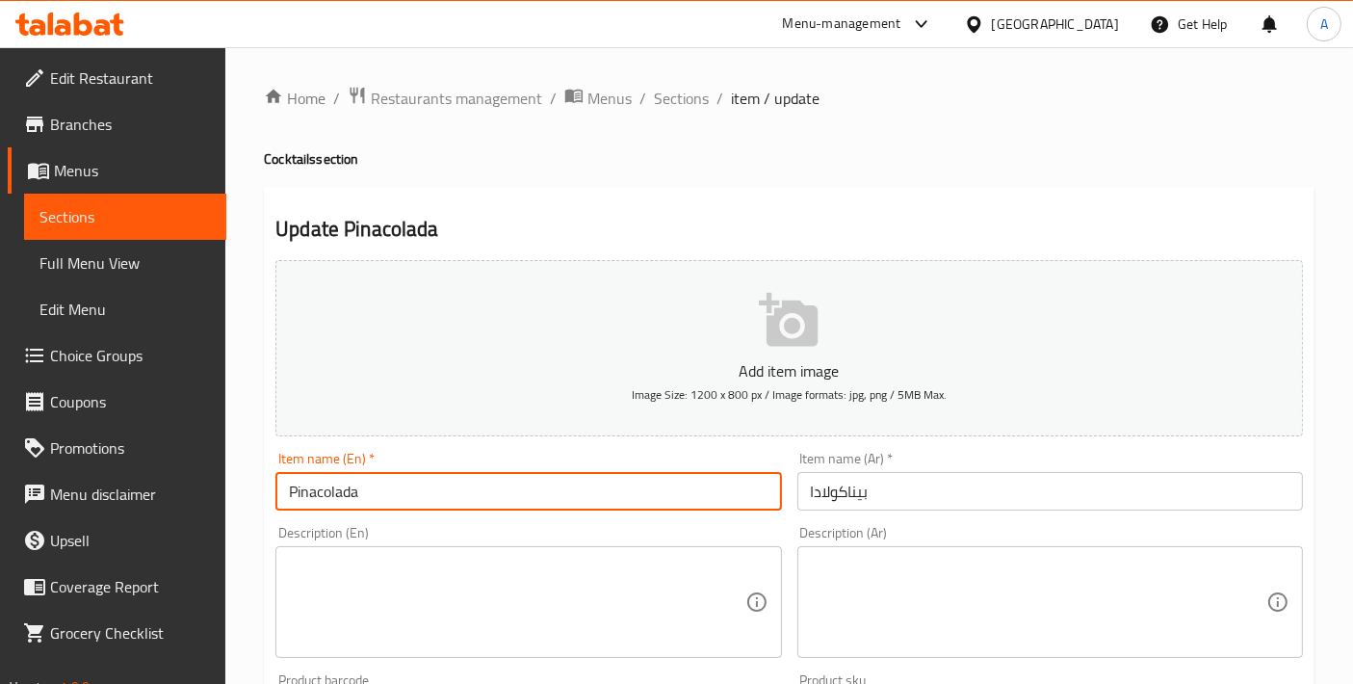
click at [548, 486] on input "Pinacolada" at bounding box center [527, 491] width 505 height 39
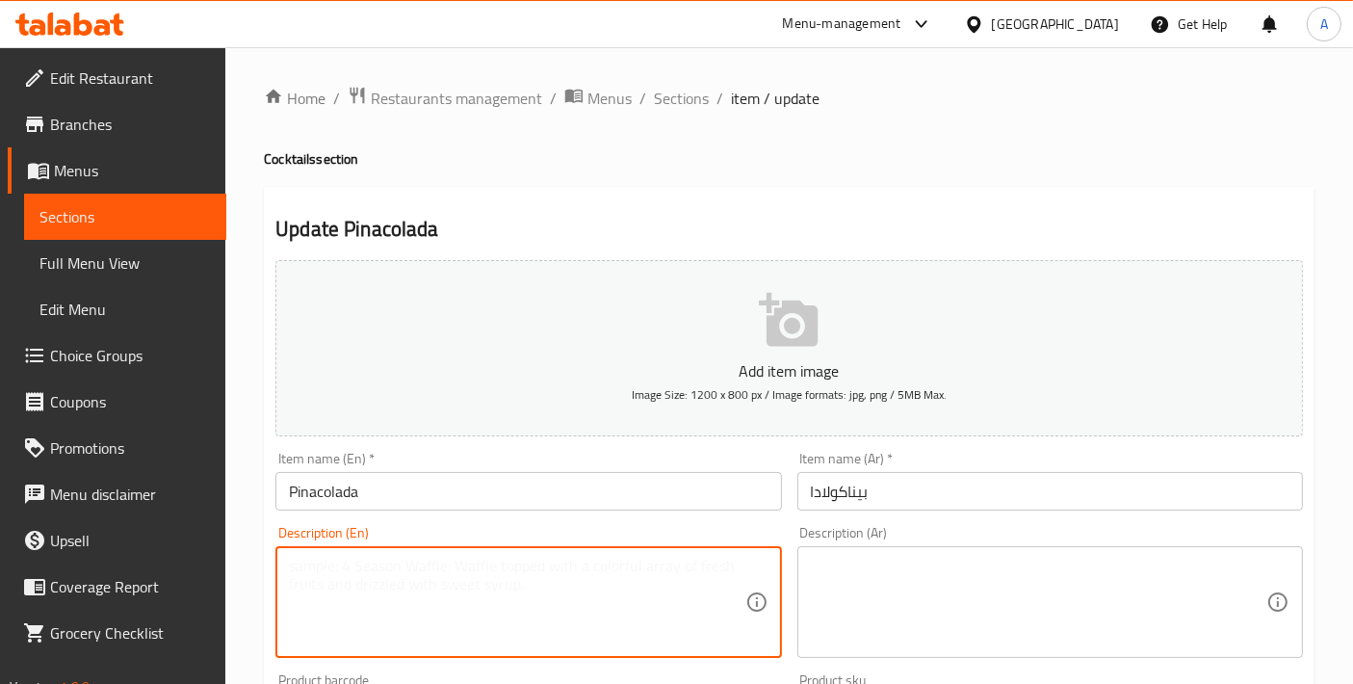
drag, startPoint x: 323, startPoint y: 484, endPoint x: 467, endPoint y: 628, distance: 203.6
click at [467, 628] on textarea at bounding box center [516, 601] width 455 height 91
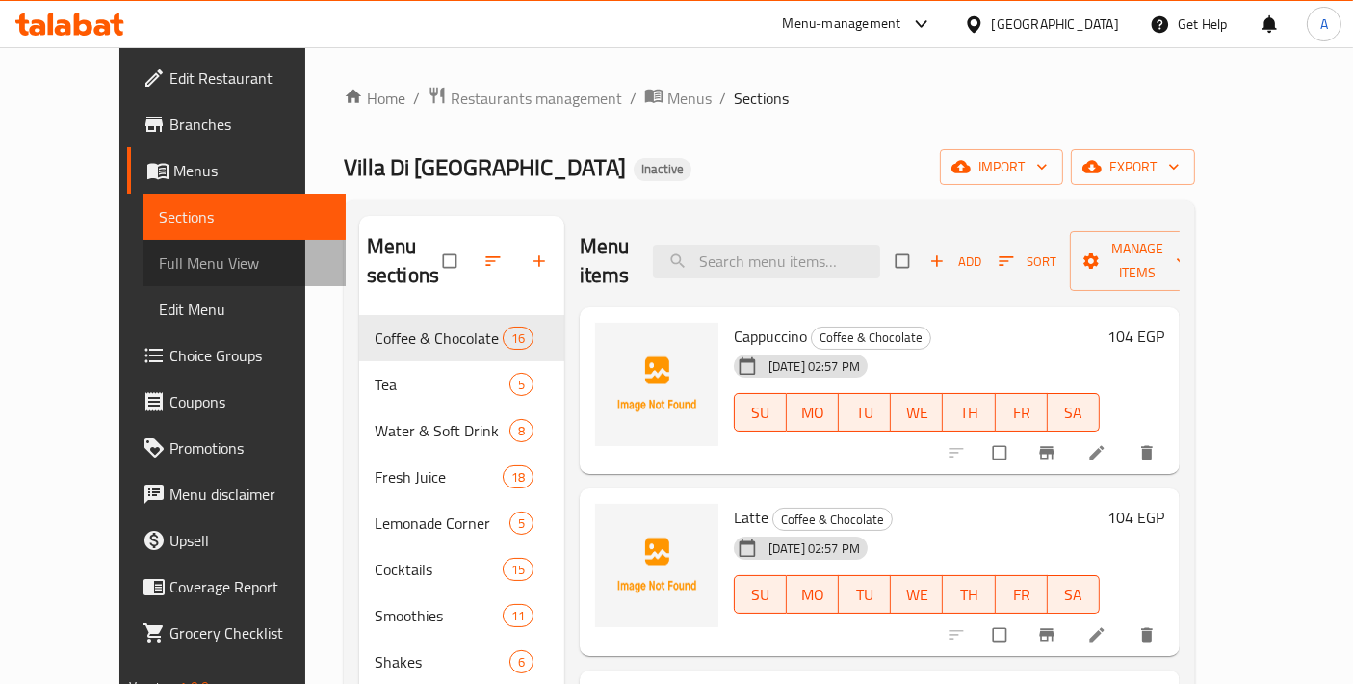
click at [150, 277] on link "Full Menu View" at bounding box center [244, 263] width 202 height 46
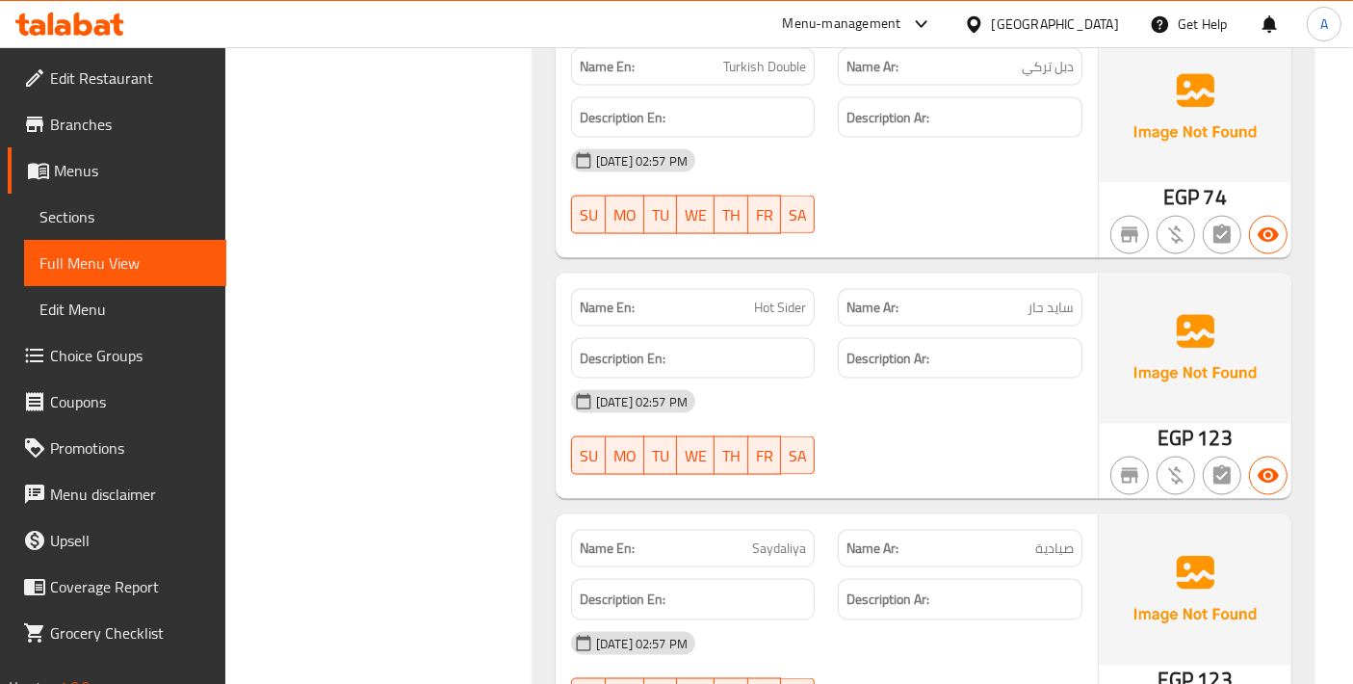
scroll to position [2995, 0]
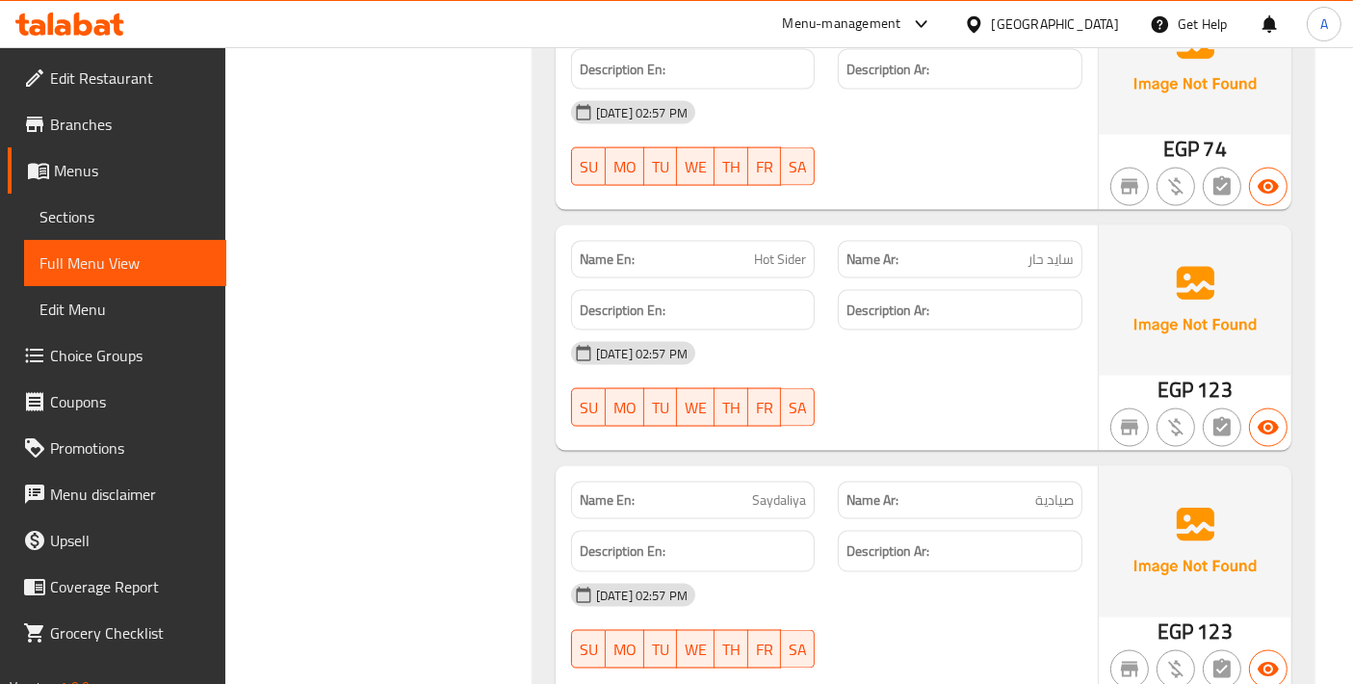
click at [786, 505] on span "Saydaliya" at bounding box center [779, 500] width 54 height 20
copy span "Saydaliya"
click at [783, 255] on span "Hot Sider" at bounding box center [780, 259] width 52 height 20
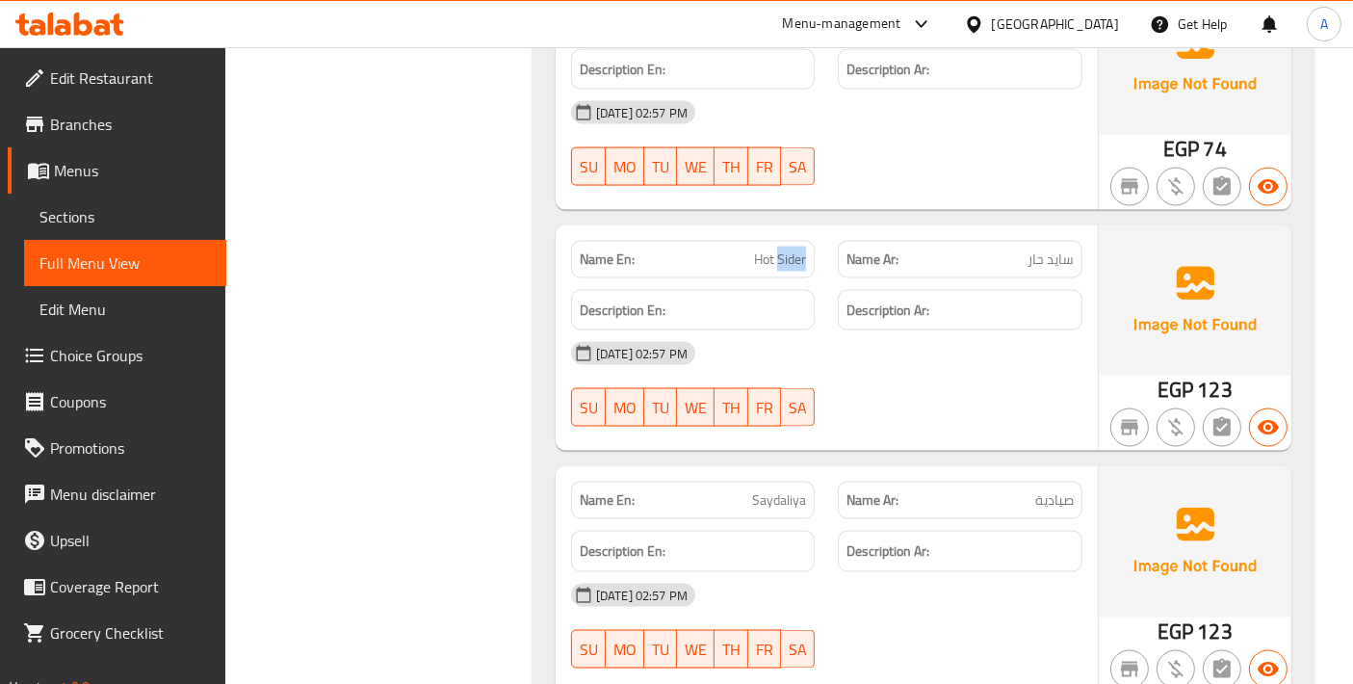
click at [783, 255] on span "Hot Sider" at bounding box center [780, 259] width 52 height 20
copy span "Hot Sider"
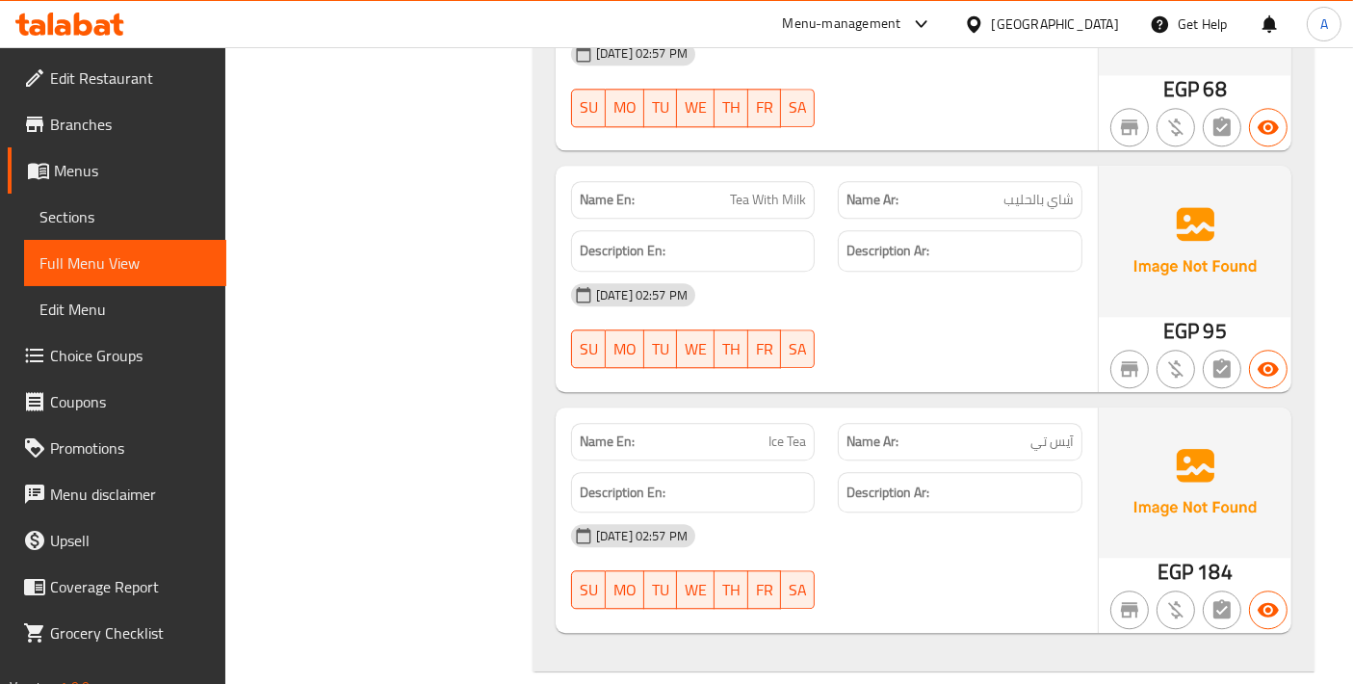
scroll to position [4921, 0]
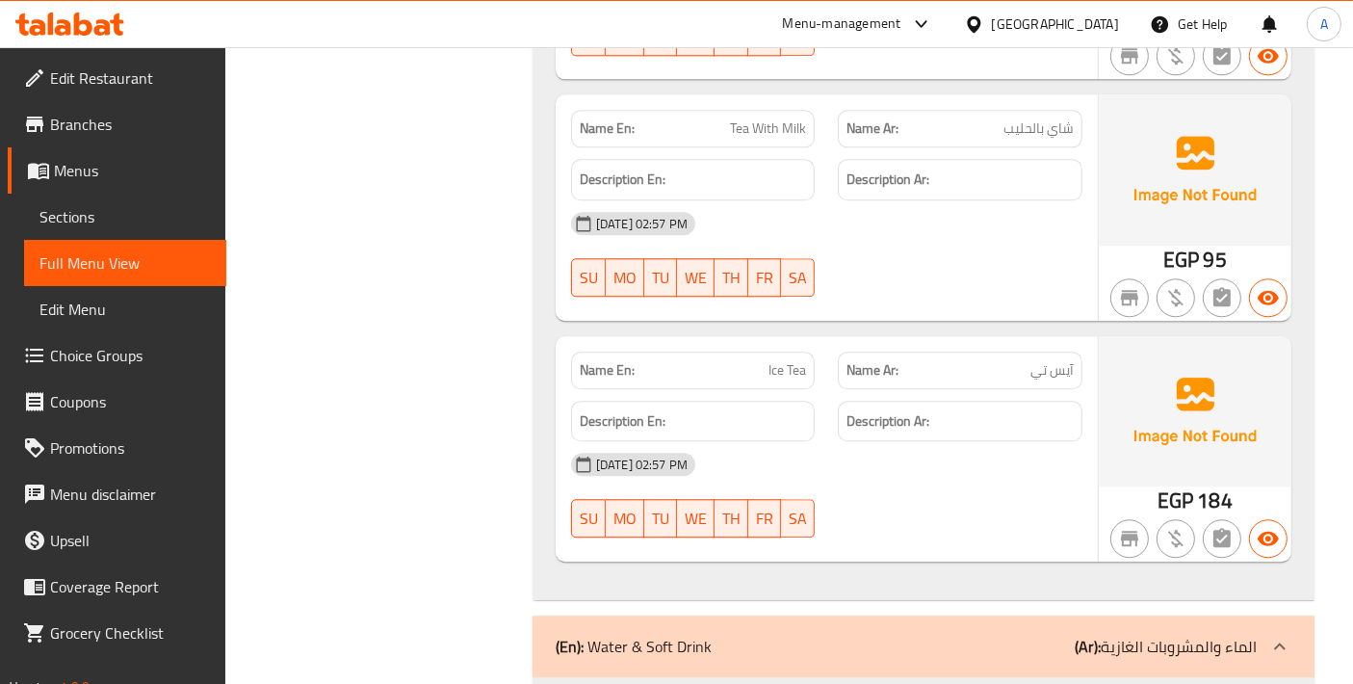
click at [783, 373] on span "Ice Tea" at bounding box center [787, 370] width 38 height 20
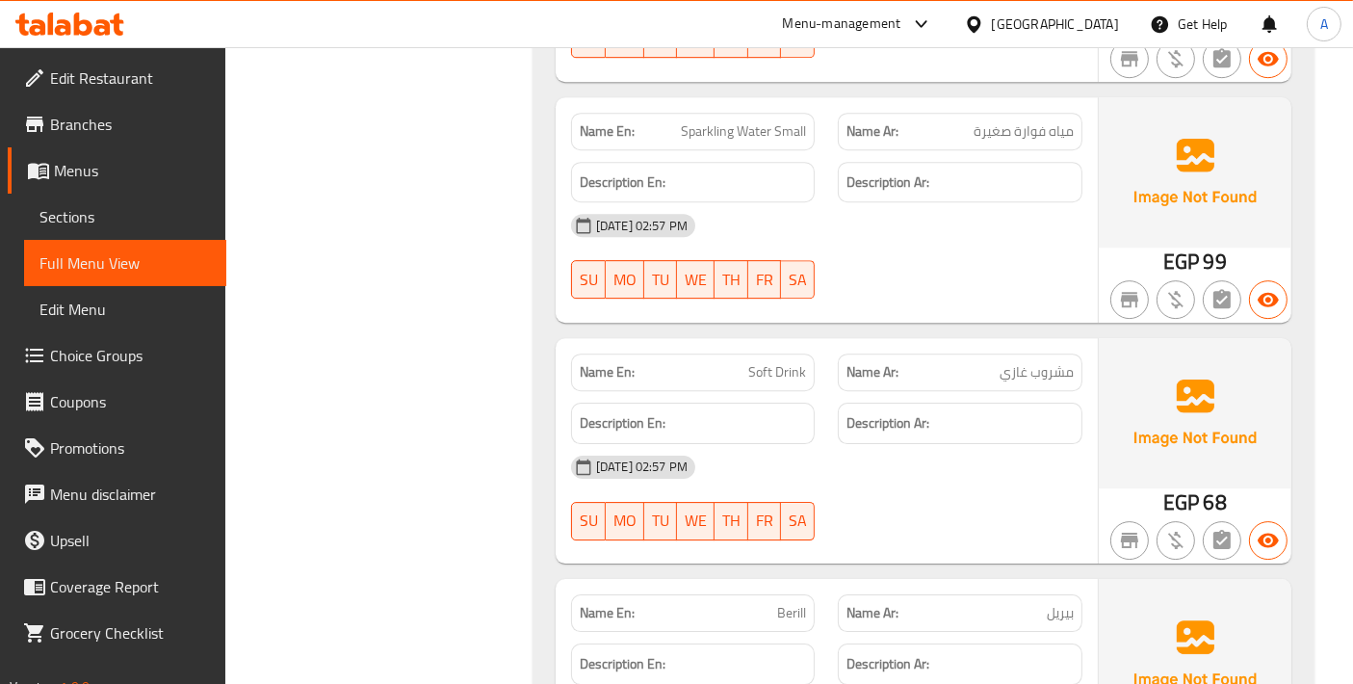
scroll to position [6204, 0]
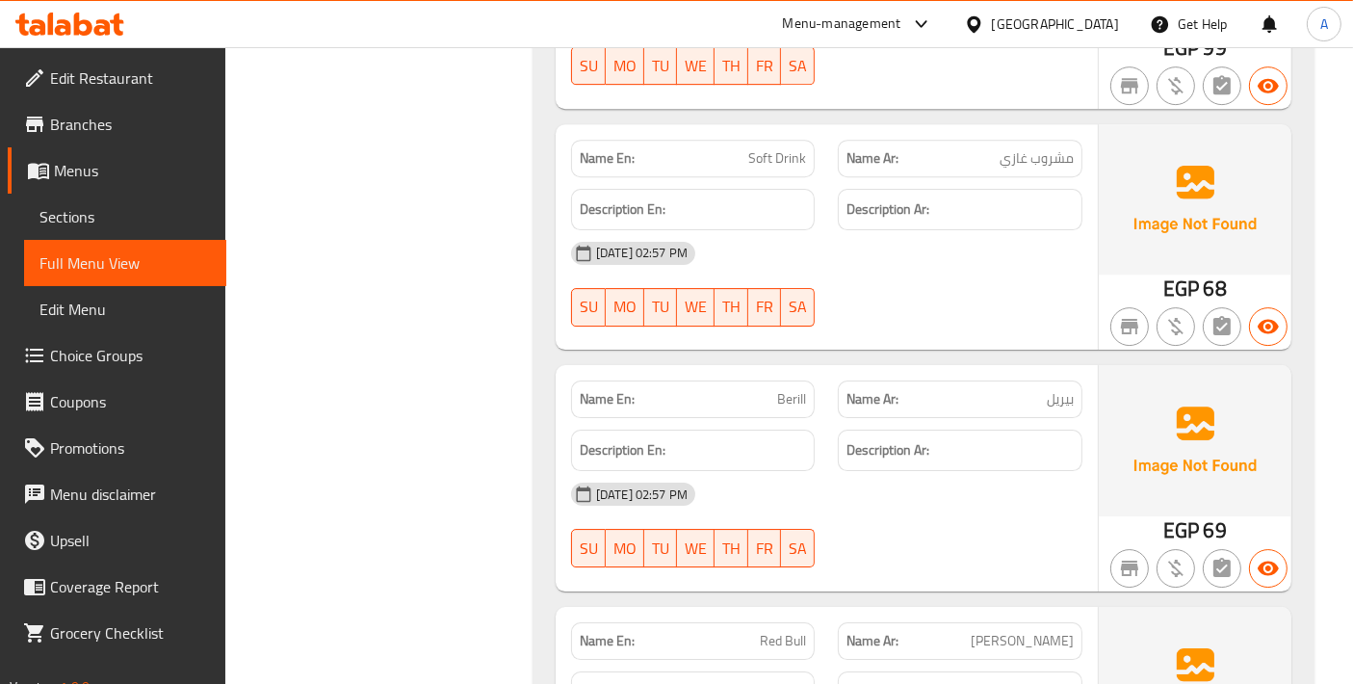
click at [772, 400] on p "Name En: Berill" at bounding box center [693, 399] width 227 height 20
copy span "Berill"
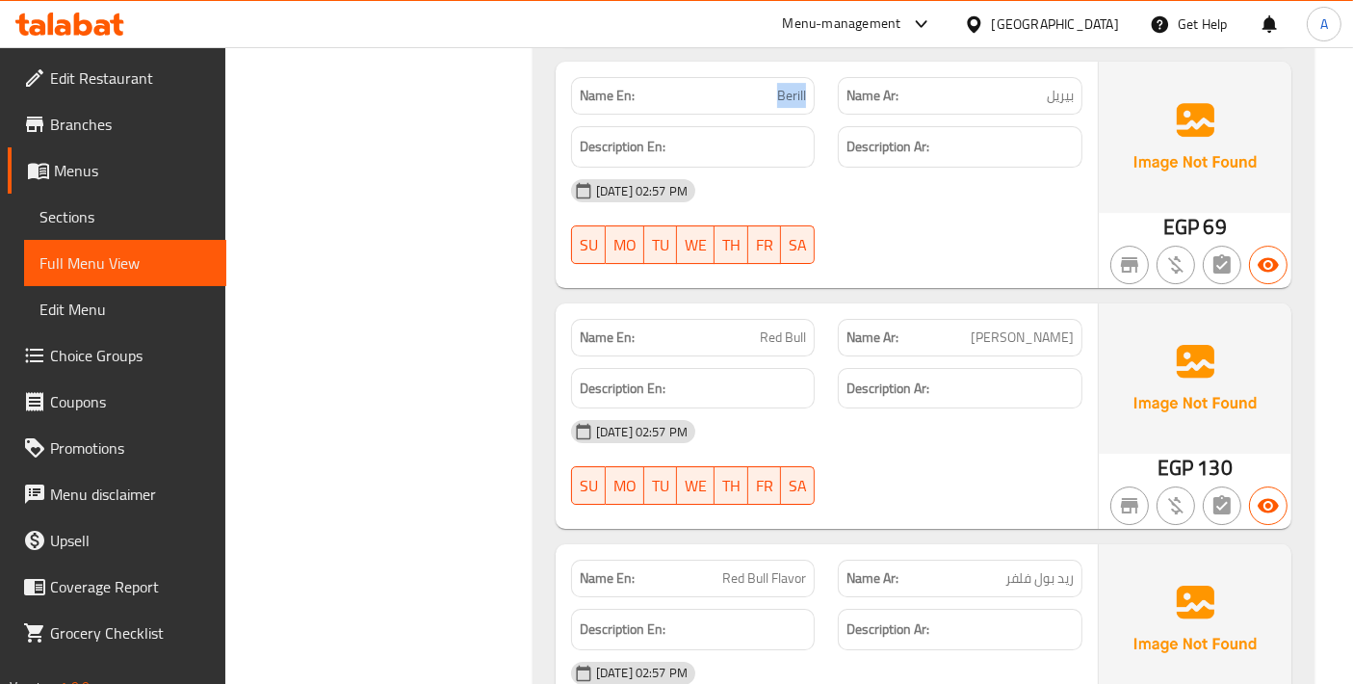
scroll to position [6846, 0]
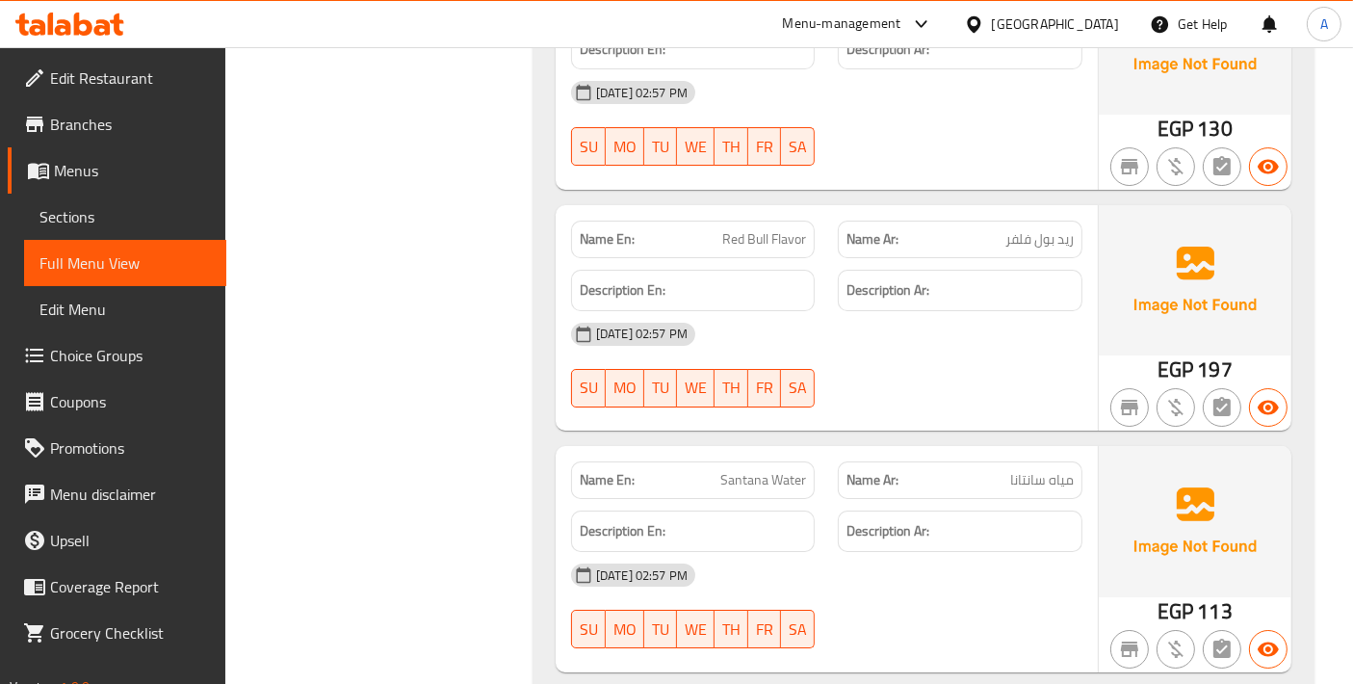
click at [784, 240] on span "Red Bull Flavor" at bounding box center [764, 239] width 84 height 20
copy span "Red Bull Flavor"
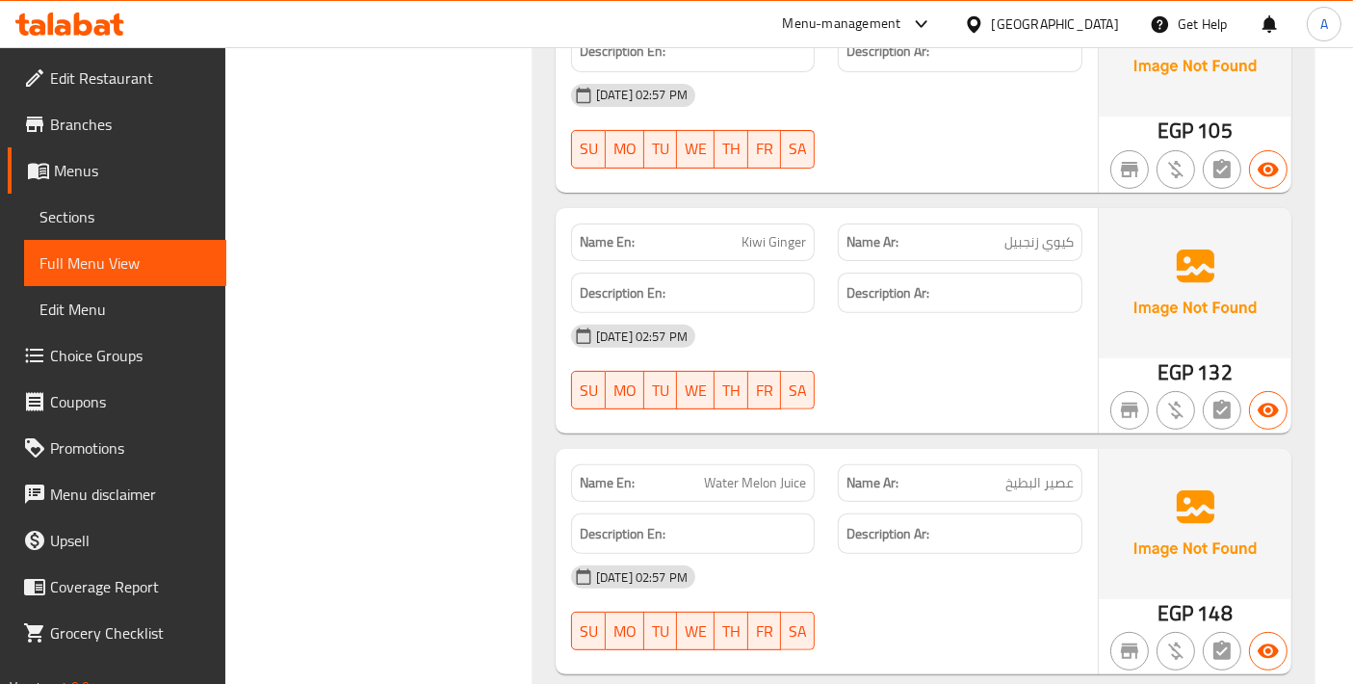
scroll to position [8130, 0]
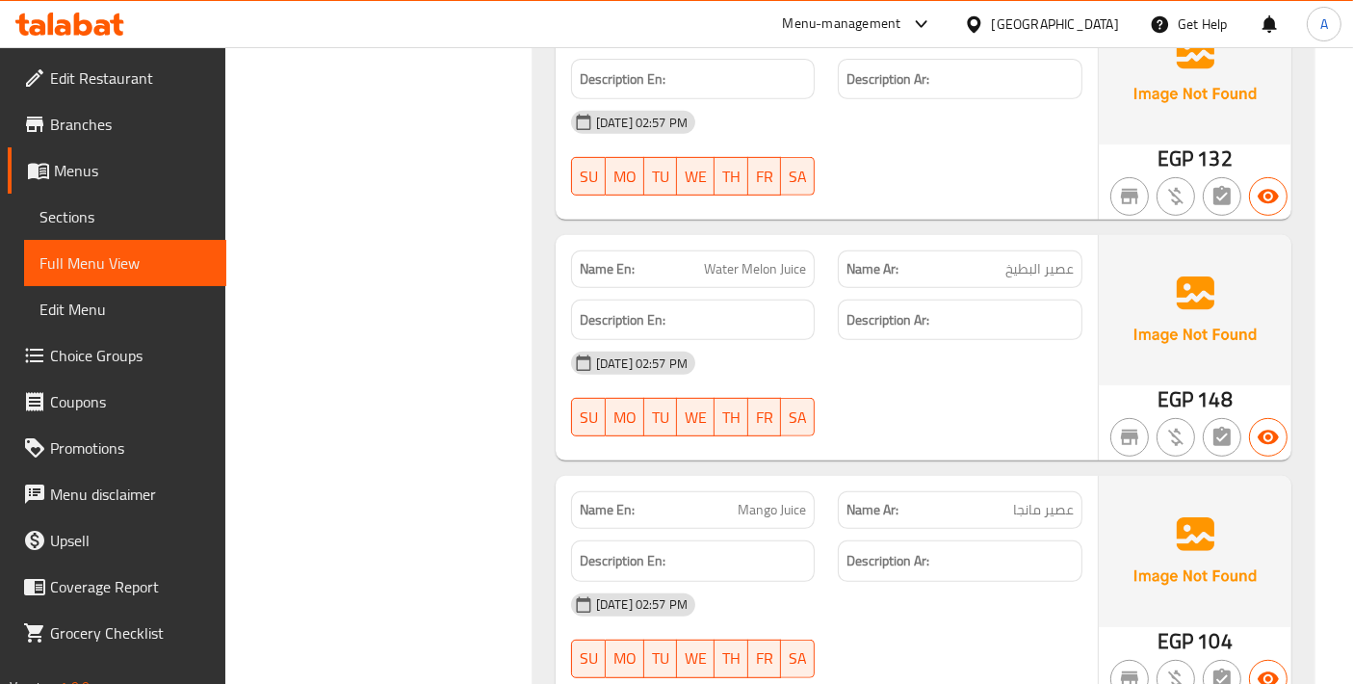
click at [734, 284] on div "Name En: Water Melon Juice" at bounding box center [693, 269] width 245 height 38
drag, startPoint x: 734, startPoint y: 284, endPoint x: 779, endPoint y: 296, distance: 46.7
click at [779, 296] on div "Description En:" at bounding box center [693, 320] width 268 height 65
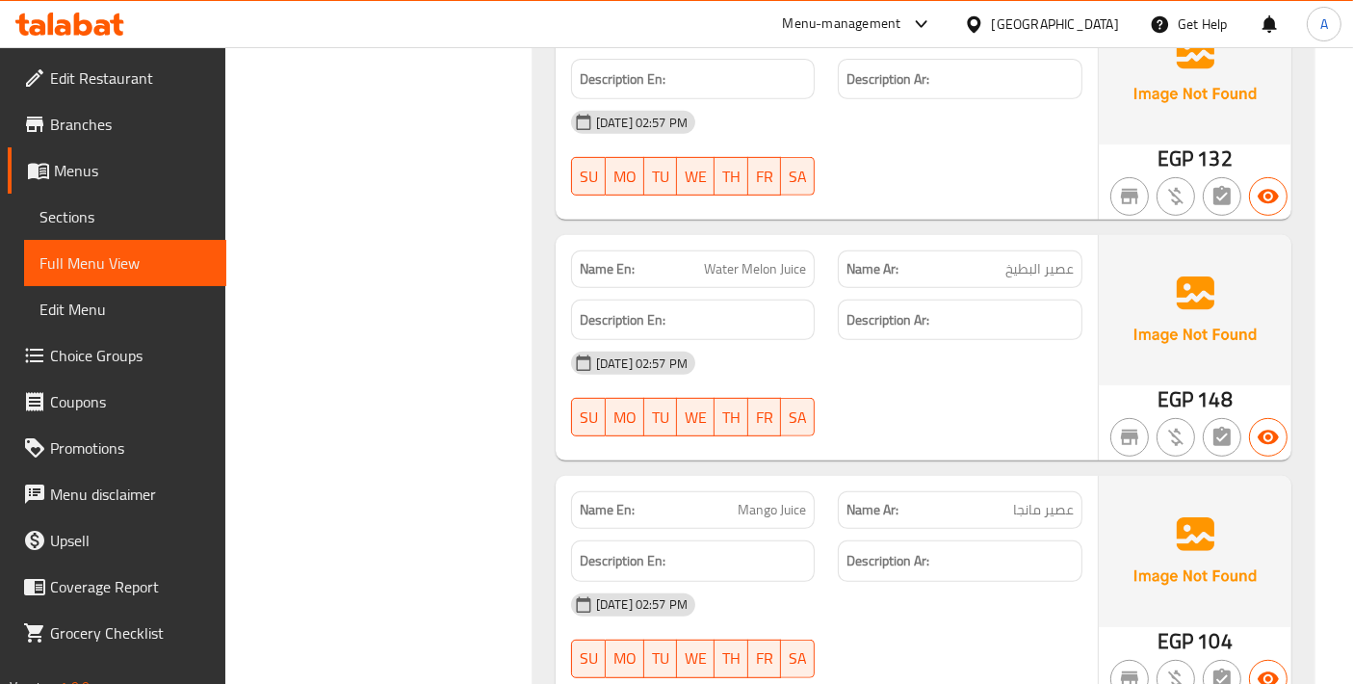
click at [742, 264] on span "Water Melon Juice" at bounding box center [755, 269] width 102 height 20
copy span "Water Melon Juice"
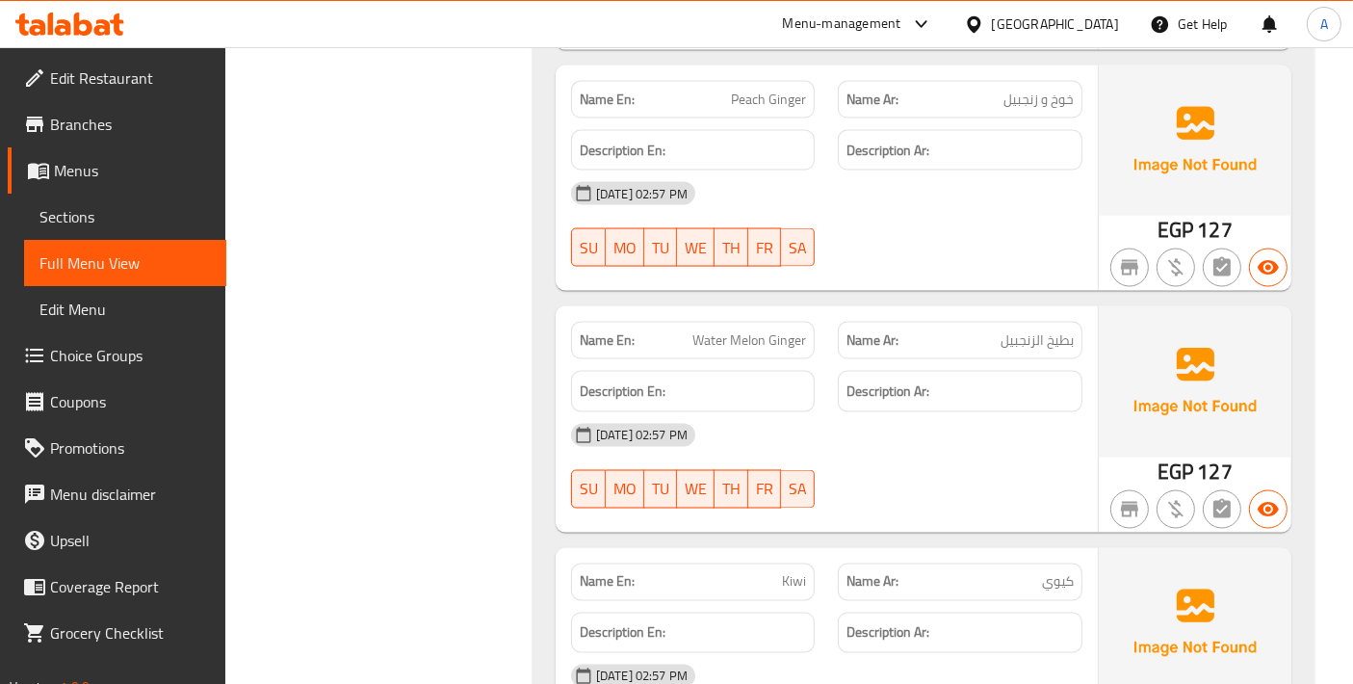
scroll to position [10483, 0]
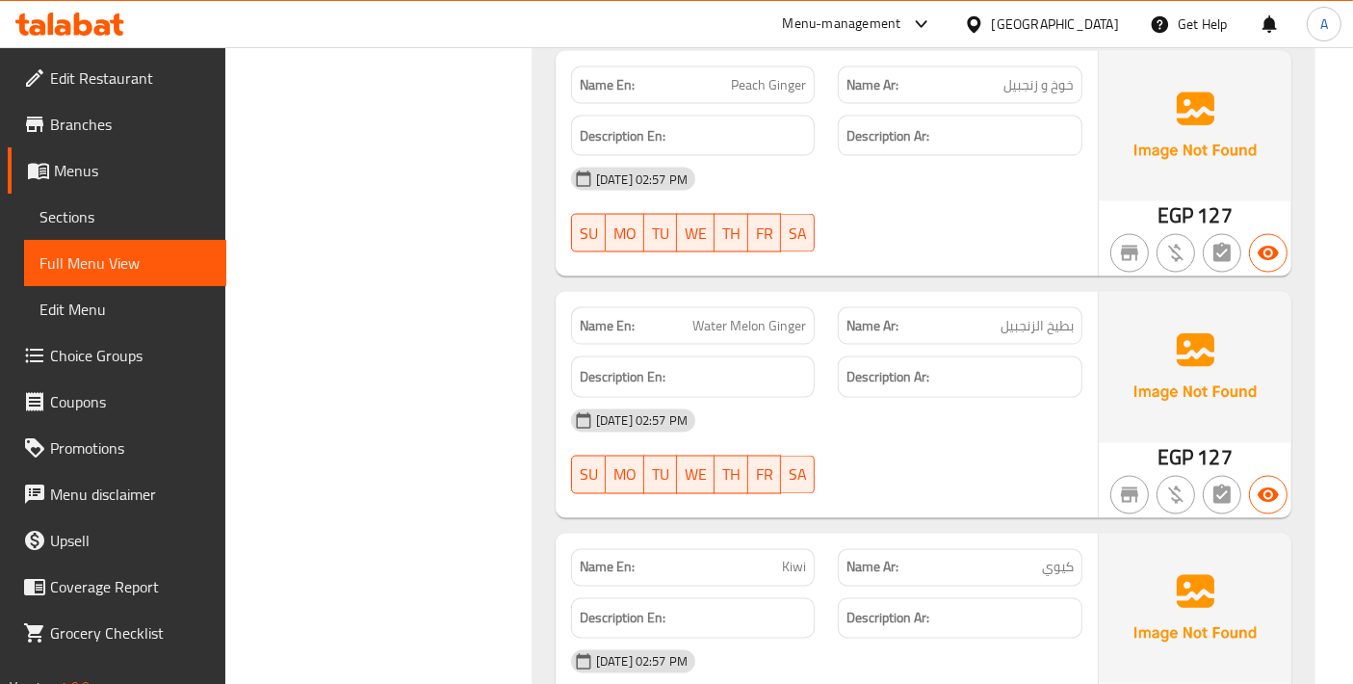
click at [755, 325] on span "Water Melon Ginger" at bounding box center [749, 326] width 114 height 20
copy span "Water Melon Ginger"
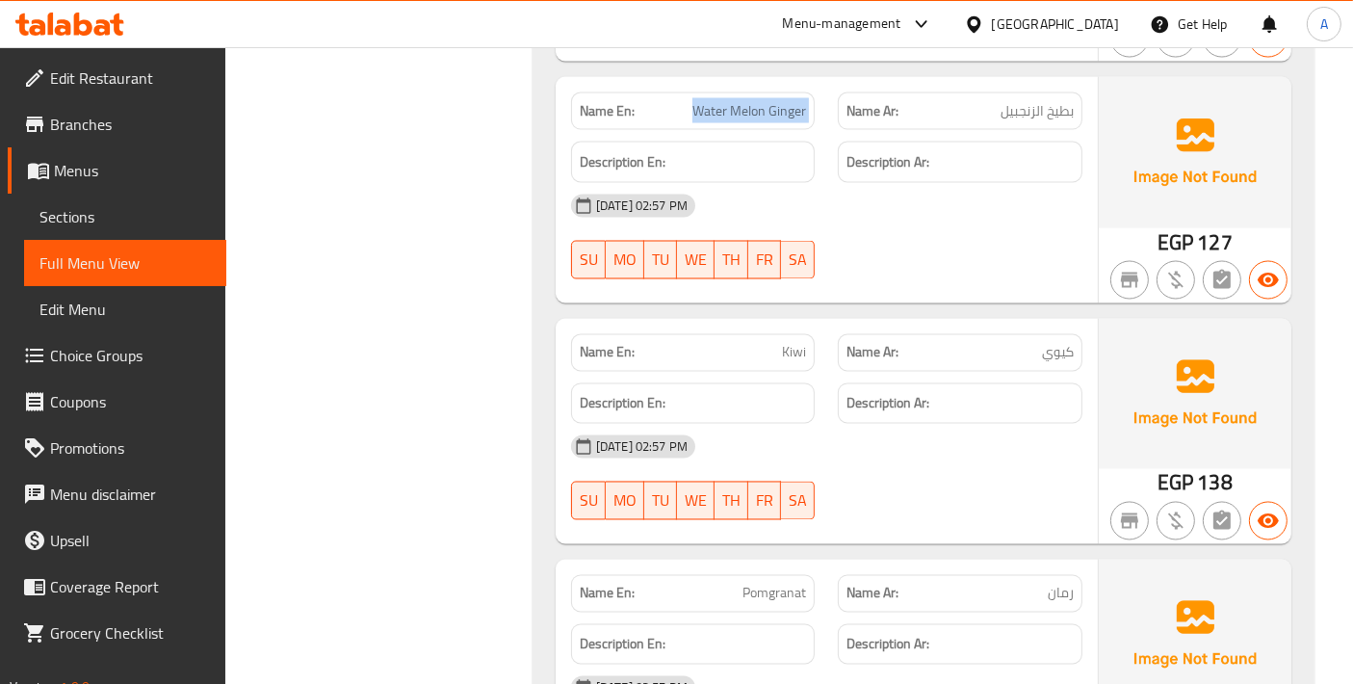
scroll to position [10911, 0]
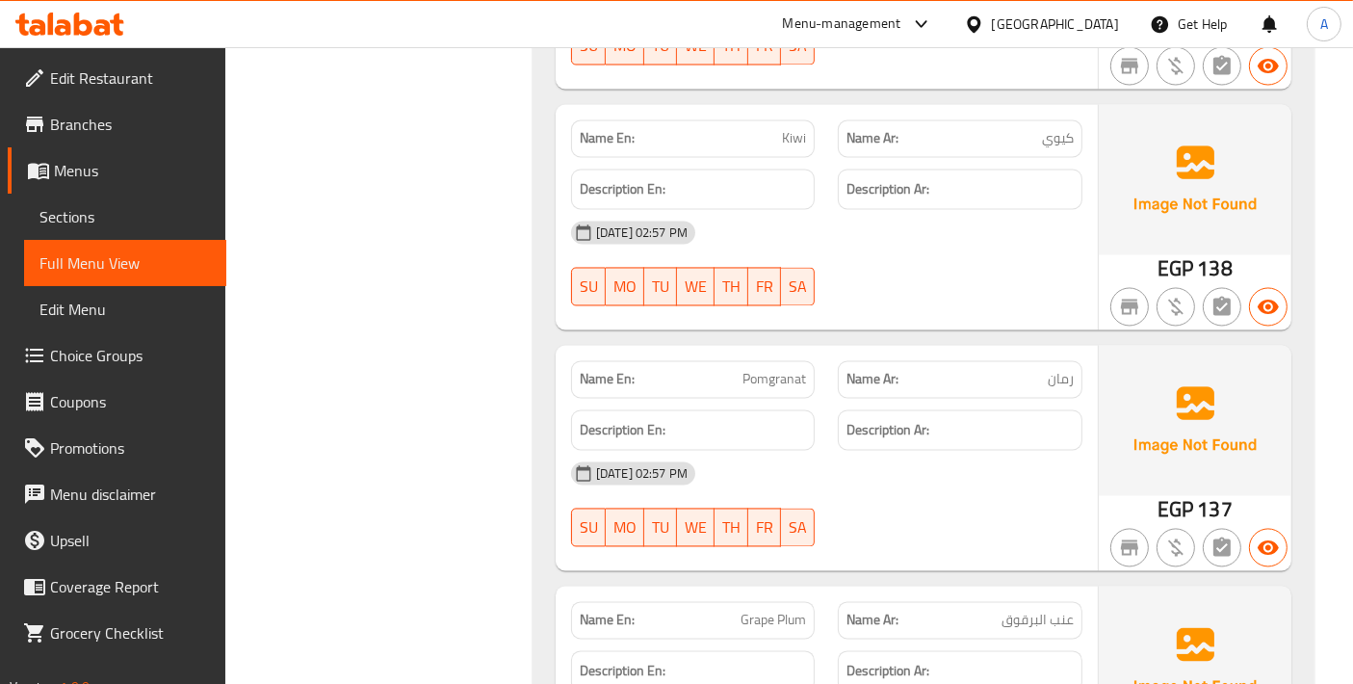
click at [788, 383] on span "Pomgranat" at bounding box center [774, 380] width 64 height 20
copy span "Pomgranat"
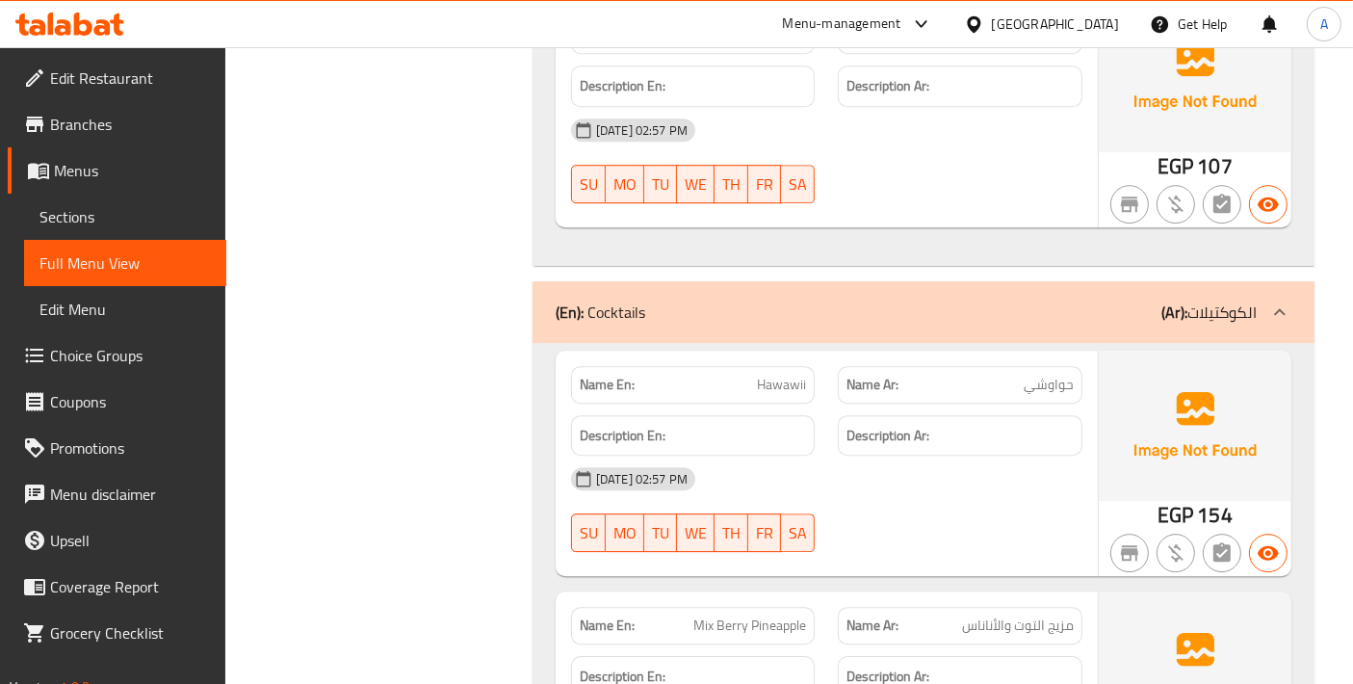
scroll to position [13264, 0]
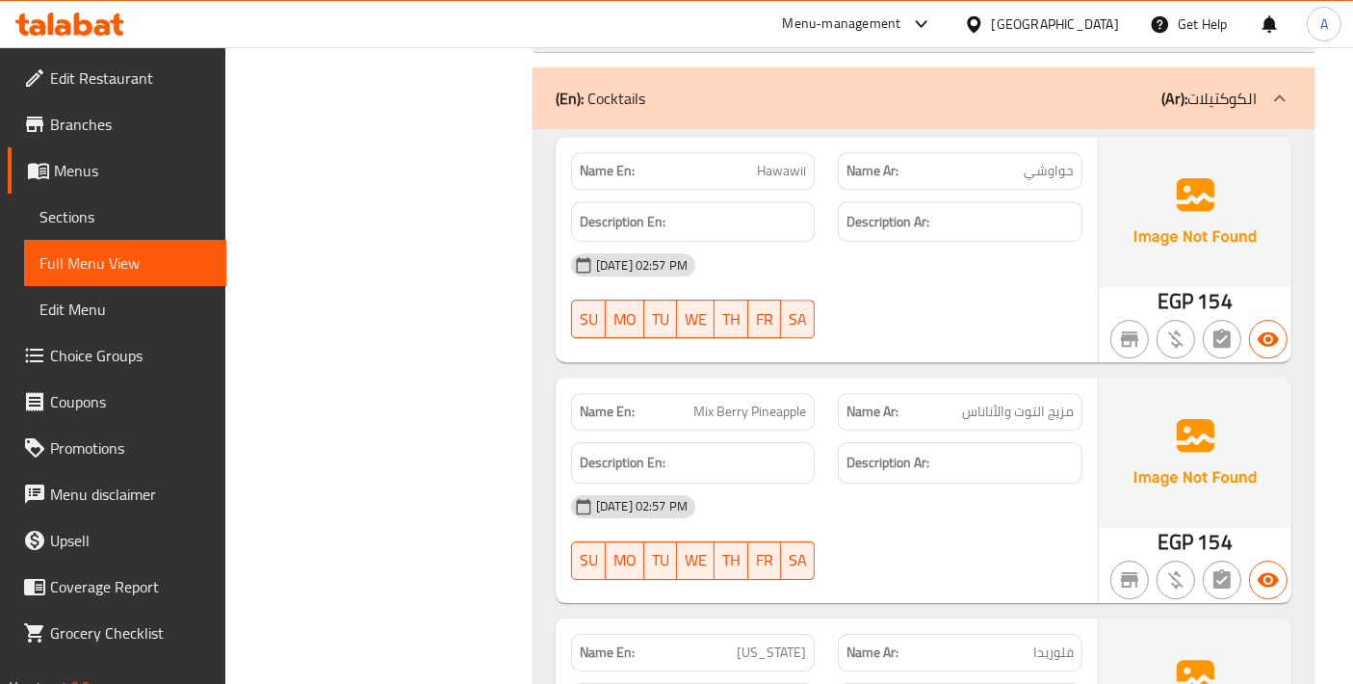
click at [791, 168] on span "Hawawii" at bounding box center [781, 171] width 49 height 20
copy span "Hawawii"
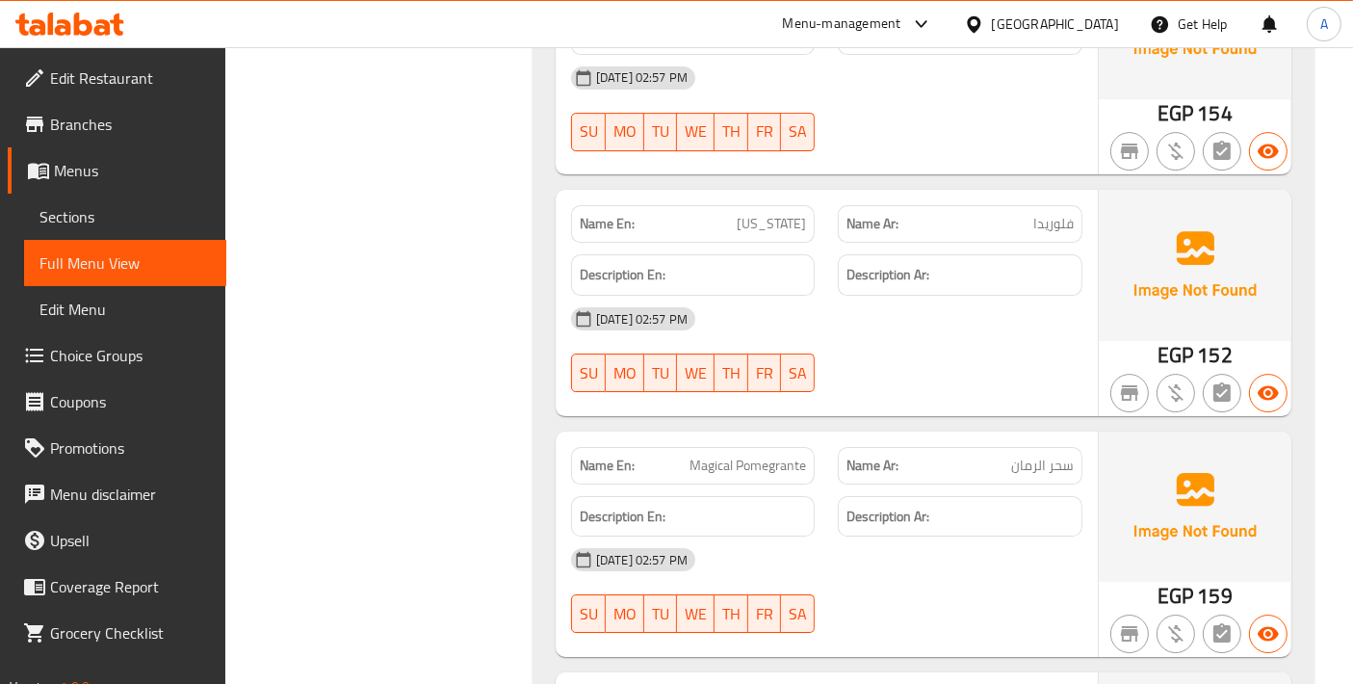
scroll to position [13906, 0]
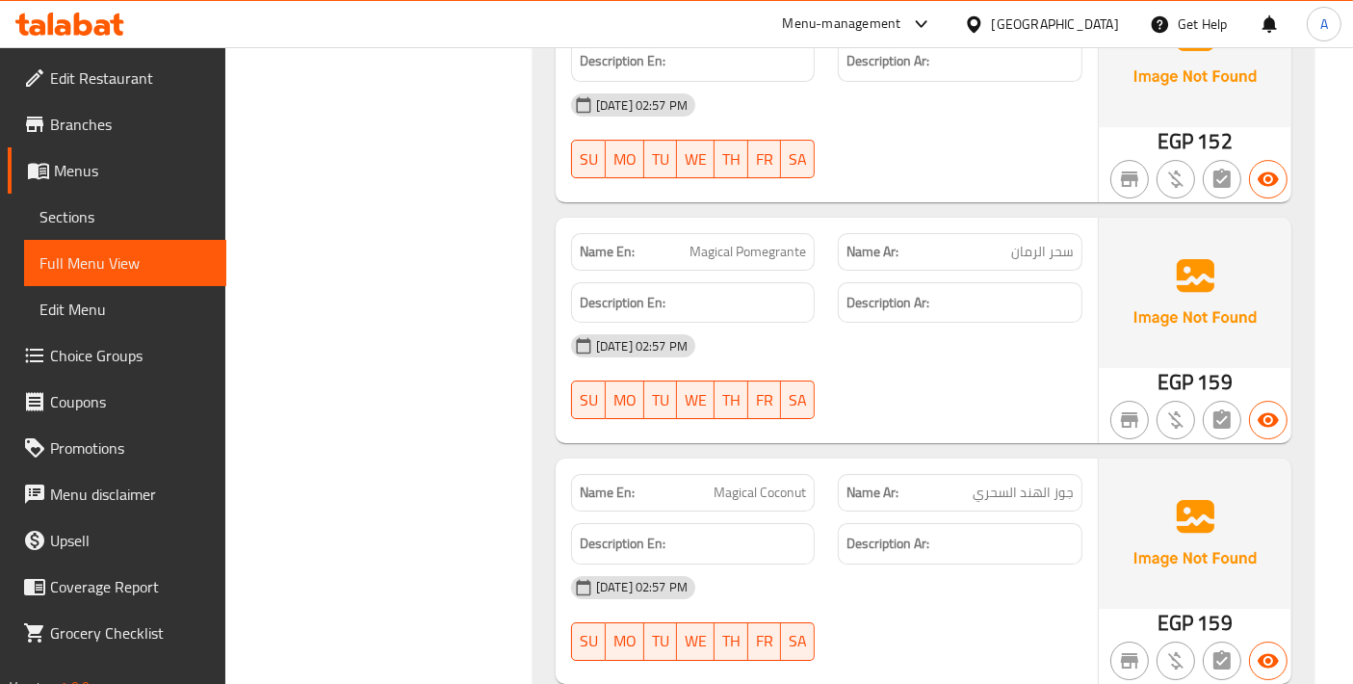
click at [733, 244] on span "Magical Pomegrante" at bounding box center [747, 252] width 116 height 20
copy span "Magical Pomegrante"
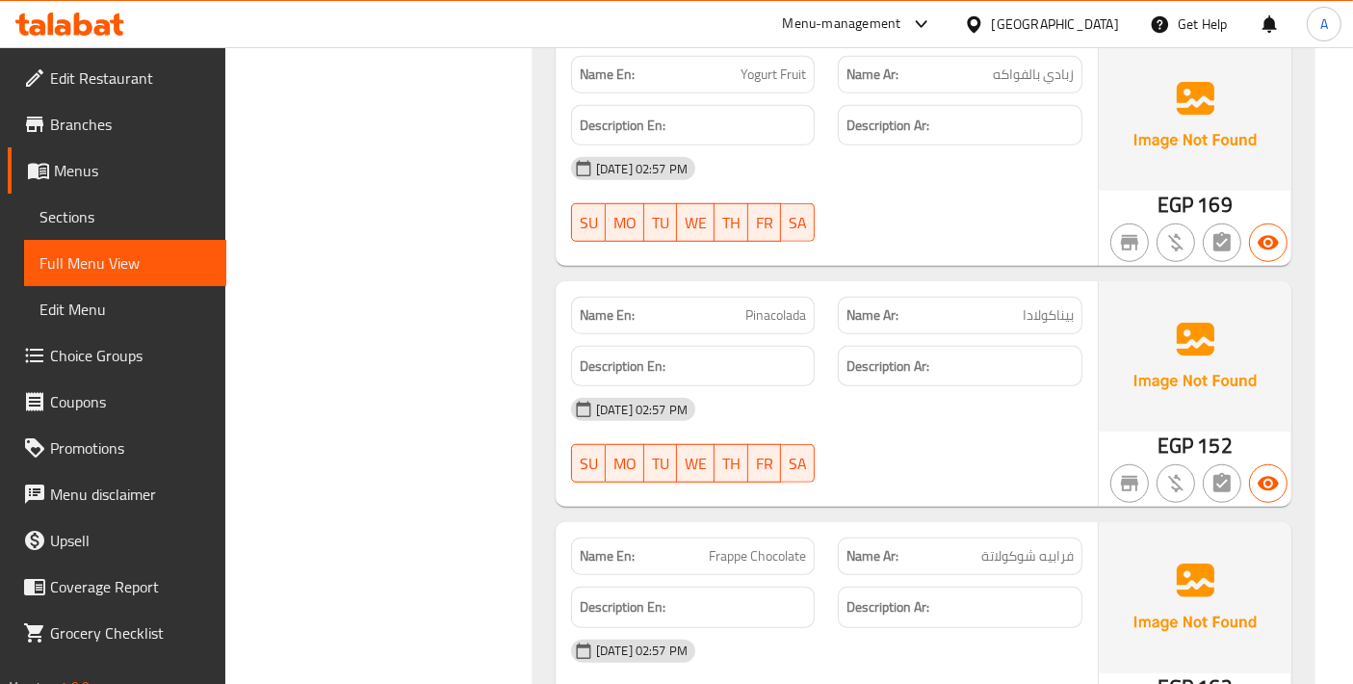
scroll to position [16046, 0]
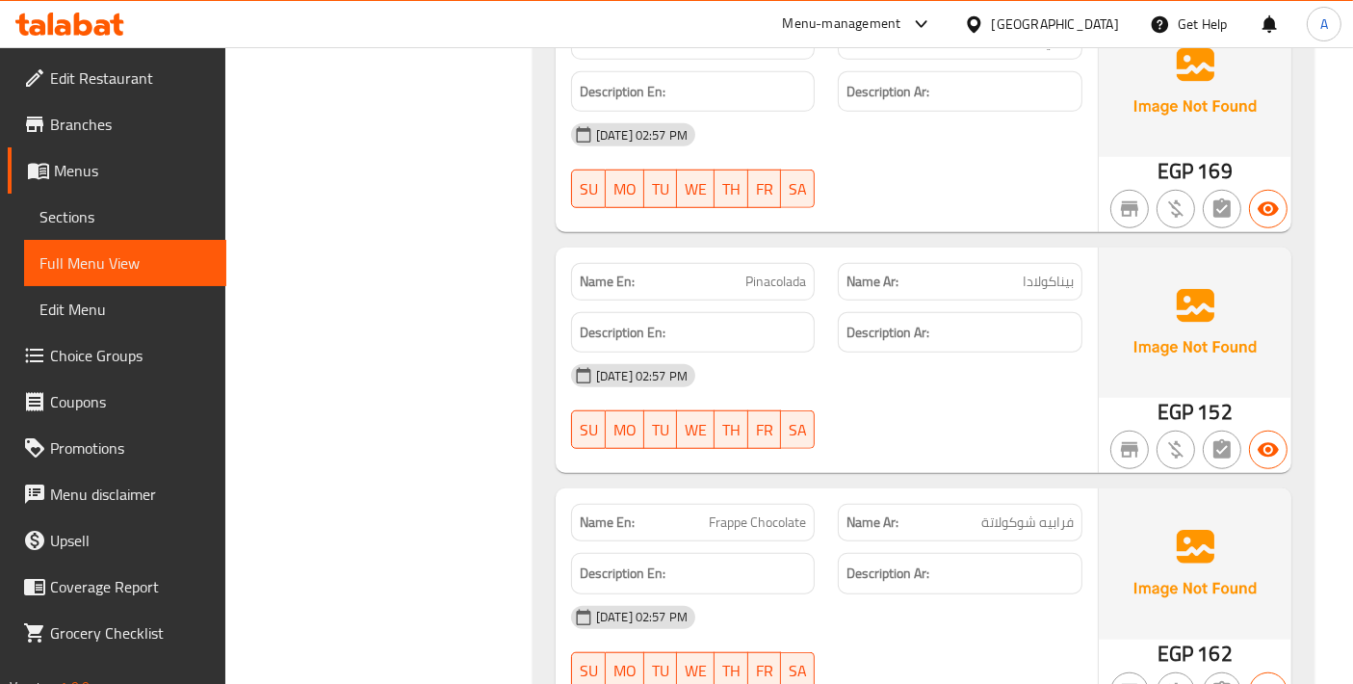
click at [783, 287] on span "Pinacolada" at bounding box center [775, 282] width 61 height 20
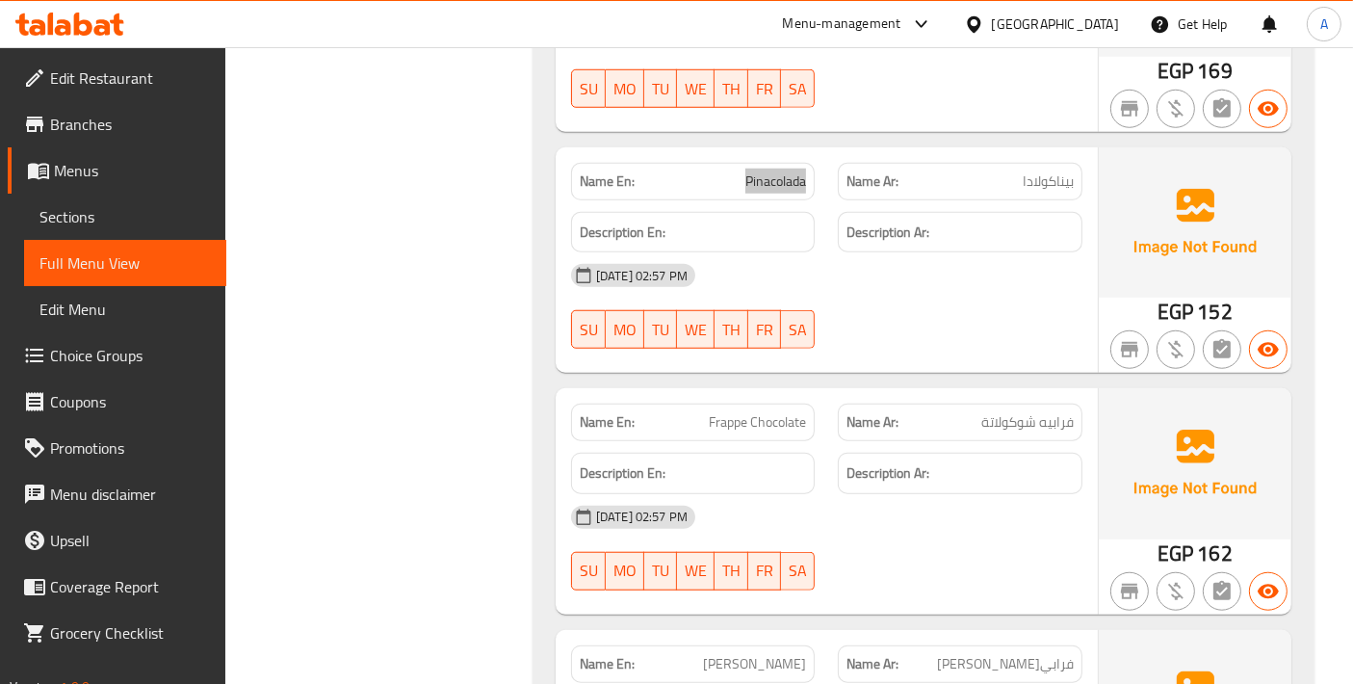
scroll to position [16260, 0]
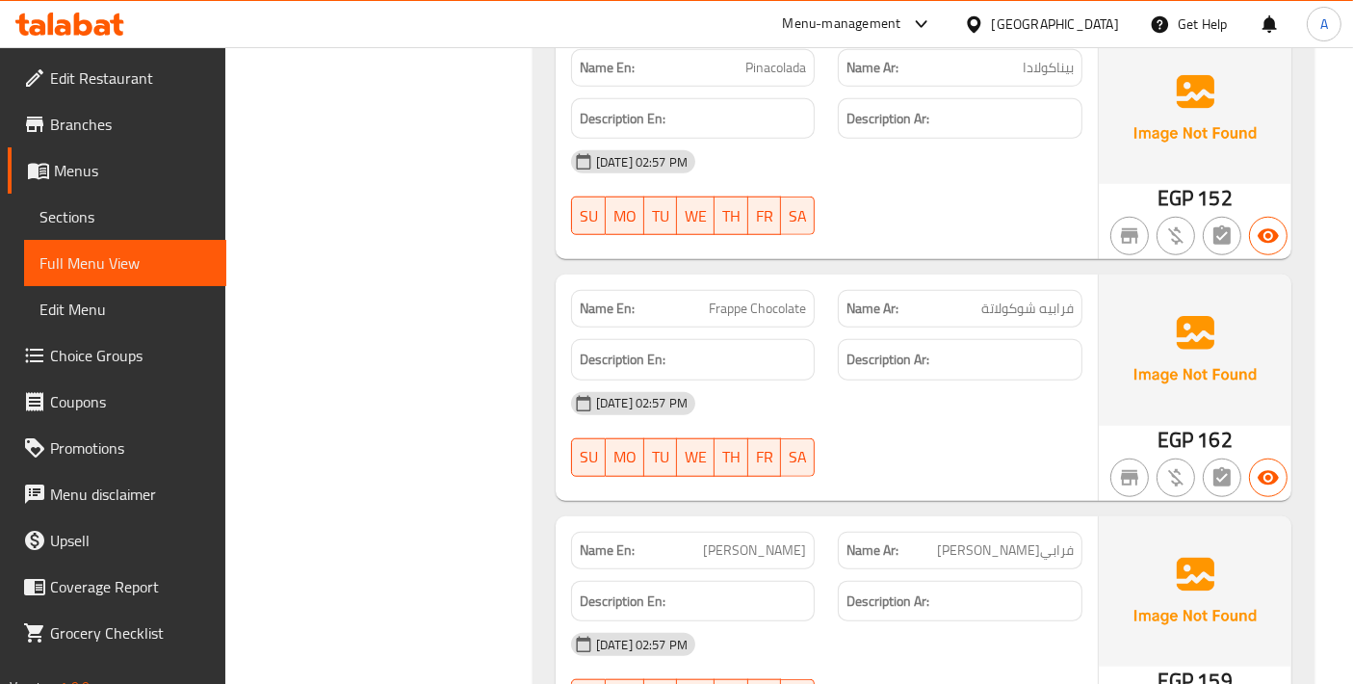
click at [747, 312] on span "Frappe Chocolate" at bounding box center [757, 308] width 97 height 20
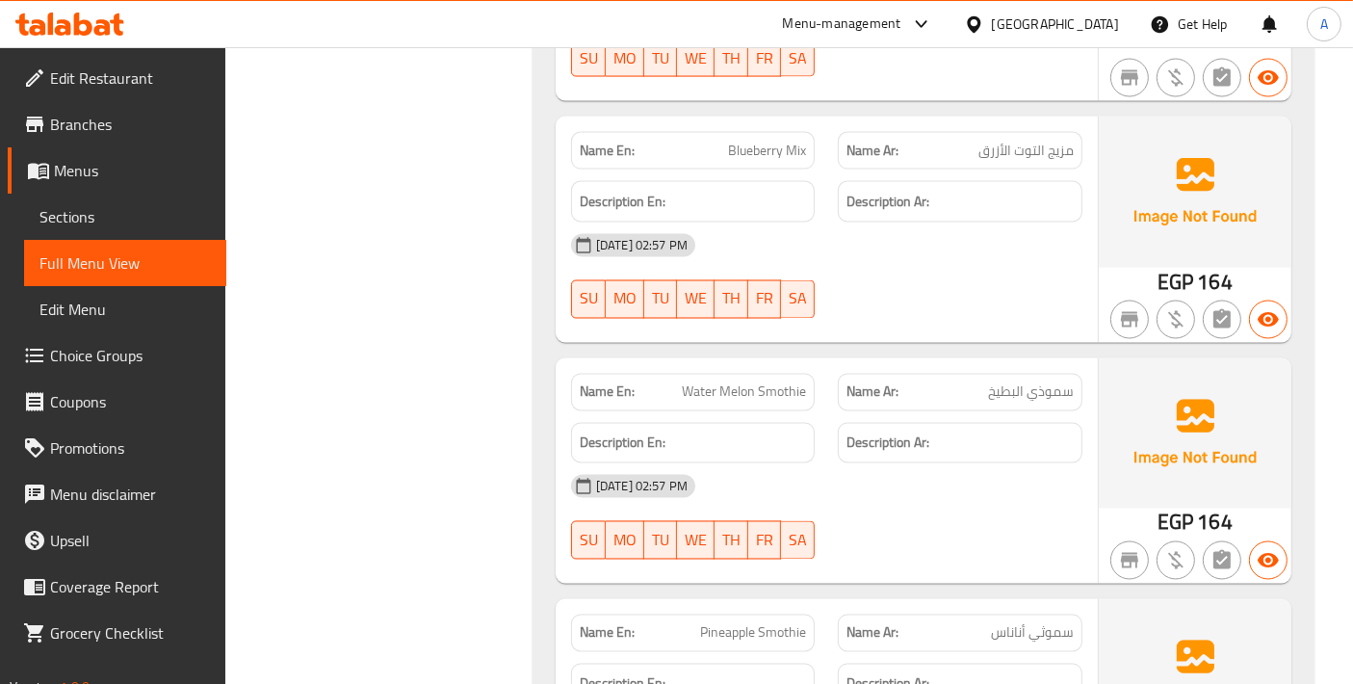
scroll to position [18185, 0]
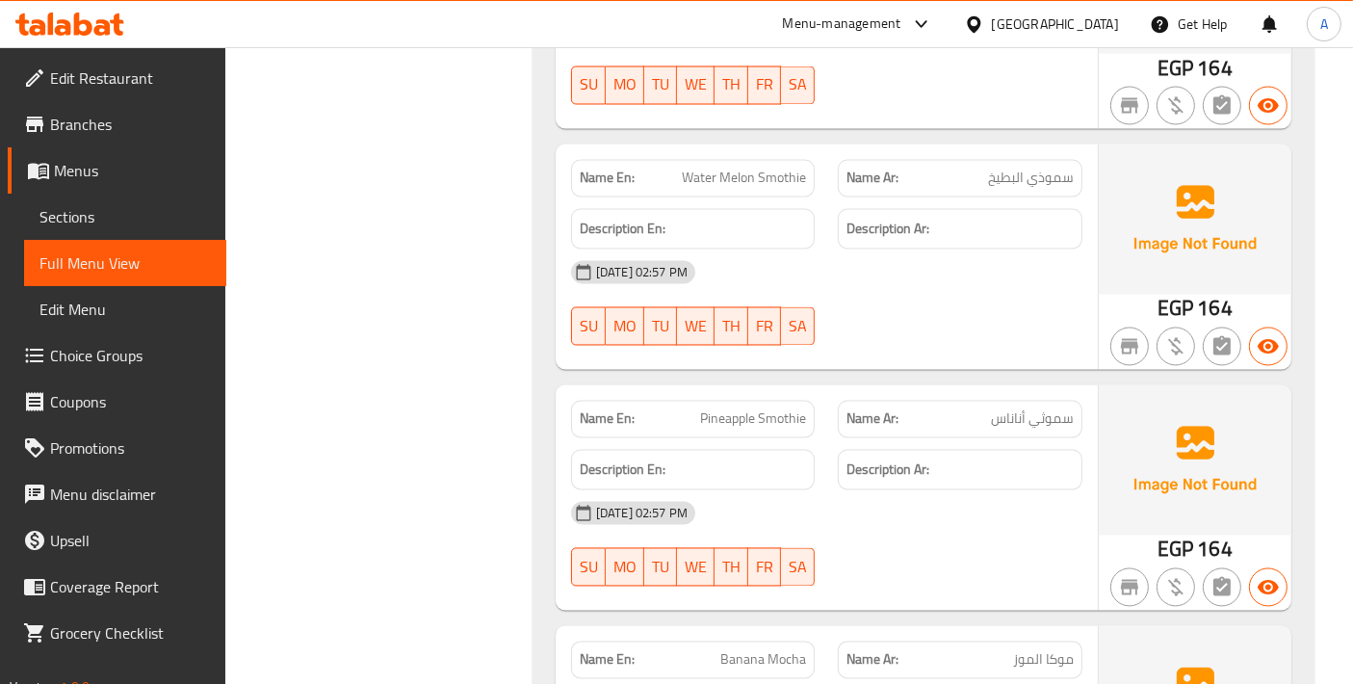
click at [773, 168] on span "Water Melon Smothie" at bounding box center [744, 178] width 124 height 20
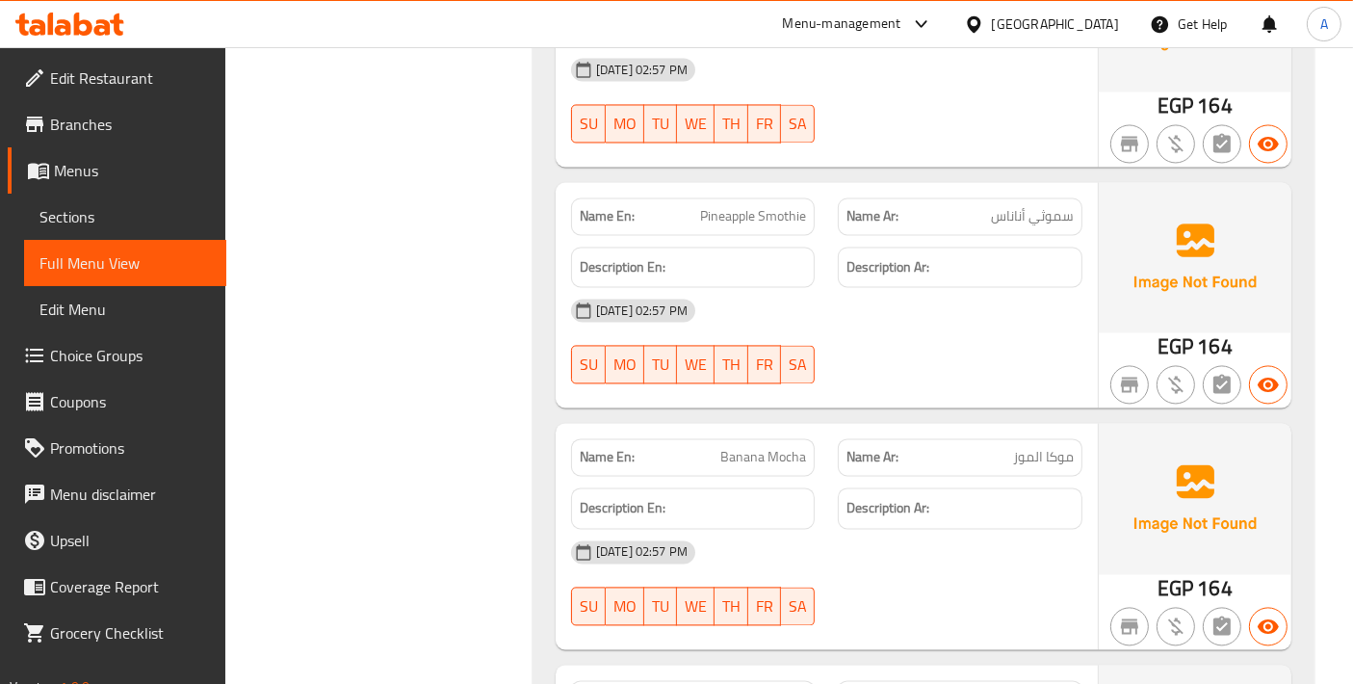
scroll to position [18400, 0]
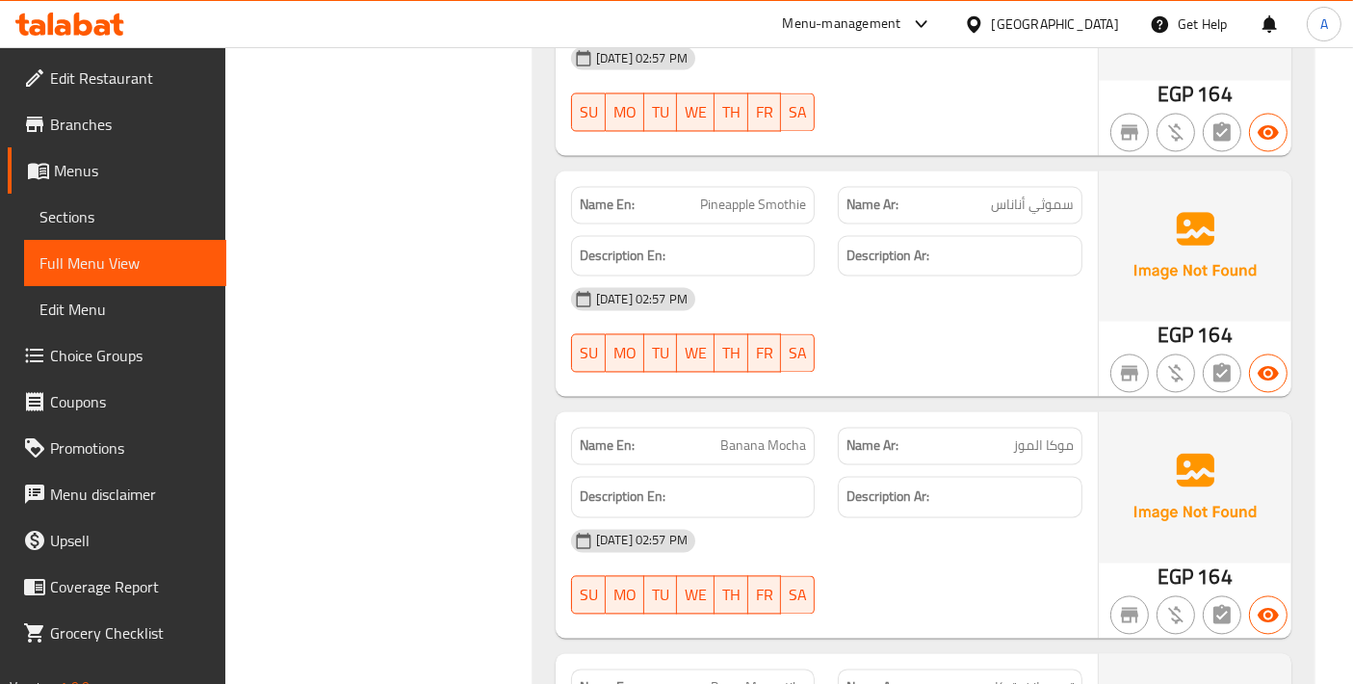
click at [785, 200] on span "Pineapple Smothie" at bounding box center [753, 204] width 106 height 20
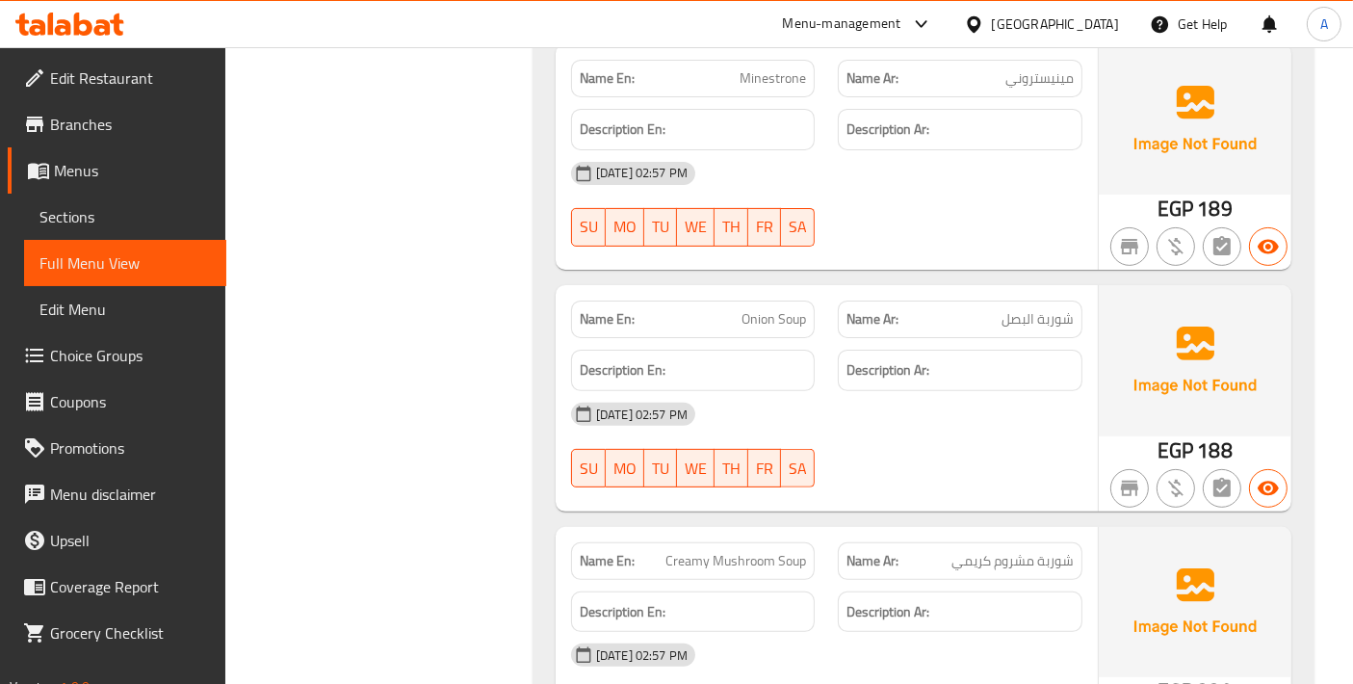
scroll to position [22036, 0]
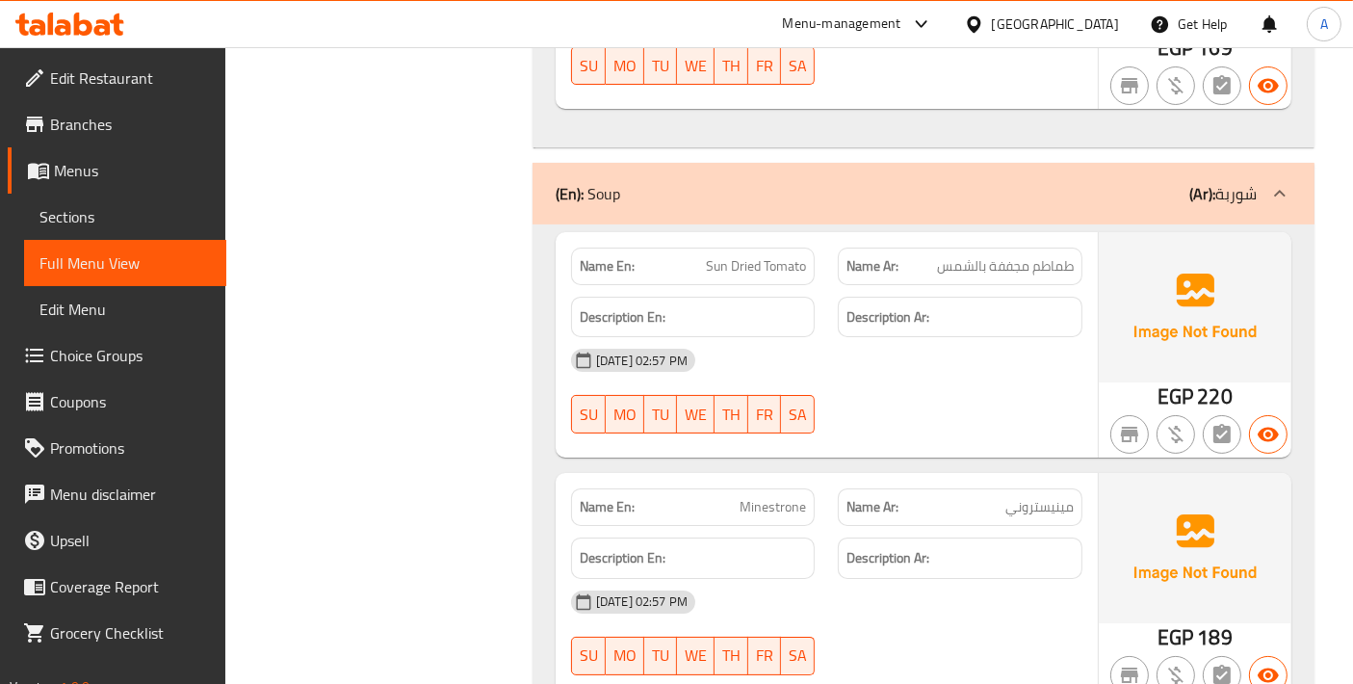
click at [802, 260] on span "Sun Dried Tomato" at bounding box center [756, 266] width 100 height 20
click at [170, 226] on span "Sections" at bounding box center [124, 216] width 171 height 23
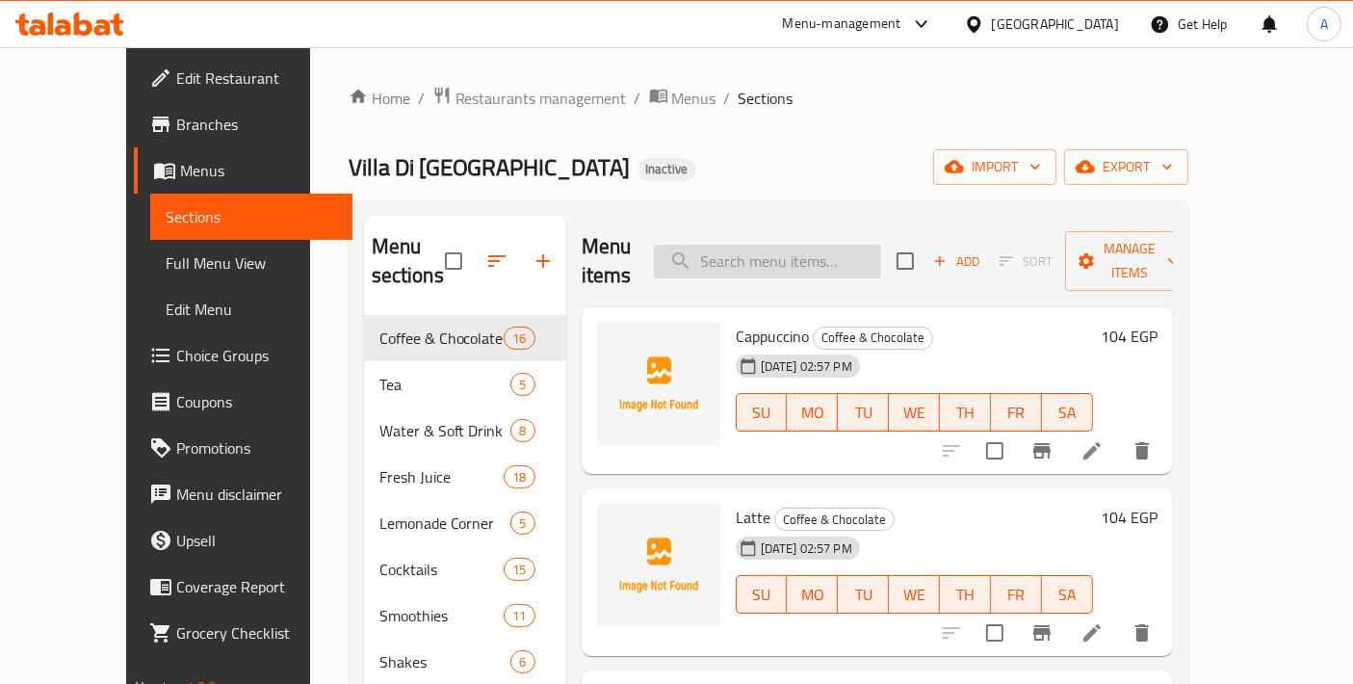
click at [814, 254] on input "search" at bounding box center [767, 262] width 227 height 34
paste input "Sun Dried Tomato"
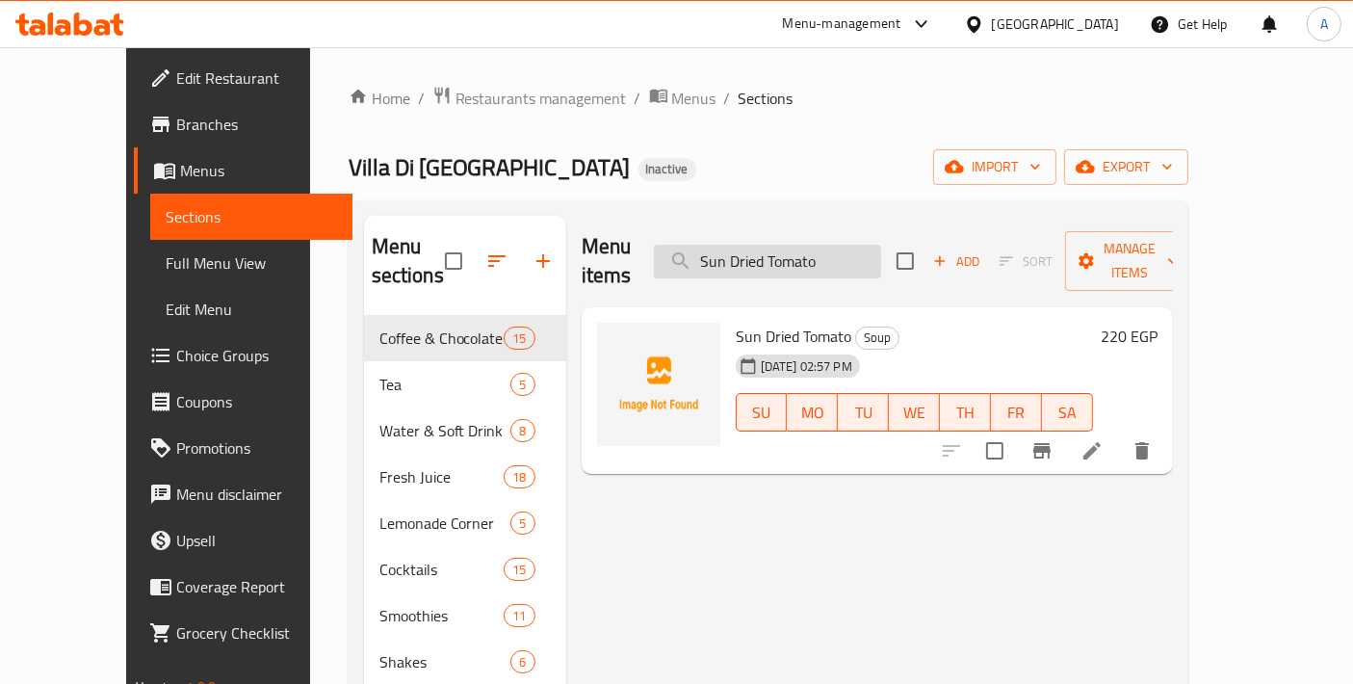
click at [772, 248] on input "Sun Dried Tomato" at bounding box center [767, 262] width 227 height 34
type input "Sun Dried Tomato"
click at [1100, 442] on icon at bounding box center [1091, 450] width 17 height 17
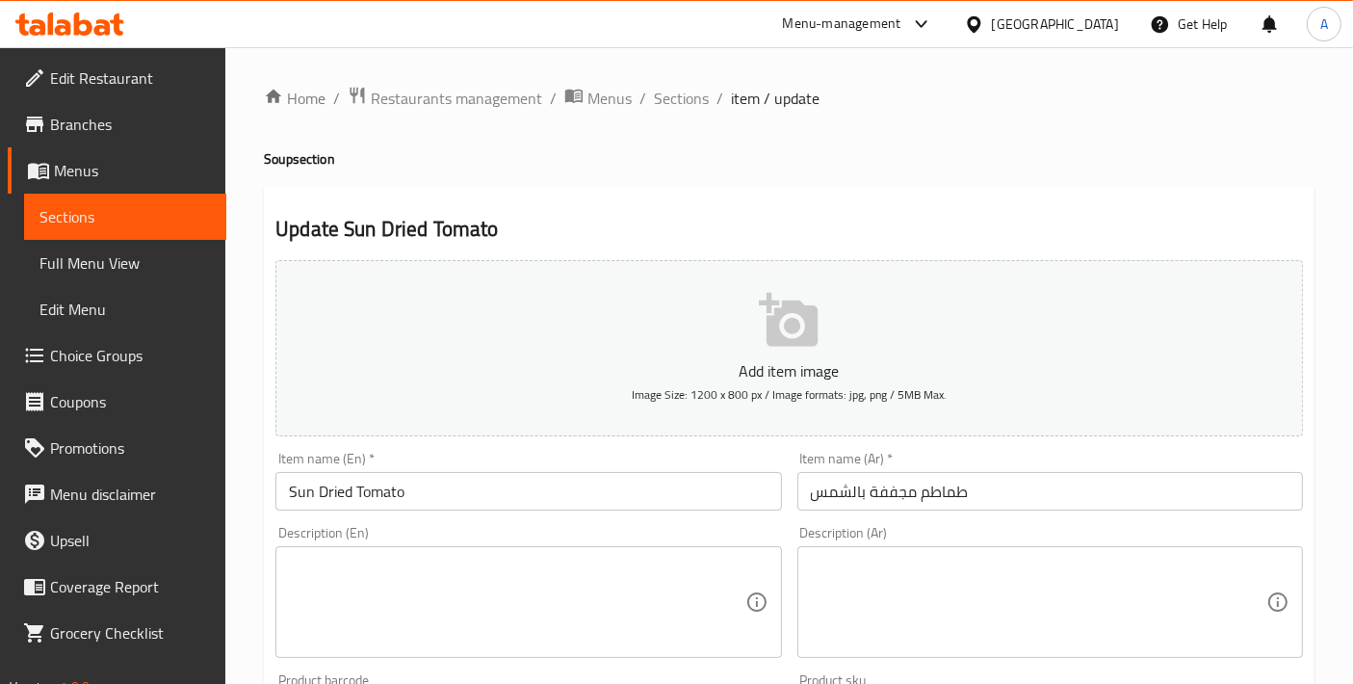
click at [322, 491] on input "Sun Dried Tomato" at bounding box center [527, 491] width 505 height 39
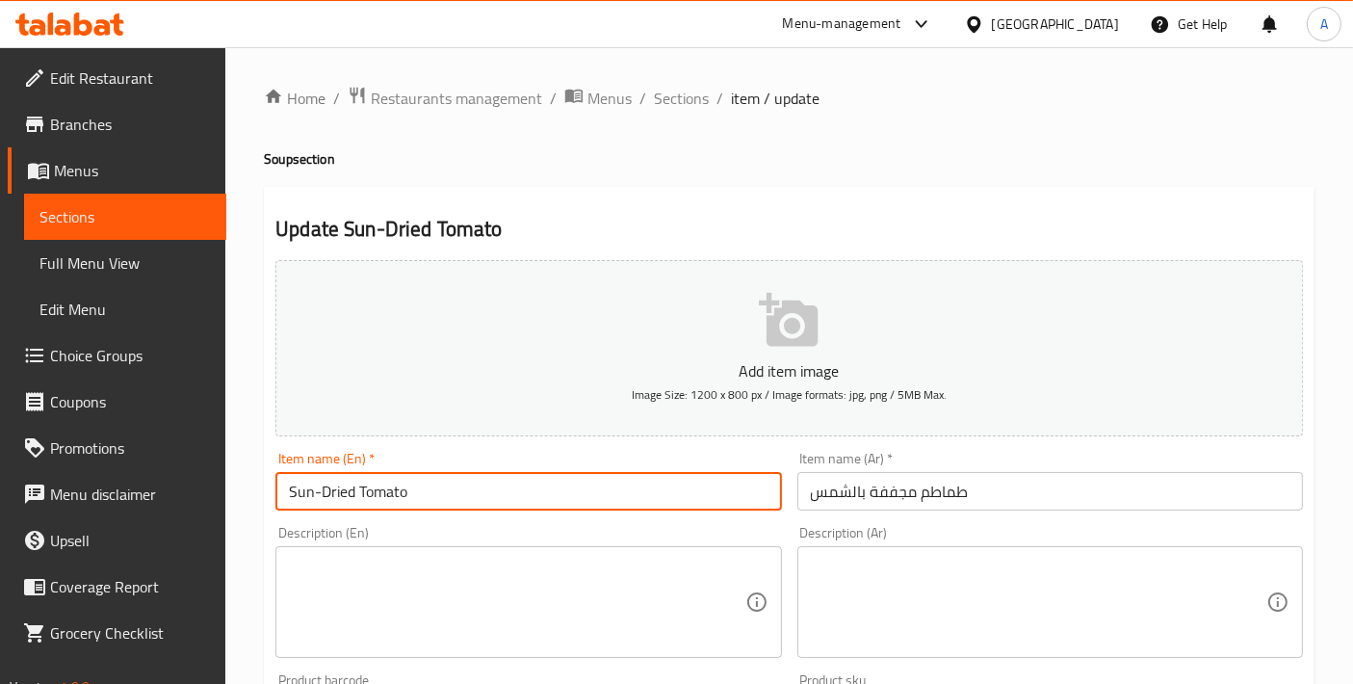
click at [464, 498] on input "Sun-Dried Tomato" at bounding box center [527, 491] width 505 height 39
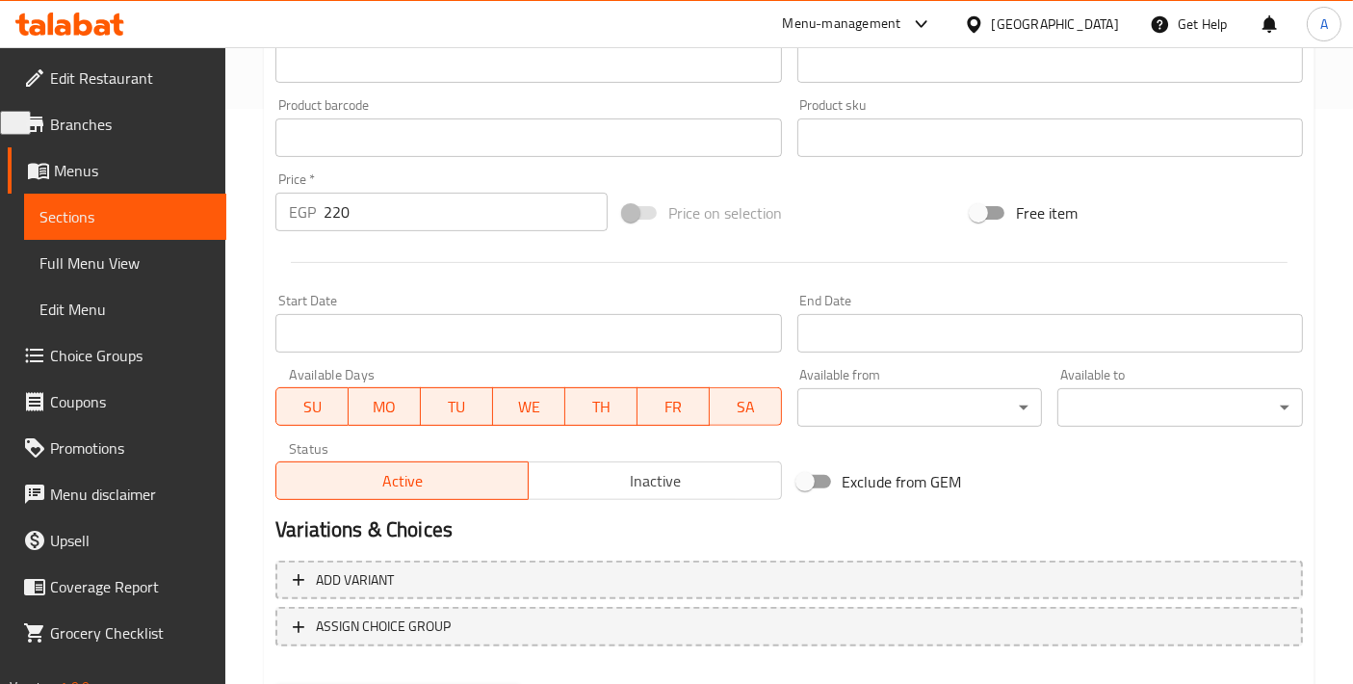
scroll to position [673, 0]
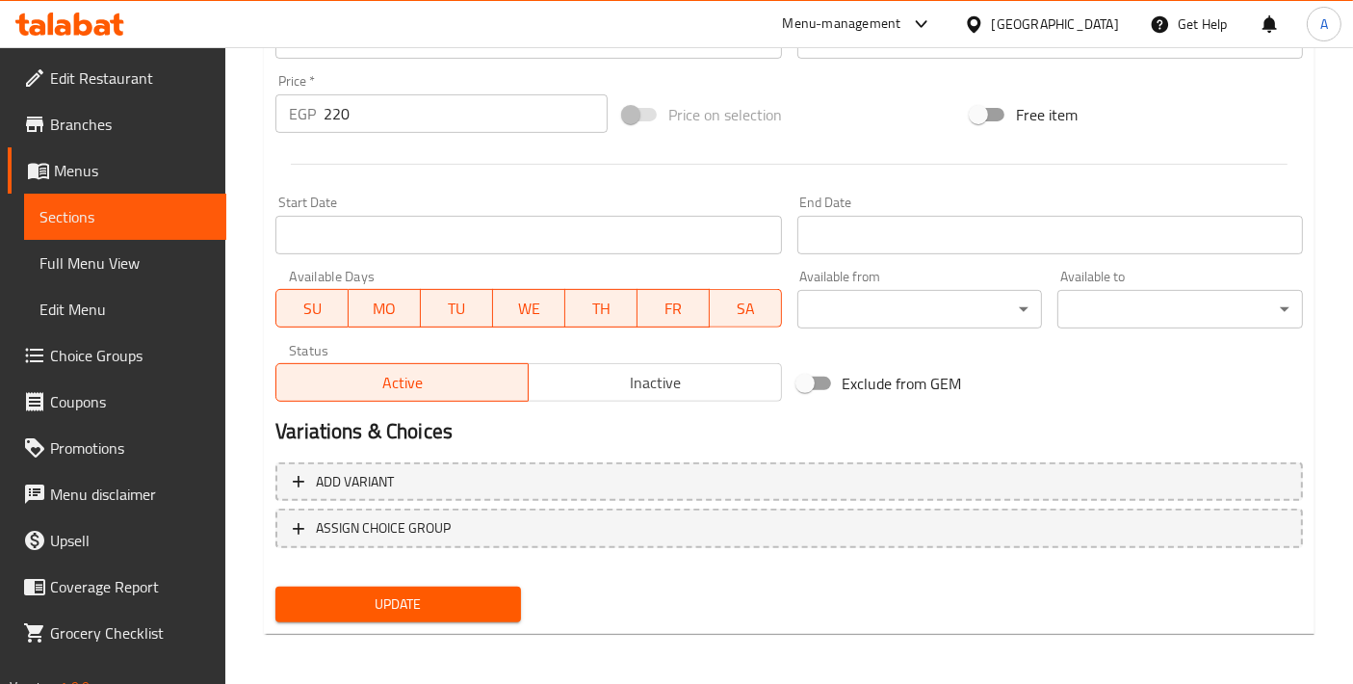
type input "Sun-Dried Tomato"
click at [401, 592] on span "Update" at bounding box center [398, 604] width 215 height 24
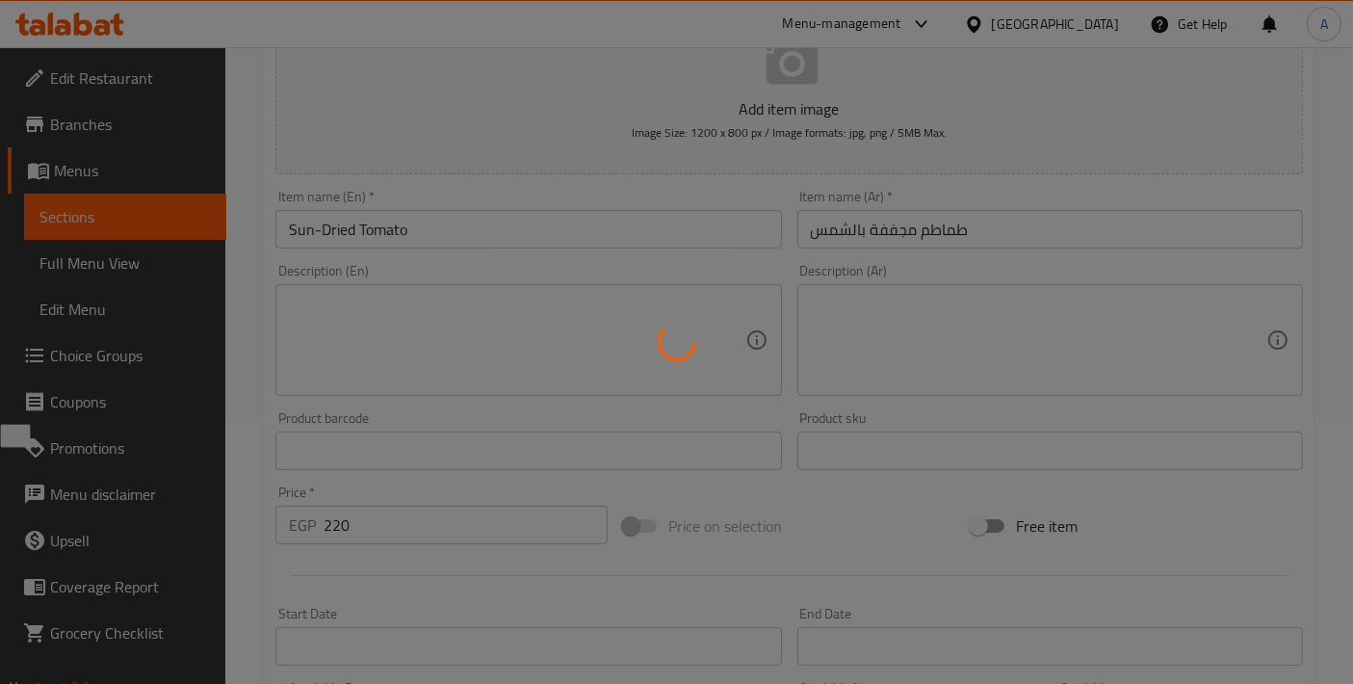
scroll to position [245, 0]
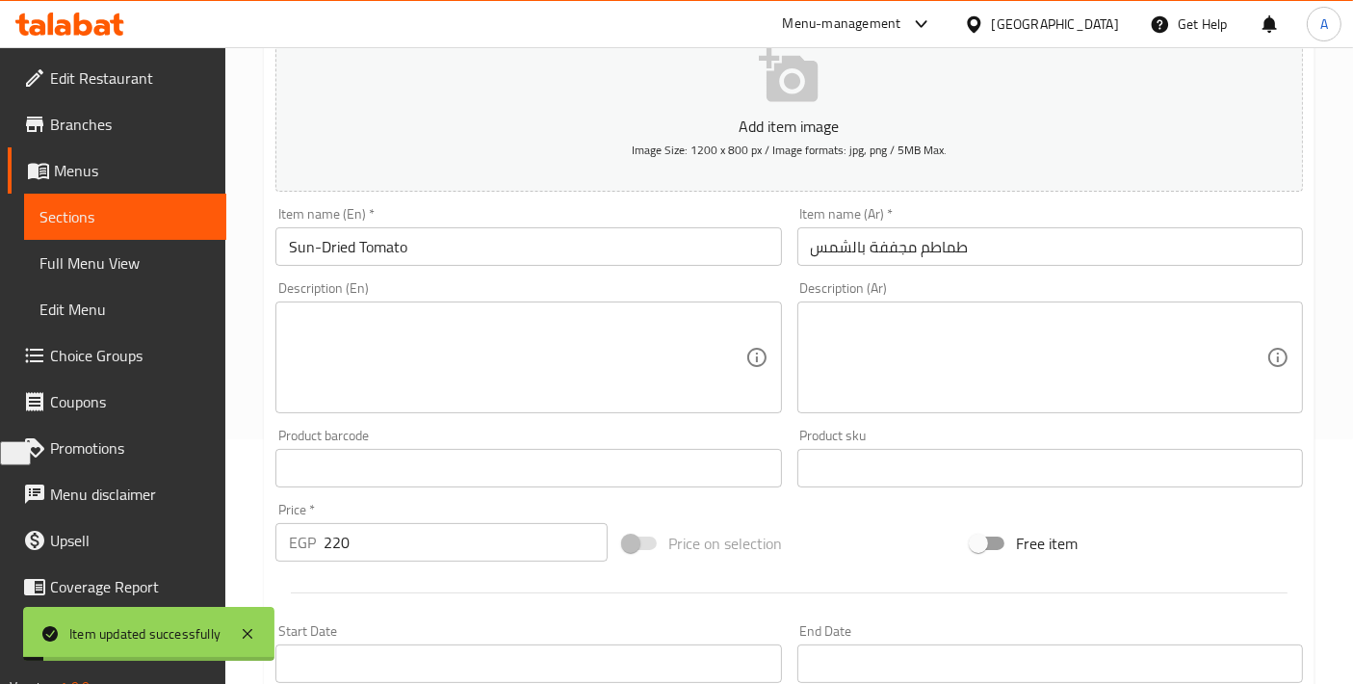
click at [858, 248] on input "طماطم مجففة بالشمس" at bounding box center [1049, 246] width 505 height 39
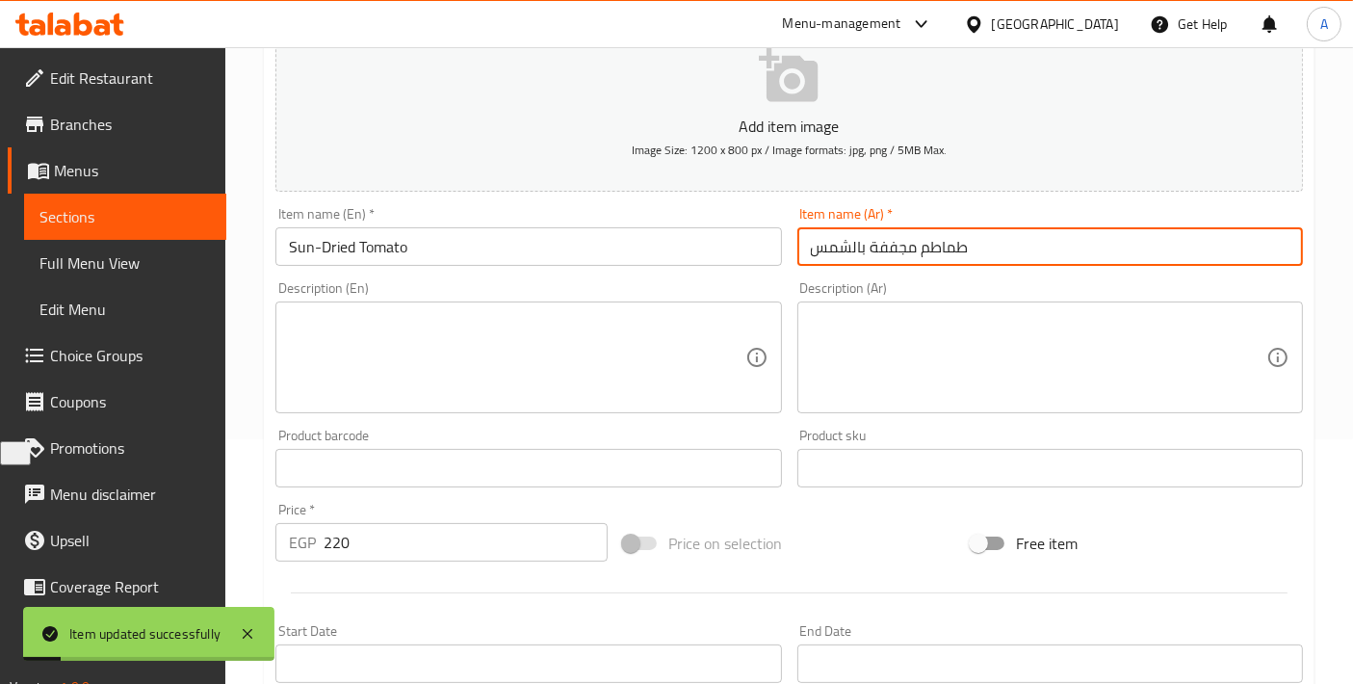
drag, startPoint x: 866, startPoint y: 247, endPoint x: 685, endPoint y: 250, distance: 181.0
click at [685, 250] on div "Add item image Image Size: 1200 x 800 px / Image formats: jpg, png / 5MB Max. I…" at bounding box center [789, 423] width 1043 height 830
drag, startPoint x: 811, startPoint y: 246, endPoint x: 763, endPoint y: 245, distance: 48.1
click at [763, 245] on div "Add item image Image Size: 1200 x 800 px / Image formats: jpg, png / 5MB Max. I…" at bounding box center [789, 423] width 1043 height 830
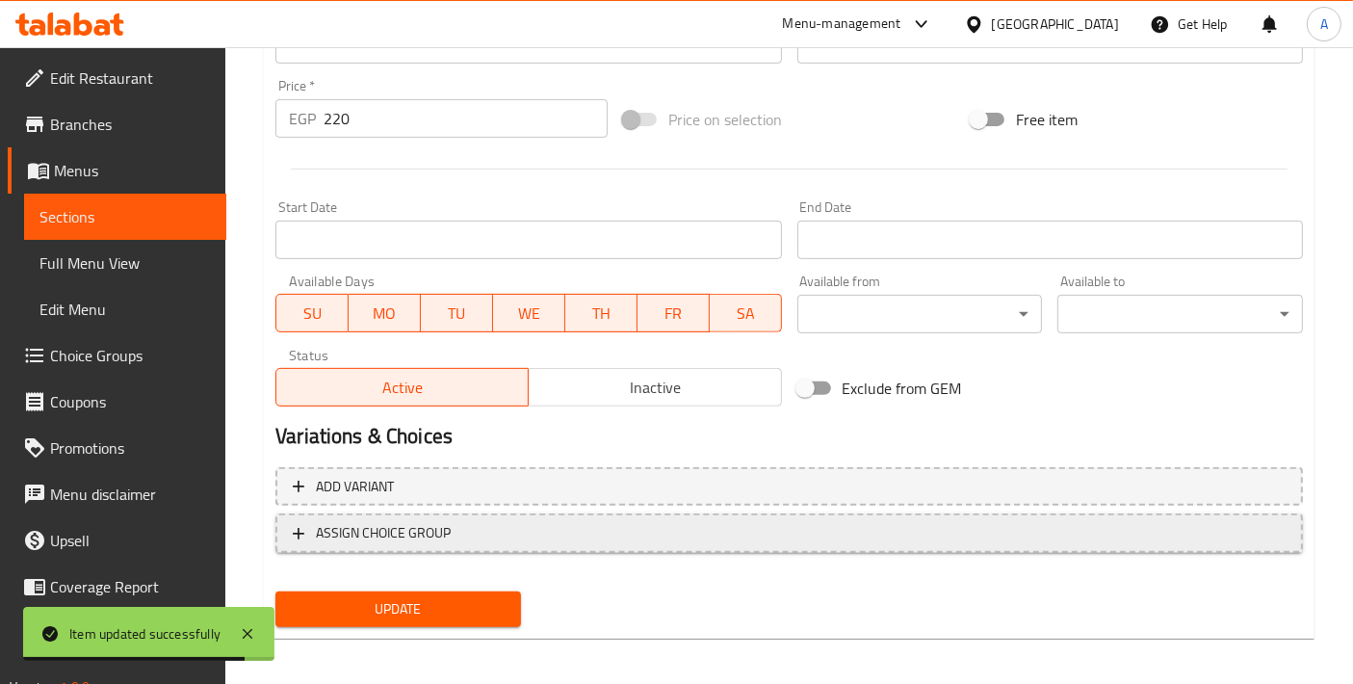
scroll to position [673, 0]
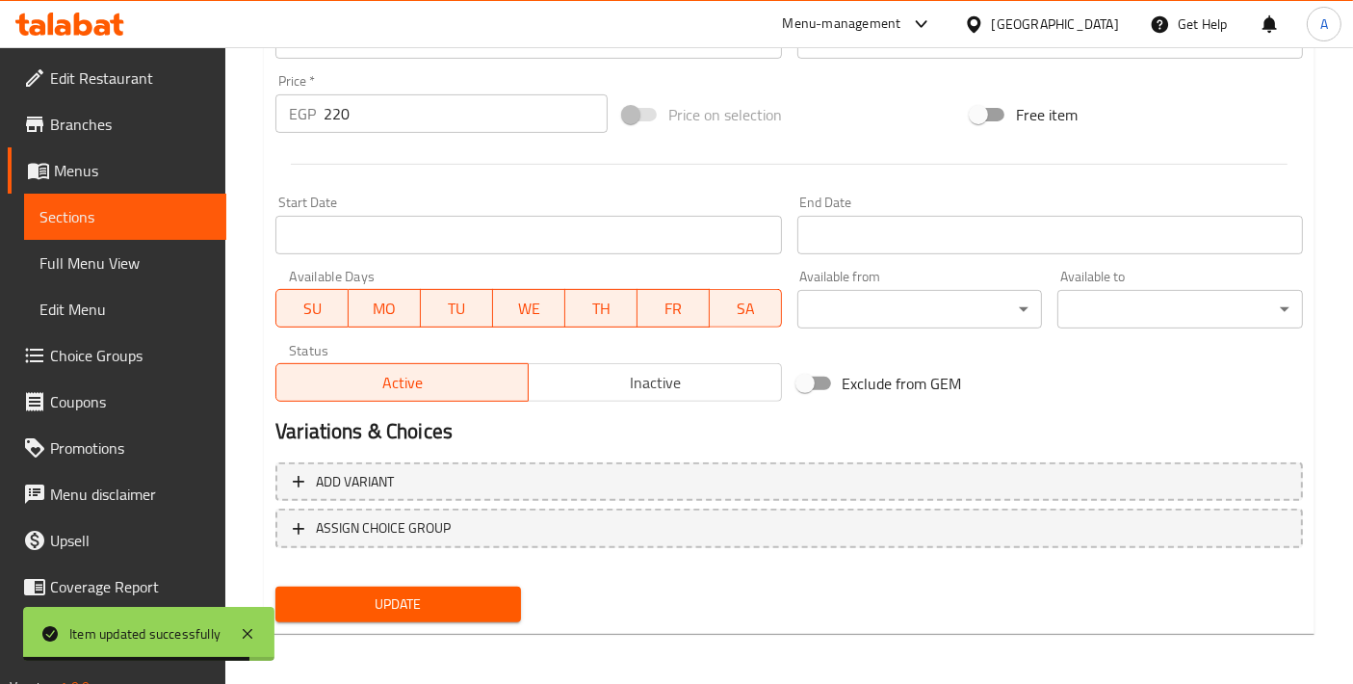
type input "طماطم مجففة"
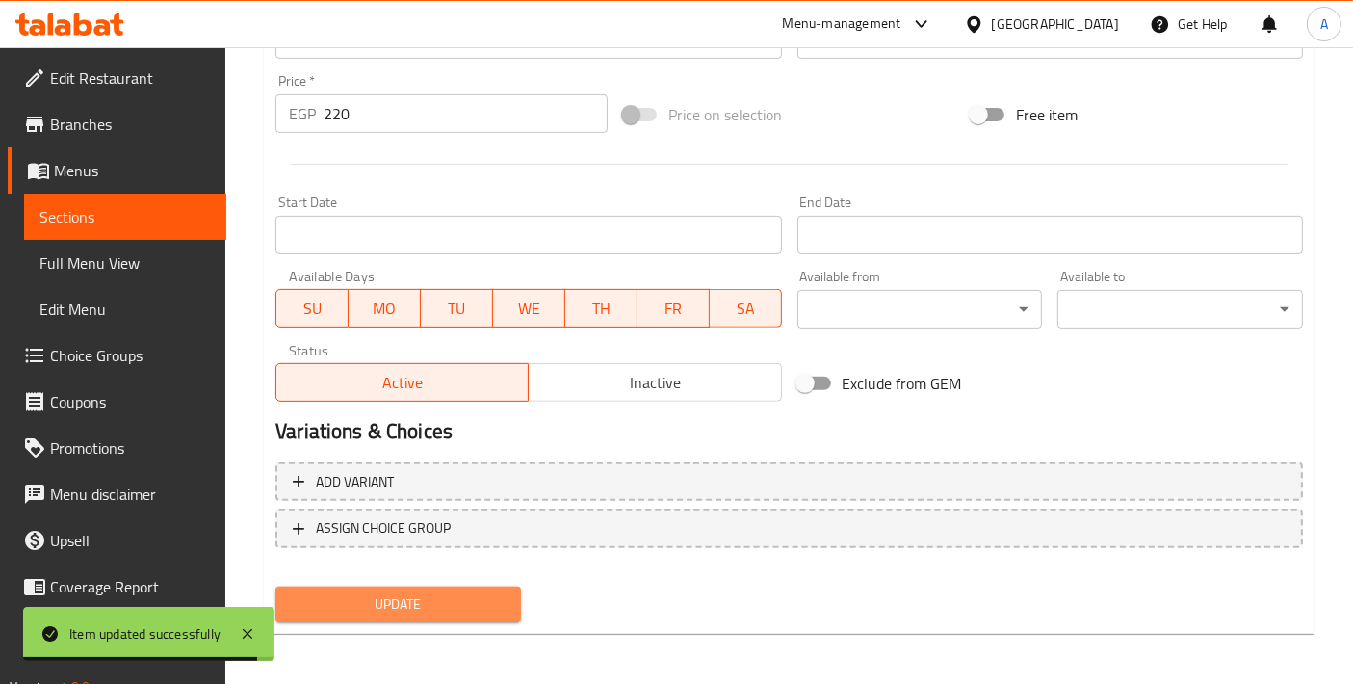
click at [401, 595] on span "Update" at bounding box center [398, 604] width 215 height 24
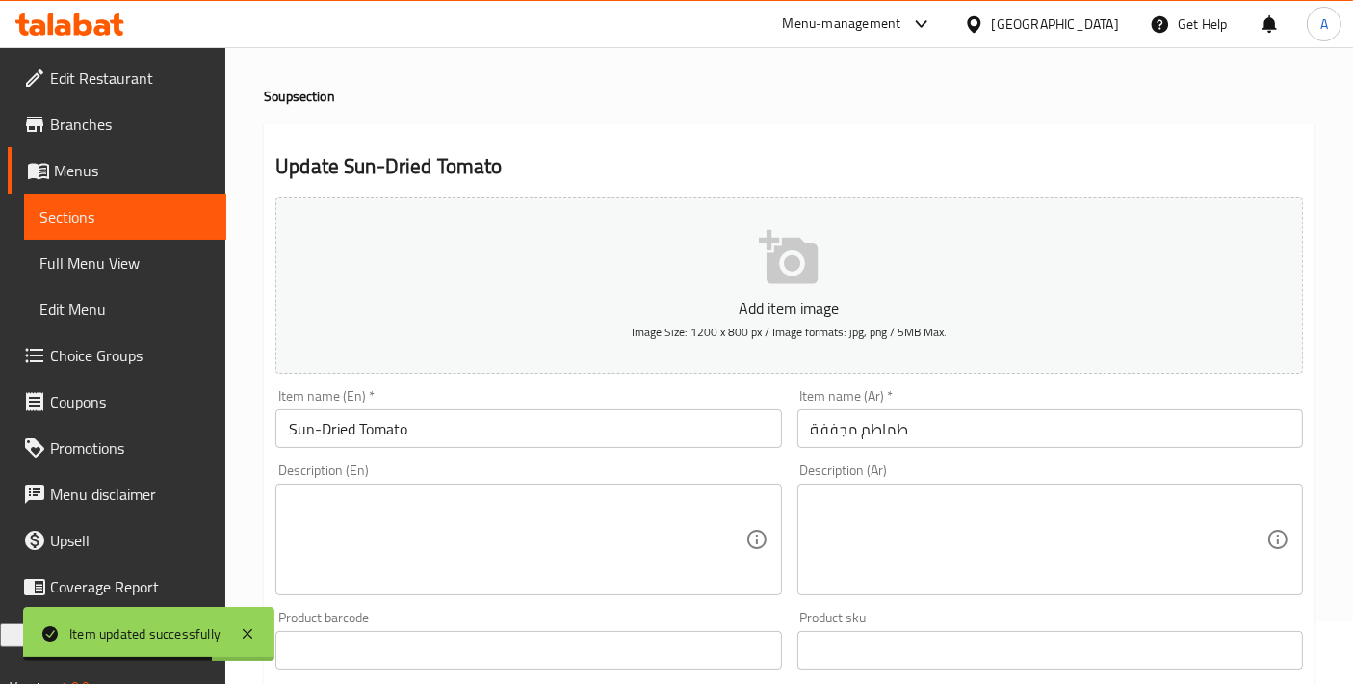
scroll to position [0, 0]
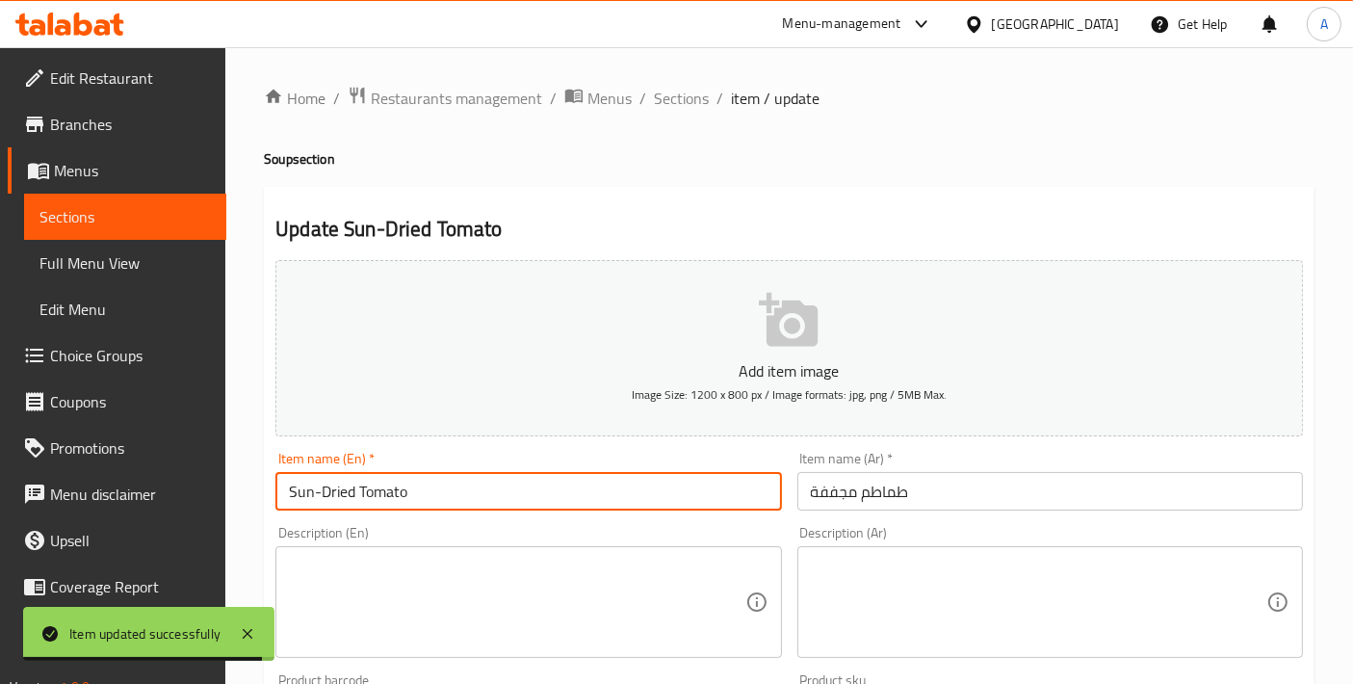
click at [565, 475] on input "Sun-Dried Tomato" at bounding box center [527, 491] width 505 height 39
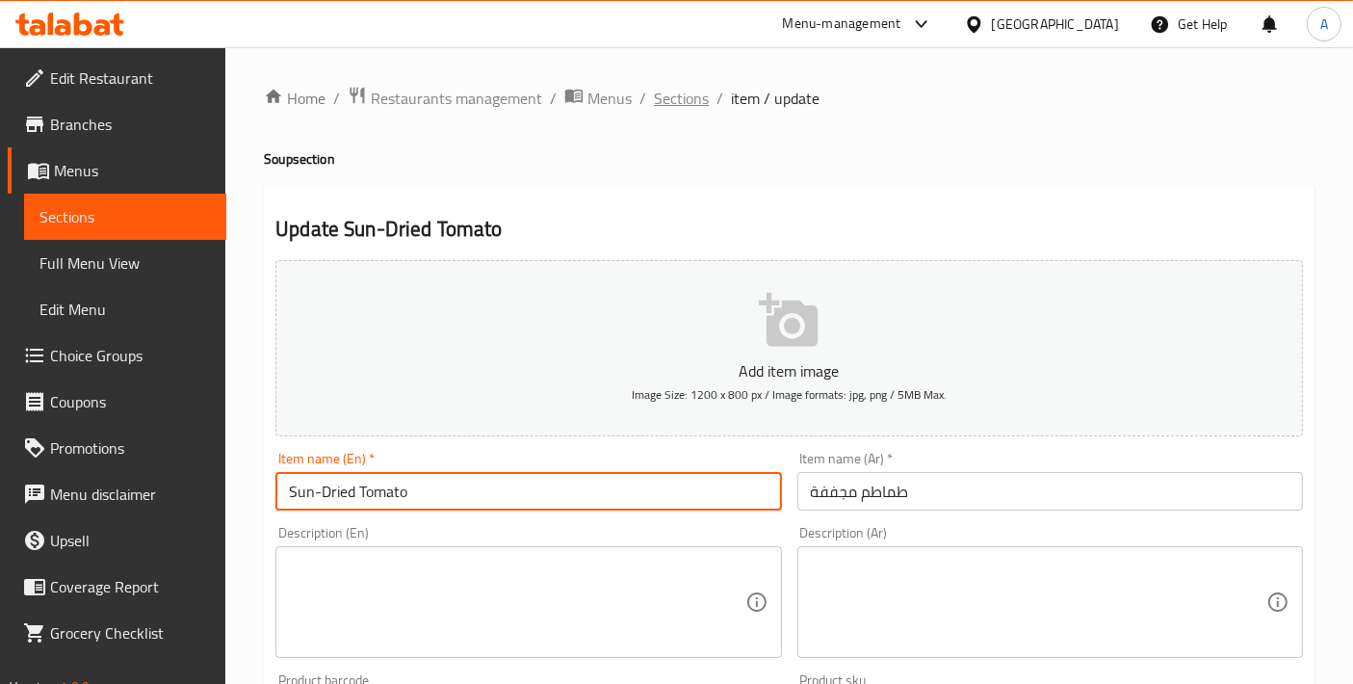
click at [674, 105] on span "Sections" at bounding box center [681, 98] width 55 height 23
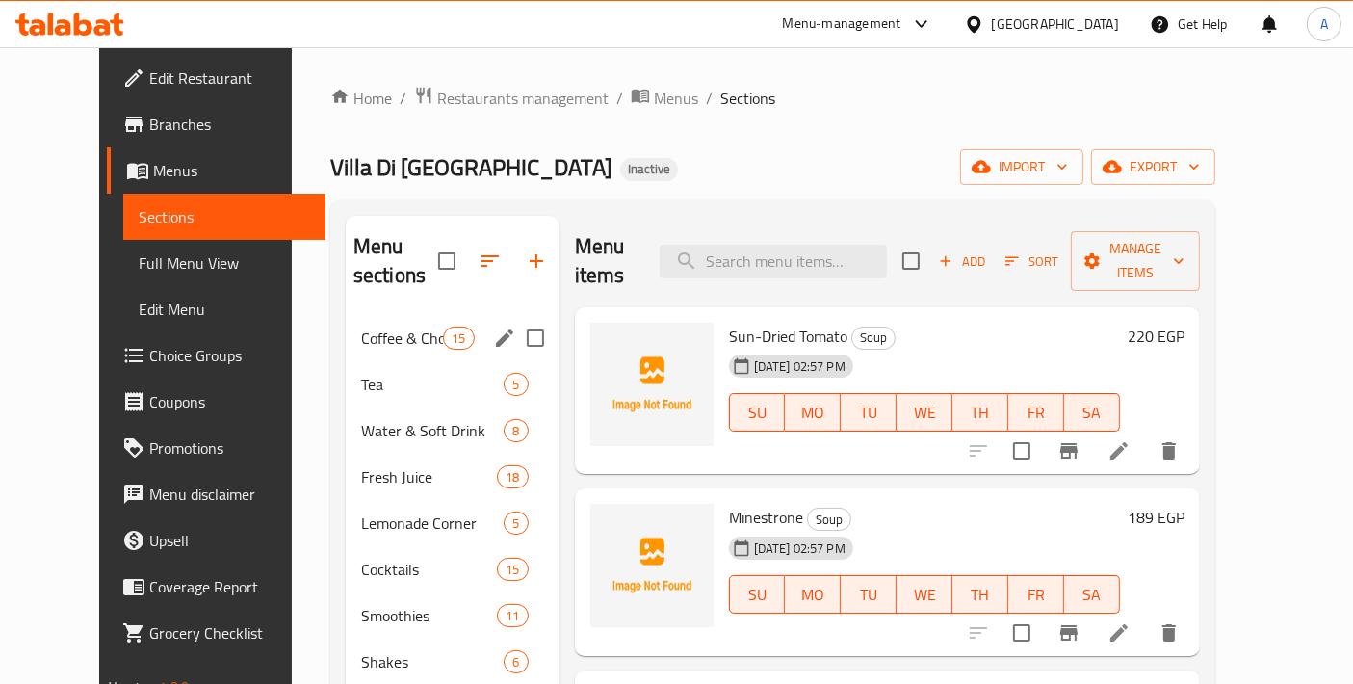
scroll to position [427, 0]
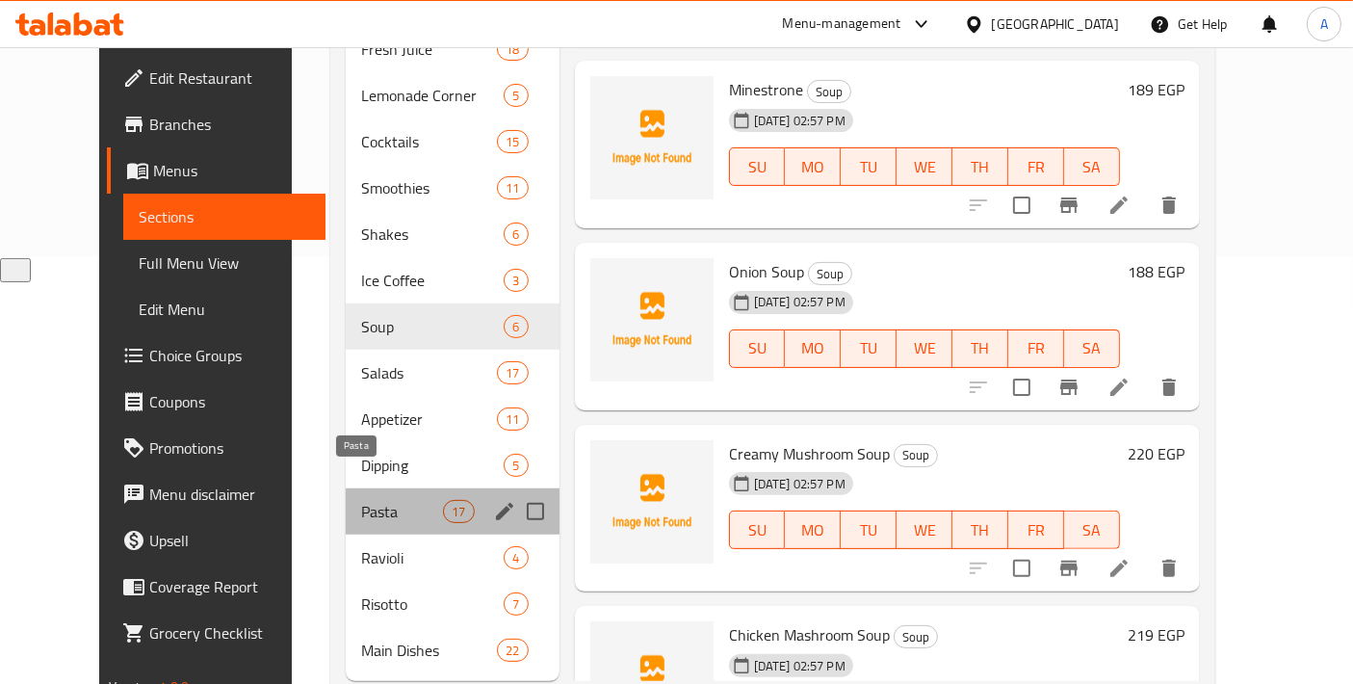
click at [395, 500] on span "Pasta" at bounding box center [402, 511] width 82 height 23
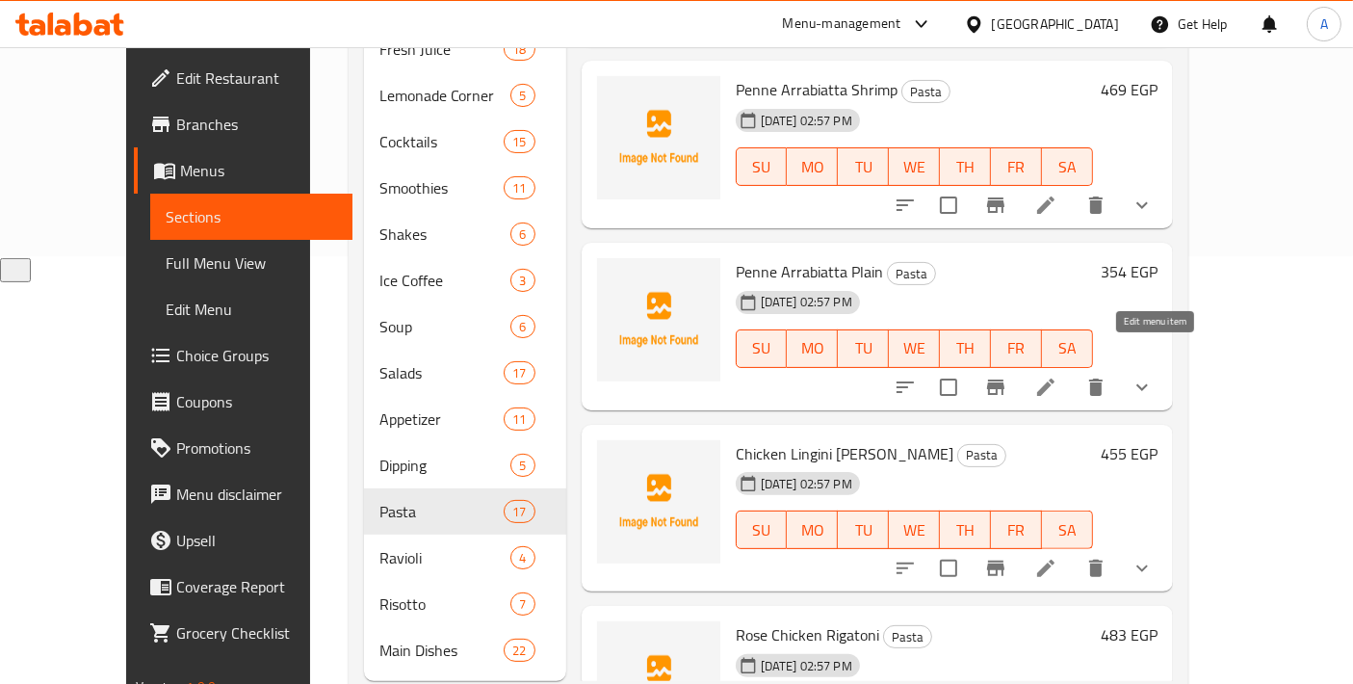
click at [1057, 375] on icon at bounding box center [1045, 386] width 23 height 23
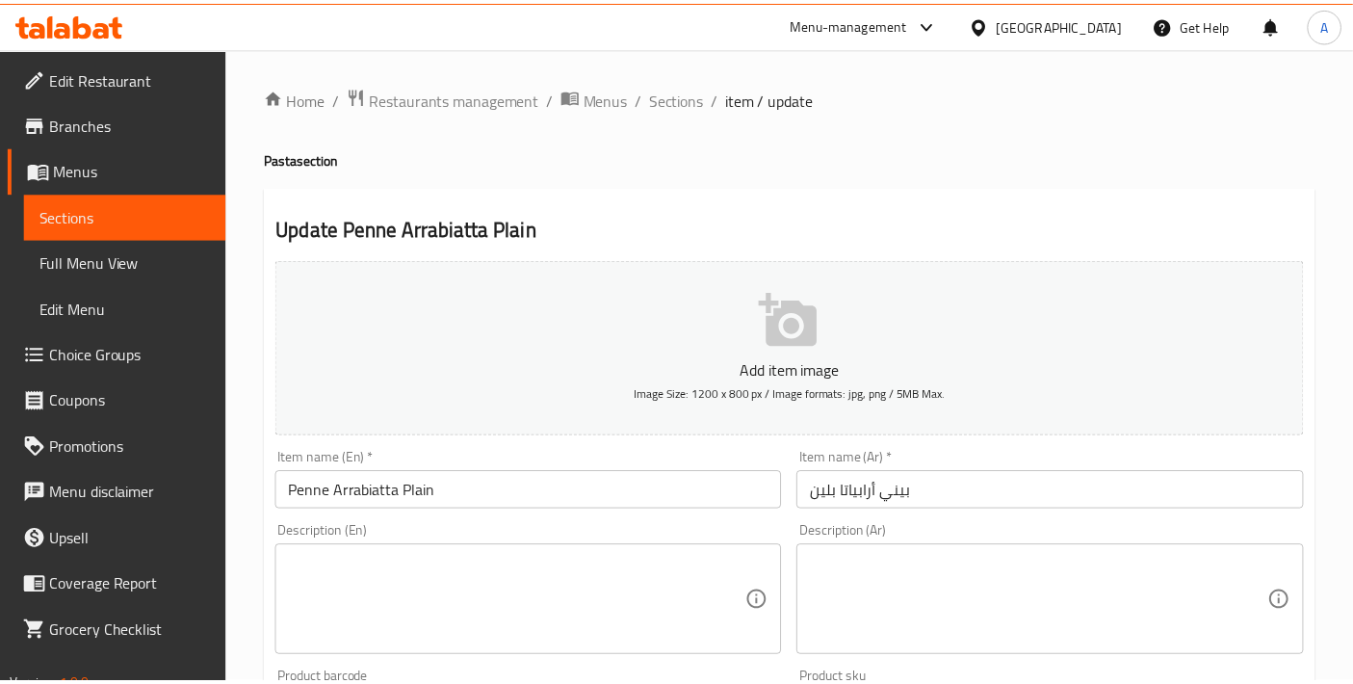
scroll to position [692, 0]
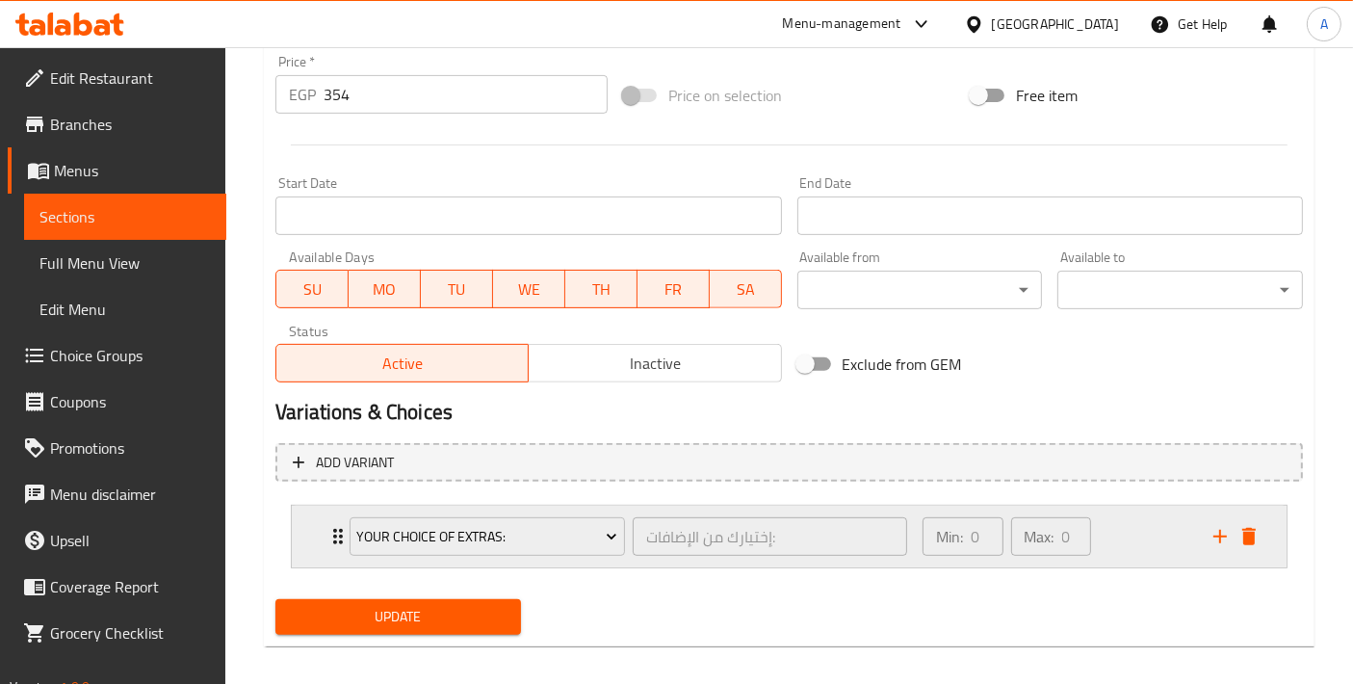
click at [306, 520] on div "Your Choice Of Extras: إختيارك من الإضافات: ​ Min: 0 ​ Max: 0 ​" at bounding box center [789, 536] width 995 height 62
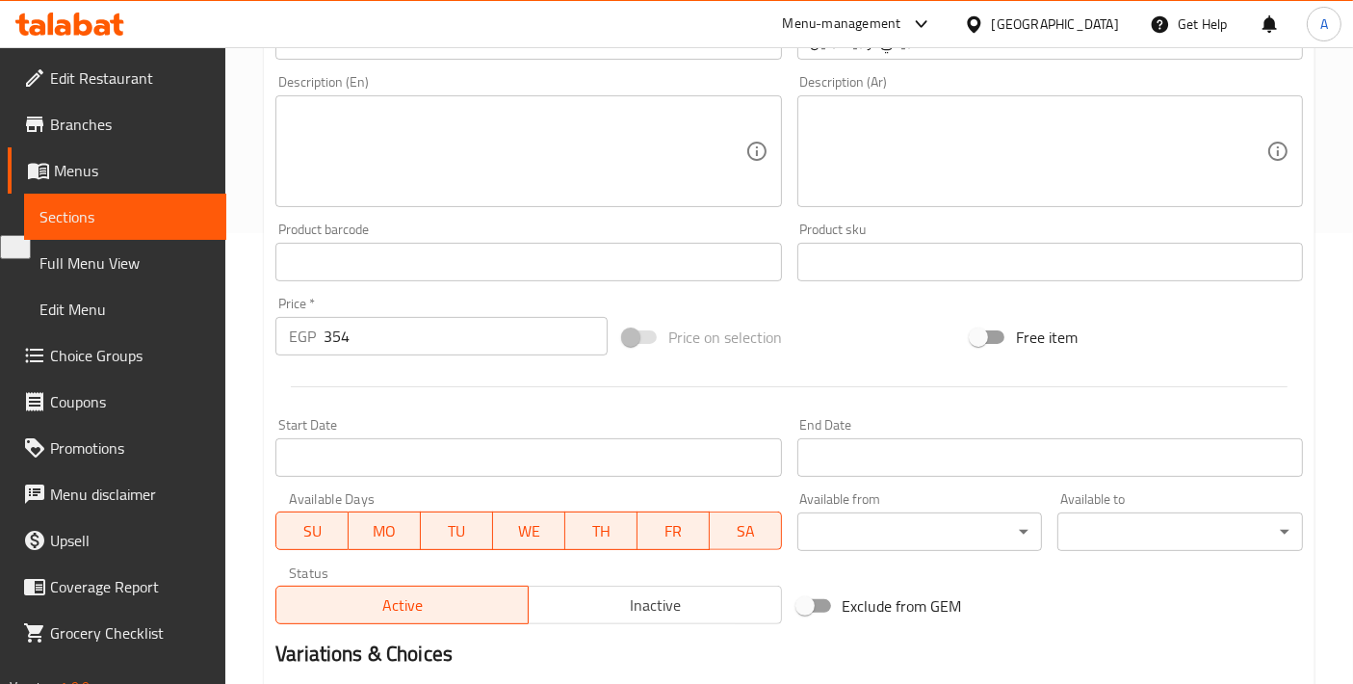
scroll to position [327, 0]
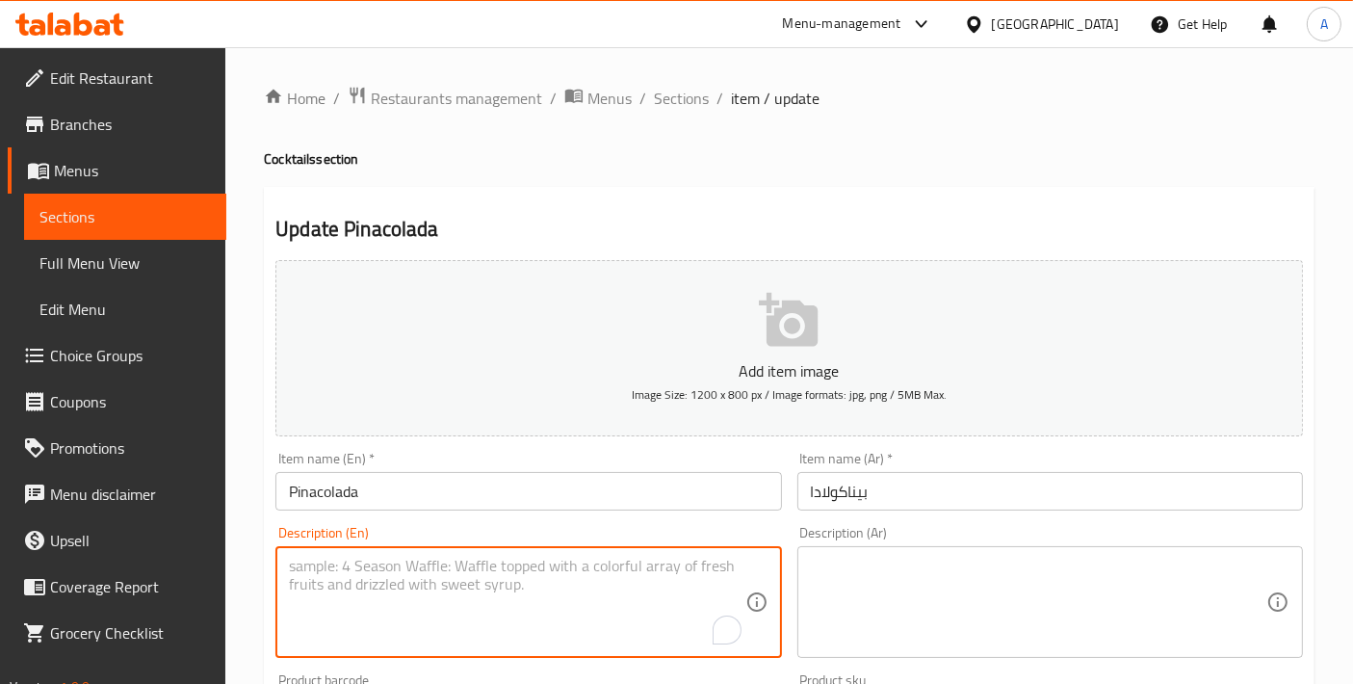
click at [404, 482] on input "Pinacolada" at bounding box center [527, 491] width 505 height 39
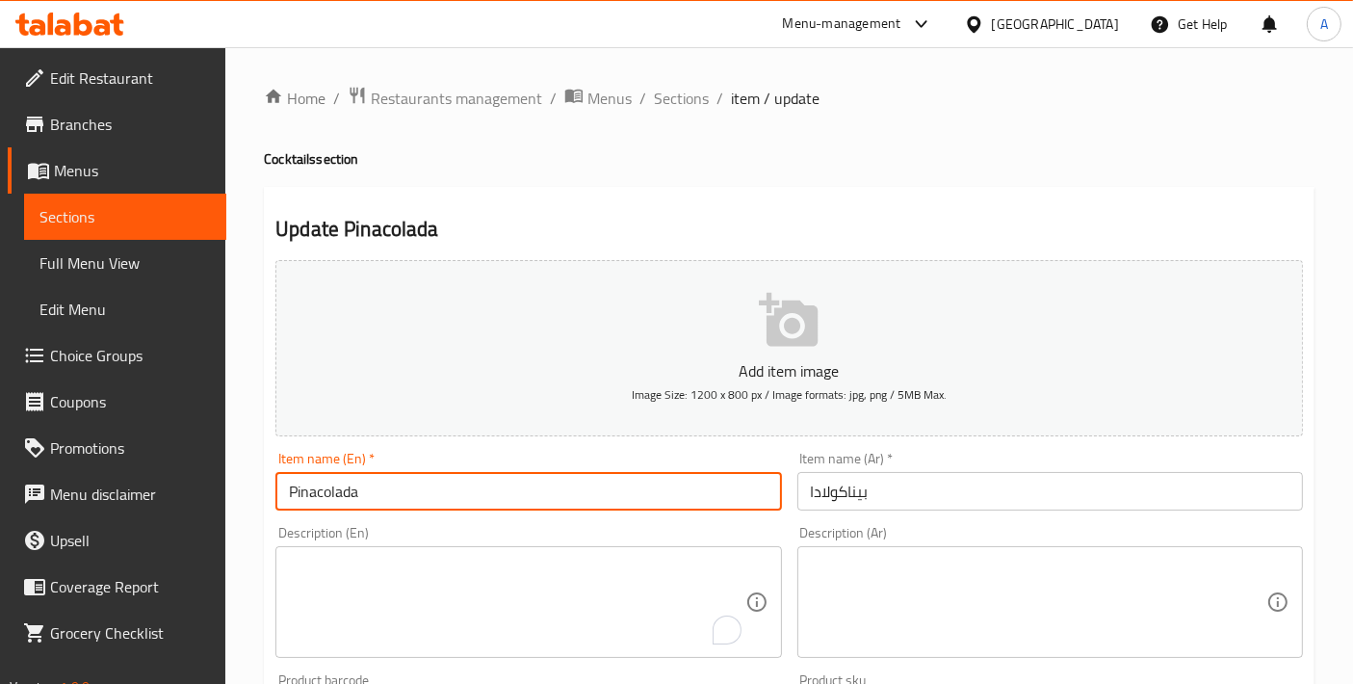
click at [404, 482] on input "Pinacolada" at bounding box center [527, 491] width 505 height 39
paste input "C"
type input "Pina Colada"
click at [898, 505] on input "بيناكولادا" at bounding box center [1049, 491] width 505 height 39
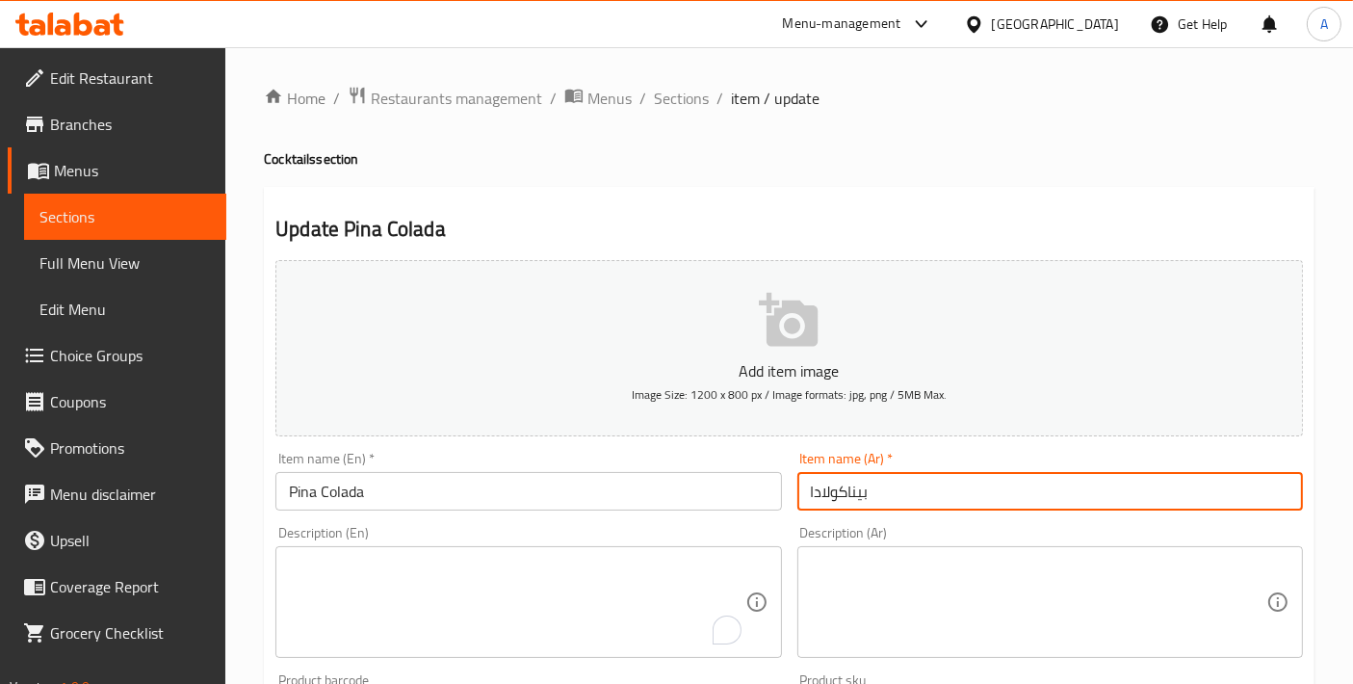
click at [898, 505] on input "بيناكولادا" at bounding box center [1049, 491] width 505 height 39
paste input "text"
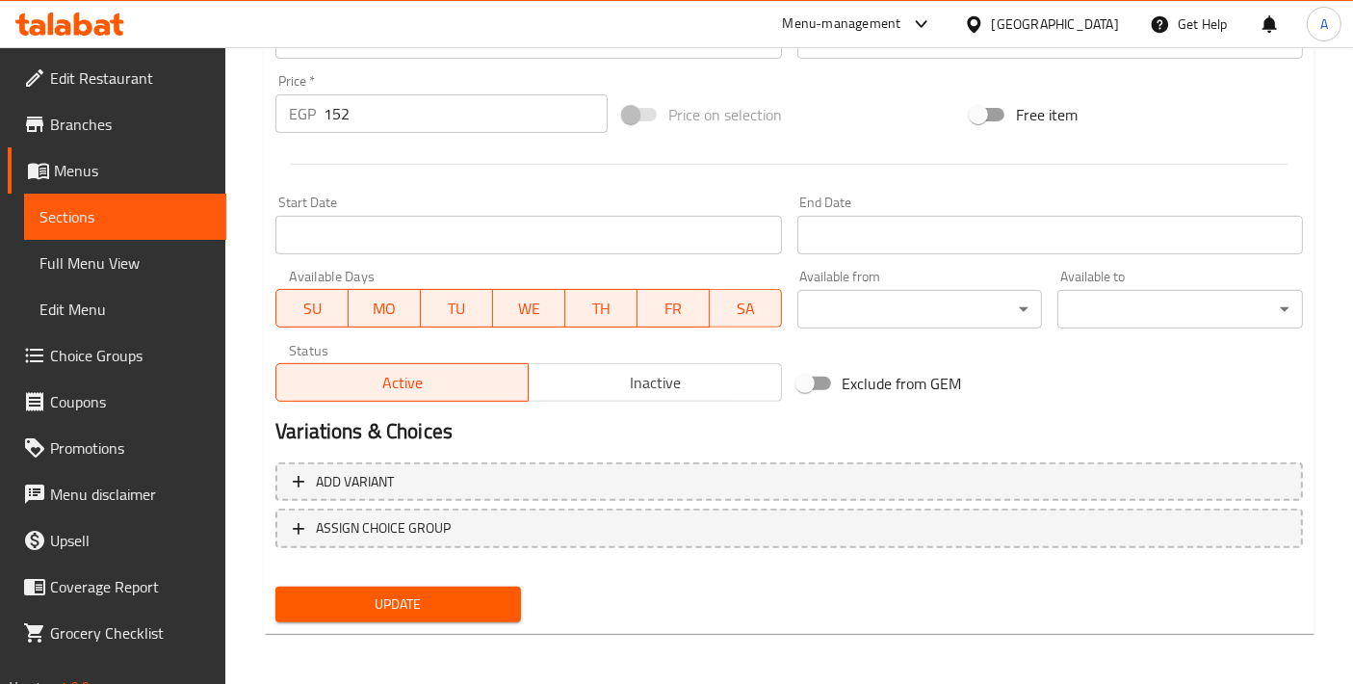
type input "[PERSON_NAME]"
click at [464, 609] on span "Update" at bounding box center [398, 604] width 215 height 24
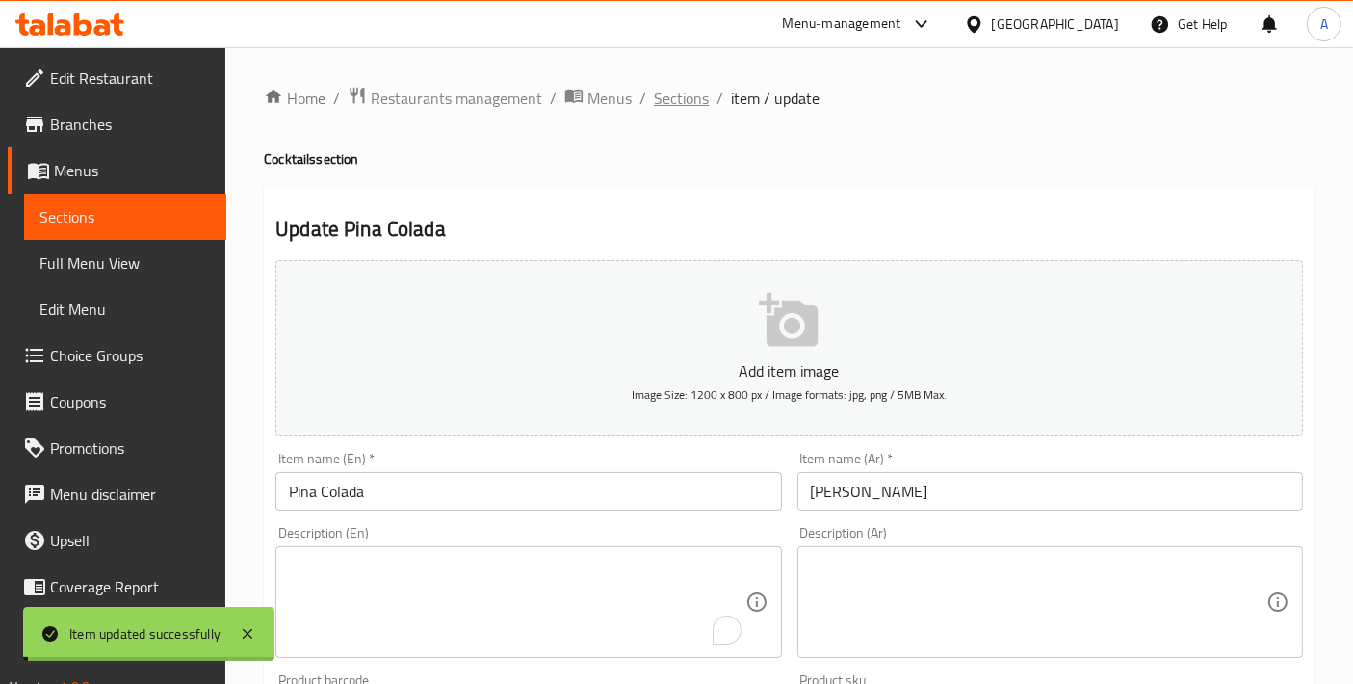
click at [682, 110] on span "Sections" at bounding box center [681, 98] width 55 height 23
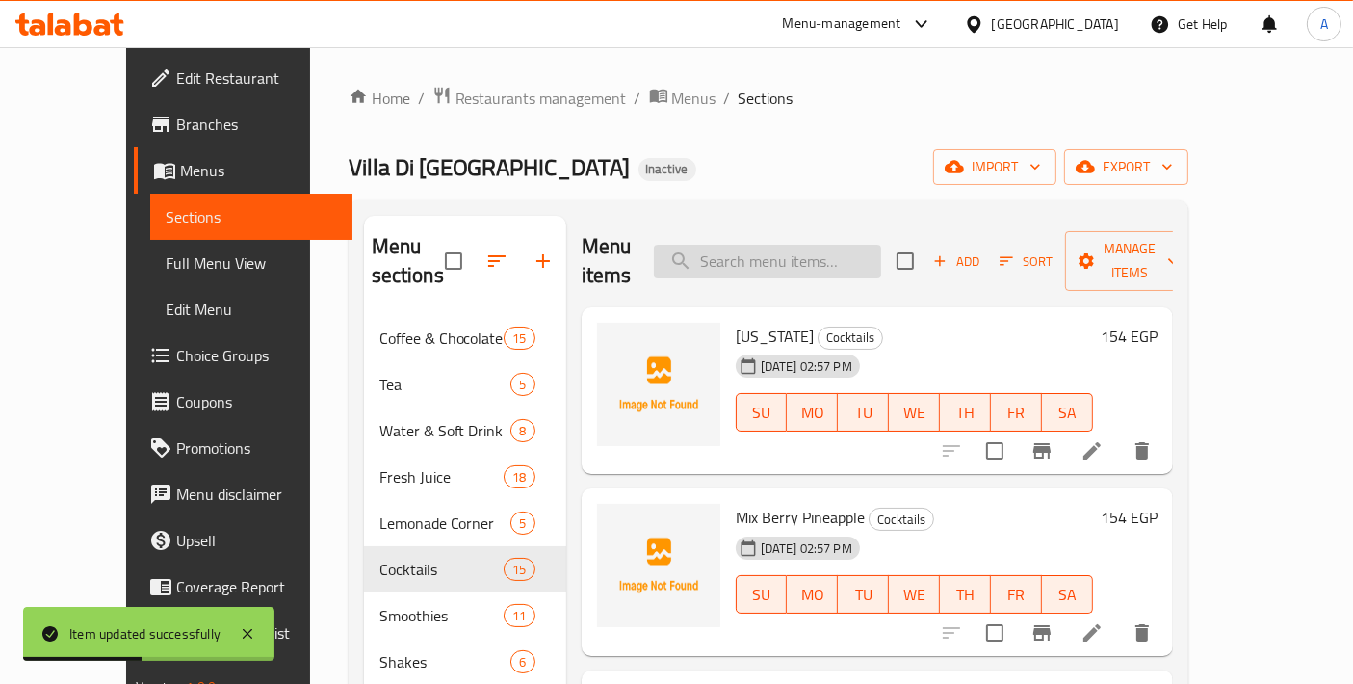
click at [748, 260] on input "search" at bounding box center [767, 262] width 227 height 34
paste input "Water Melon Smothie"
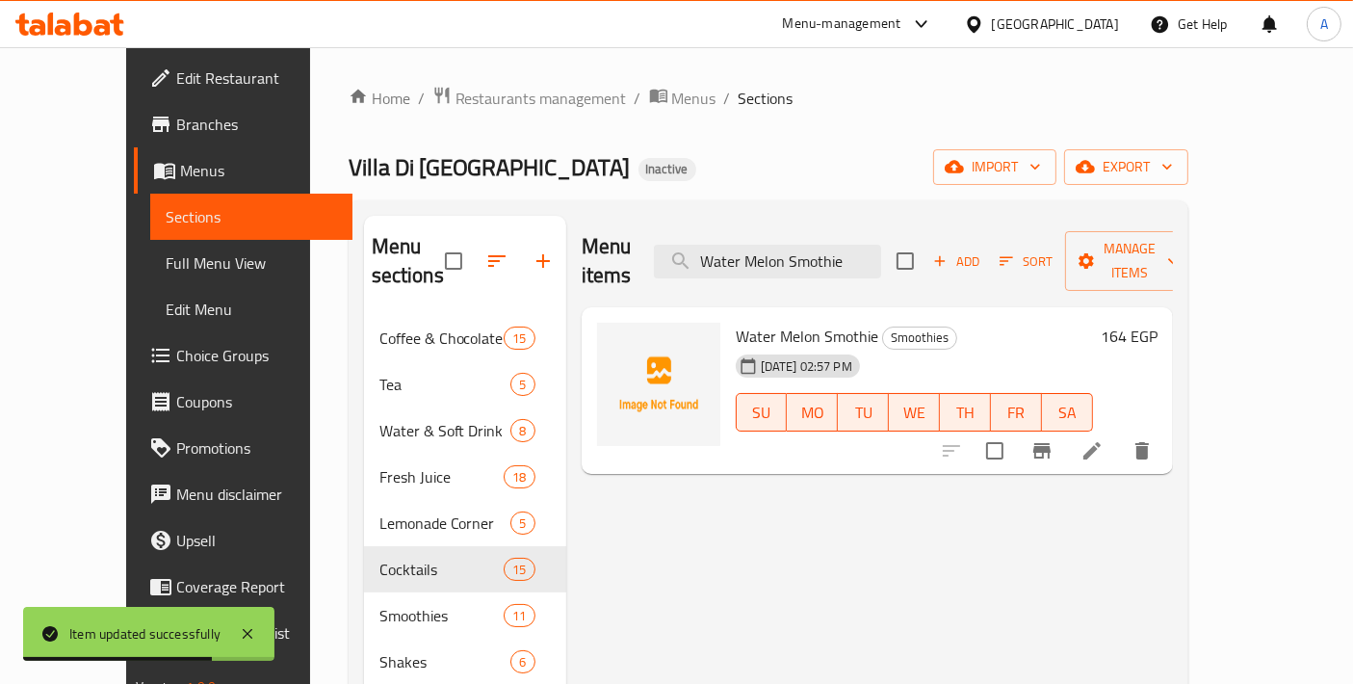
type input "Water Melon Smothie"
click at [1103, 439] on icon at bounding box center [1091, 450] width 23 height 23
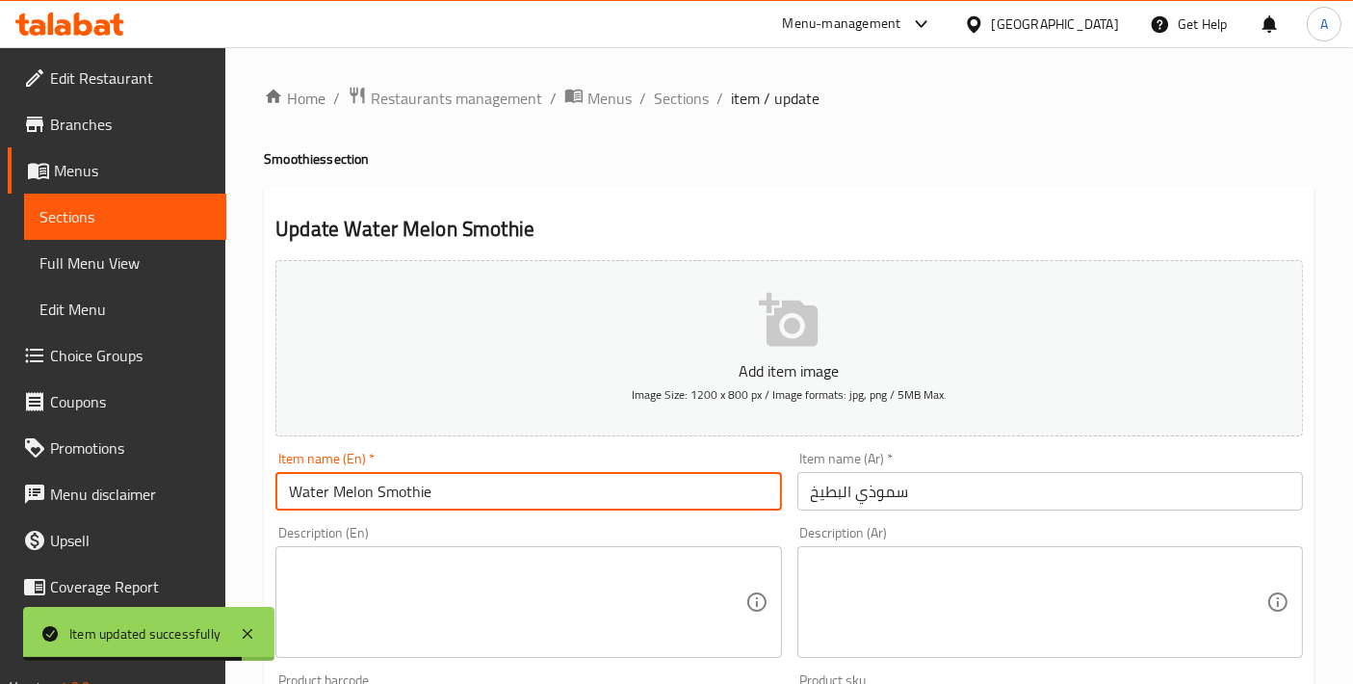
click at [598, 482] on input "Water Melon Smothie" at bounding box center [527, 491] width 505 height 39
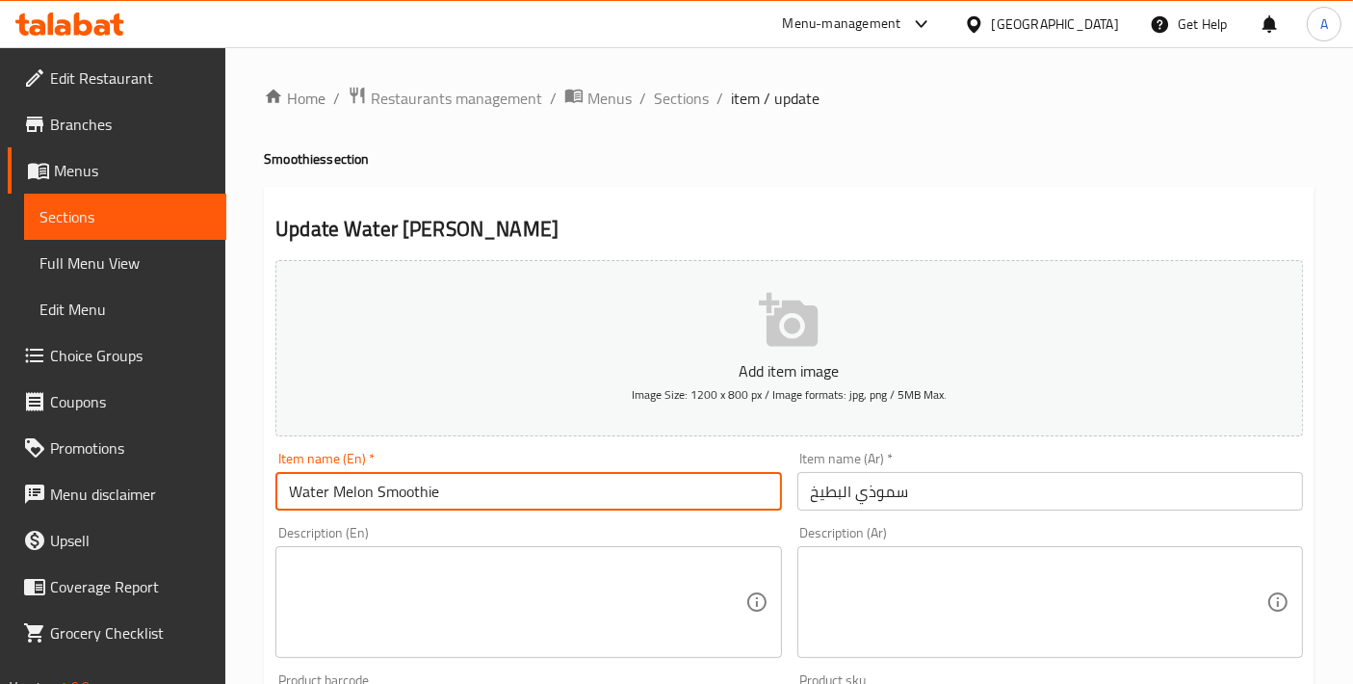
drag, startPoint x: 338, startPoint y: 493, endPoint x: 325, endPoint y: 493, distance: 12.5
click at [325, 493] on input "Water Melon Smoothie" at bounding box center [527, 491] width 505 height 39
click at [327, 483] on input "Water Melon Smoothie" at bounding box center [527, 491] width 505 height 39
drag, startPoint x: 341, startPoint y: 485, endPoint x: 327, endPoint y: 488, distance: 13.8
click at [327, 488] on input "Water Melon Smoothie" at bounding box center [527, 491] width 505 height 39
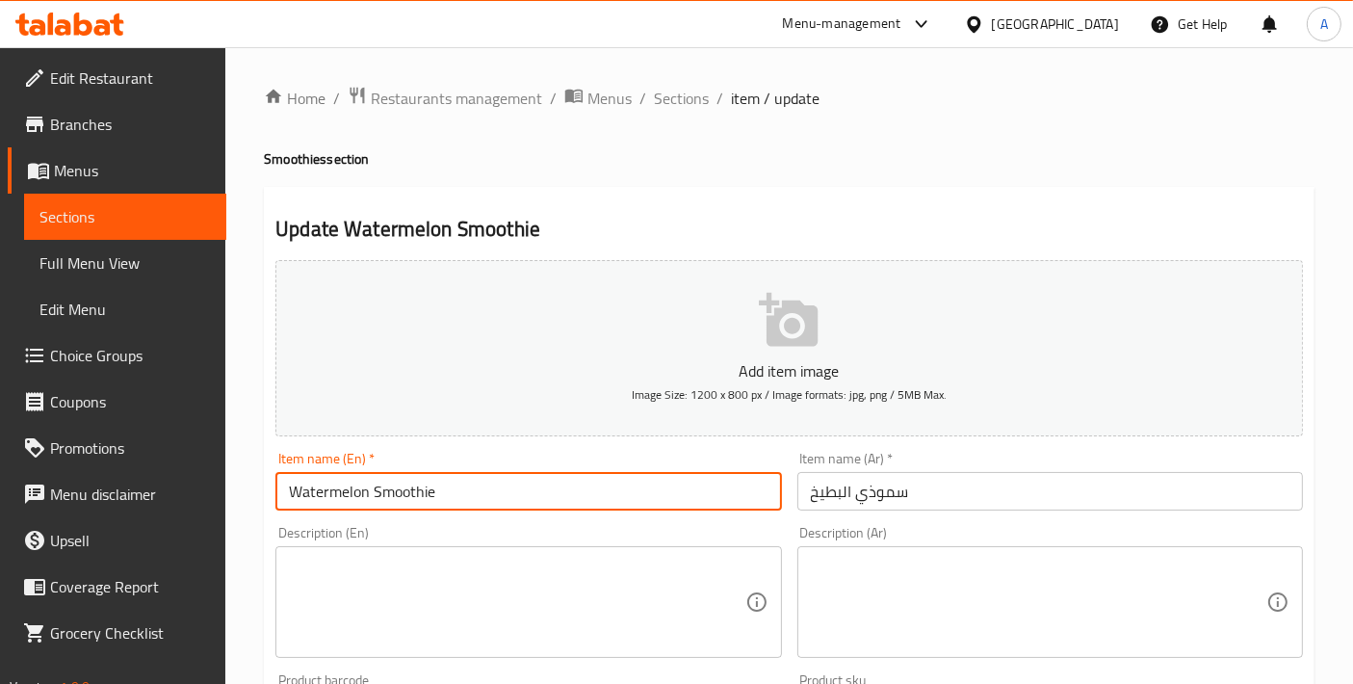
type input "Watermelon Smoothie"
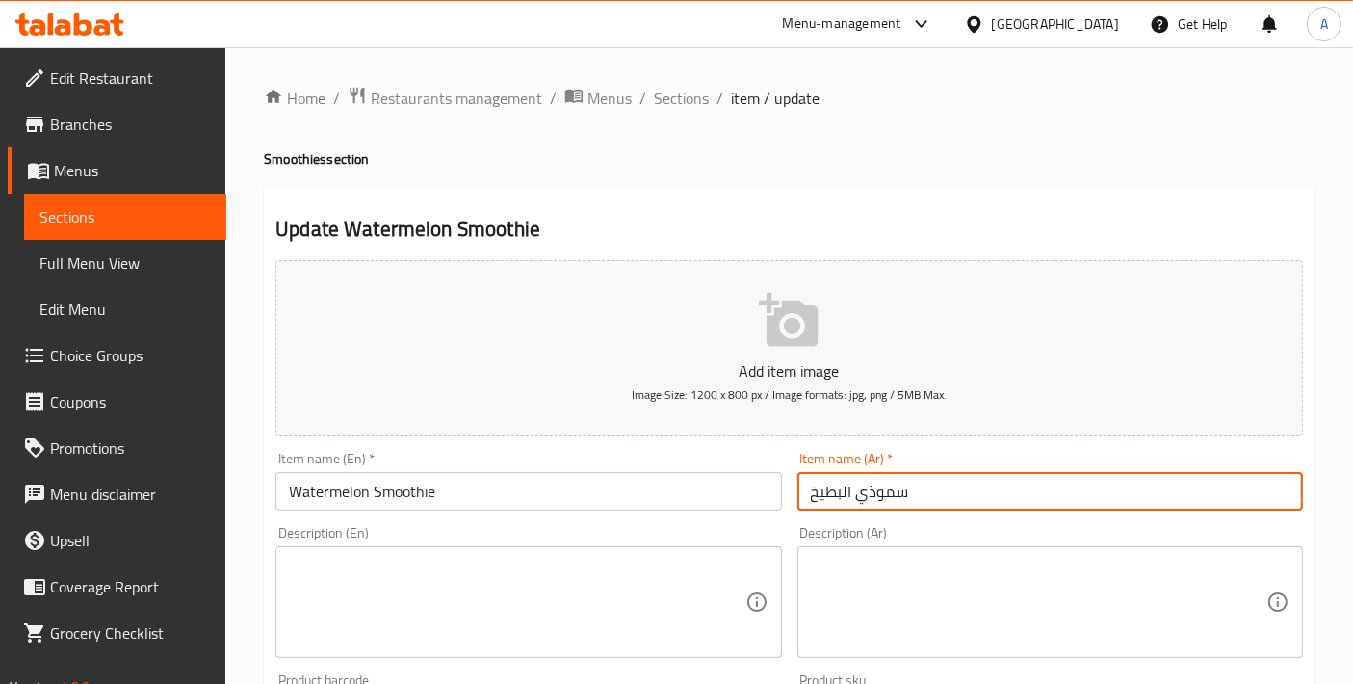
click at [875, 487] on input "سموذي البطيخ" at bounding box center [1049, 491] width 505 height 39
type input "سموثي البطيخ"
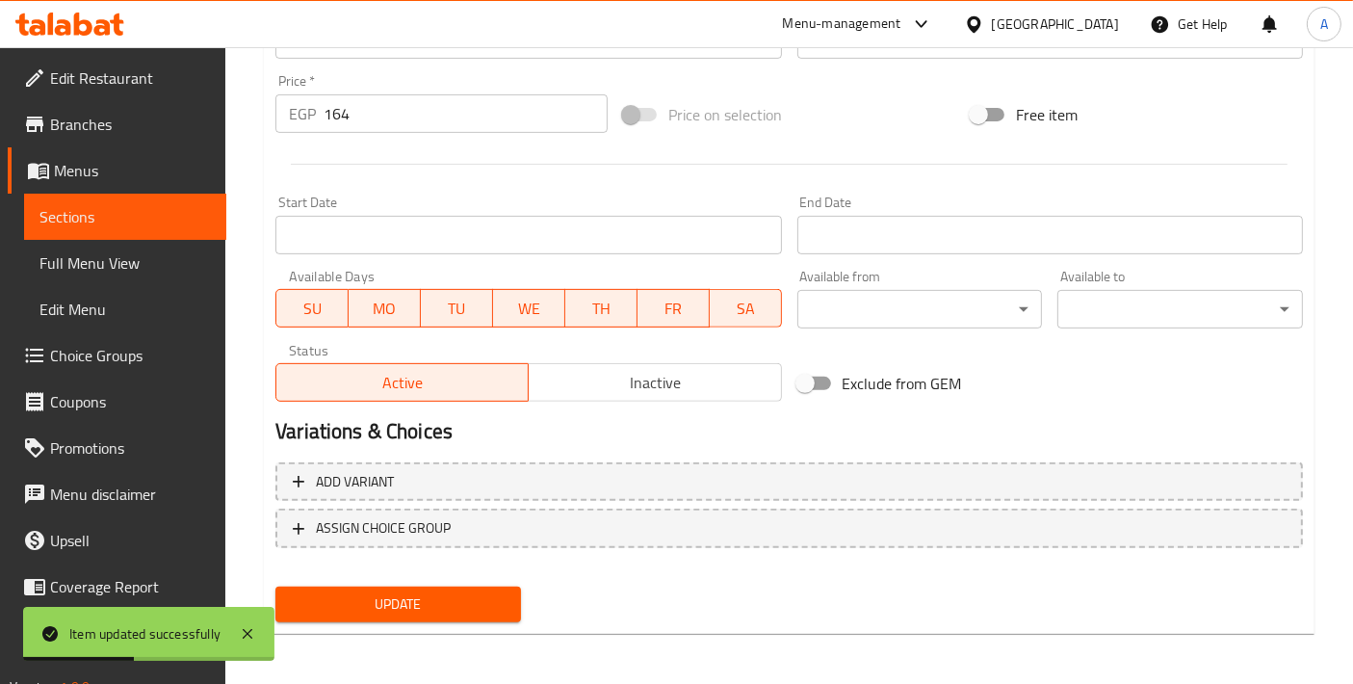
click at [427, 598] on span "Update" at bounding box center [398, 604] width 215 height 24
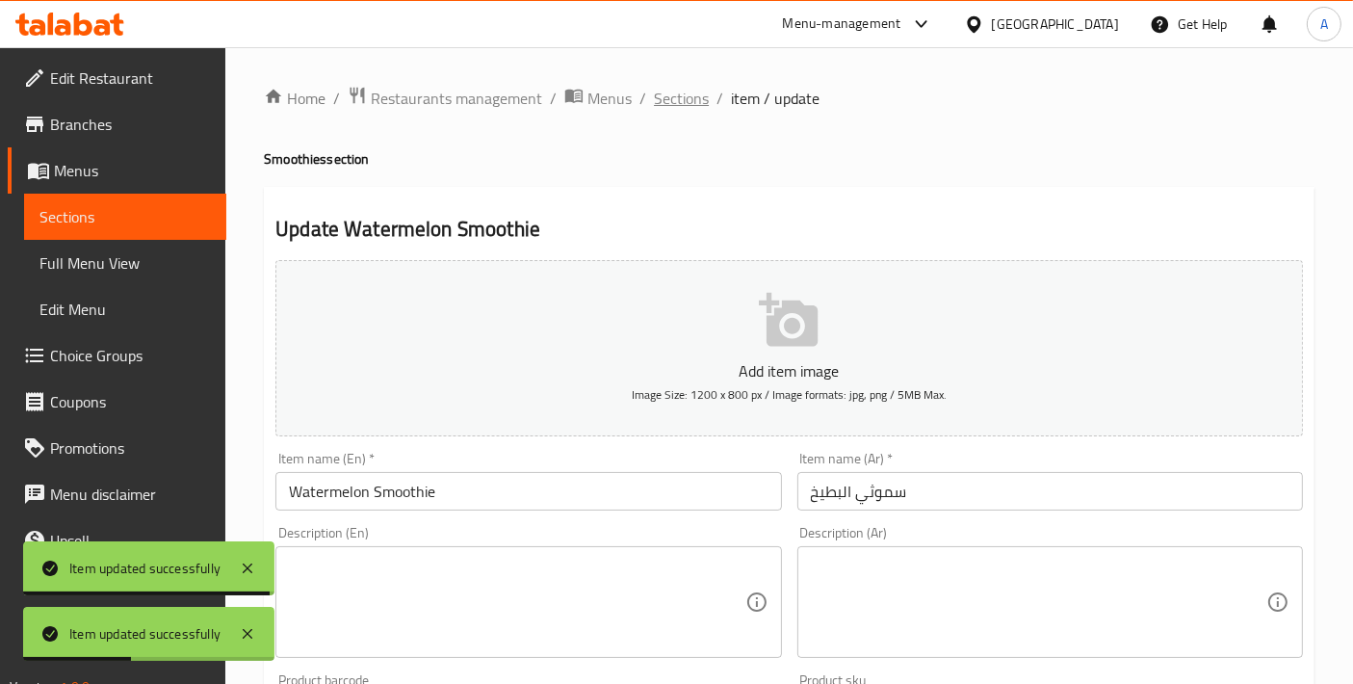
click at [687, 108] on span "Sections" at bounding box center [681, 98] width 55 height 23
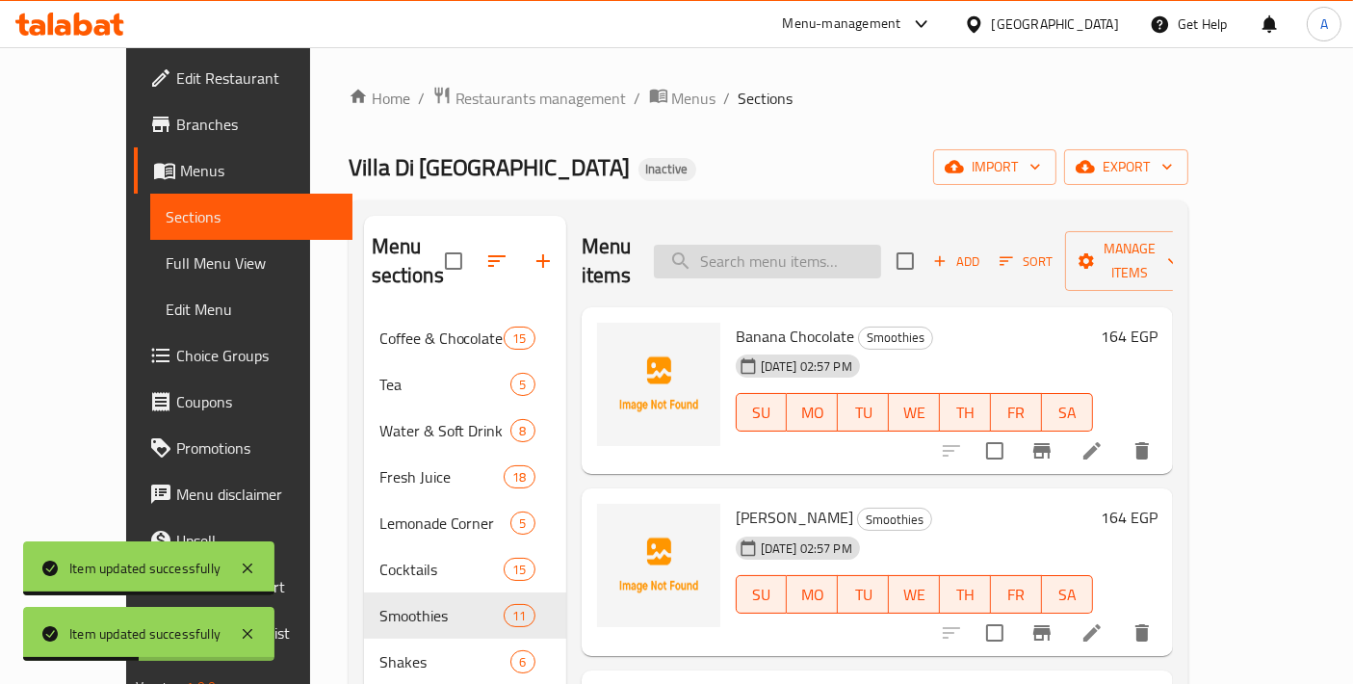
click at [784, 260] on input "search" at bounding box center [767, 262] width 227 height 34
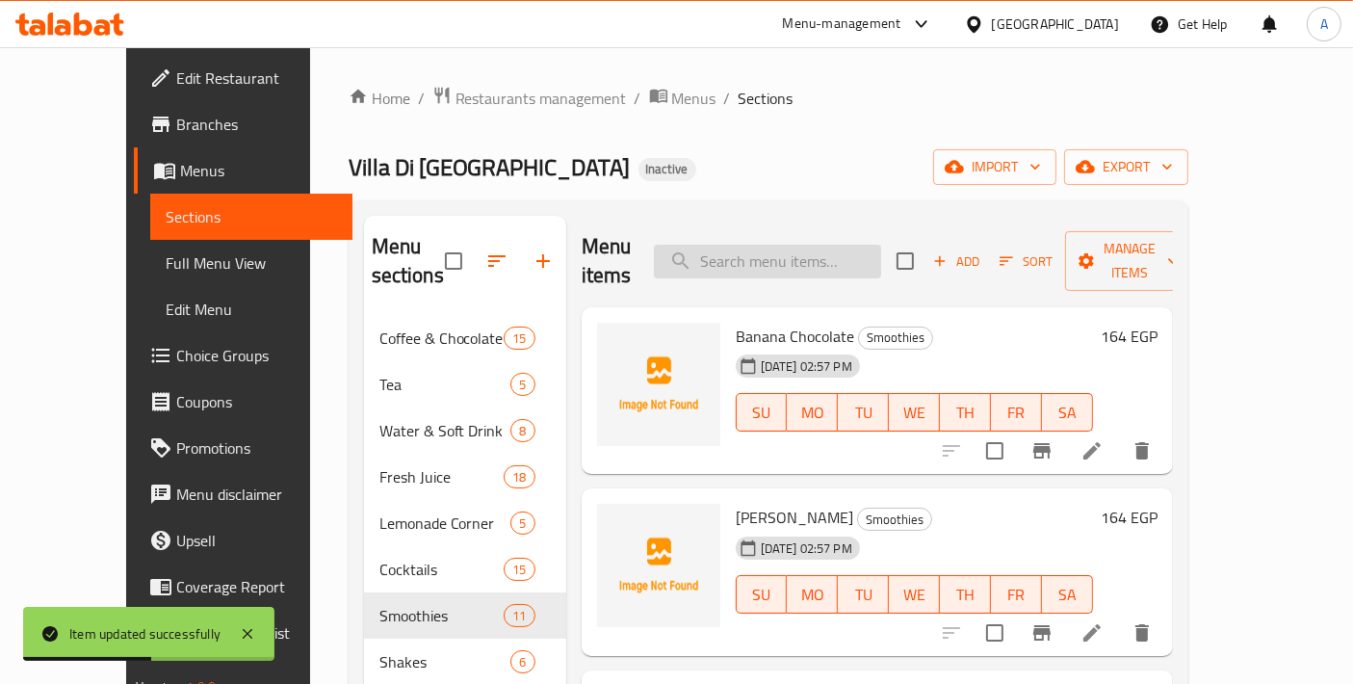
click at [784, 248] on input "search" at bounding box center [767, 262] width 227 height 34
paste input "Pineapple Smothie"
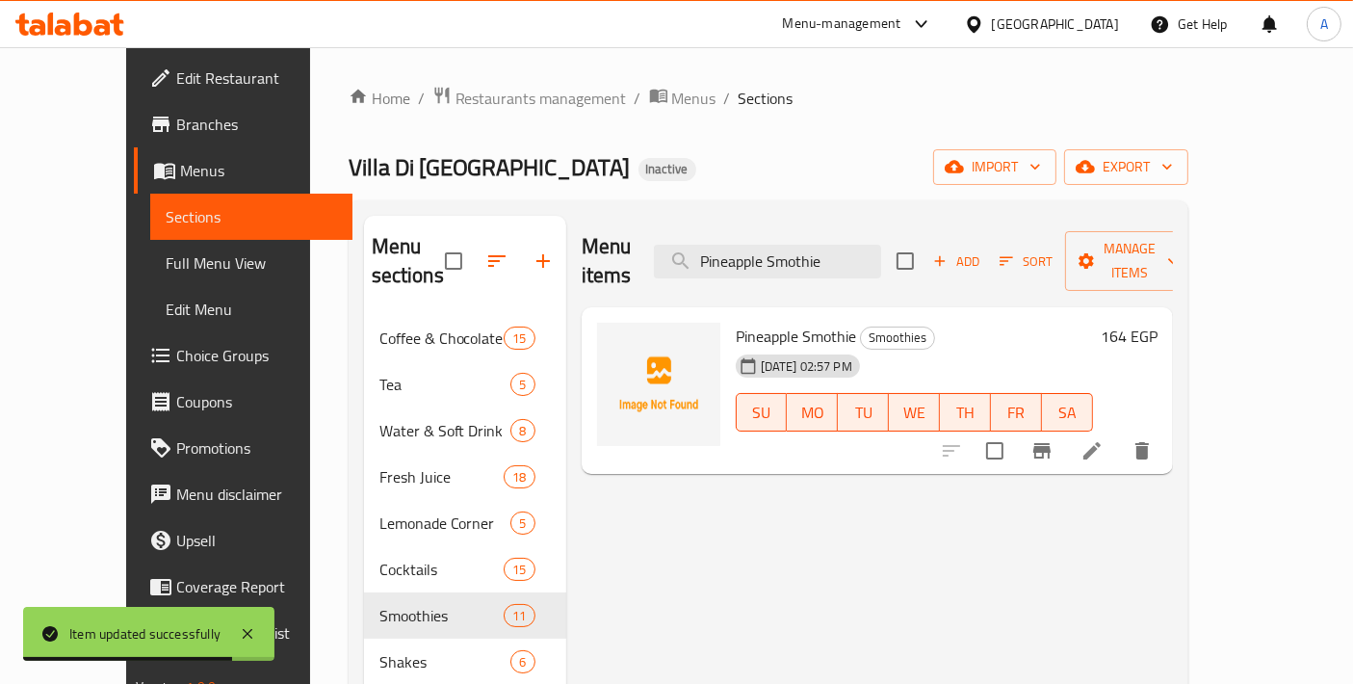
type input "Pineapple Smothie"
click at [791, 322] on span "Pineapple Smothie" at bounding box center [796, 336] width 120 height 29
click at [861, 326] on span "Smoothies" at bounding box center [897, 337] width 73 height 22
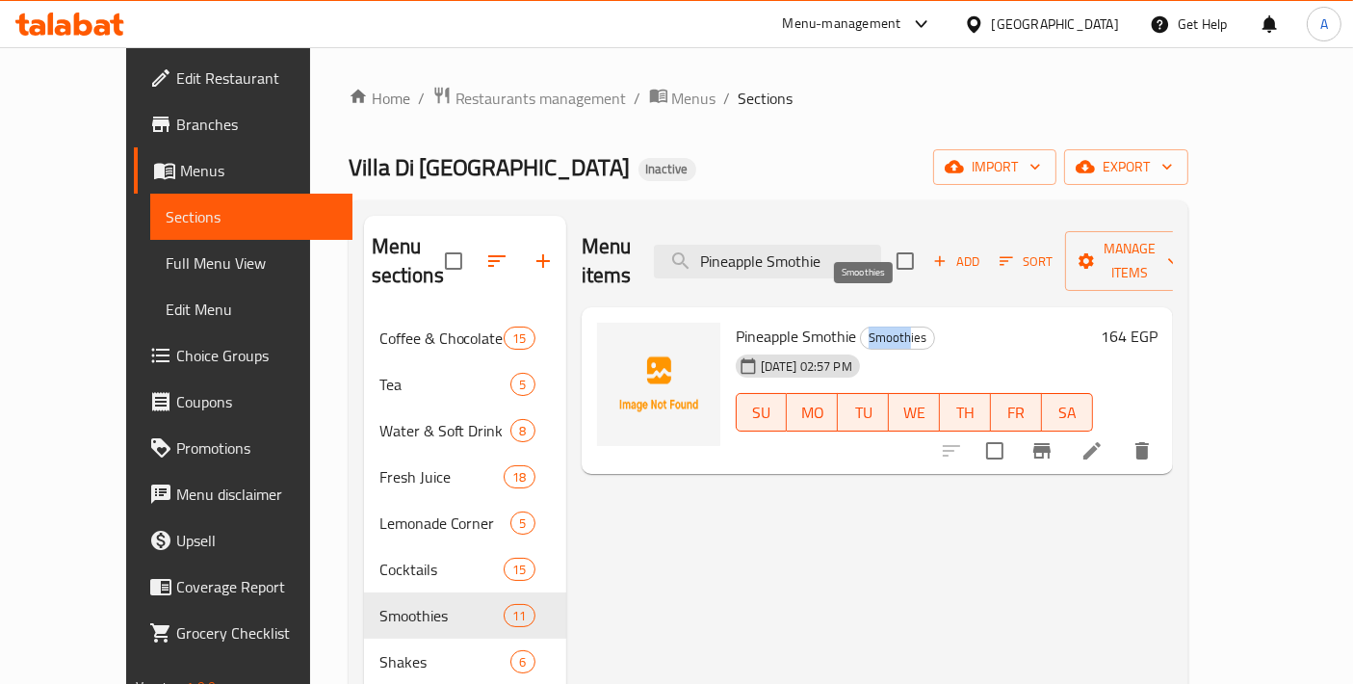
drag, startPoint x: 835, startPoint y: 304, endPoint x: 878, endPoint y: 312, distance: 44.0
click at [878, 326] on span "Smoothies" at bounding box center [897, 337] width 73 height 22
click at [1100, 442] on icon at bounding box center [1091, 450] width 17 height 17
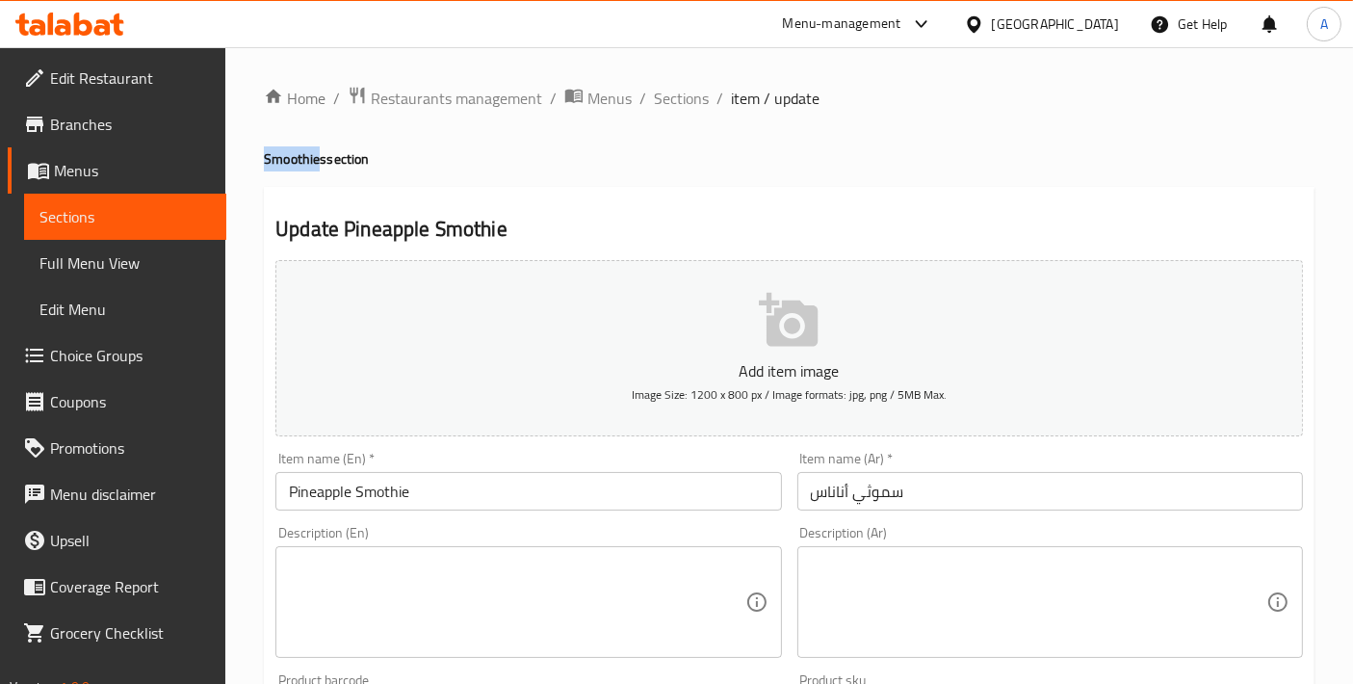
drag, startPoint x: 316, startPoint y: 158, endPoint x: 272, endPoint y: 149, distance: 45.1
copy h4 "Smoothie"
click at [375, 493] on input "Pineapple Smothie" at bounding box center [527, 491] width 505 height 39
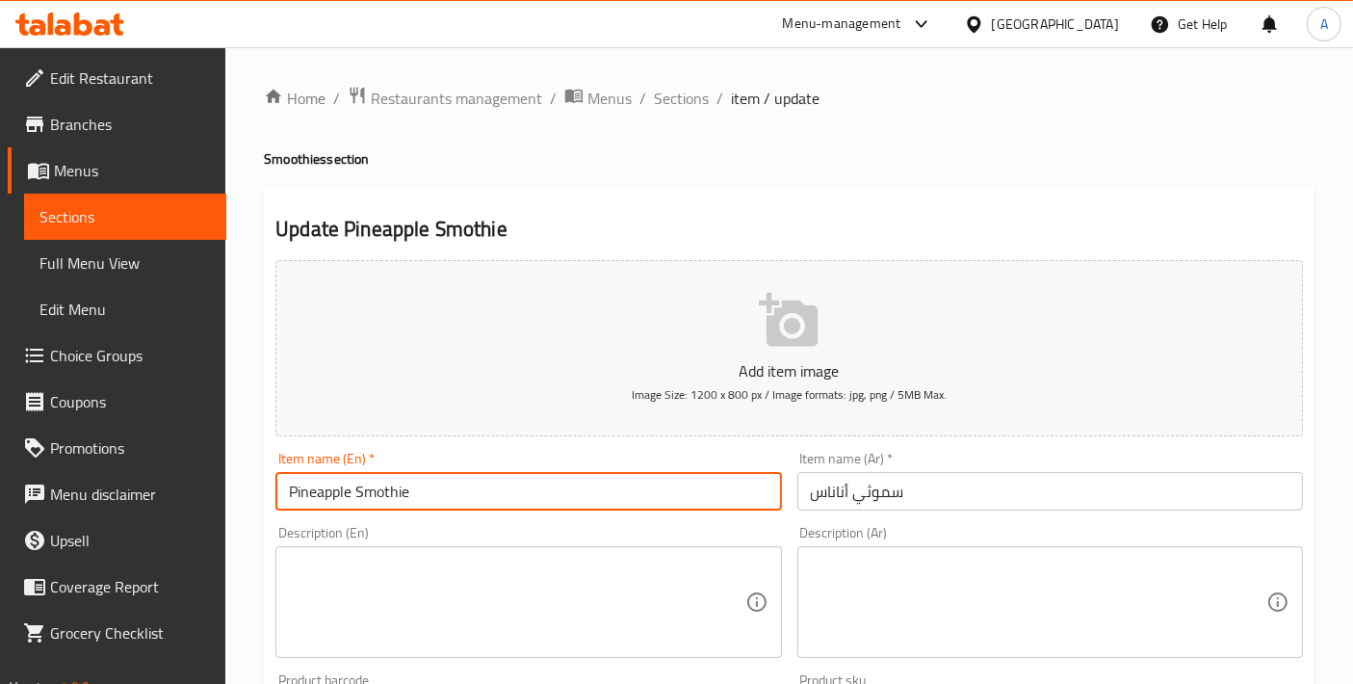
click at [375, 493] on input "Pineapple Smothie" at bounding box center [527, 491] width 505 height 39
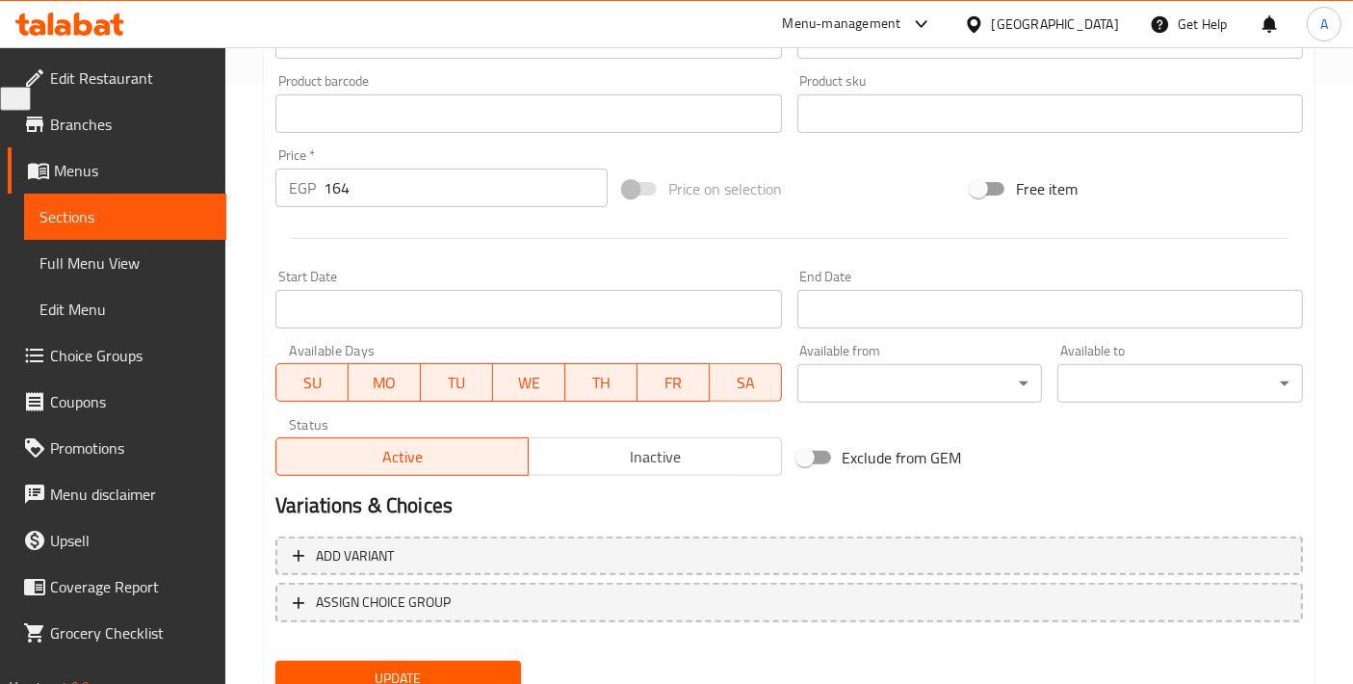
scroll to position [673, 0]
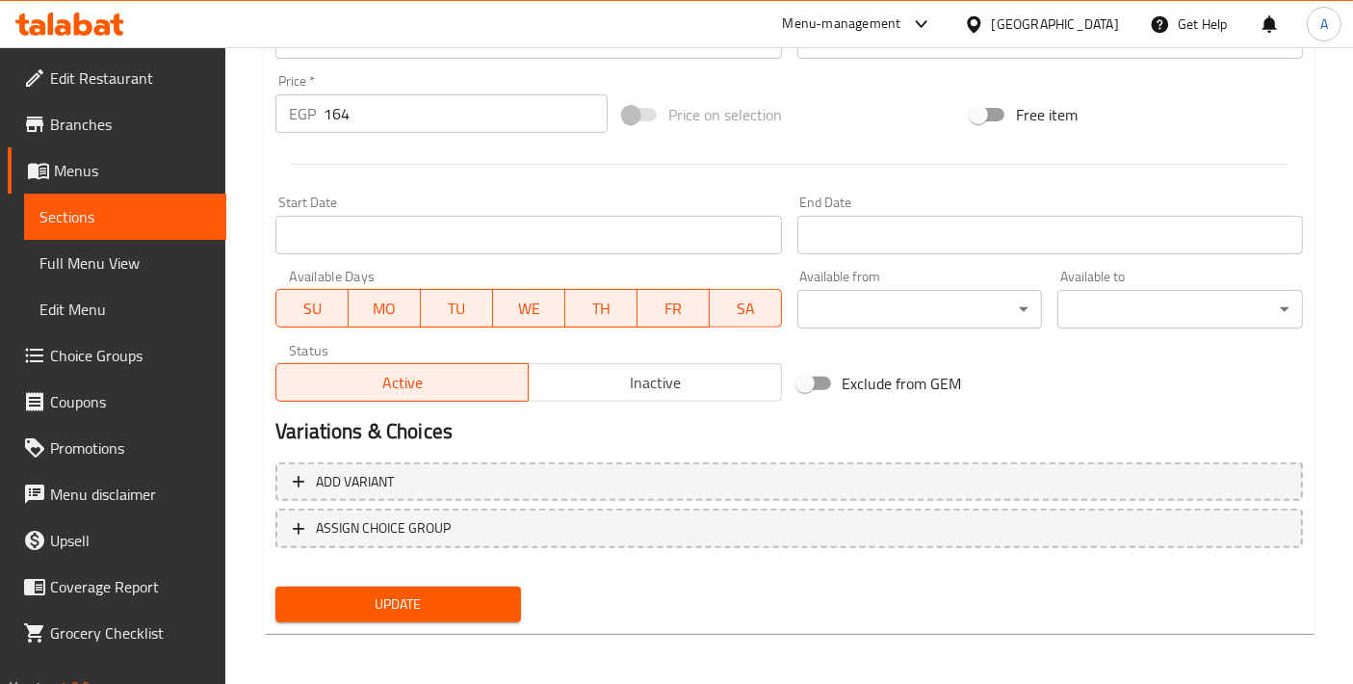
type input "Pineapple Smoothie"
click at [367, 573] on div "Add variant ASSIGN CHOICE GROUP" at bounding box center [789, 516] width 1043 height 125
click at [367, 592] on span "Update" at bounding box center [398, 604] width 215 height 24
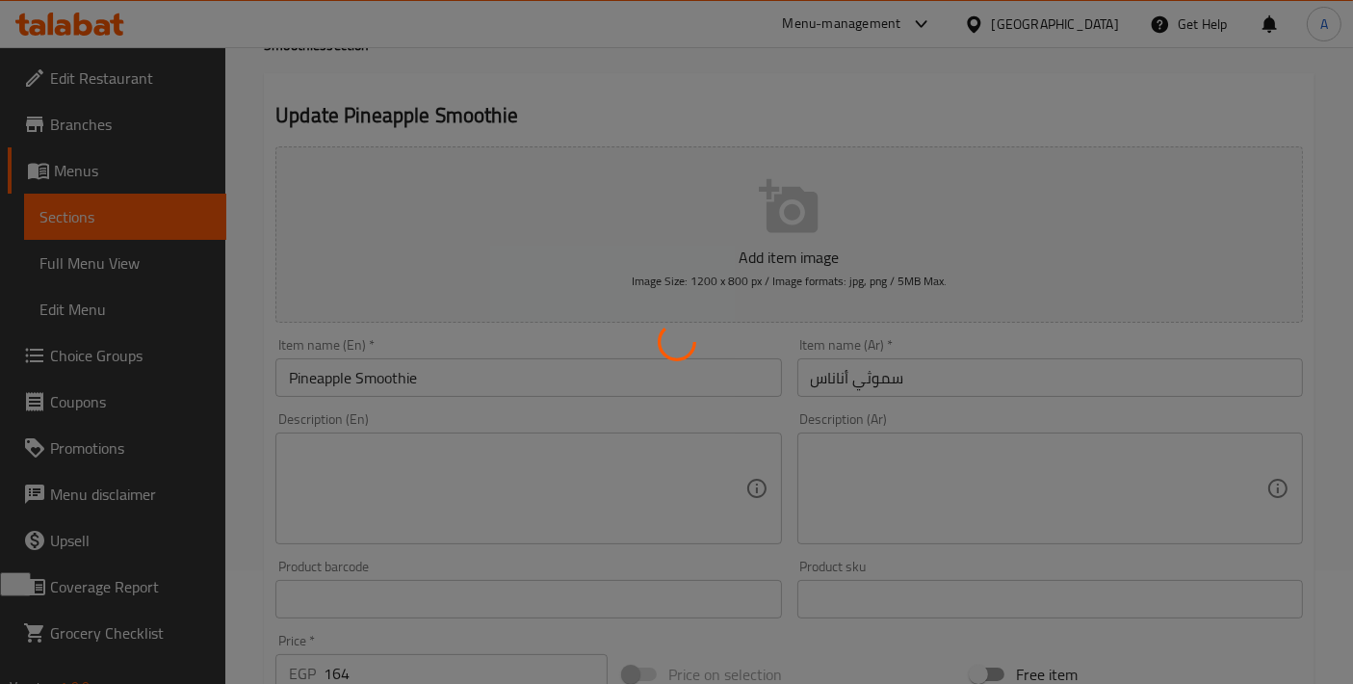
scroll to position [31, 0]
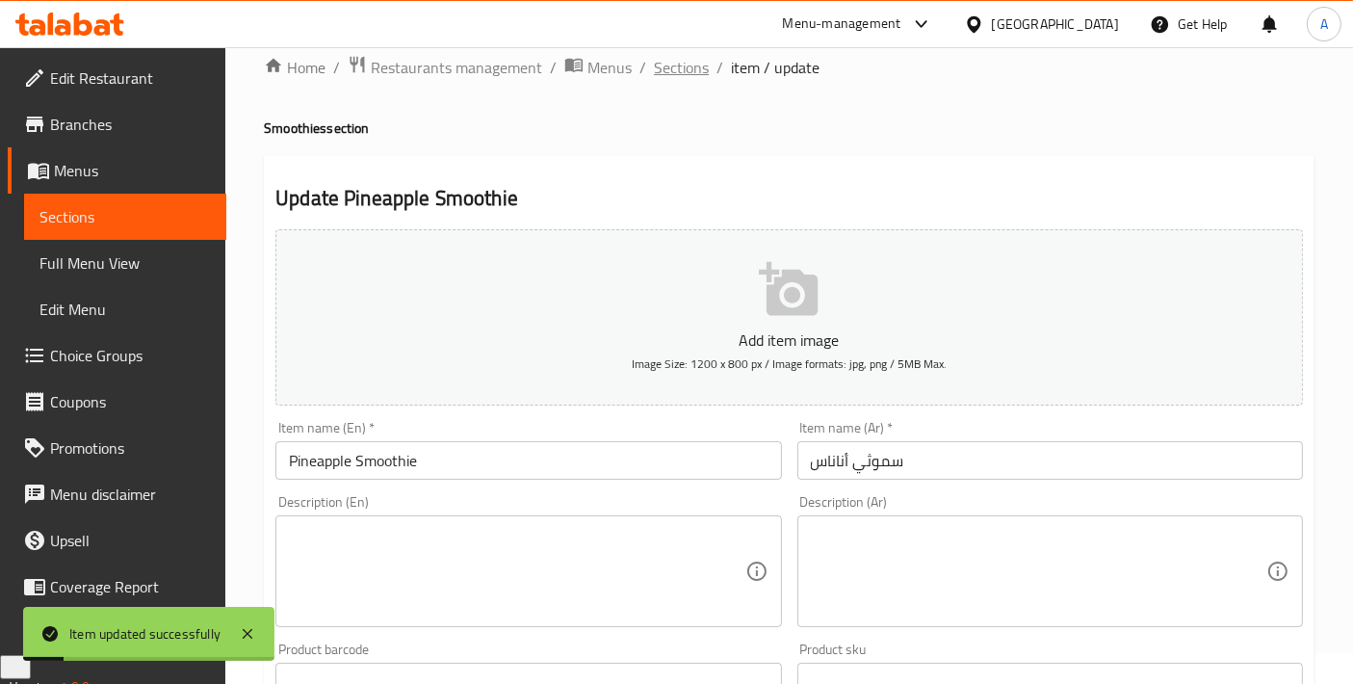
click at [674, 72] on span "Sections" at bounding box center [681, 67] width 55 height 23
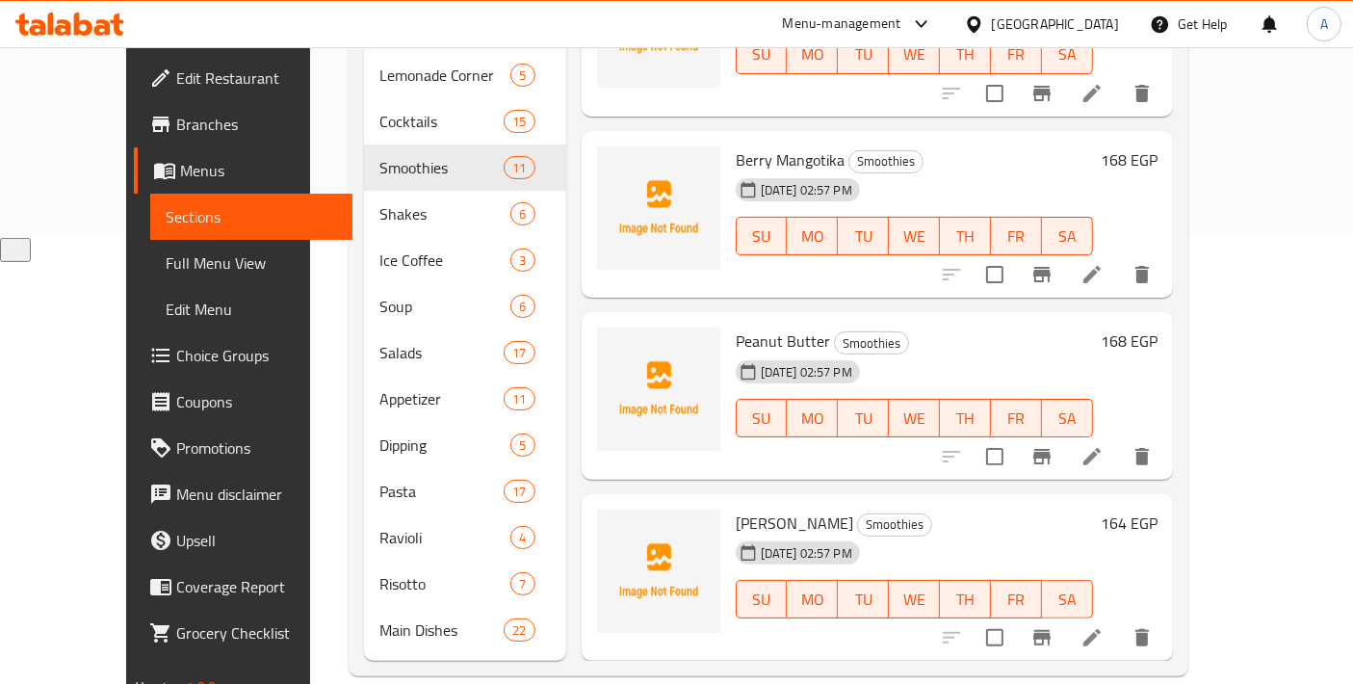
scroll to position [968, 0]
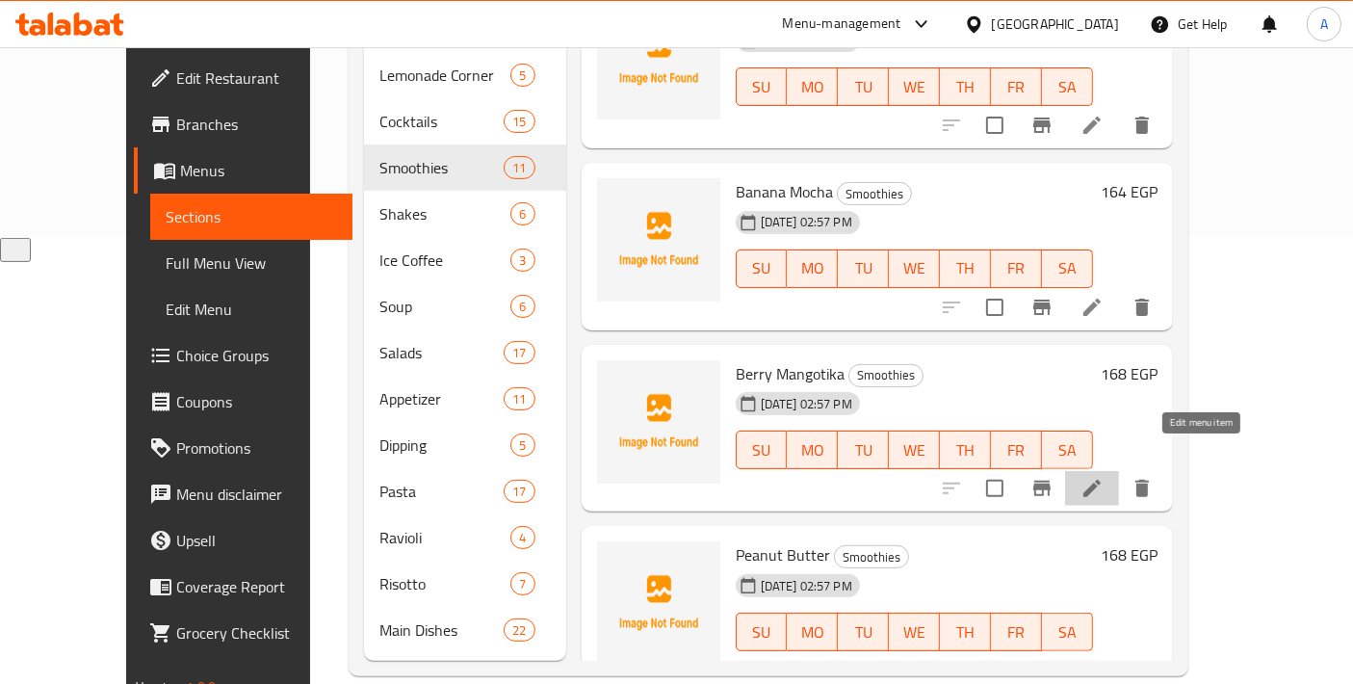
click at [1103, 477] on icon at bounding box center [1091, 488] width 23 height 23
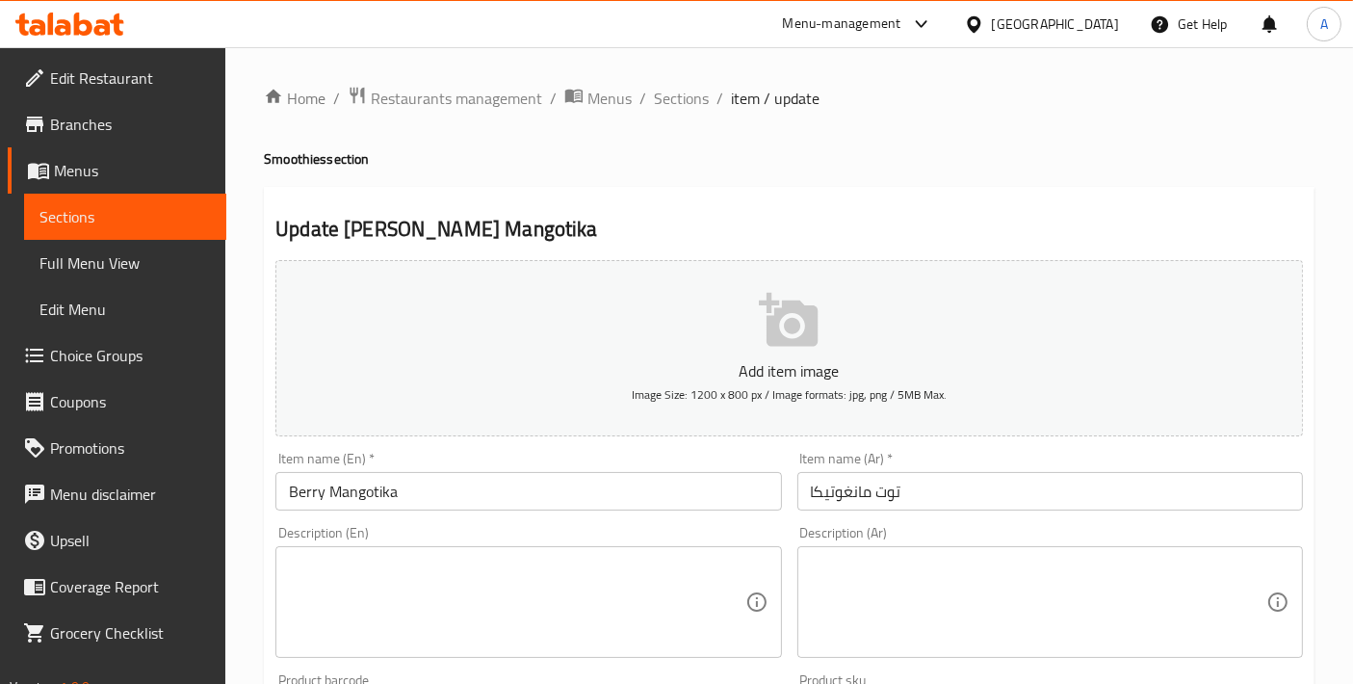
click at [909, 481] on input "توت مانغوتيكا" at bounding box center [1049, 491] width 505 height 39
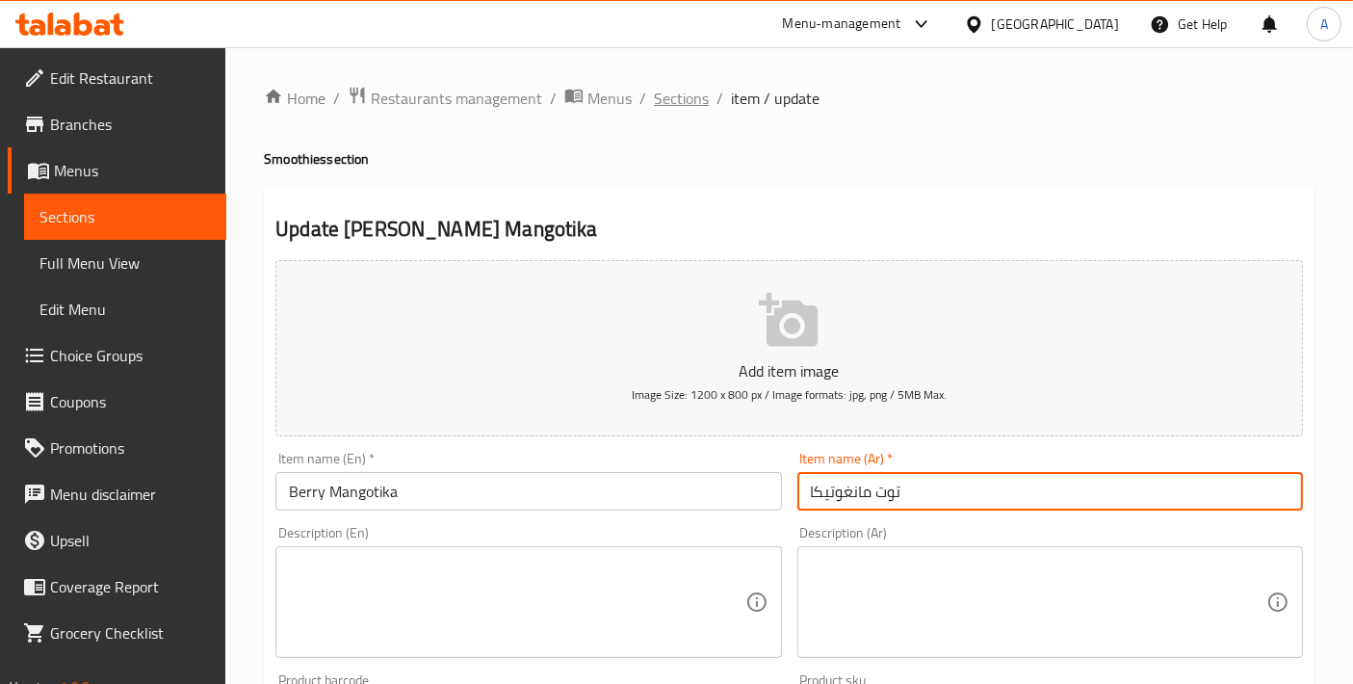
click at [701, 87] on span "Sections" at bounding box center [681, 98] width 55 height 23
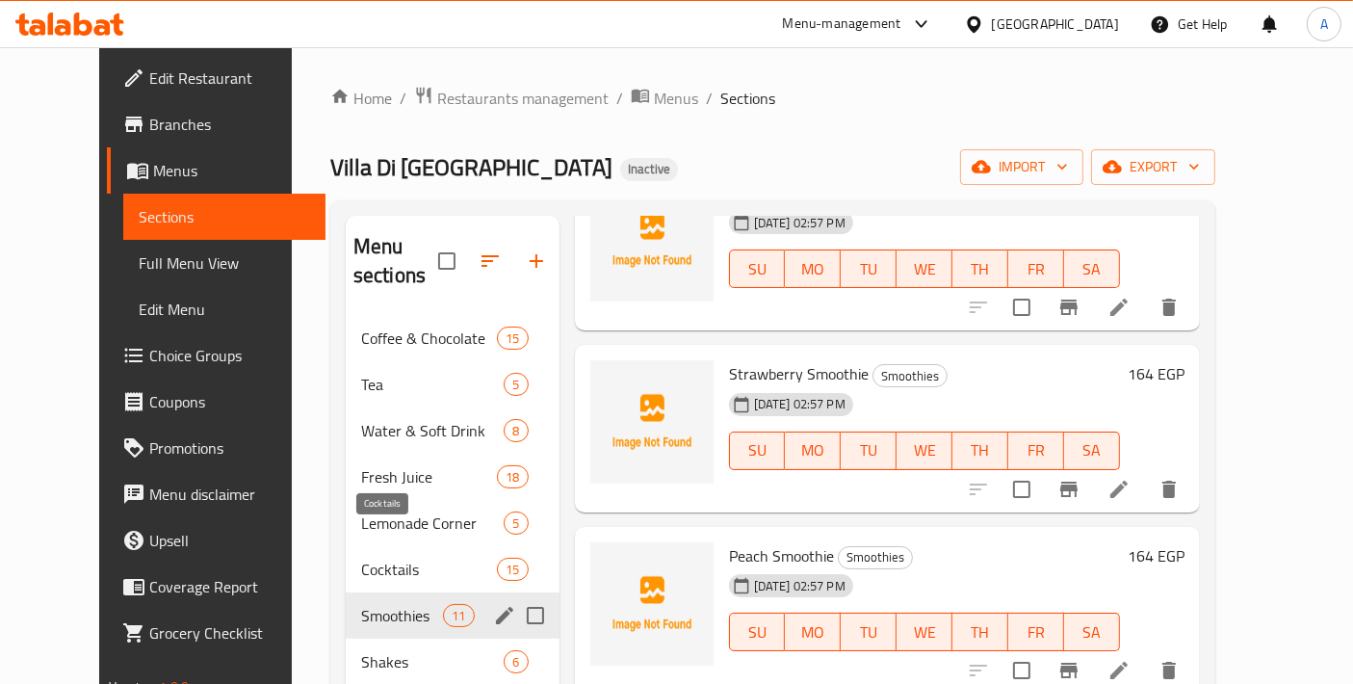
scroll to position [214, 0]
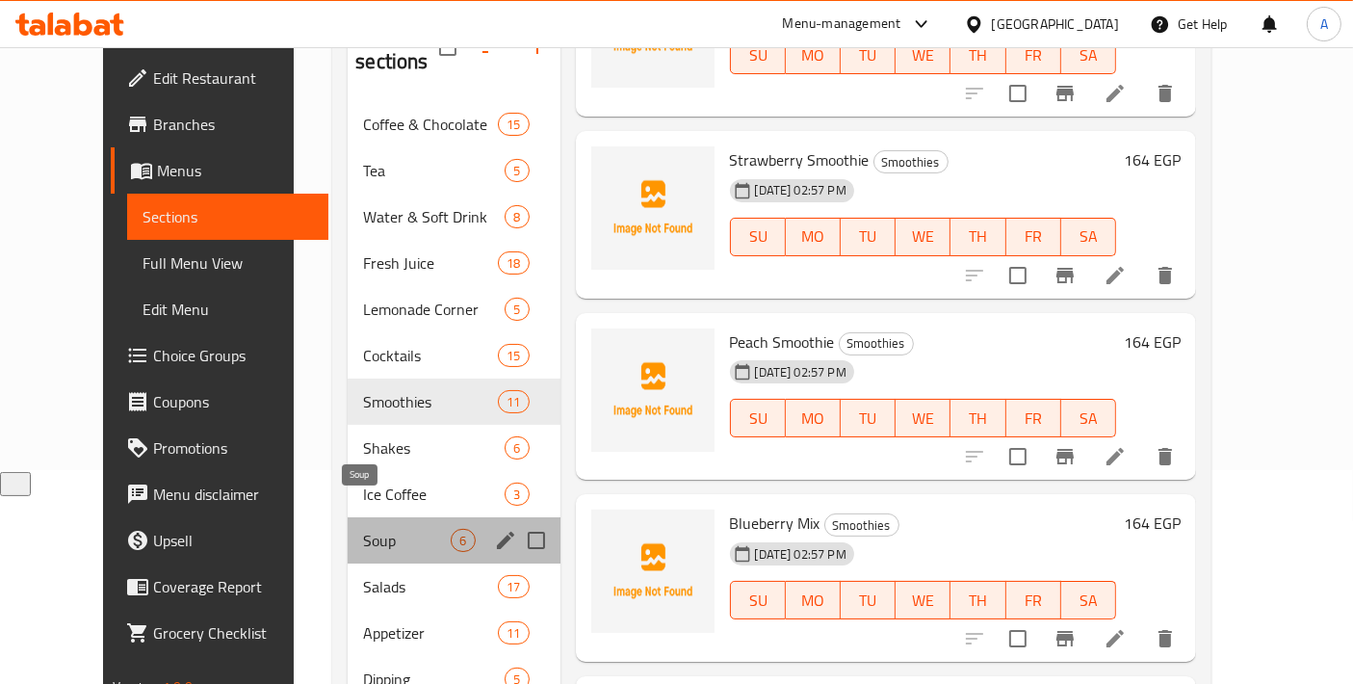
click at [376, 529] on span "Soup" at bounding box center [407, 540] width 88 height 23
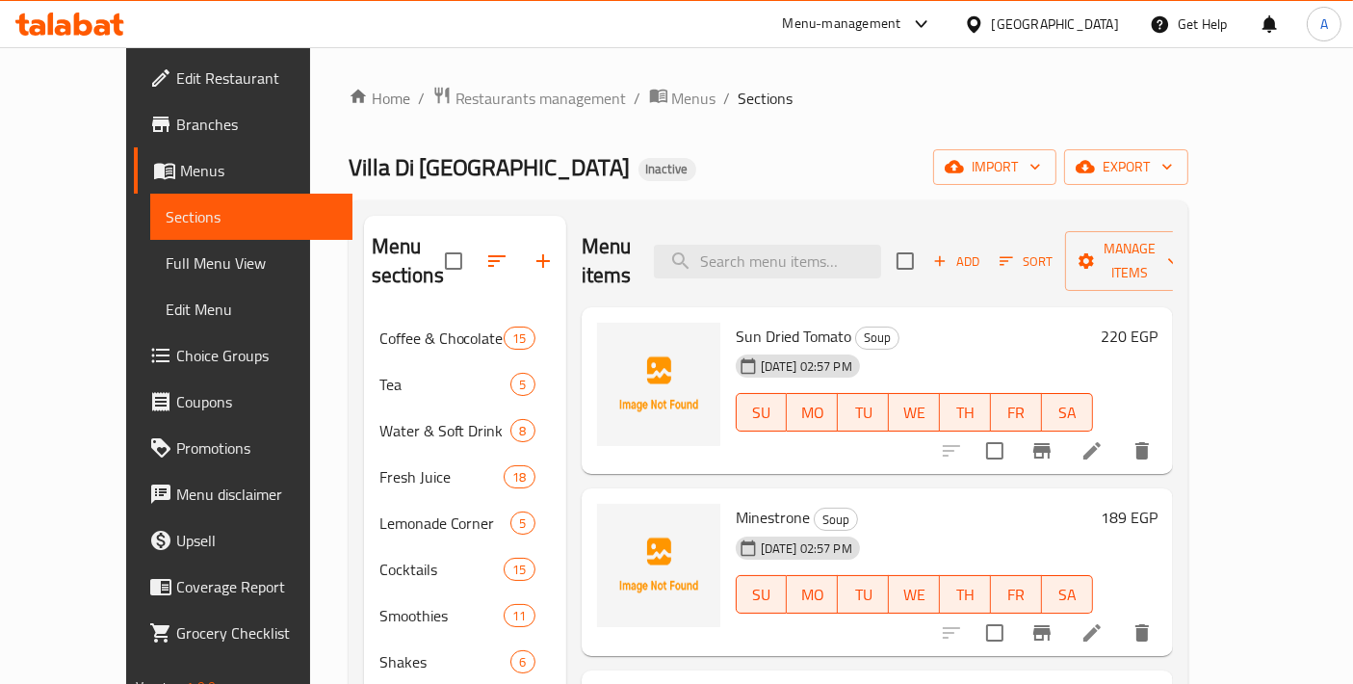
click at [739, 503] on span "Minestrone" at bounding box center [773, 517] width 74 height 29
copy h6 "Minestrone"
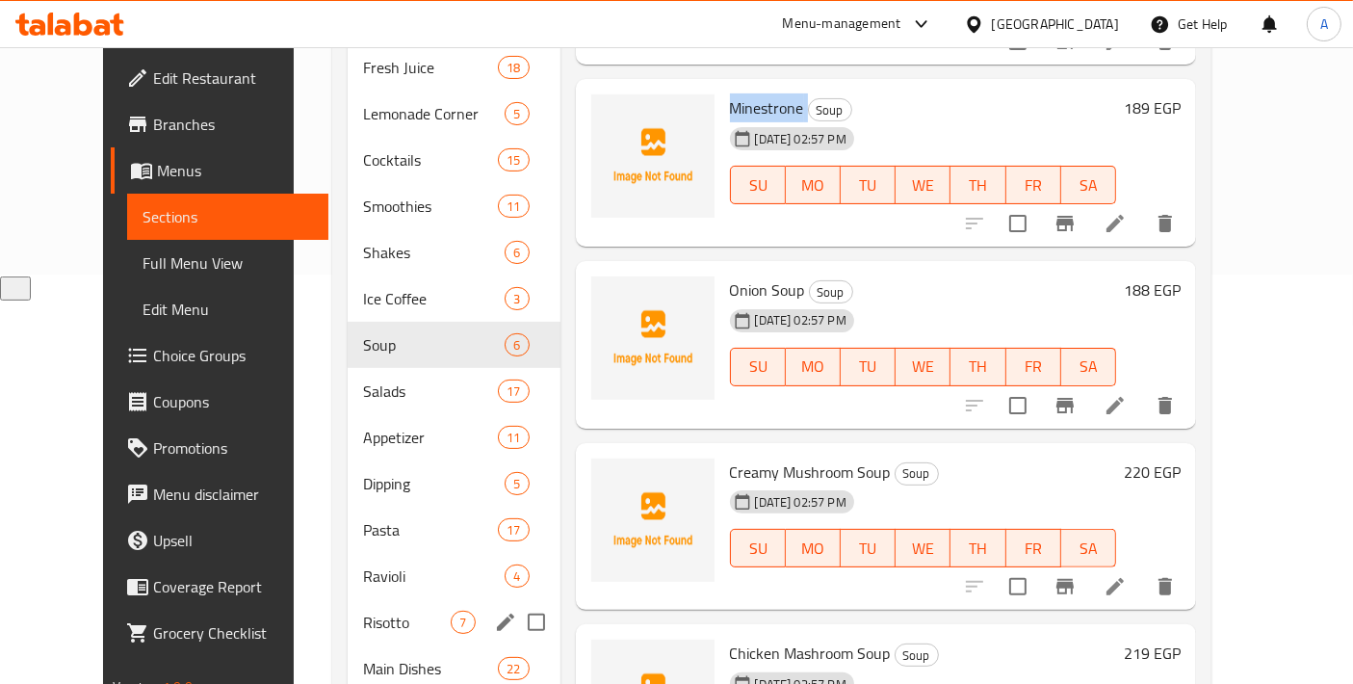
scroll to position [427, 0]
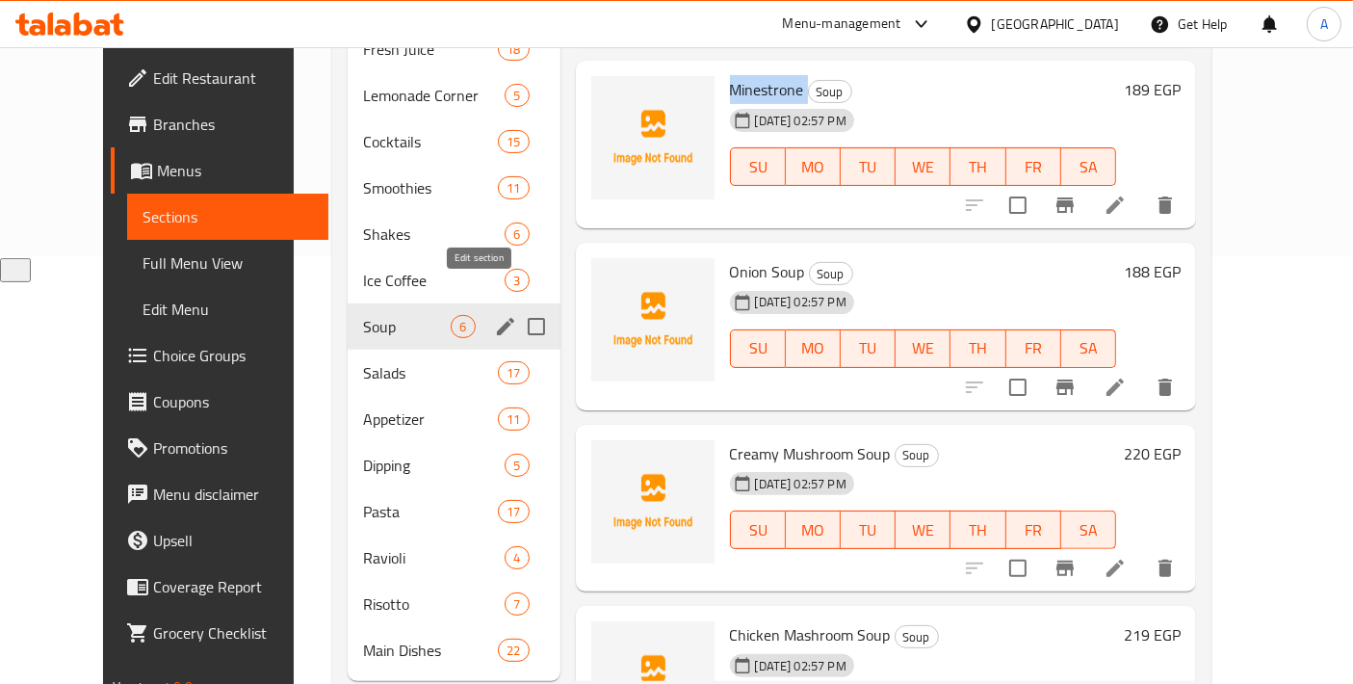
click at [494, 315] on icon "edit" at bounding box center [505, 326] width 23 height 23
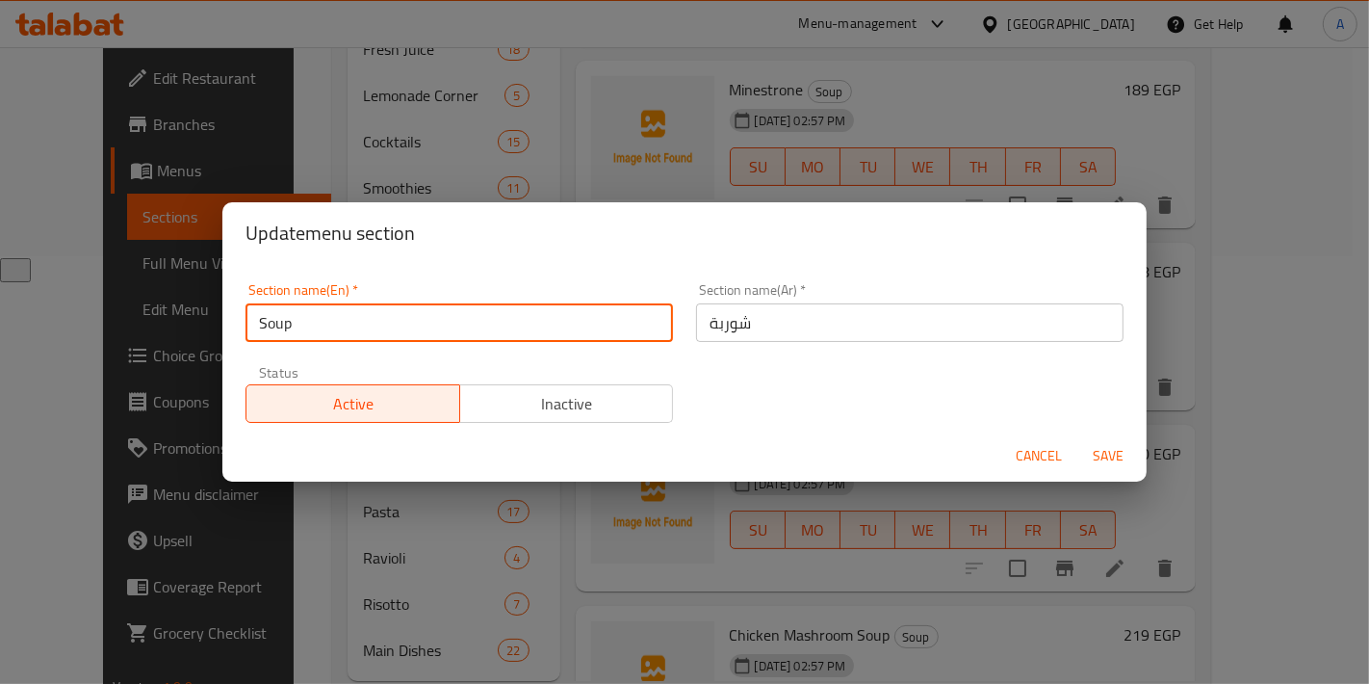
click at [356, 318] on input "Soup" at bounding box center [459, 322] width 427 height 39
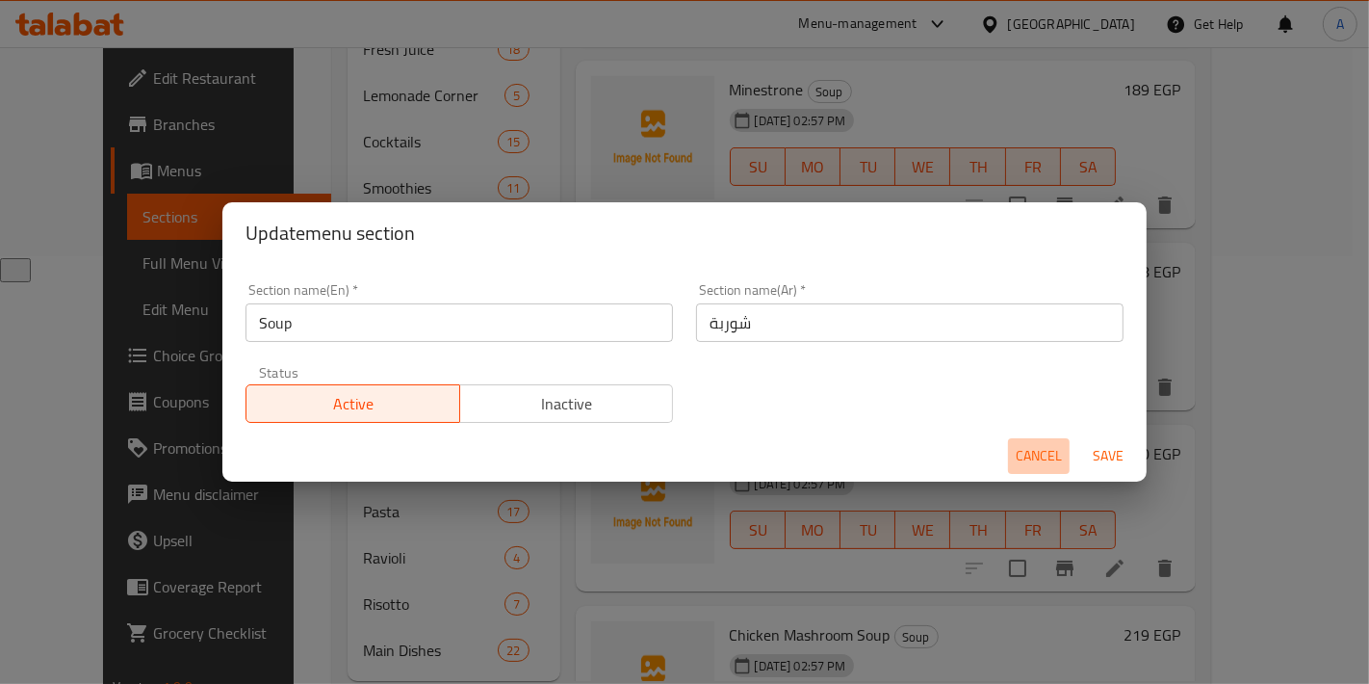
click at [1036, 455] on span "Cancel" at bounding box center [1039, 456] width 46 height 24
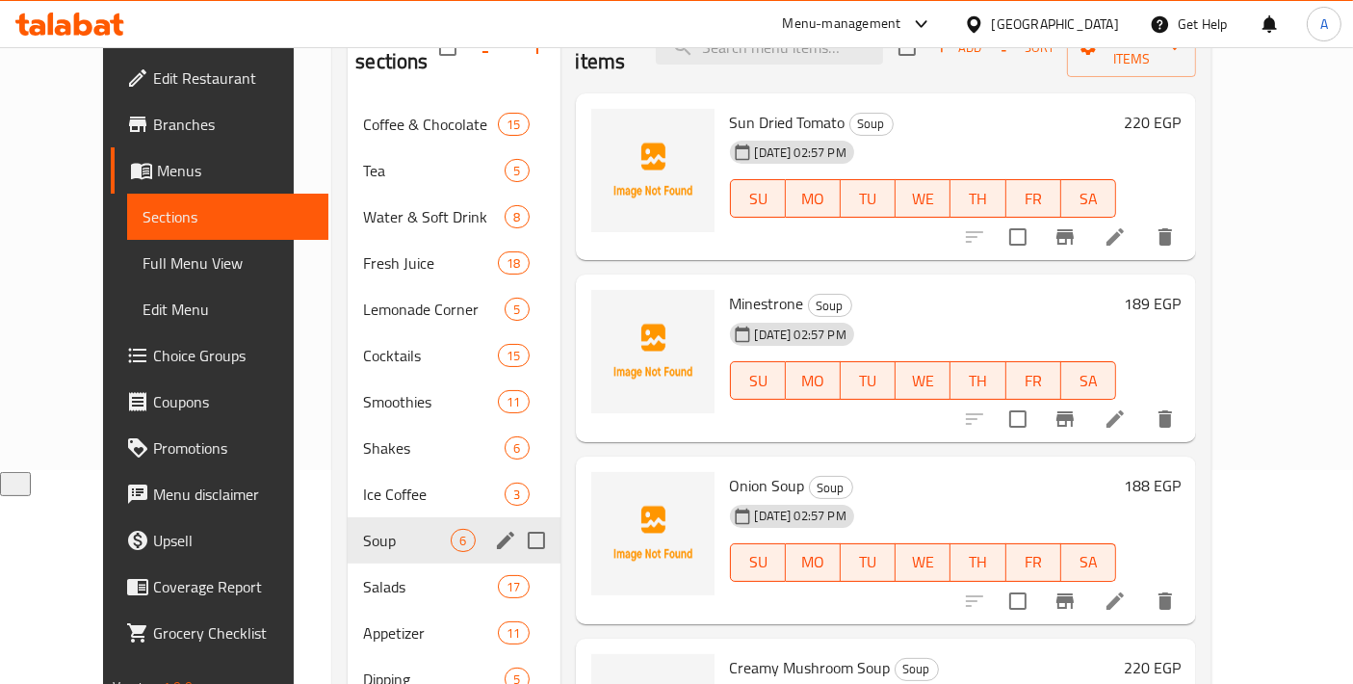
scroll to position [0, 0]
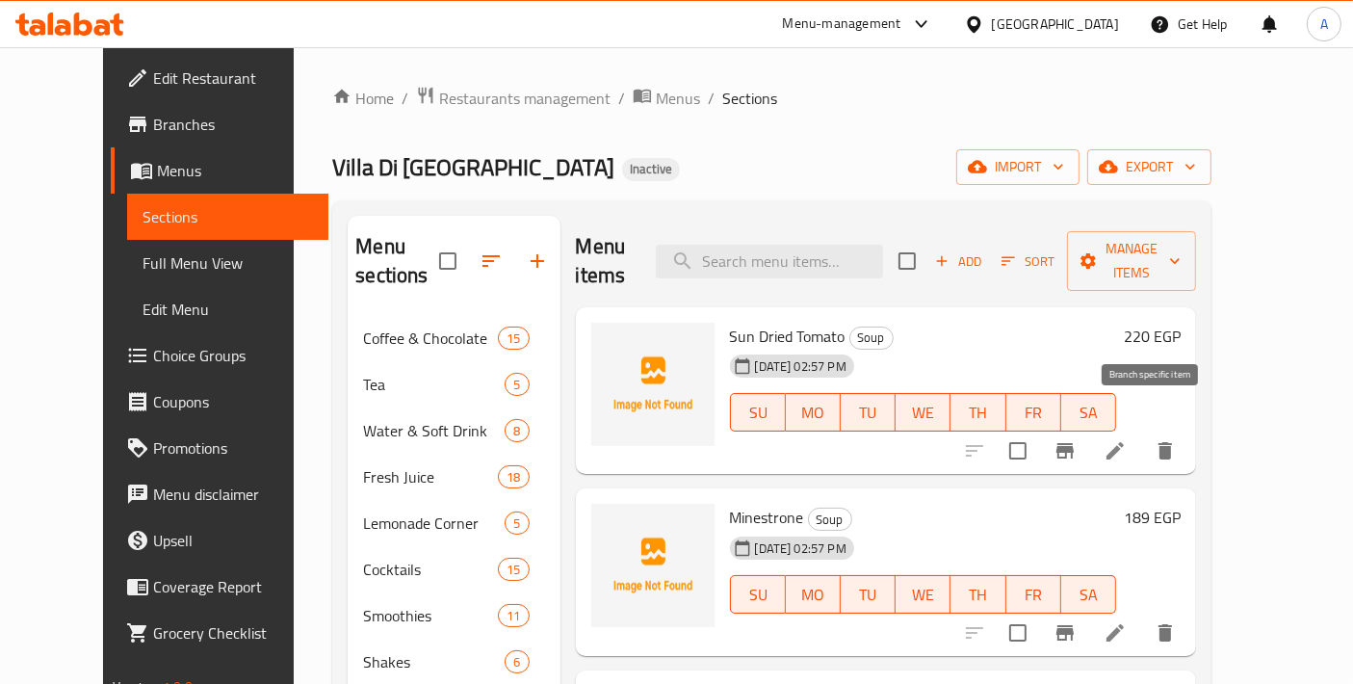
click at [1142, 433] on li at bounding box center [1115, 450] width 54 height 35
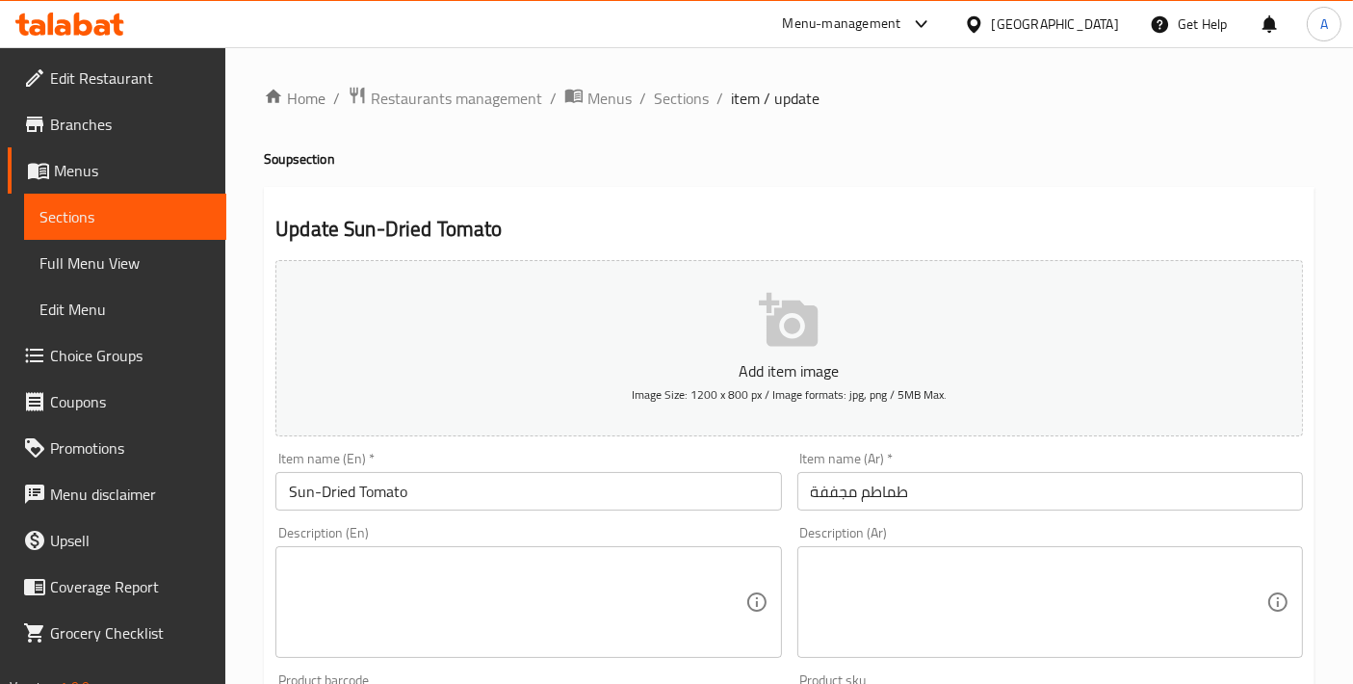
click at [494, 472] on input "Sun-Dried Tomato" at bounding box center [527, 491] width 505 height 39
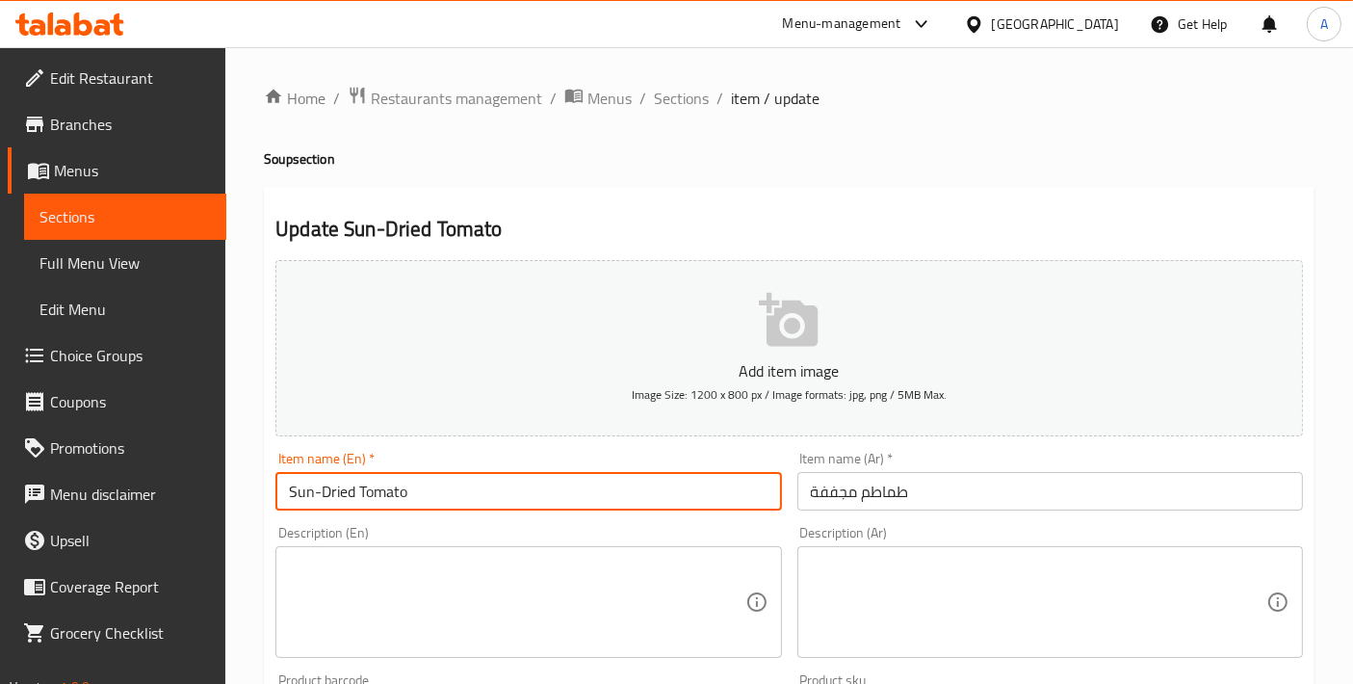
paste input "Soup"
type input "Sun-Dried Tomato Soup"
drag, startPoint x: 812, startPoint y: 490, endPoint x: 812, endPoint y: 521, distance: 30.8
click at [812, 490] on input "طماطم مجففة" at bounding box center [1049, 491] width 505 height 39
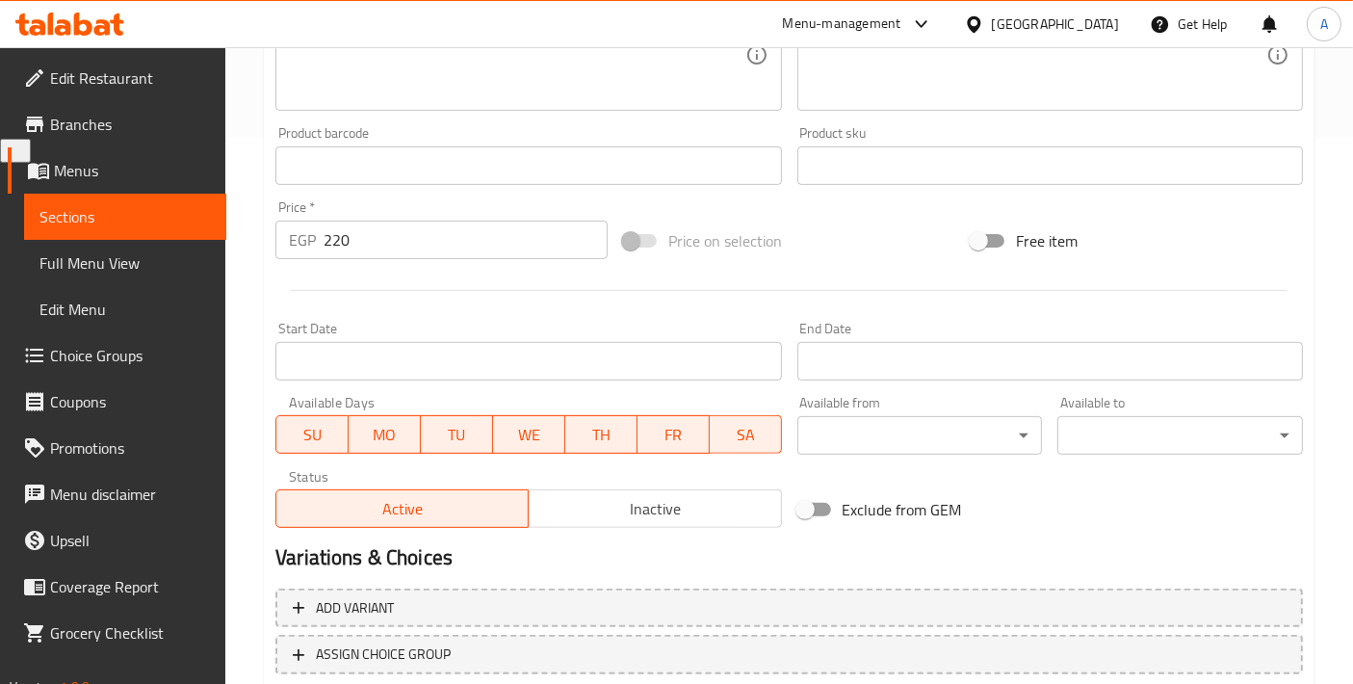
scroll to position [641, 0]
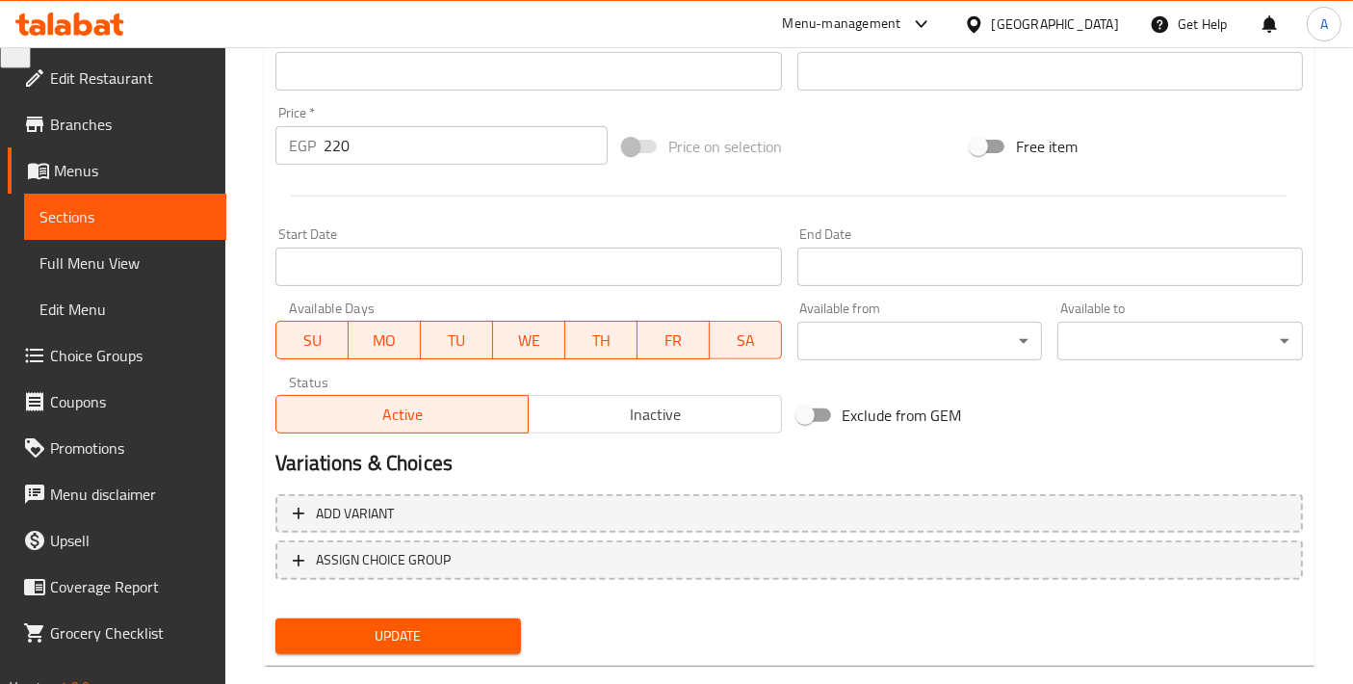
type input "شوربة طماطم مجففة"
click at [440, 655] on div "Update" at bounding box center [398, 635] width 261 height 51
click at [437, 650] on div "Update" at bounding box center [398, 635] width 261 height 51
click at [437, 648] on button "Update" at bounding box center [398, 636] width 246 height 36
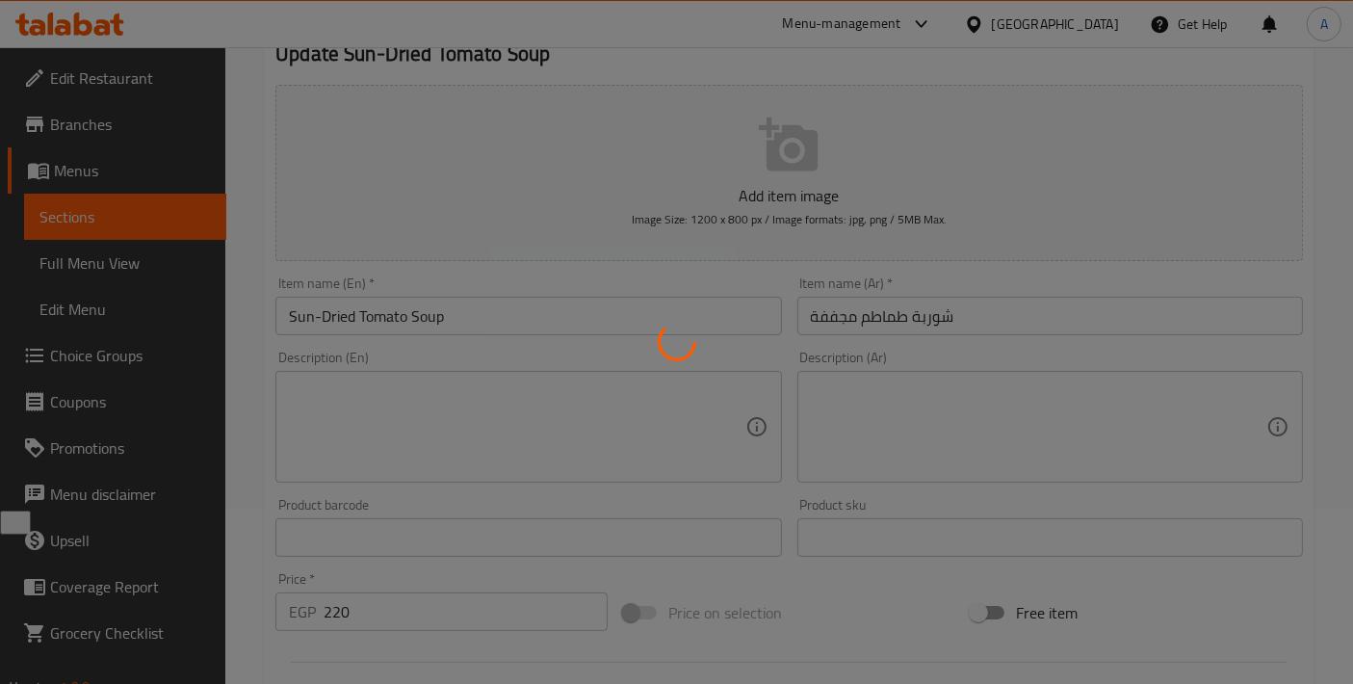
scroll to position [0, 0]
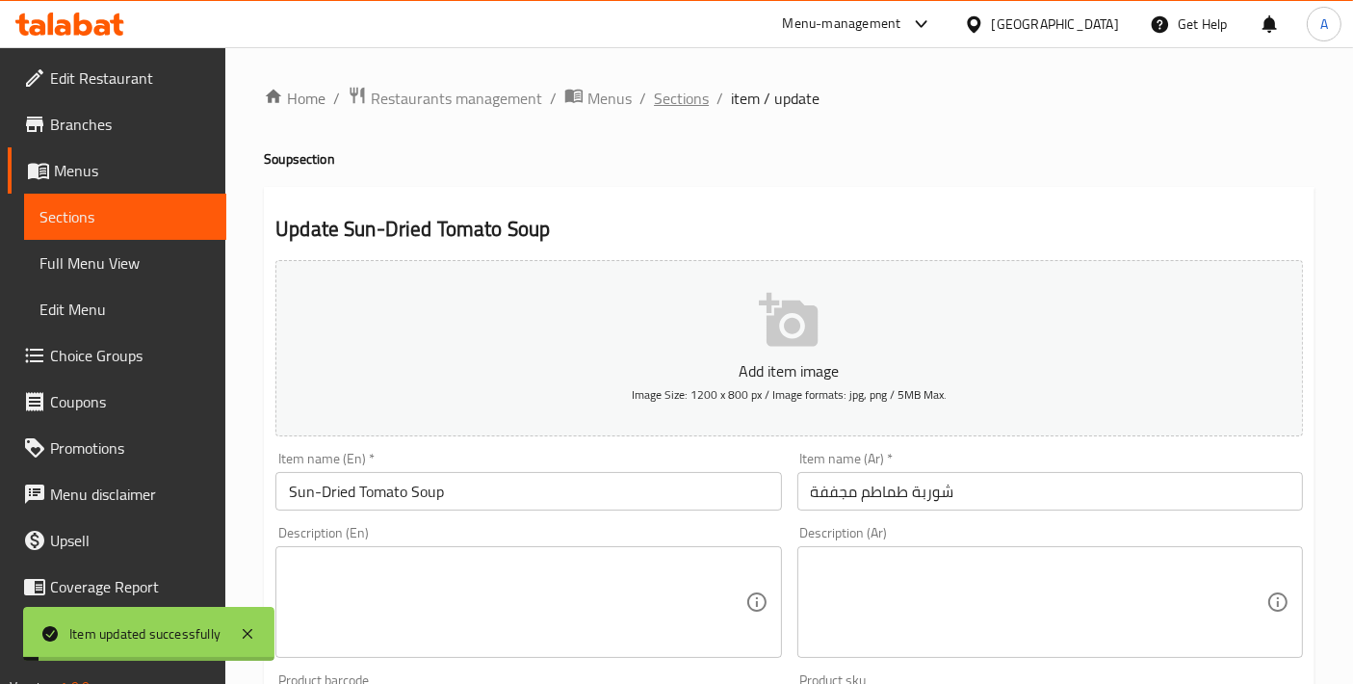
click at [663, 104] on span "Sections" at bounding box center [681, 98] width 55 height 23
